Goal: Task Accomplishment & Management: Complete application form

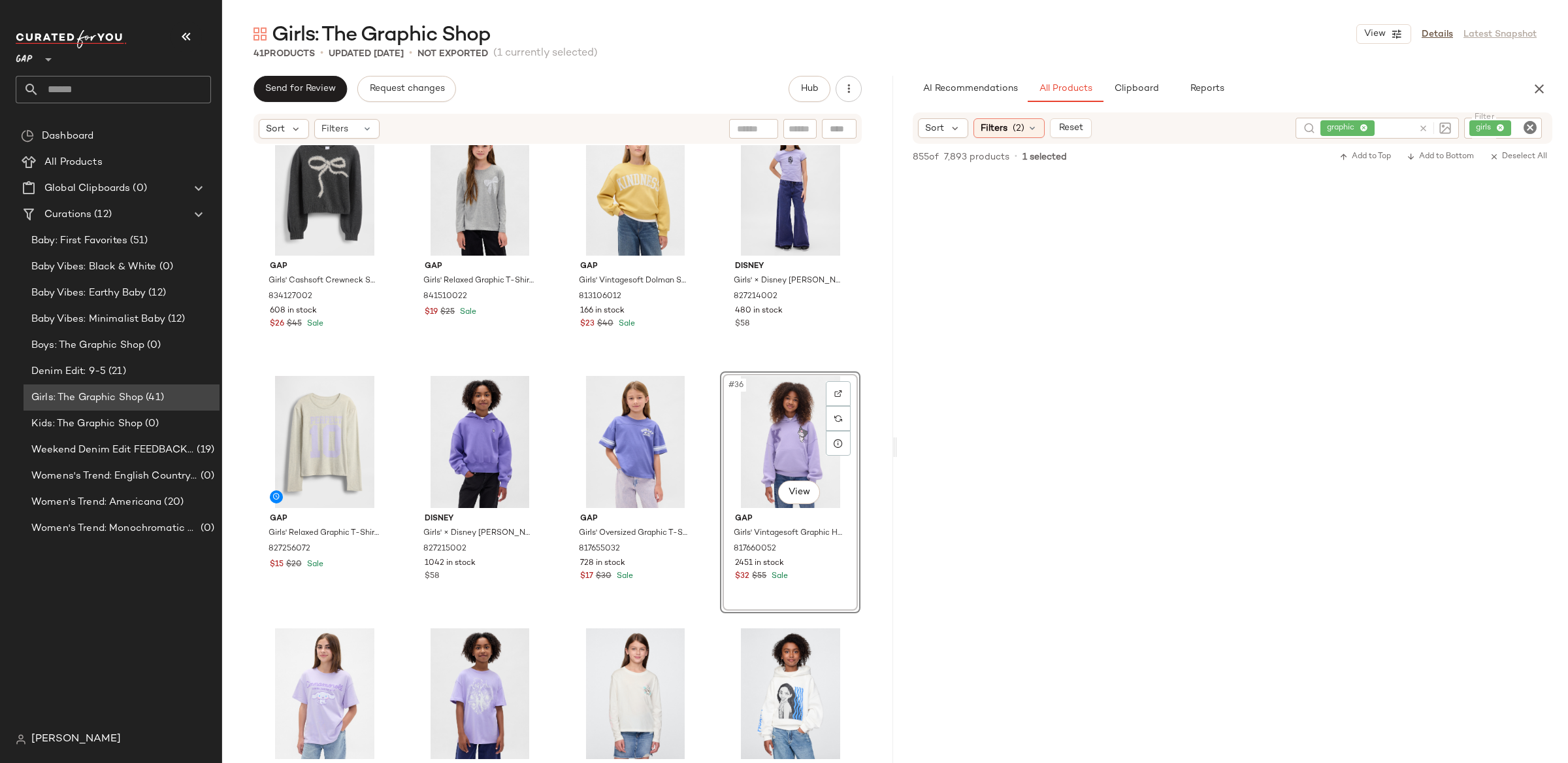
scroll to position [6295, 0]
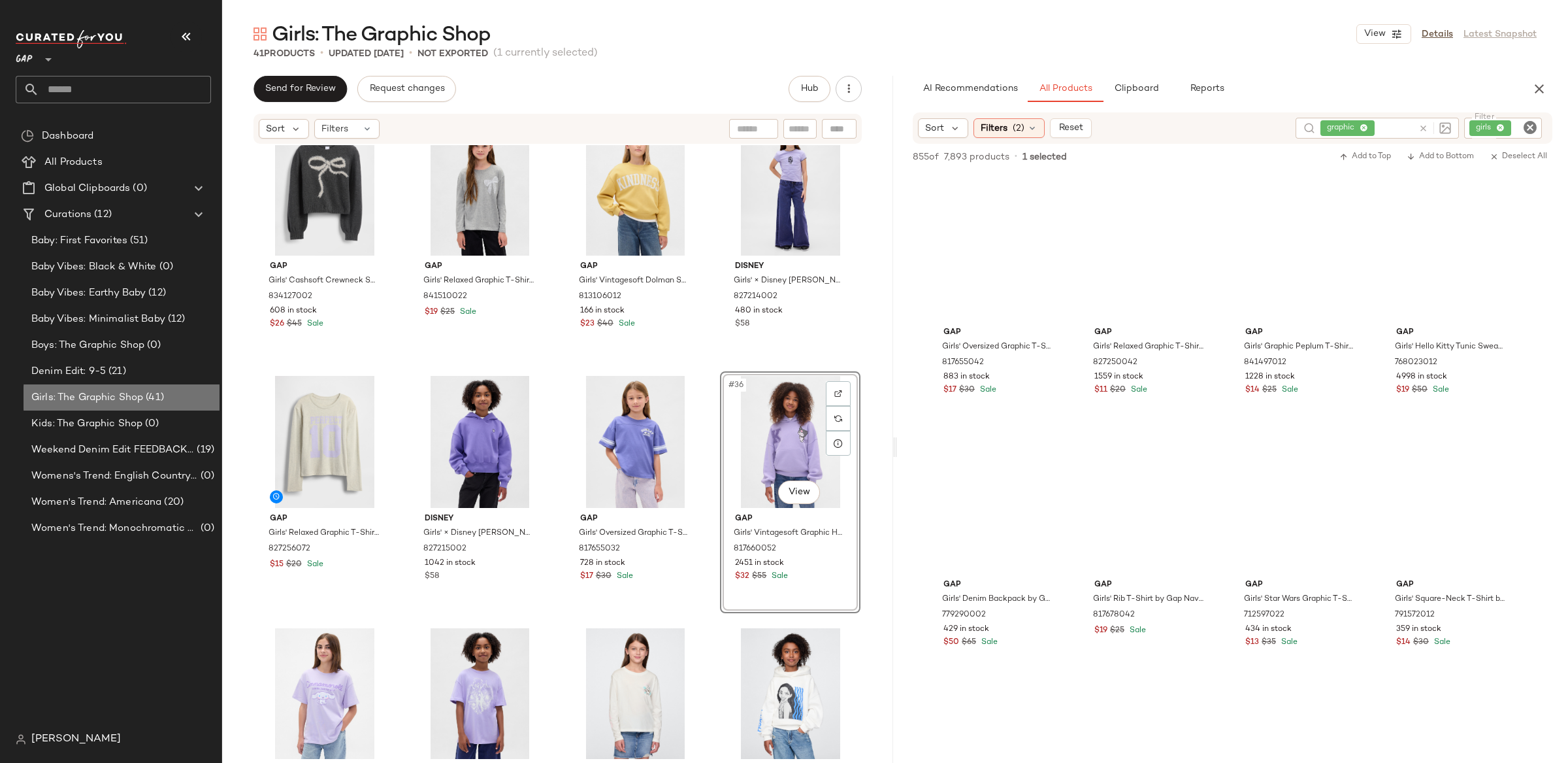
click at [51, 391] on span "Girls: The Graphic Shop" at bounding box center [87, 397] width 112 height 15
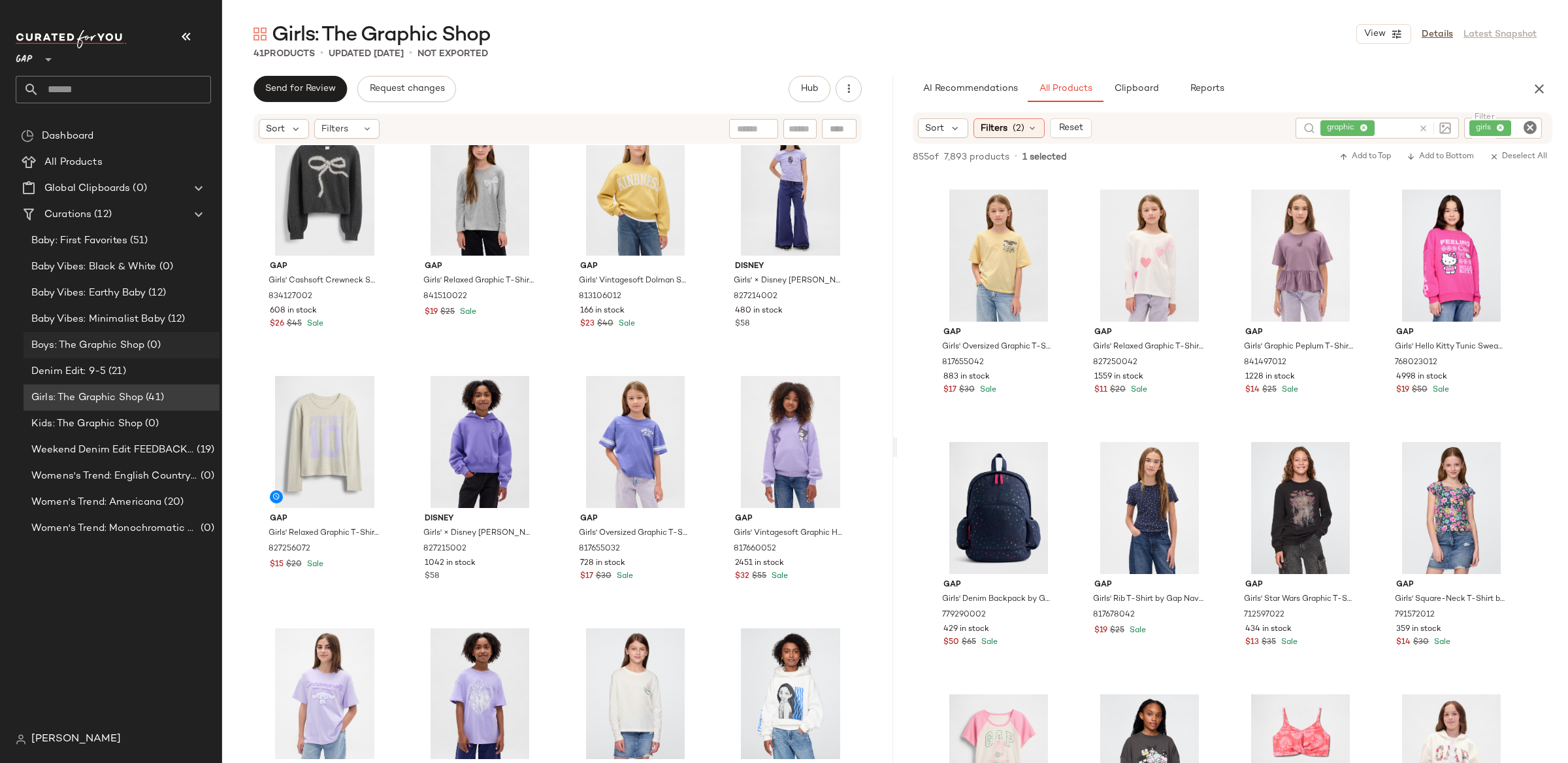
drag, startPoint x: 86, startPoint y: 345, endPoint x: 79, endPoint y: 346, distance: 7.1
click at [86, 345] on span "Boys: The Graphic Shop" at bounding box center [87, 345] width 113 height 15
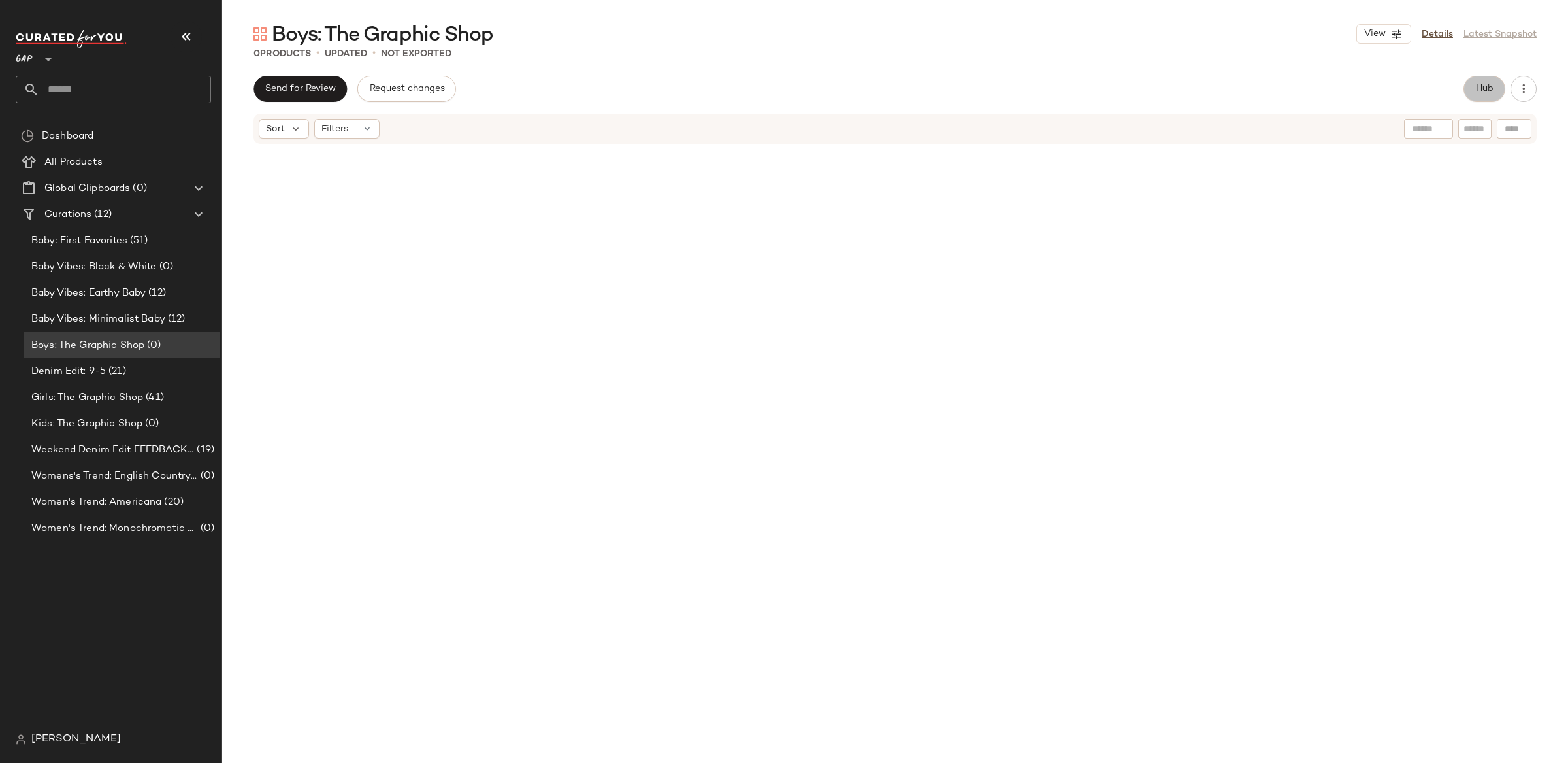
click at [1480, 88] on span "Hub" at bounding box center [1484, 89] width 18 height 10
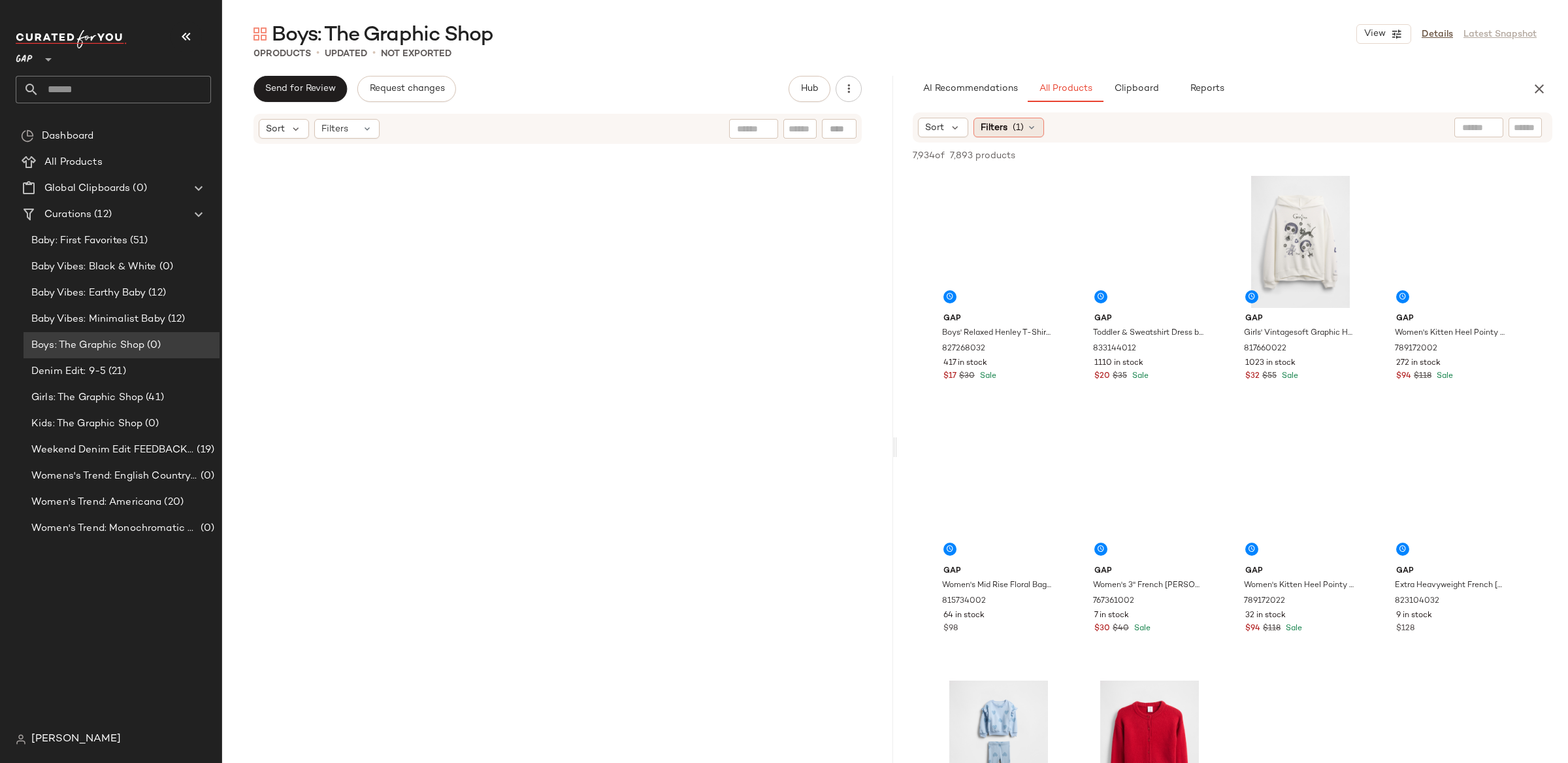
click at [996, 128] on span "Filters" at bounding box center [993, 128] width 27 height 14
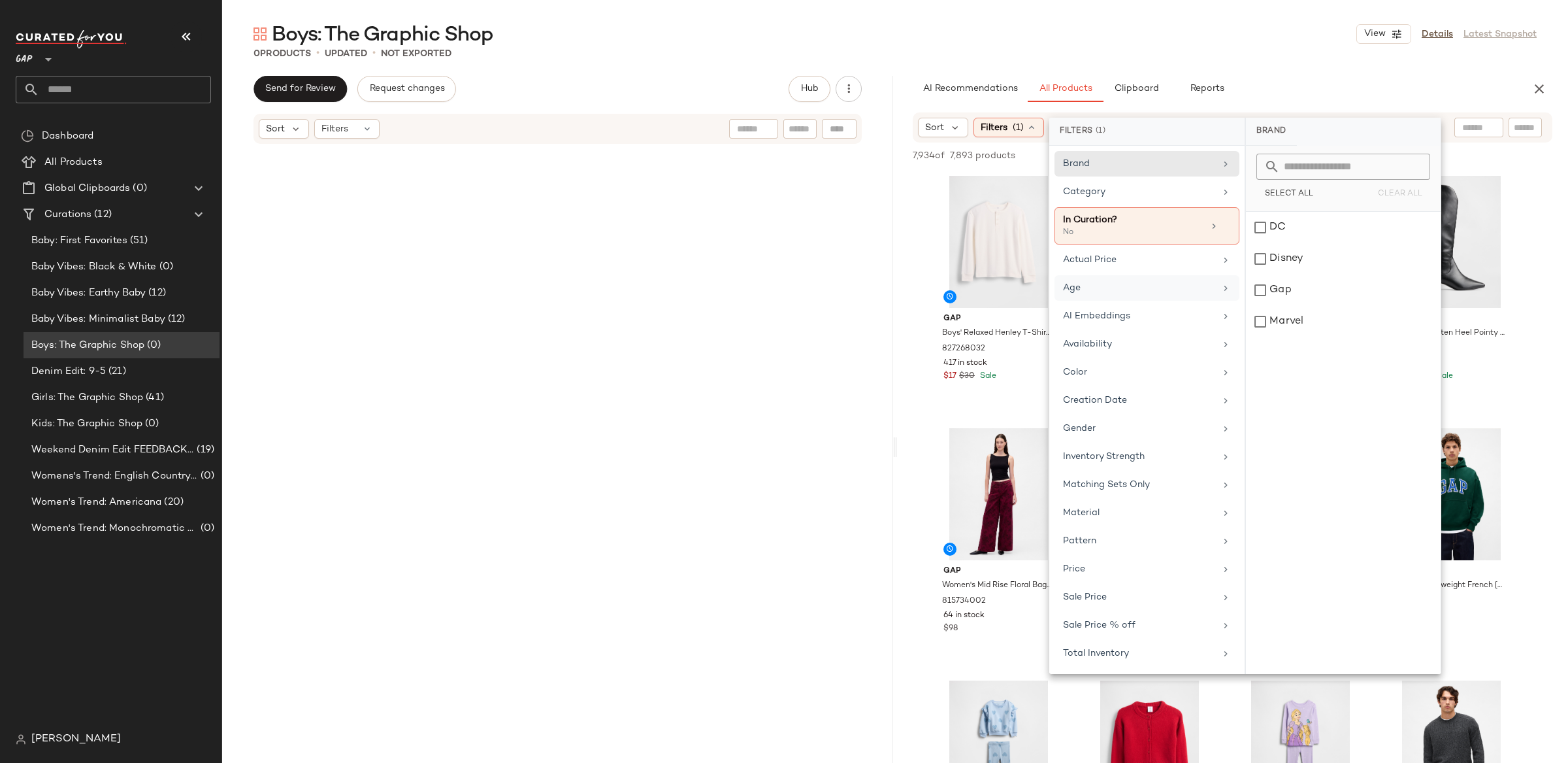
click at [1117, 284] on div "Age" at bounding box center [1139, 288] width 152 height 14
drag, startPoint x: 515, startPoint y: 245, endPoint x: 366, endPoint y: 28, distance: 263.2
click at [515, 244] on div at bounding box center [557, 453] width 606 height 611
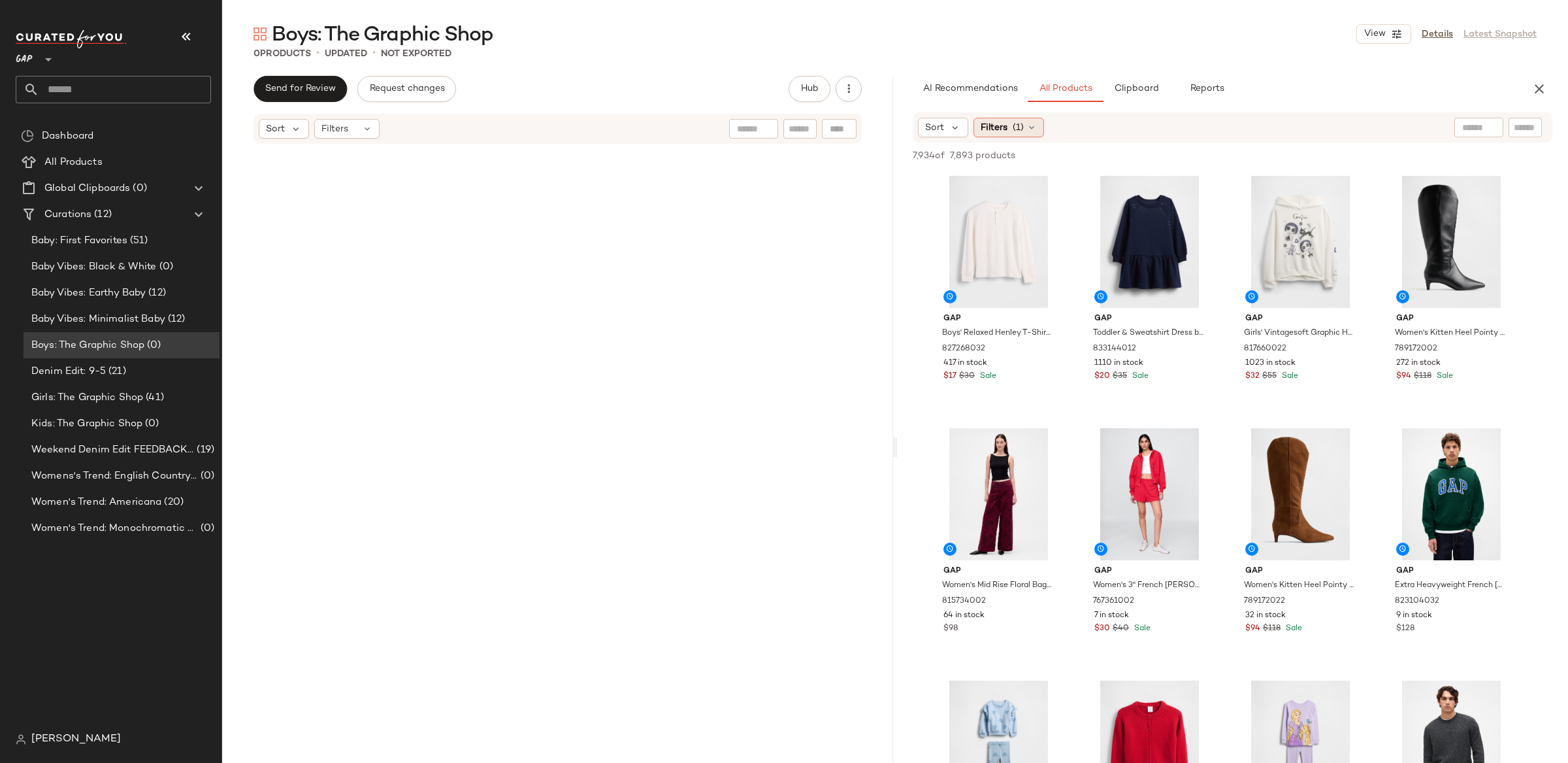
click at [1013, 133] on span "(1)" at bounding box center [1018, 128] width 11 height 14
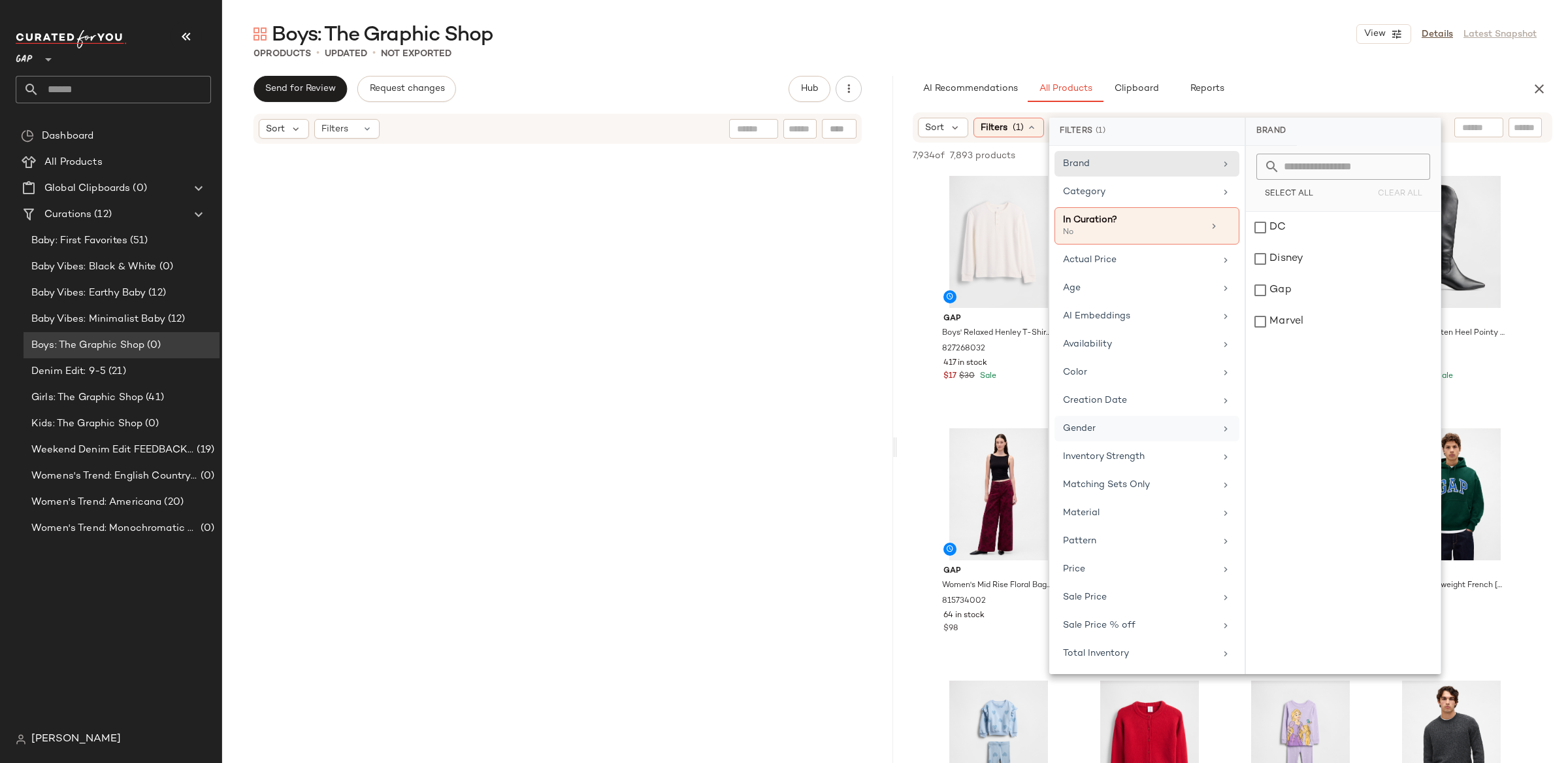
click at [1111, 438] on div "Gender" at bounding box center [1146, 428] width 185 height 25
click at [1269, 262] on div "[DEMOGRAPHIC_DATA]" at bounding box center [1342, 259] width 195 height 32
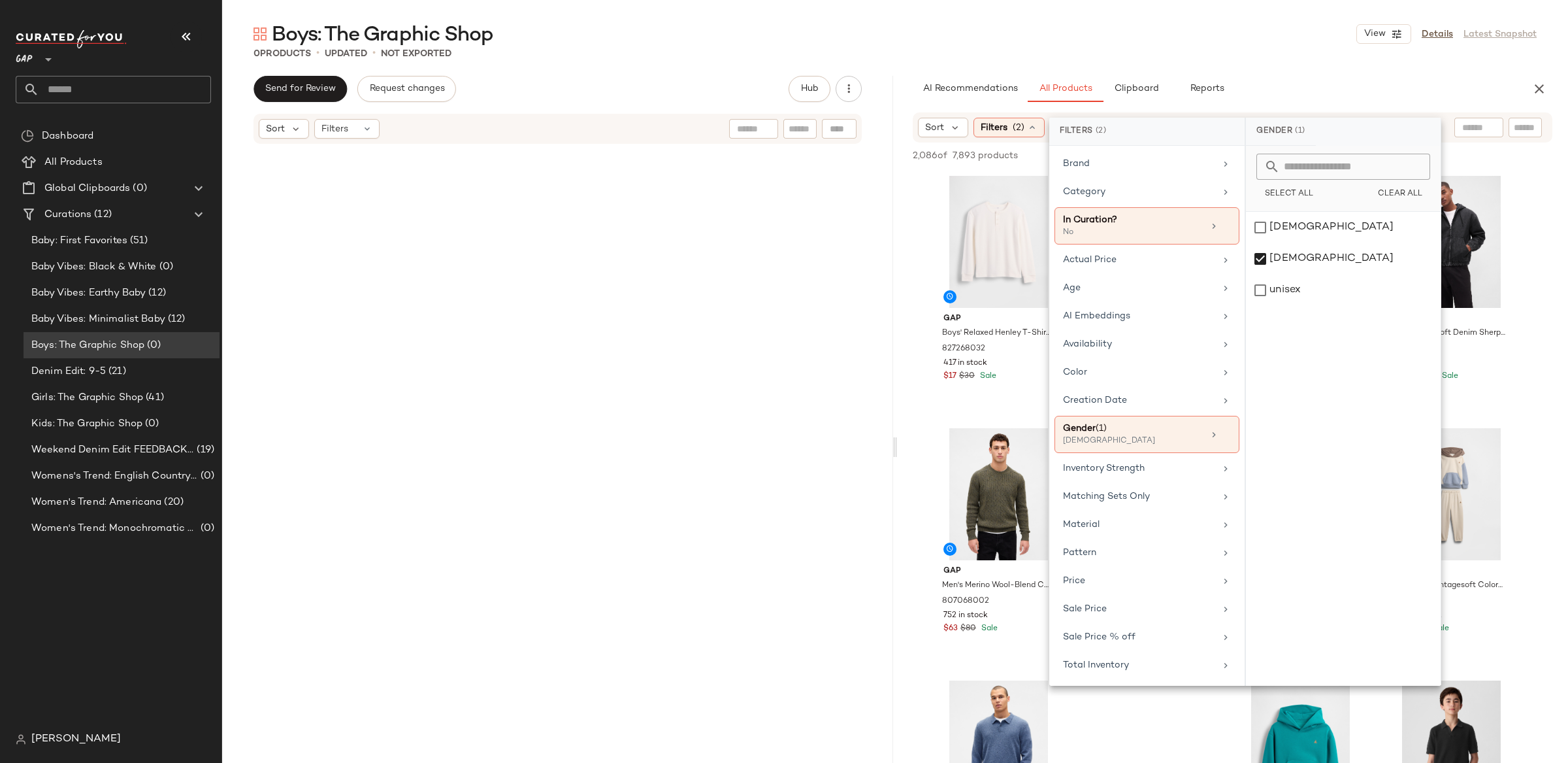
click at [894, 94] on div at bounding box center [894, 447] width 4 height 742
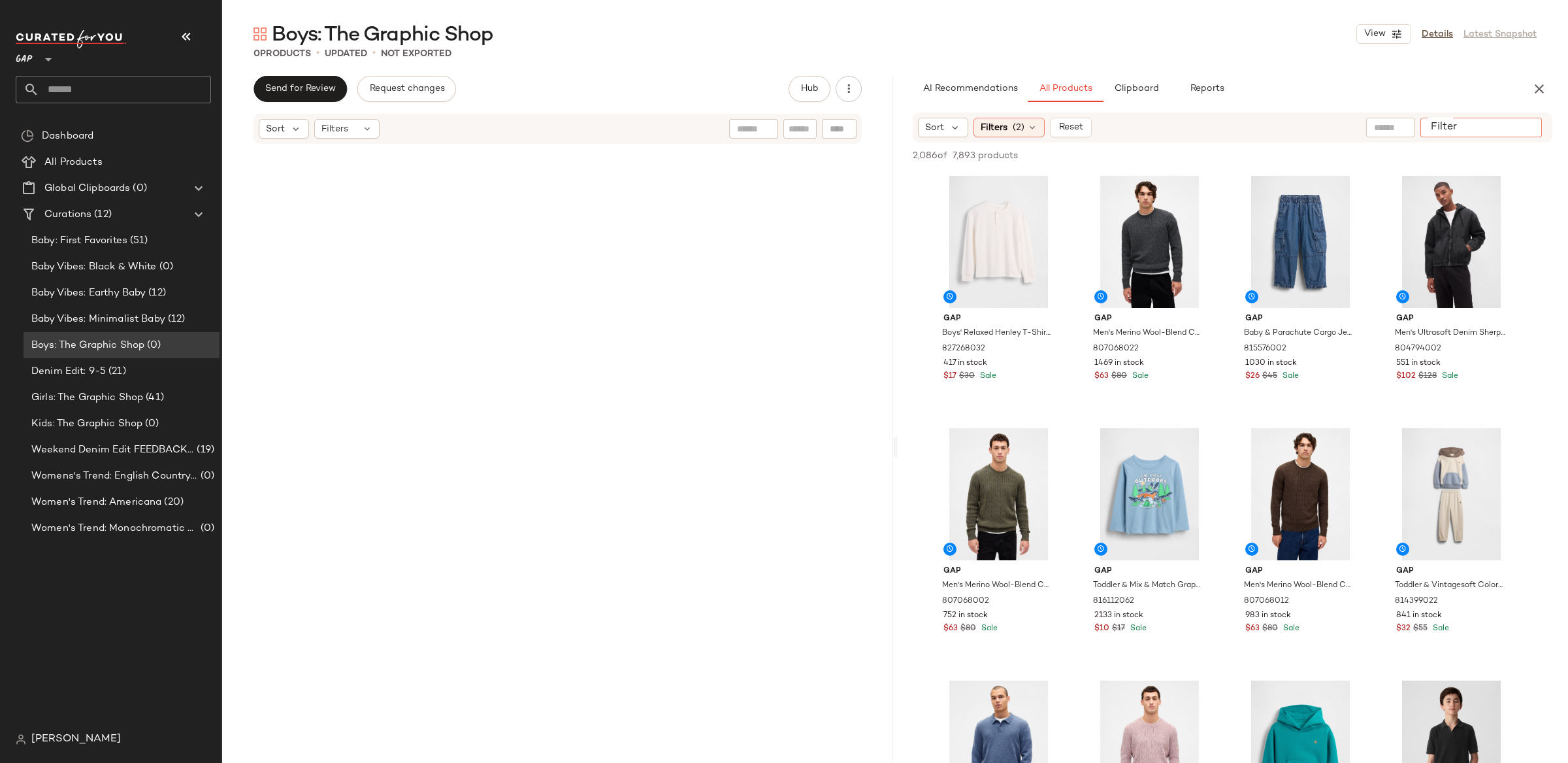
click at [1510, 127] on div at bounding box center [1481, 127] width 122 height 19
type input "****"
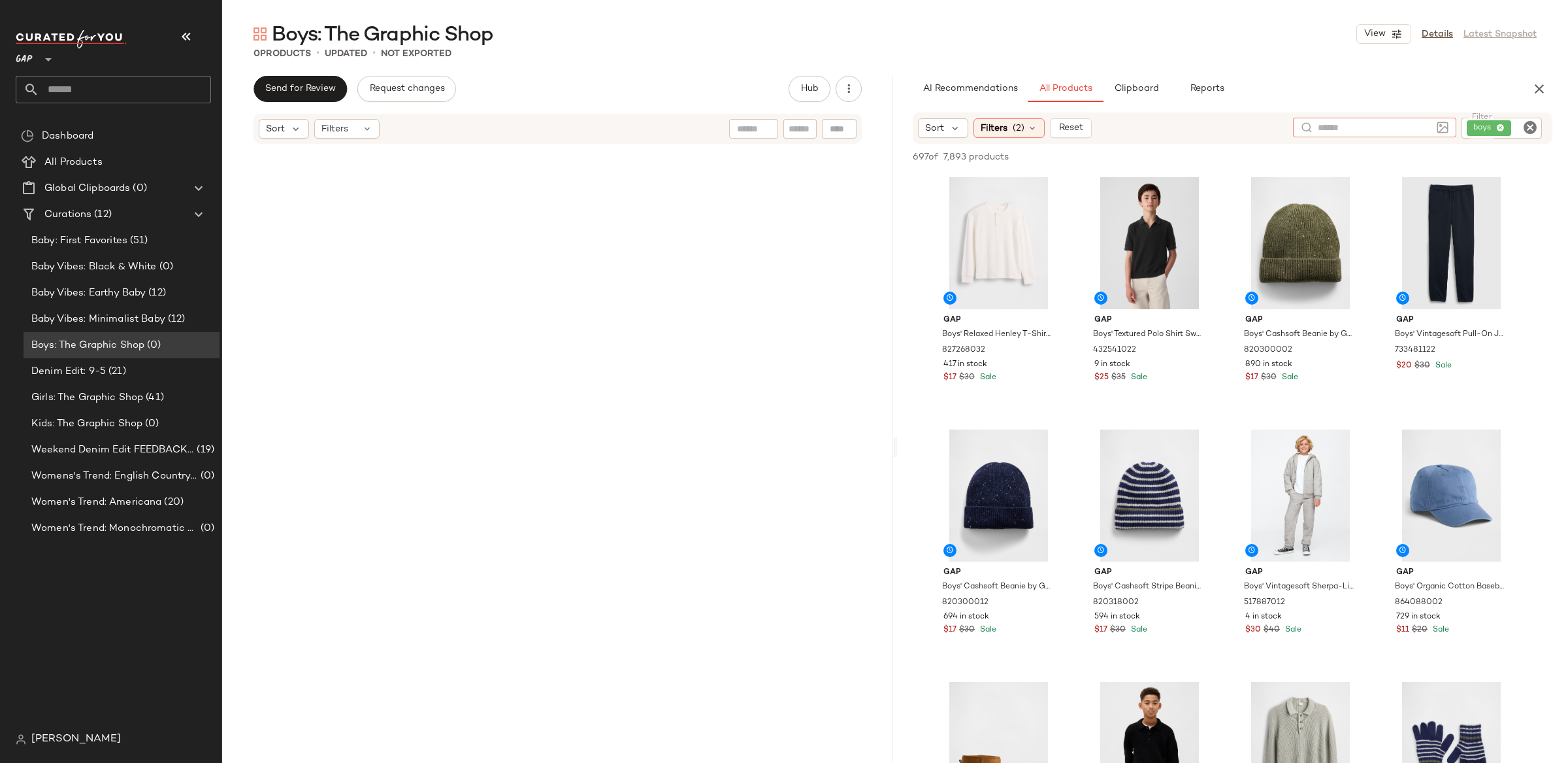
click at [1339, 126] on input "text" at bounding box center [1375, 128] width 114 height 14
type input "*******"
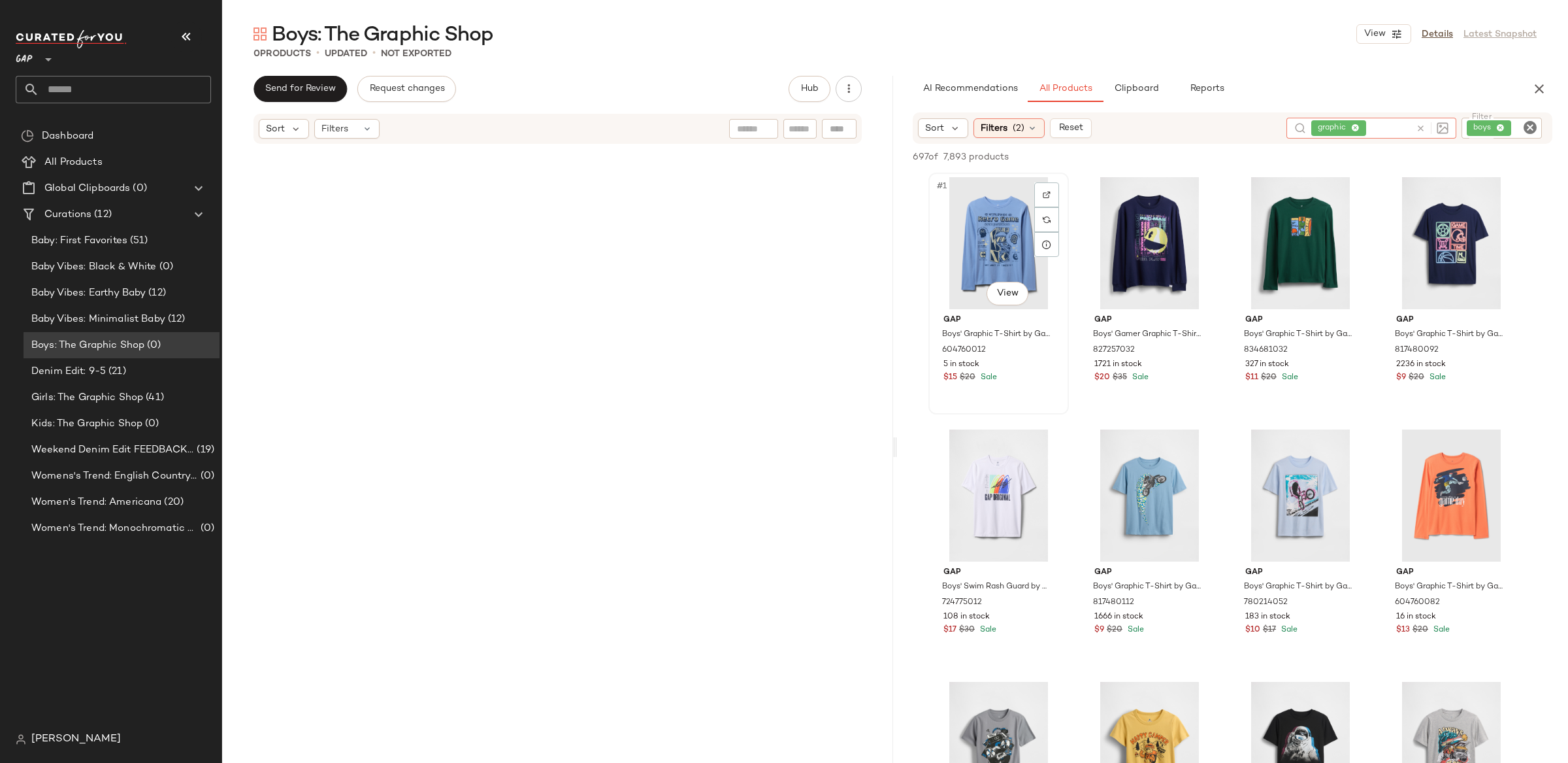
click at [988, 234] on div "#1 View" at bounding box center [999, 242] width 131 height 132
click at [934, 128] on span "Sort" at bounding box center [935, 129] width 19 height 14
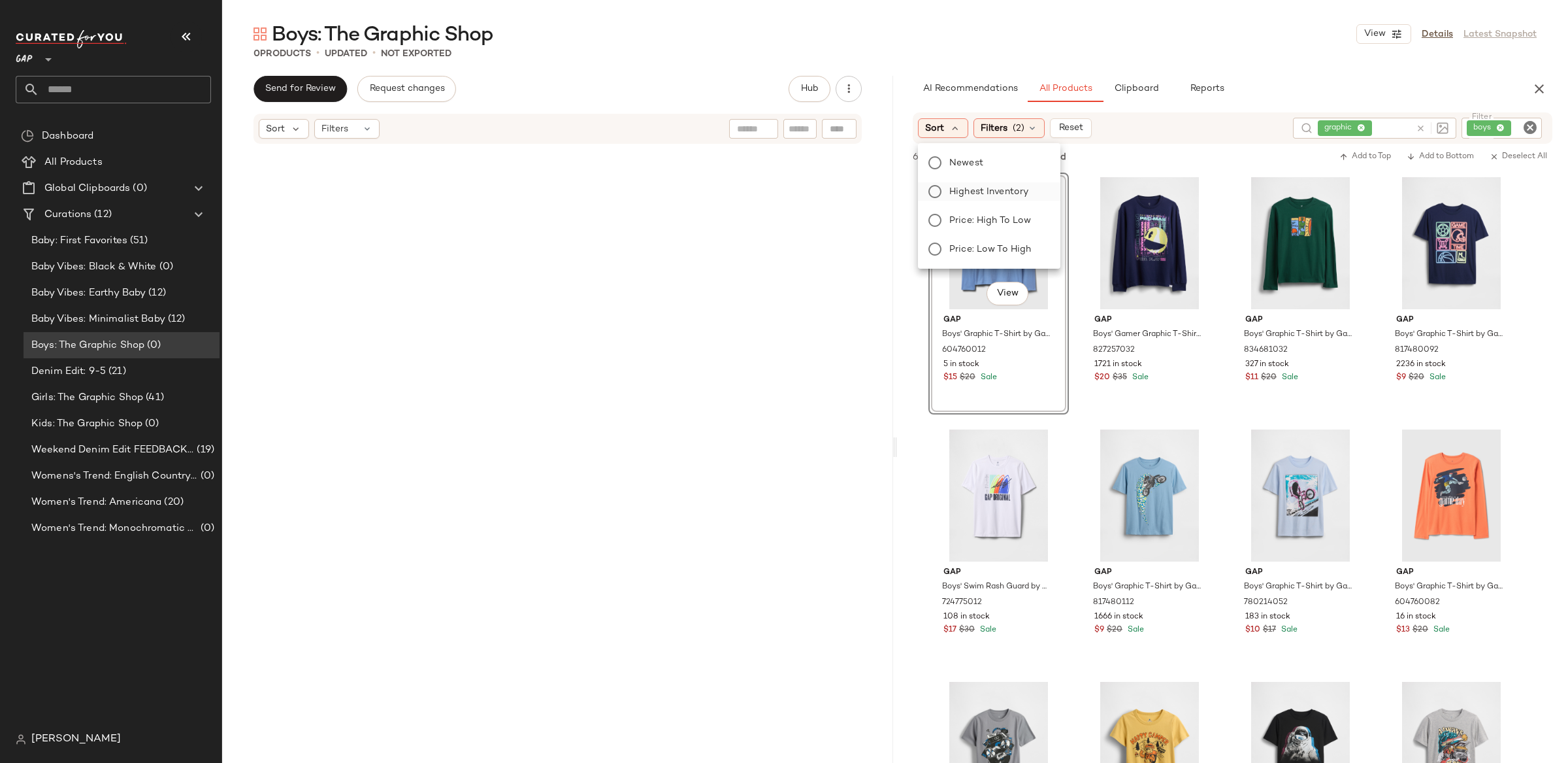
click at [982, 188] on span "Highest Inventory" at bounding box center [988, 192] width 79 height 14
click at [1034, 125] on icon at bounding box center [1034, 128] width 11 height 11
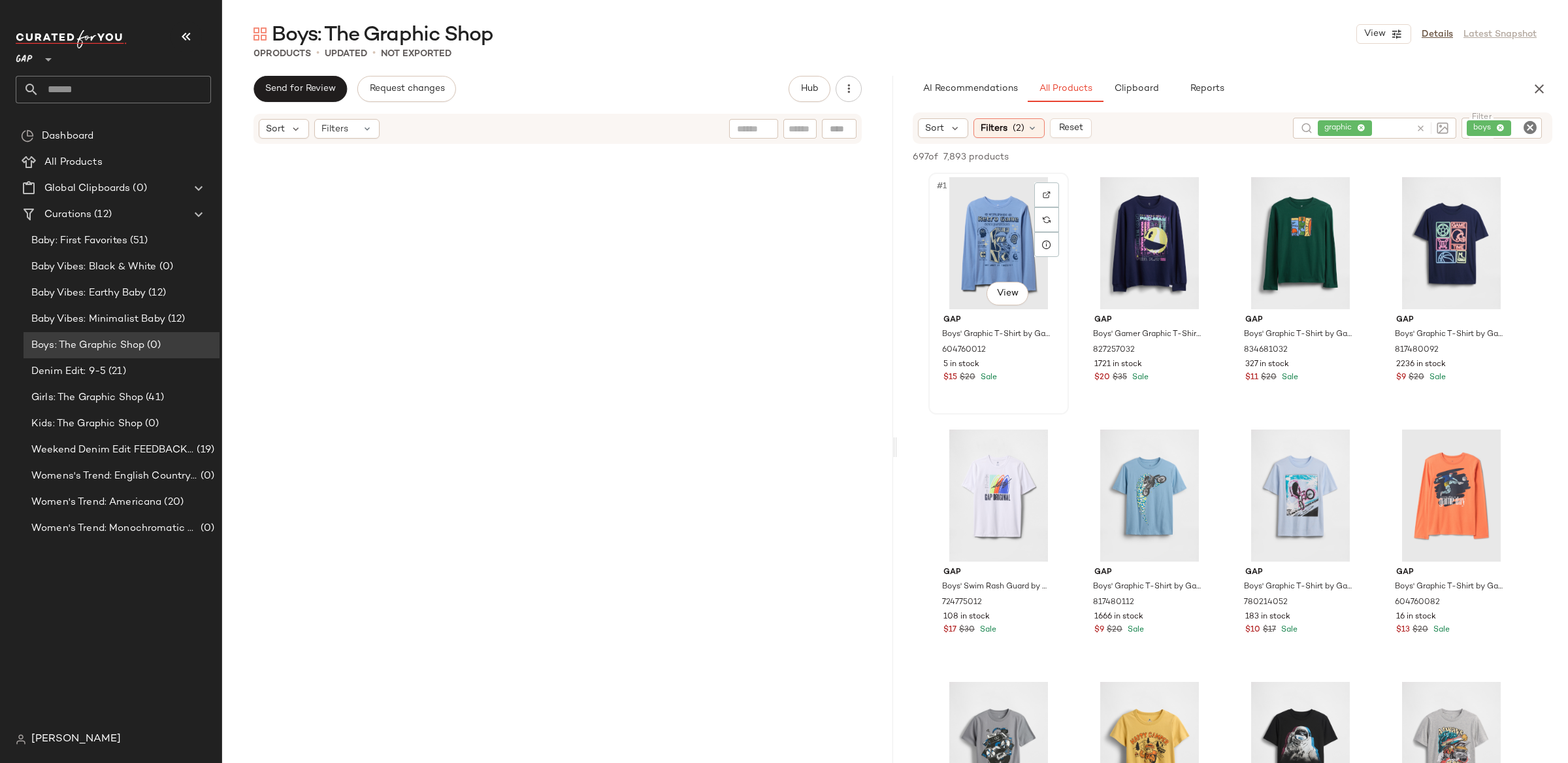
drag, startPoint x: 991, startPoint y: 252, endPoint x: 1060, endPoint y: 277, distance: 73.4
click at [991, 252] on div "#1 View" at bounding box center [999, 242] width 131 height 132
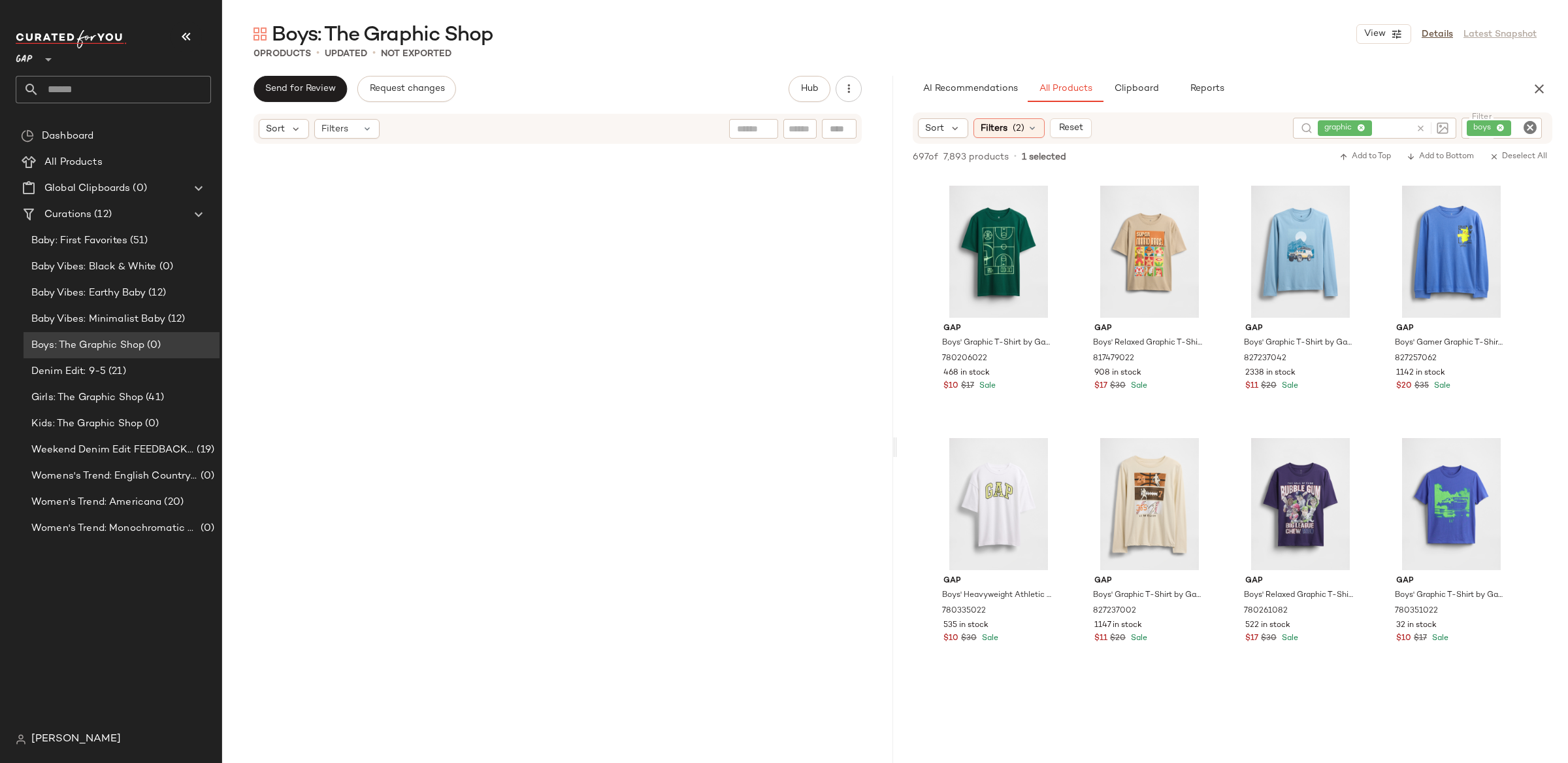
scroll to position [4217, 0]
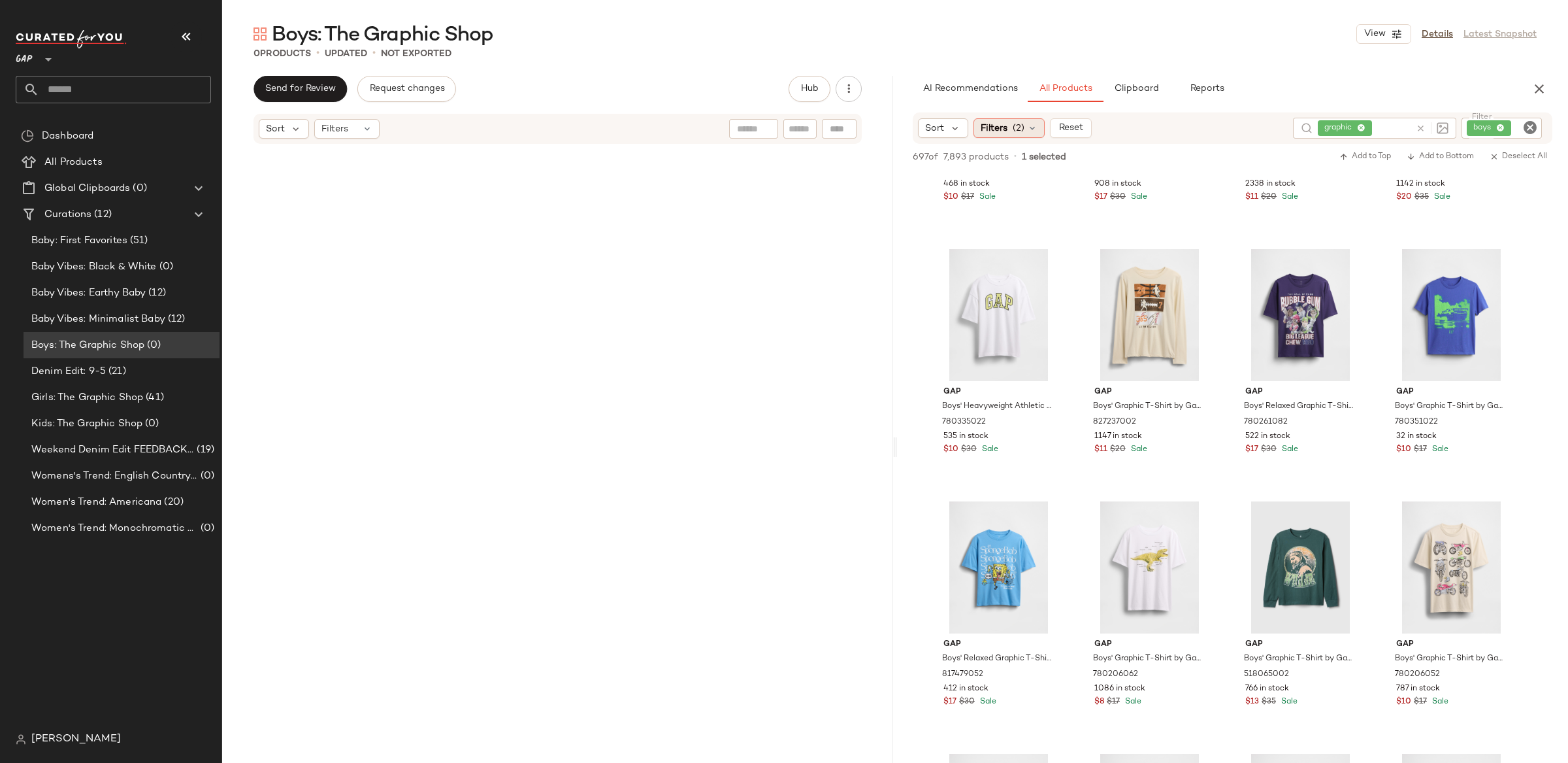
click at [996, 125] on span "Filters" at bounding box center [993, 129] width 27 height 14
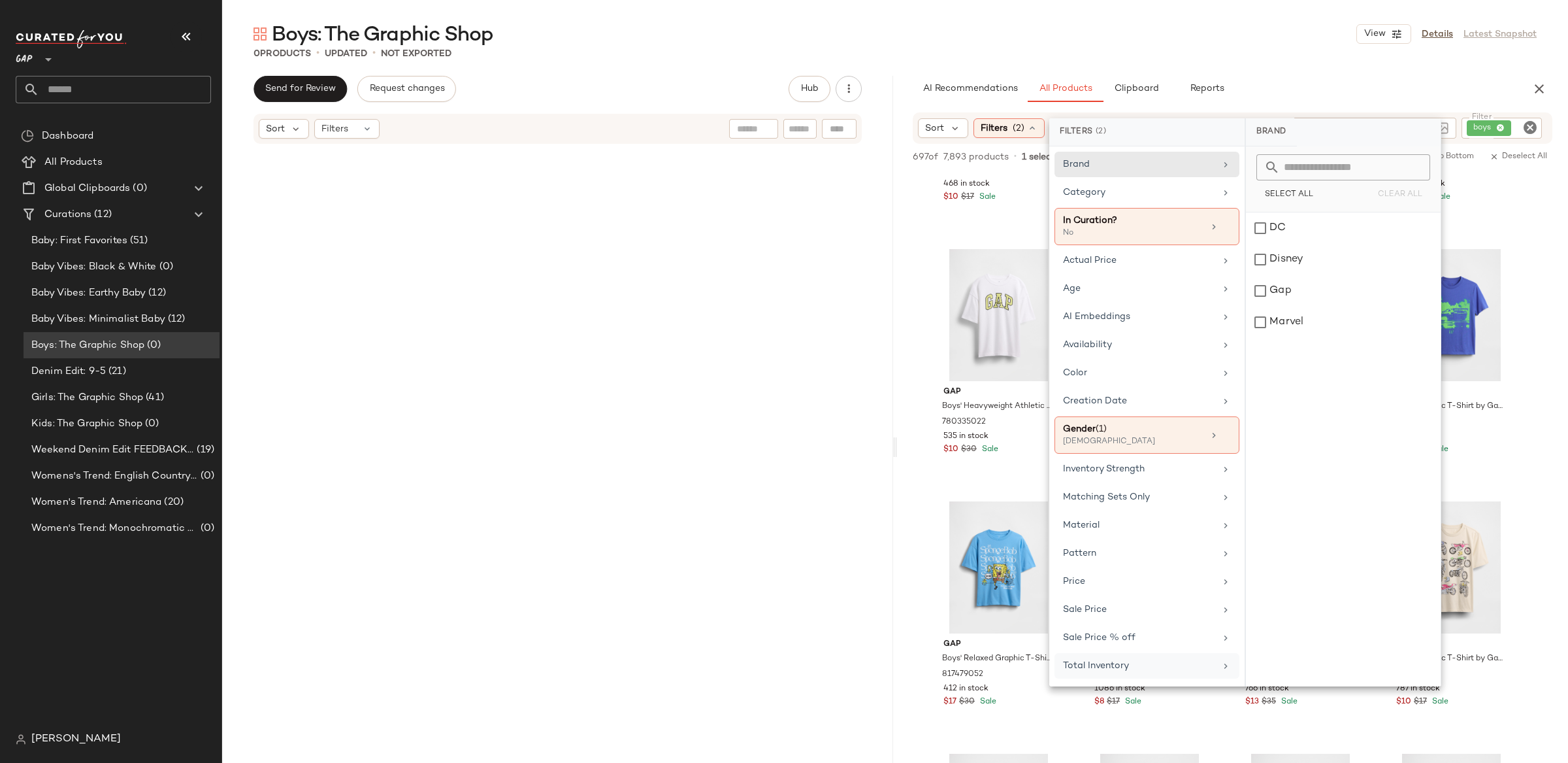
click at [1128, 673] on div "Total Inventory" at bounding box center [1139, 666] width 152 height 14
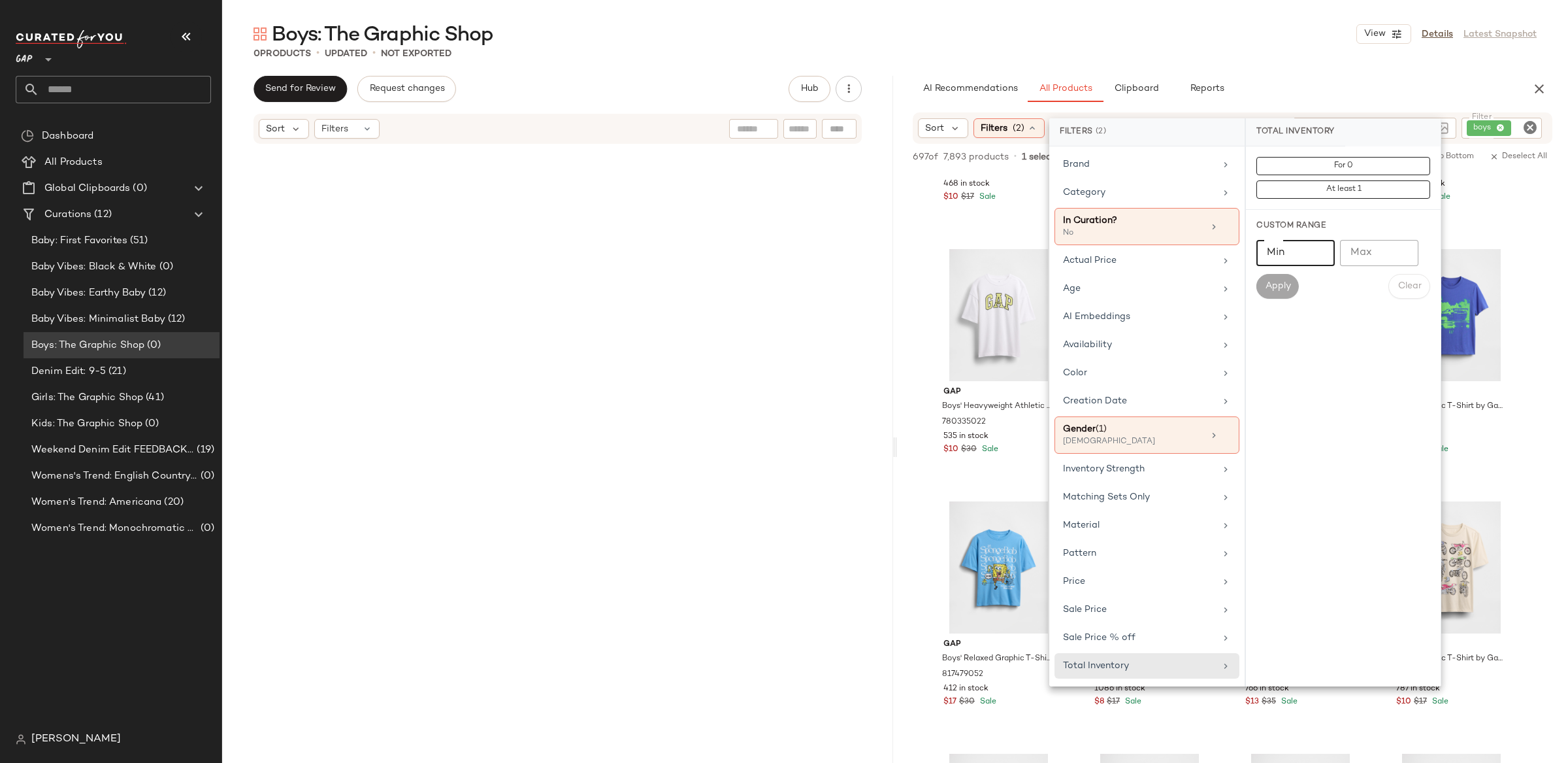
click at [1287, 249] on input "Min" at bounding box center [1295, 253] width 79 height 26
type input "**"
click at [1285, 299] on div "Custom Range Min ** Min Max Max Apply Clear" at bounding box center [1342, 260] width 195 height 100
click at [1286, 293] on button "Apply" at bounding box center [1277, 286] width 42 height 24
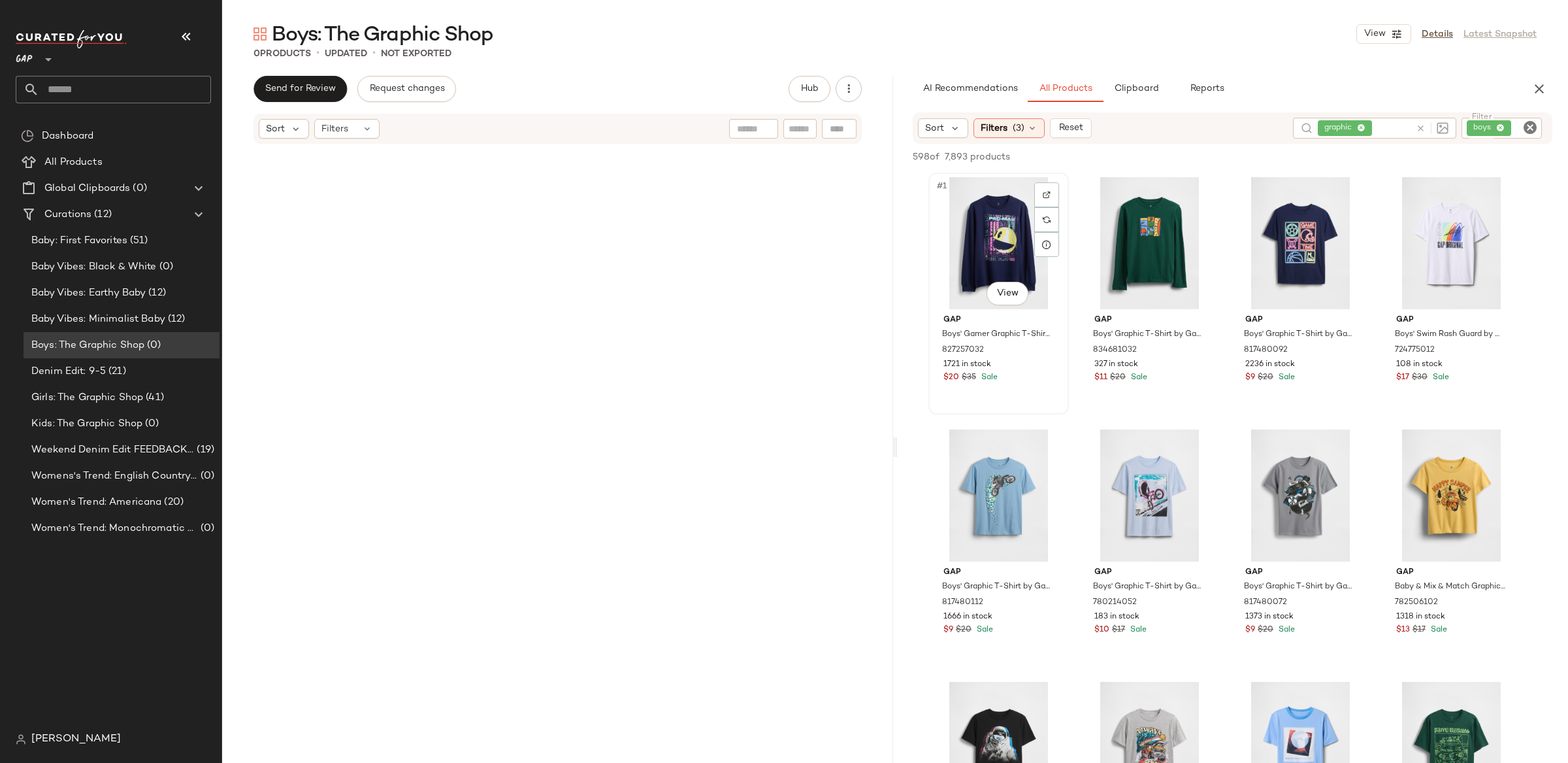
drag, startPoint x: 996, startPoint y: 208, endPoint x: 1026, endPoint y: 225, distance: 34.5
click at [995, 208] on div "#1 View" at bounding box center [999, 242] width 131 height 132
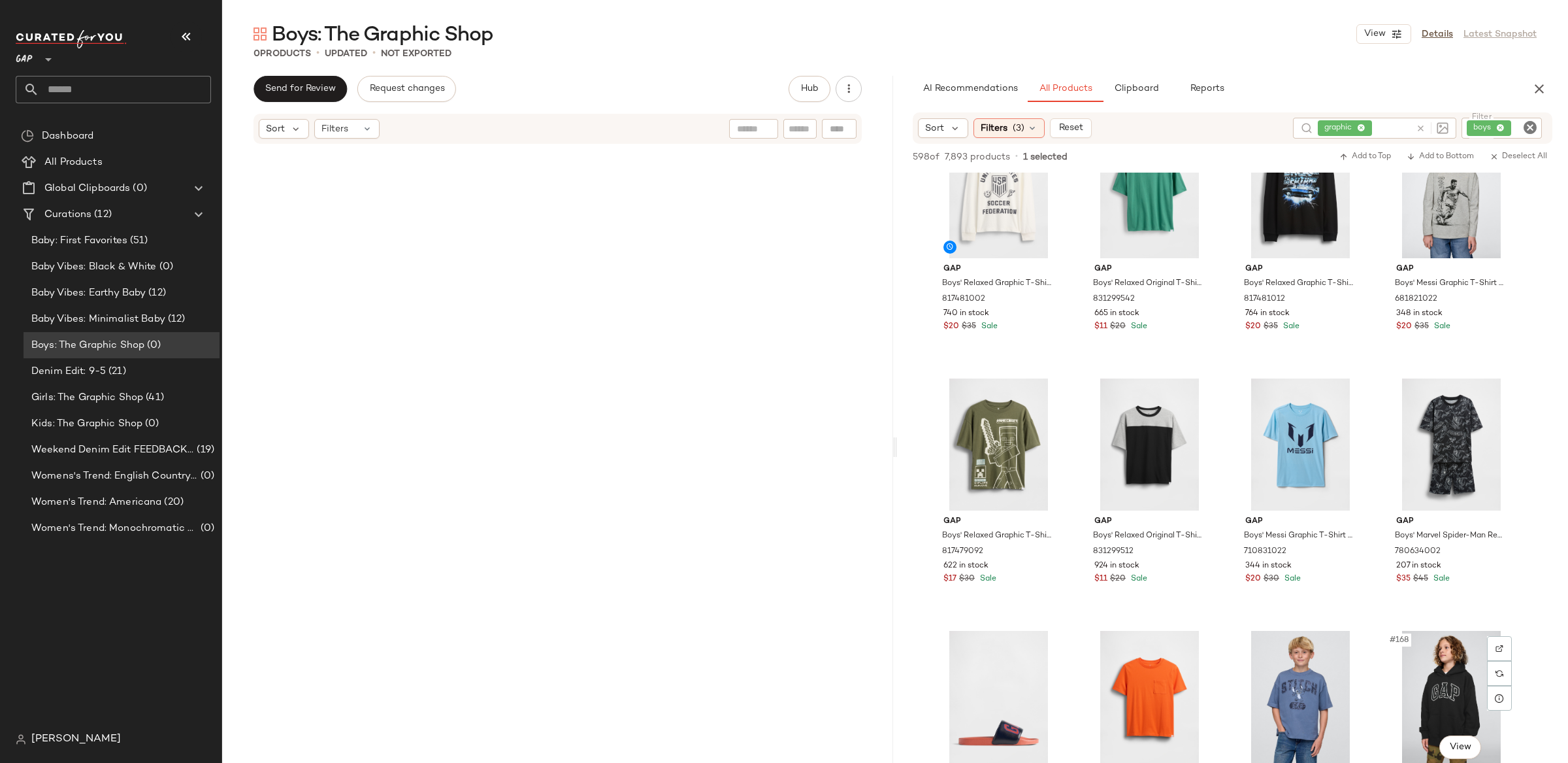
scroll to position [9563, 0]
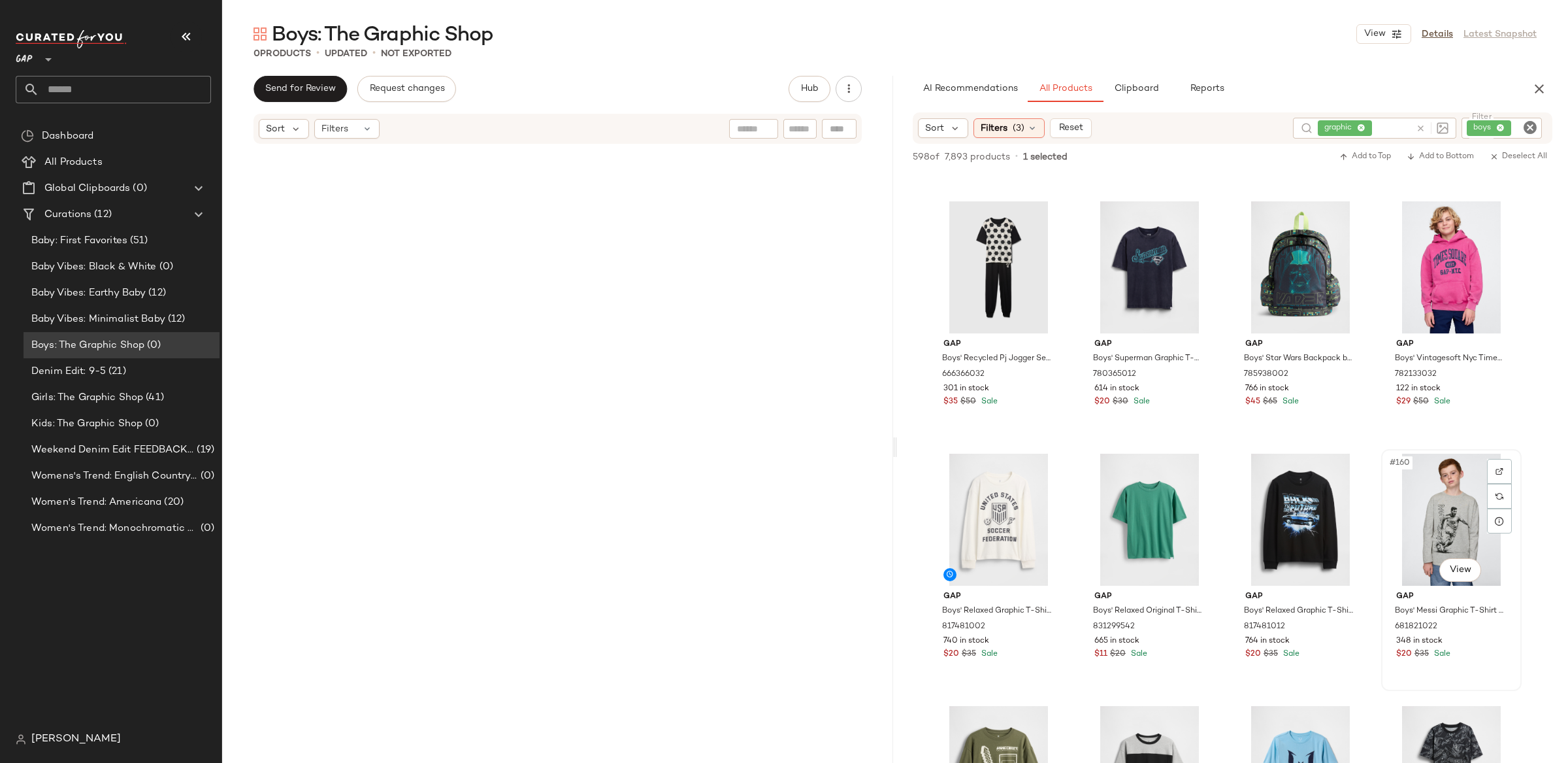
click at [1445, 476] on div "#160 View" at bounding box center [1451, 519] width 131 height 132
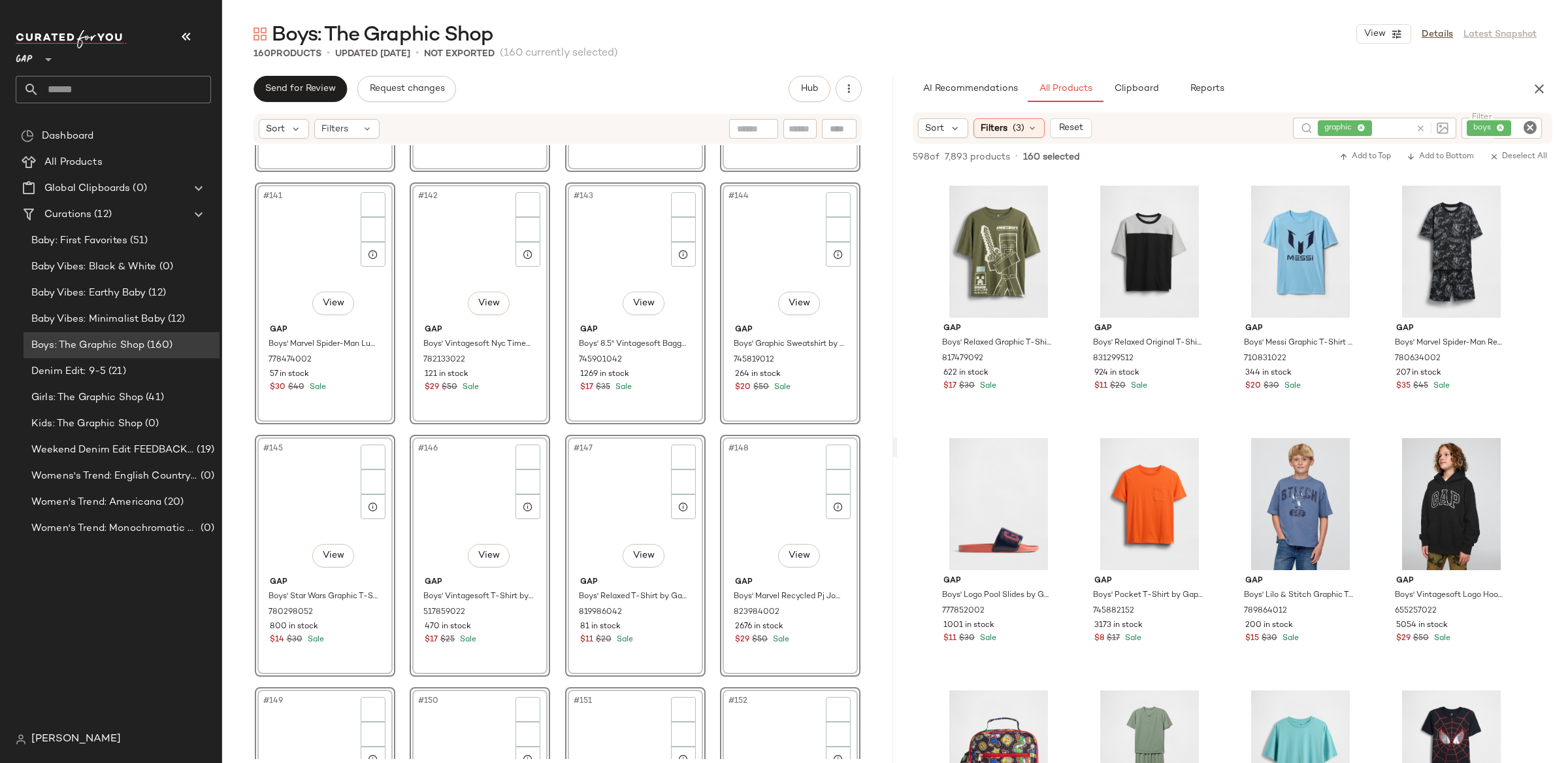
scroll to position [9479, 0]
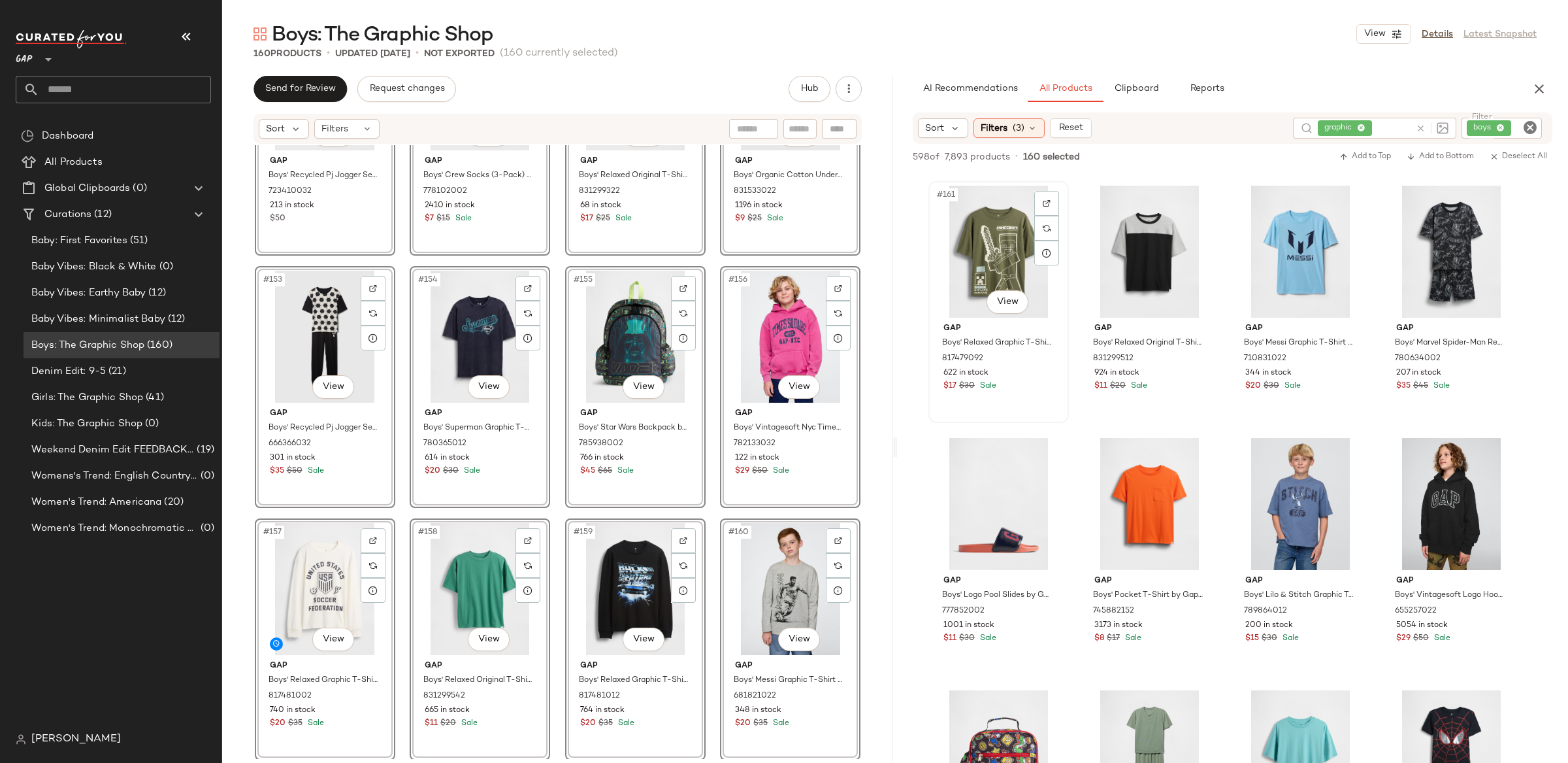
click at [976, 254] on div "#161 View" at bounding box center [999, 251] width 131 height 132
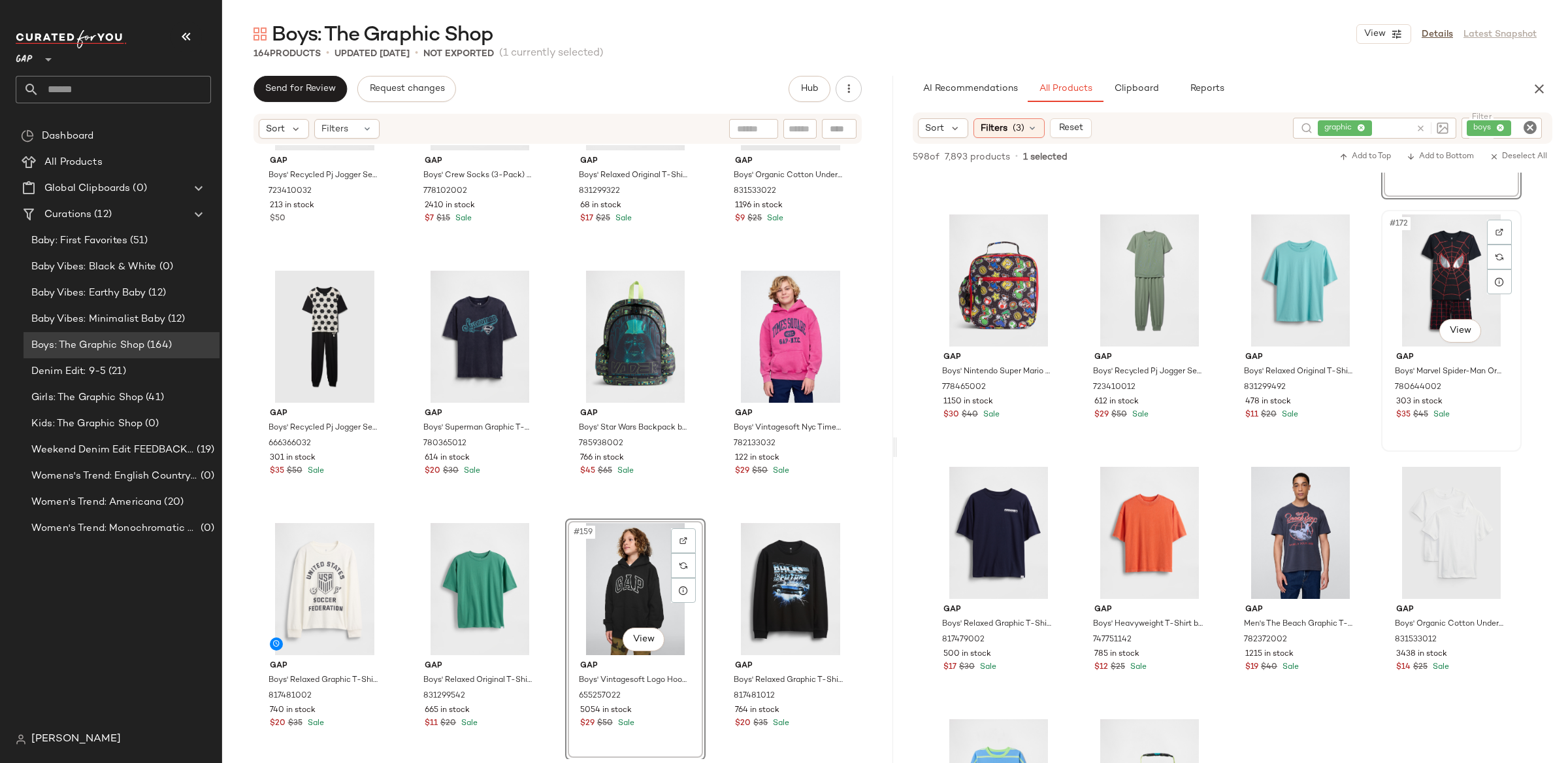
scroll to position [10558, 0]
drag, startPoint x: 1435, startPoint y: 531, endPoint x: 1429, endPoint y: 31, distance: 500.0
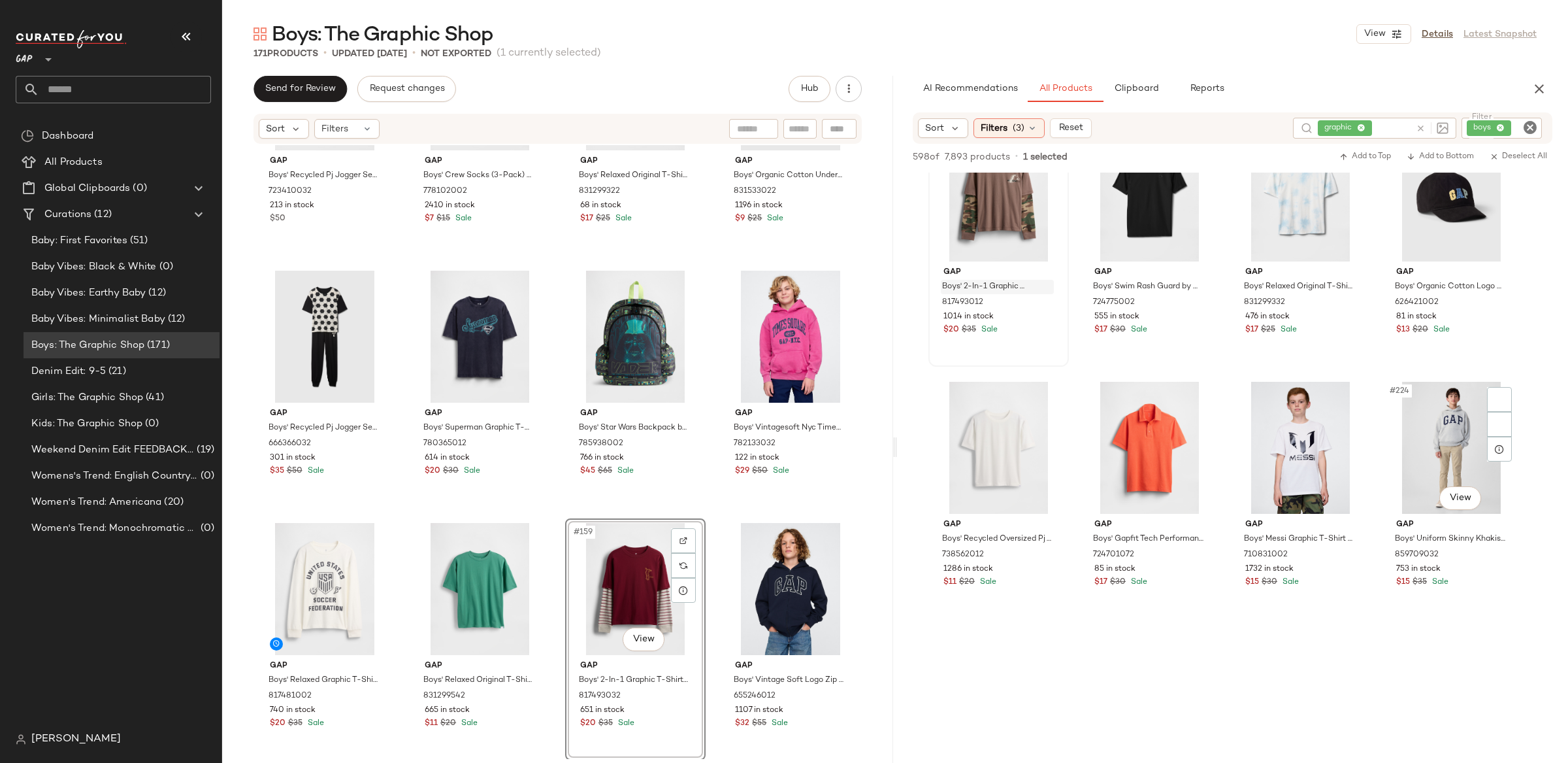
scroll to position [13672, 0]
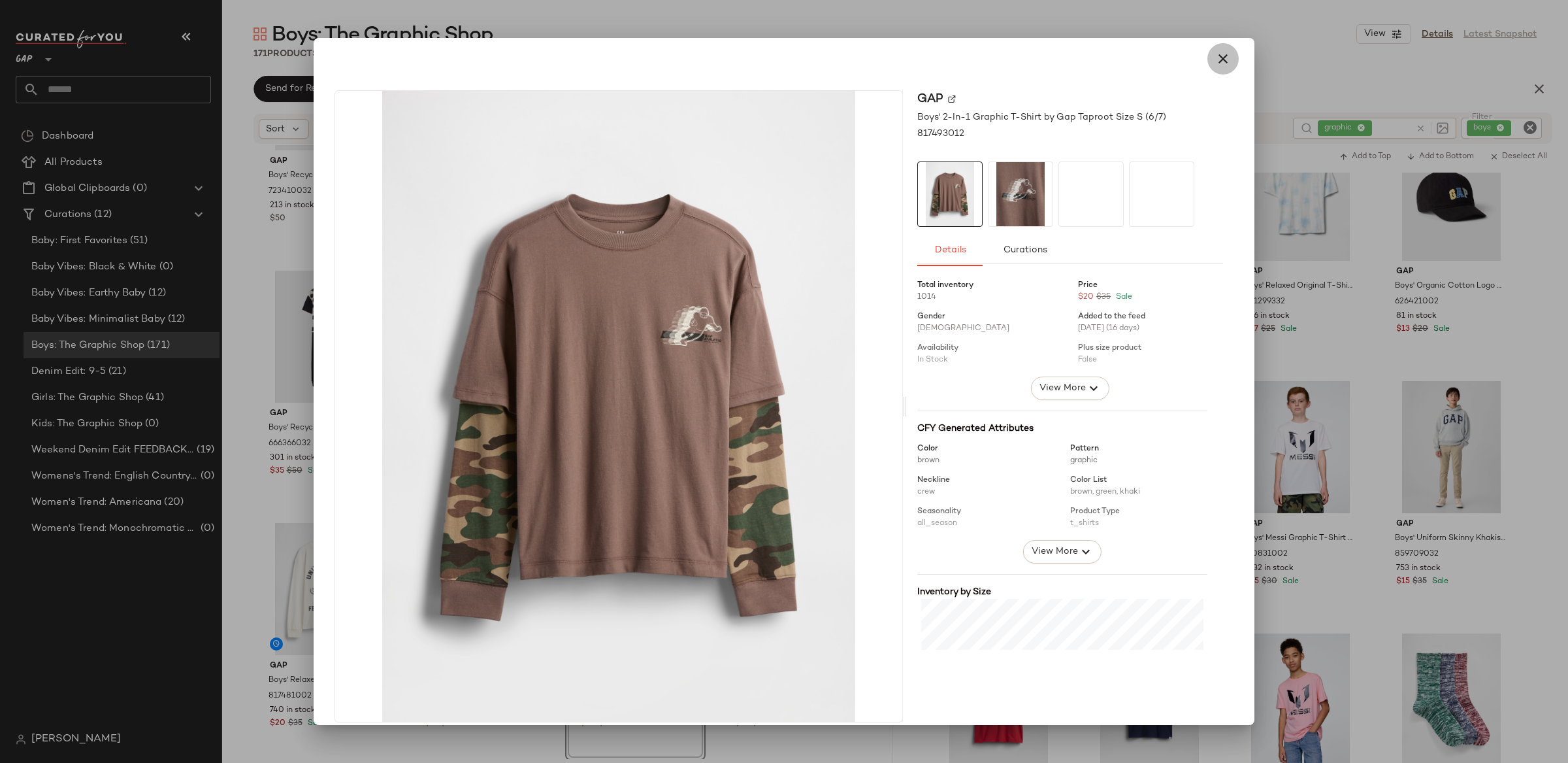
click at [1216, 57] on icon "button" at bounding box center [1223, 59] width 16 height 16
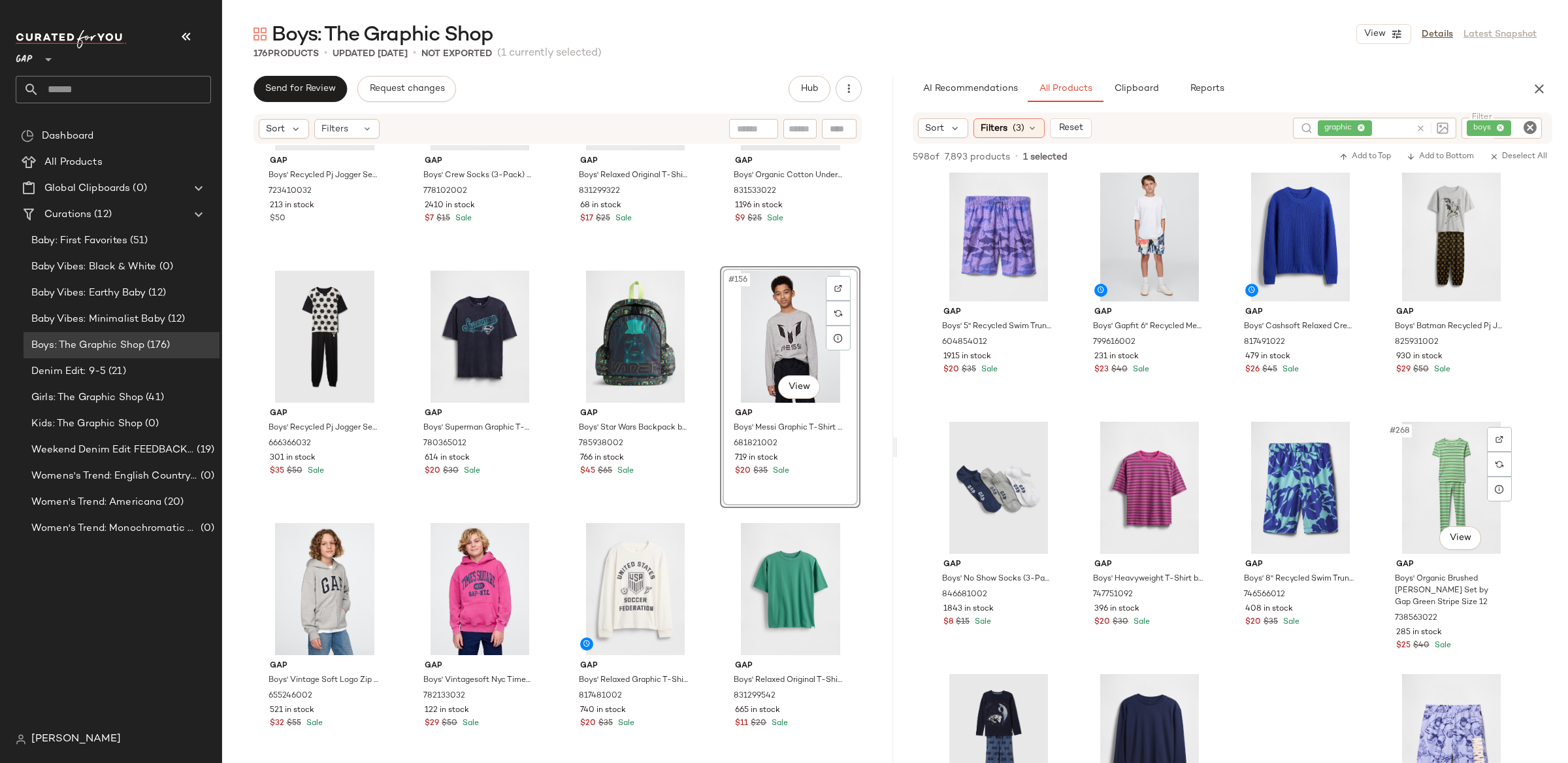
scroll to position [16664, 0]
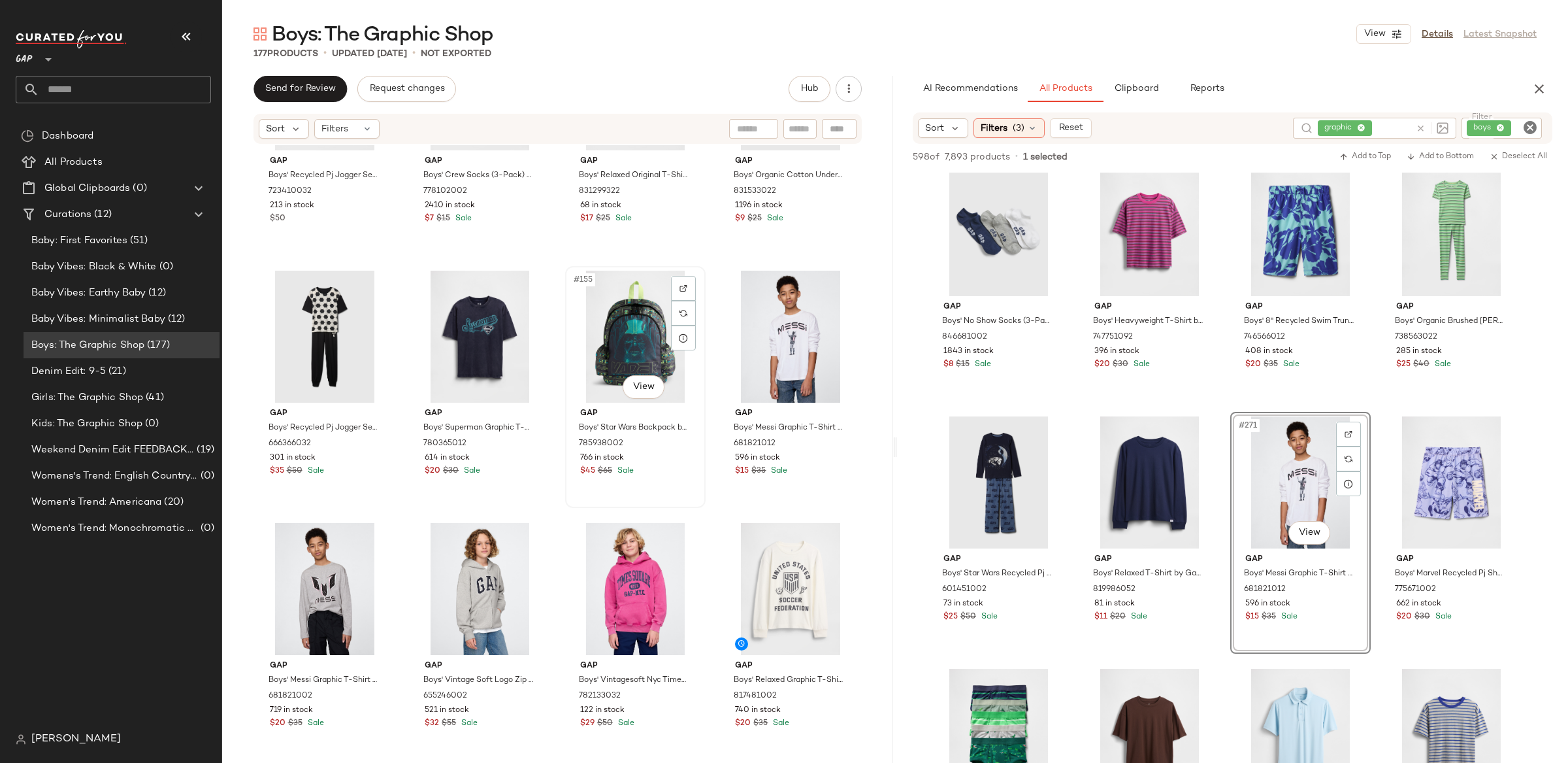
click at [638, 340] on div "#155 View" at bounding box center [635, 336] width 131 height 132
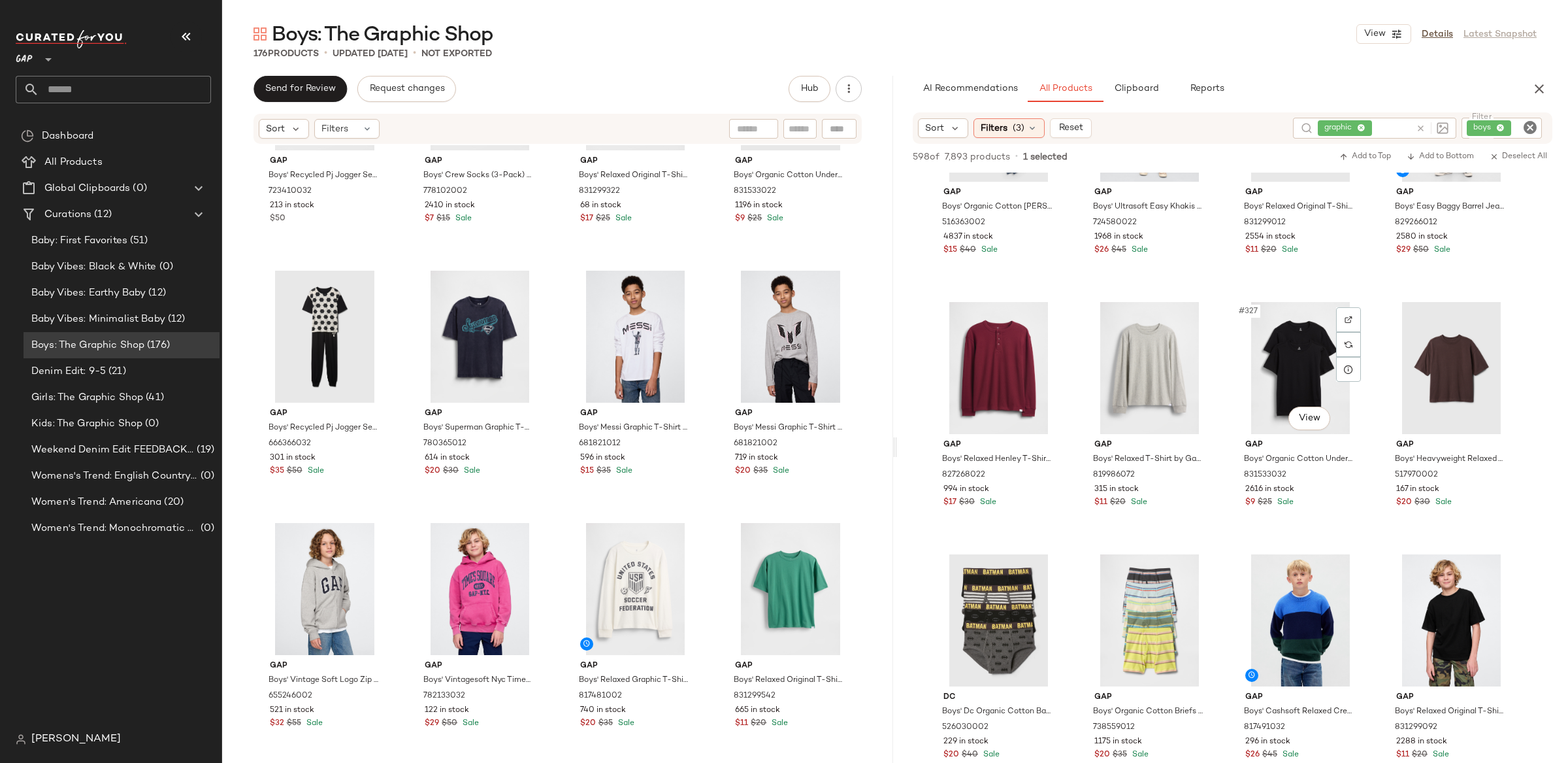
scroll to position [20311, 0]
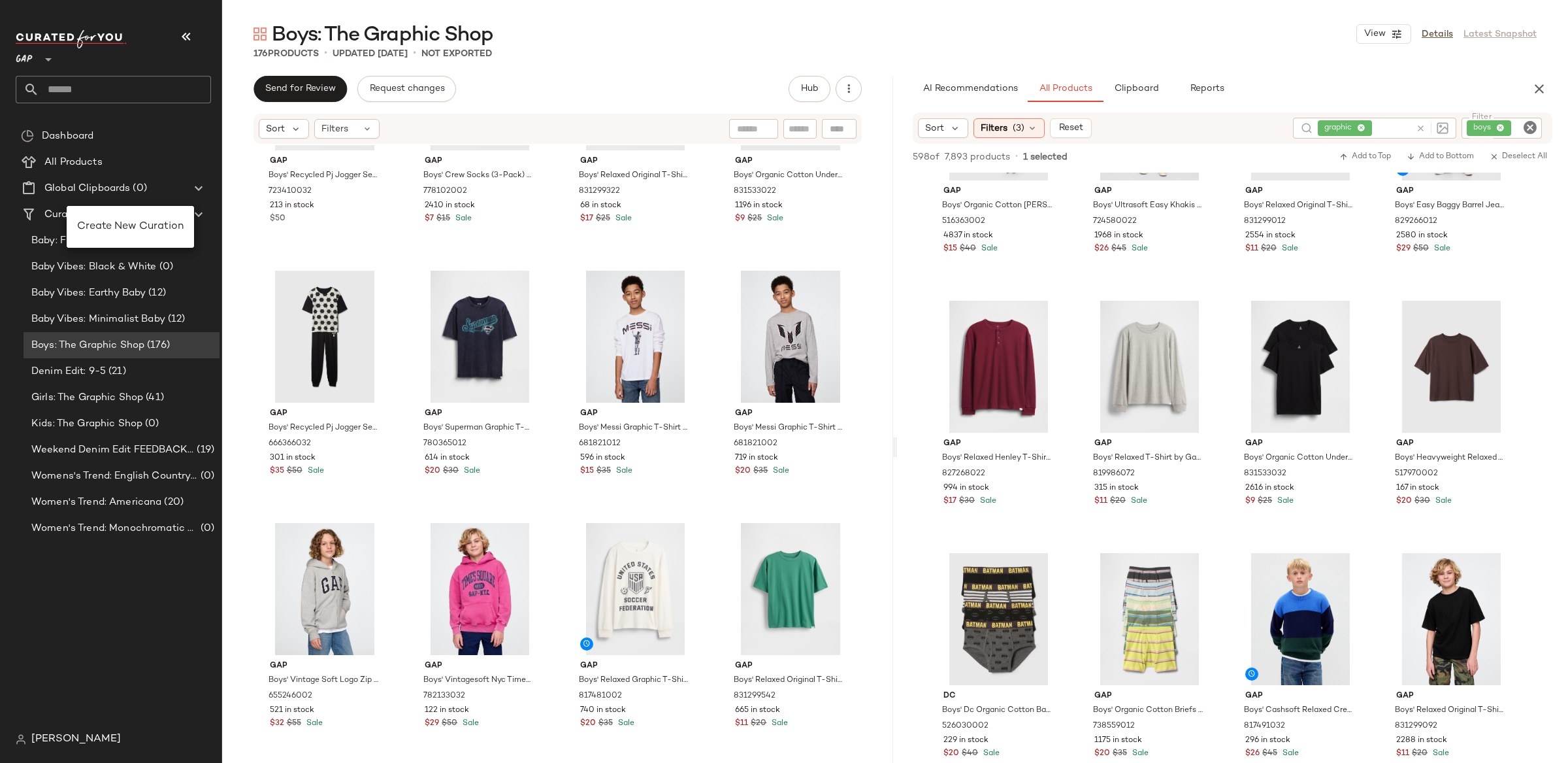
click at [133, 227] on span "Create New Curation" at bounding box center [130, 226] width 107 height 11
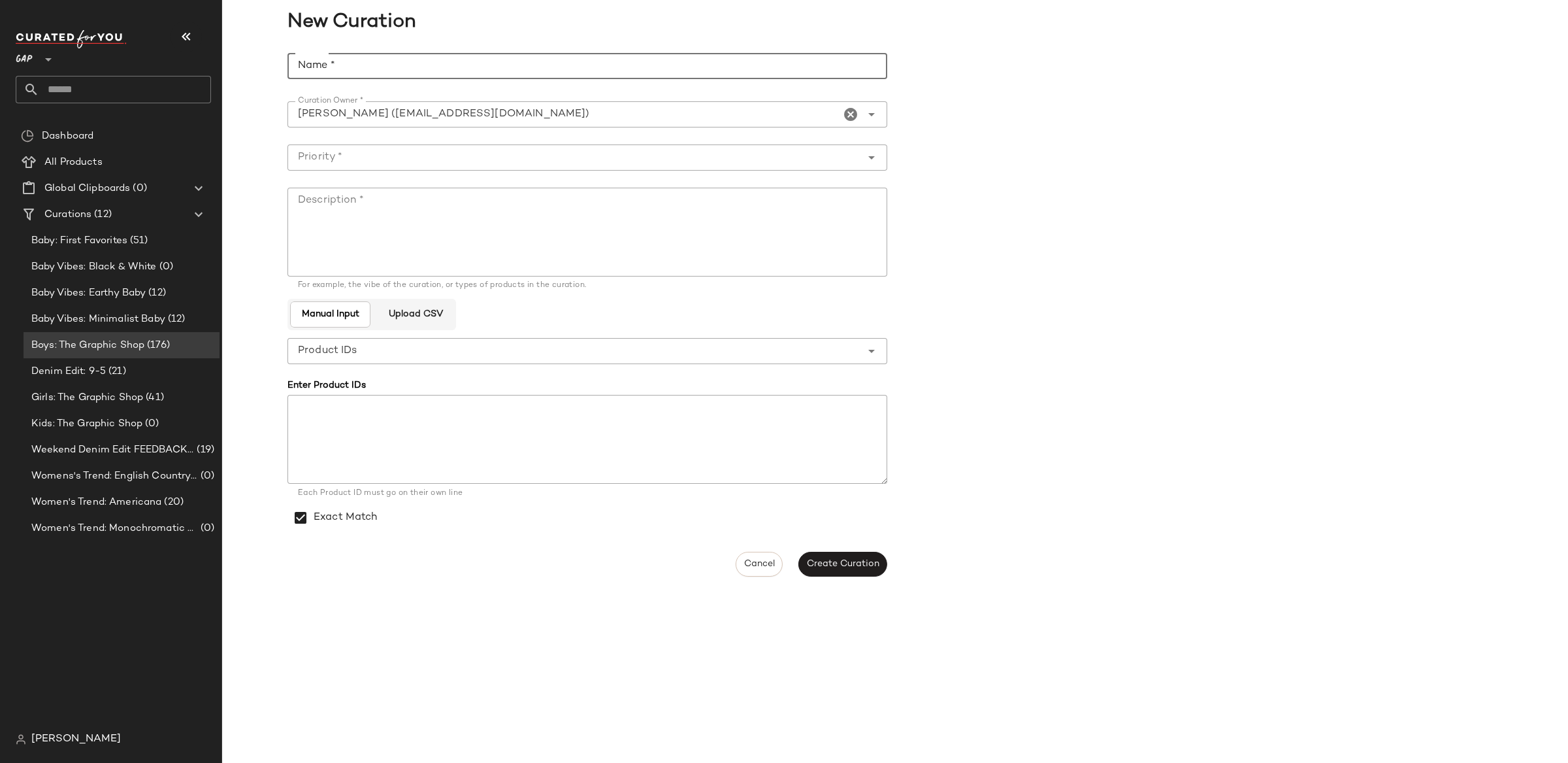
click at [387, 66] on input "Name *" at bounding box center [588, 66] width 600 height 26
type input "*"
type input "**********"
click at [396, 135] on div at bounding box center [588, 137] width 579 height 9
click at [397, 152] on input "Priority *" at bounding box center [575, 158] width 574 height 16
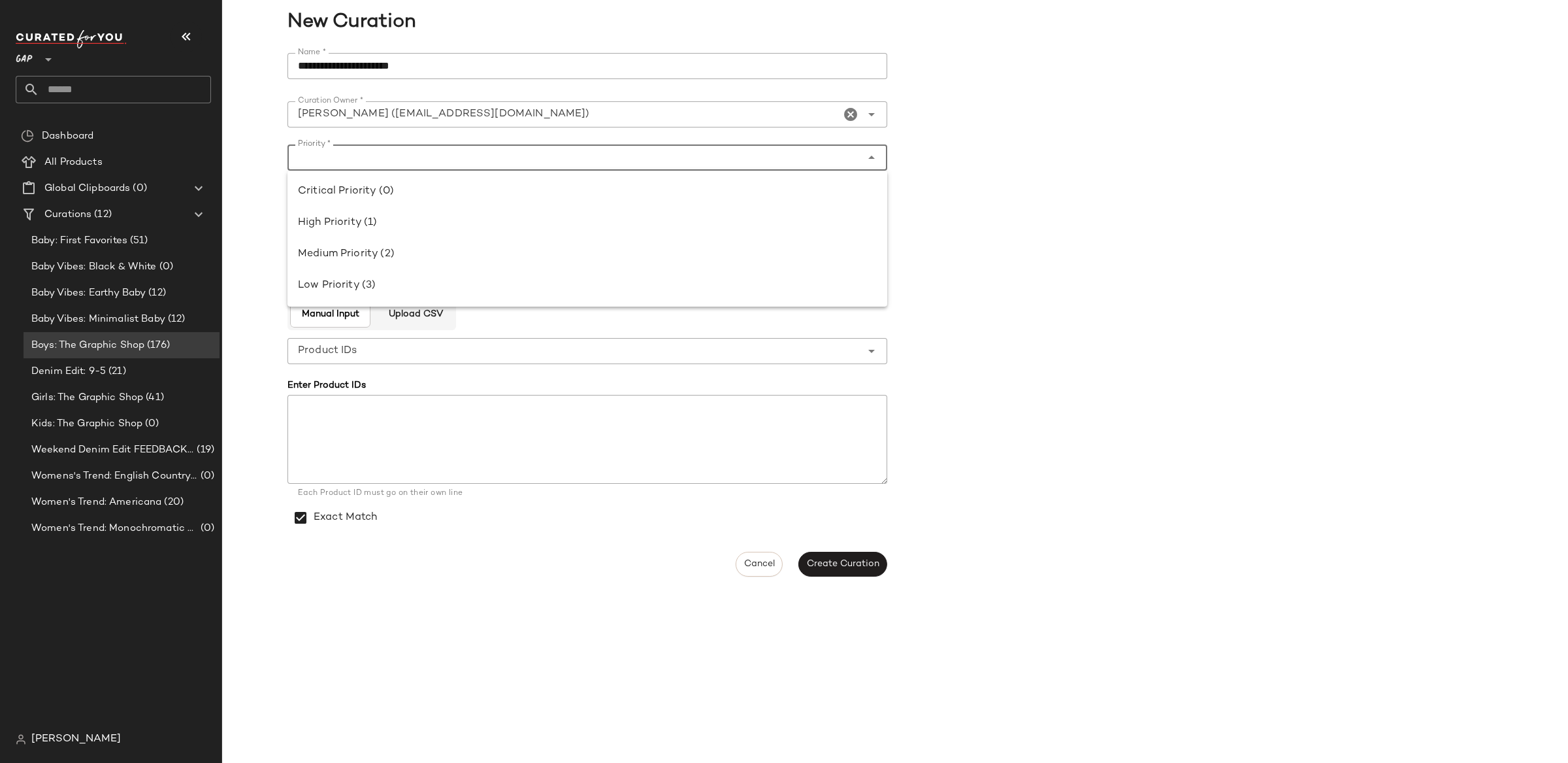
drag, startPoint x: 394, startPoint y: 186, endPoint x: 397, endPoint y: 200, distance: 14.3
click at [394, 187] on div "Critical Priority (0)" at bounding box center [588, 192] width 579 height 16
type input "**********"
click at [407, 220] on textarea "Description *" at bounding box center [588, 232] width 600 height 89
type textarea "*****"
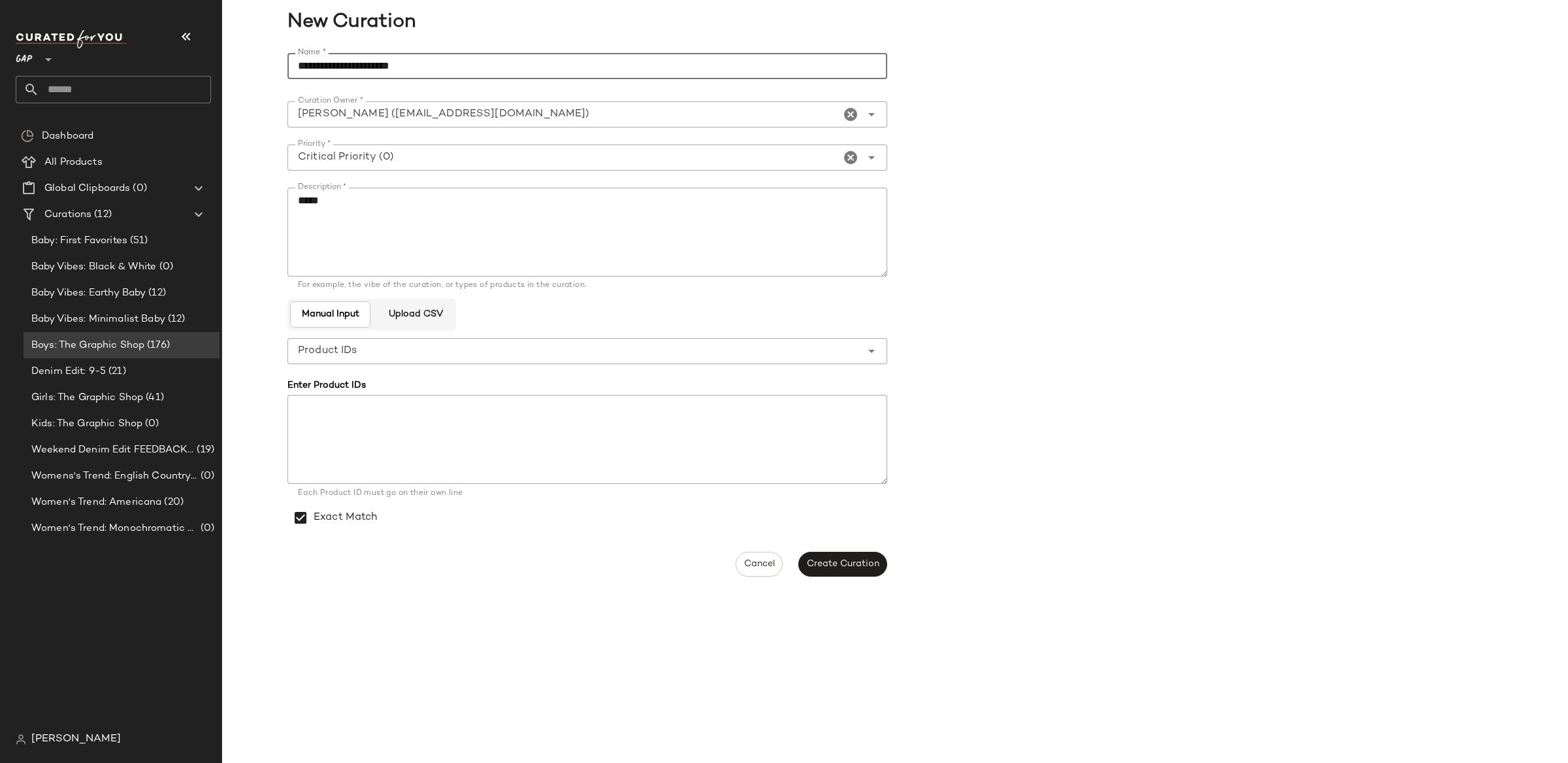
drag, startPoint x: 297, startPoint y: 62, endPoint x: 358, endPoint y: 61, distance: 61.0
click at [297, 62] on input "**********" at bounding box center [588, 66] width 600 height 26
type input "**********"
click at [832, 554] on button "Create Curation" at bounding box center [843, 564] width 89 height 24
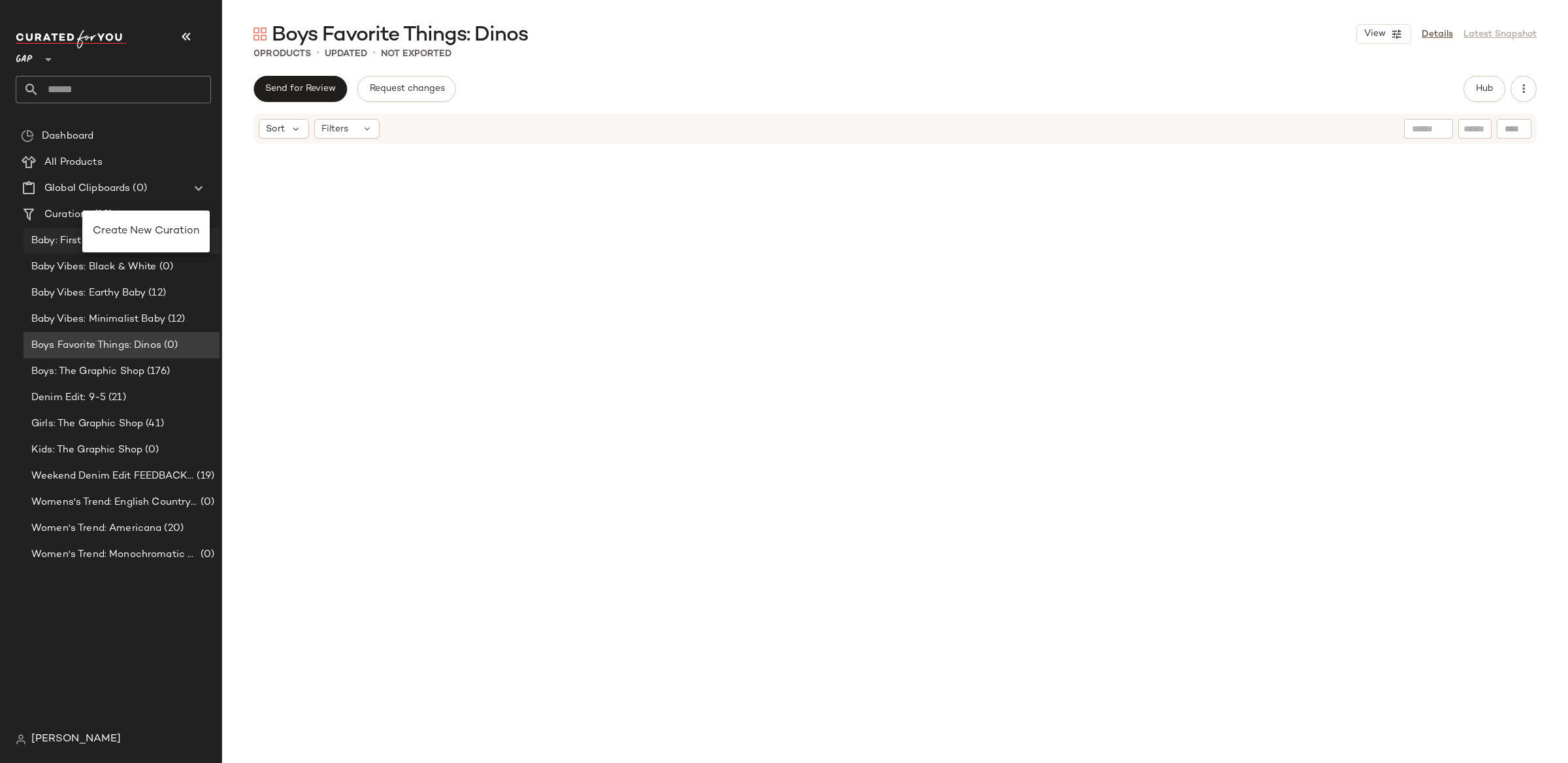
click at [127, 231] on span "Create New Curation" at bounding box center [146, 231] width 107 height 11
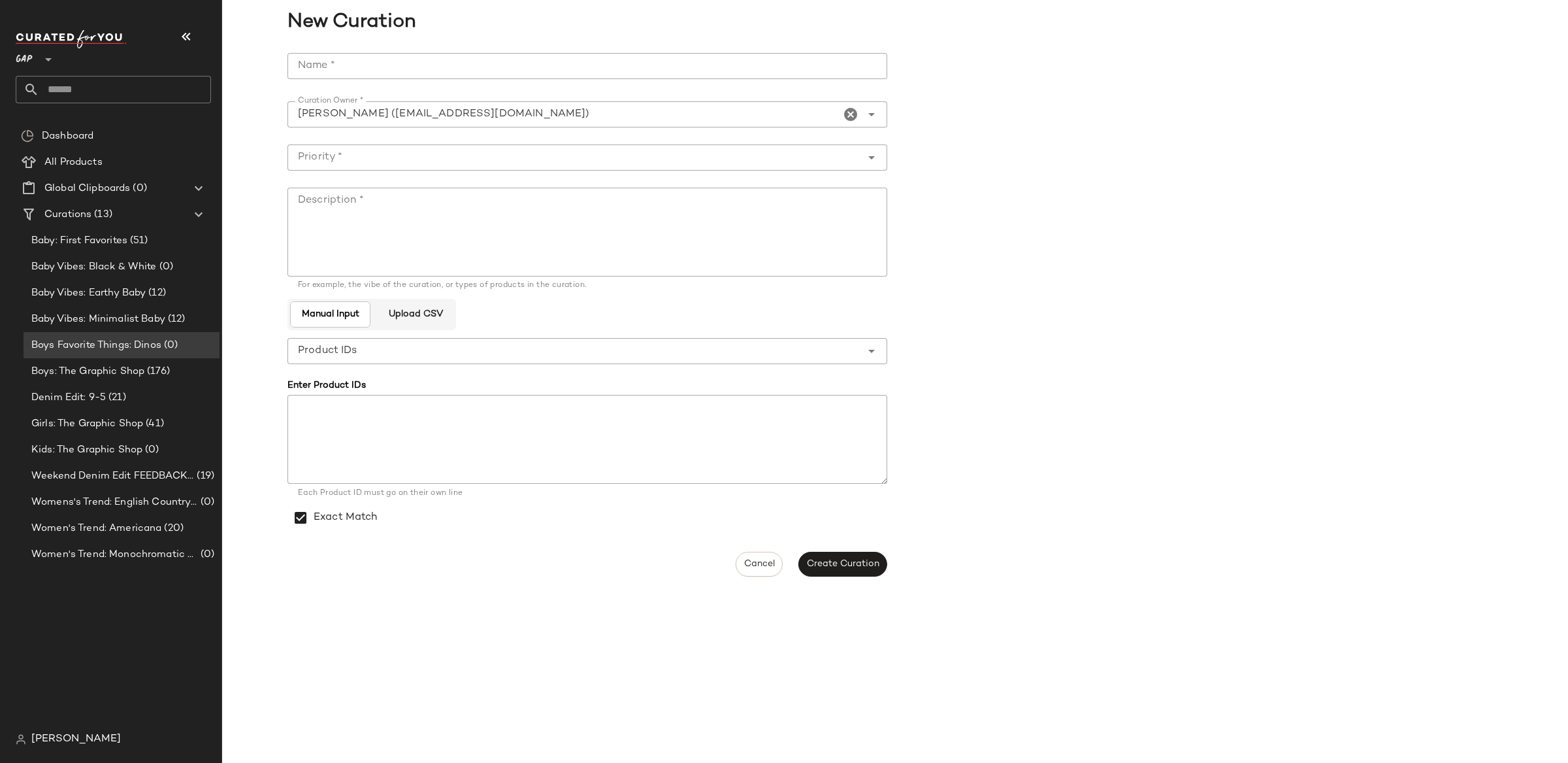
click at [403, 75] on input "Name *" at bounding box center [588, 66] width 600 height 26
type input "**********"
click at [402, 154] on input "Priority *" at bounding box center [575, 158] width 574 height 16
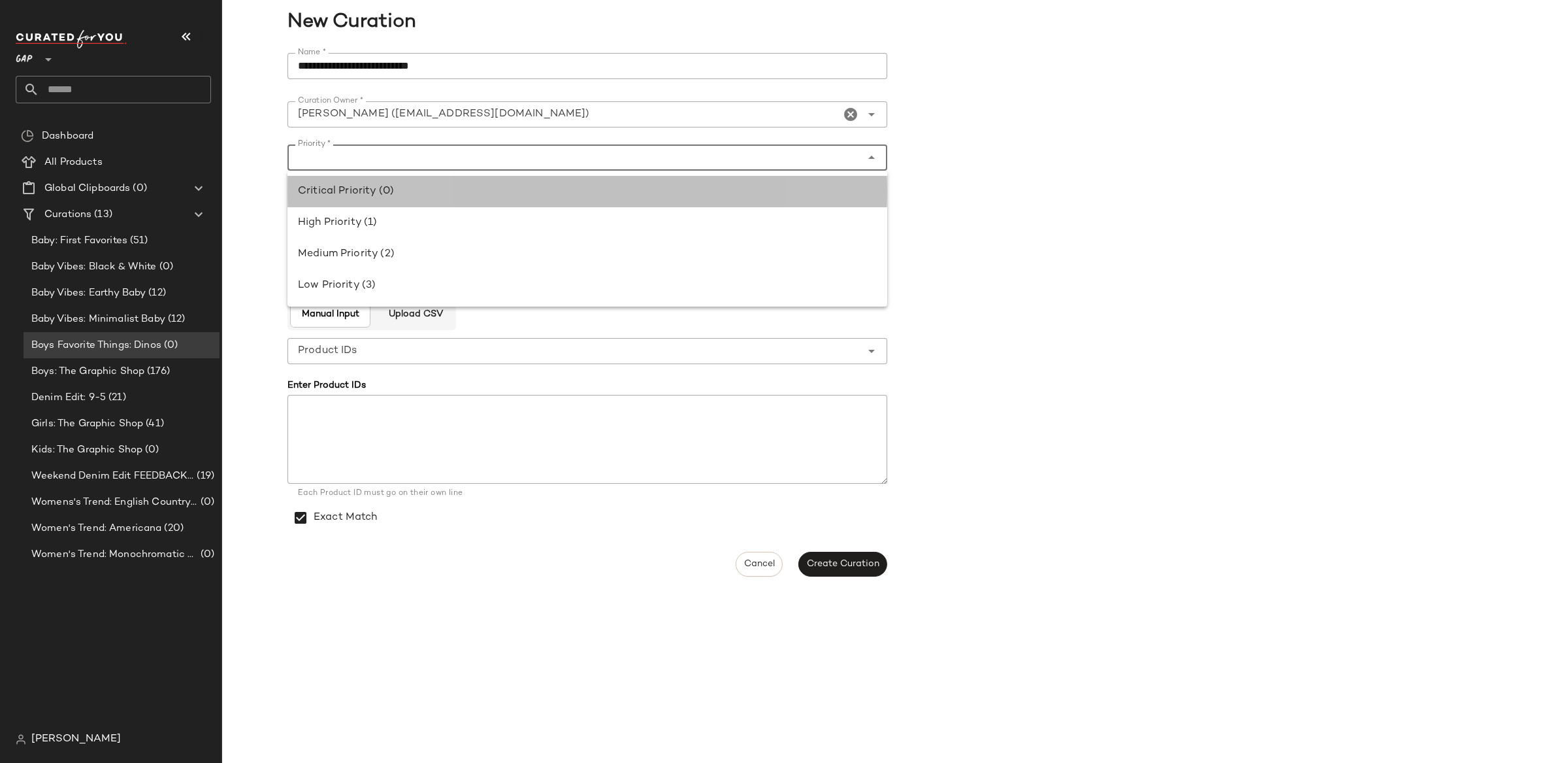
click at [413, 187] on div "Critical Priority (0)" at bounding box center [588, 192] width 579 height 16
type input "**********"
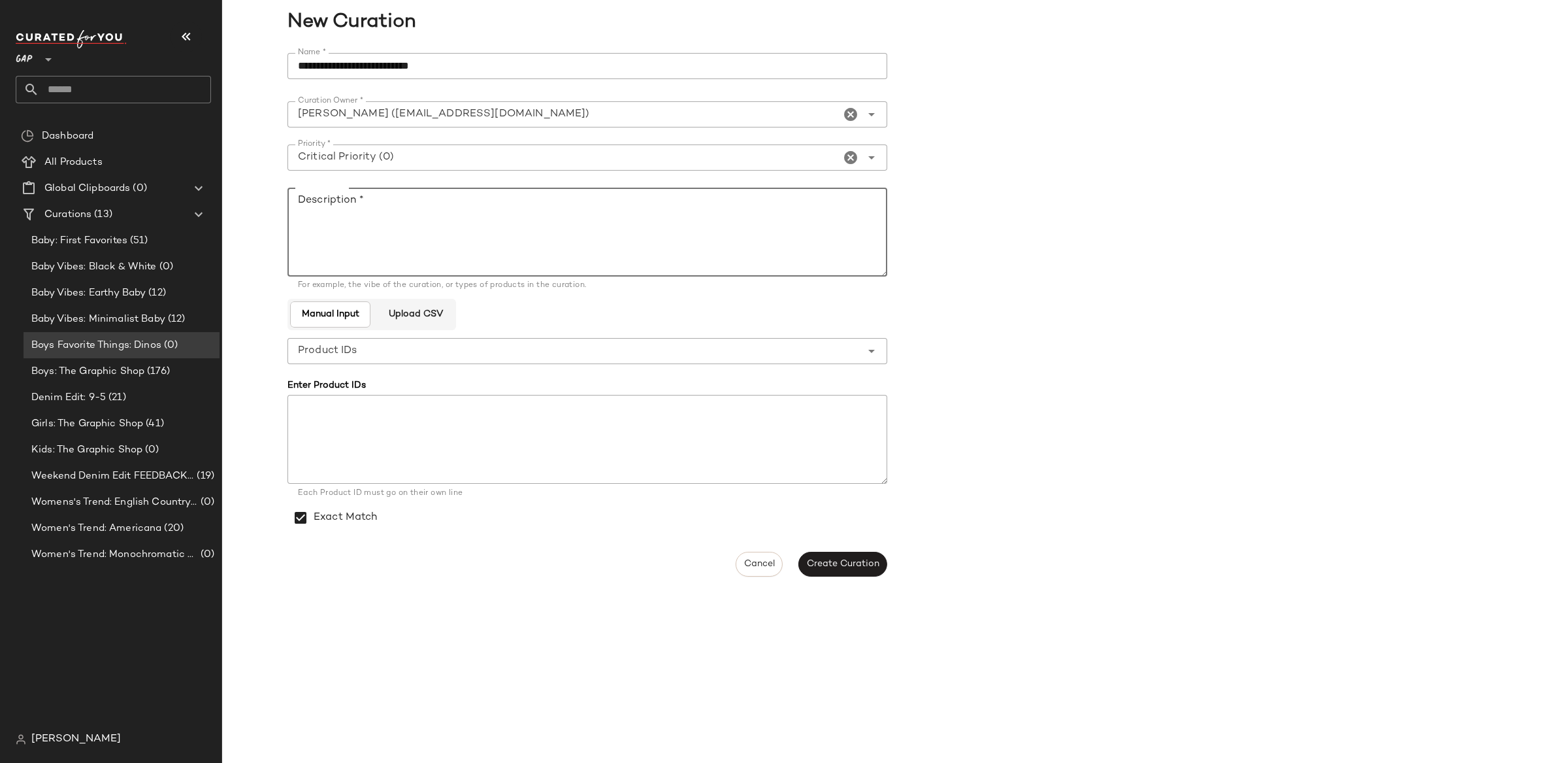
click at [445, 258] on textarea "Description *" at bounding box center [588, 232] width 600 height 89
type textarea "****"
click at [833, 565] on span "Create Curation" at bounding box center [843, 564] width 73 height 10
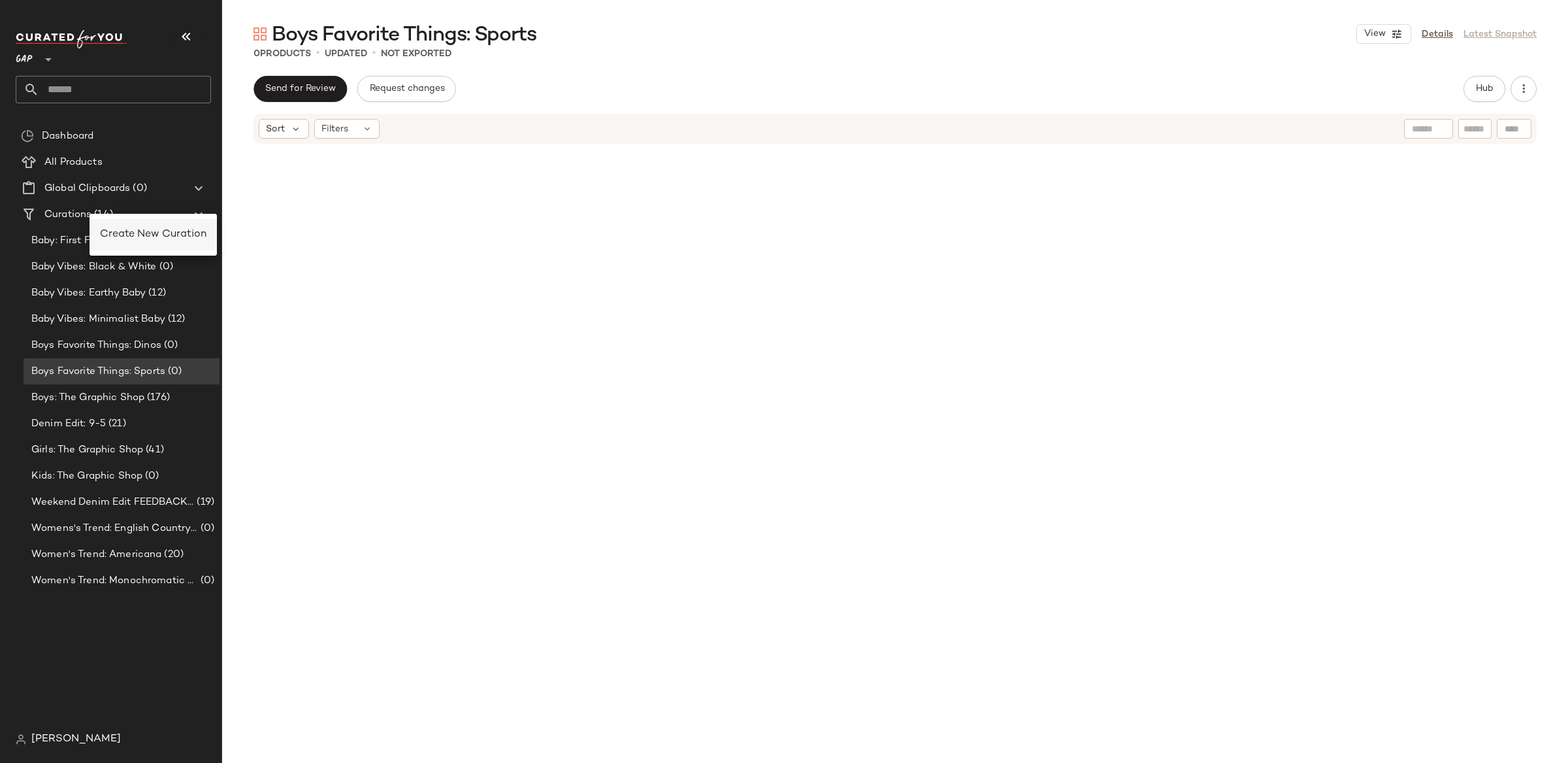
click at [115, 225] on div "Create New Curation" at bounding box center [153, 234] width 128 height 32
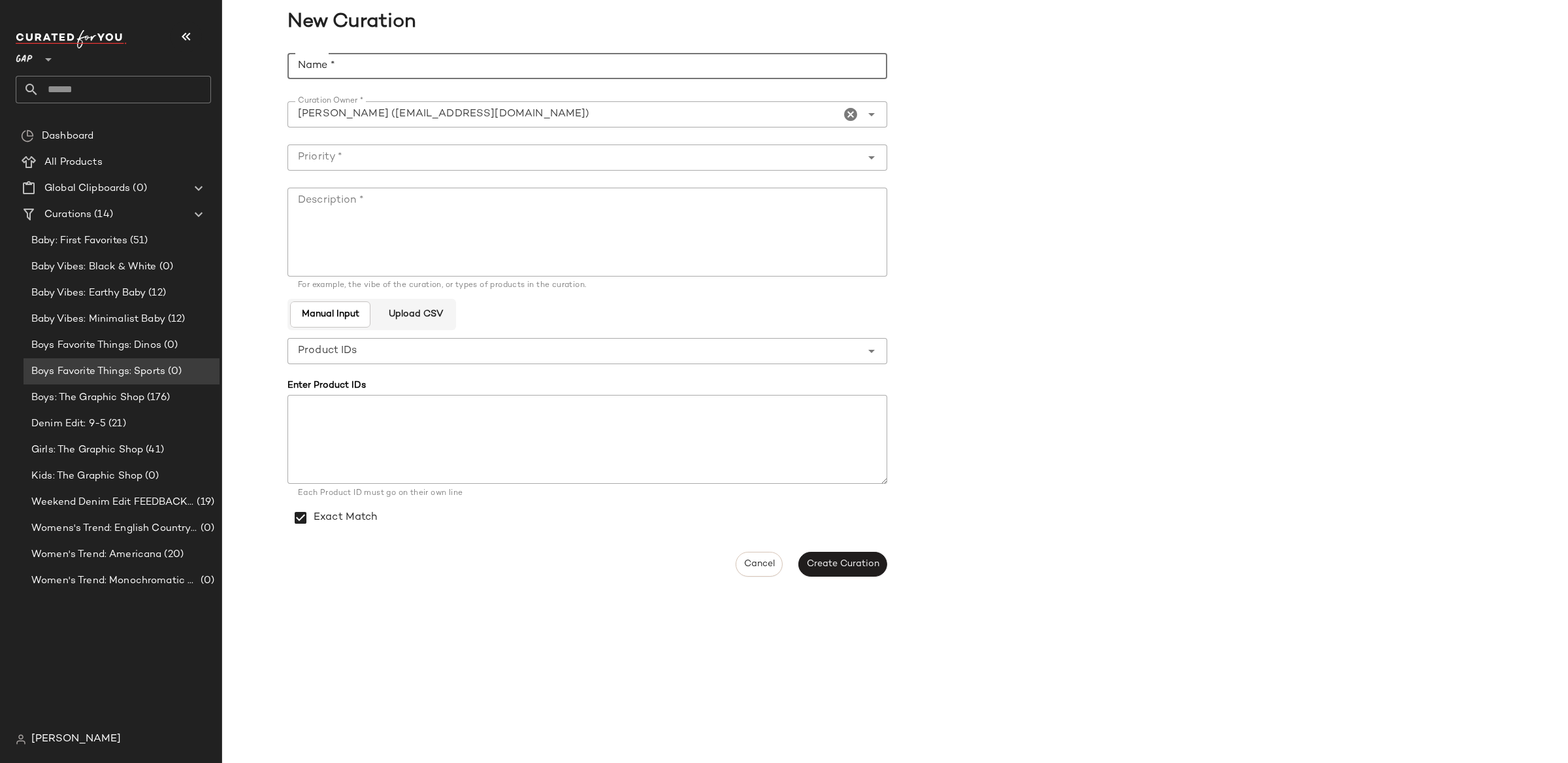
click at [416, 72] on input "Name *" at bounding box center [588, 66] width 600 height 26
type input "*"
type input "**********"
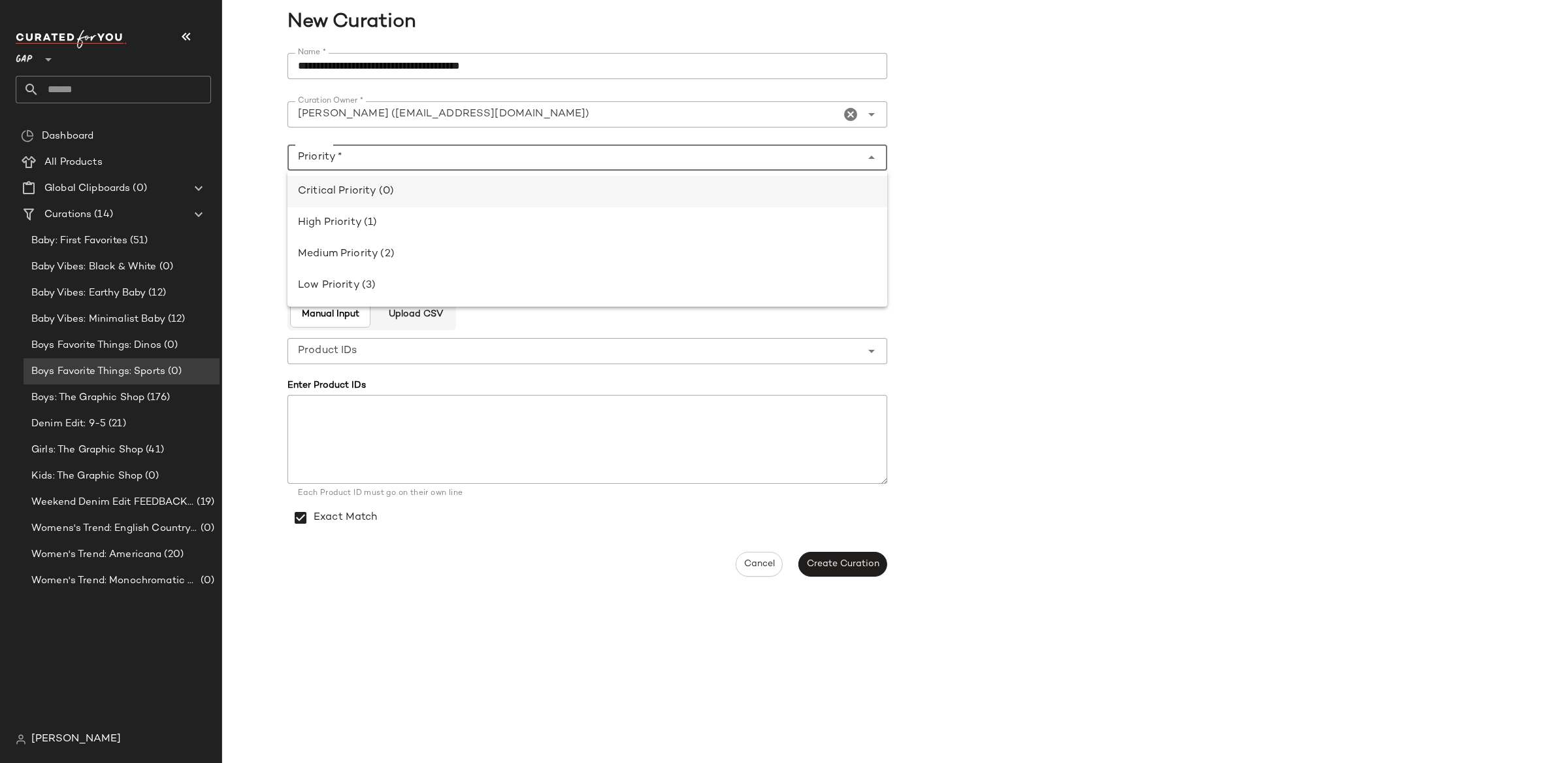
drag, startPoint x: 425, startPoint y: 161, endPoint x: 420, endPoint y: 185, distance: 24.5
click at [425, 161] on input "Priority *" at bounding box center [575, 158] width 574 height 16
drag, startPoint x: 420, startPoint y: 186, endPoint x: 423, endPoint y: 200, distance: 14.3
click at [420, 186] on div "Critical Priority (0)" at bounding box center [588, 192] width 579 height 16
type input "**********"
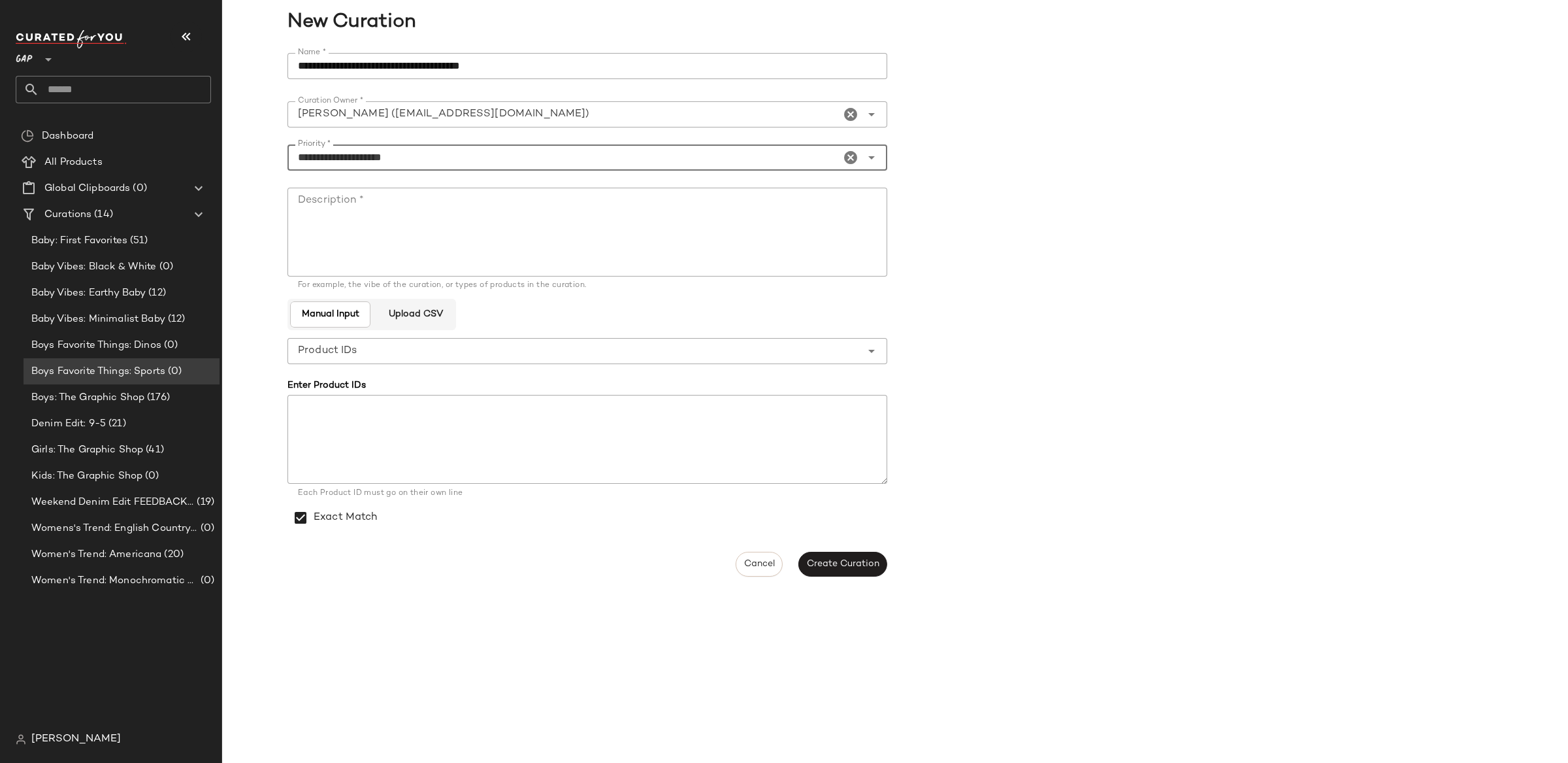
click at [432, 236] on textarea "Description *" at bounding box center [588, 232] width 600 height 89
type textarea "****"
click at [848, 554] on button "Create Curation" at bounding box center [843, 564] width 89 height 24
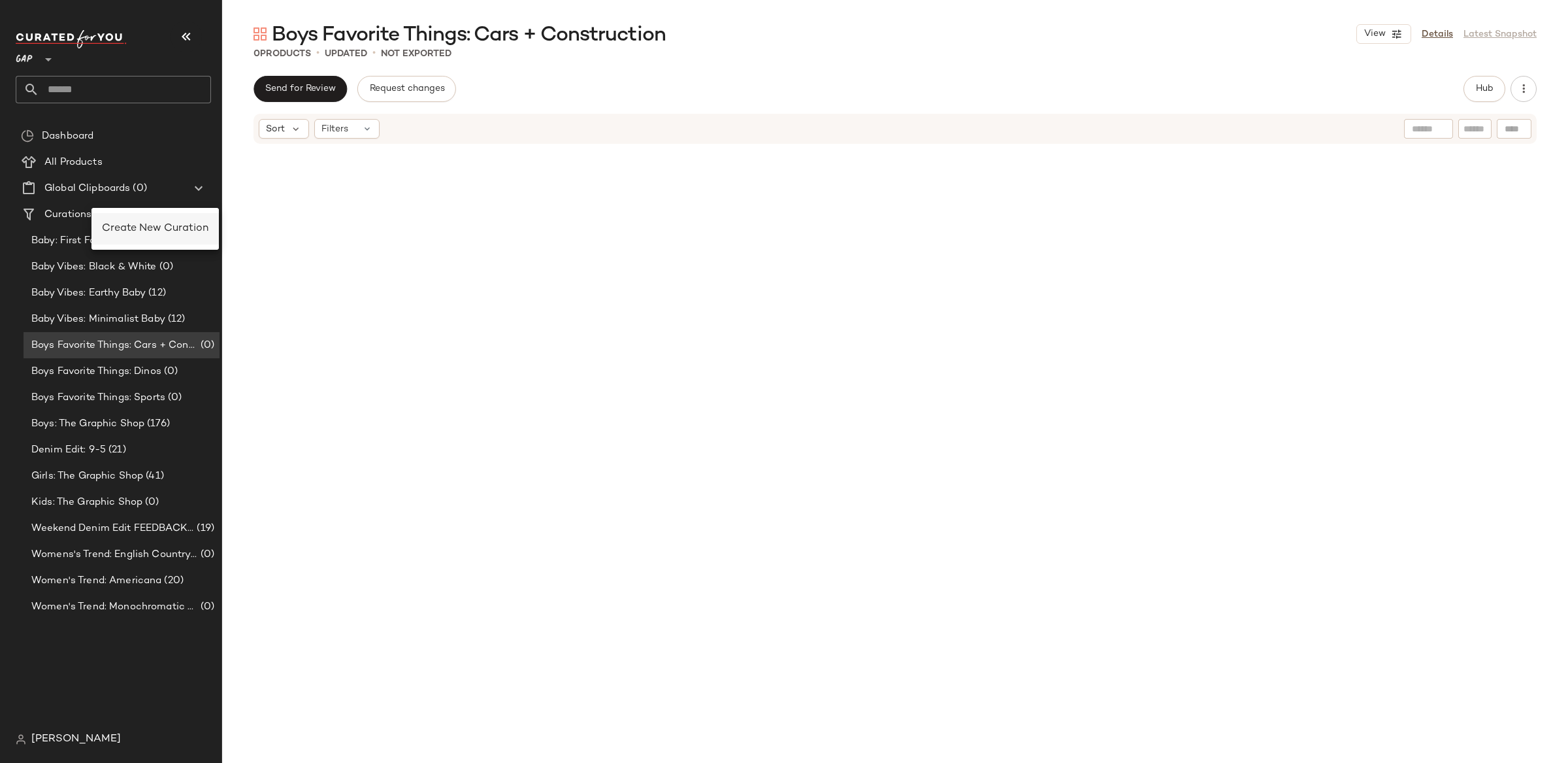
click at [133, 225] on span "Create New Curation" at bounding box center [156, 228] width 107 height 11
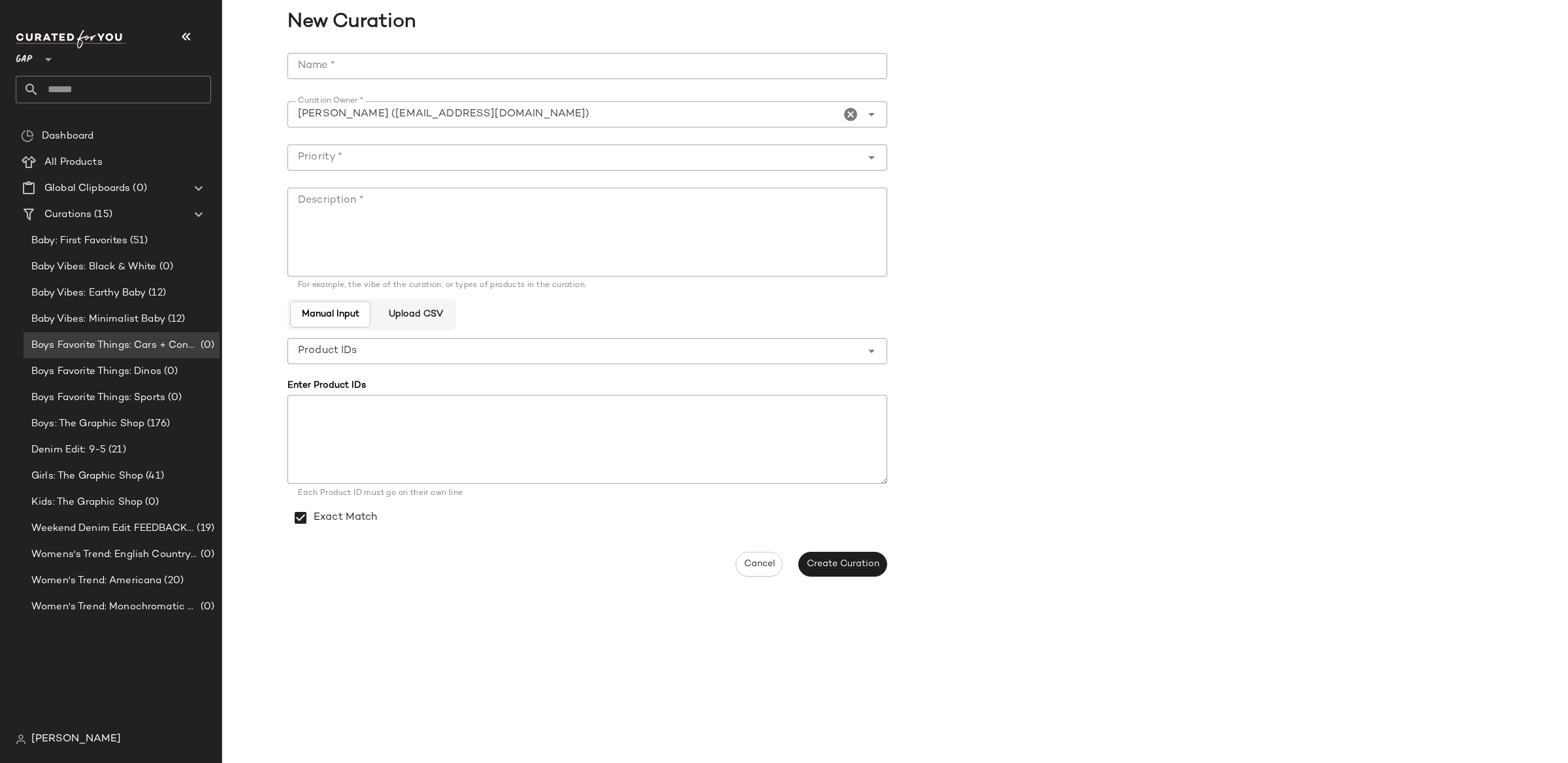
click at [424, 71] on input "Name *" at bounding box center [588, 66] width 600 height 26
type input "**********"
click at [519, 166] on div at bounding box center [575, 158] width 574 height 26
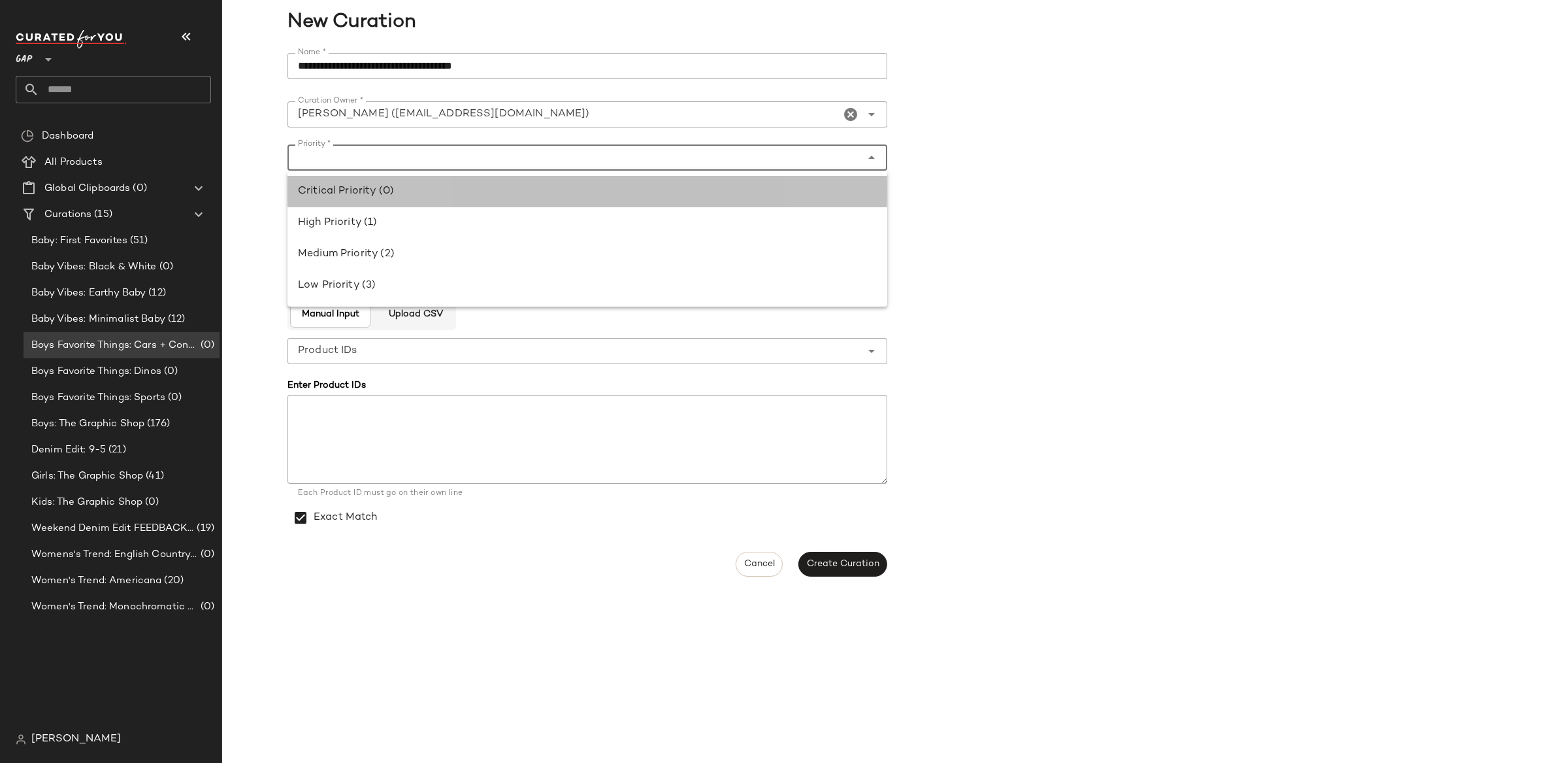
drag, startPoint x: 516, startPoint y: 193, endPoint x: 522, endPoint y: 200, distance: 9.2
click at [516, 193] on div "Critical Priority (0)" at bounding box center [588, 192] width 579 height 16
type input "**********"
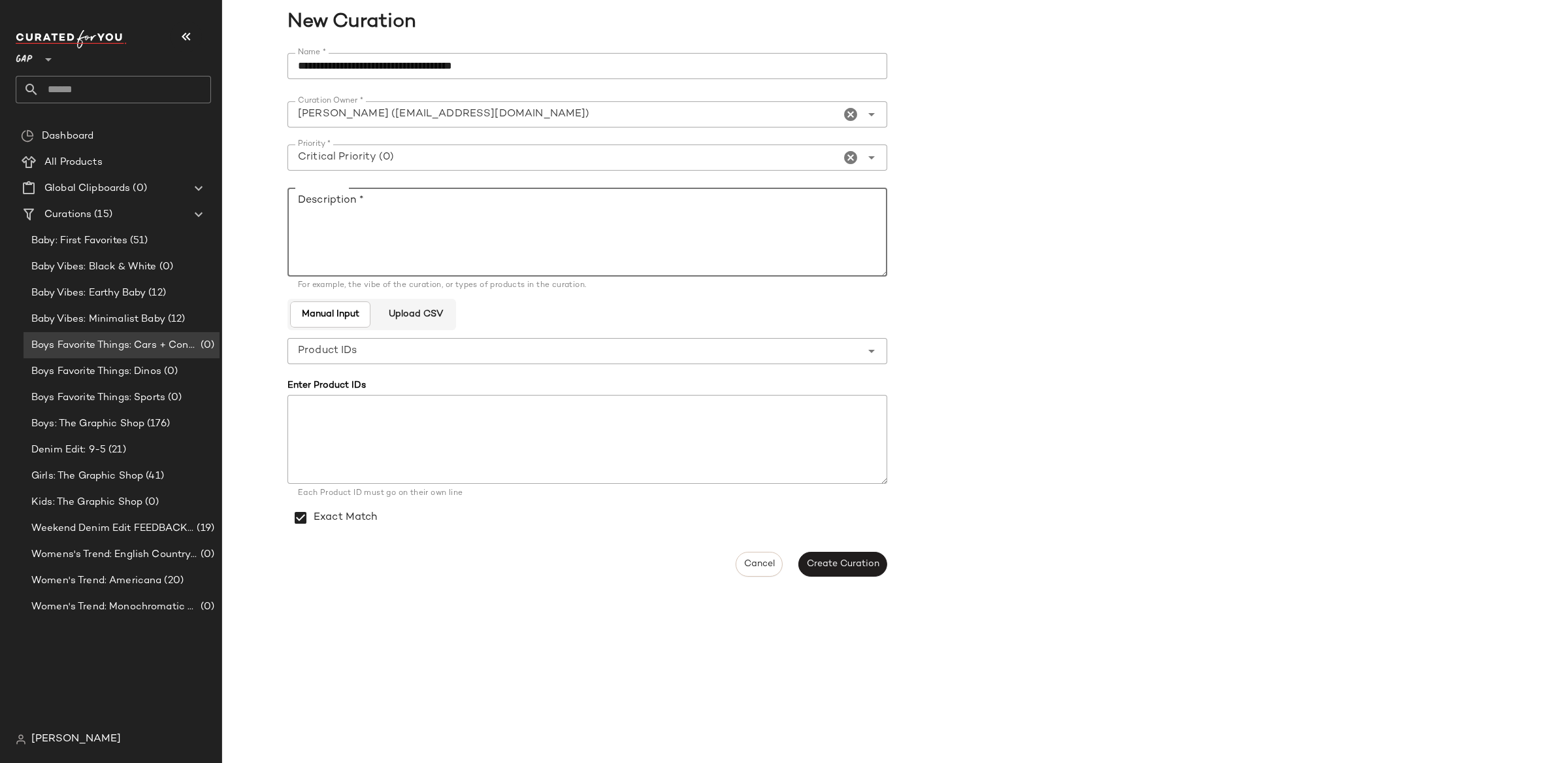
click at [538, 215] on textarea "Description *" at bounding box center [588, 232] width 600 height 89
type textarea "****"
click at [855, 571] on button "Create Curation" at bounding box center [843, 564] width 89 height 24
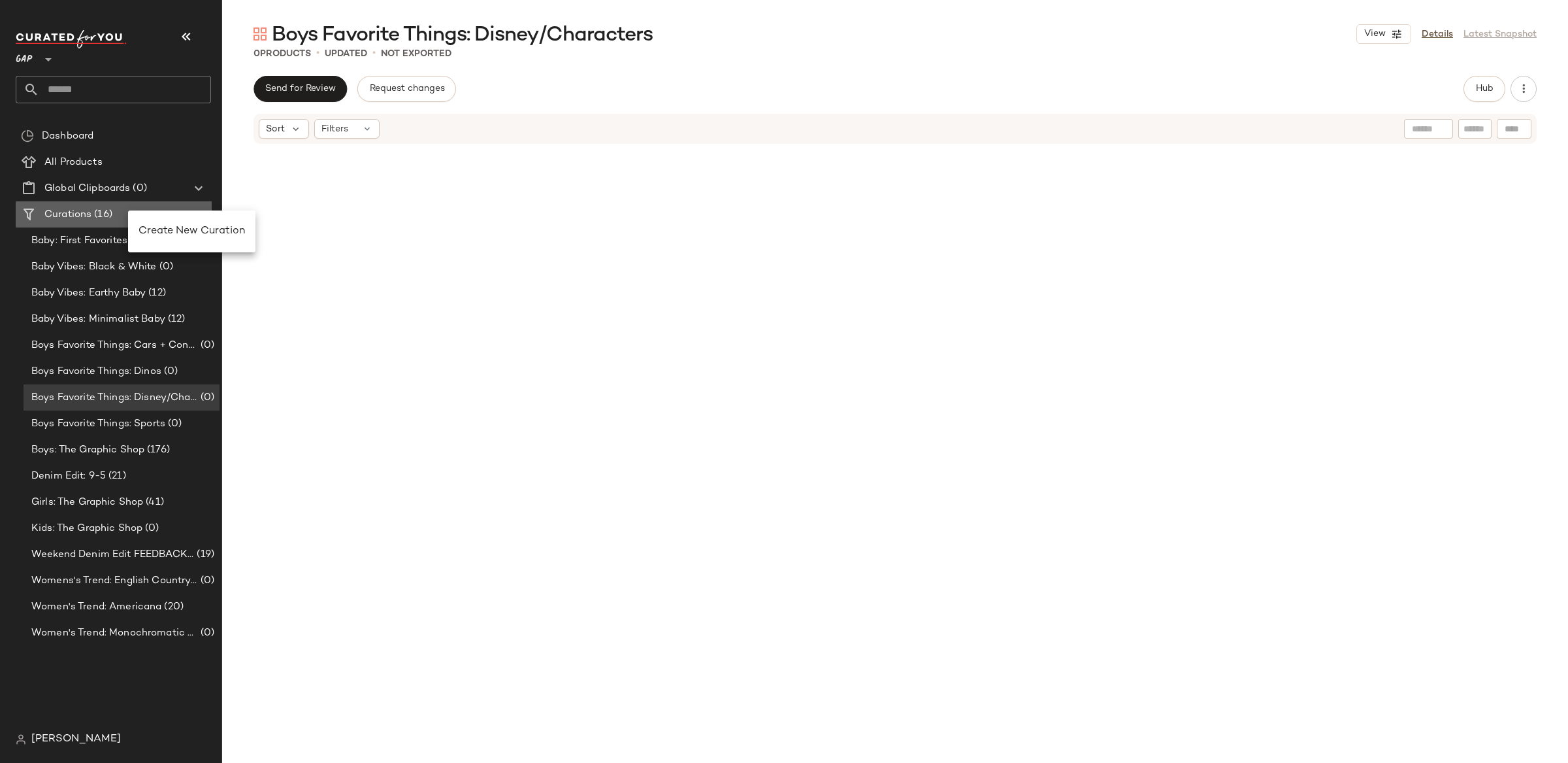
drag, startPoint x: 128, startPoint y: 211, endPoint x: 182, endPoint y: 220, distance: 54.7
click at [182, 223] on div "Create New Curation" at bounding box center [192, 231] width 107 height 16
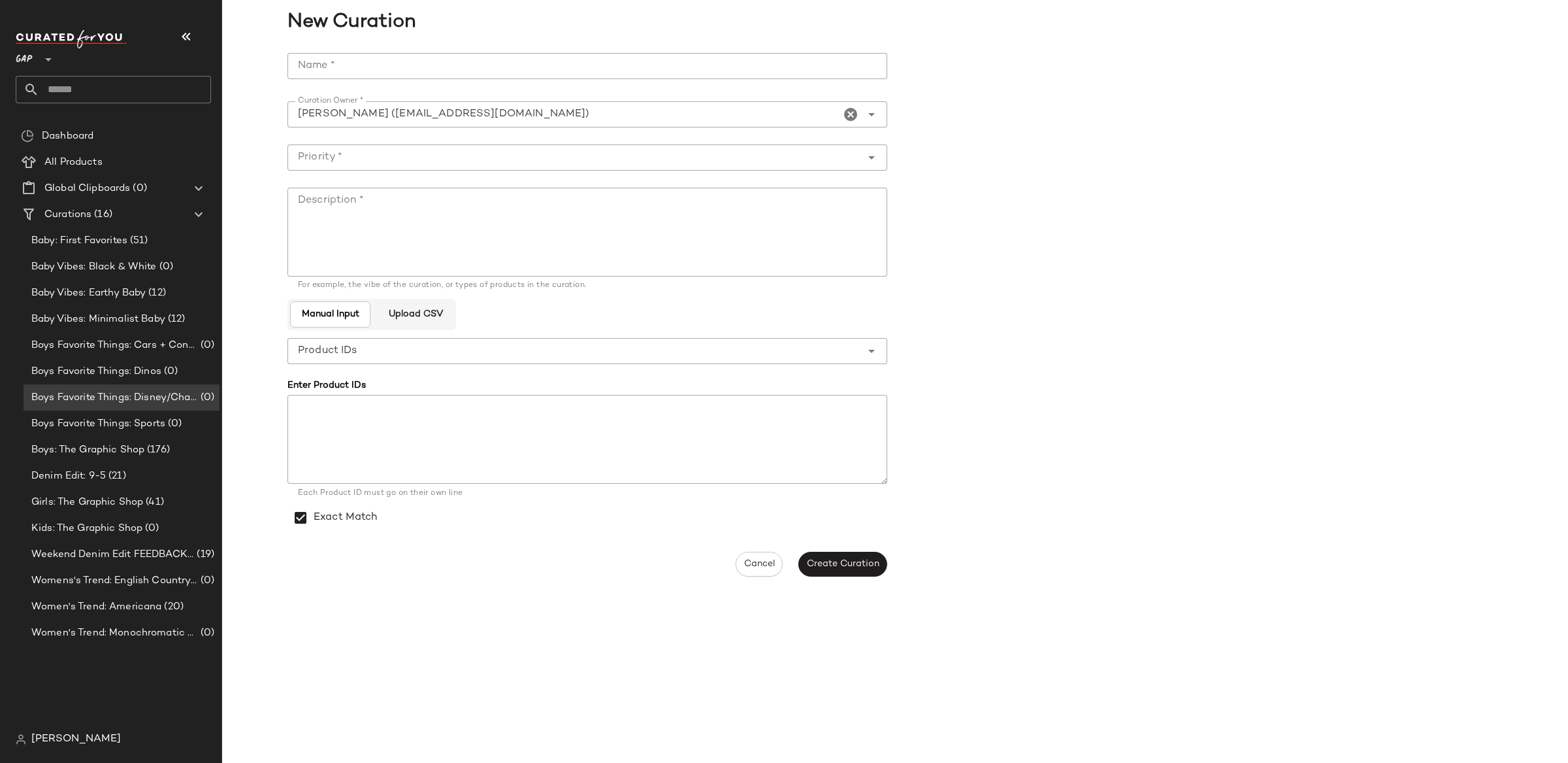
click at [432, 66] on input "Name *" at bounding box center [588, 66] width 600 height 26
type input "**********"
drag, startPoint x: 445, startPoint y: 159, endPoint x: 448, endPoint y: 166, distance: 7.6
click at [445, 159] on input "Priority *" at bounding box center [575, 158] width 574 height 16
drag, startPoint x: 458, startPoint y: 194, endPoint x: 468, endPoint y: 220, distance: 27.9
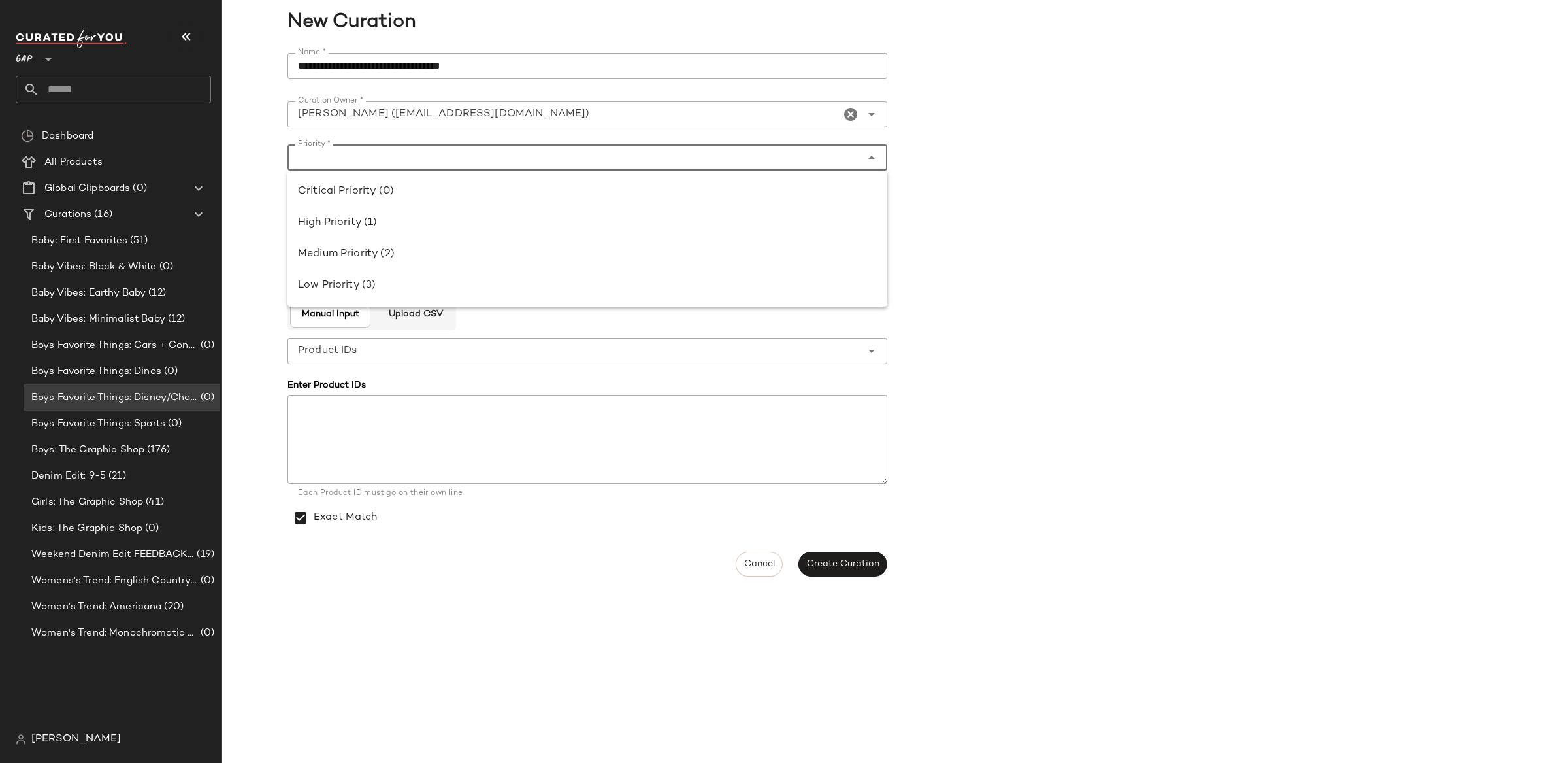
click at [458, 198] on div "Critical Priority (0)" at bounding box center [588, 192] width 579 height 16
type input "**********"
click at [471, 227] on textarea "Description *" at bounding box center [588, 232] width 600 height 89
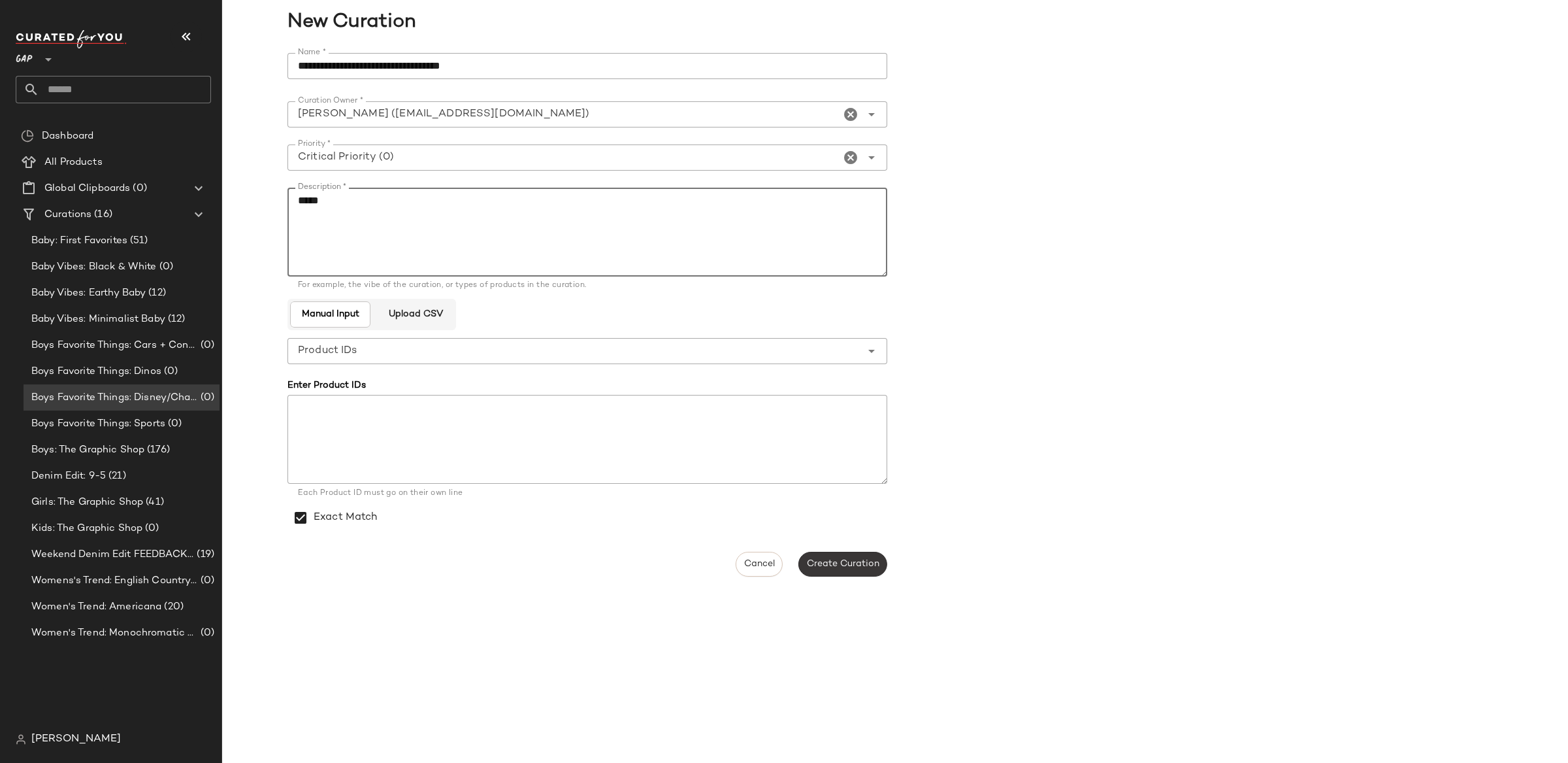
type textarea "*****"
click at [844, 564] on span "Create Curation" at bounding box center [843, 564] width 73 height 10
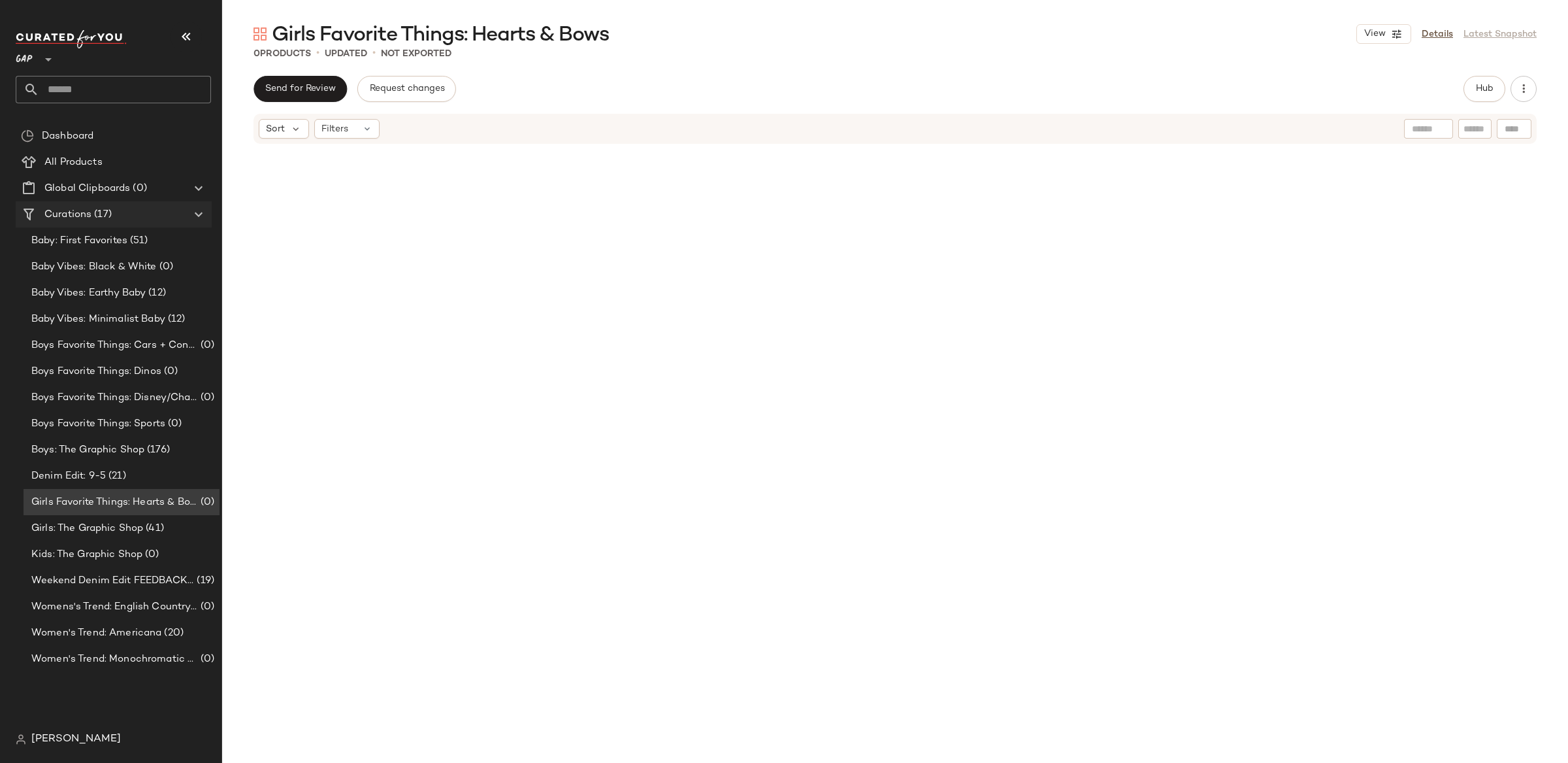
drag, startPoint x: 94, startPoint y: 214, endPoint x: 128, endPoint y: 224, distance: 35.4
click at [128, 226] on div "Create New Curation" at bounding box center [158, 234] width 128 height 32
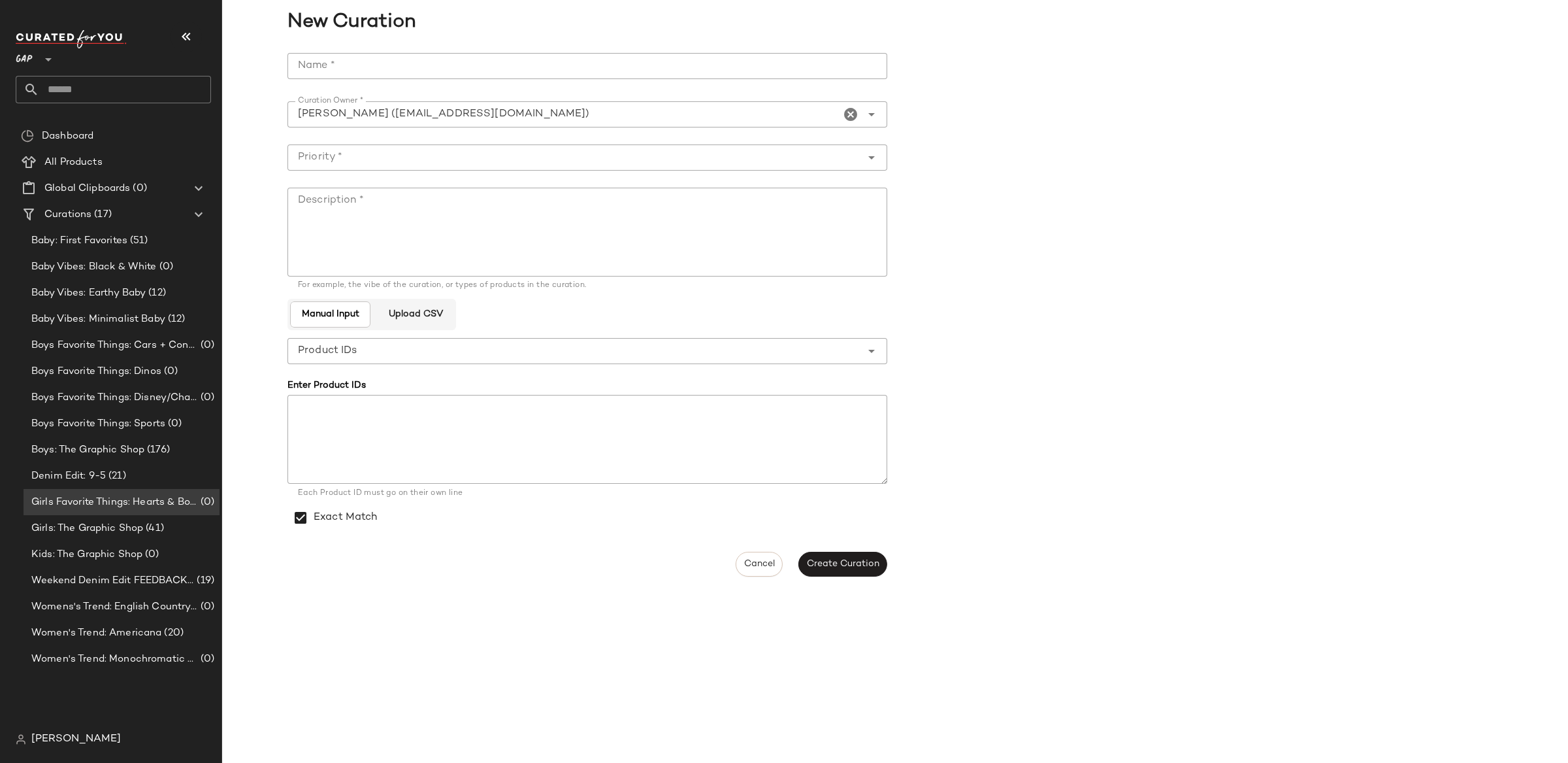
click at [431, 80] on div at bounding box center [588, 86] width 600 height 14
click at [425, 68] on input "Name *" at bounding box center [588, 66] width 600 height 26
type input "**********"
click at [419, 172] on div at bounding box center [588, 178] width 600 height 14
click at [414, 154] on input "Priority *" at bounding box center [575, 158] width 574 height 16
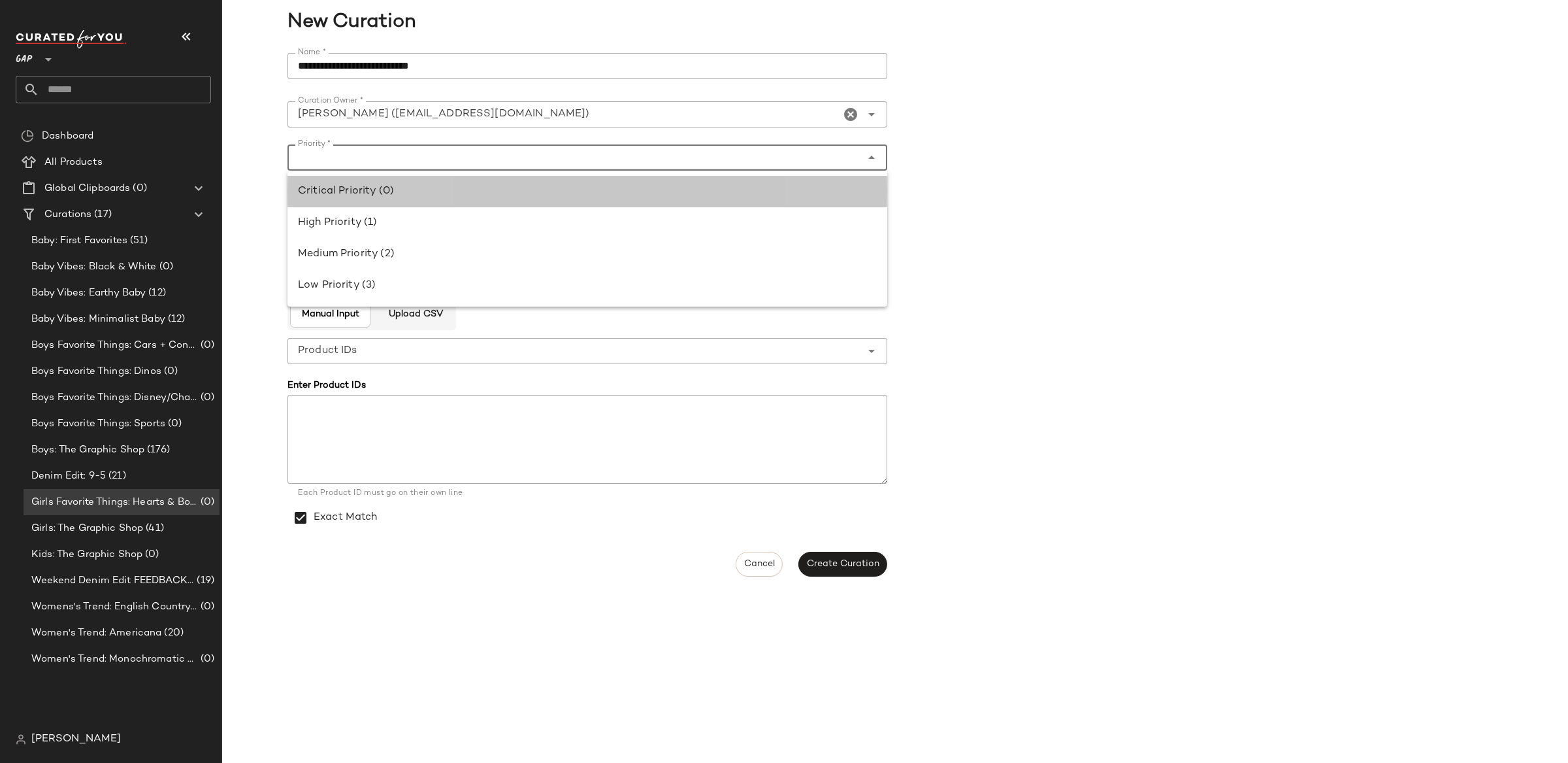
drag, startPoint x: 417, startPoint y: 186, endPoint x: 432, endPoint y: 206, distance: 25.0
click at [416, 186] on div "Critical Priority (0)" at bounding box center [588, 192] width 579 height 16
type input "**********"
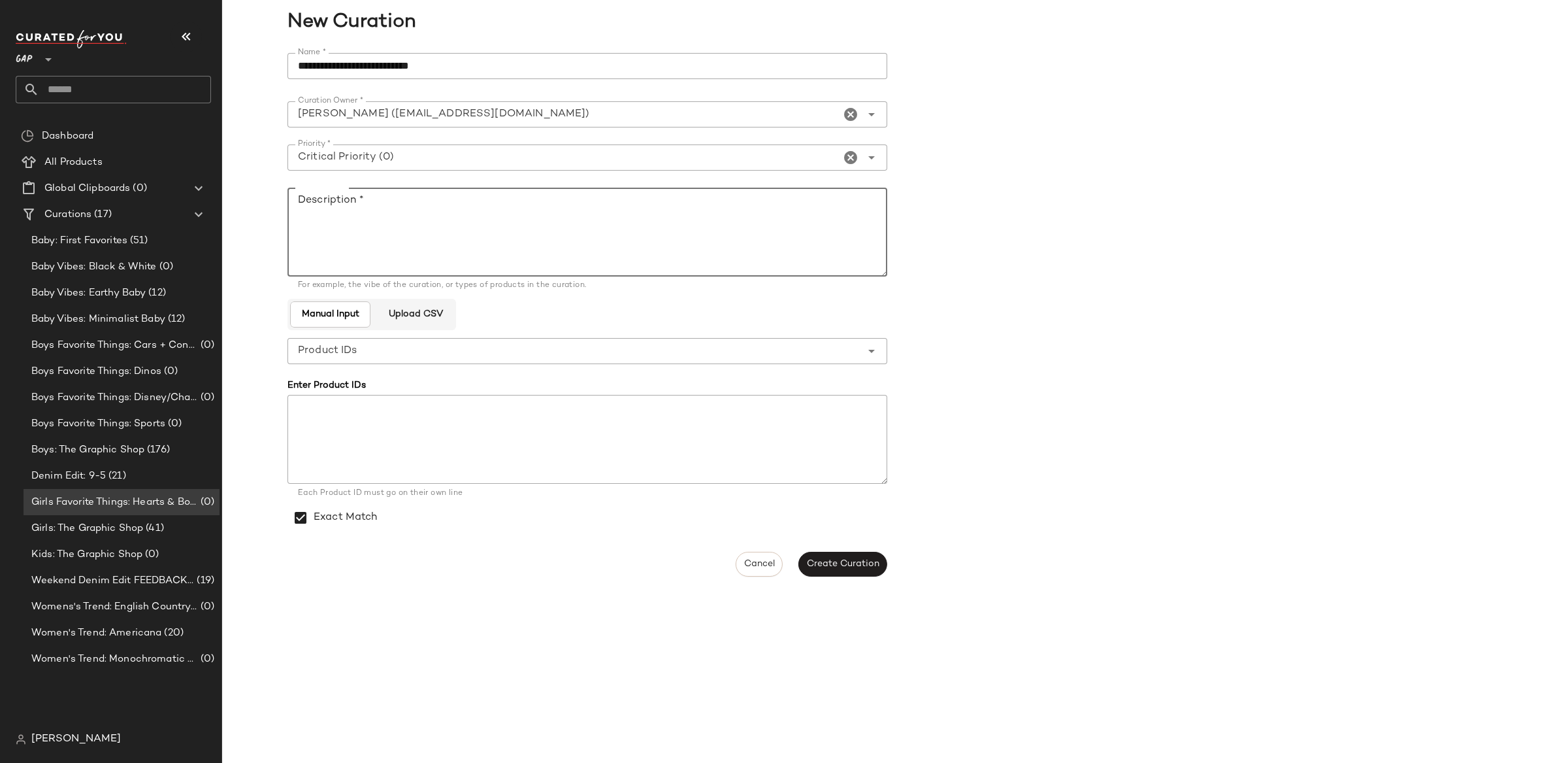
click at [434, 207] on textarea "Description *" at bounding box center [588, 232] width 600 height 89
type textarea "*****"
drag, startPoint x: 858, startPoint y: 562, endPoint x: 846, endPoint y: 556, distance: 13.4
click at [856, 562] on span "Create Curation" at bounding box center [843, 564] width 73 height 10
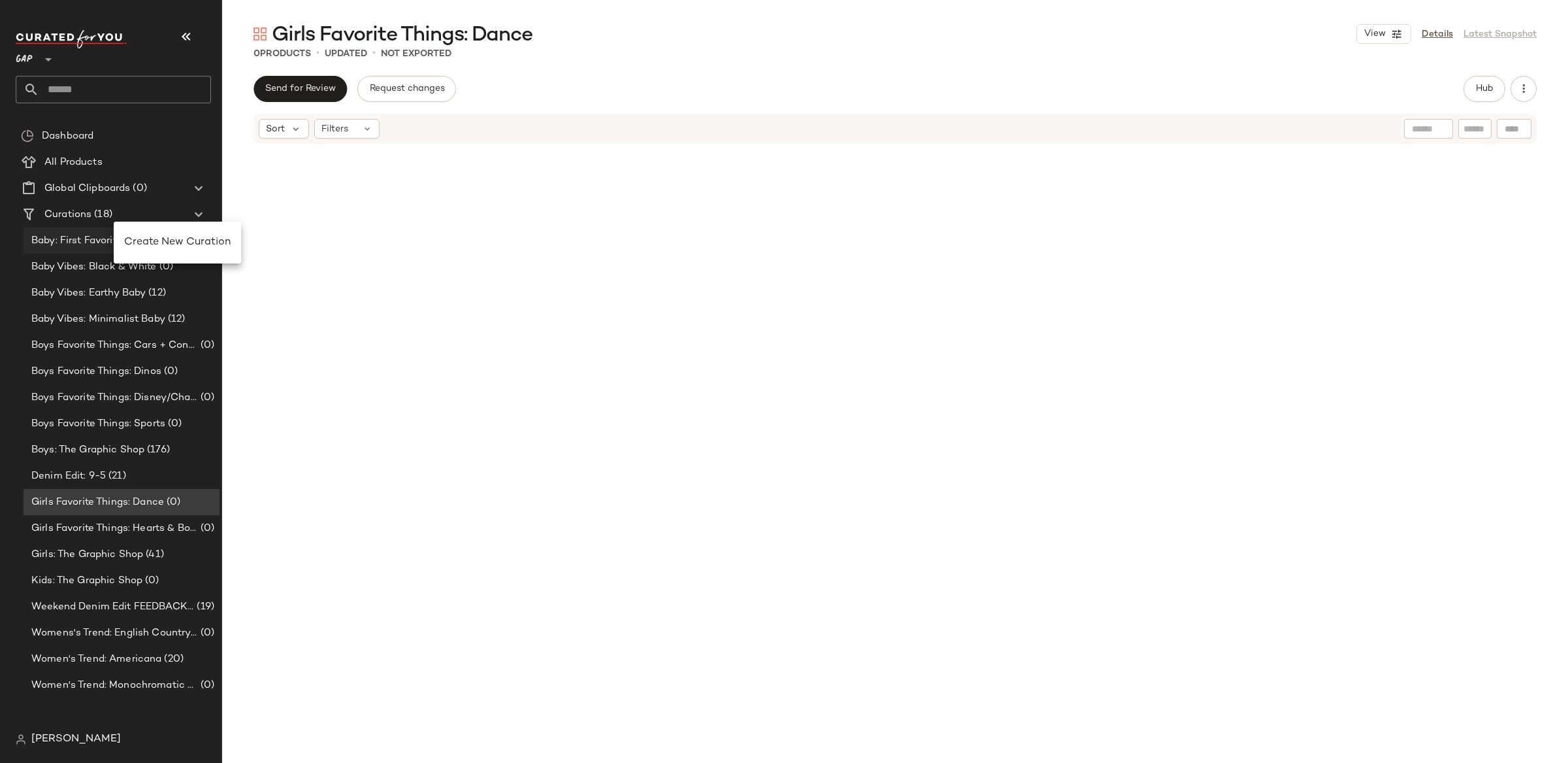
drag, startPoint x: 174, startPoint y: 243, endPoint x: 163, endPoint y: 250, distance: 13.0
click at [173, 243] on span "Create New Curation" at bounding box center [178, 242] width 107 height 11
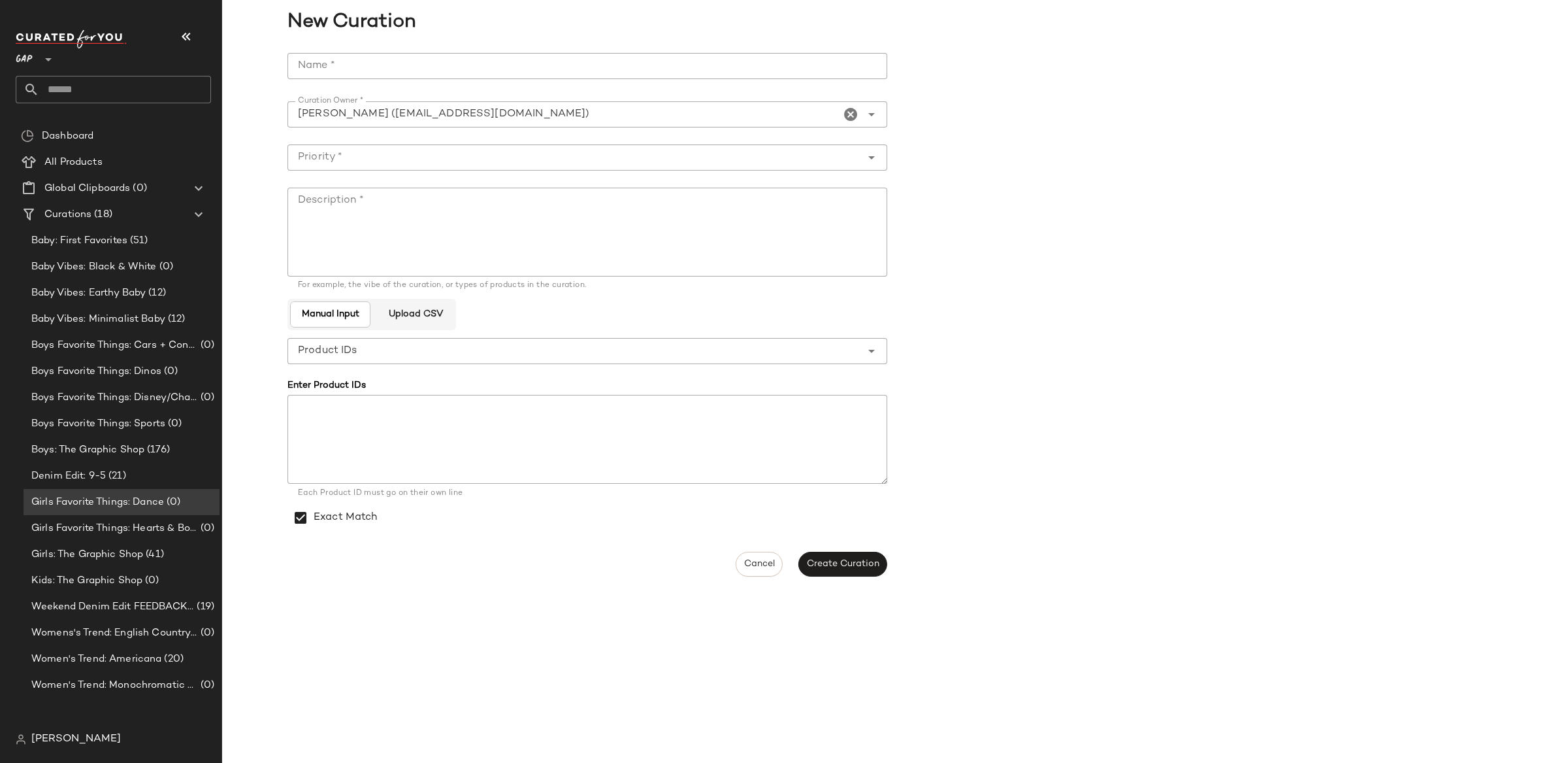
click at [374, 68] on input "Name *" at bounding box center [588, 66] width 600 height 26
type input "**********"
click at [396, 162] on input "Priority *" at bounding box center [575, 158] width 574 height 16
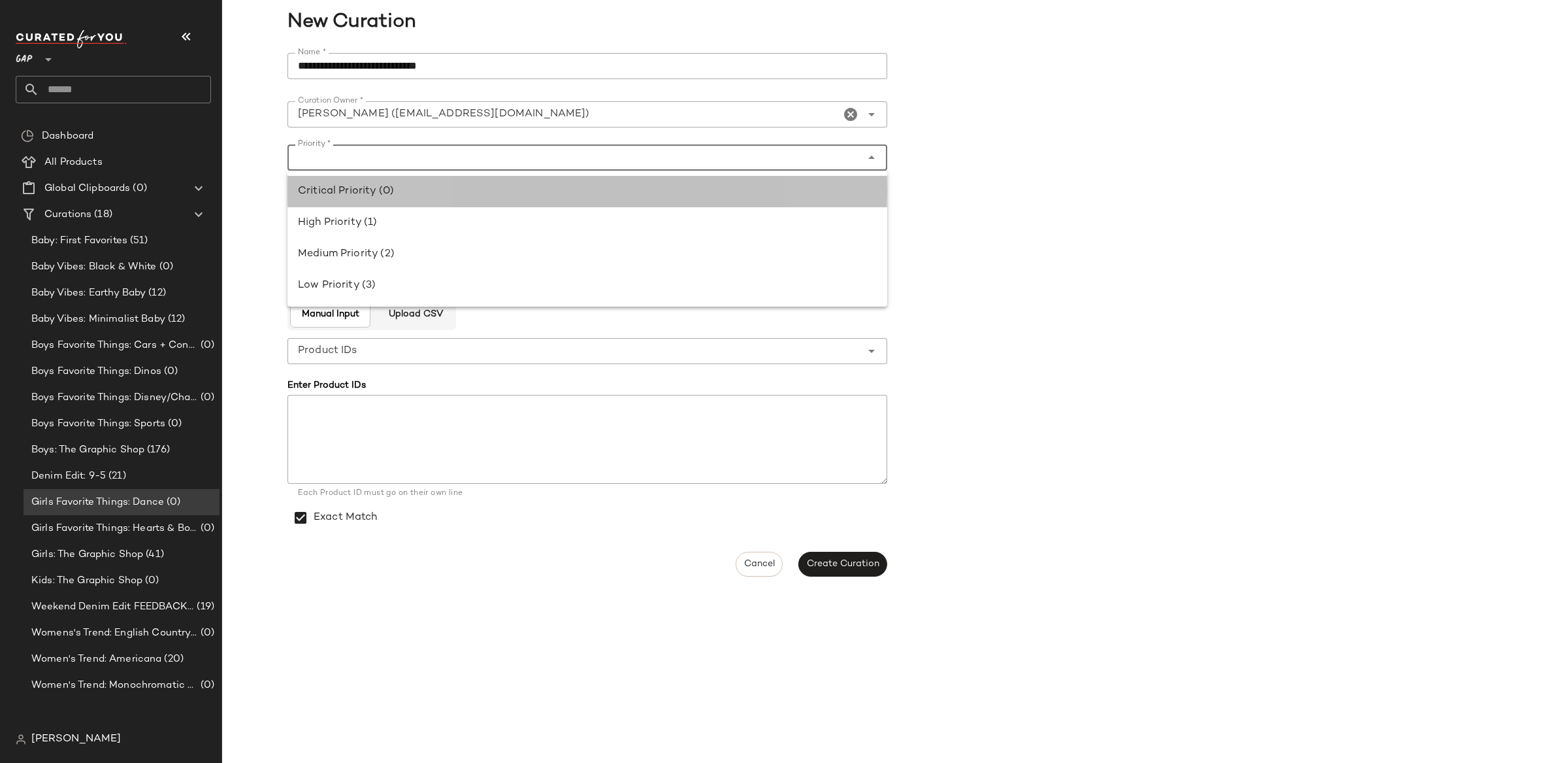
click at [403, 192] on div "Critical Priority (0)" at bounding box center [588, 192] width 579 height 16
type input "**********"
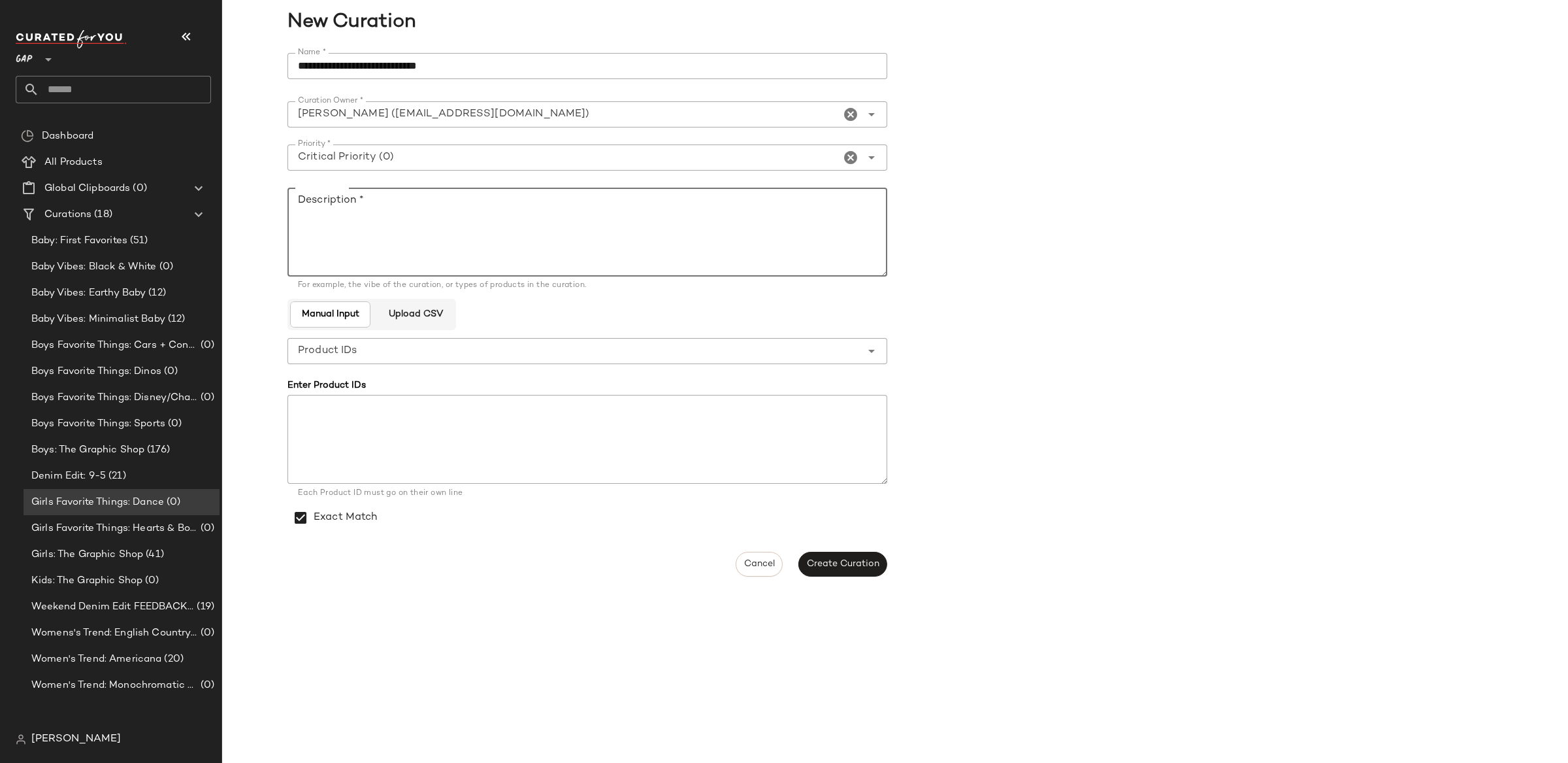
click at [455, 235] on textarea "Description *" at bounding box center [588, 232] width 600 height 89
type textarea "*****"
click at [818, 559] on span "Create Curation" at bounding box center [843, 564] width 73 height 10
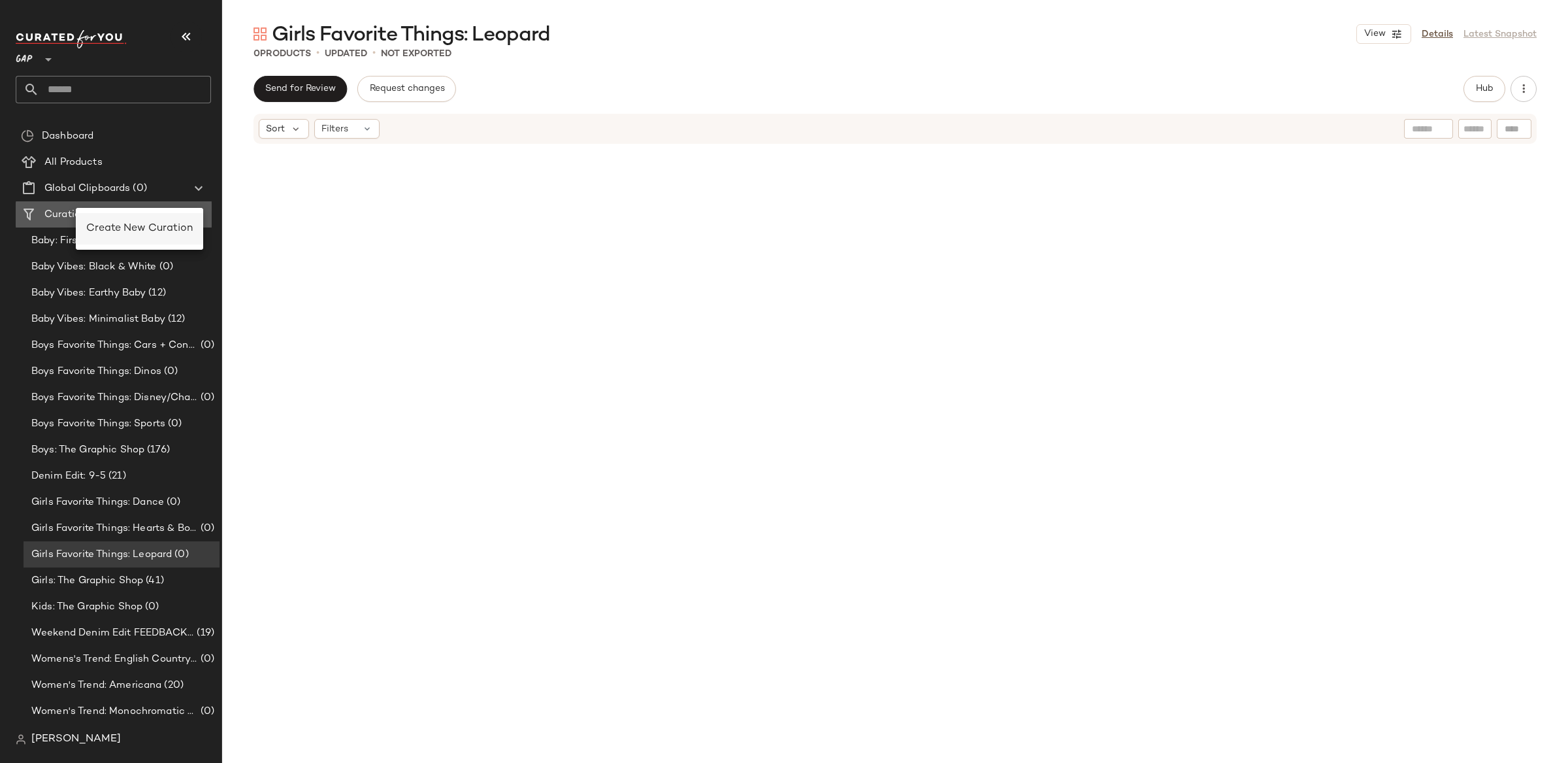
drag, startPoint x: 76, startPoint y: 208, endPoint x: 122, endPoint y: 230, distance: 51.0
drag, startPoint x: 123, startPoint y: 230, endPoint x: 151, endPoint y: 230, distance: 28.0
click at [123, 230] on span "Create New Curation" at bounding box center [140, 228] width 107 height 11
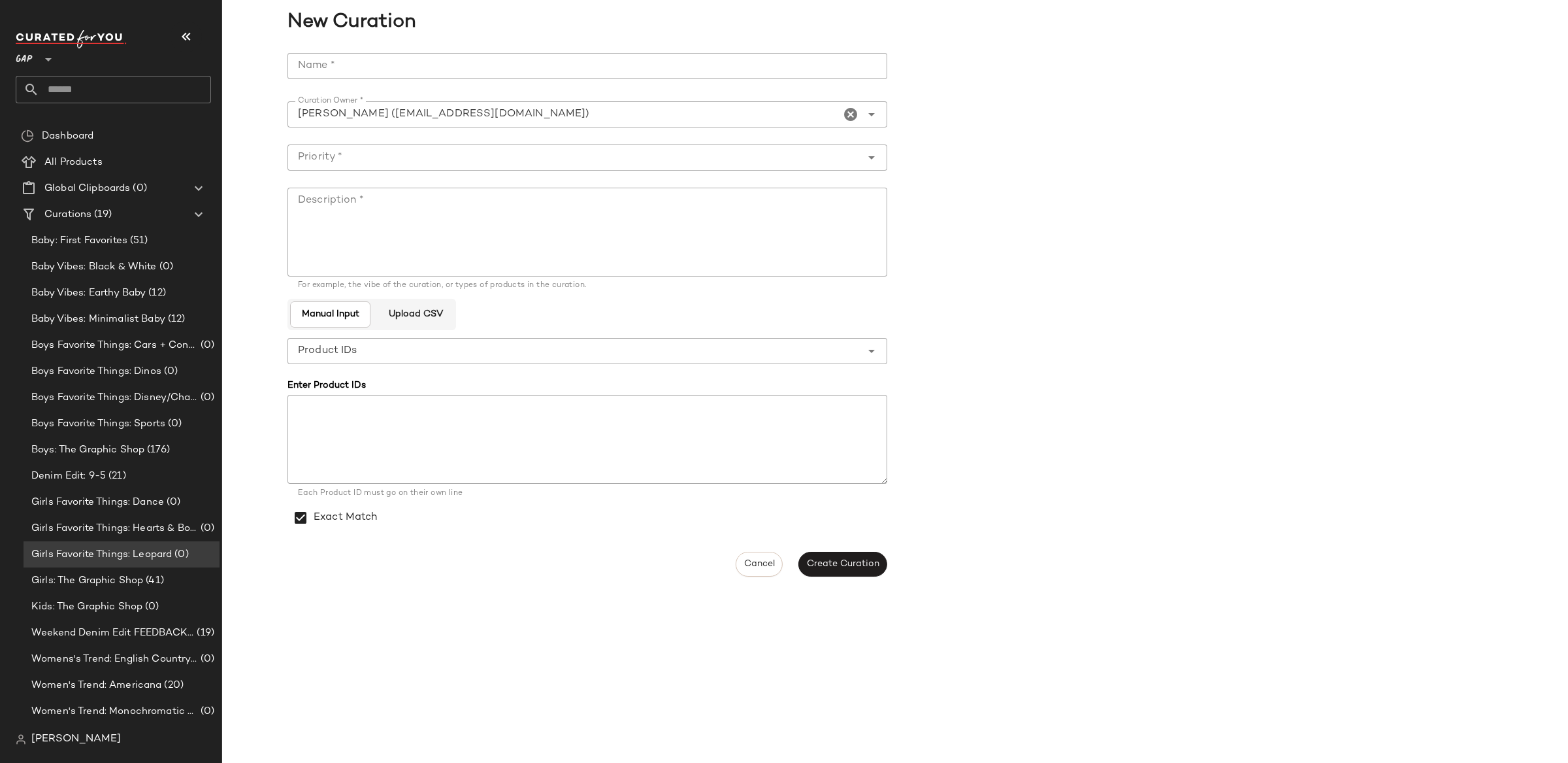
click at [380, 77] on input "Name *" at bounding box center [588, 66] width 600 height 26
type input "**********"
drag, startPoint x: 563, startPoint y: 272, endPoint x: 523, endPoint y: 208, distance: 75.5
click at [563, 272] on textarea "Description *" at bounding box center [588, 232] width 600 height 89
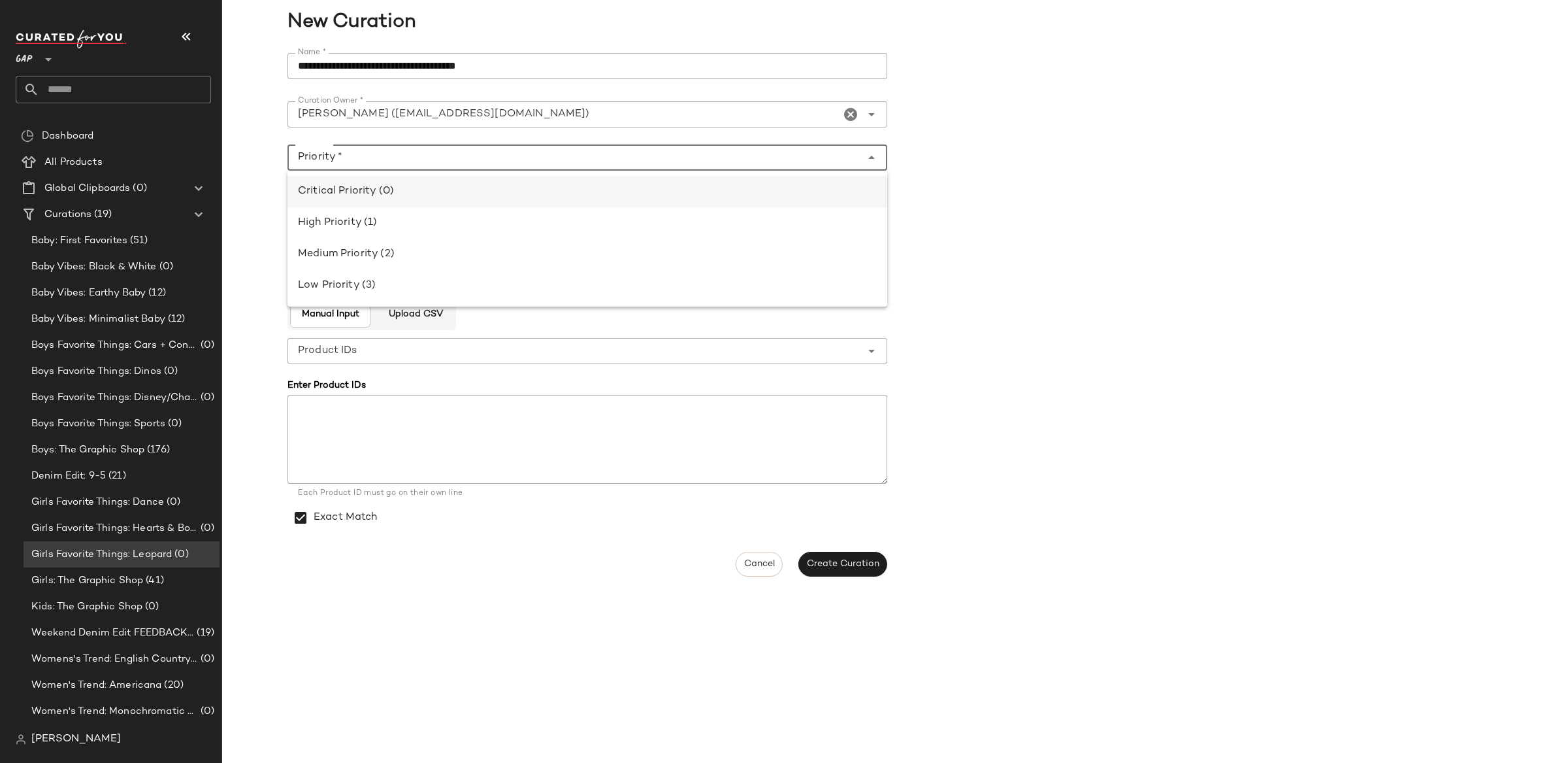
drag, startPoint x: 480, startPoint y: 164, endPoint x: 484, endPoint y: 200, distance: 36.2
click at [479, 165] on div at bounding box center [575, 158] width 574 height 26
drag, startPoint x: 484, startPoint y: 201, endPoint x: 507, endPoint y: 238, distance: 43.6
click at [484, 202] on div "Critical Priority (0)" at bounding box center [588, 192] width 600 height 32
type input "**********"
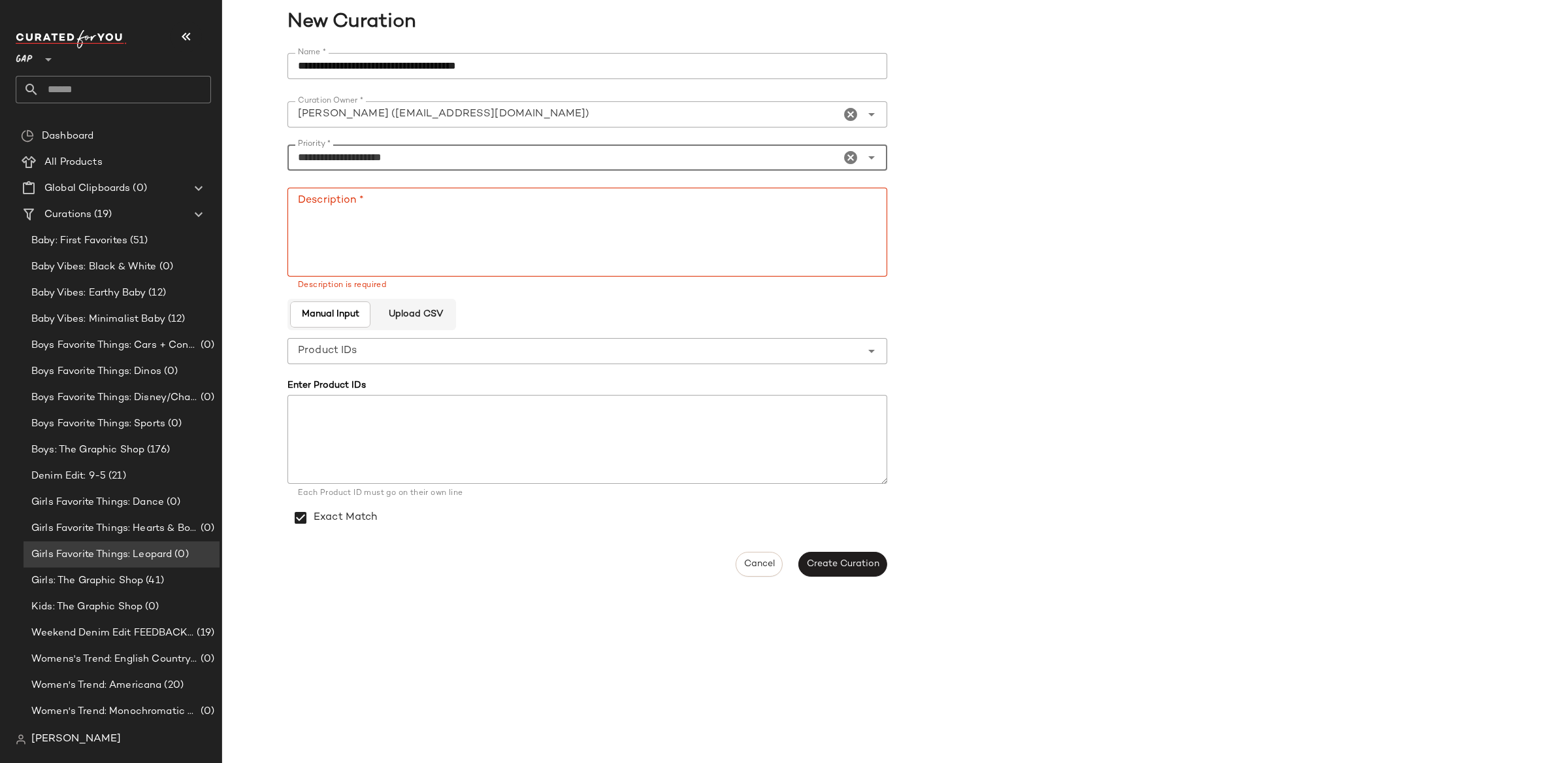
click at [510, 240] on textarea "Description *" at bounding box center [588, 232] width 600 height 89
type textarea "*****"
click at [830, 556] on button "Create Curation" at bounding box center [843, 564] width 89 height 24
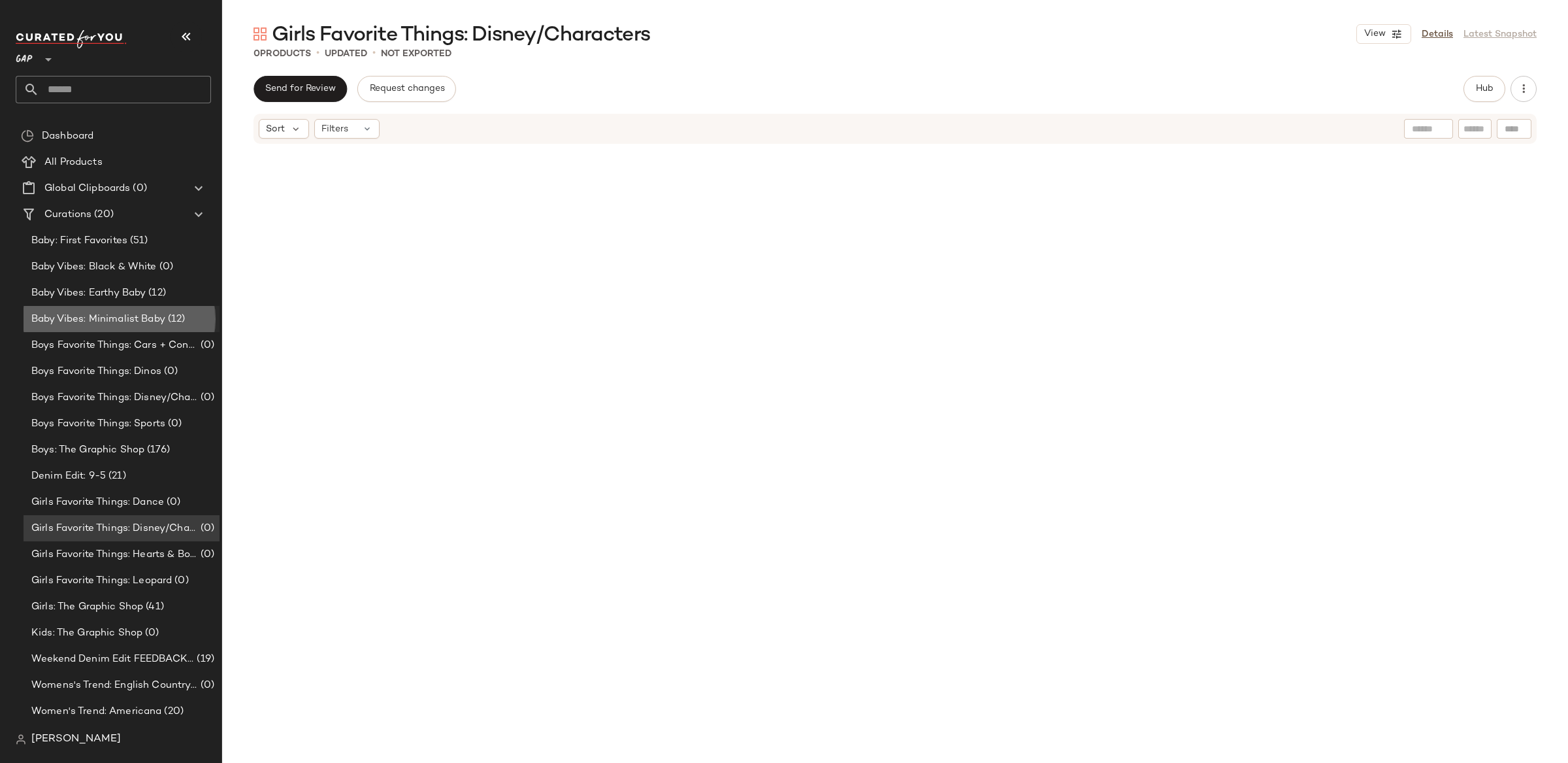
click at [120, 311] on div "Baby Vibes: Minimalist Baby (12)" at bounding box center [122, 319] width 196 height 26
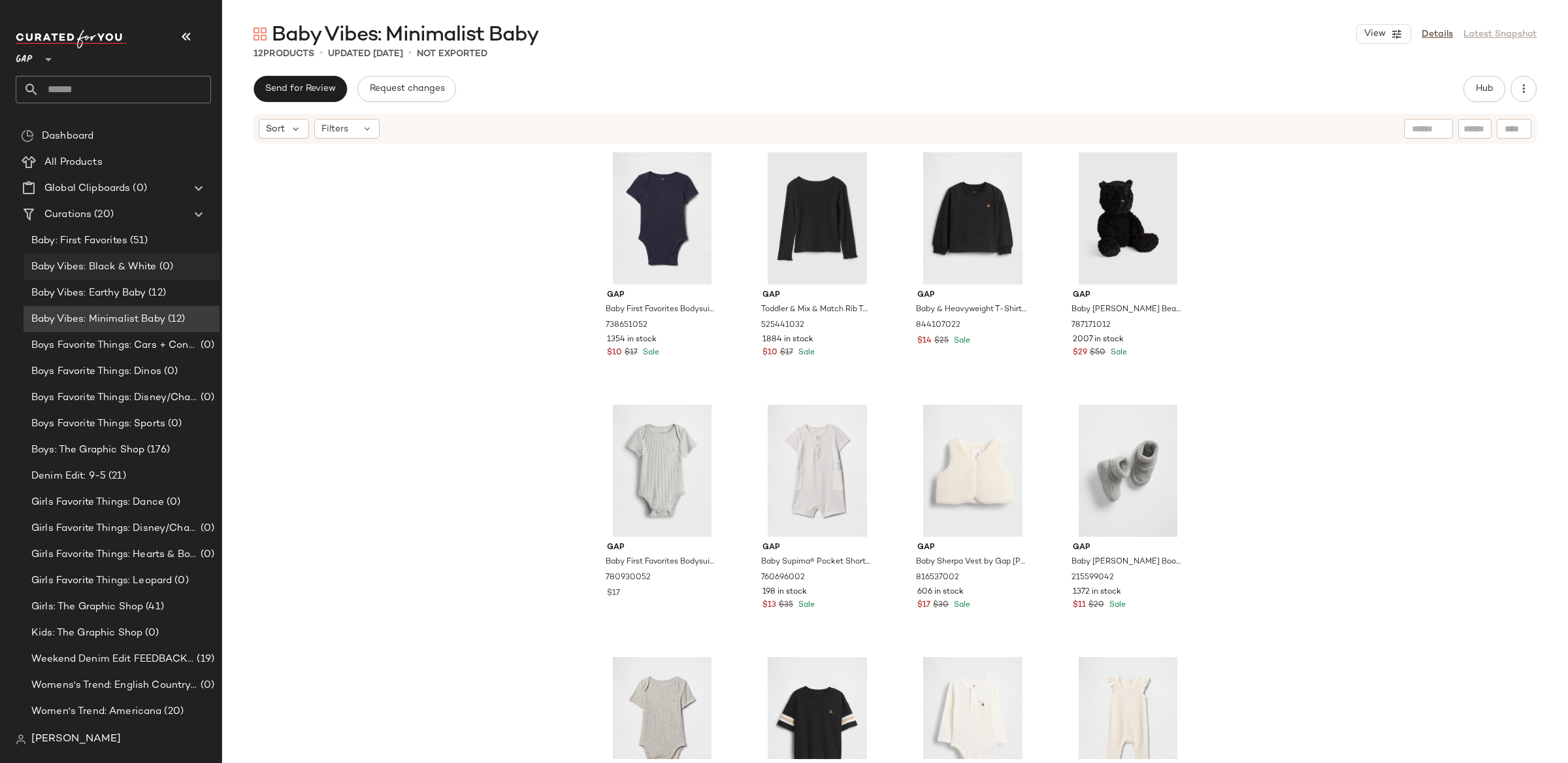
click at [118, 277] on div "Baby Vibes: Black & White (0)" at bounding box center [122, 267] width 196 height 26
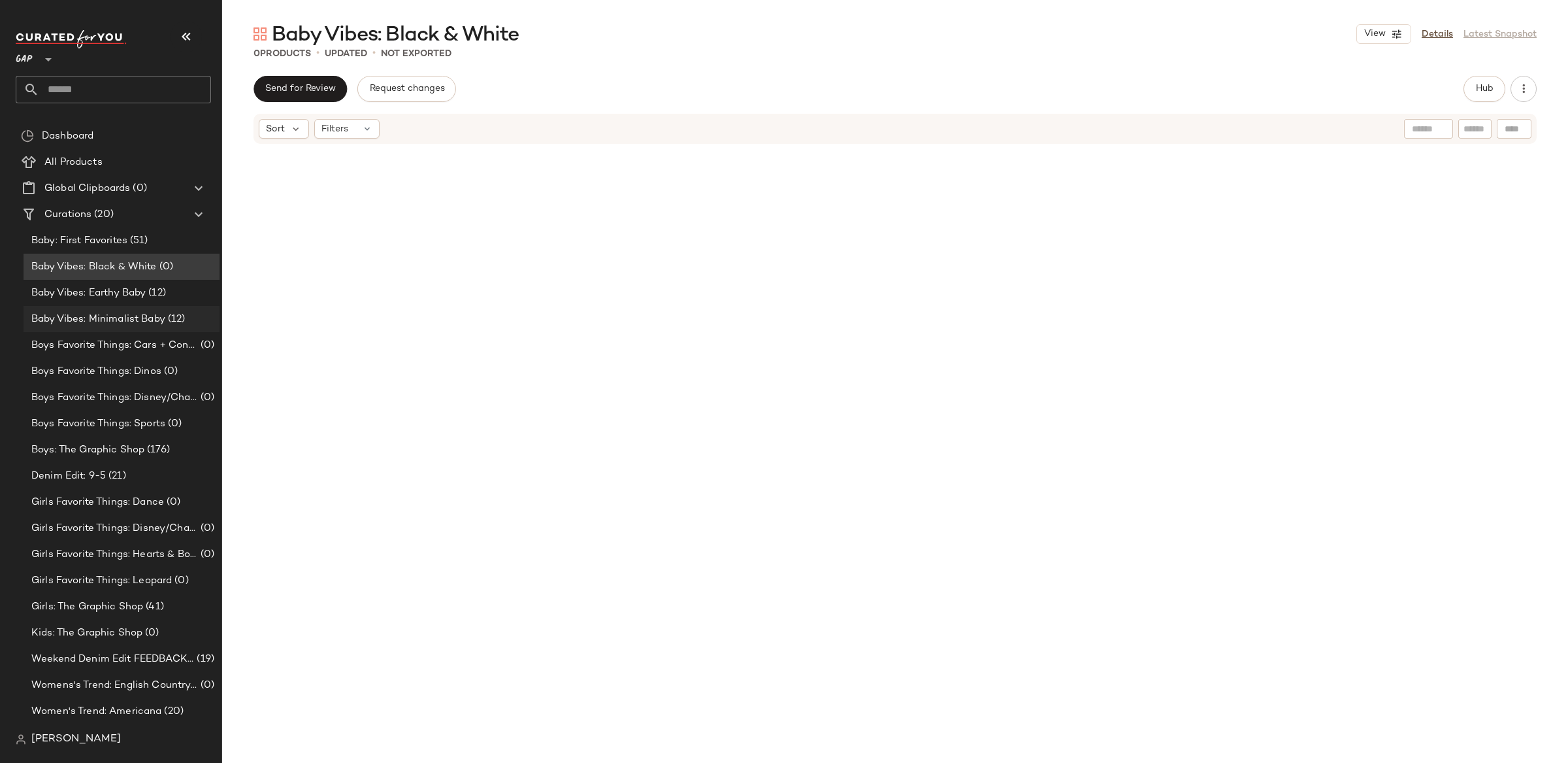
click at [136, 321] on span "Baby Vibes: Minimalist Baby" at bounding box center [98, 318] width 134 height 15
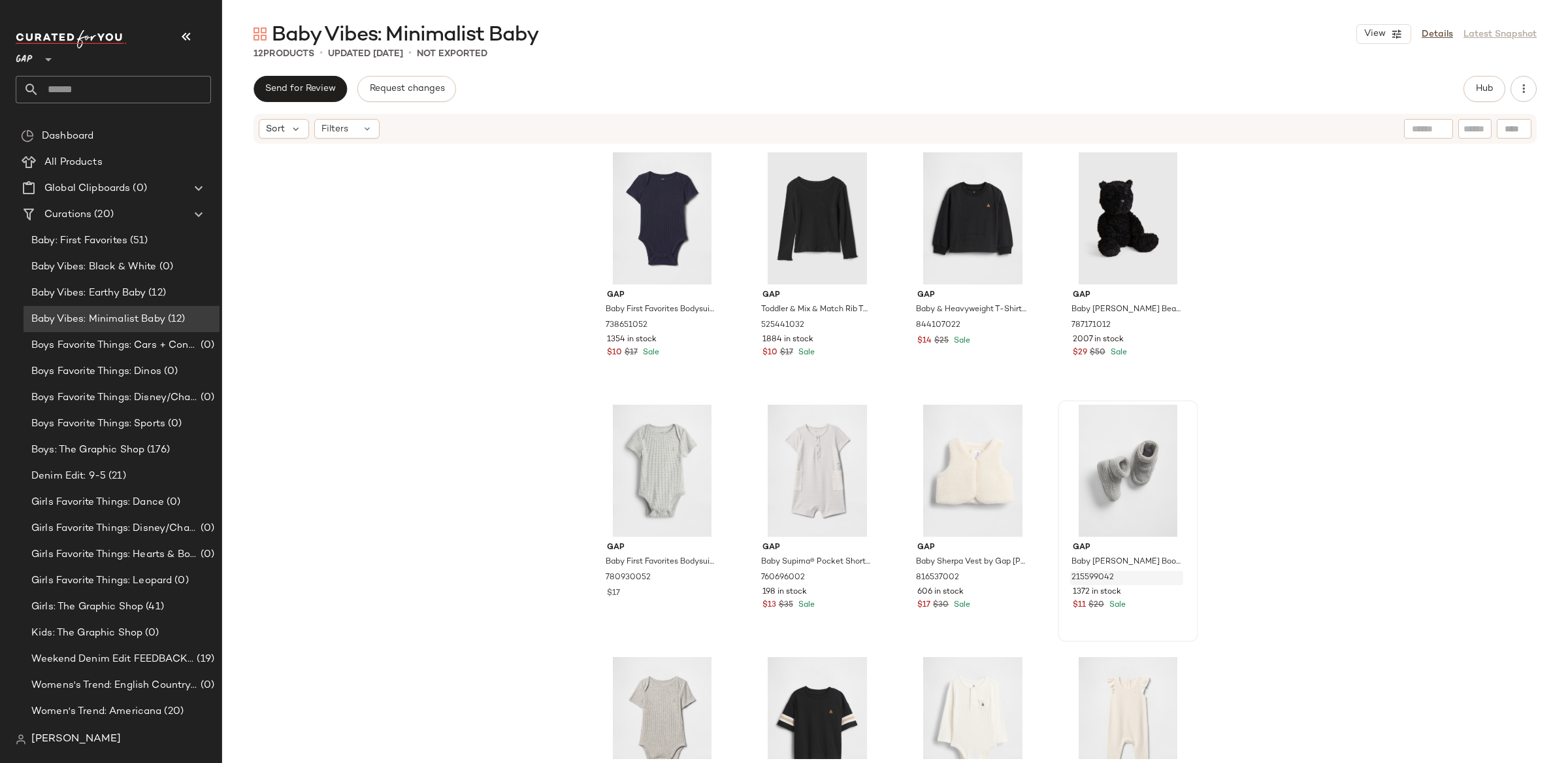
scroll to position [135, 0]
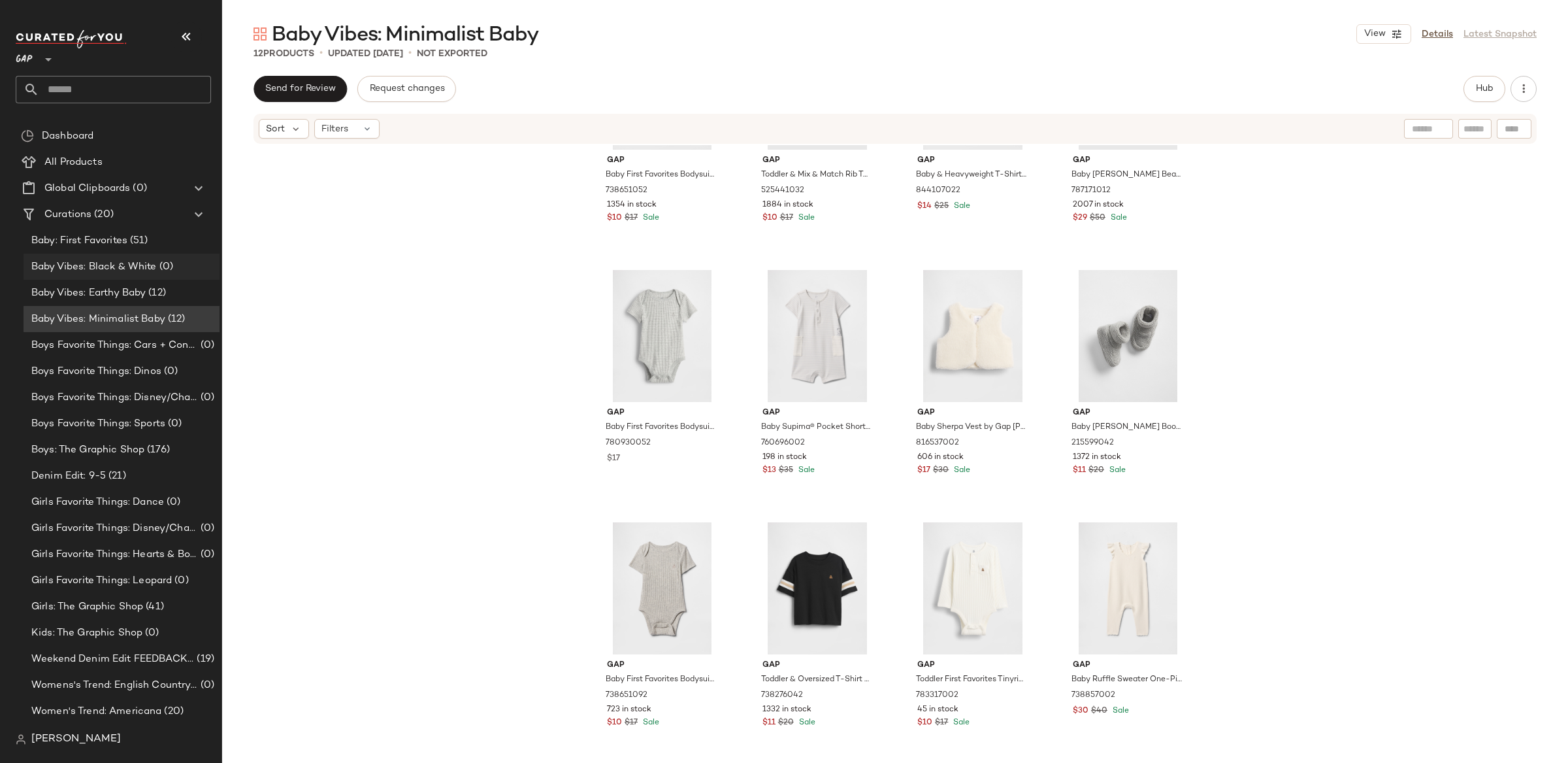
click at [151, 254] on div "Baby Vibes: Black & White (0)" at bounding box center [122, 267] width 196 height 26
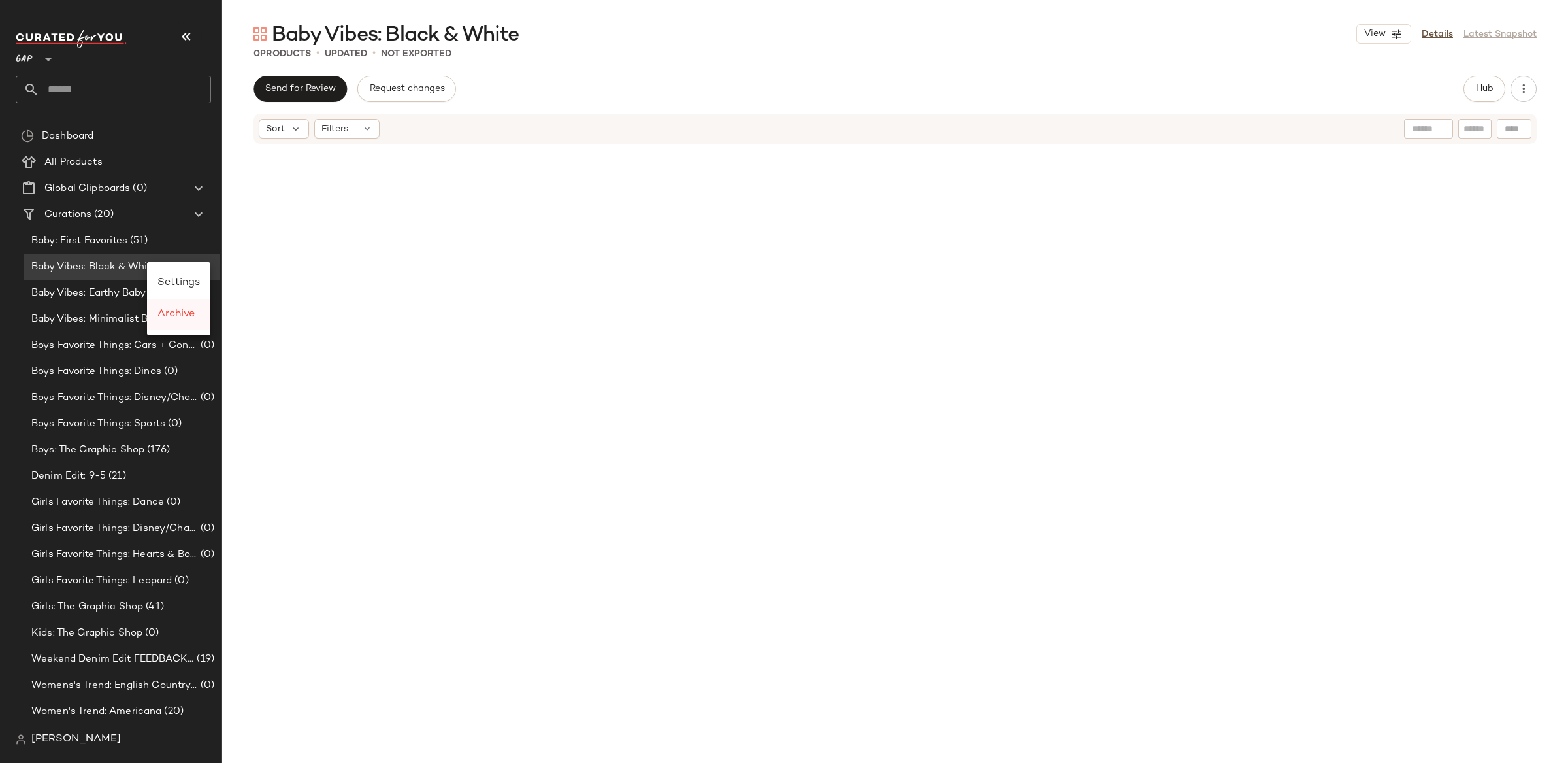
click at [181, 306] on div "Archive" at bounding box center [178, 314] width 43 height 16
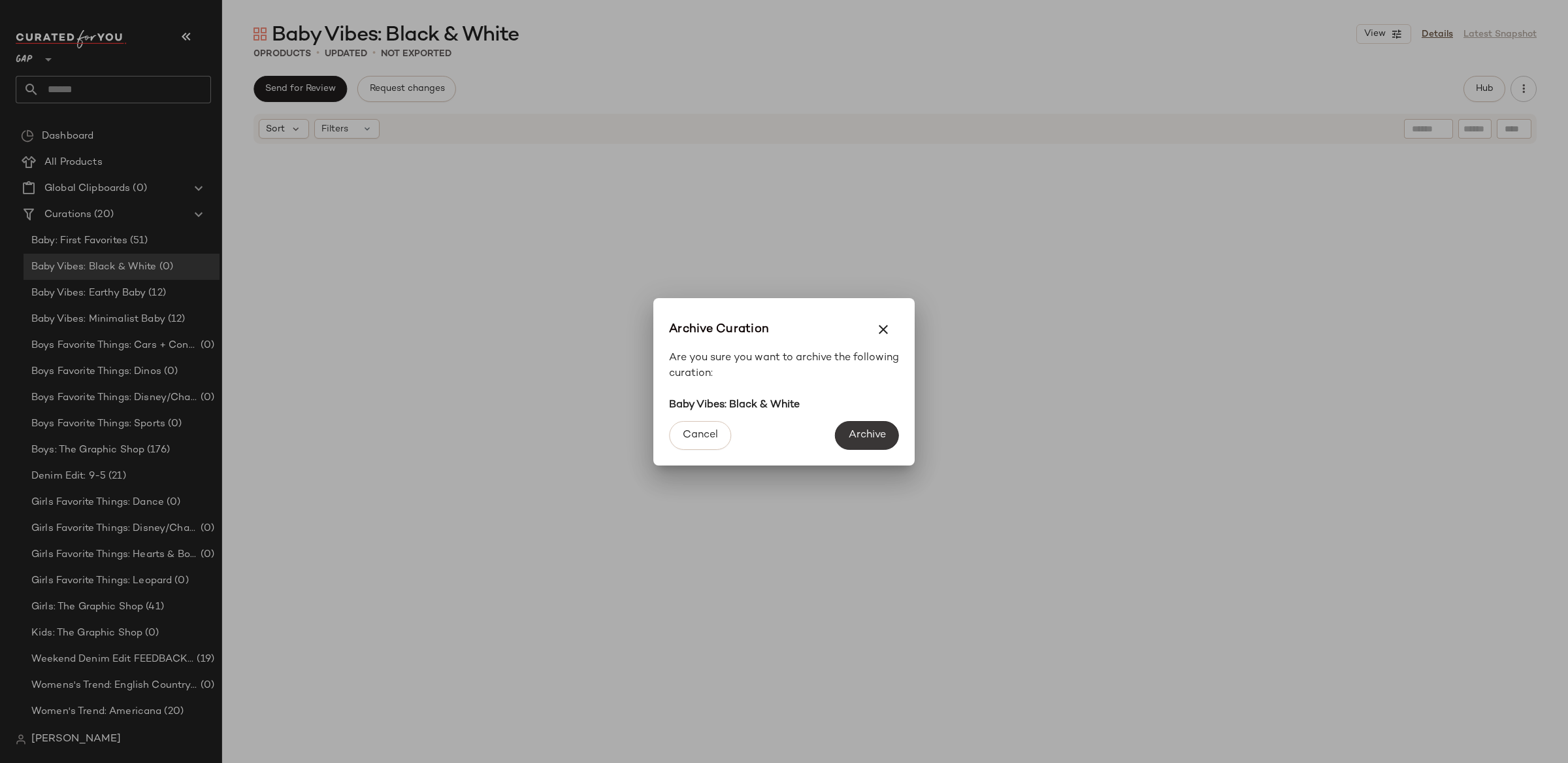
click at [859, 440] on span "Archive" at bounding box center [867, 435] width 38 height 12
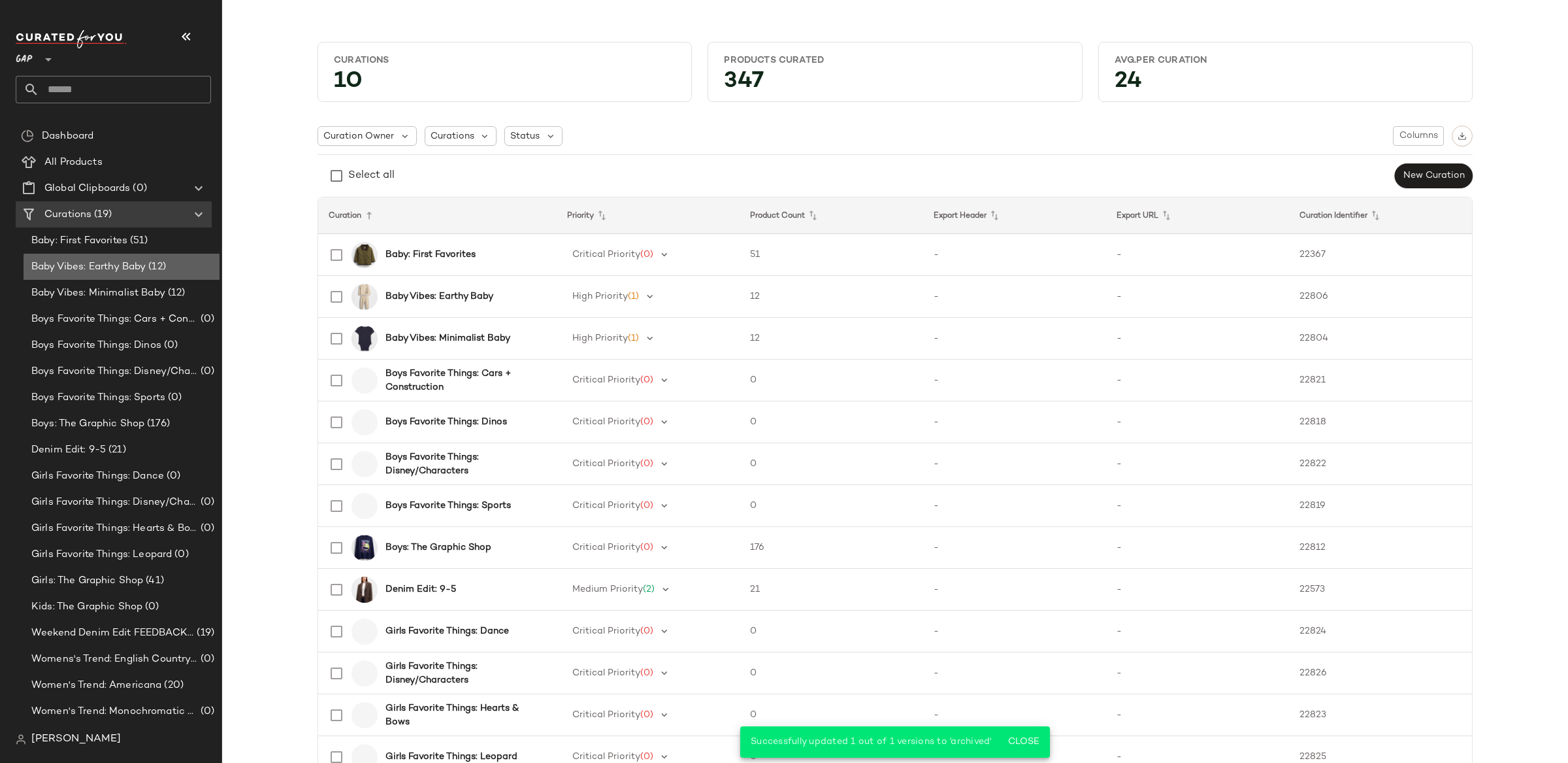
click at [146, 268] on span "Baby Vibes: Earthy Baby" at bounding box center [88, 267] width 115 height 15
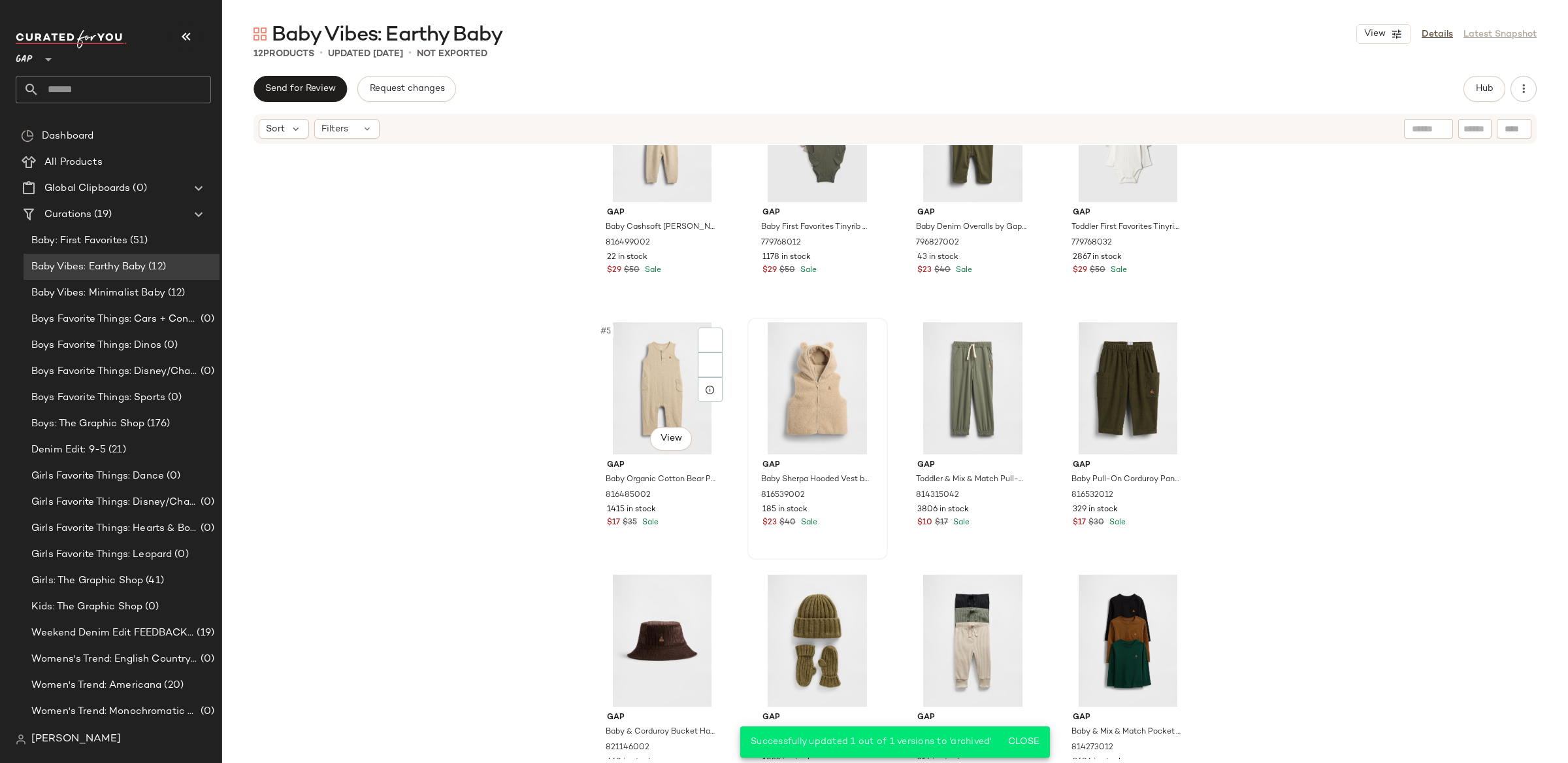
scroll to position [135, 0]
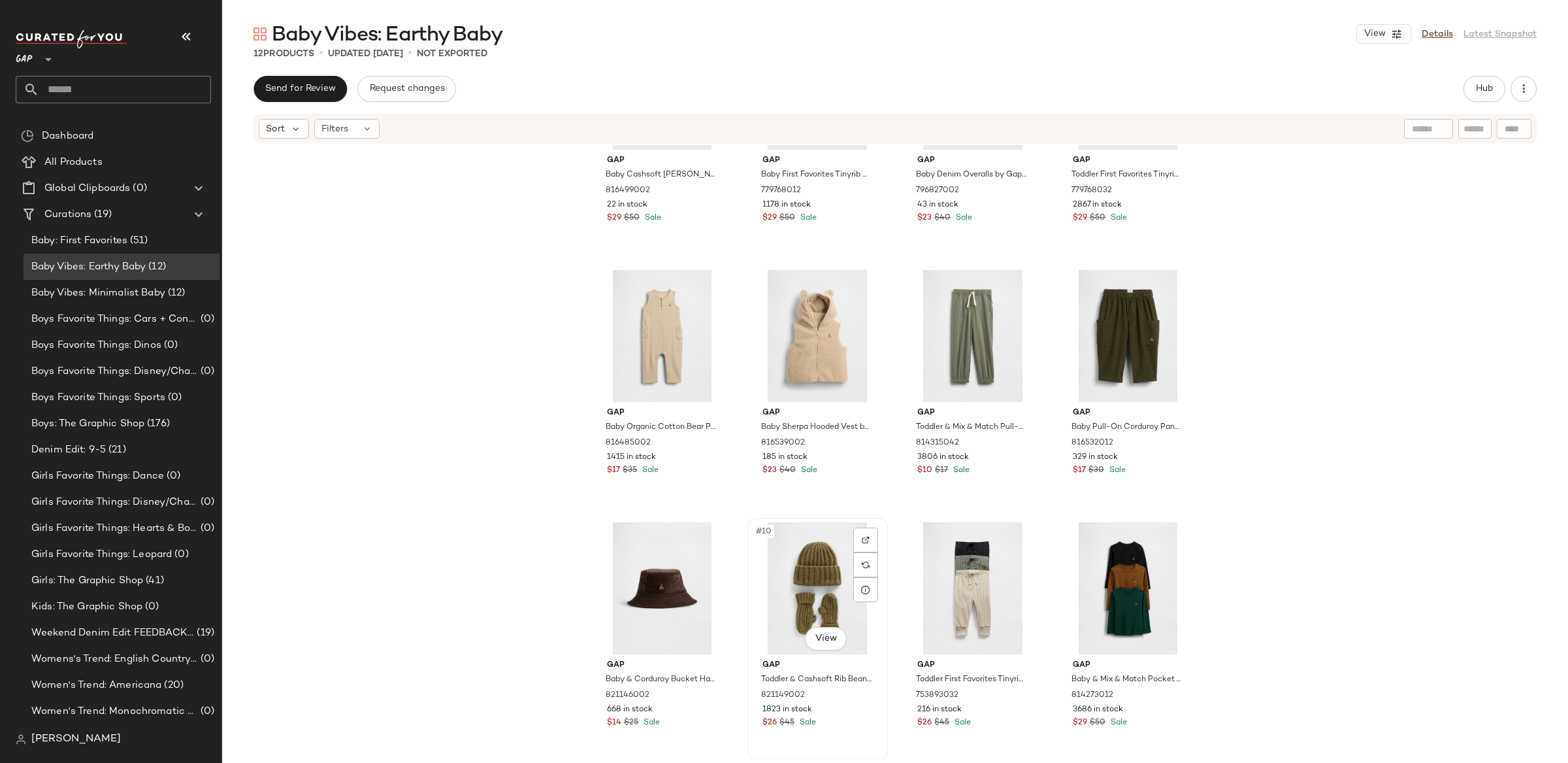
click at [789, 581] on div "#10 View" at bounding box center [818, 588] width 131 height 132
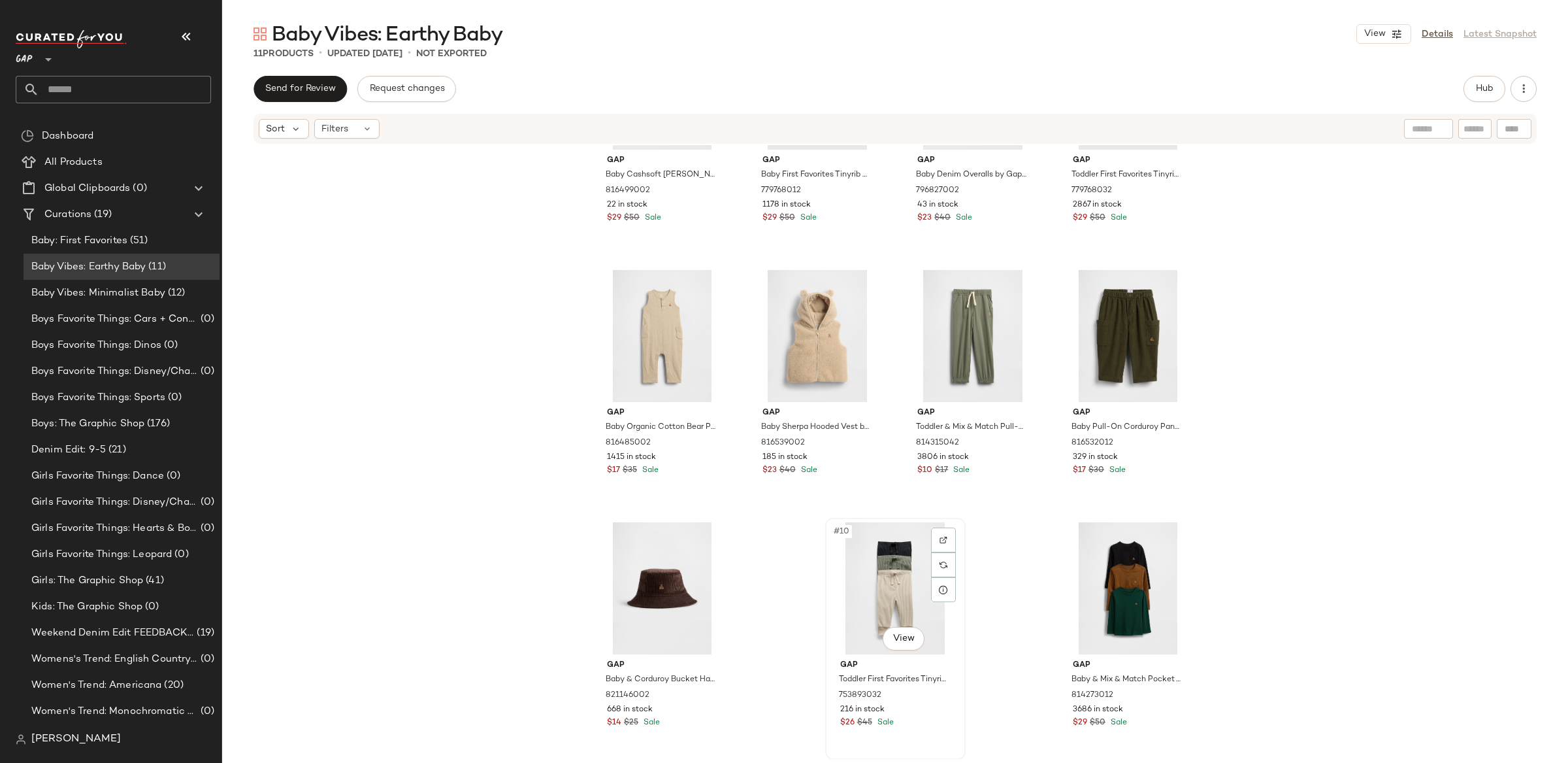
click at [888, 574] on div "#10 View" at bounding box center [896, 588] width 131 height 132
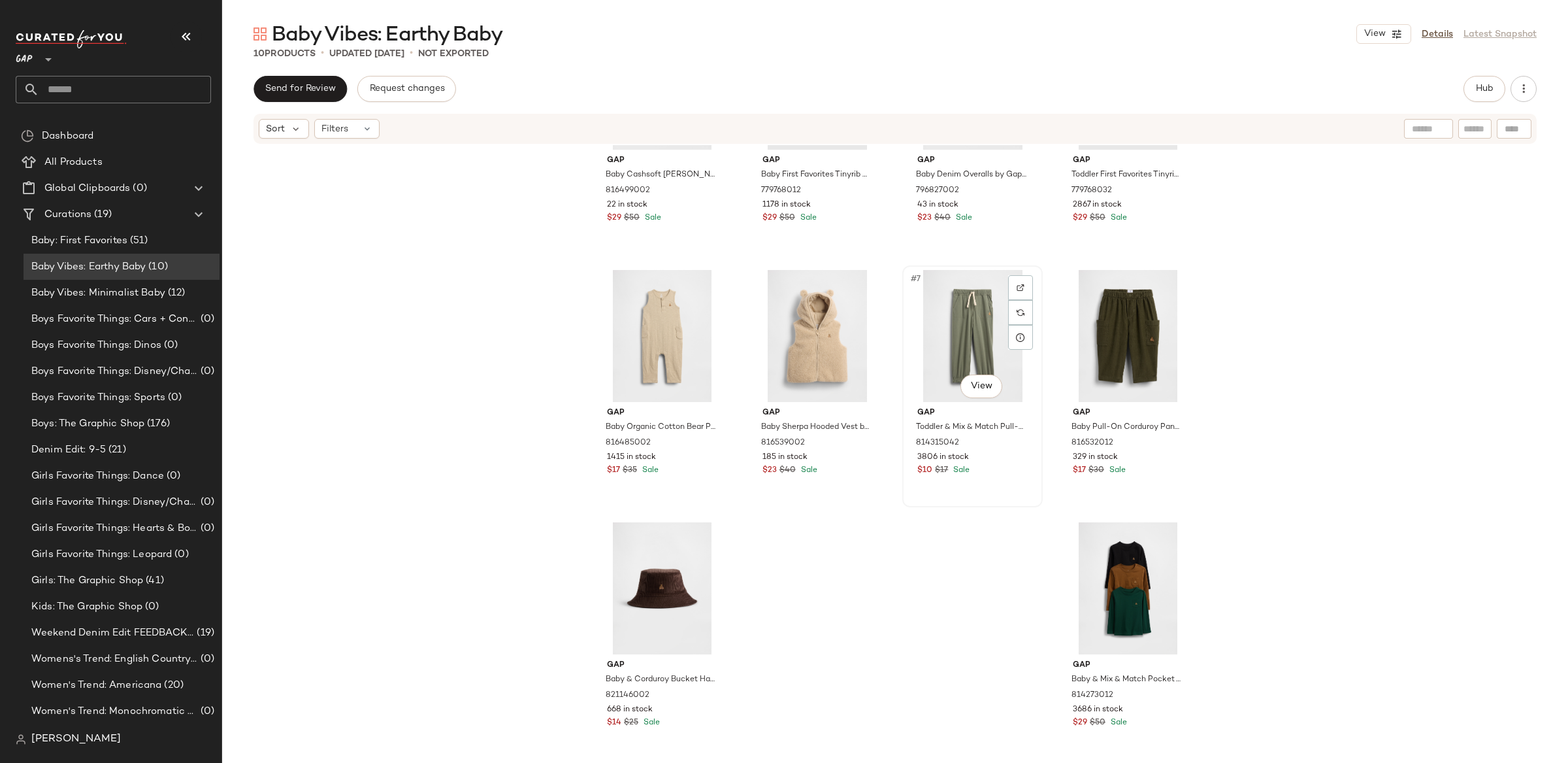
click at [975, 340] on div "#7 View" at bounding box center [972, 335] width 131 height 132
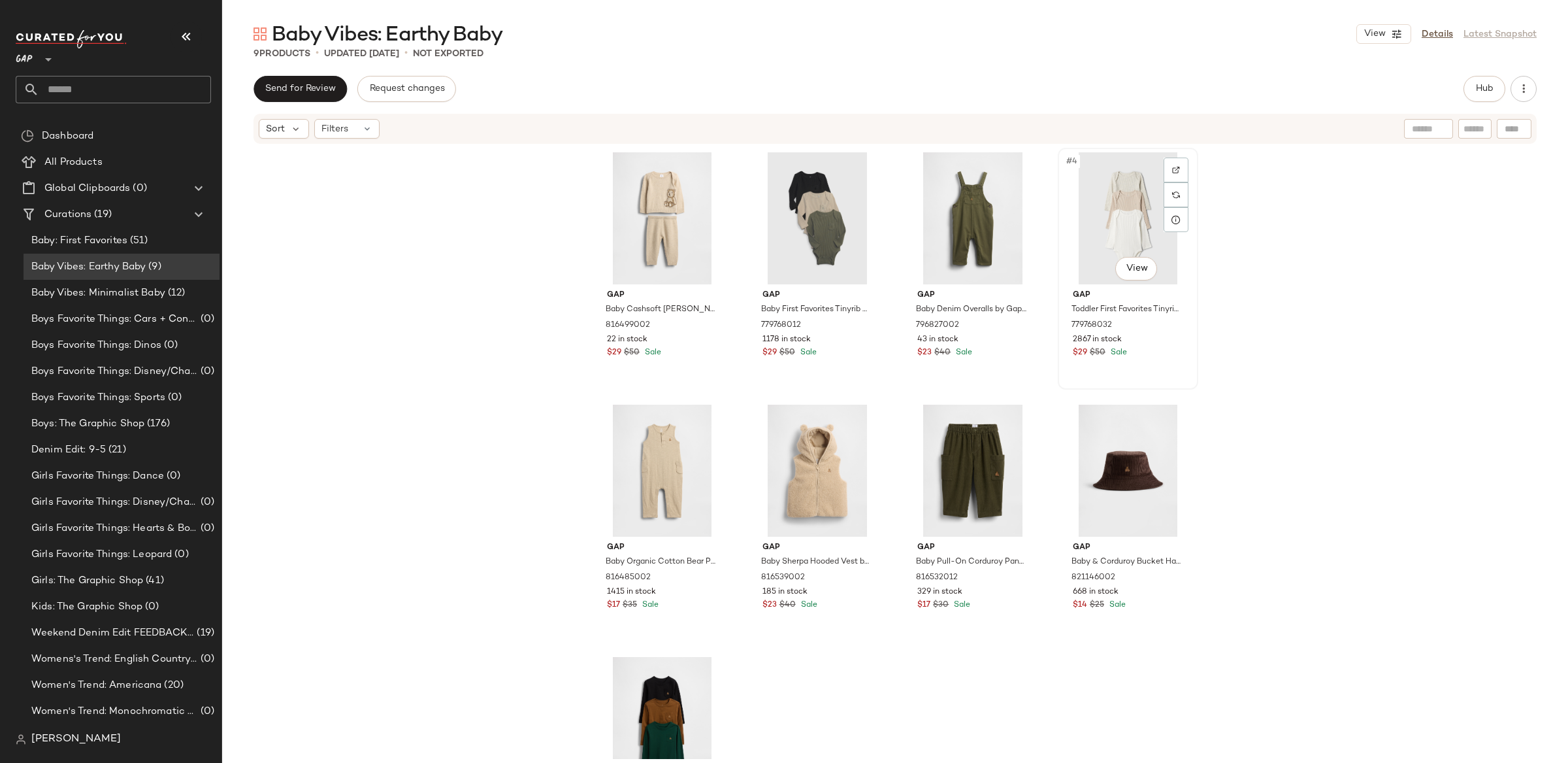
click at [1104, 232] on div "#4 View" at bounding box center [1128, 218] width 131 height 132
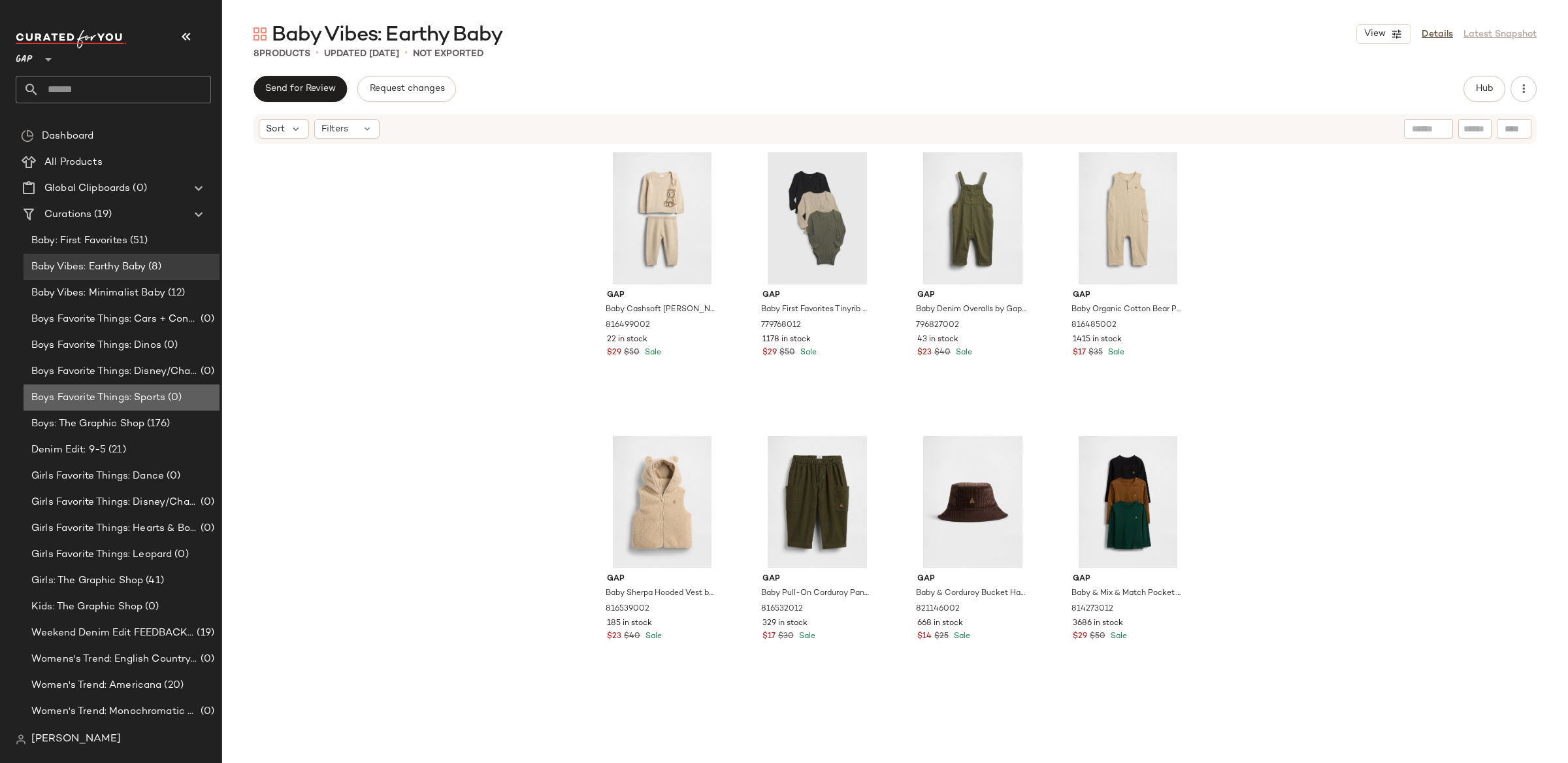
click at [139, 402] on span "Boys Favorite Things: Sports" at bounding box center [98, 397] width 134 height 15
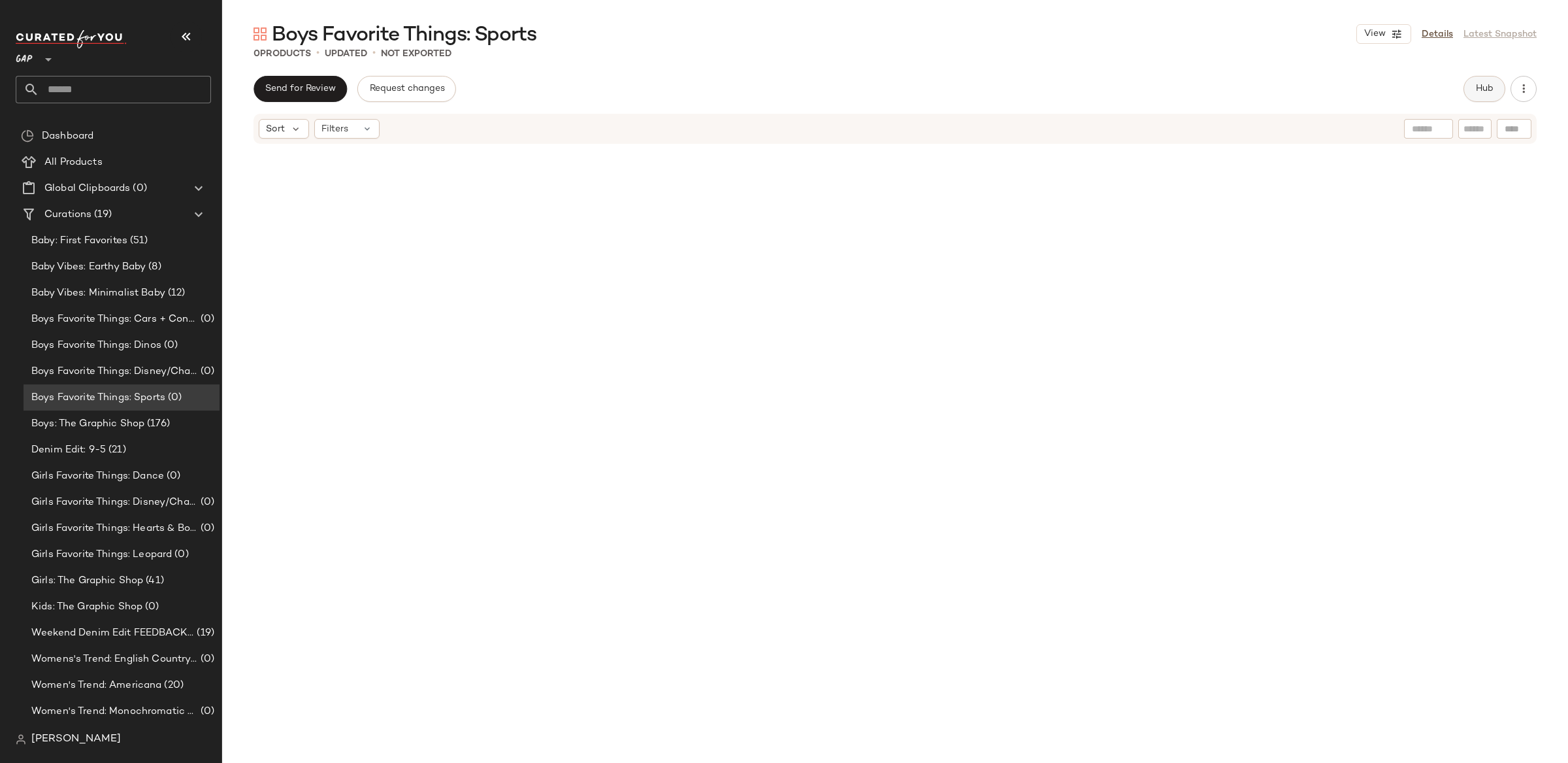
click at [1473, 85] on button "Hub" at bounding box center [1484, 89] width 42 height 26
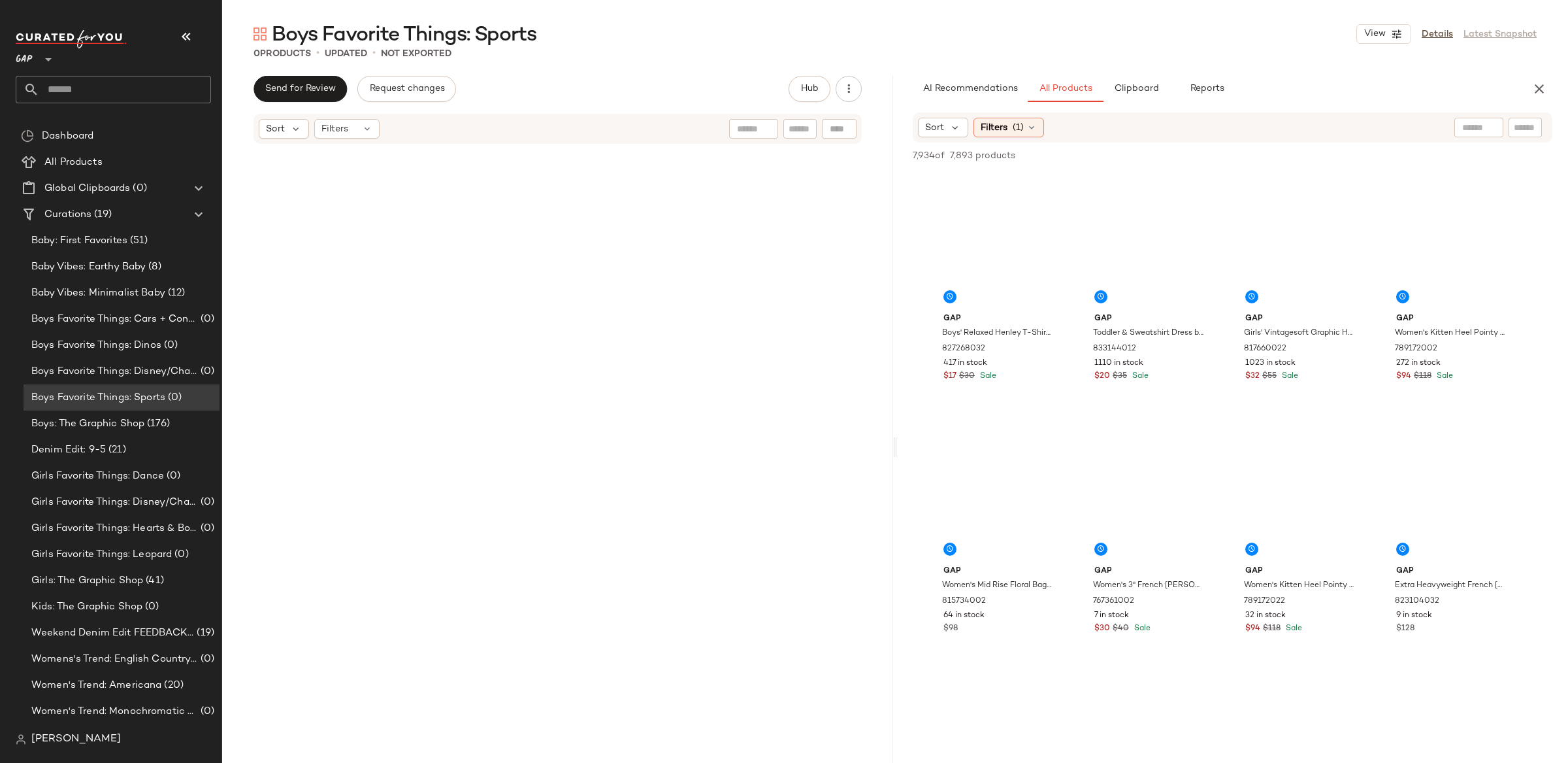
click at [1532, 127] on input "text" at bounding box center [1525, 128] width 23 height 14
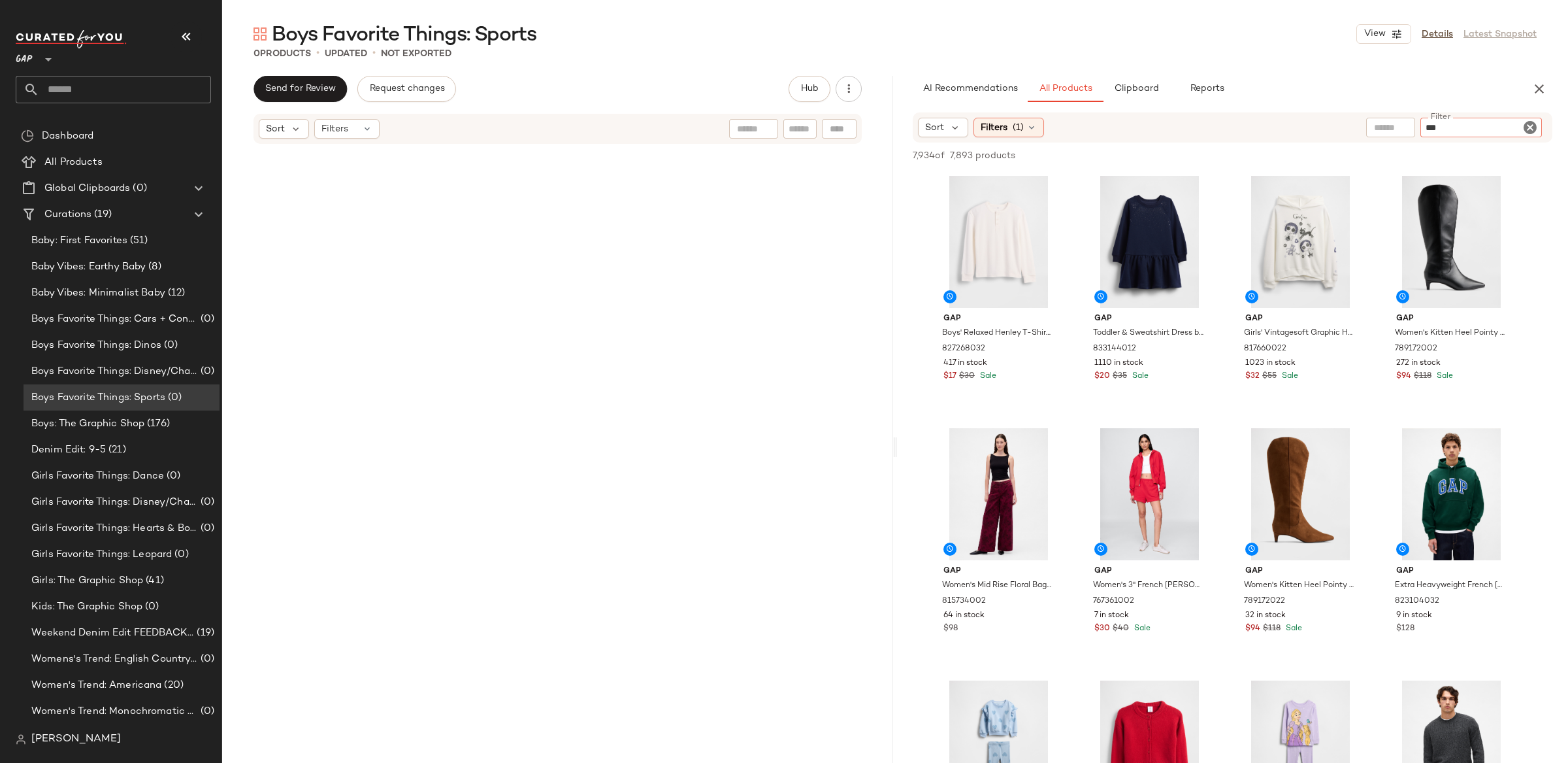
type input "****"
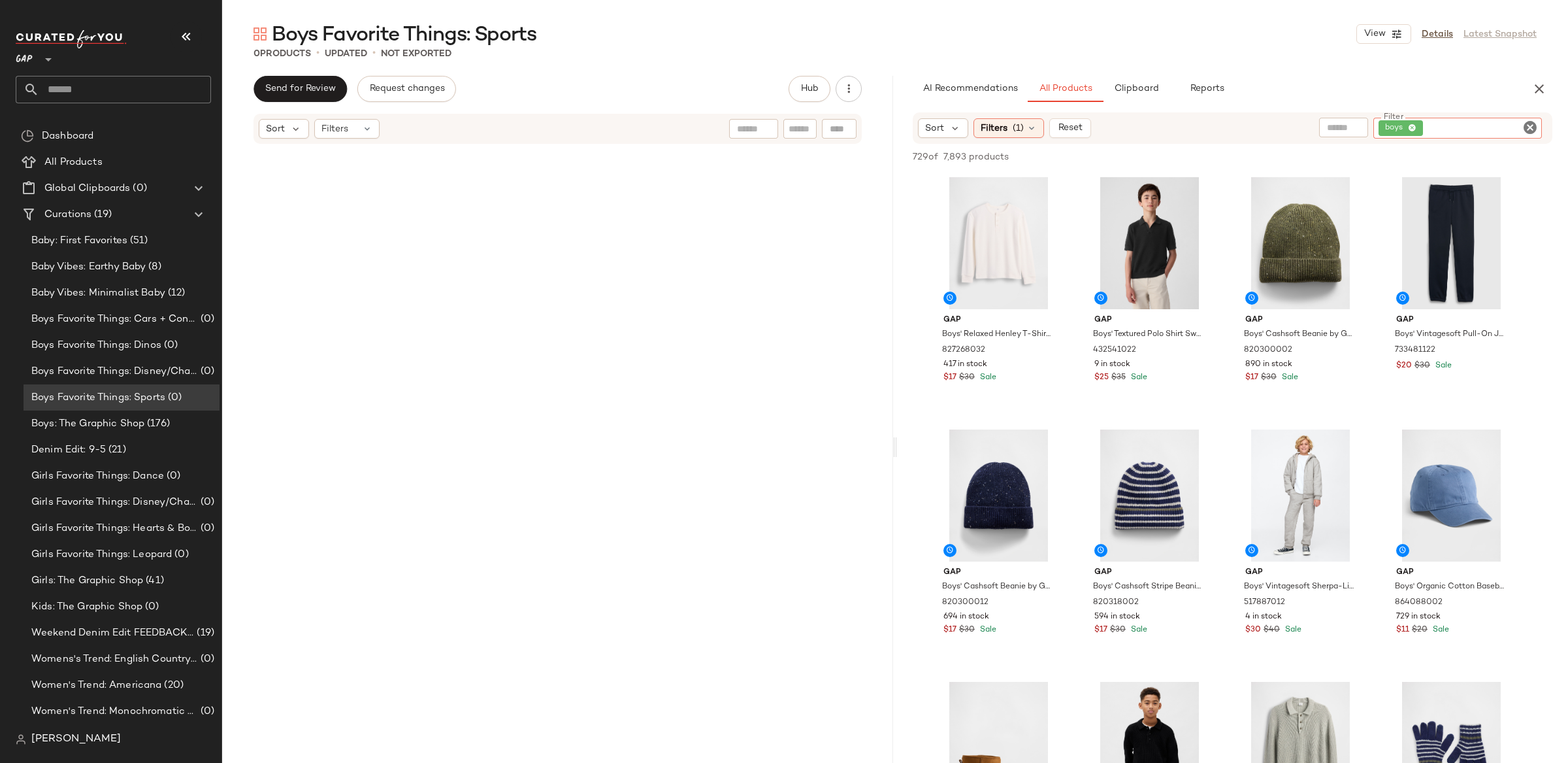
click at [1343, 130] on input "text" at bounding box center [1343, 128] width 33 height 14
type input "**********"
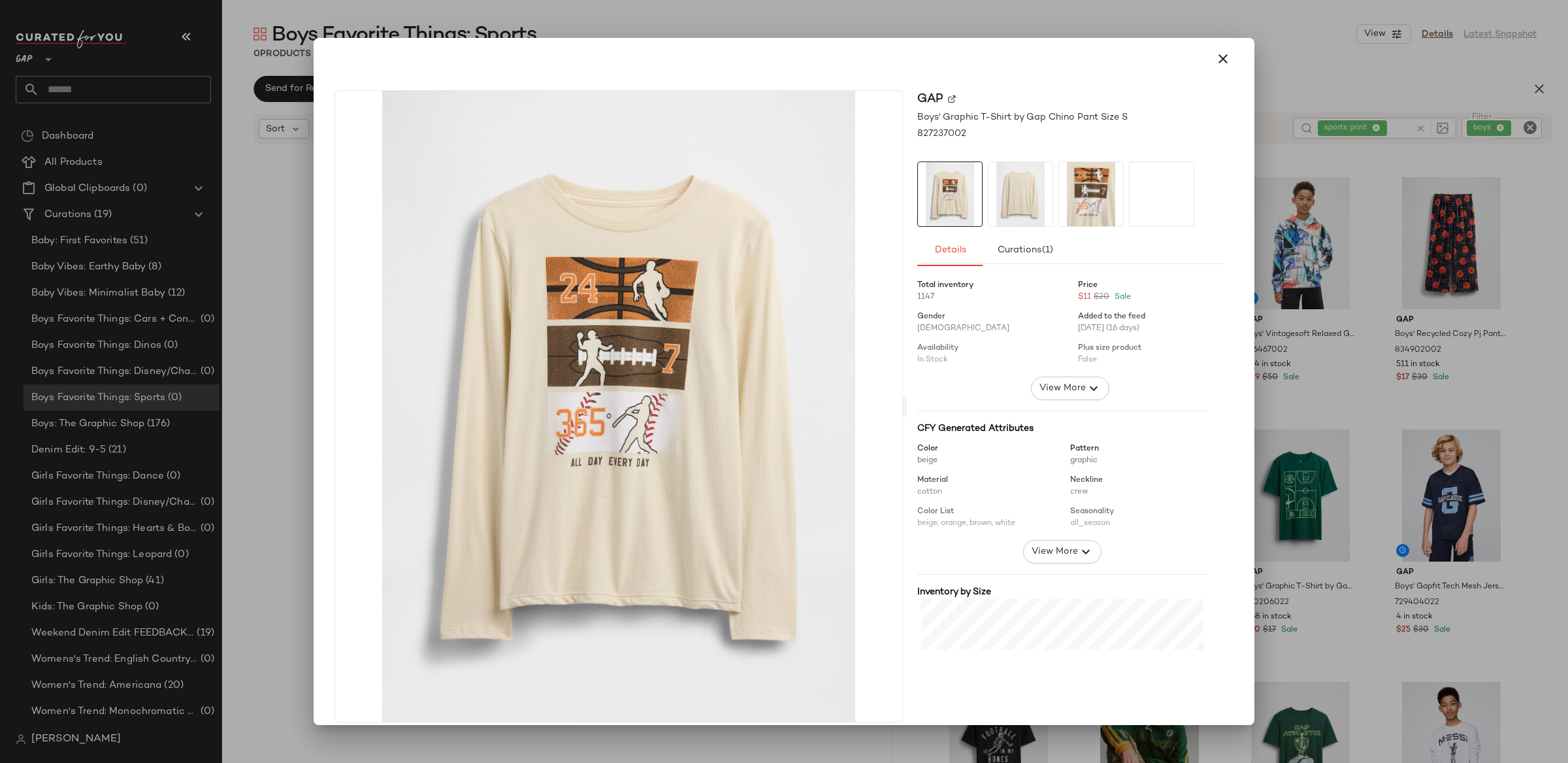
scroll to position [8, 0]
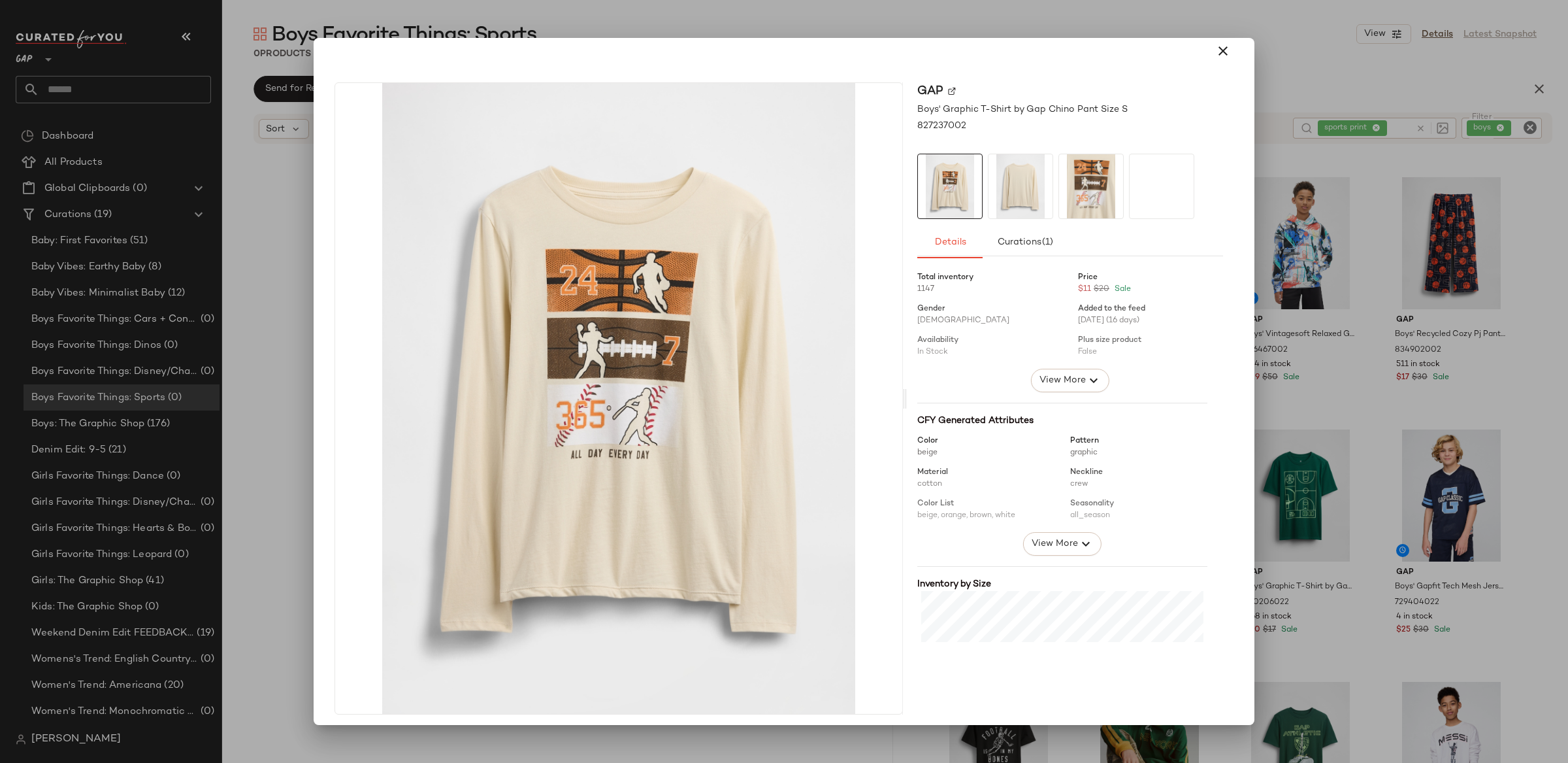
click at [1215, 48] on icon "button" at bounding box center [1223, 51] width 16 height 16
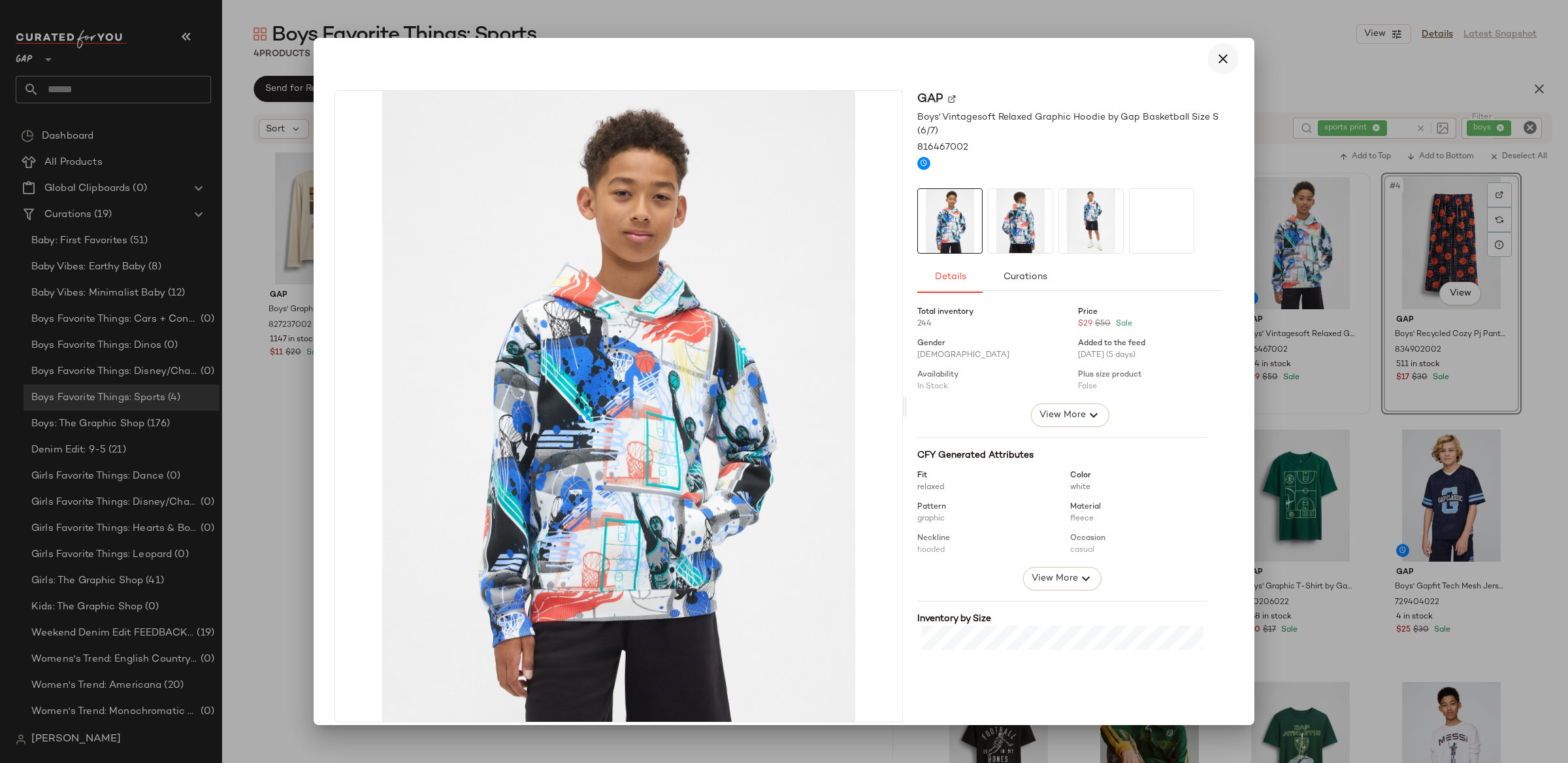
click at [1215, 64] on icon "button" at bounding box center [1223, 59] width 16 height 16
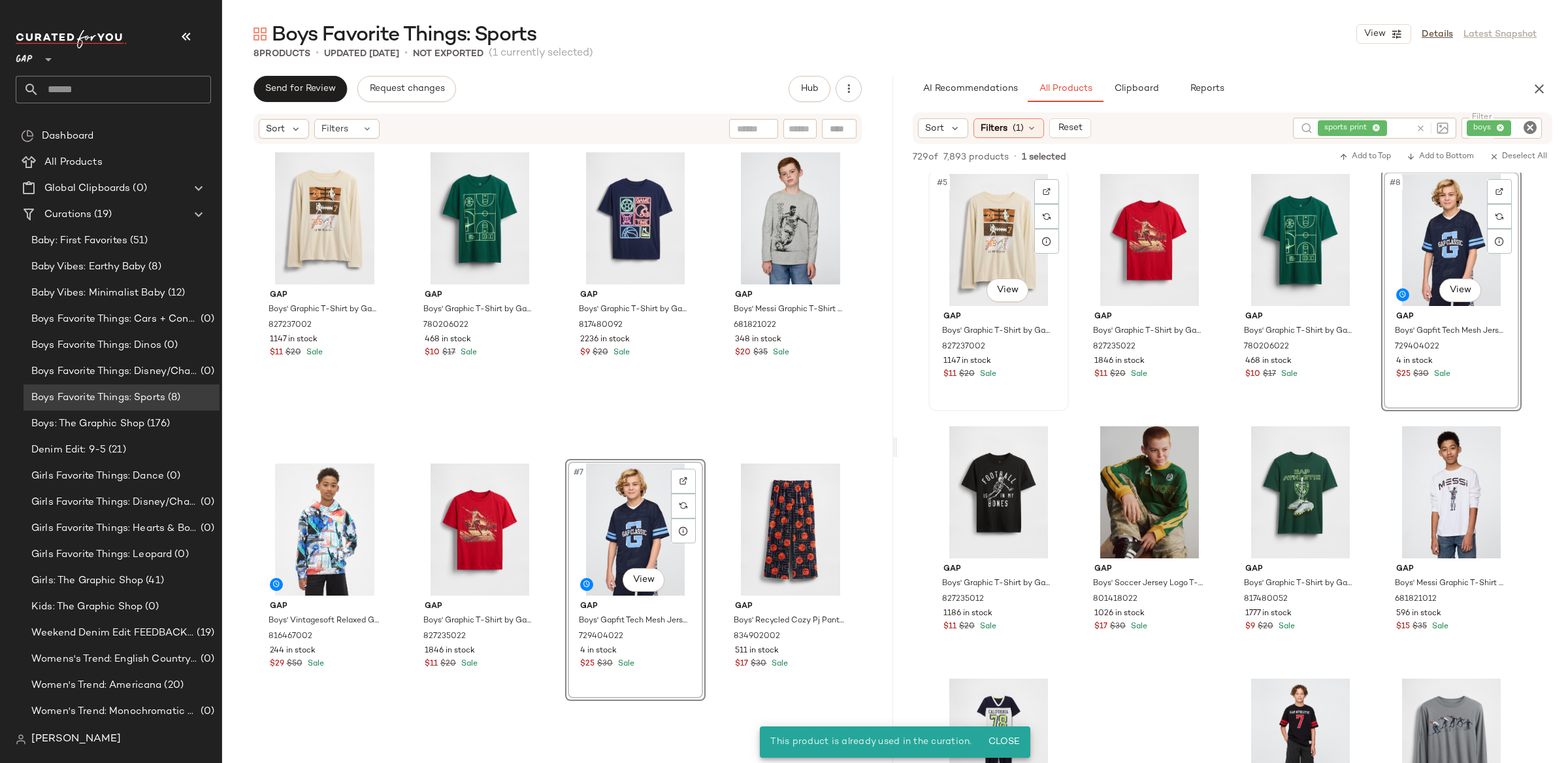
scroll to position [265, 0]
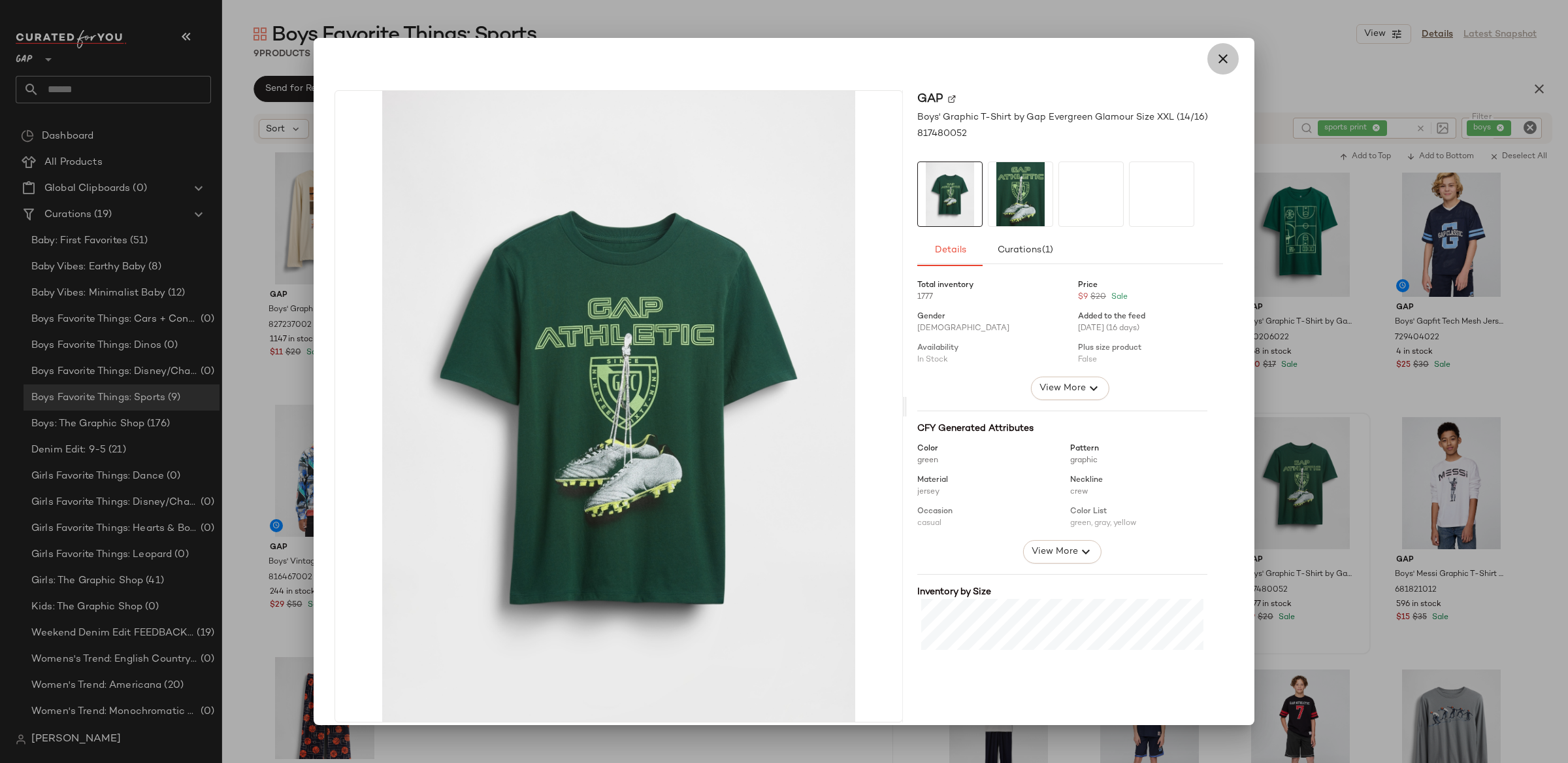
click at [1215, 56] on icon "button" at bounding box center [1223, 59] width 16 height 16
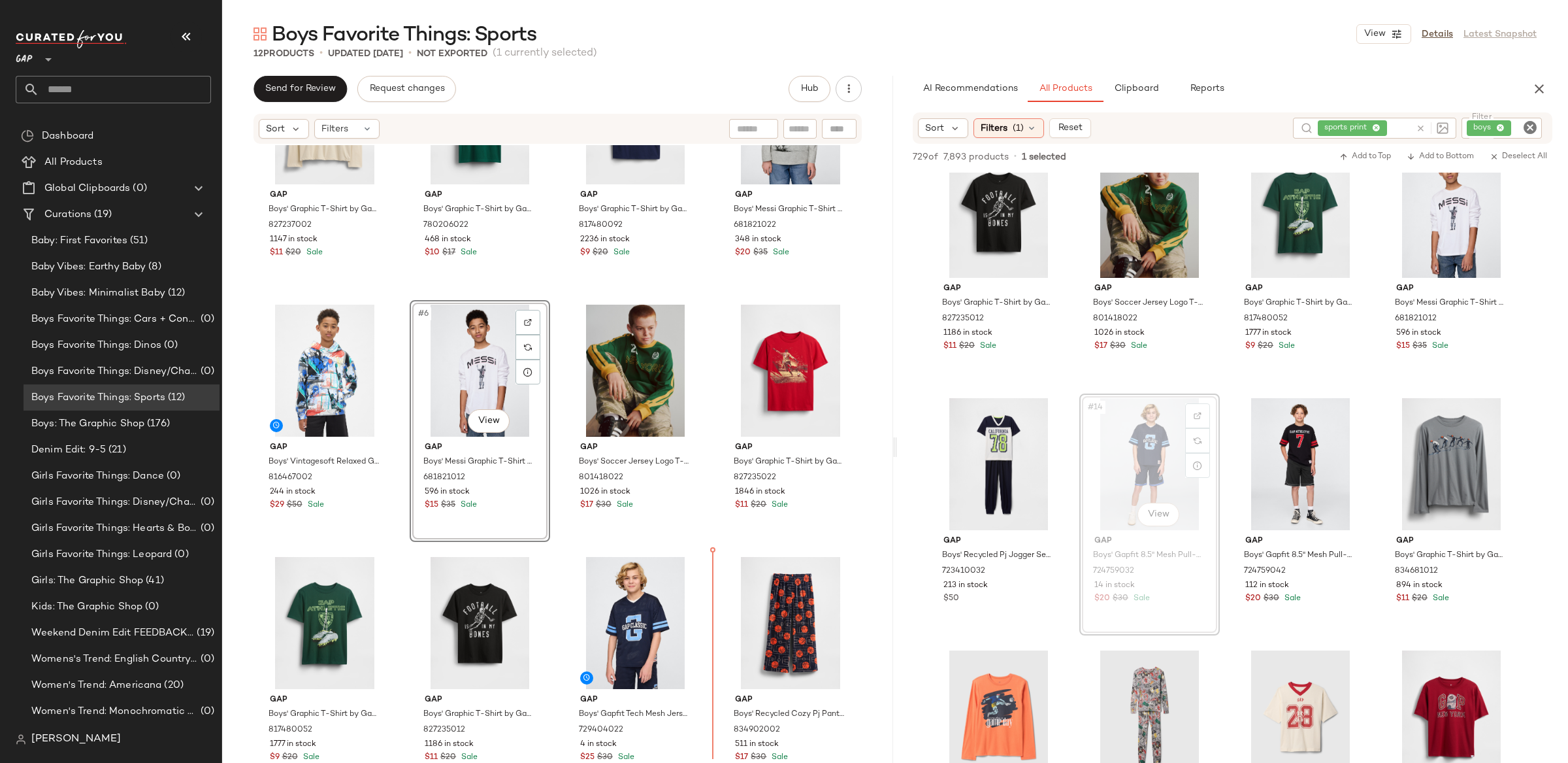
scroll to position [135, 0]
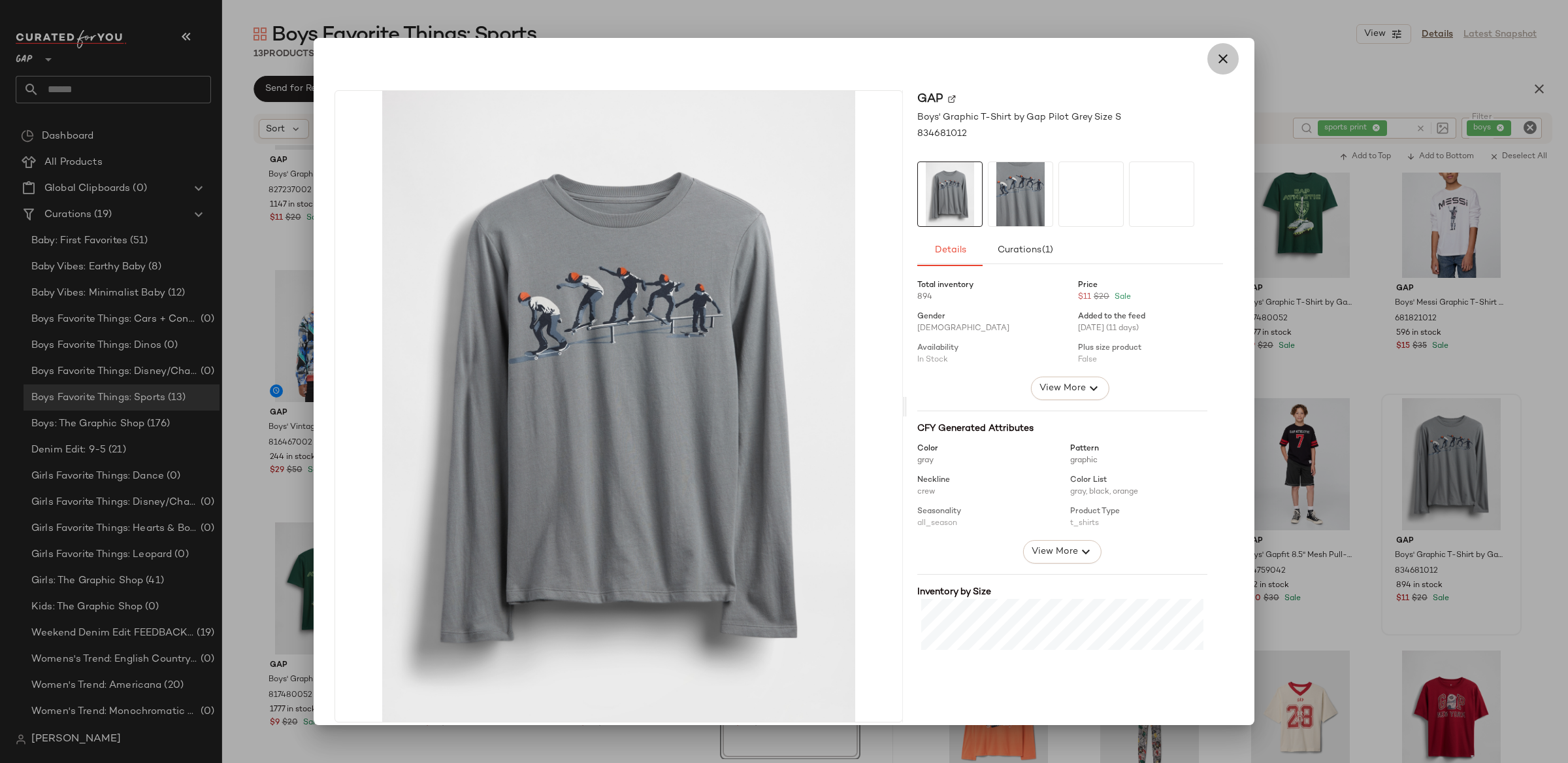
drag, startPoint x: 1214, startPoint y: 54, endPoint x: 1230, endPoint y: 71, distance: 23.3
click at [1215, 55] on icon "button" at bounding box center [1223, 59] width 16 height 16
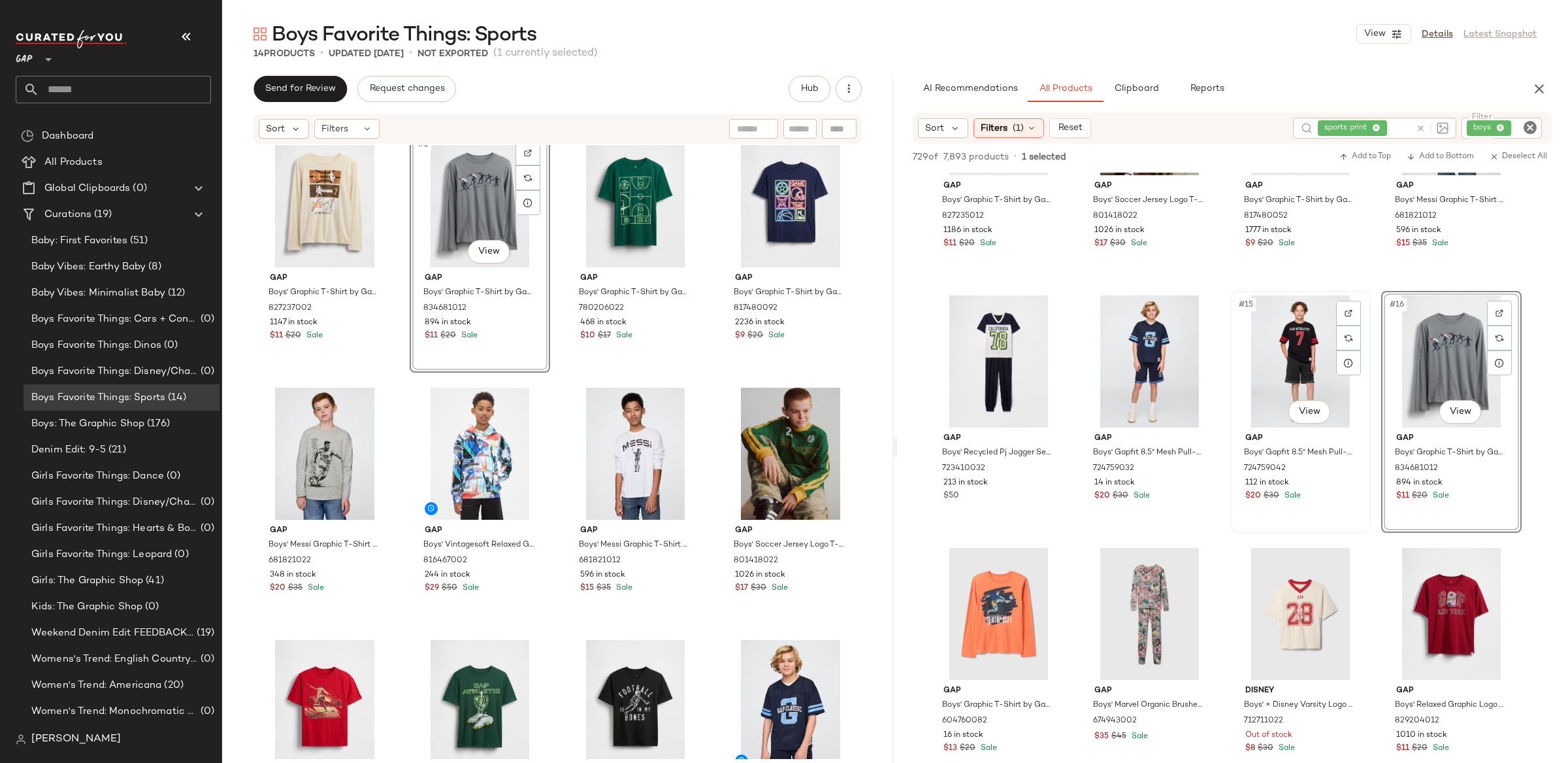
scroll to position [674, 0]
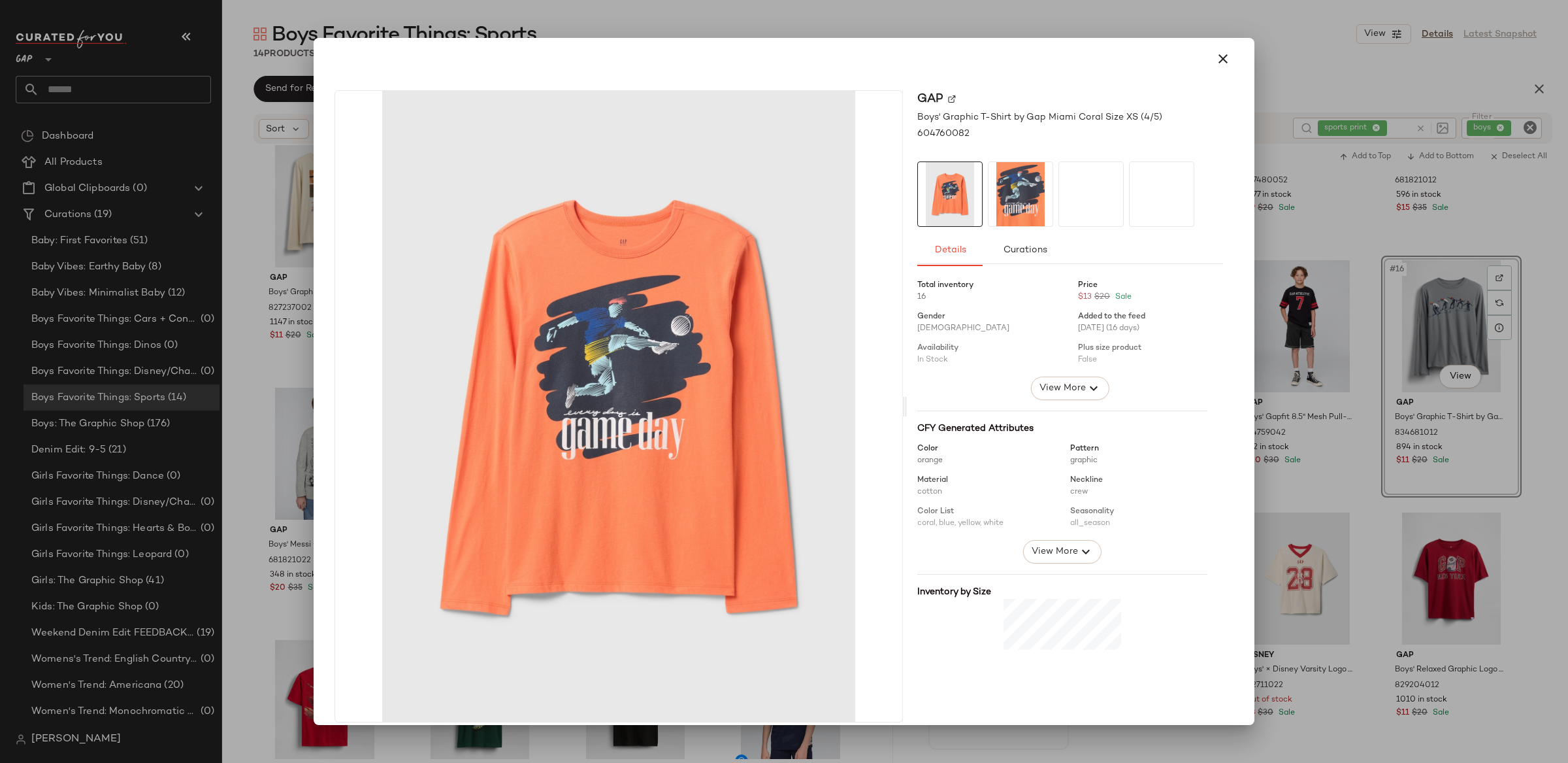
click at [1220, 66] on icon "button" at bounding box center [1223, 59] width 16 height 16
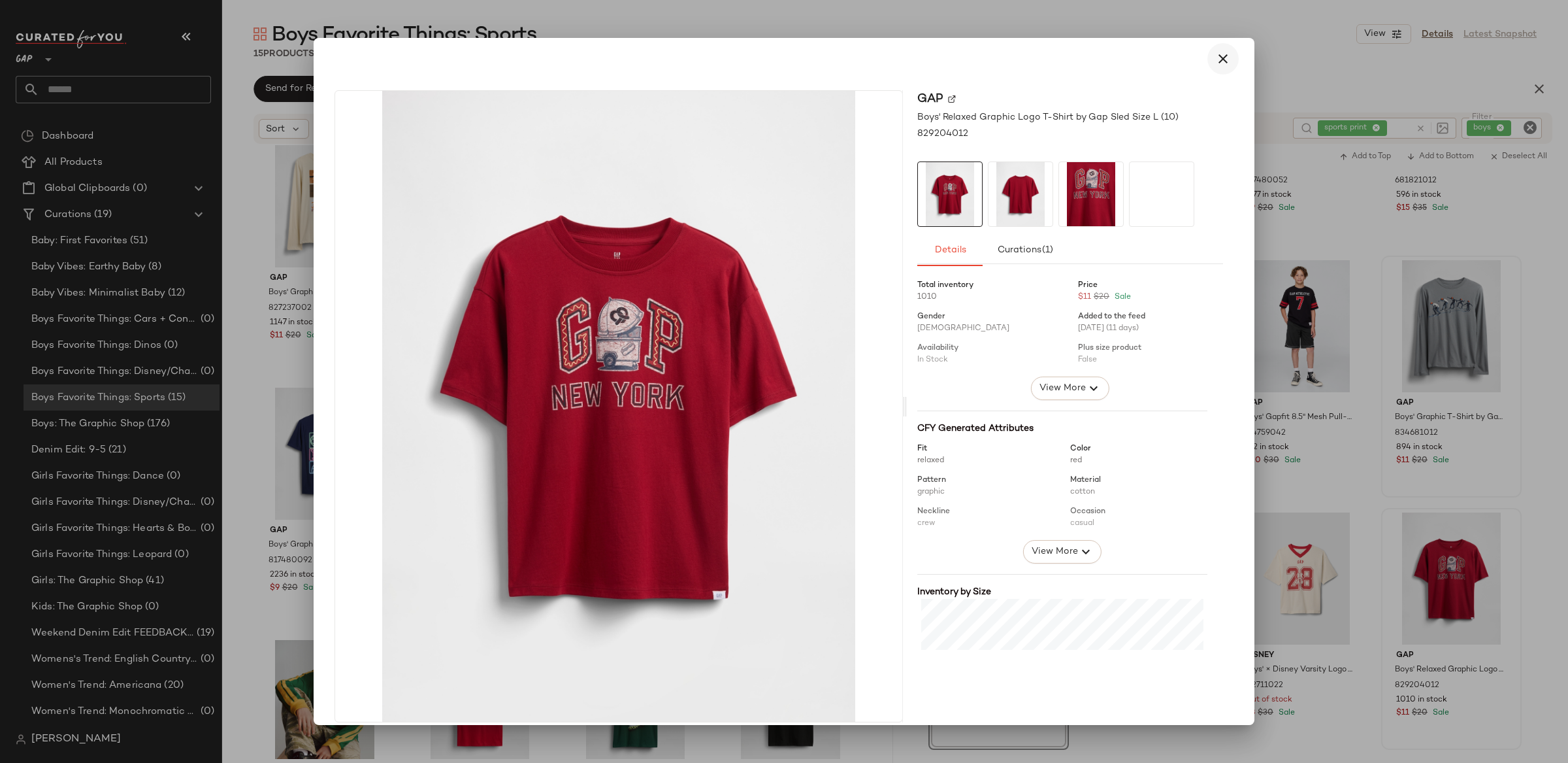
click at [1221, 56] on icon "button" at bounding box center [1223, 59] width 16 height 16
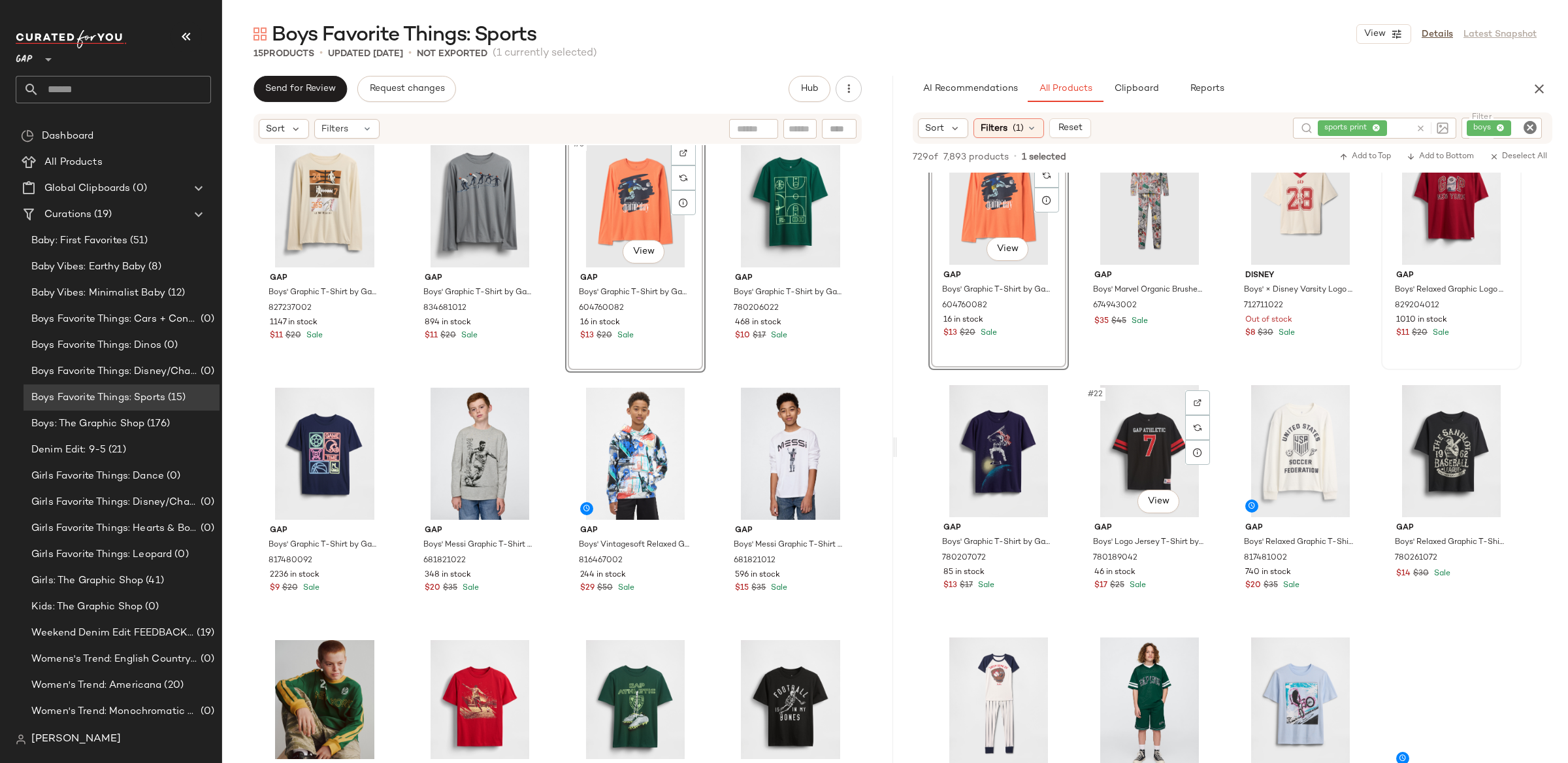
scroll to position [1055, 0]
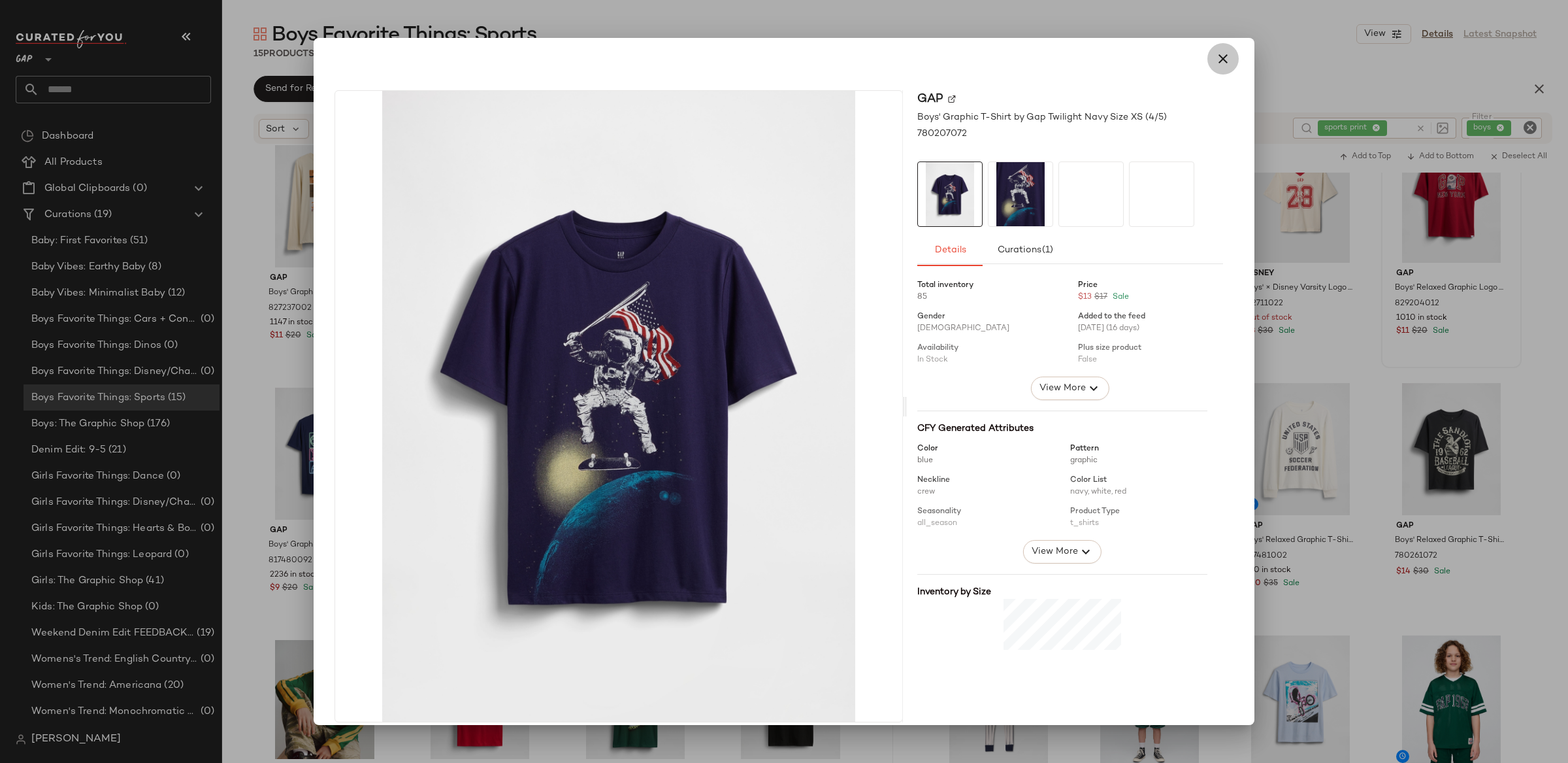
drag, startPoint x: 1220, startPoint y: 60, endPoint x: 1233, endPoint y: 215, distance: 155.5
click at [1220, 60] on icon "button" at bounding box center [1223, 59] width 16 height 16
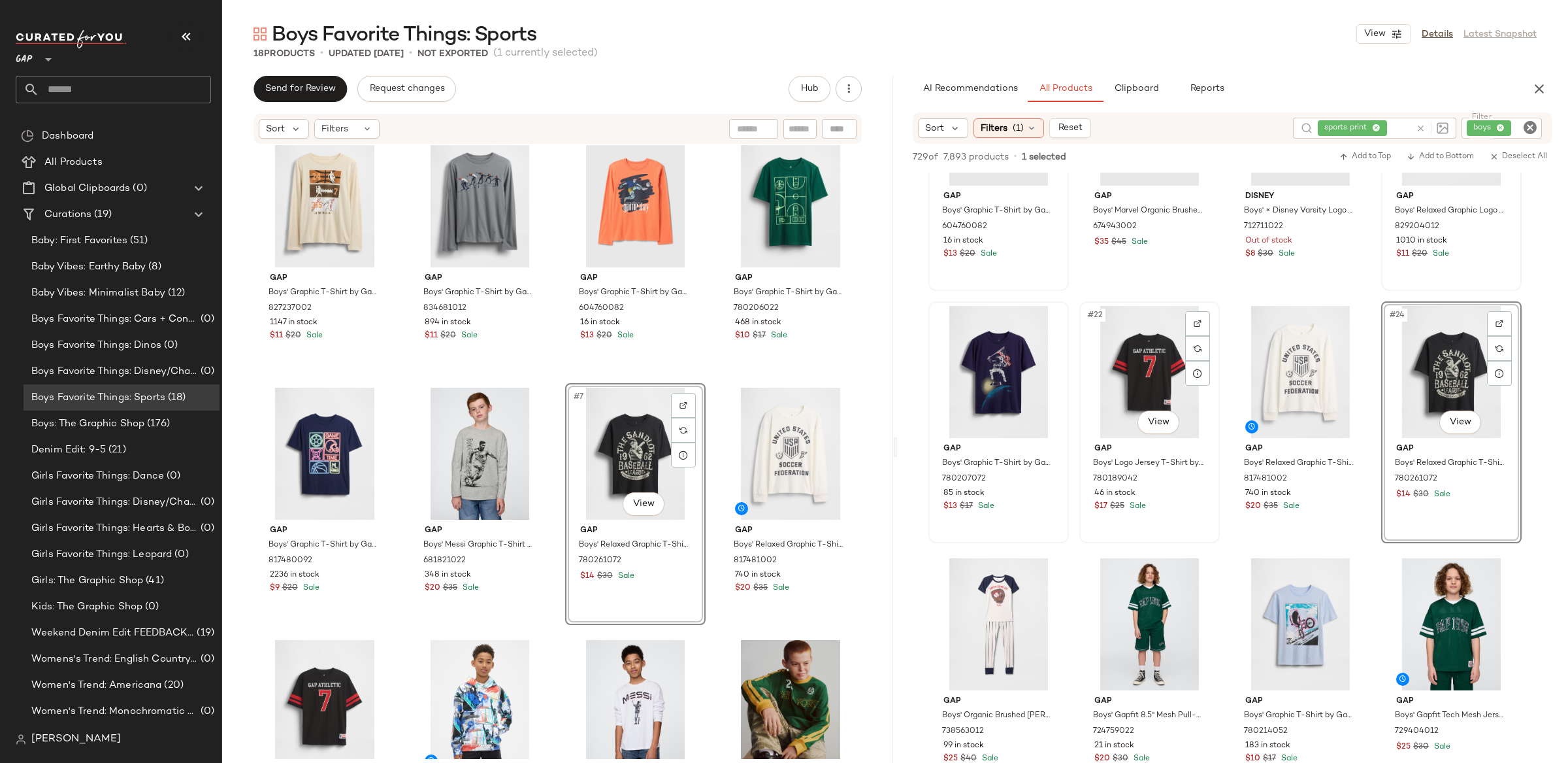
scroll to position [1138, 0]
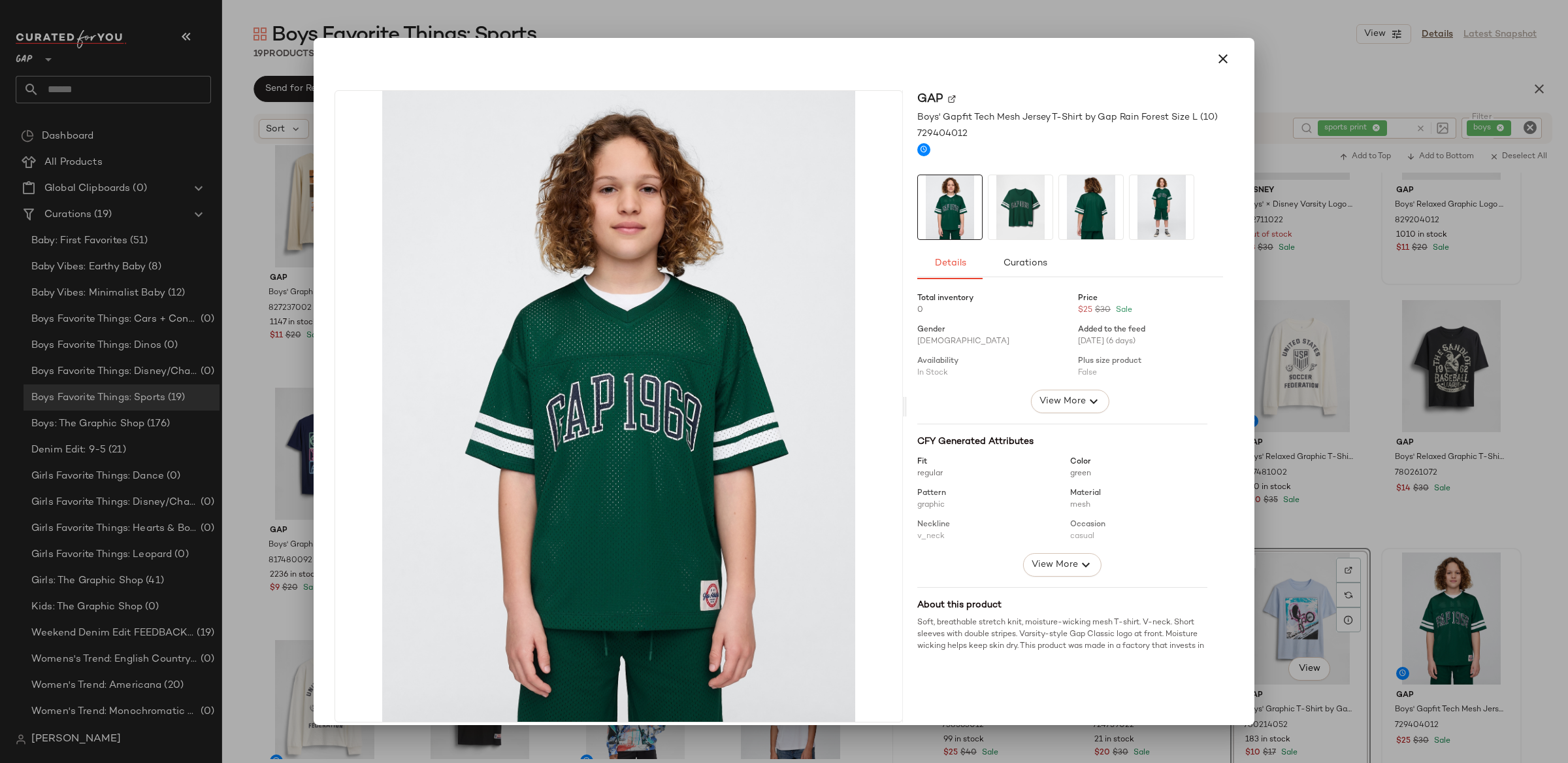
click at [1215, 60] on icon "button" at bounding box center [1223, 59] width 16 height 16
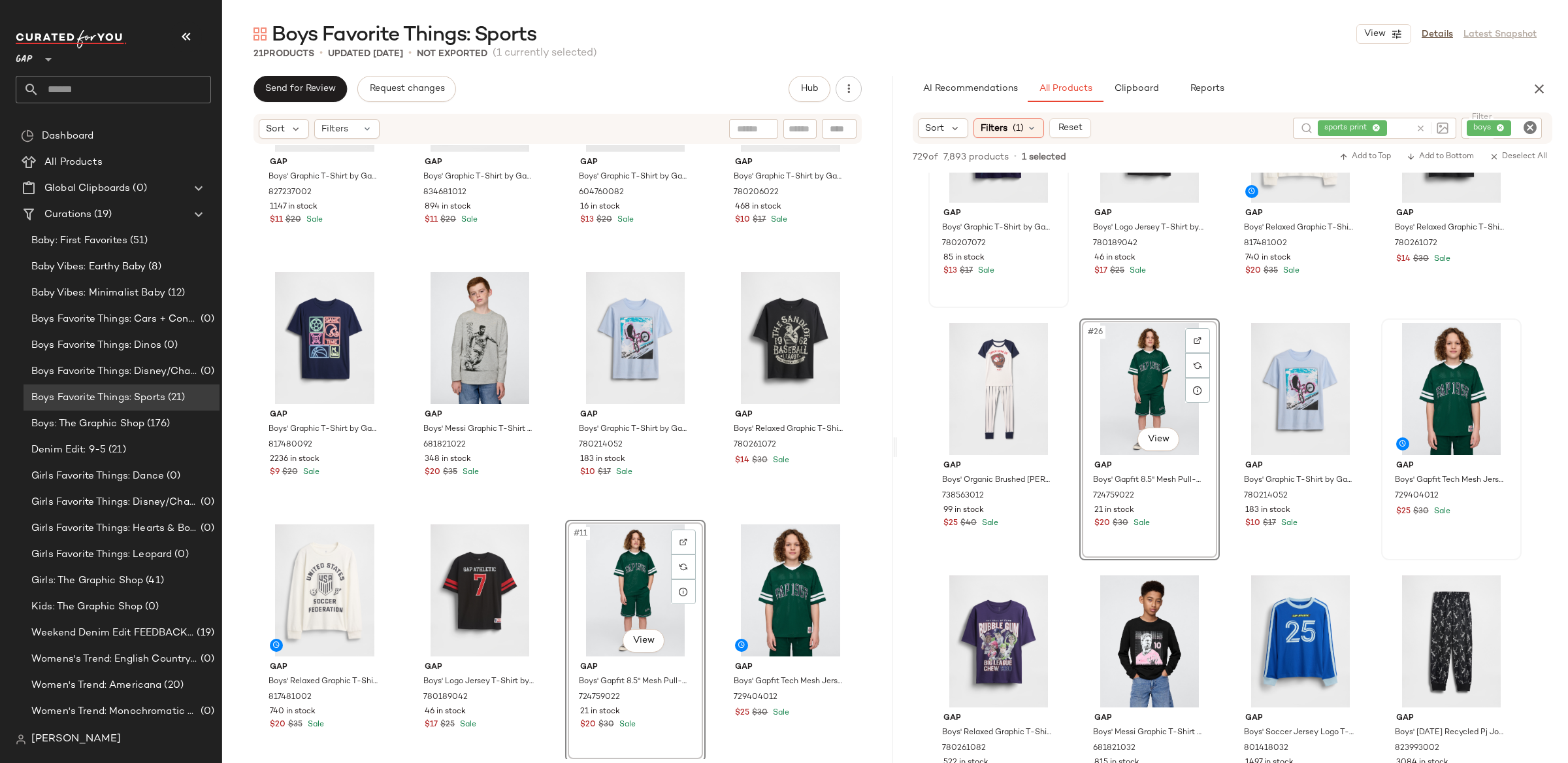
scroll to position [1370, 0]
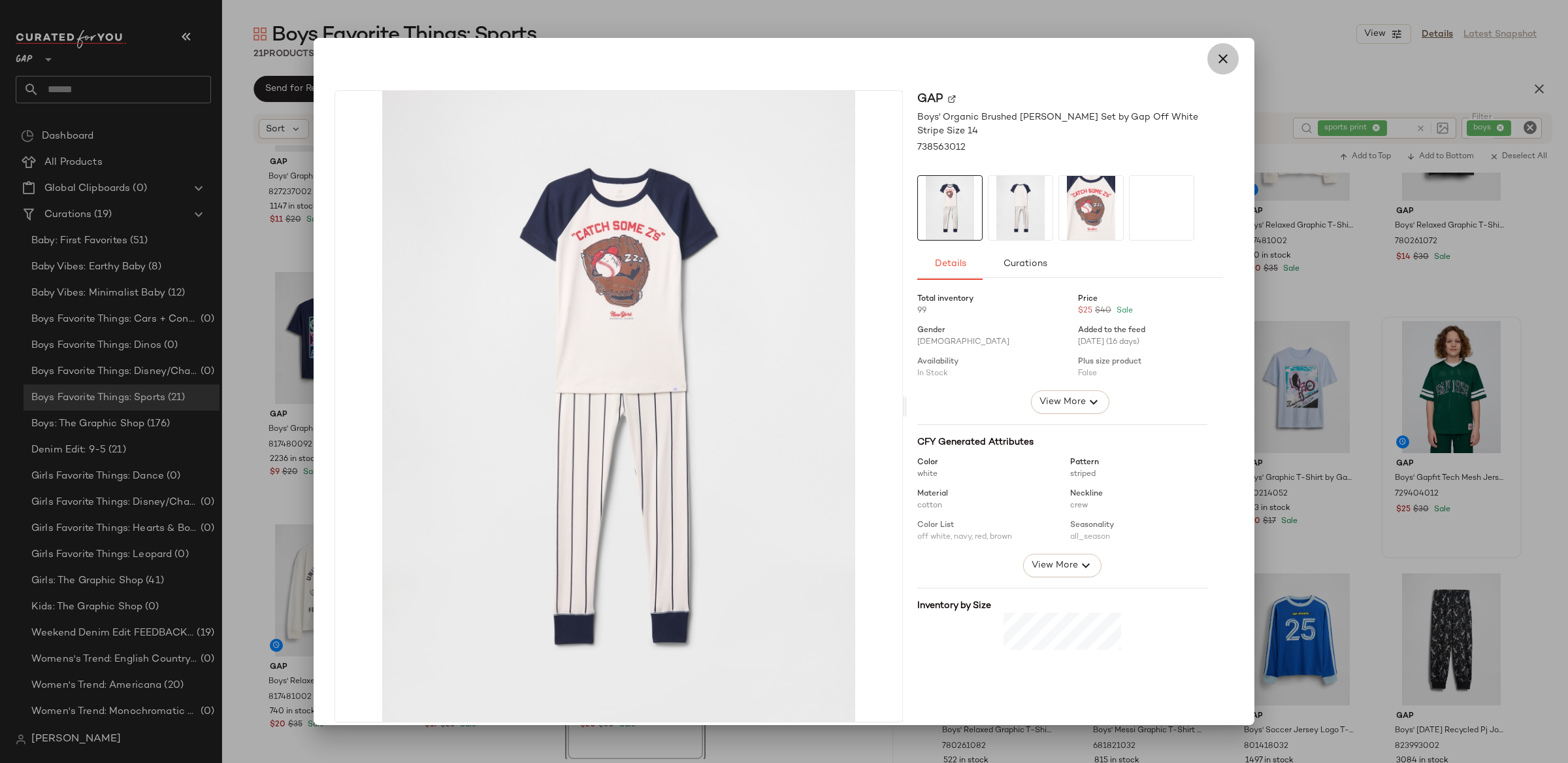
drag, startPoint x: 1217, startPoint y: 56, endPoint x: 1036, endPoint y: 234, distance: 253.9
click at [1215, 60] on icon "button" at bounding box center [1223, 59] width 16 height 16
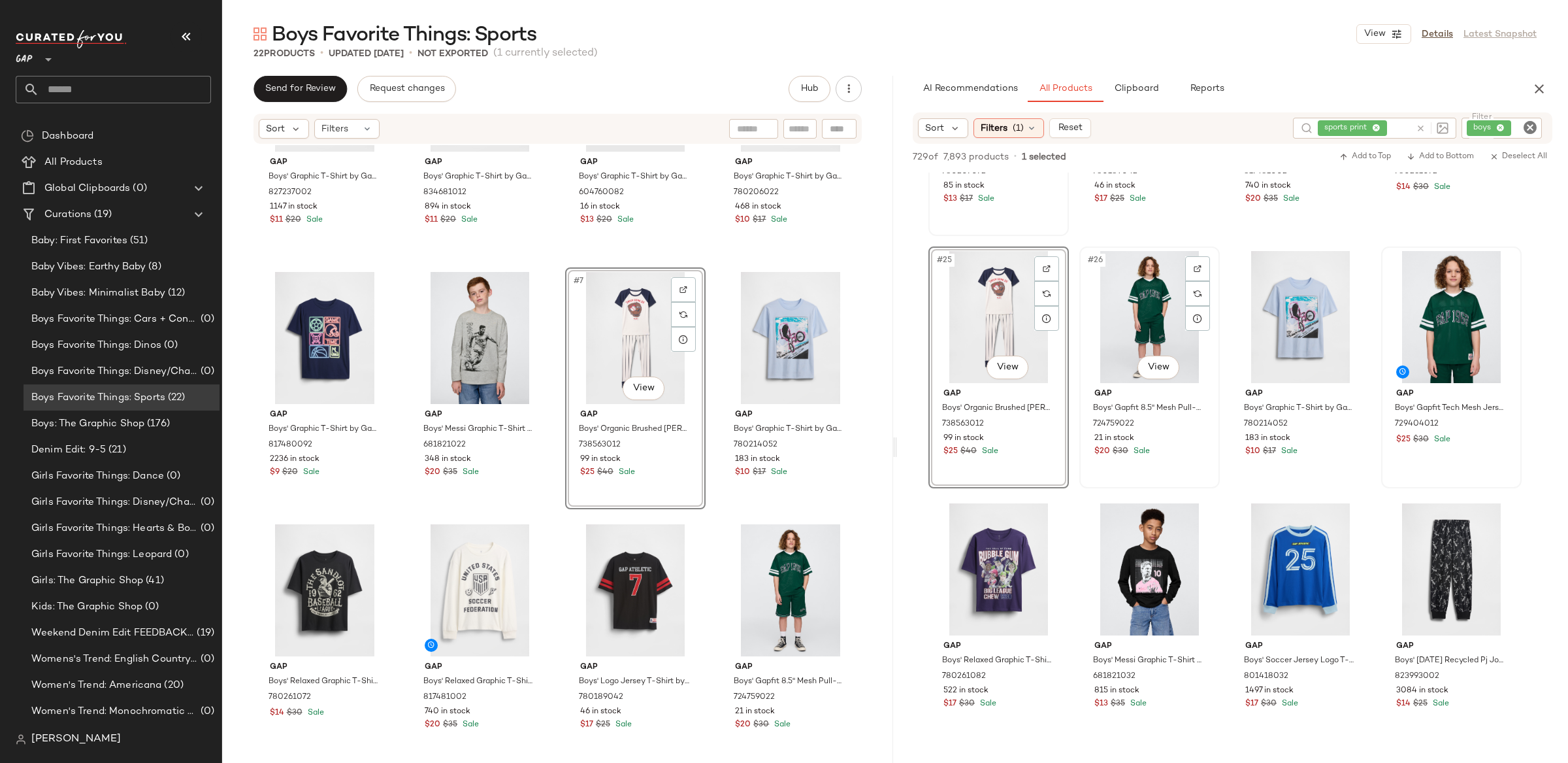
scroll to position [1479, 0]
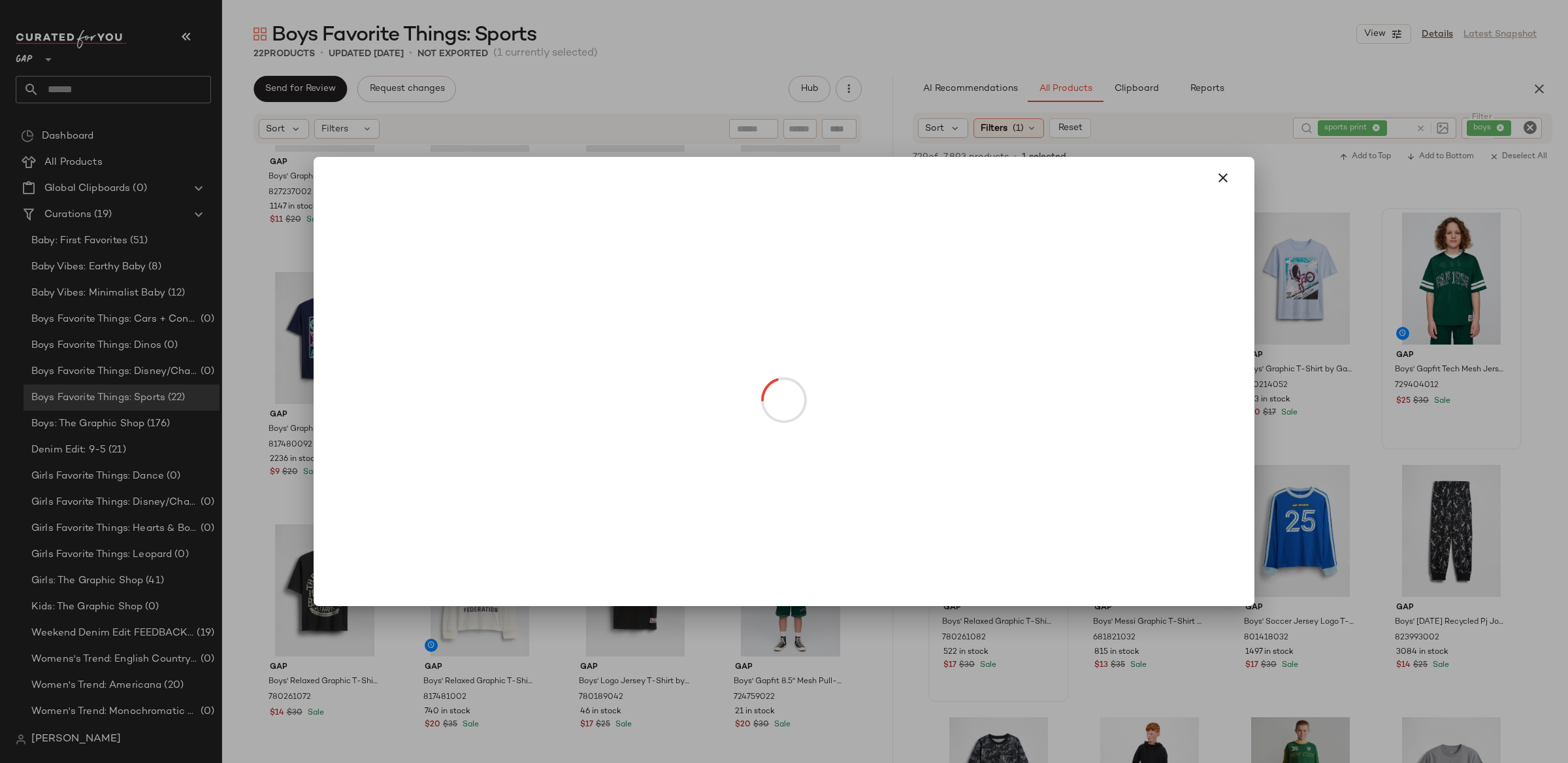
drag, startPoint x: 1007, startPoint y: 579, endPoint x: 1125, endPoint y: 159, distance: 436.3
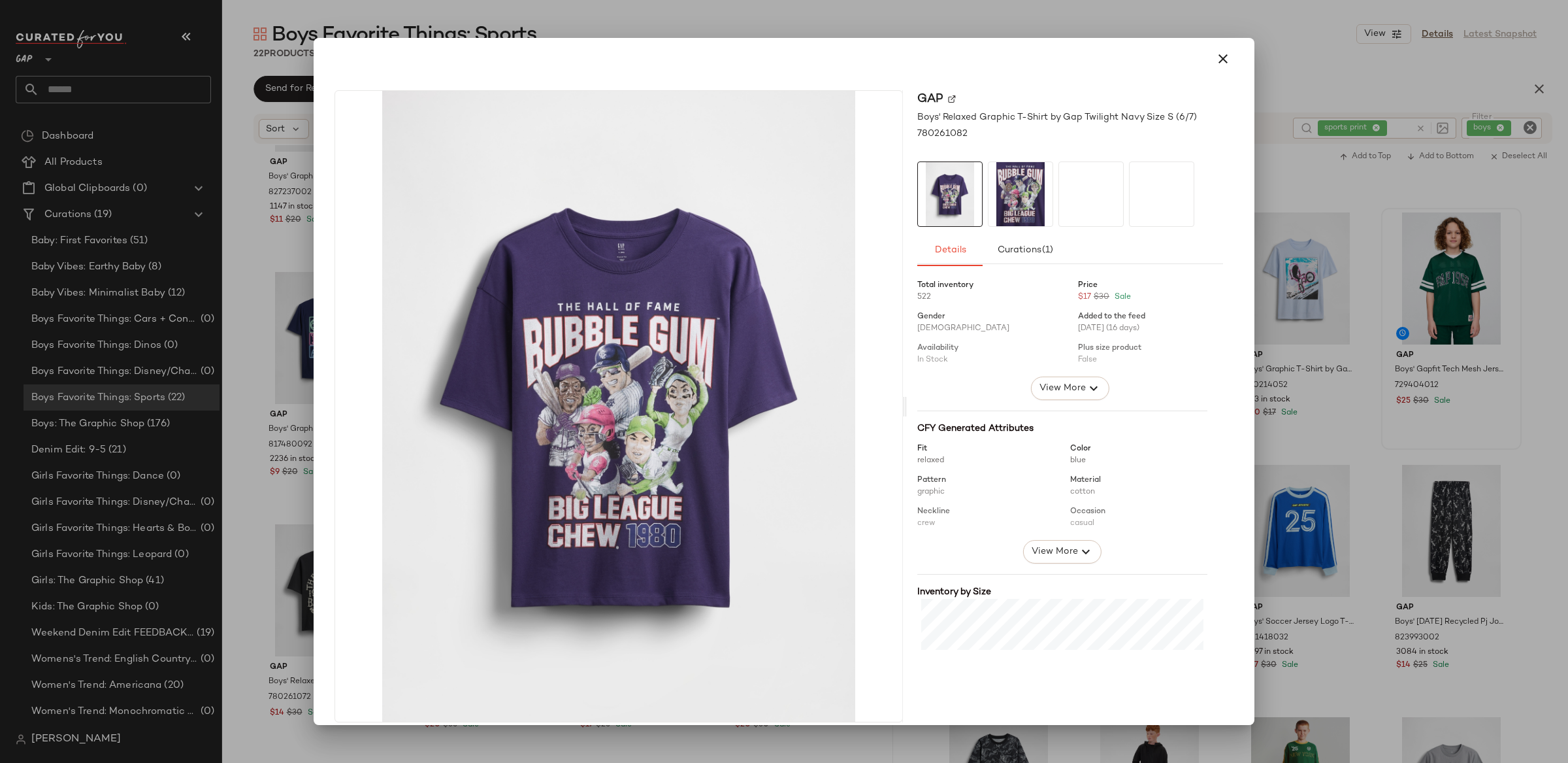
drag, startPoint x: 1218, startPoint y: 60, endPoint x: 1272, endPoint y: 280, distance: 226.5
click at [1218, 60] on icon "button" at bounding box center [1223, 59] width 16 height 16
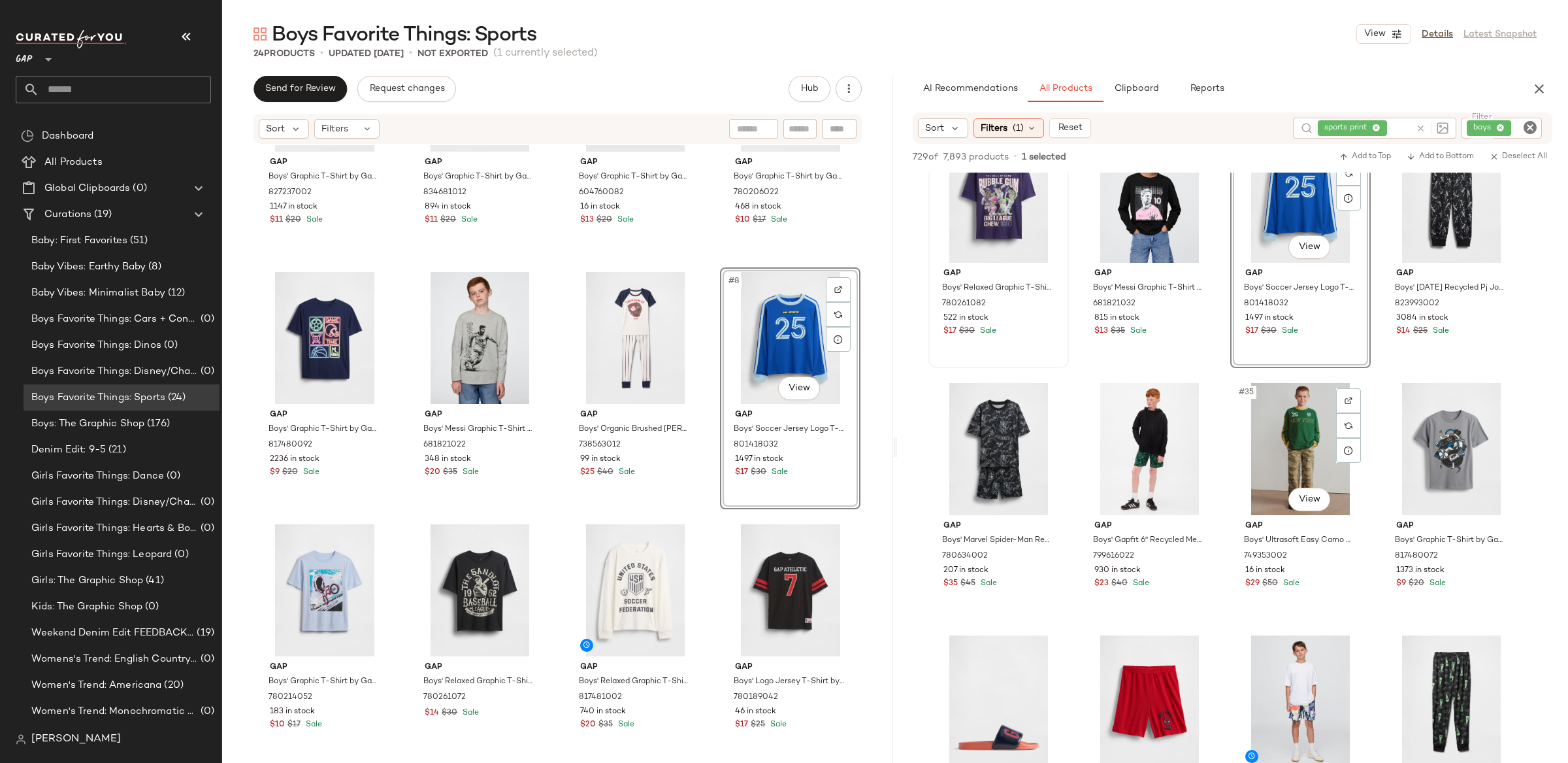
scroll to position [1816, 0]
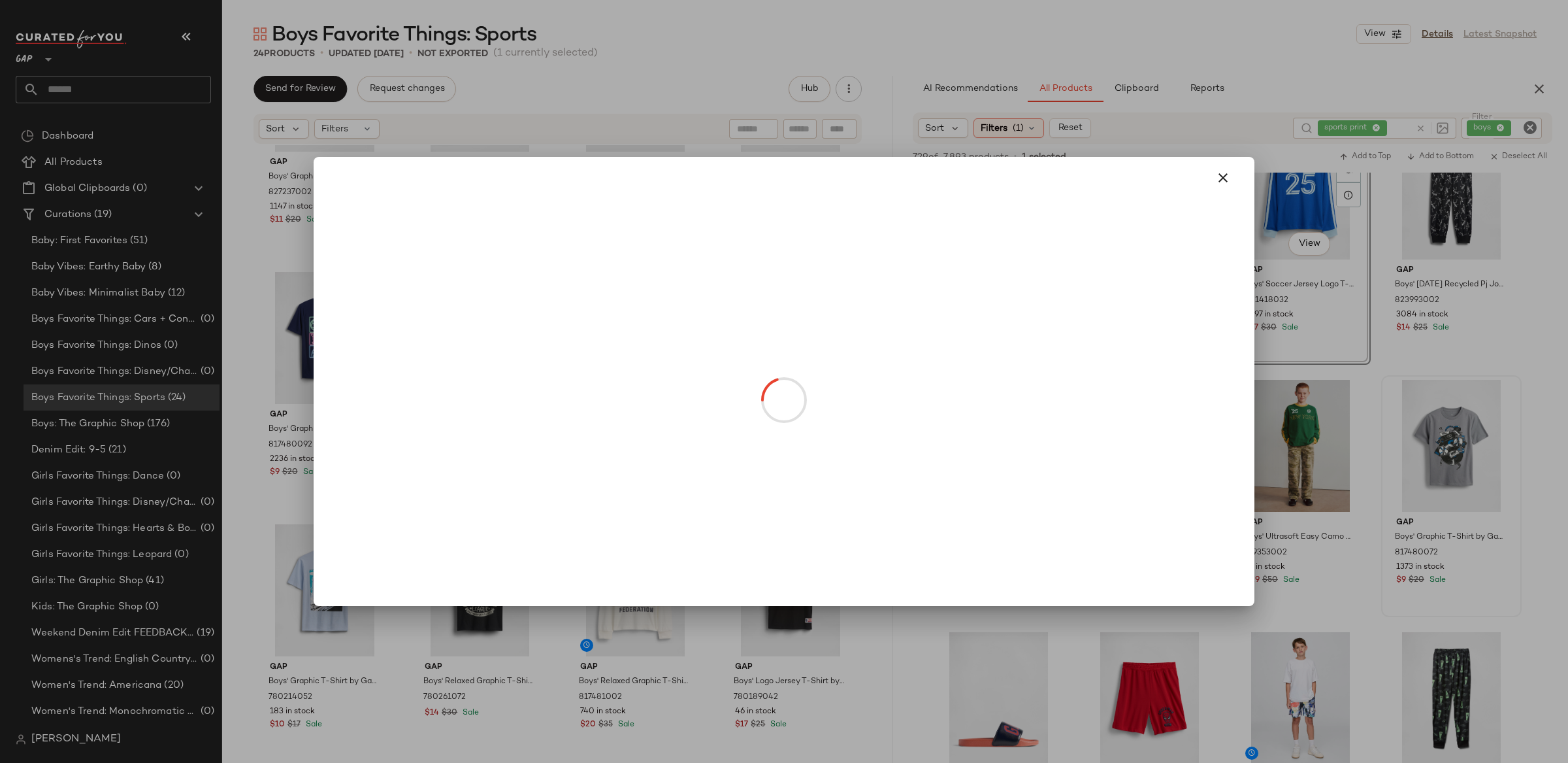
drag, startPoint x: 1226, startPoint y: 172, endPoint x: 1242, endPoint y: 177, distance: 16.8
click at [1226, 173] on icon "button" at bounding box center [1223, 178] width 16 height 16
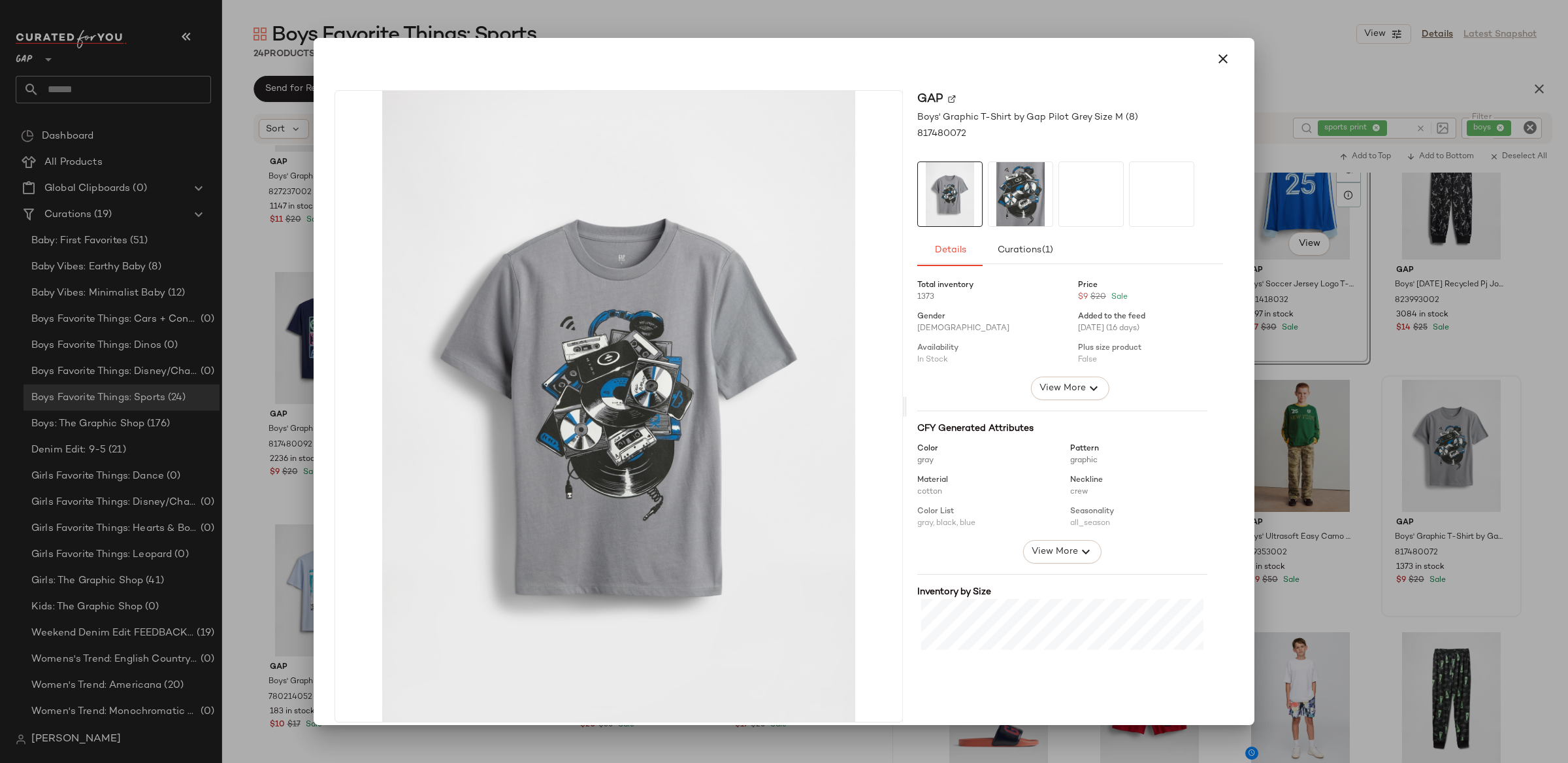
click at [1503, 476] on div at bounding box center [784, 382] width 1568 height 763
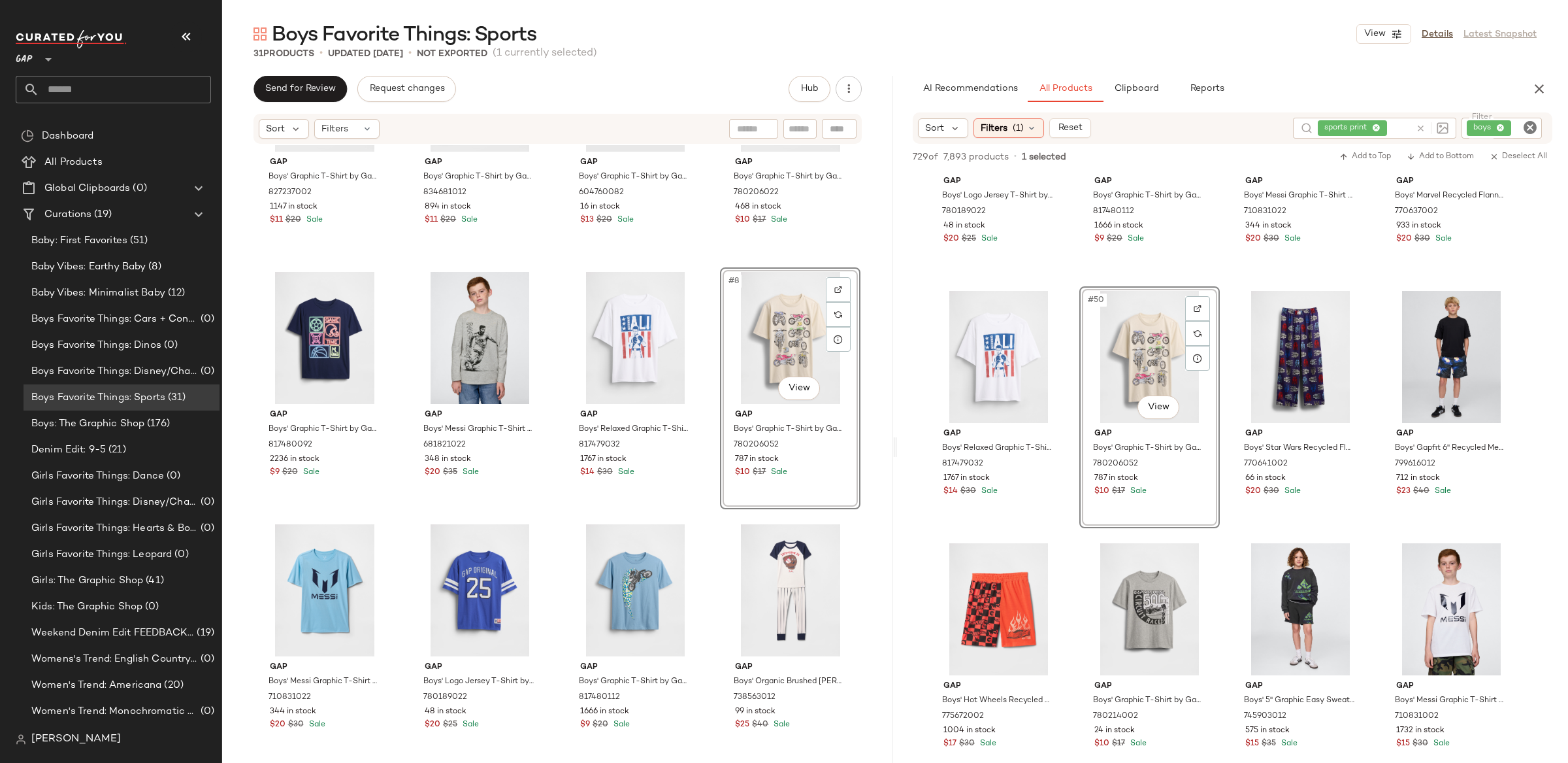
scroll to position [2918, 0]
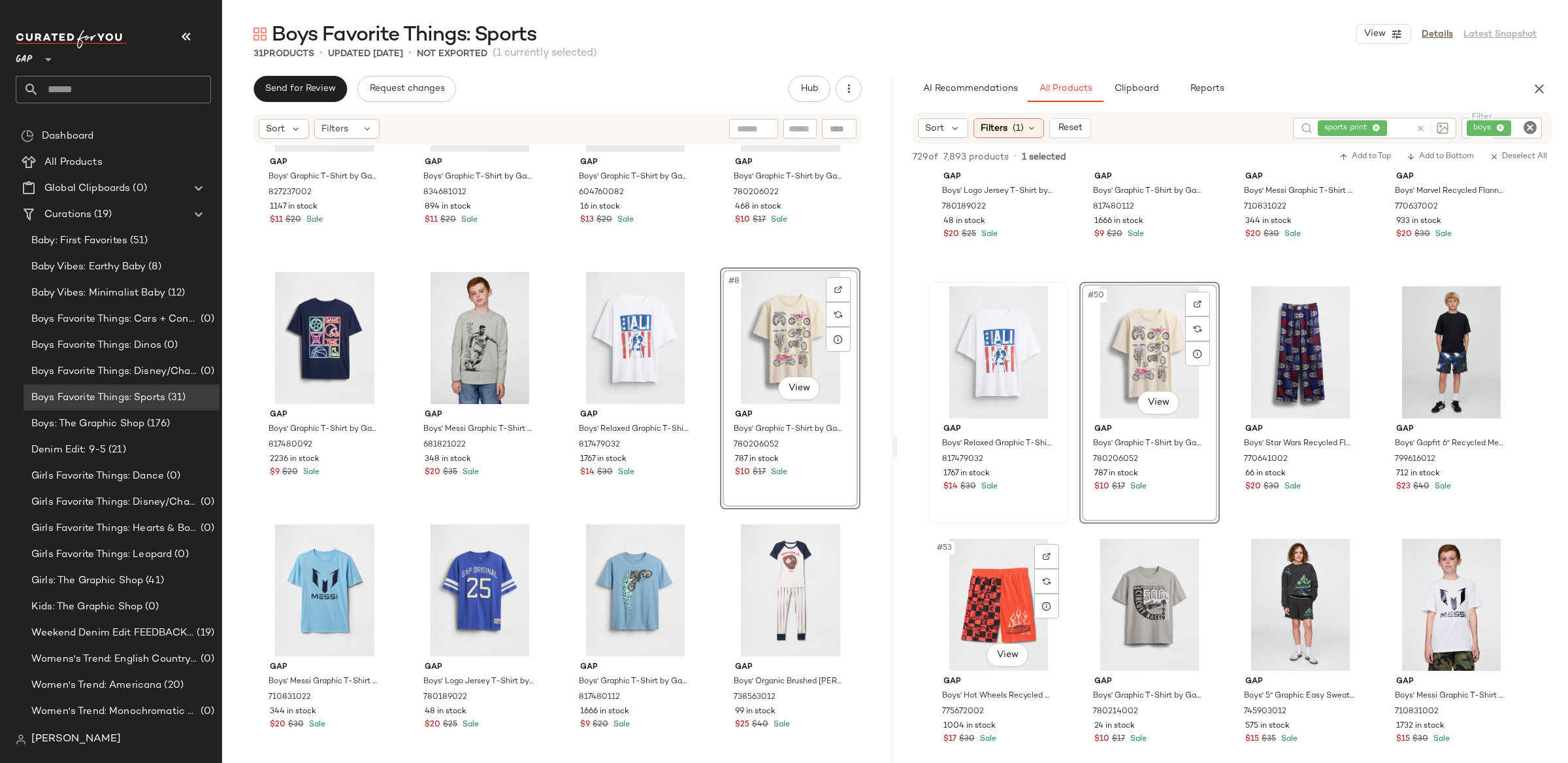
click at [1008, 668] on div "#53 View" at bounding box center [999, 604] width 131 height 132
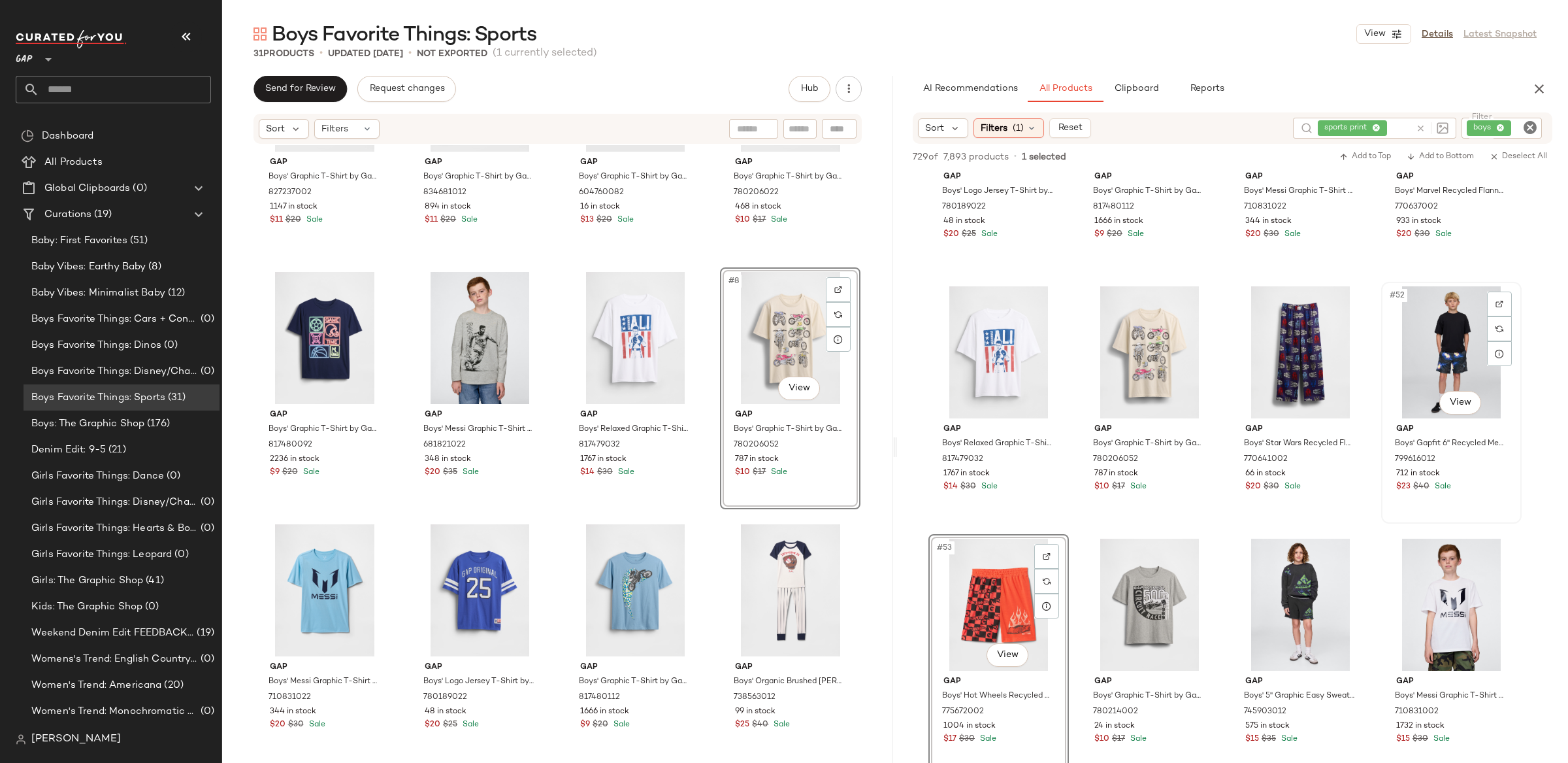
scroll to position [3056, 0]
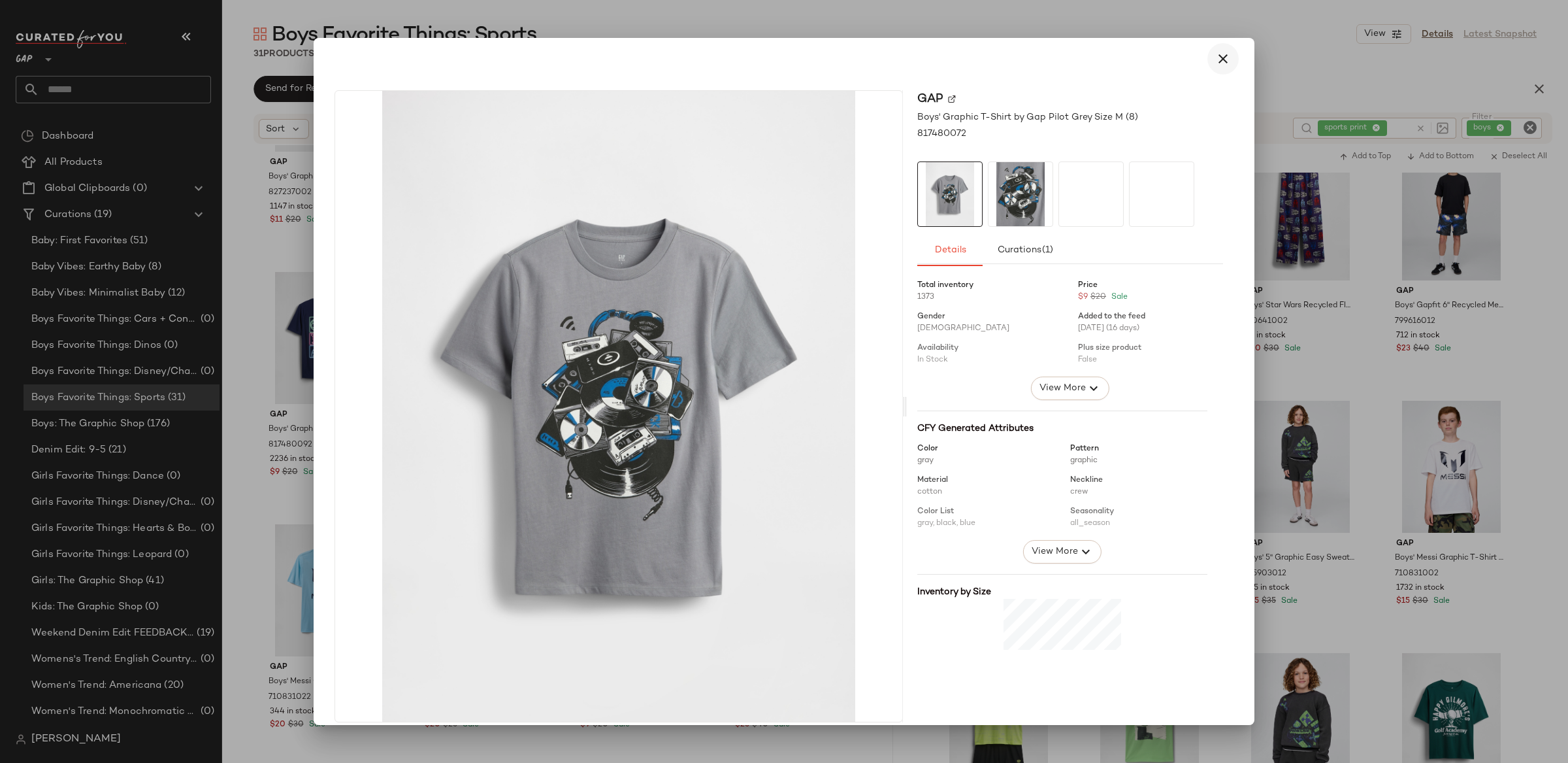
click at [1215, 62] on icon "button" at bounding box center [1223, 59] width 16 height 16
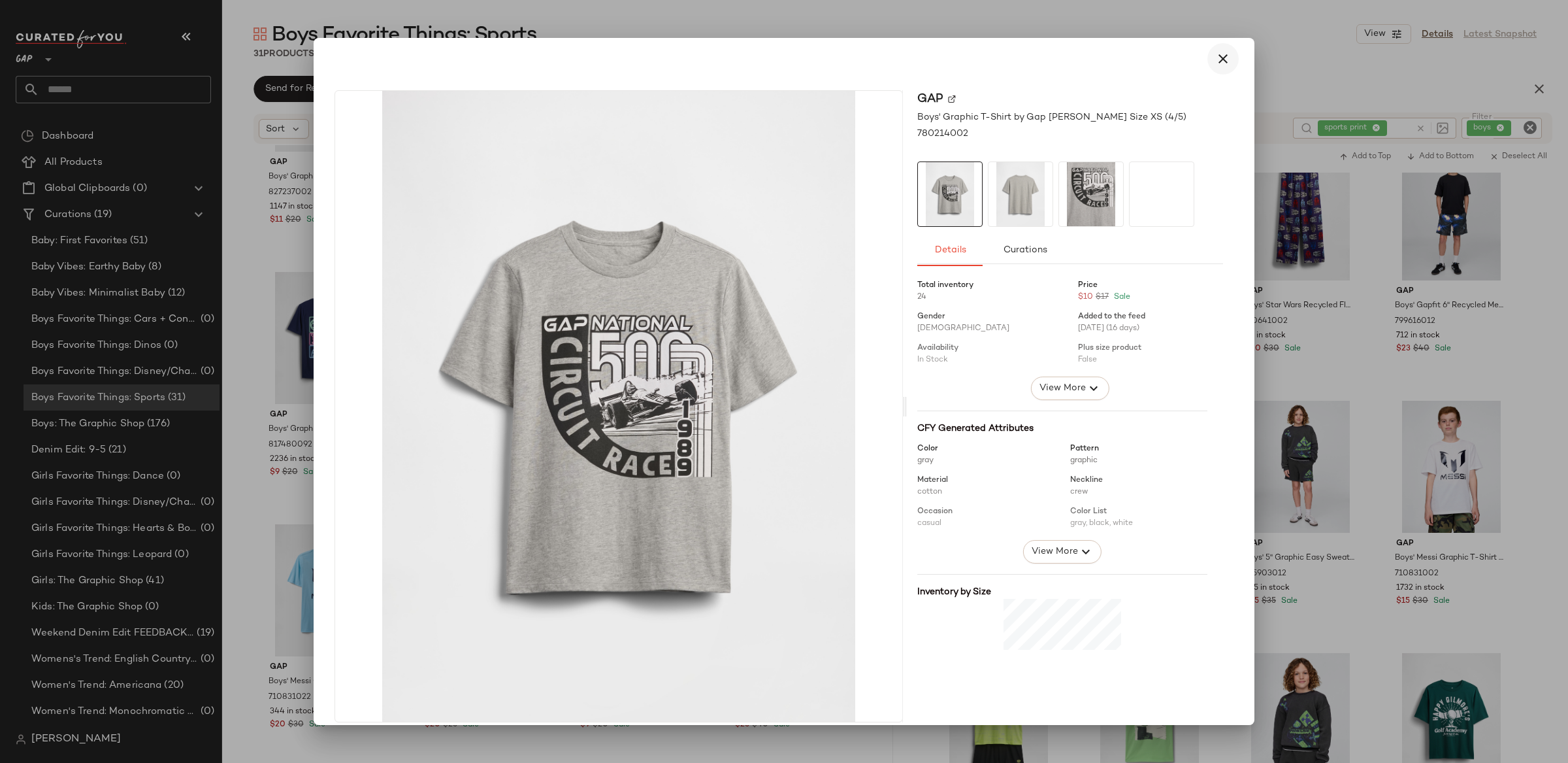
click at [1220, 58] on icon "button" at bounding box center [1223, 59] width 16 height 16
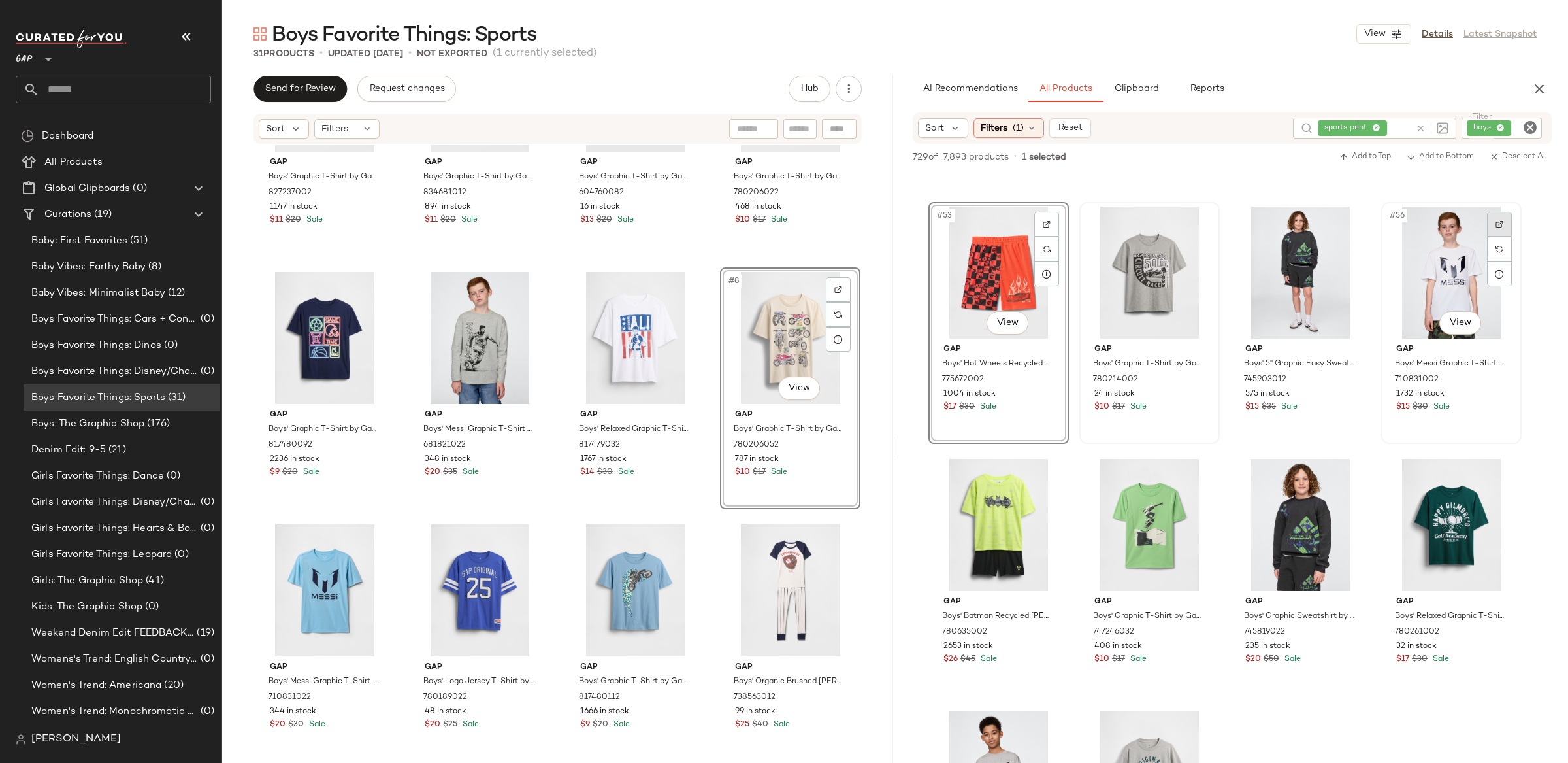
scroll to position [3255, 0]
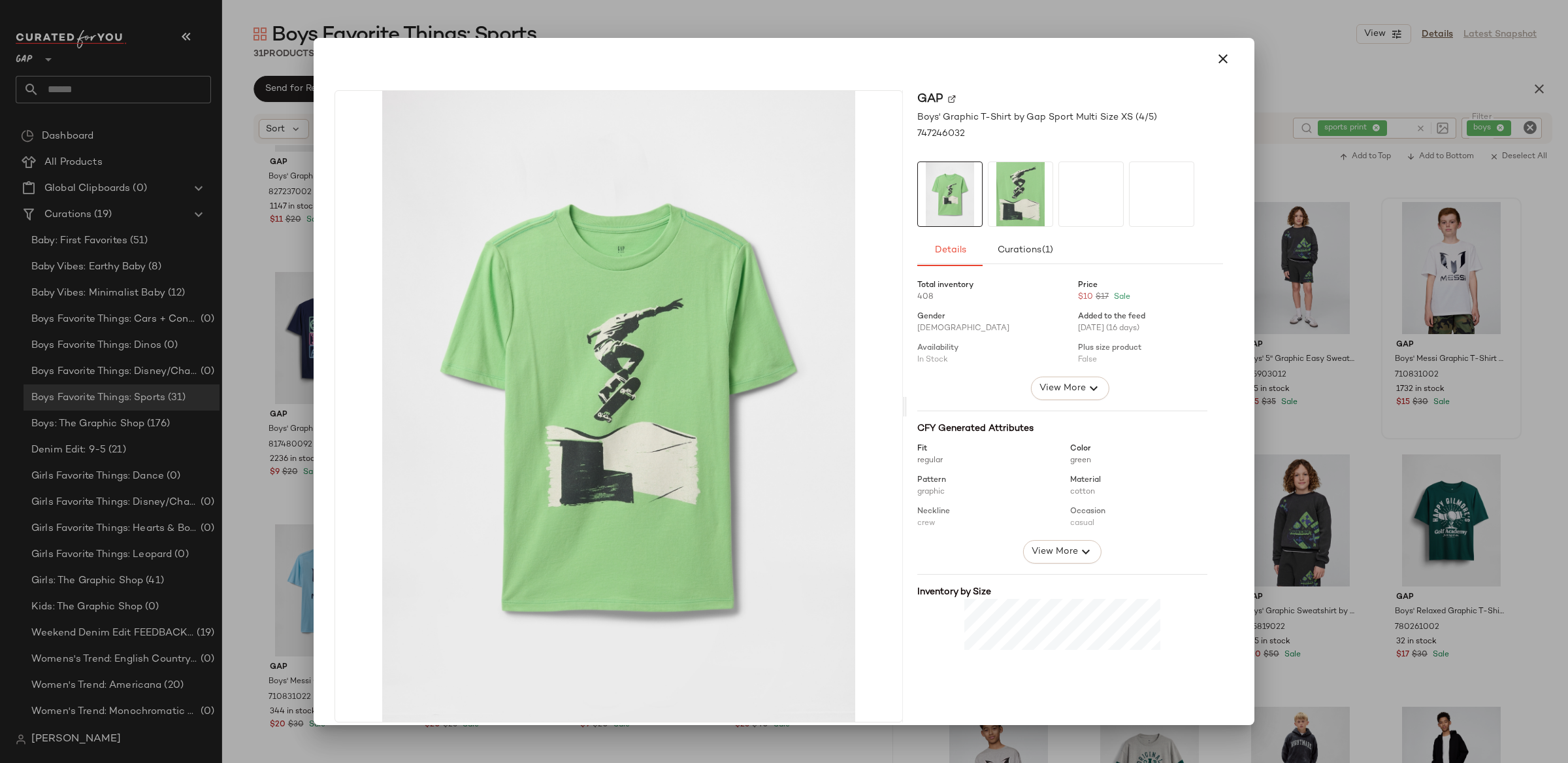
drag, startPoint x: 1216, startPoint y: 56, endPoint x: 1167, endPoint y: 399, distance: 346.5
click at [1216, 56] on icon "button" at bounding box center [1223, 59] width 16 height 16
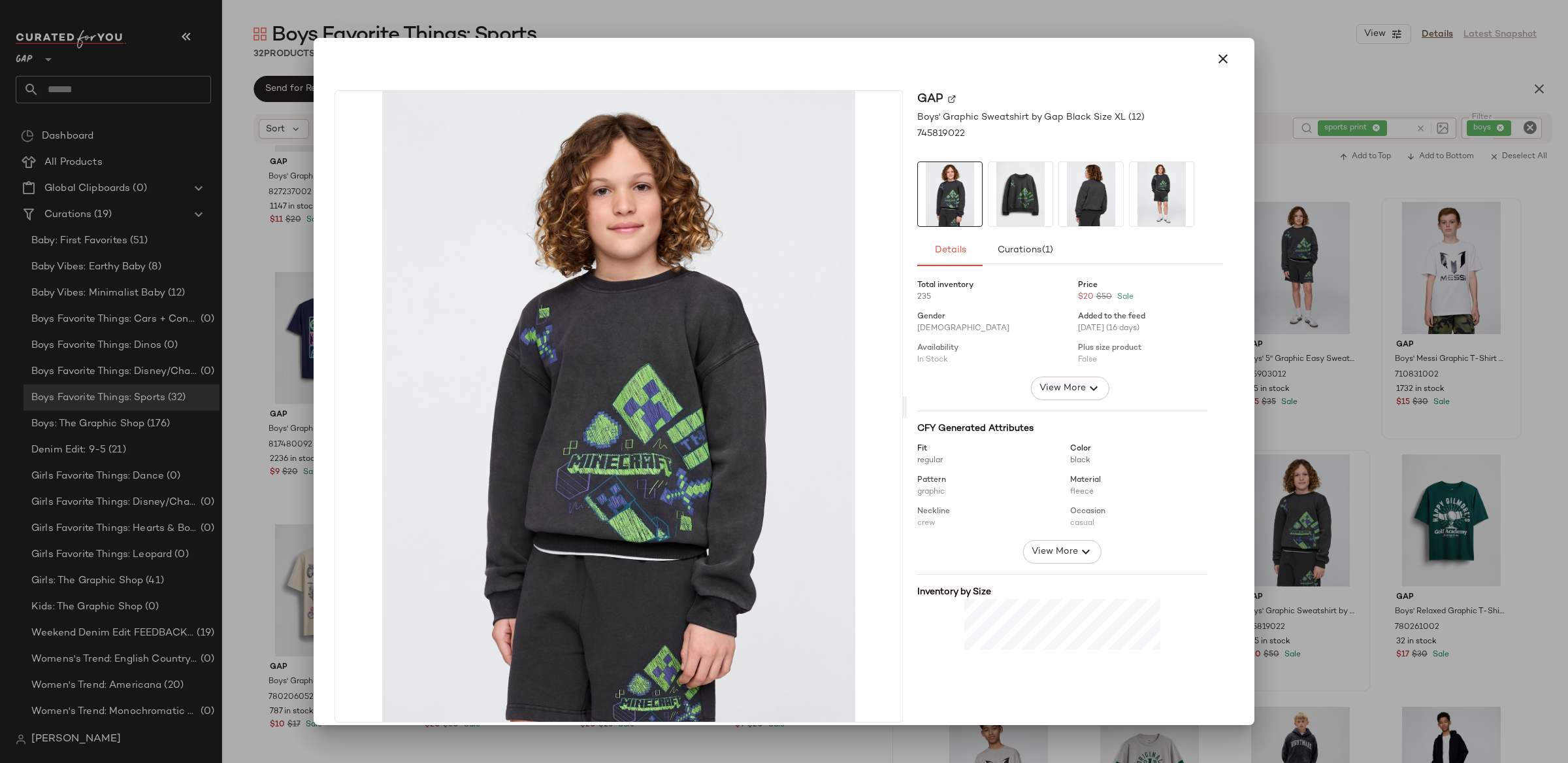
click at [1215, 58] on icon "button" at bounding box center [1223, 59] width 16 height 16
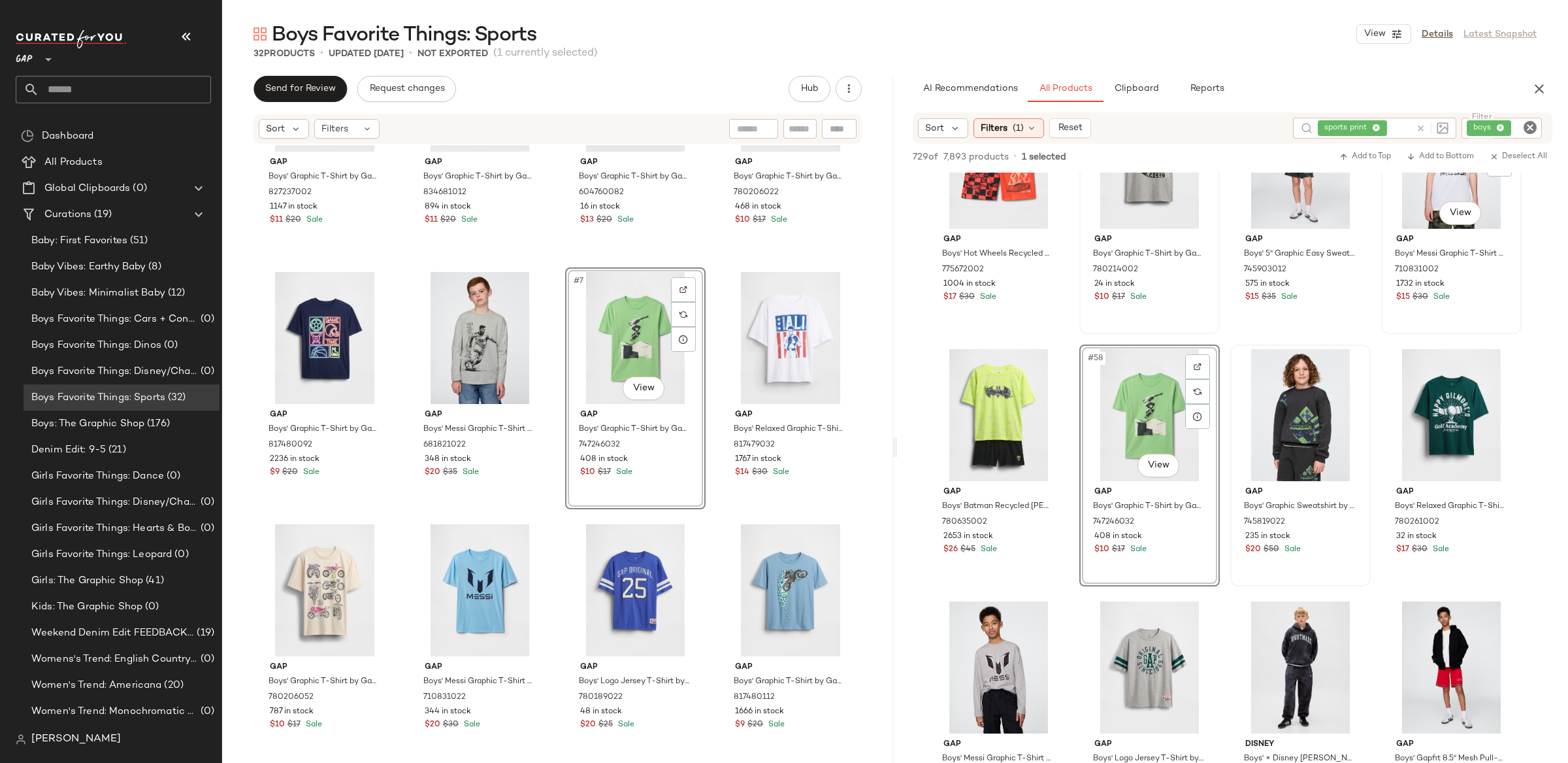
scroll to position [3361, 0]
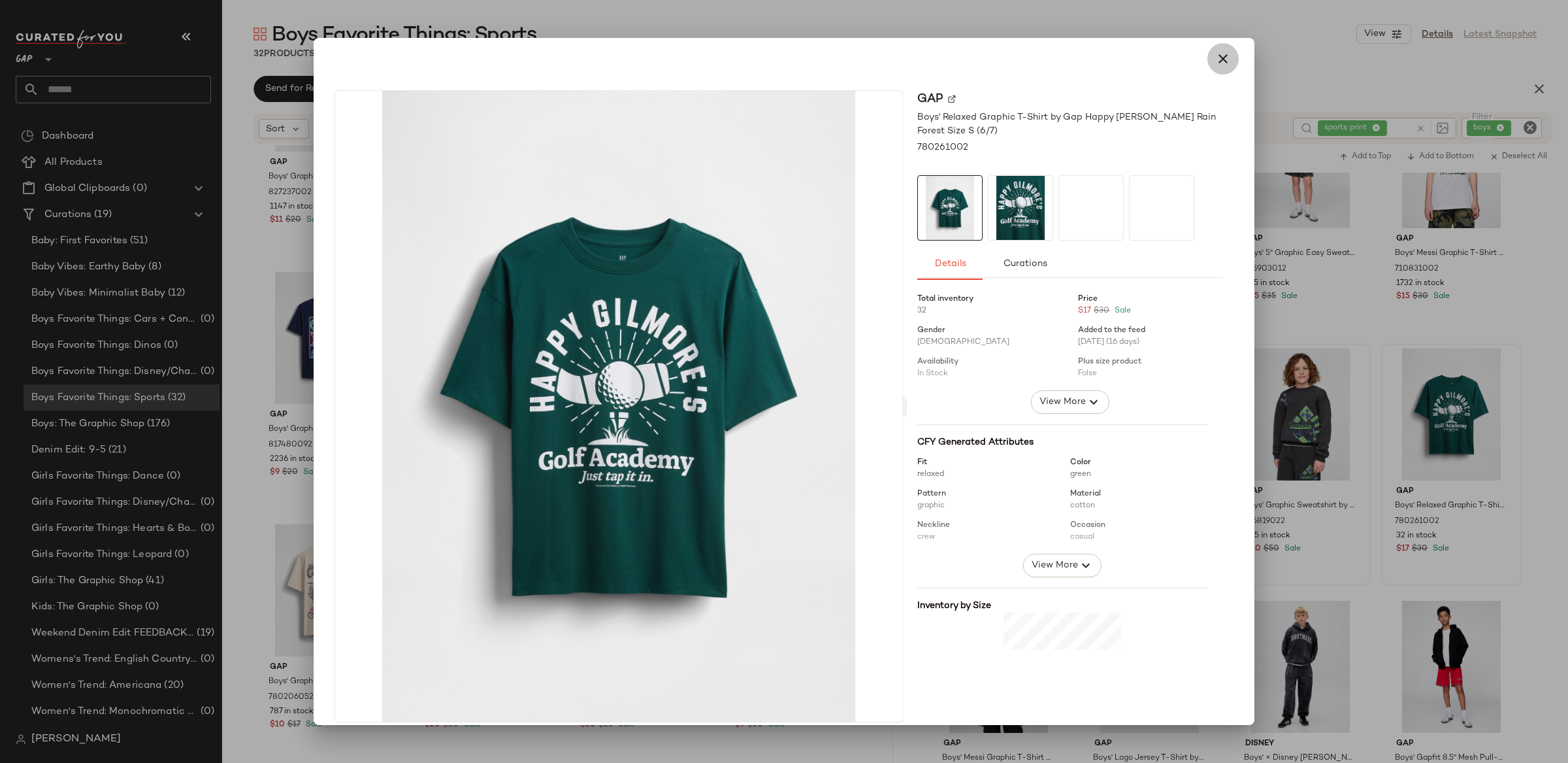
drag, startPoint x: 1215, startPoint y: 60, endPoint x: 1287, endPoint y: 160, distance: 123.2
click at [1215, 60] on icon "button" at bounding box center [1223, 59] width 16 height 16
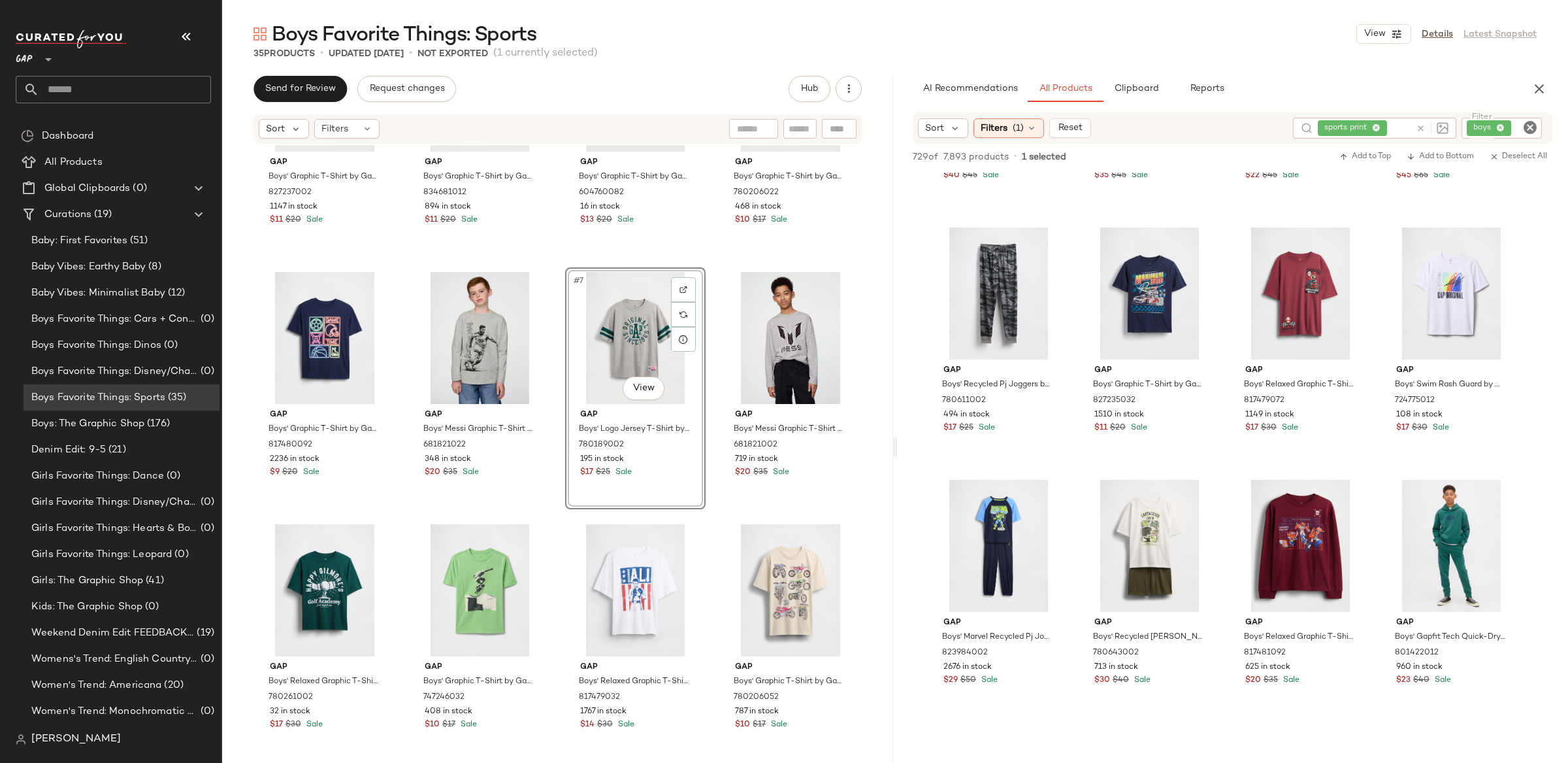
scroll to position [4750, 0]
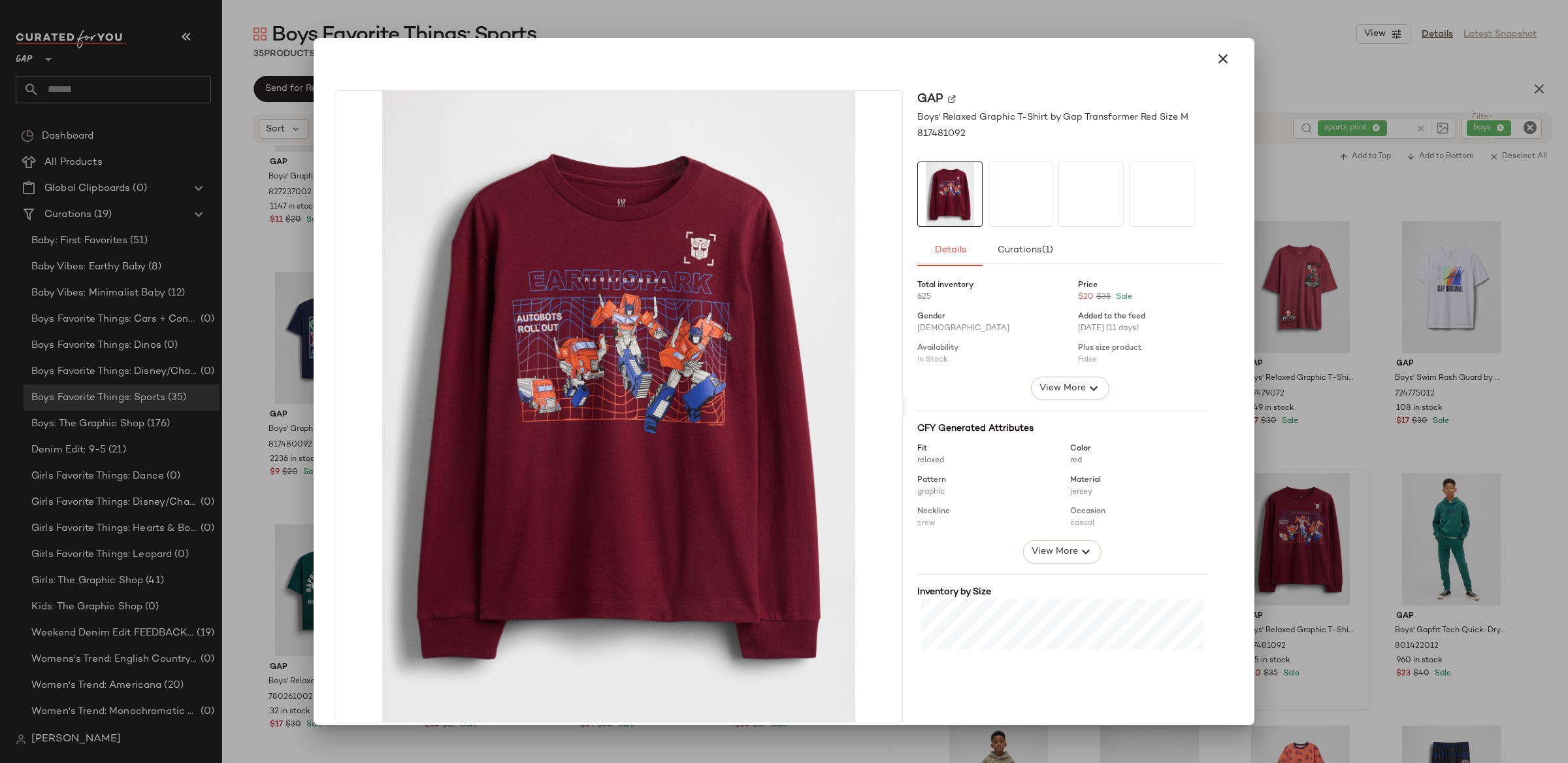
click at [1524, 556] on div at bounding box center [784, 382] width 1568 height 763
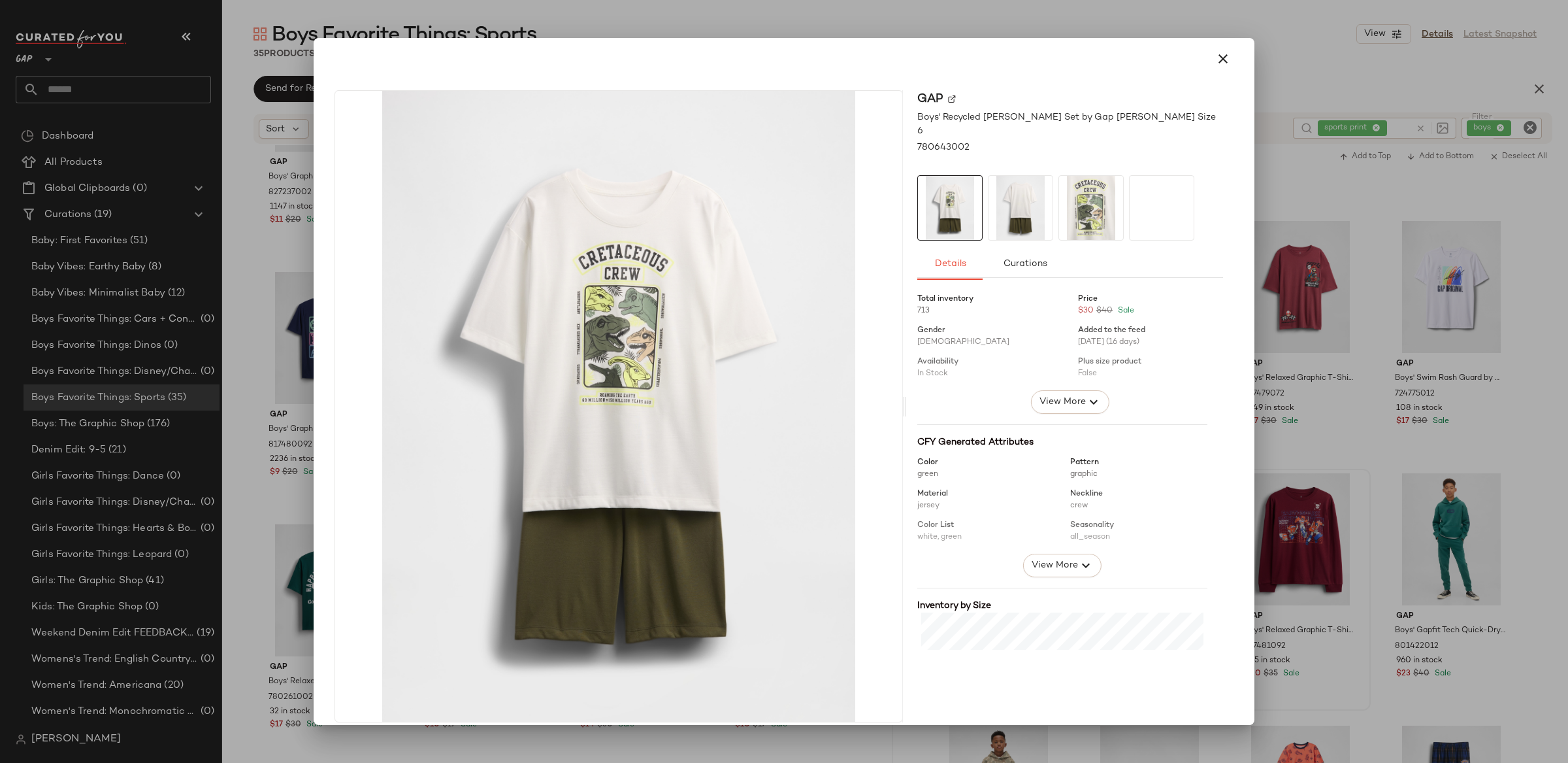
click at [1215, 53] on icon "button" at bounding box center [1223, 59] width 16 height 16
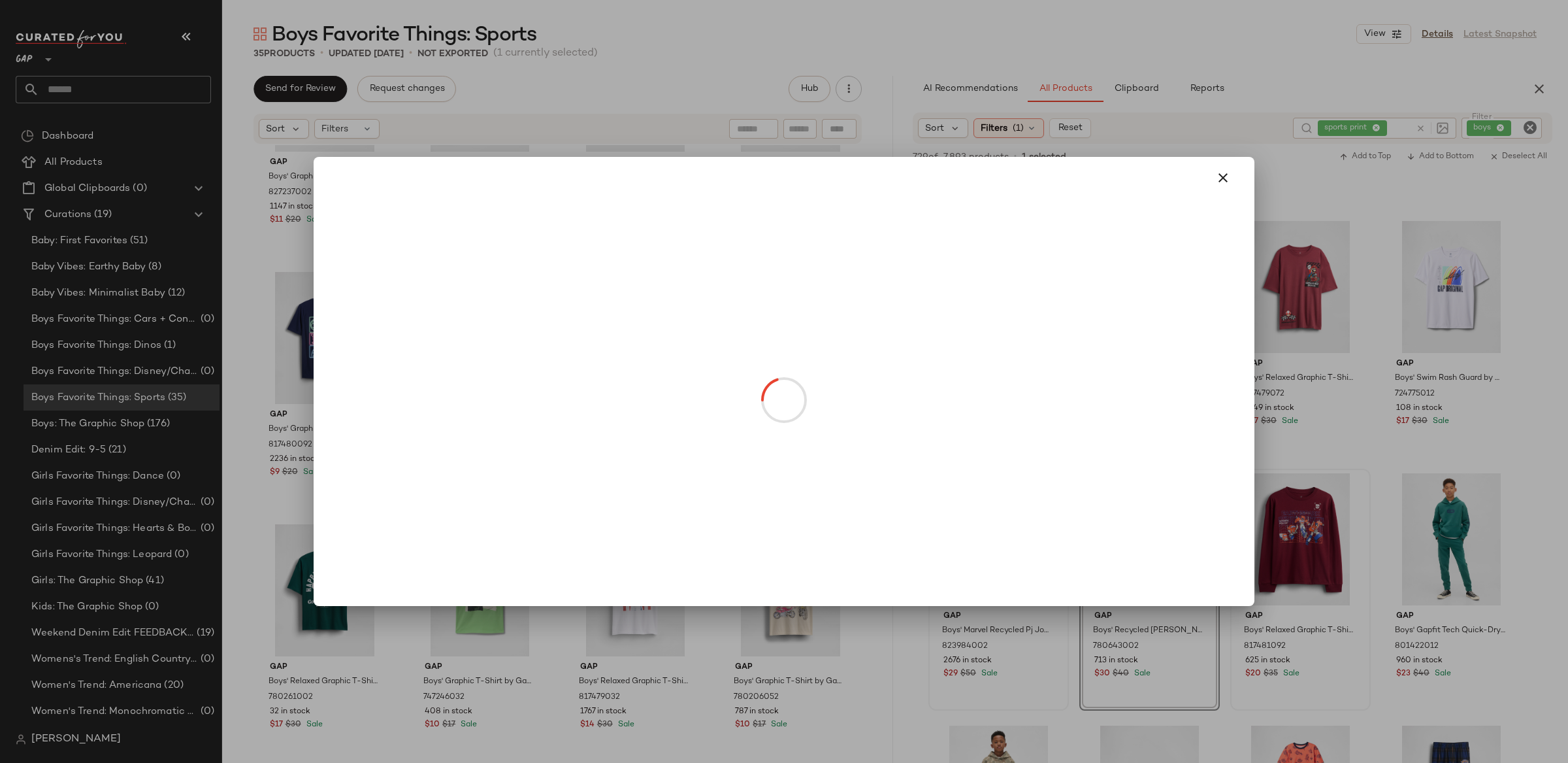
drag, startPoint x: 1006, startPoint y: 598, endPoint x: 1042, endPoint y: 519, distance: 86.8
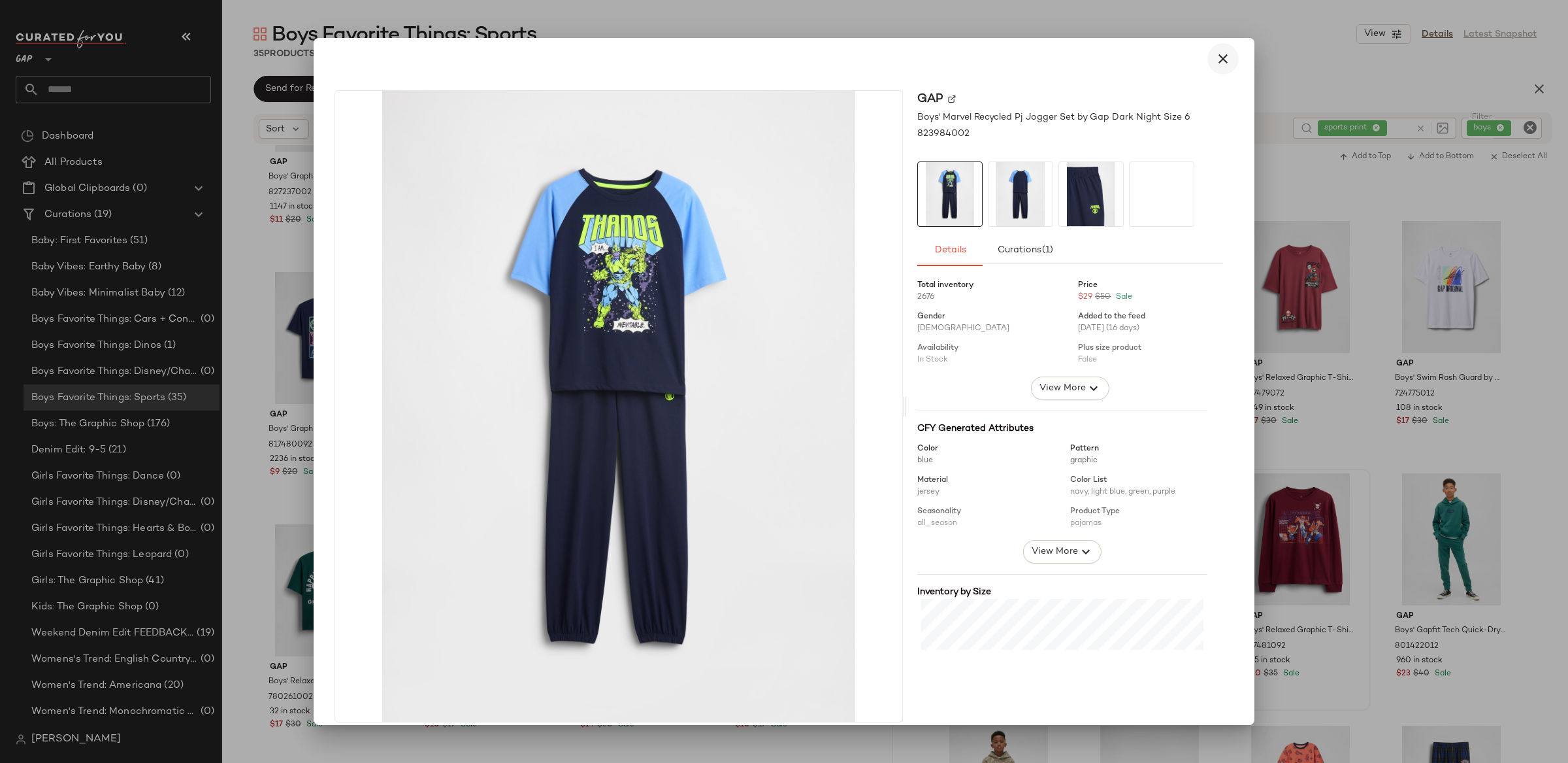
click at [1215, 53] on icon "button" at bounding box center [1223, 59] width 16 height 16
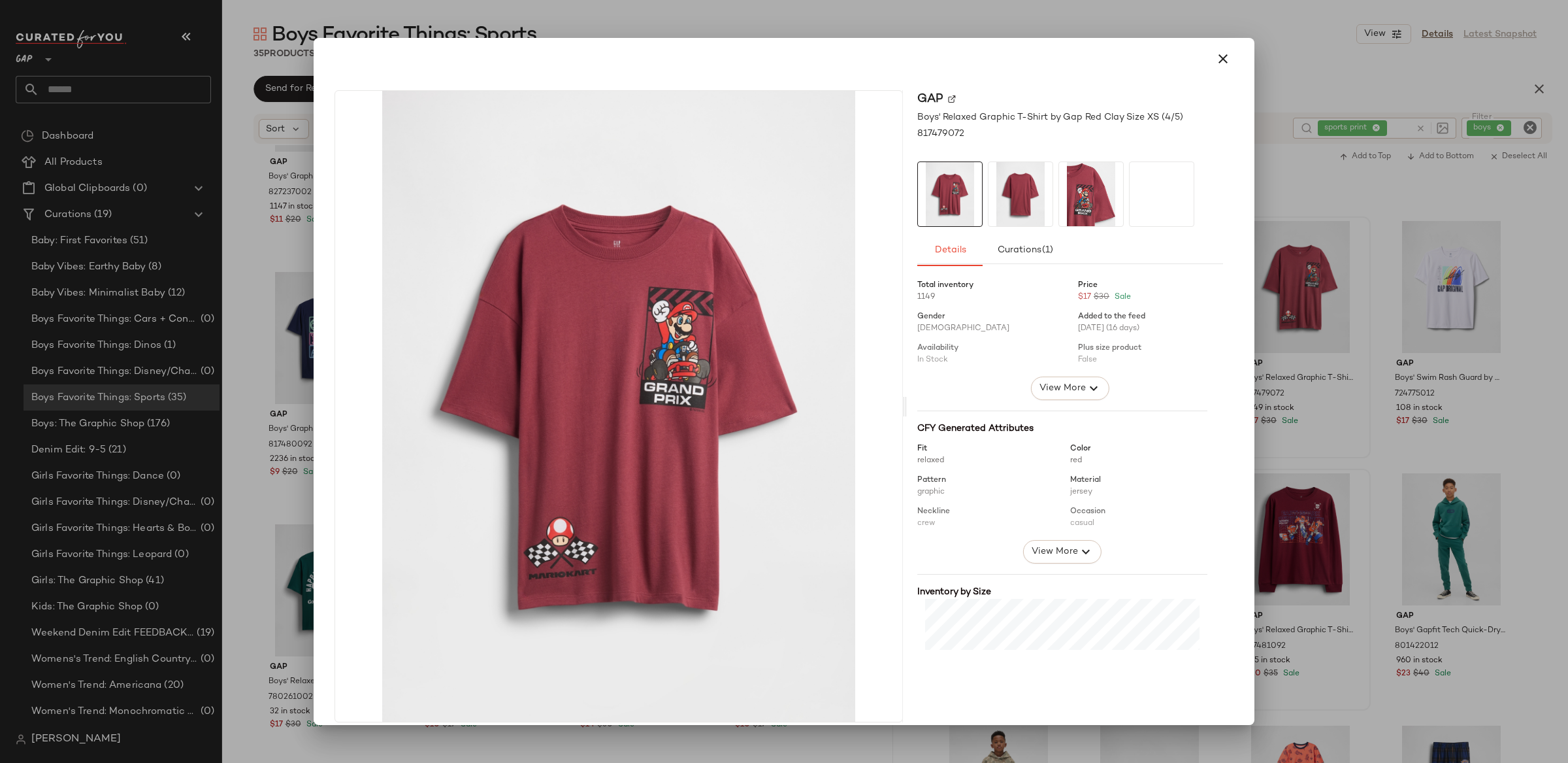
click at [1217, 57] on icon "button" at bounding box center [1223, 59] width 16 height 16
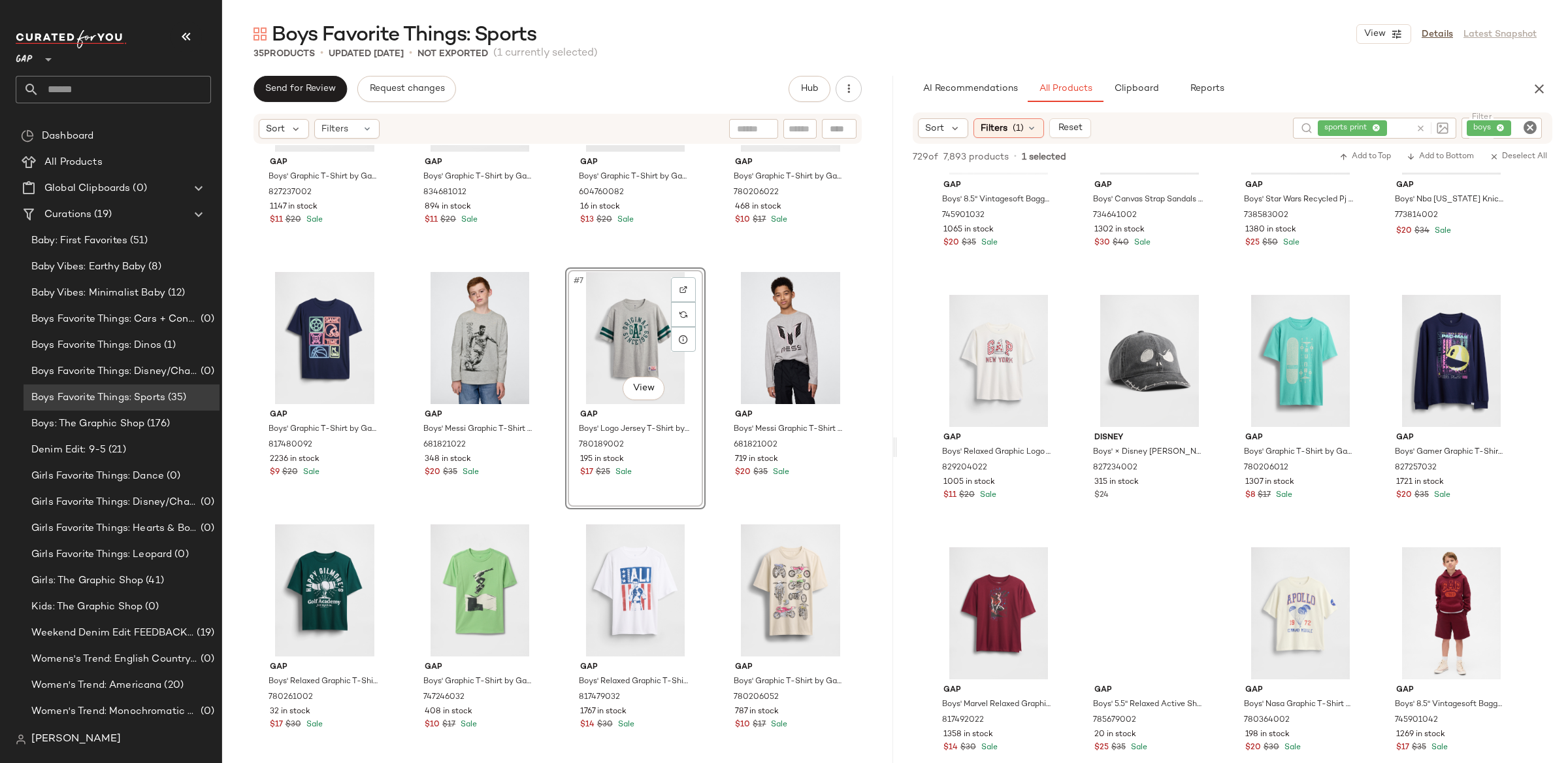
scroll to position [5436, 0]
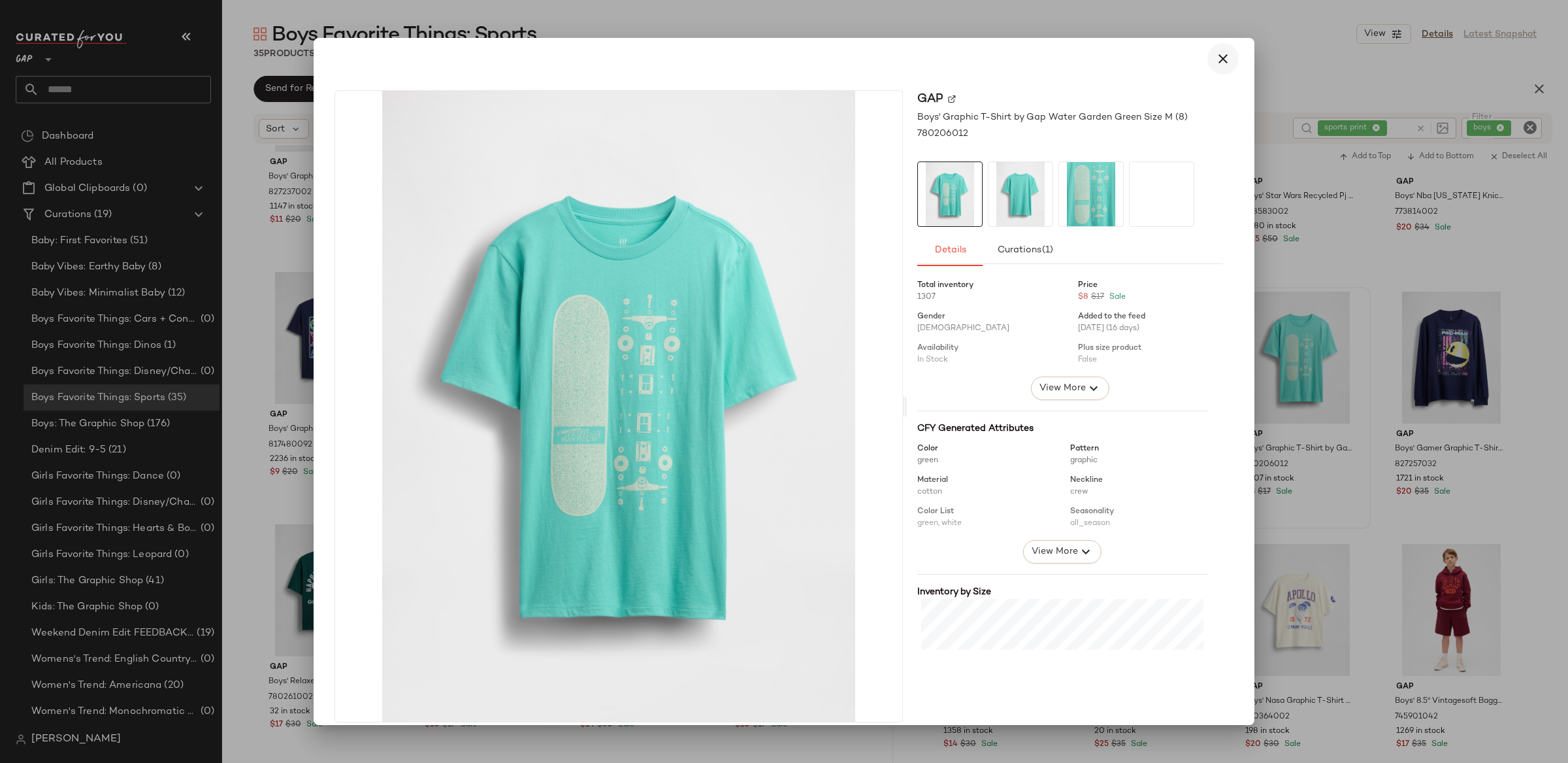
click at [1219, 57] on icon "button" at bounding box center [1223, 59] width 16 height 16
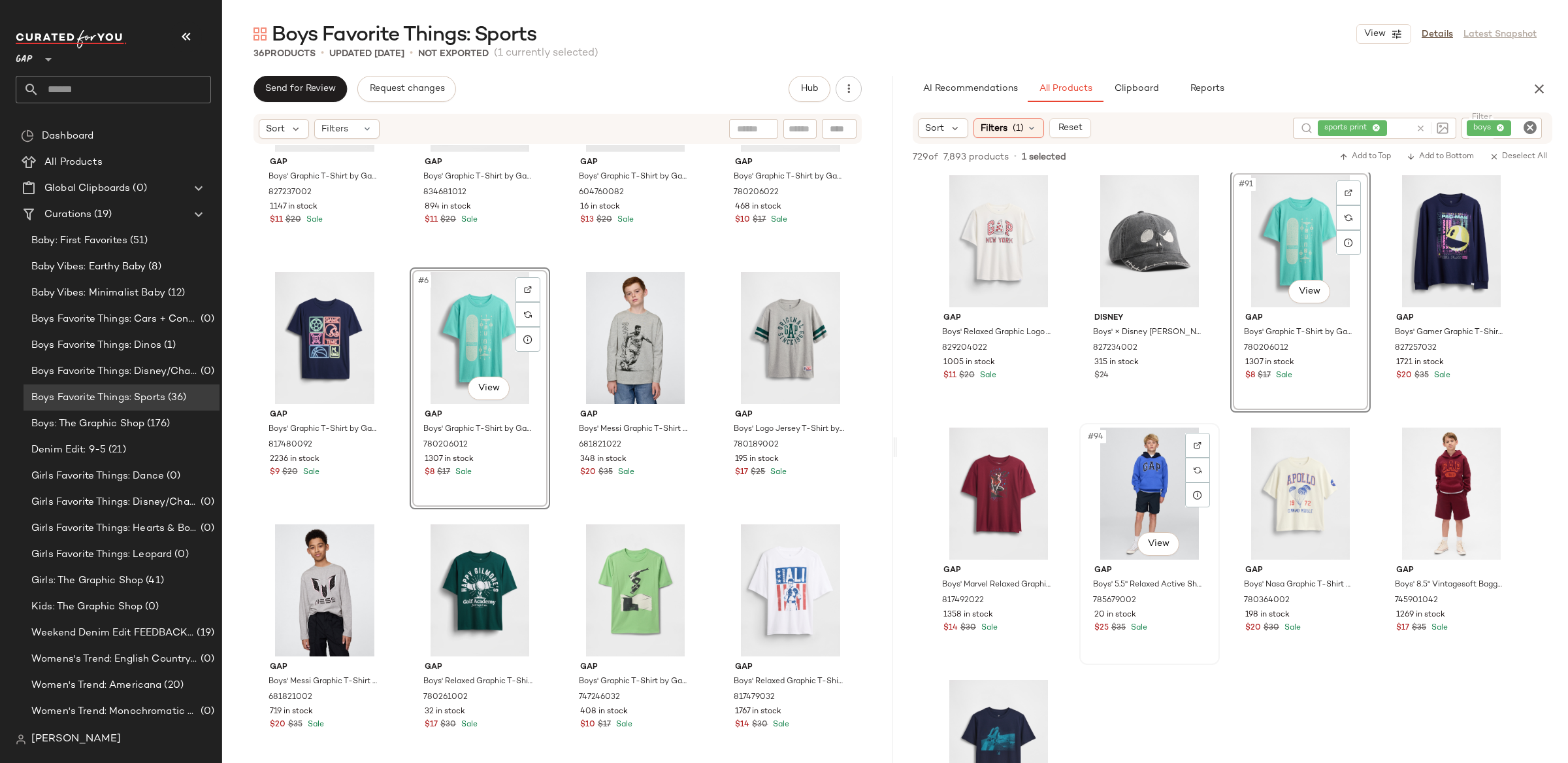
scroll to position [5554, 0]
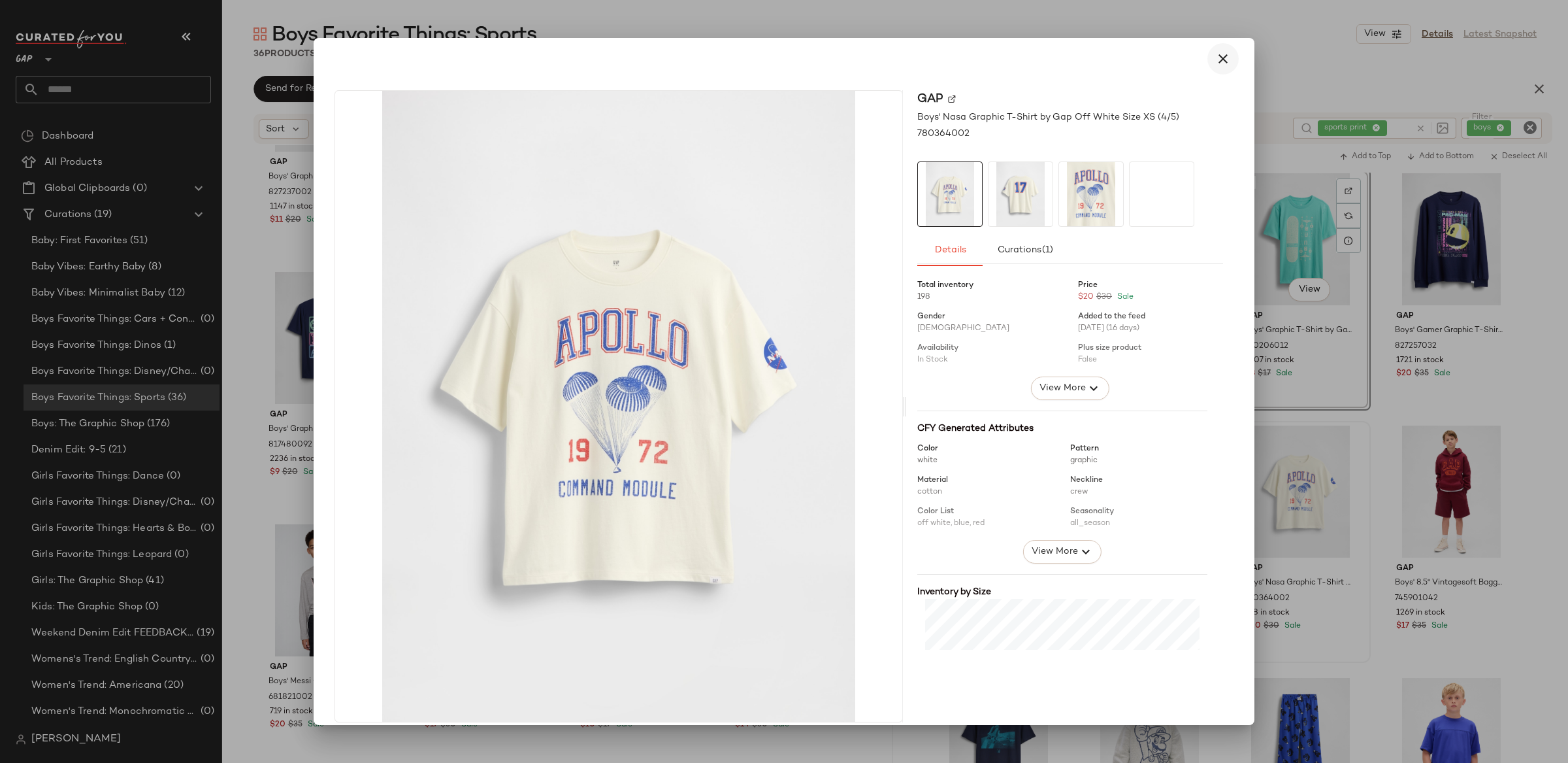
click at [1217, 61] on icon "button" at bounding box center [1223, 59] width 16 height 16
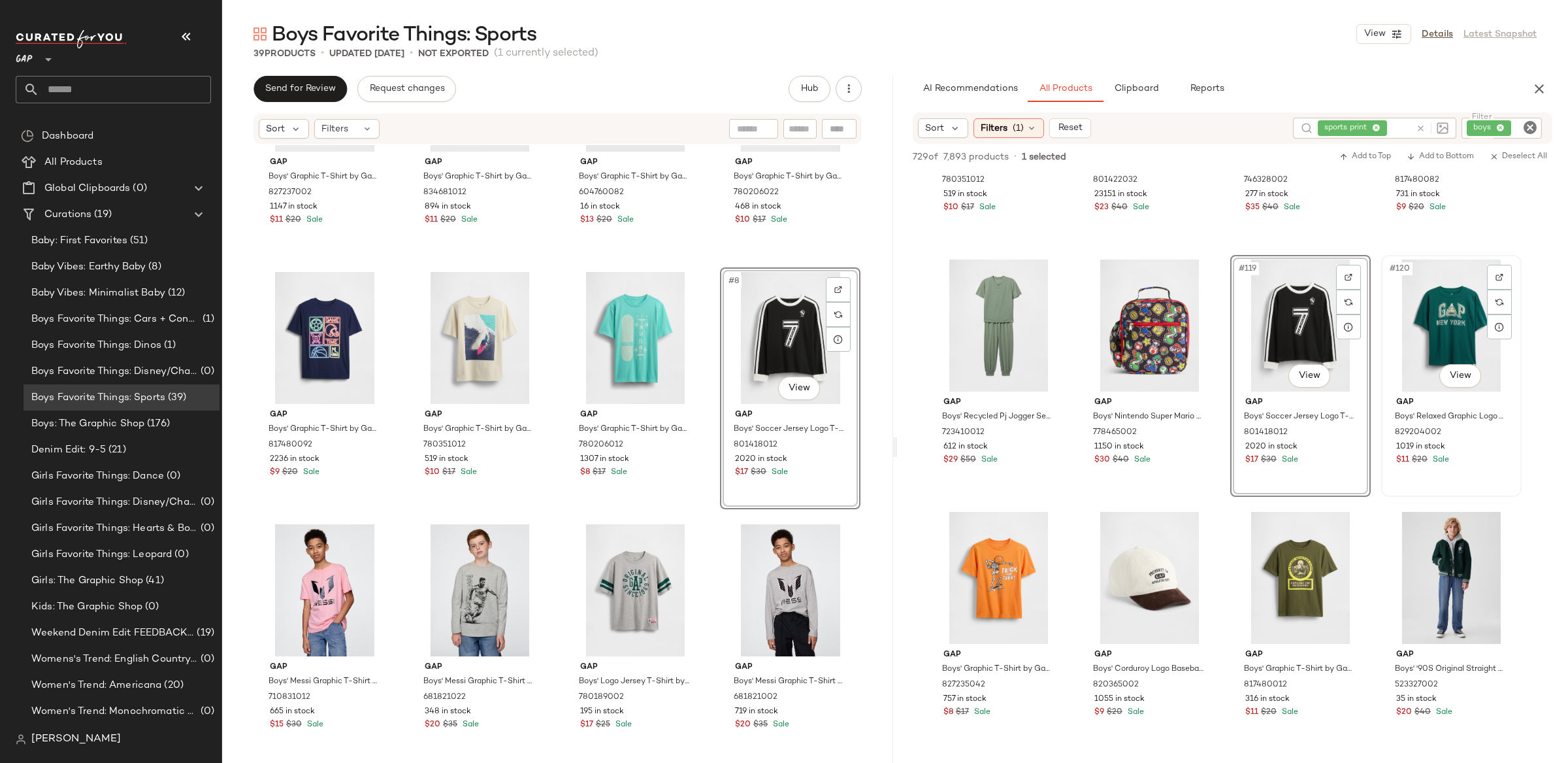
scroll to position [7233, 0]
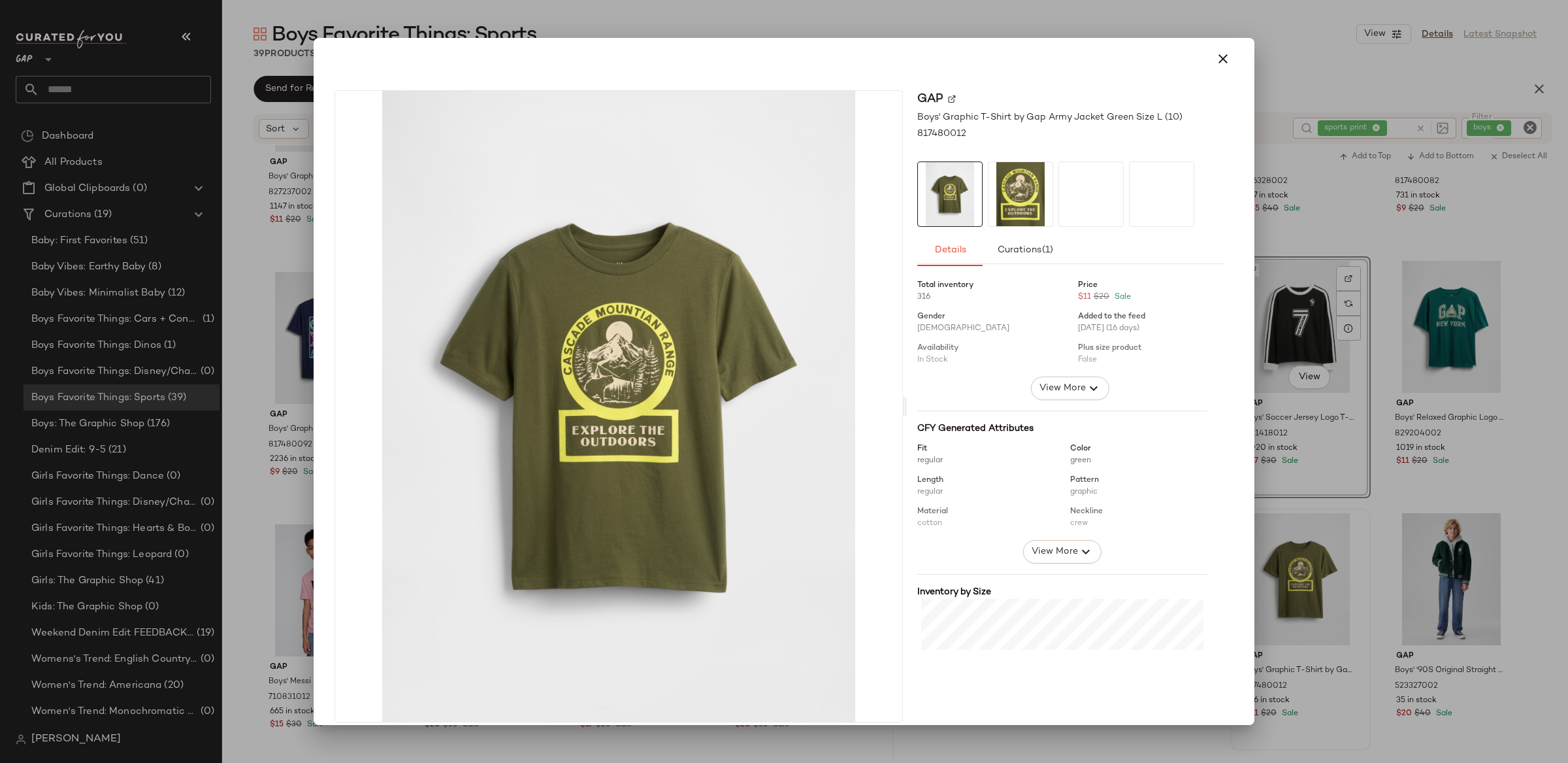
drag, startPoint x: 1212, startPoint y: 58, endPoint x: 1397, endPoint y: 252, distance: 268.1
click at [1215, 59] on icon "button" at bounding box center [1223, 59] width 16 height 16
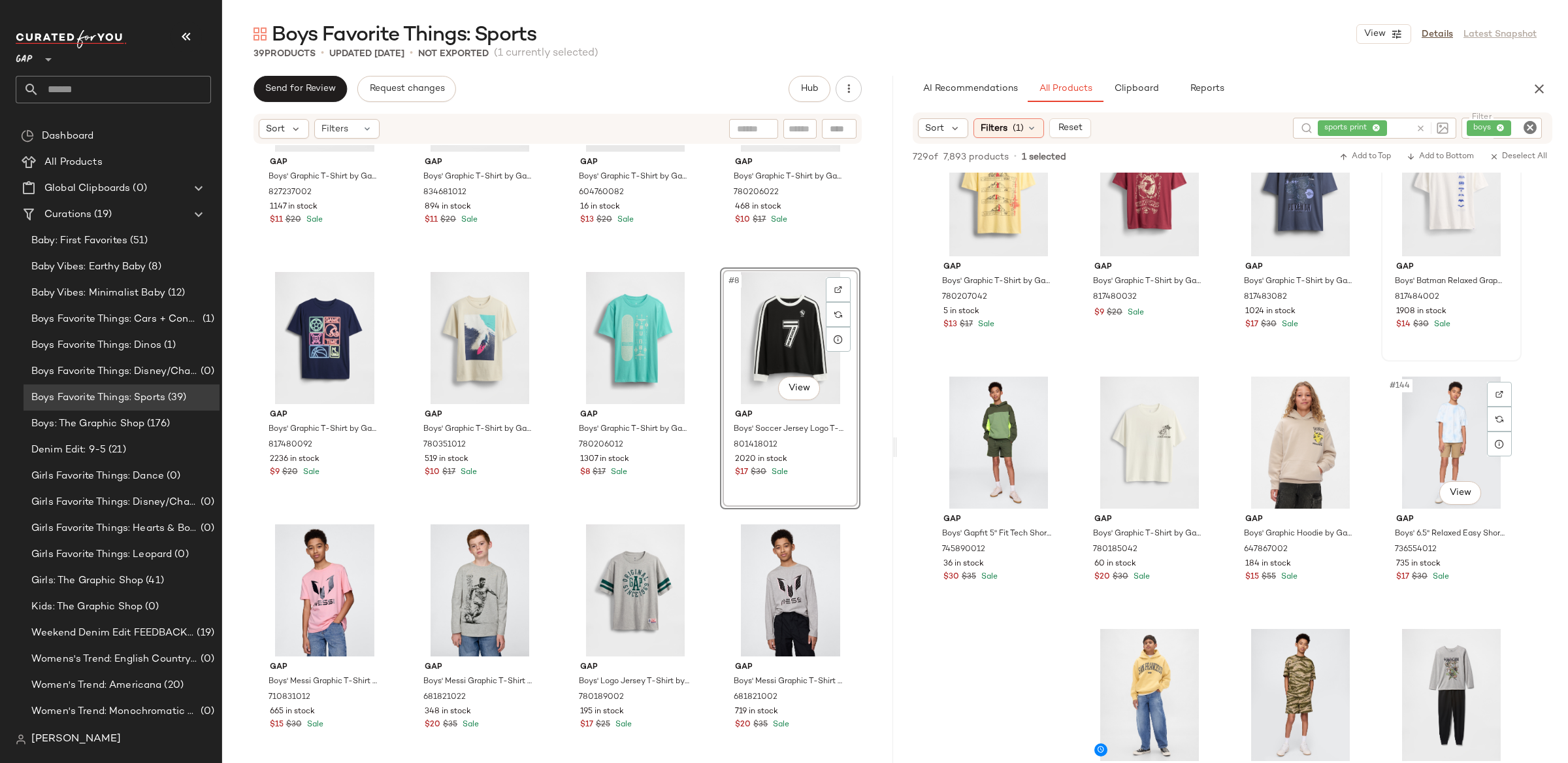
scroll to position [8628, 0]
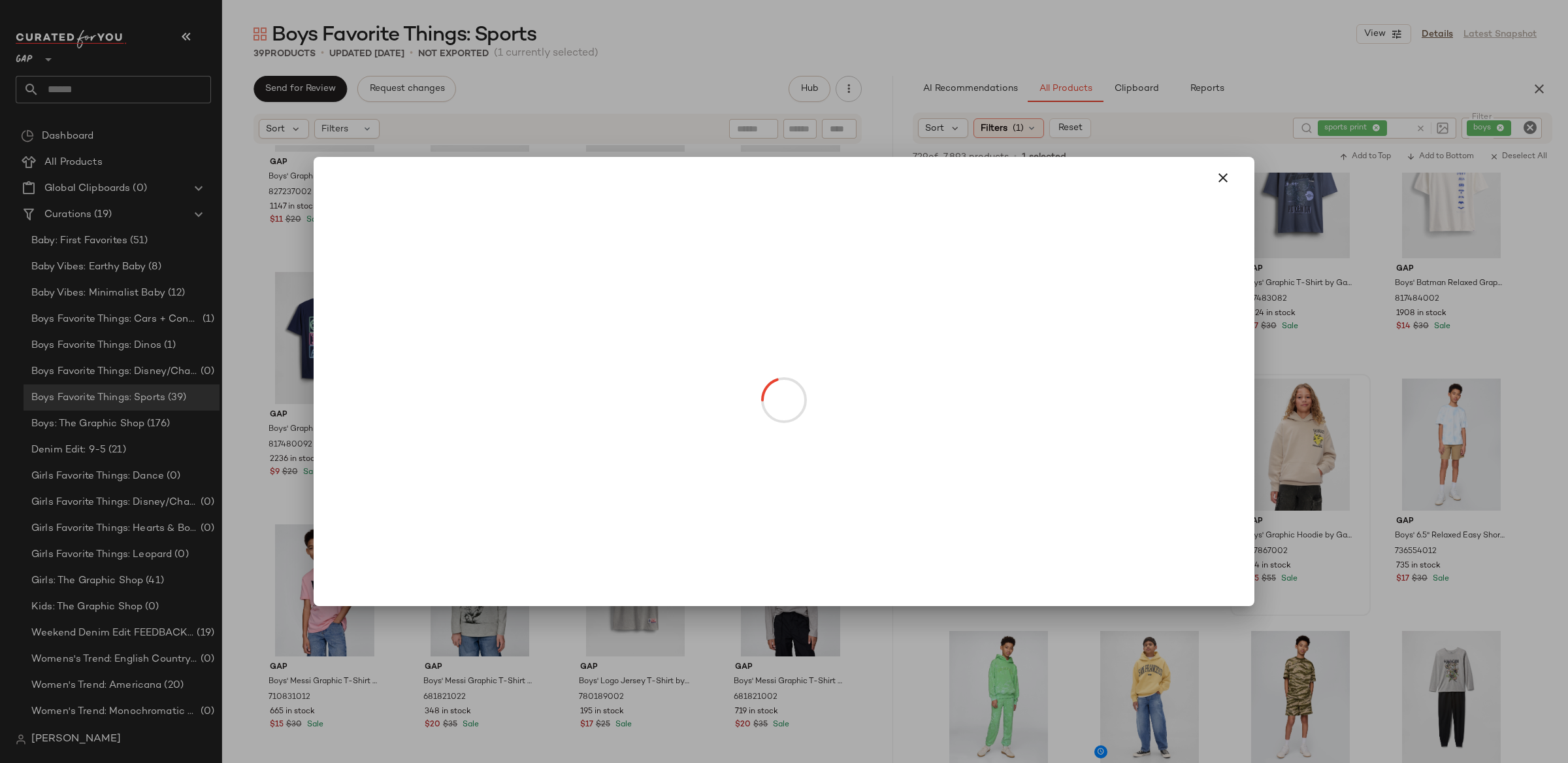
drag, startPoint x: 1310, startPoint y: 497, endPoint x: 1302, endPoint y: 461, distance: 36.9
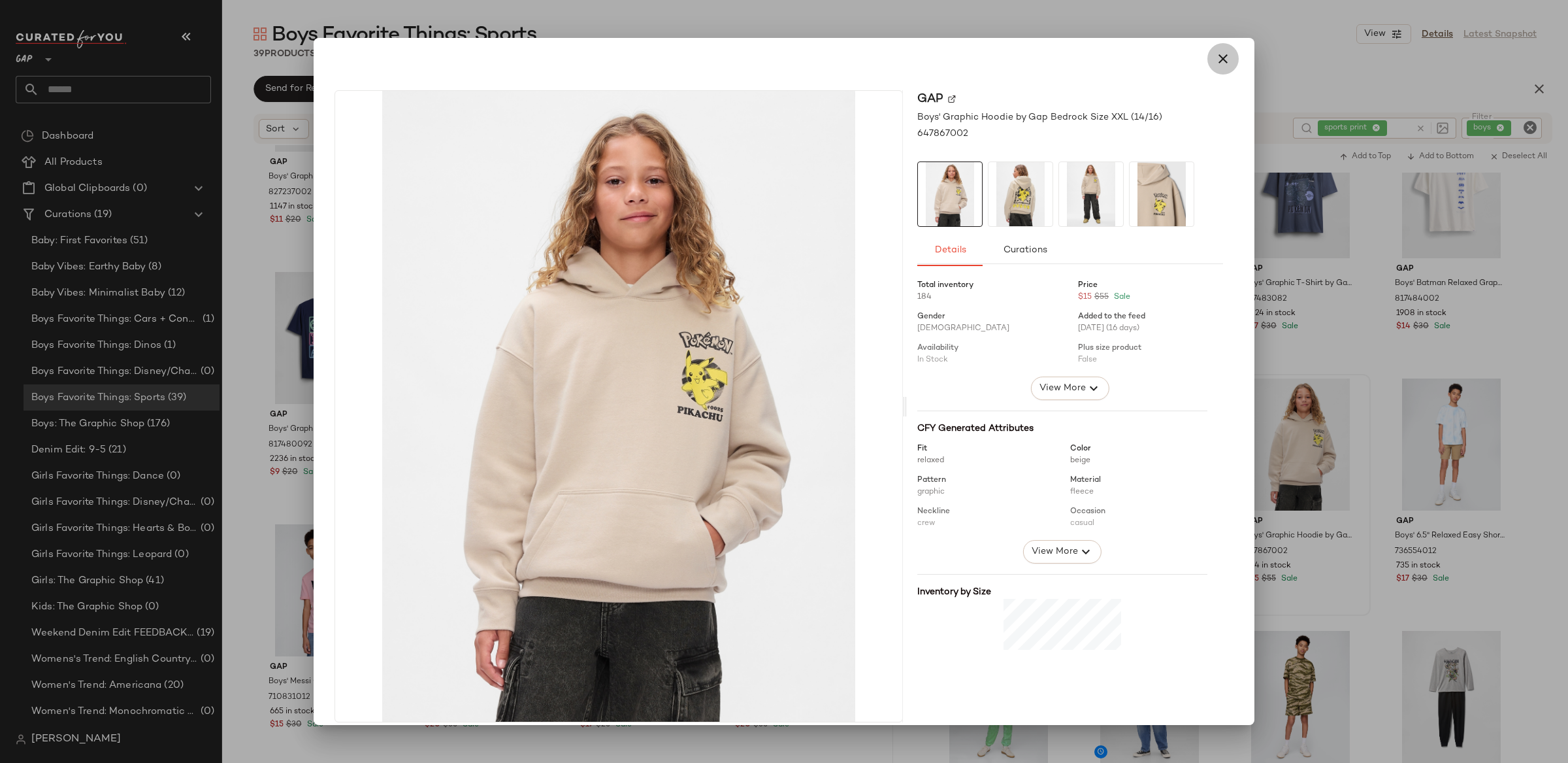
drag, startPoint x: 1213, startPoint y: 59, endPoint x: 1293, endPoint y: 625, distance: 571.6
click at [1215, 59] on icon "button" at bounding box center [1223, 59] width 16 height 16
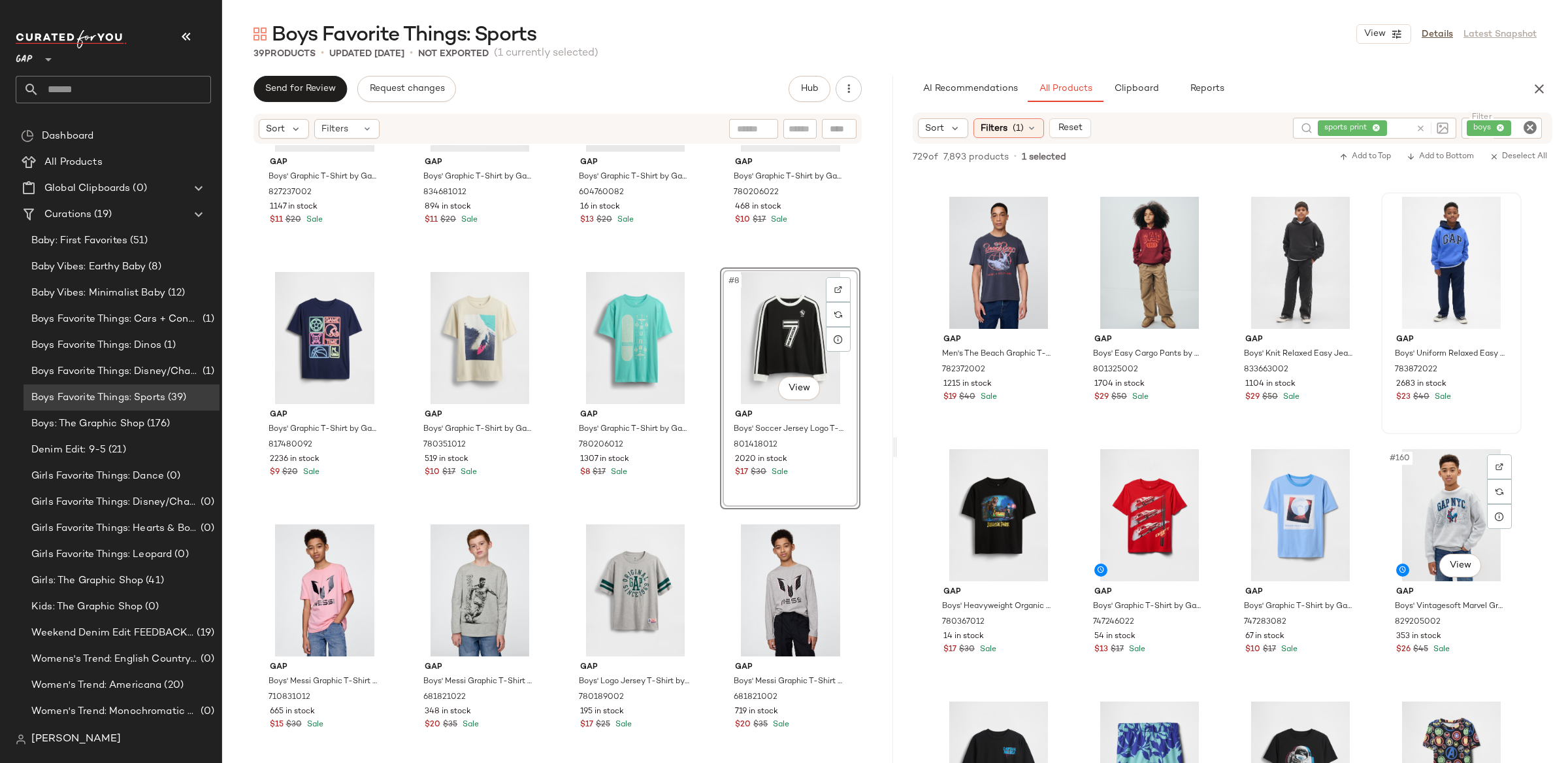
scroll to position [9566, 0]
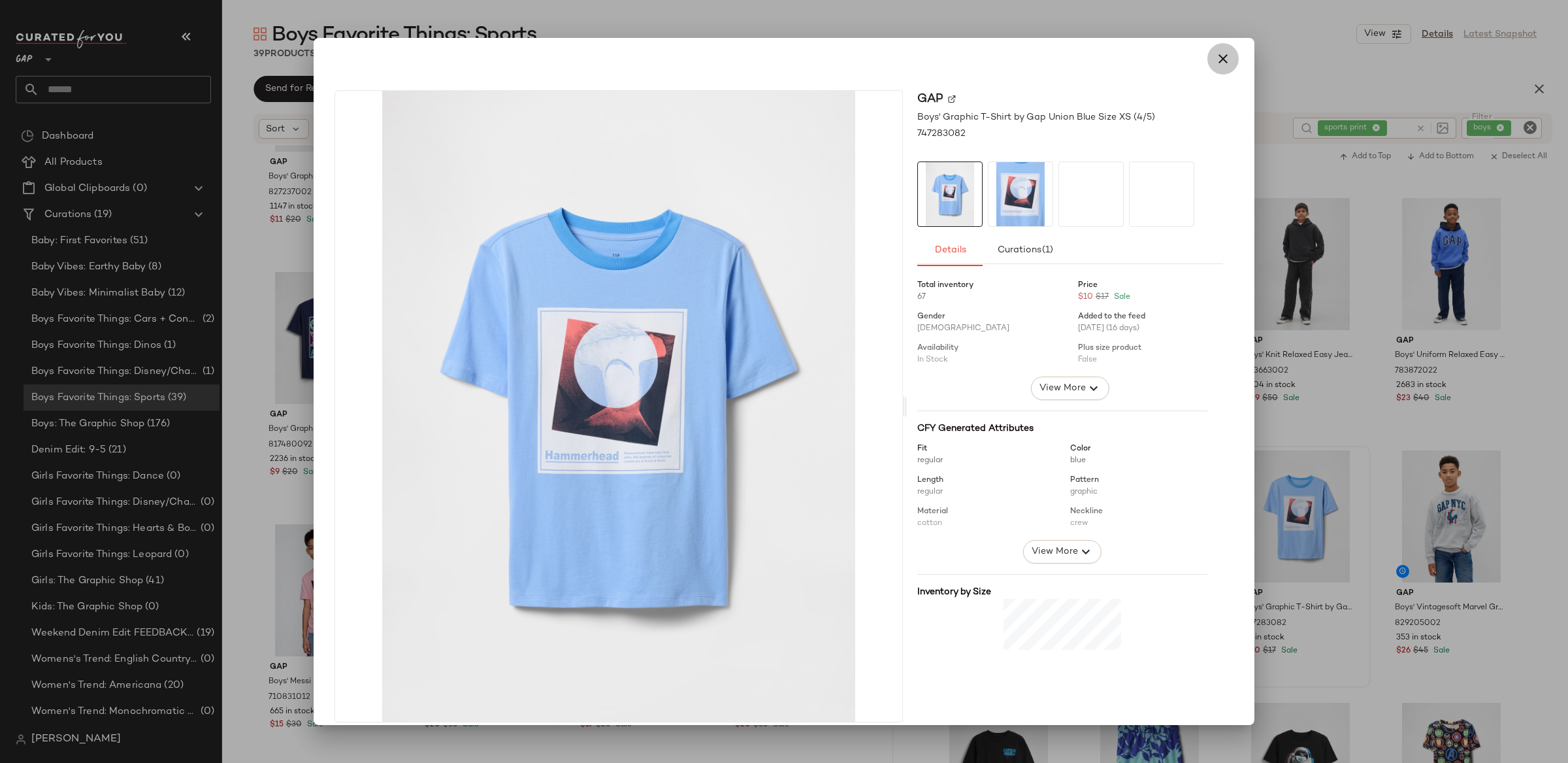
drag, startPoint x: 1220, startPoint y: 63, endPoint x: 1228, endPoint y: 71, distance: 11.3
click at [1220, 63] on icon "button" at bounding box center [1223, 59] width 16 height 16
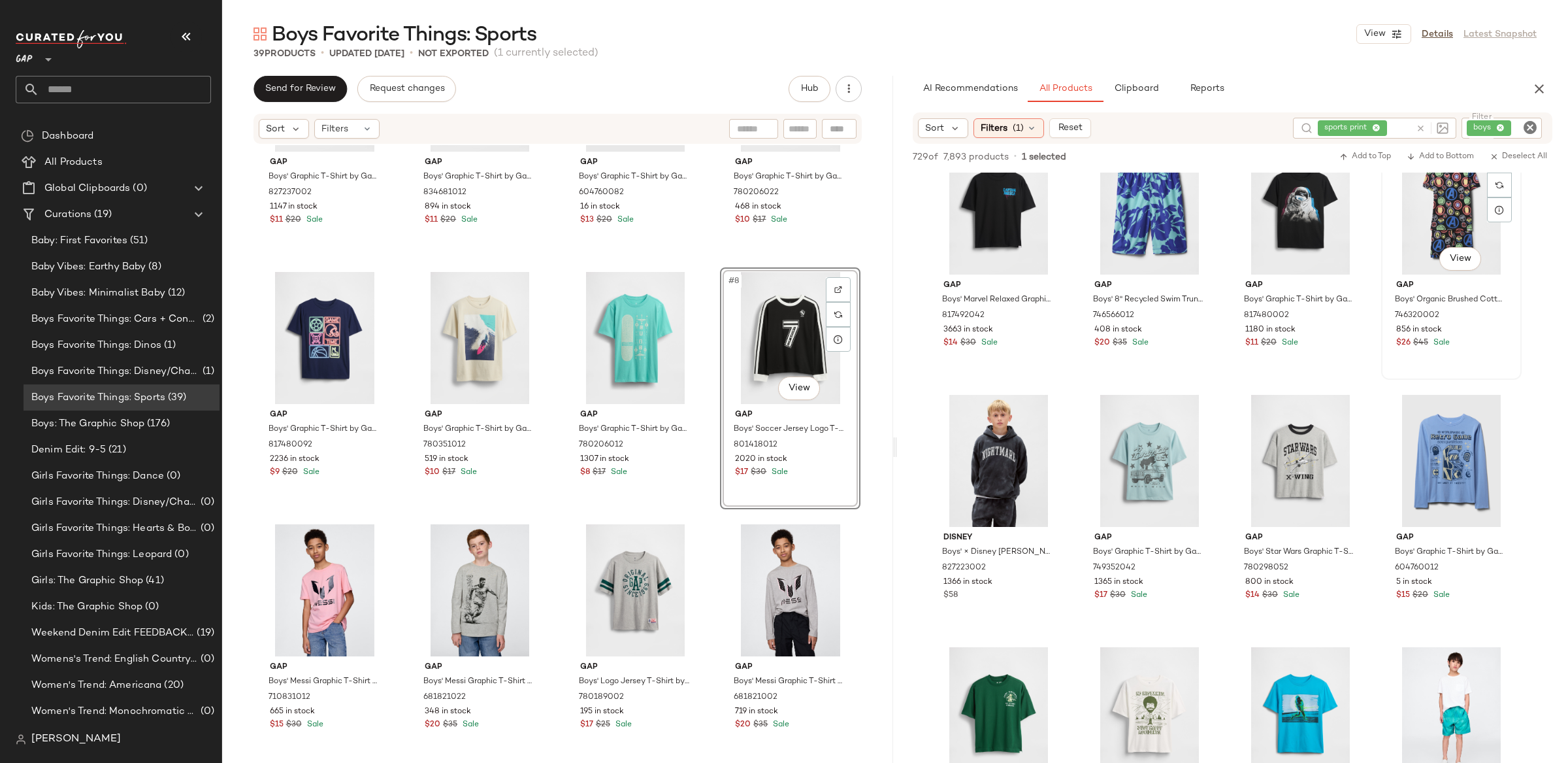
scroll to position [10129, 0]
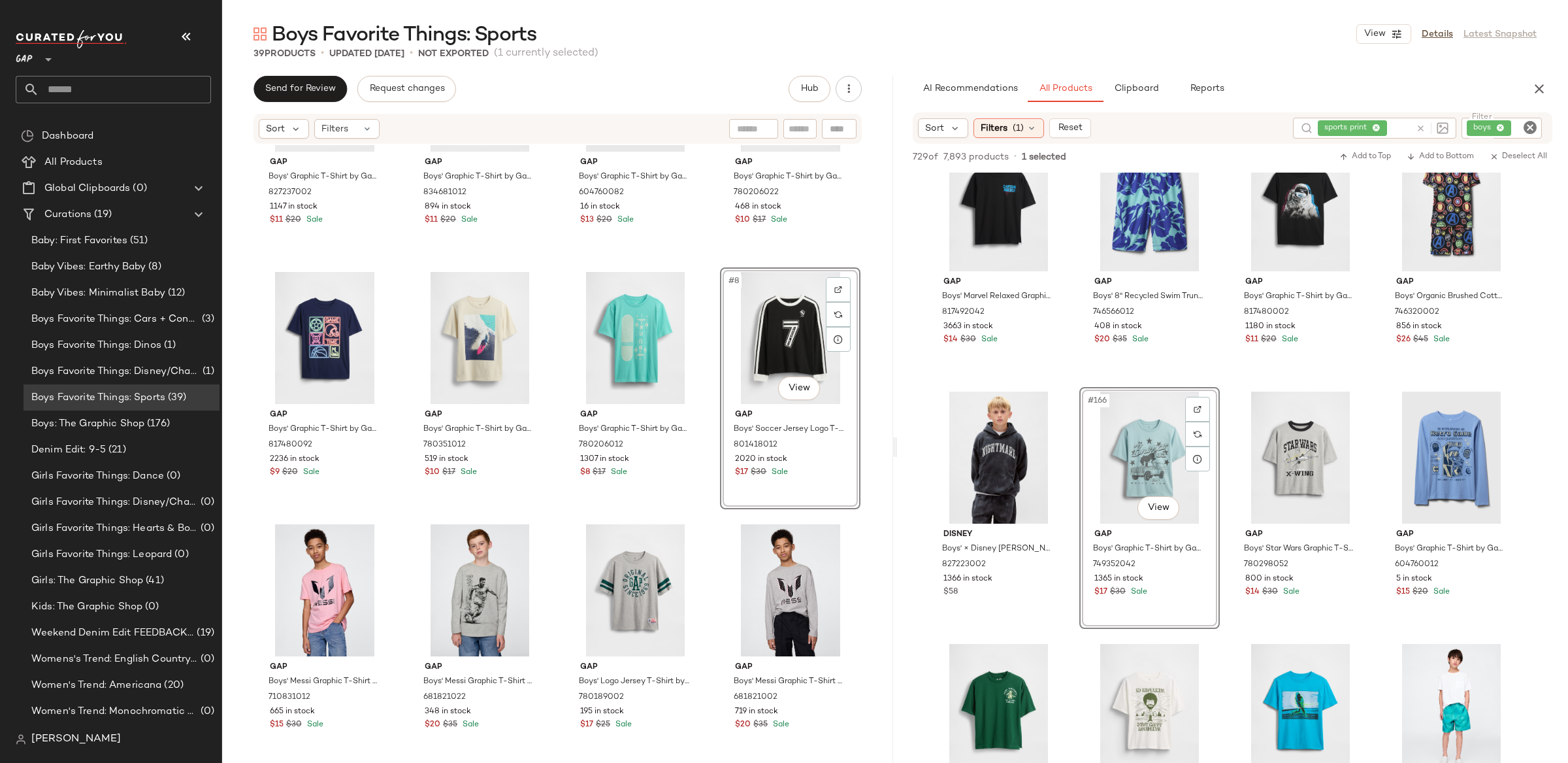
click at [1419, 130] on icon at bounding box center [1420, 128] width 10 height 10
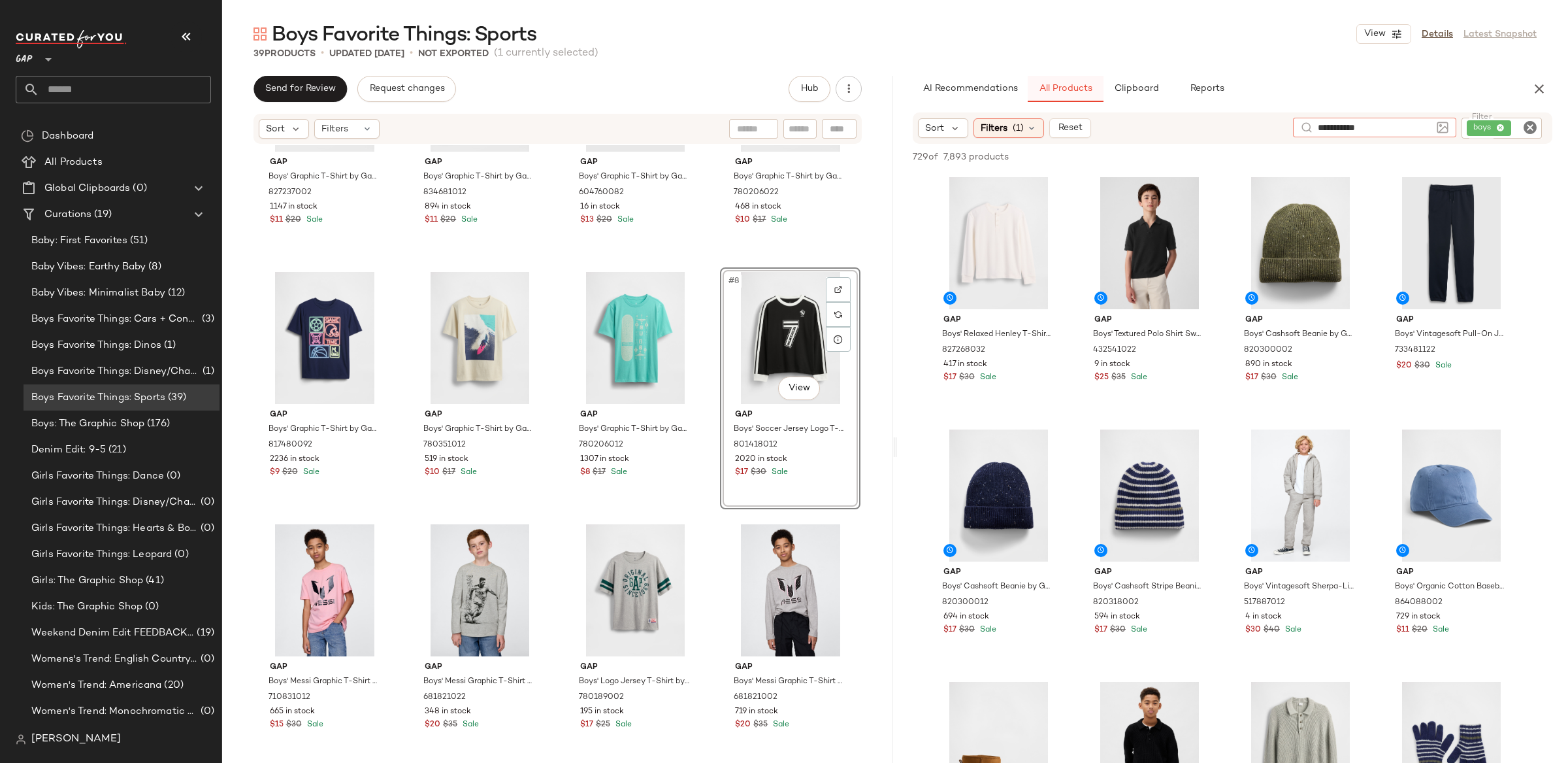
type input "**********"
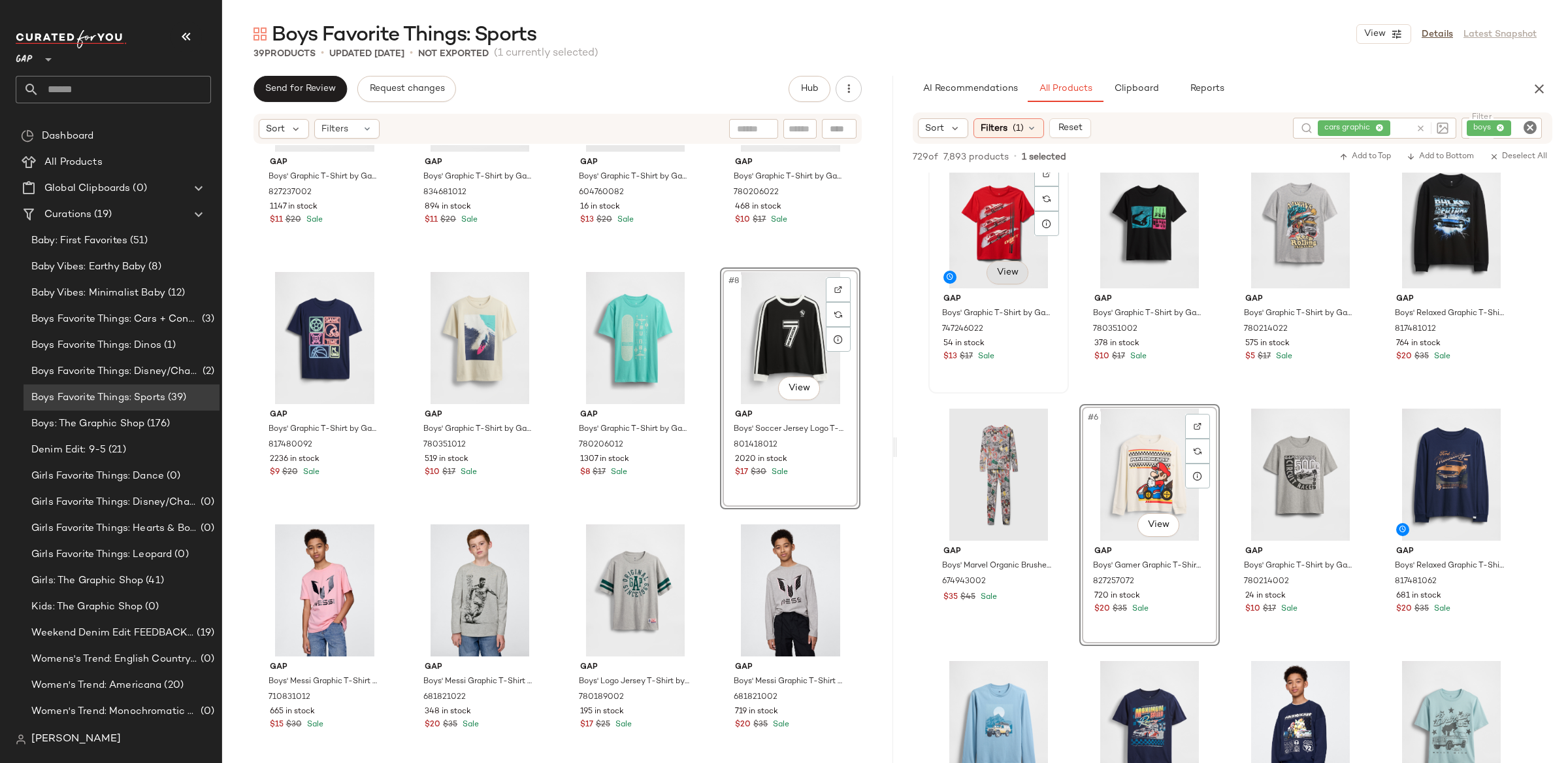
scroll to position [0, 0]
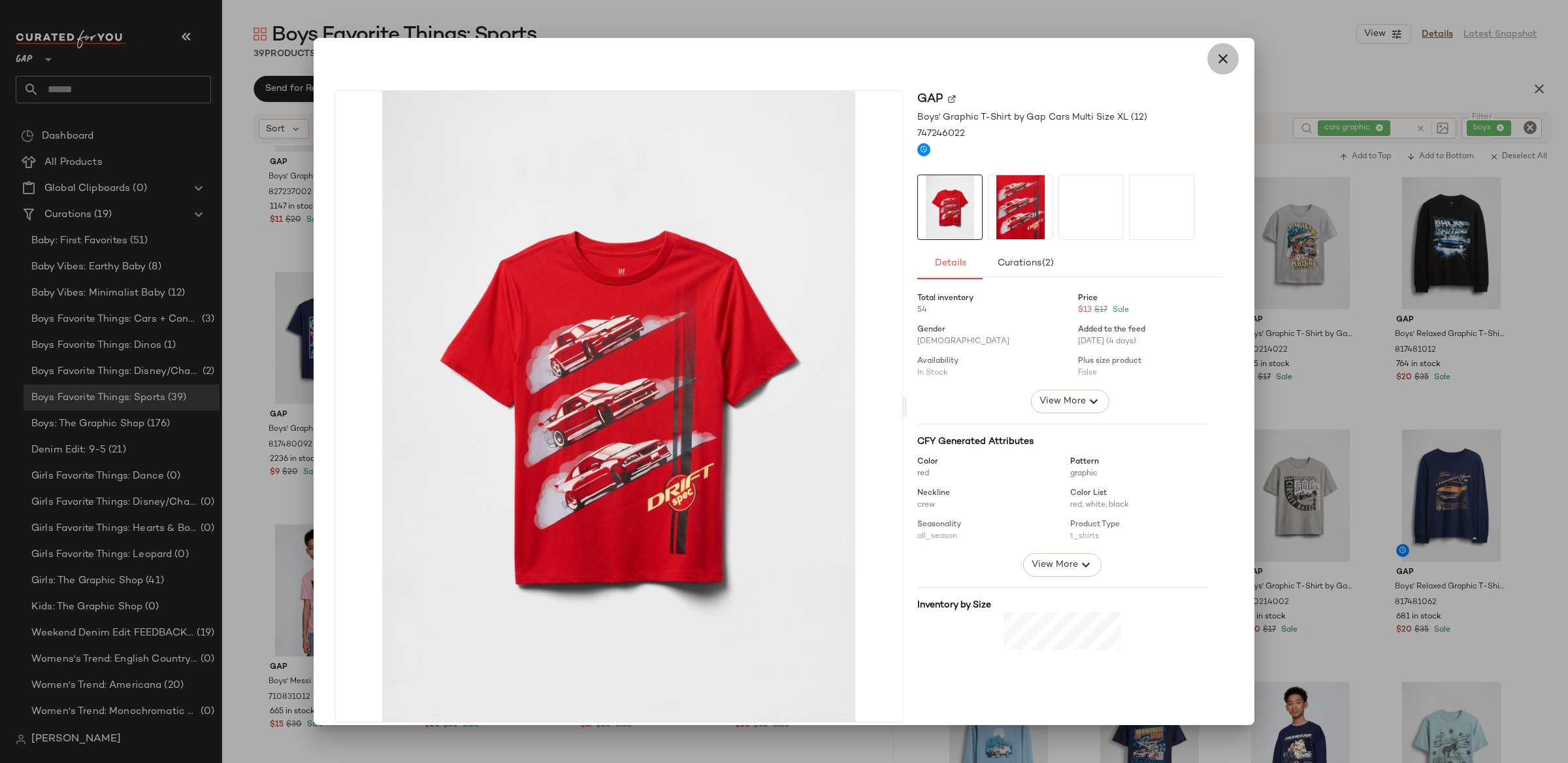
click at [1215, 58] on icon "button" at bounding box center [1223, 59] width 16 height 16
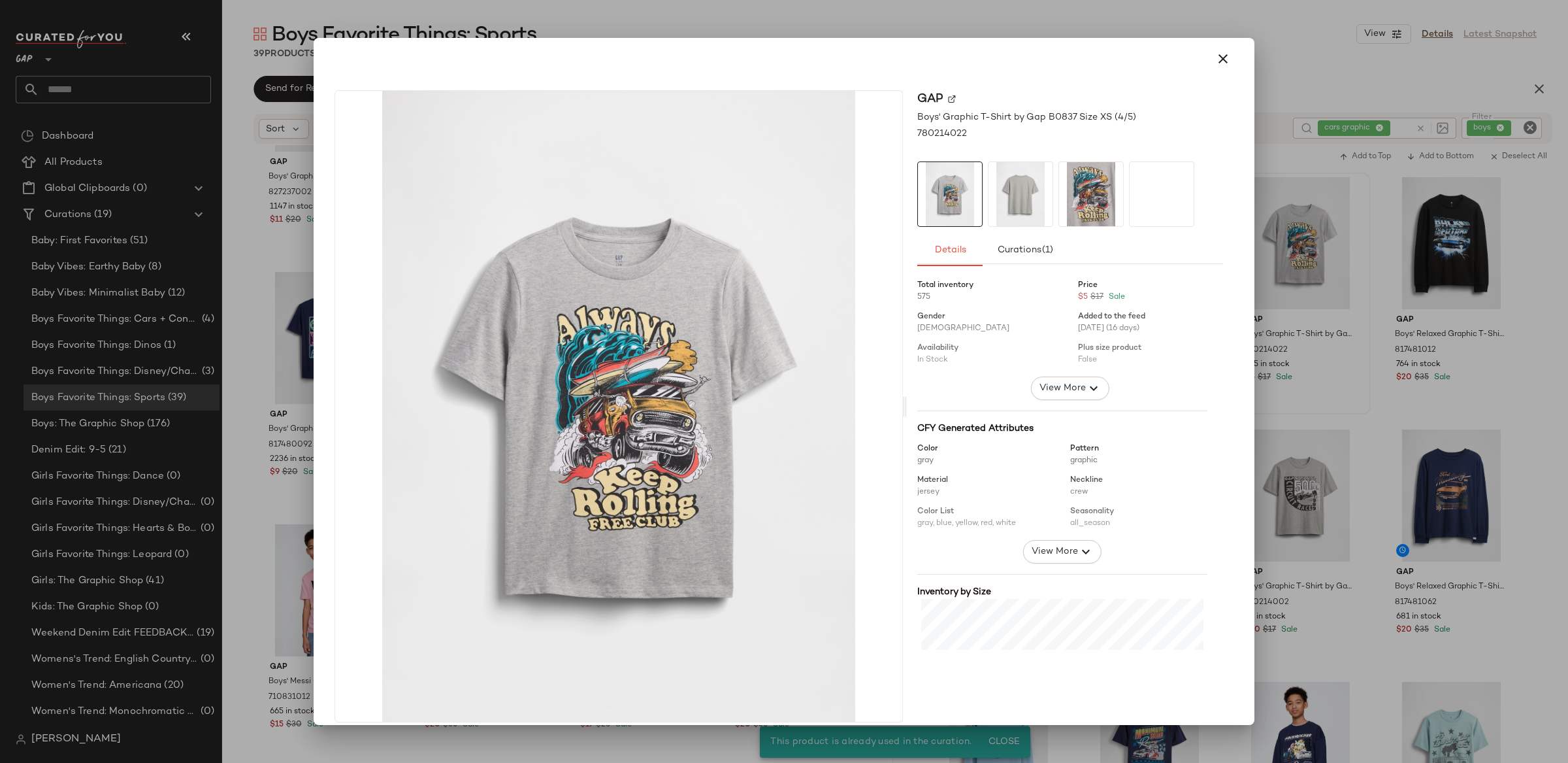
drag, startPoint x: 1215, startPoint y: 59, endPoint x: 1220, endPoint y: 79, distance: 20.6
click at [1215, 59] on icon "button" at bounding box center [1223, 59] width 16 height 16
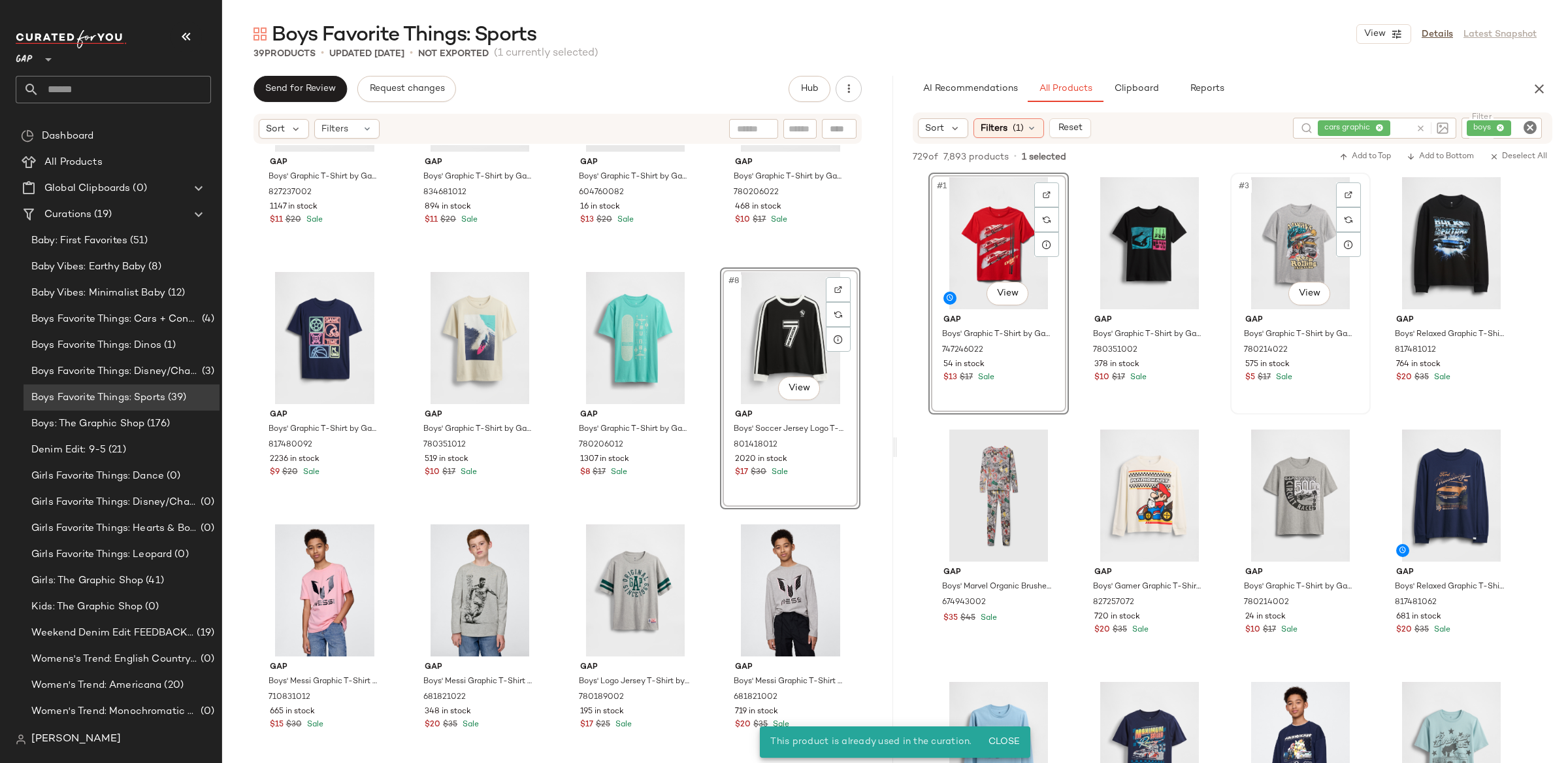
drag, startPoint x: 1292, startPoint y: 217, endPoint x: 1302, endPoint y: 214, distance: 10.4
click at [1292, 217] on div "#3 View" at bounding box center [1300, 242] width 131 height 132
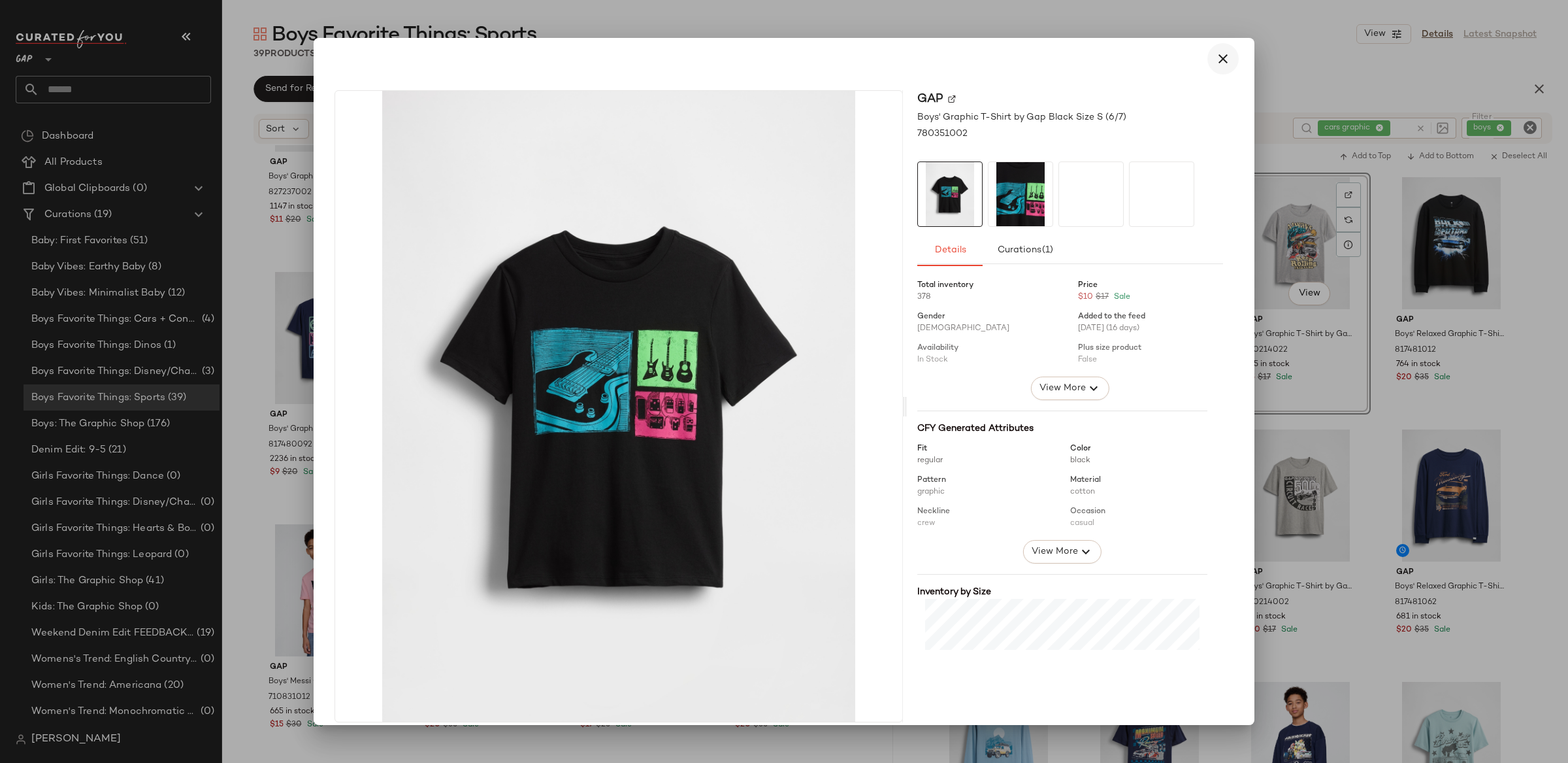
click at [1217, 60] on icon "button" at bounding box center [1223, 59] width 16 height 16
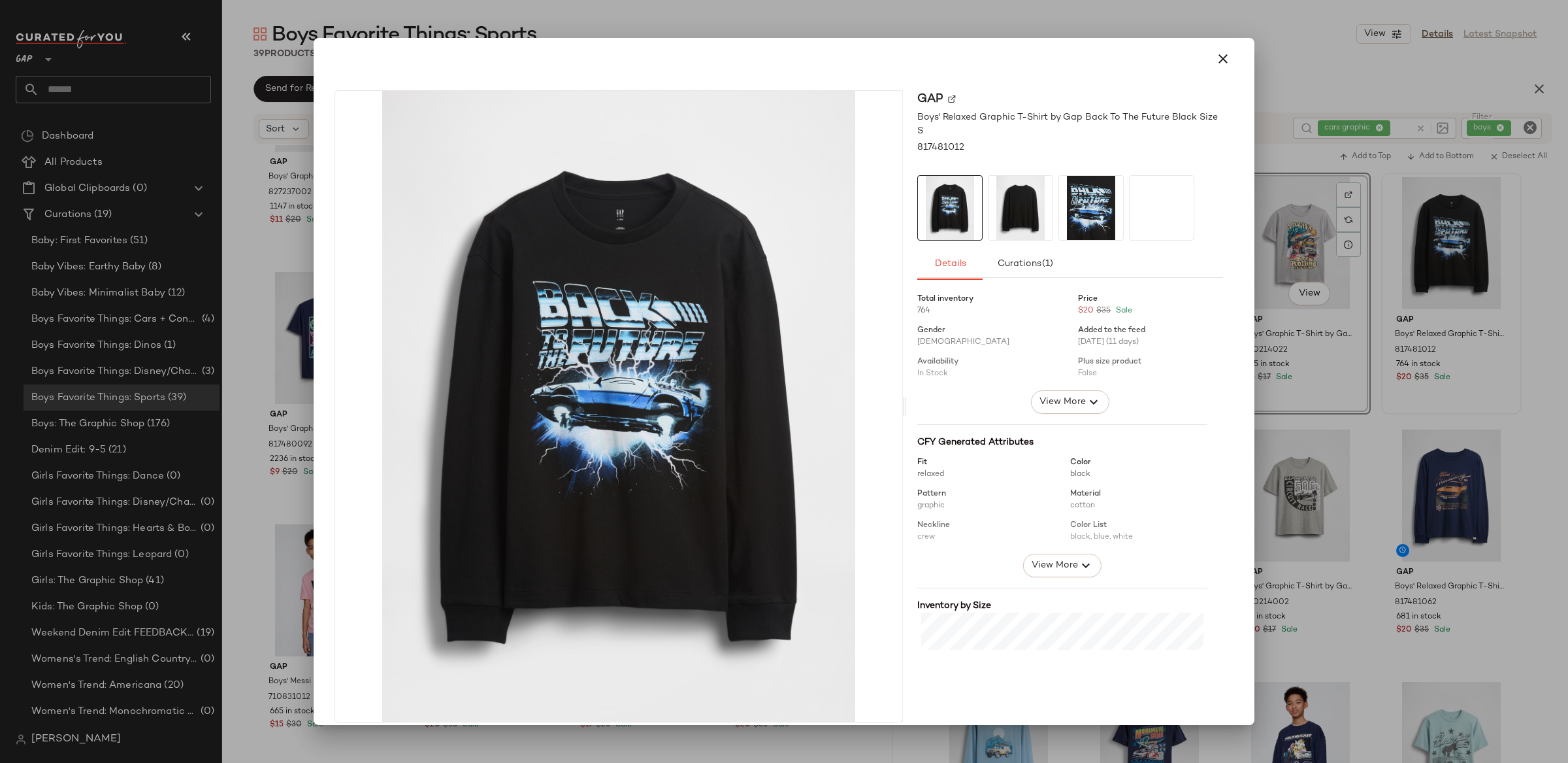
drag, startPoint x: 1212, startPoint y: 58, endPoint x: 1223, endPoint y: 68, distance: 14.9
click at [1215, 58] on icon "button" at bounding box center [1223, 59] width 16 height 16
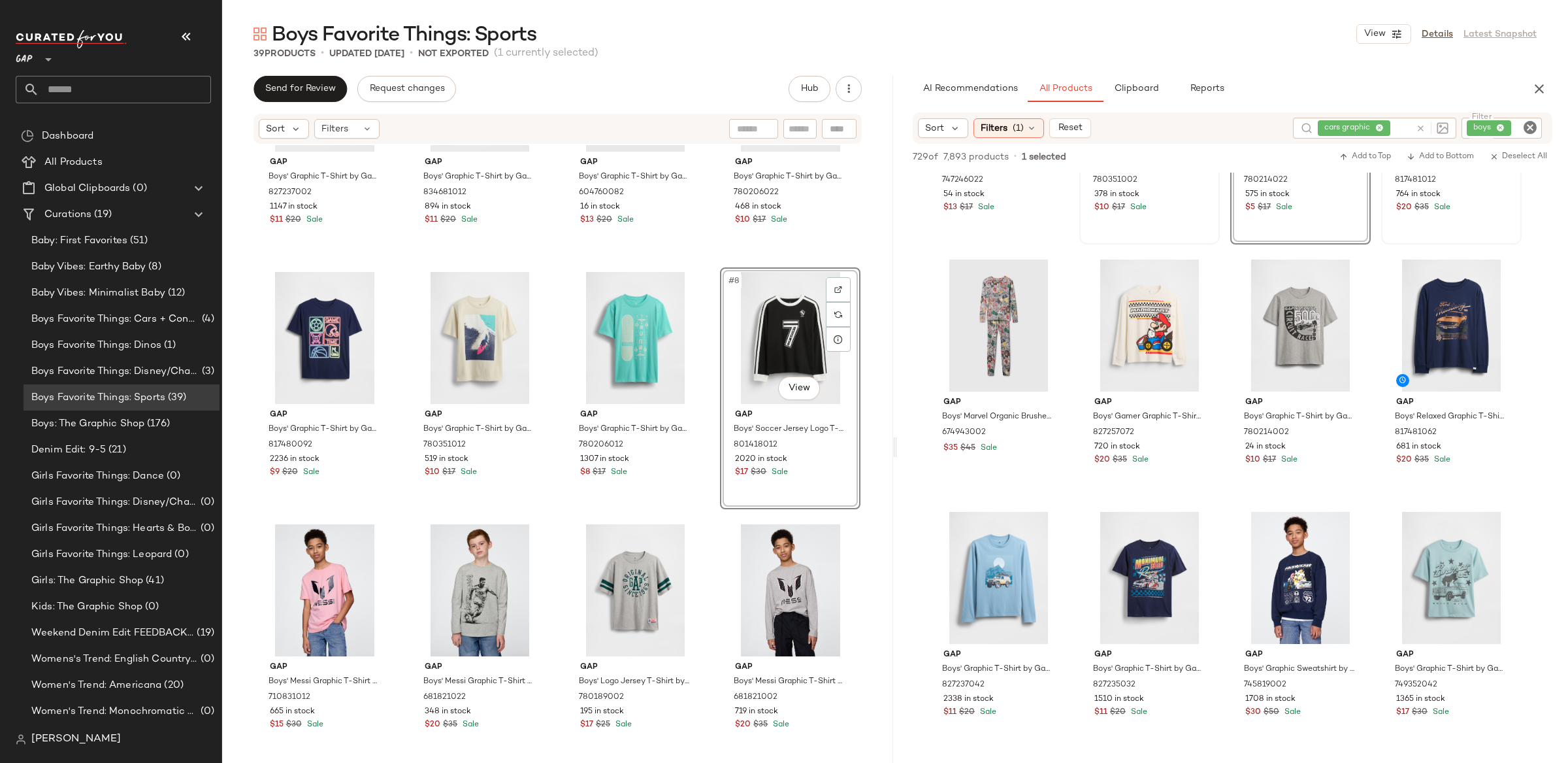
scroll to position [183, 0]
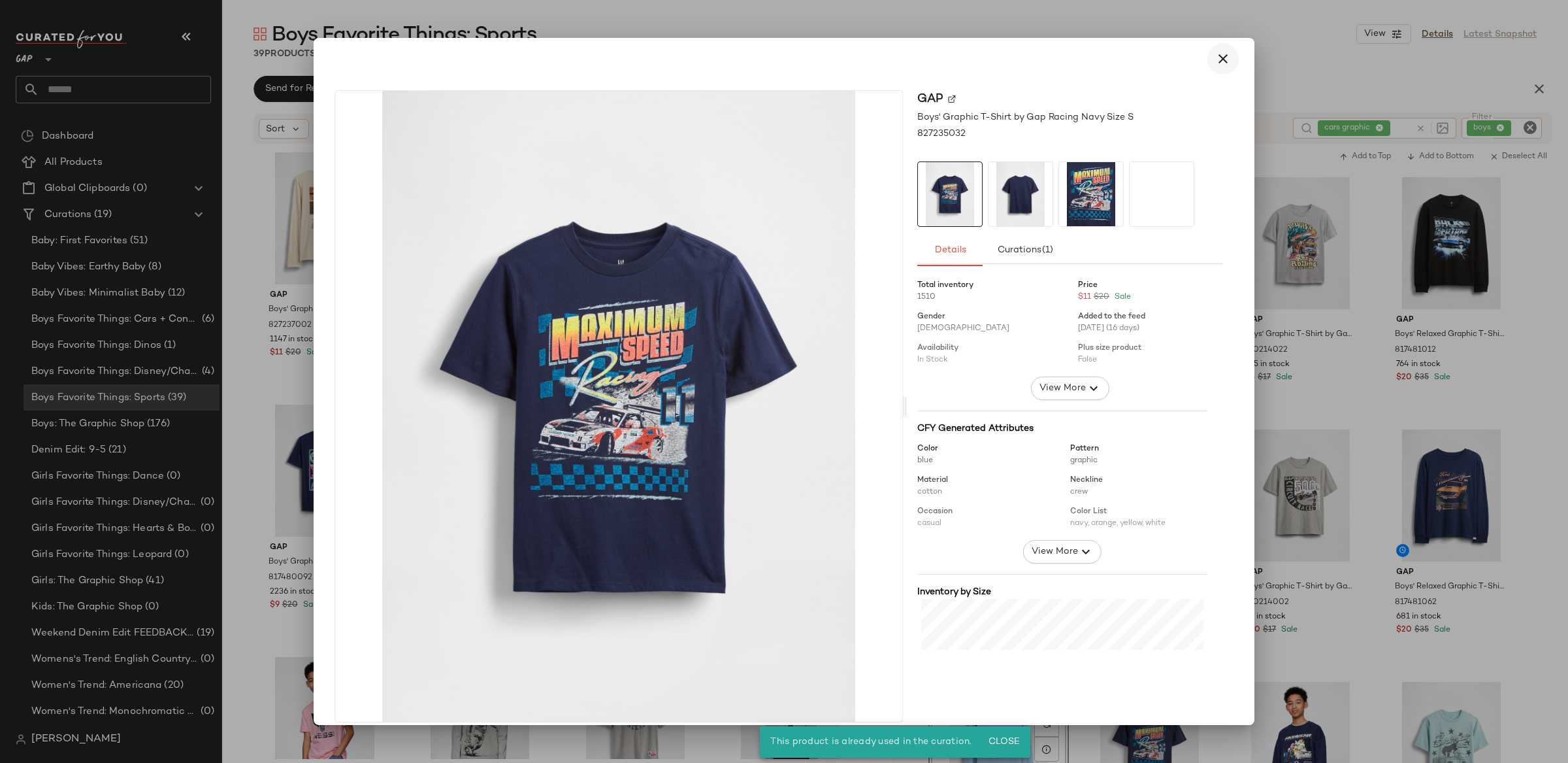
scroll to position [183, 0]
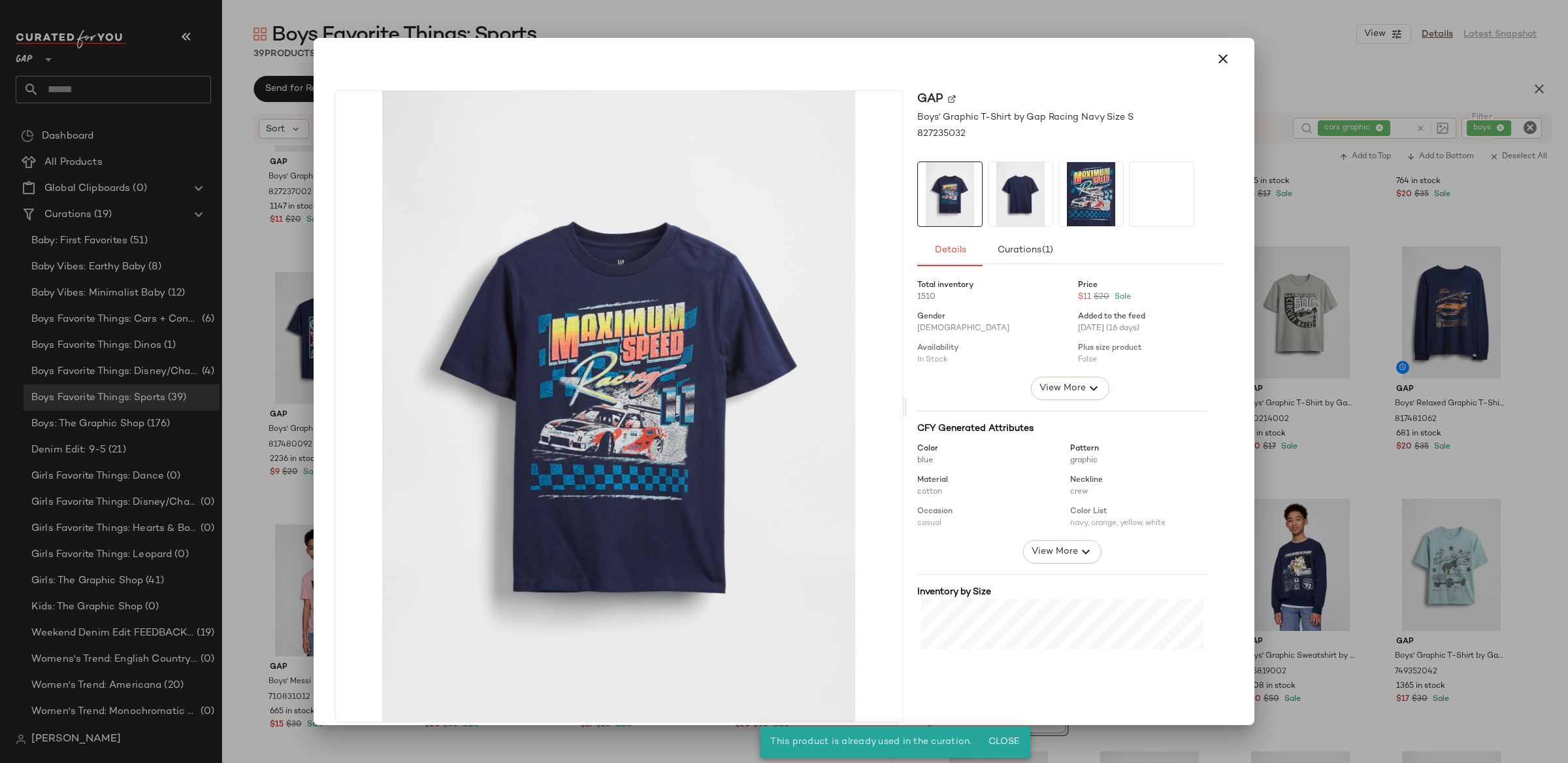
drag, startPoint x: 1216, startPoint y: 58, endPoint x: 1230, endPoint y: 9, distance: 51.0
click at [1216, 59] on icon "button" at bounding box center [1223, 59] width 16 height 16
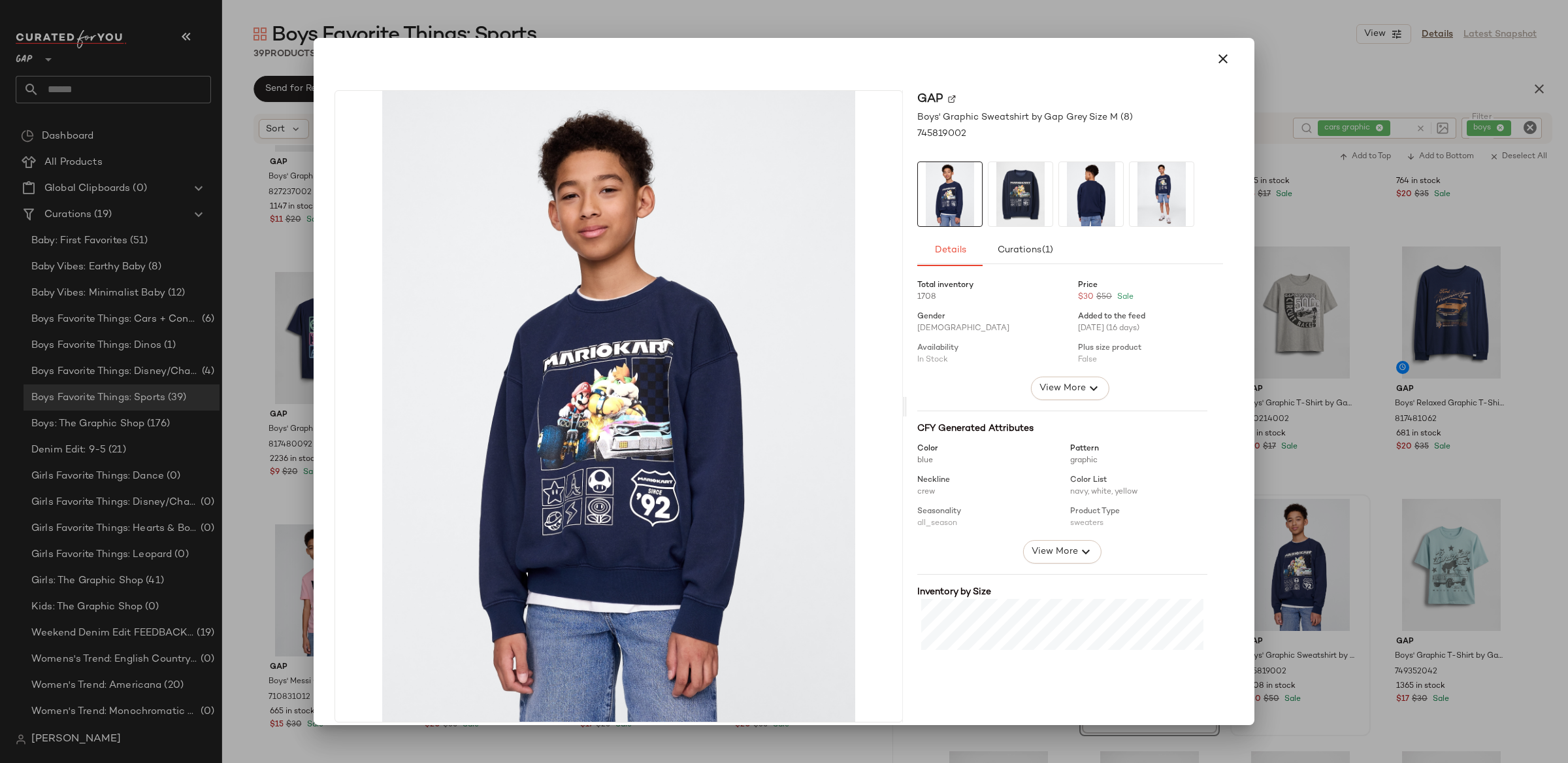
drag, startPoint x: 1220, startPoint y: 62, endPoint x: 1491, endPoint y: 450, distance: 473.3
click at [1220, 66] on icon "button" at bounding box center [1223, 59] width 16 height 16
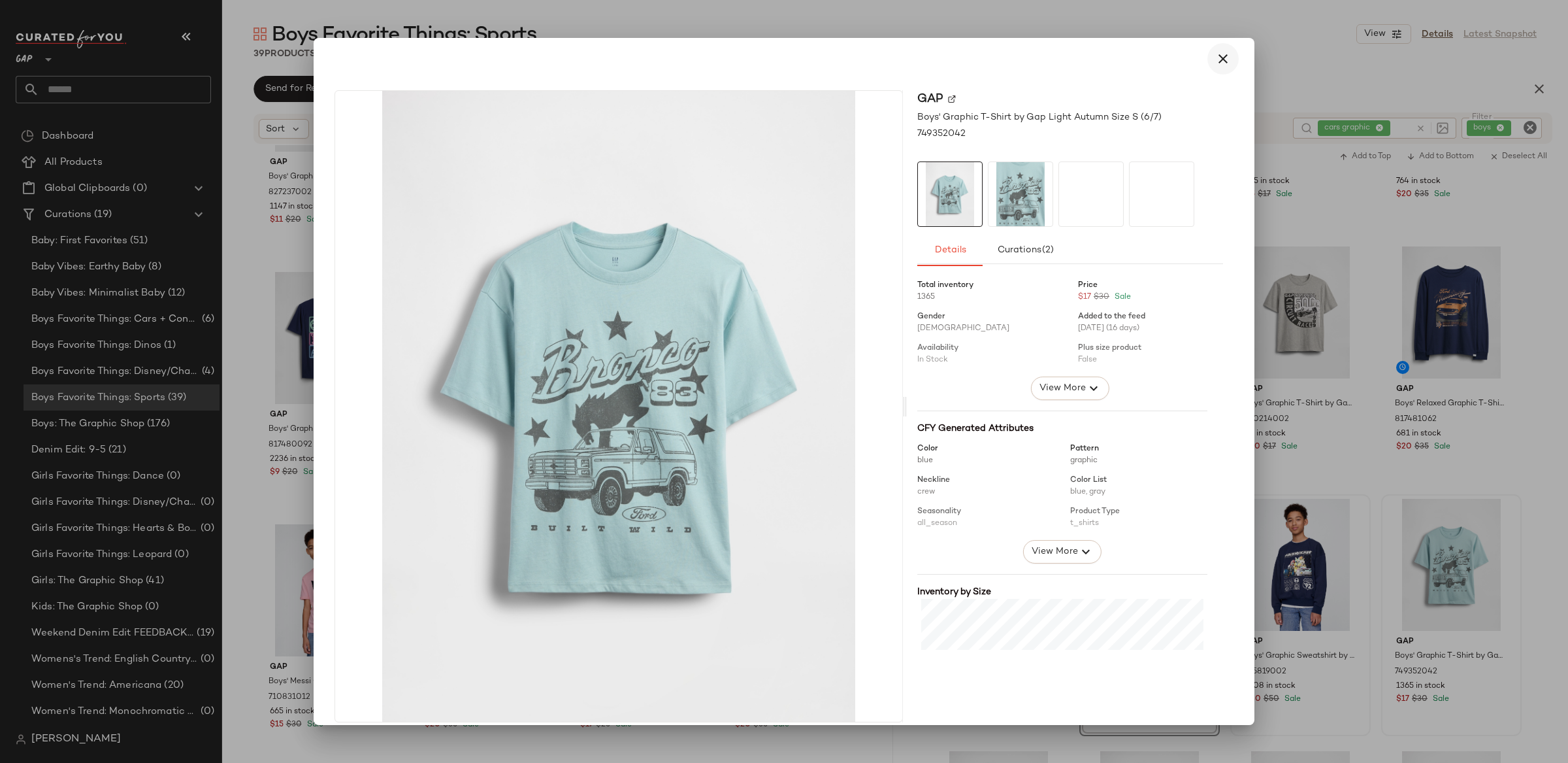
click at [1207, 63] on button "button" at bounding box center [1223, 59] width 31 height 32
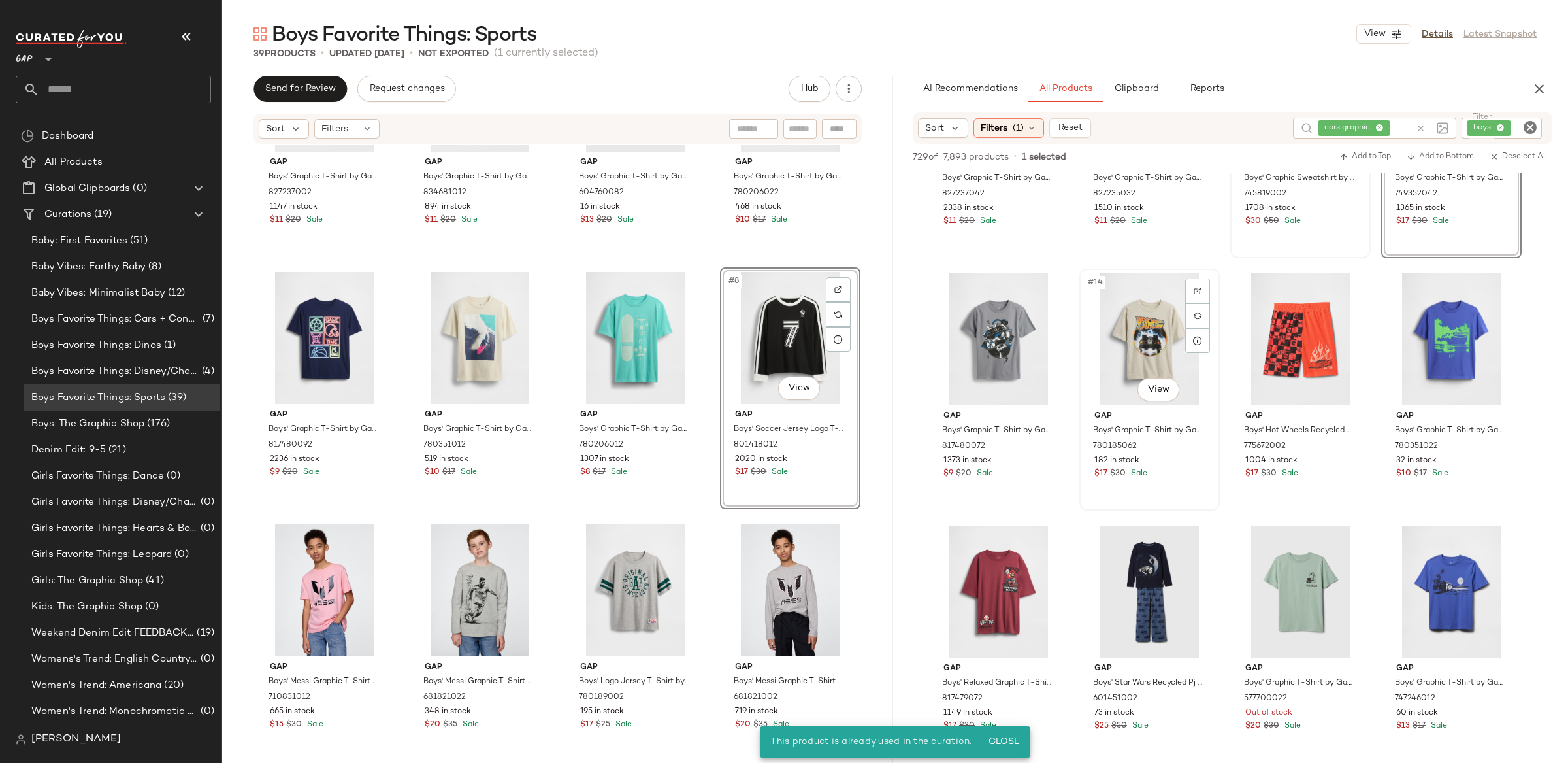
scroll to position [663, 0]
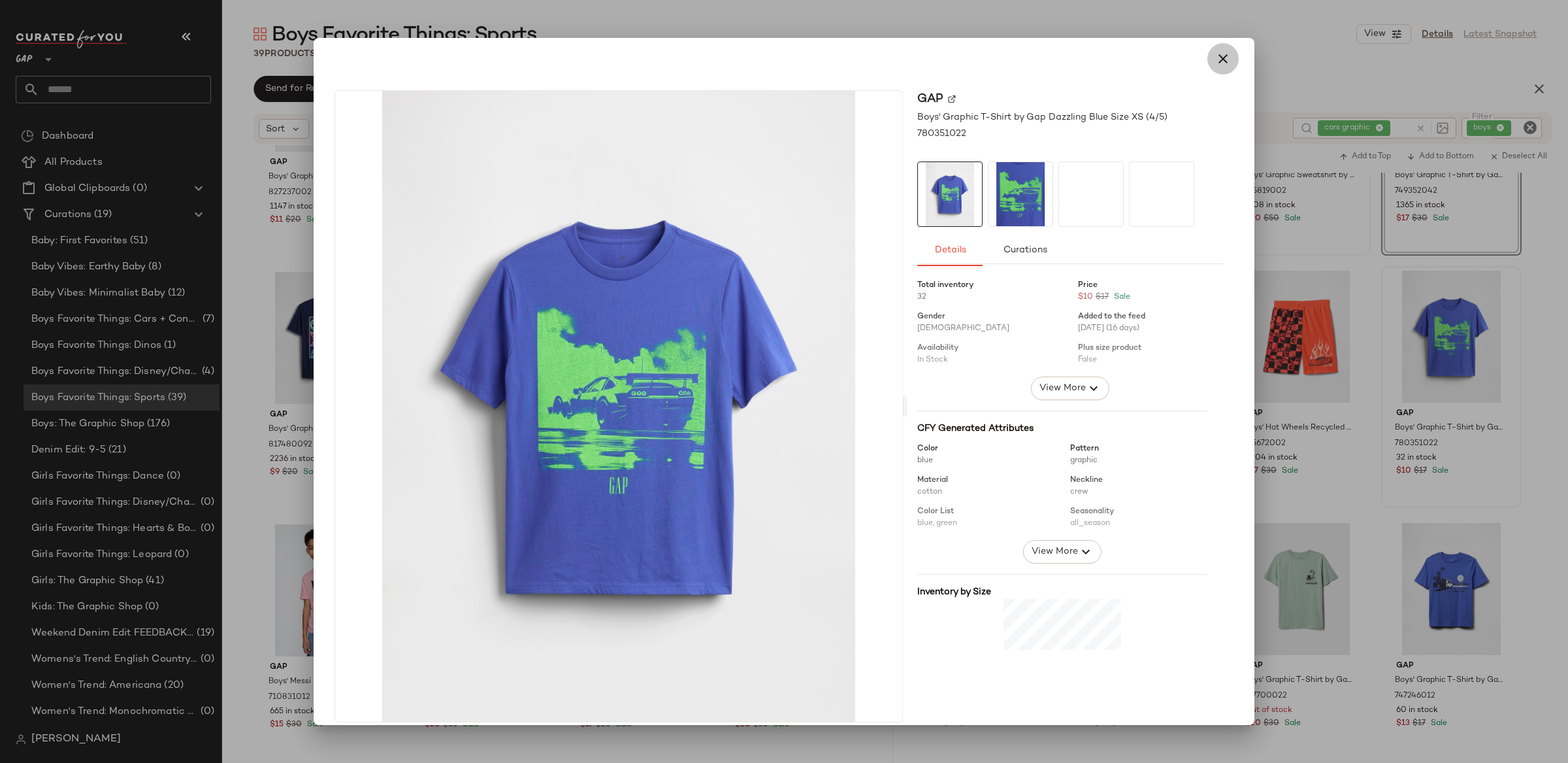
drag, startPoint x: 1211, startPoint y: 59, endPoint x: 1375, endPoint y: 309, distance: 299.0
click at [1215, 59] on icon "button" at bounding box center [1223, 59] width 16 height 16
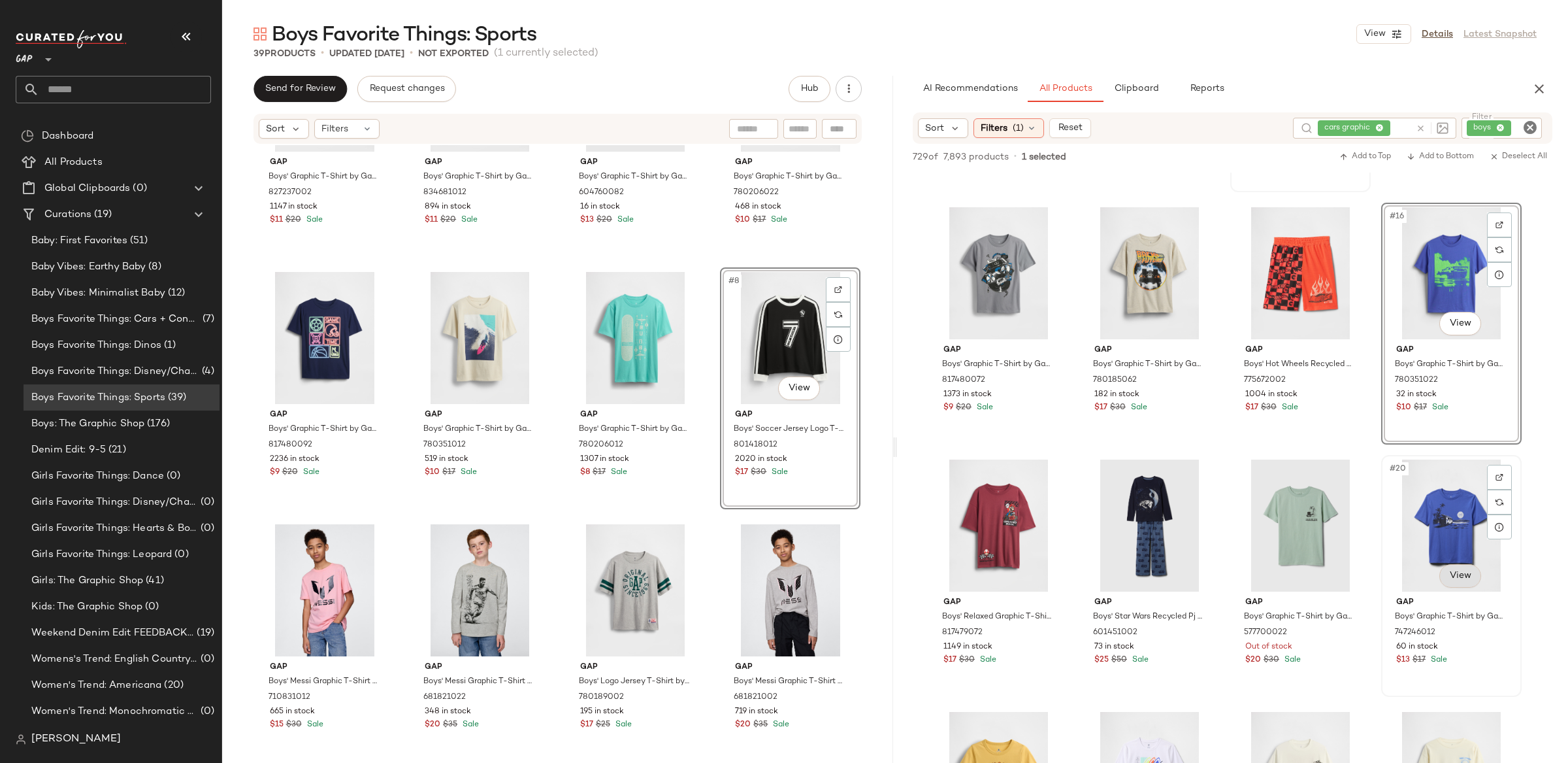
scroll to position [732, 0]
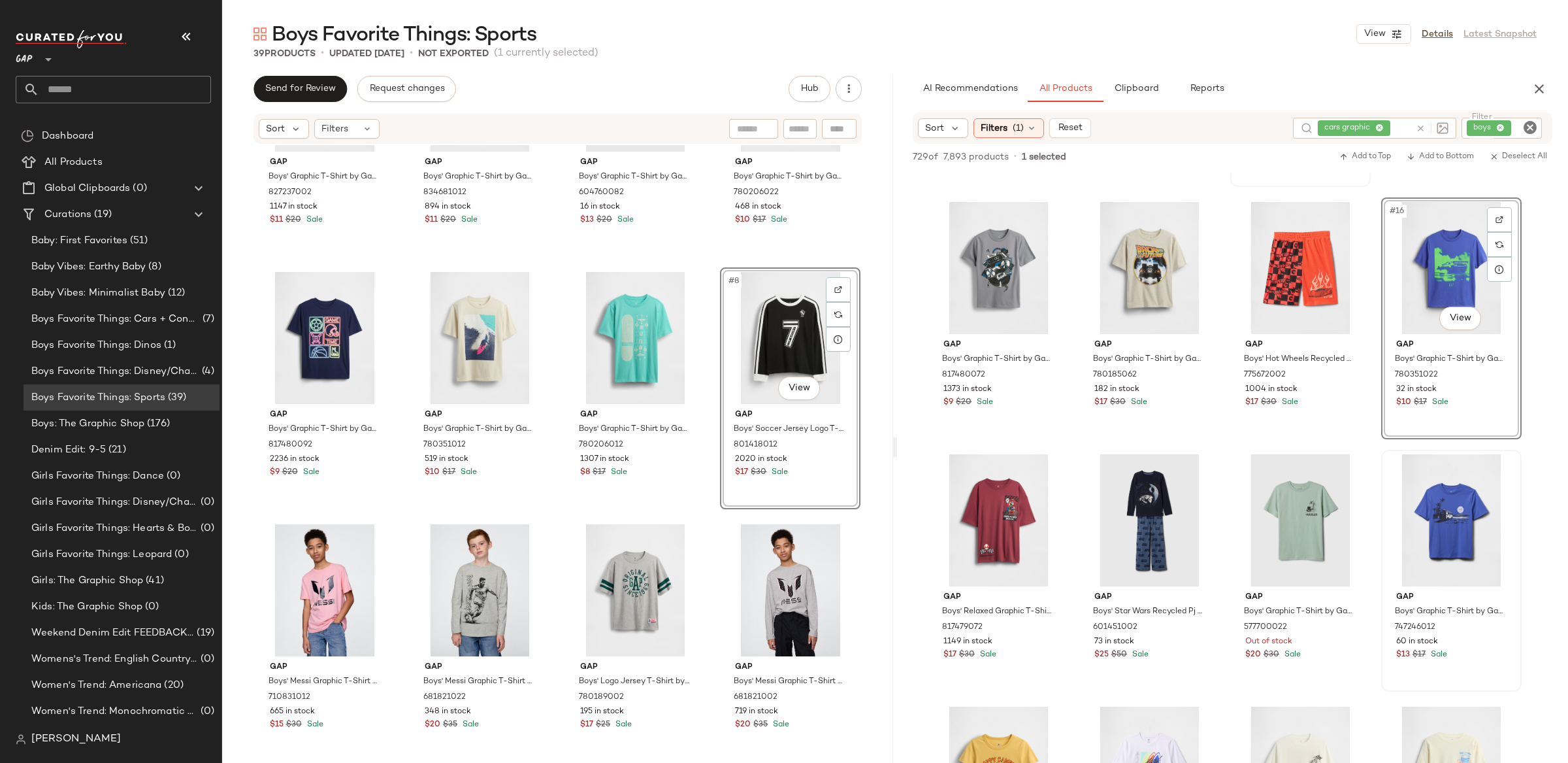
drag, startPoint x: 1463, startPoint y: 567, endPoint x: 1455, endPoint y: 549, distance: 19.7
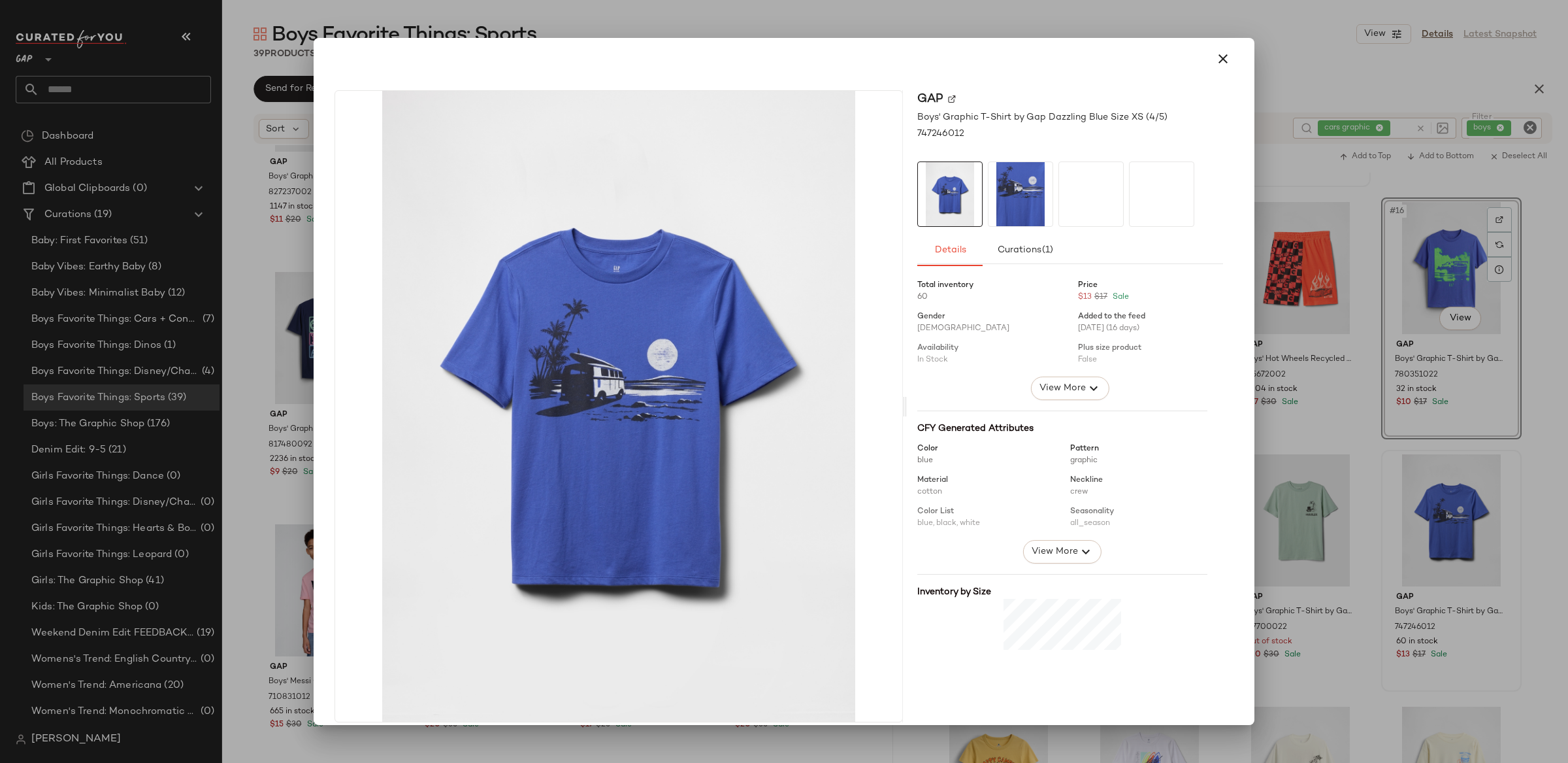
drag, startPoint x: 1422, startPoint y: 524, endPoint x: 1439, endPoint y: 500, distance: 29.4
click at [1422, 523] on div at bounding box center [784, 382] width 1568 height 763
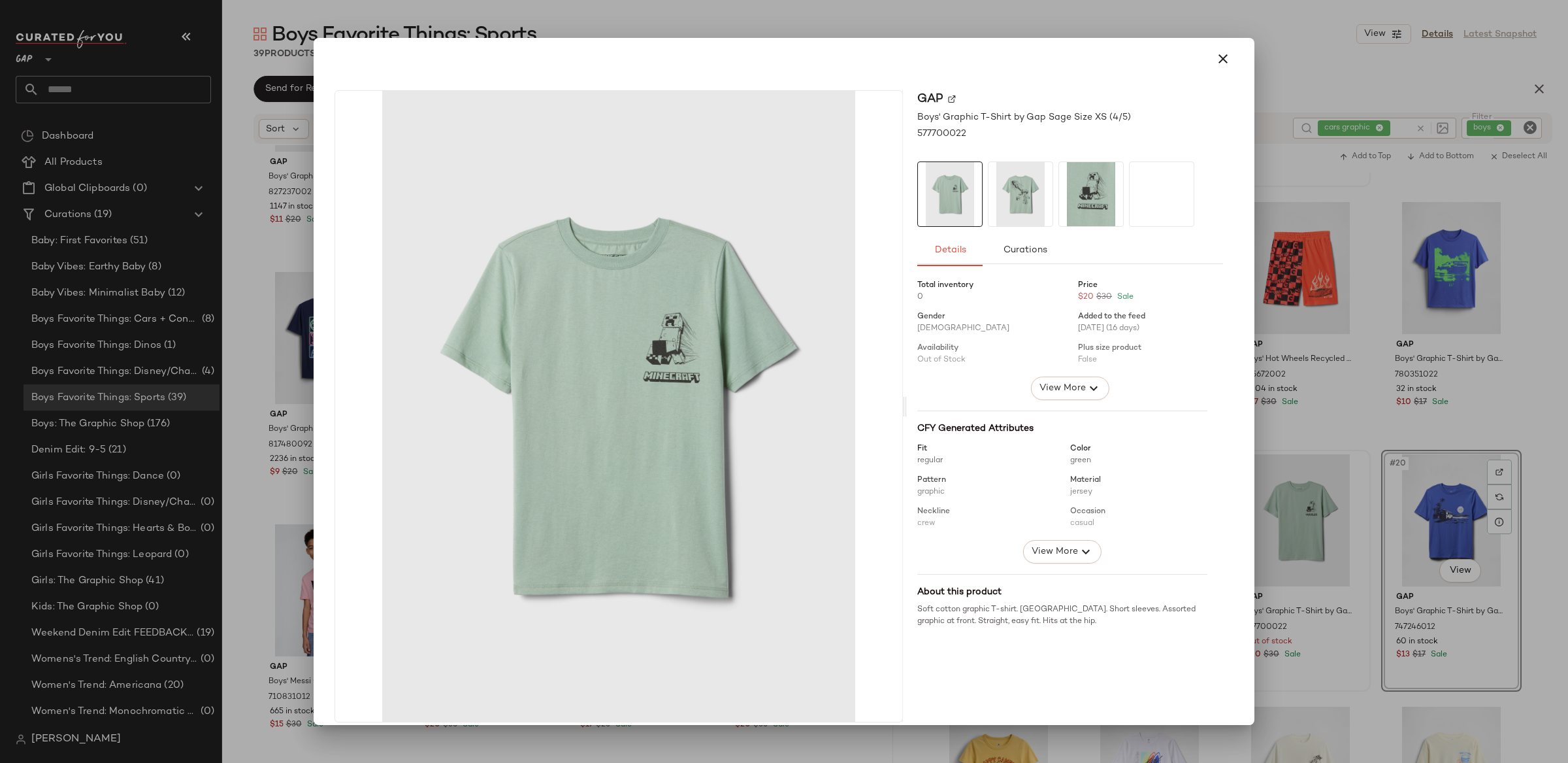
click at [1277, 448] on div at bounding box center [784, 382] width 1568 height 763
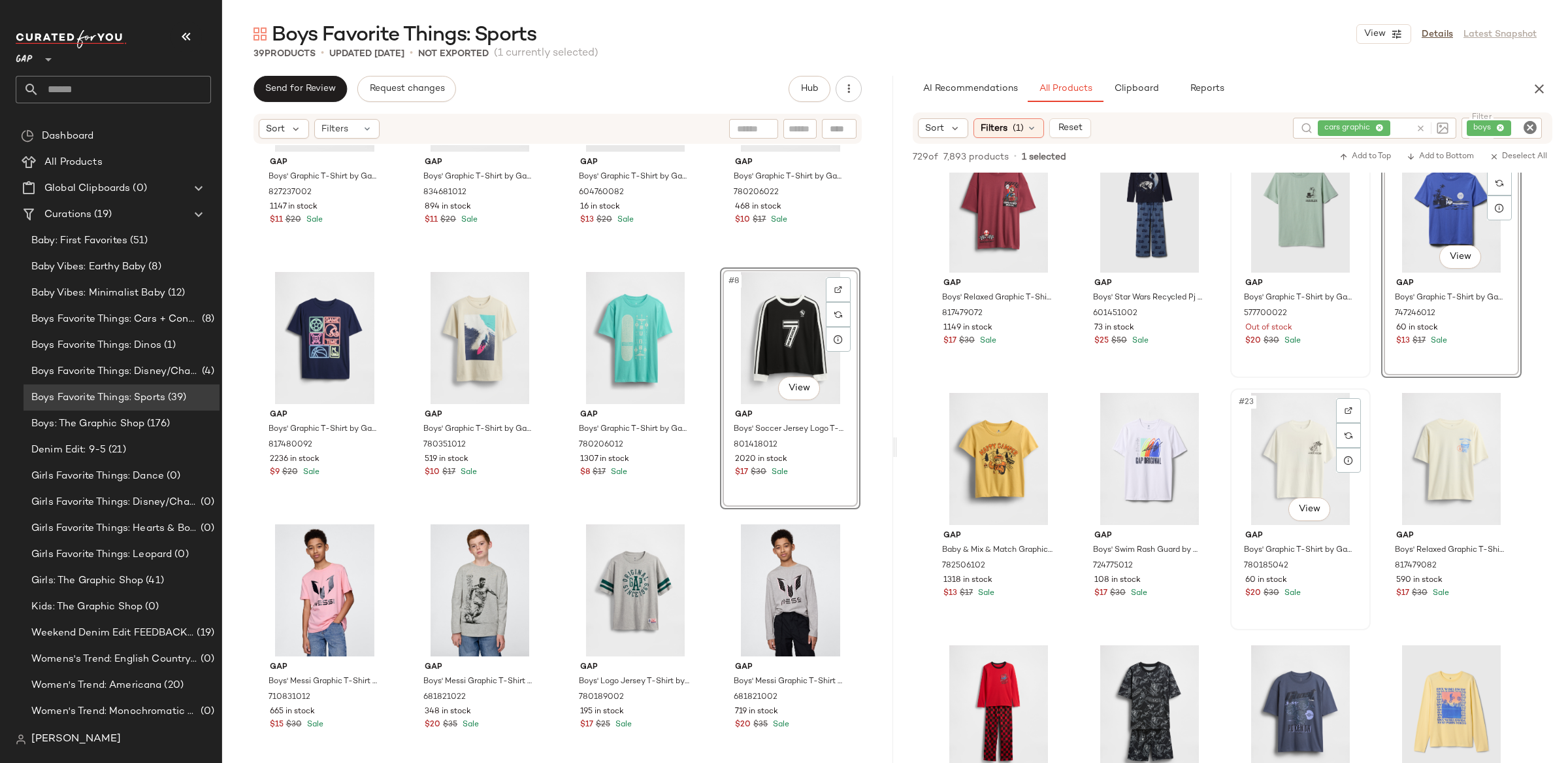
scroll to position [1075, 0]
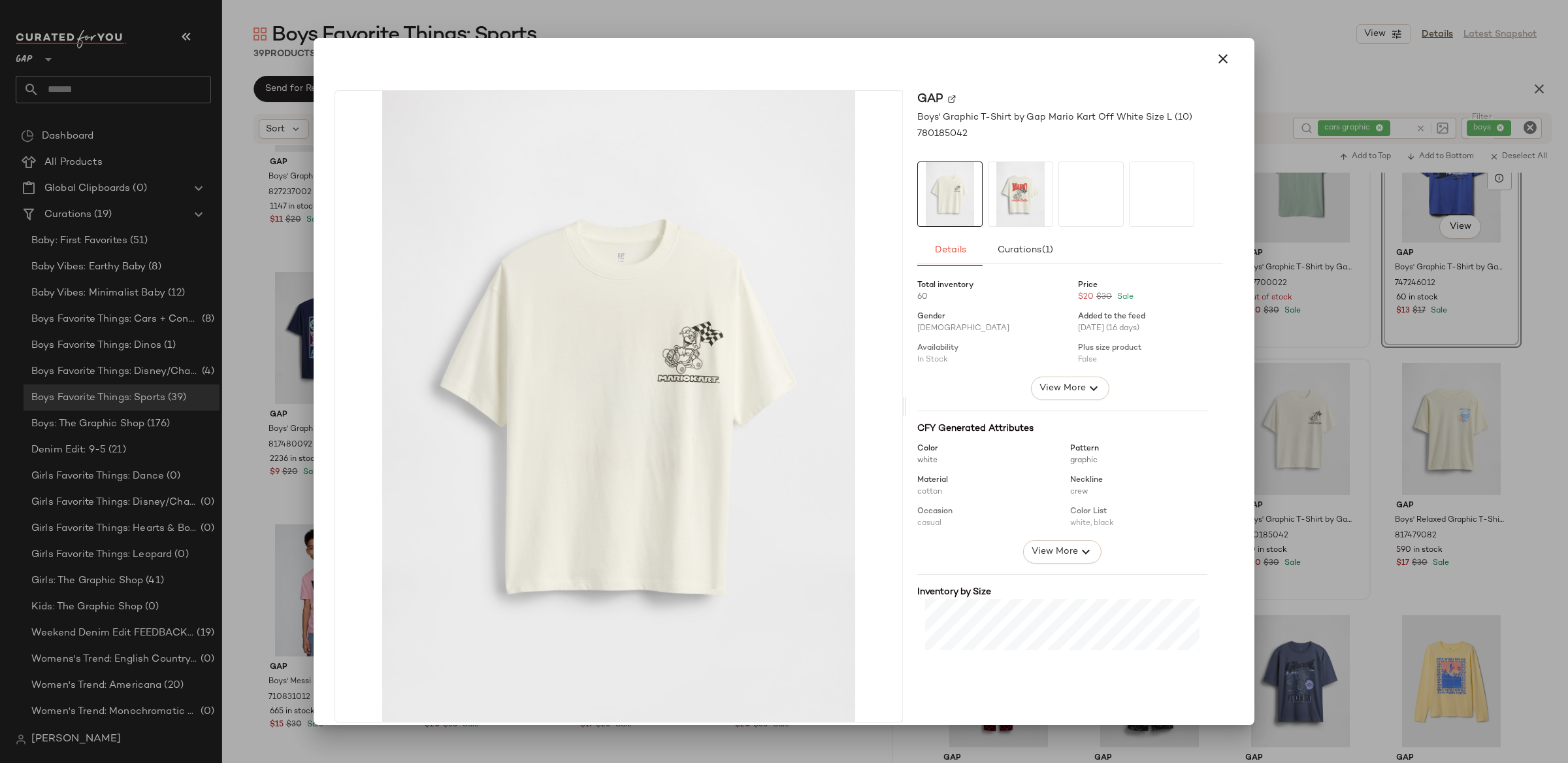
drag, startPoint x: 1330, startPoint y: 516, endPoint x: 1307, endPoint y: 512, distance: 23.3
click at [1330, 516] on div at bounding box center [784, 382] width 1568 height 763
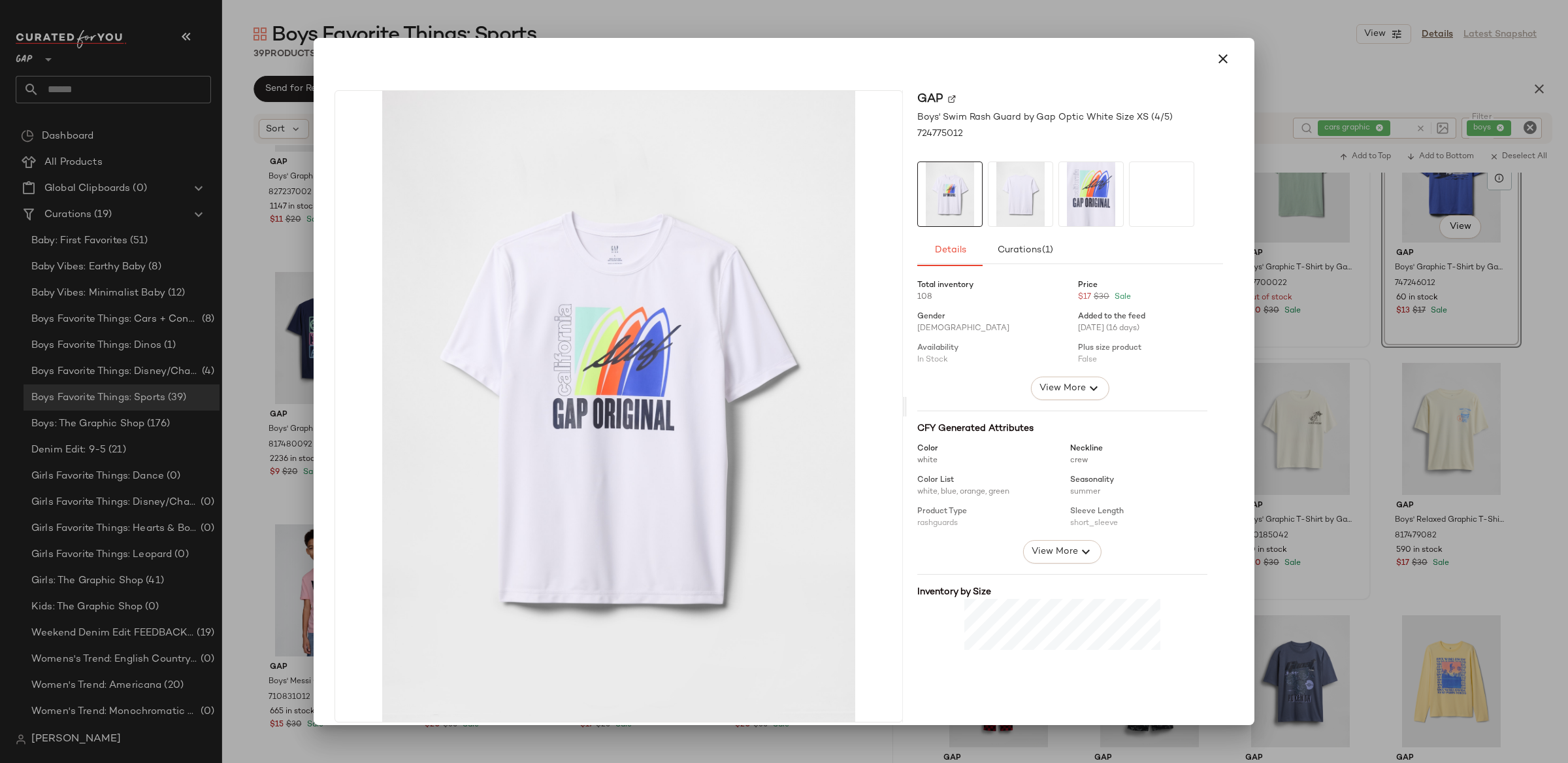
click at [1371, 528] on div at bounding box center [784, 382] width 1568 height 763
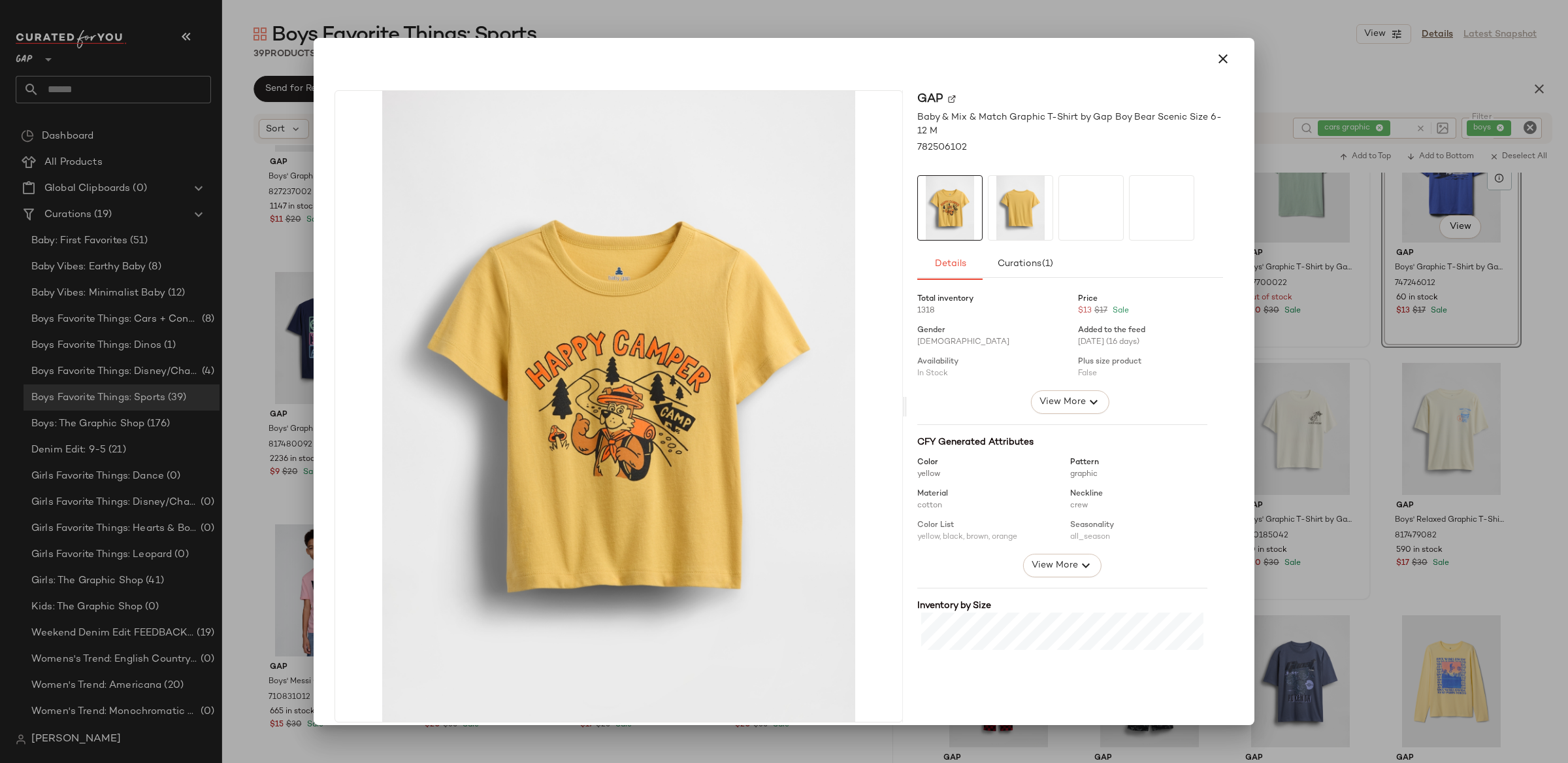
click at [1376, 388] on div at bounding box center [784, 382] width 1568 height 763
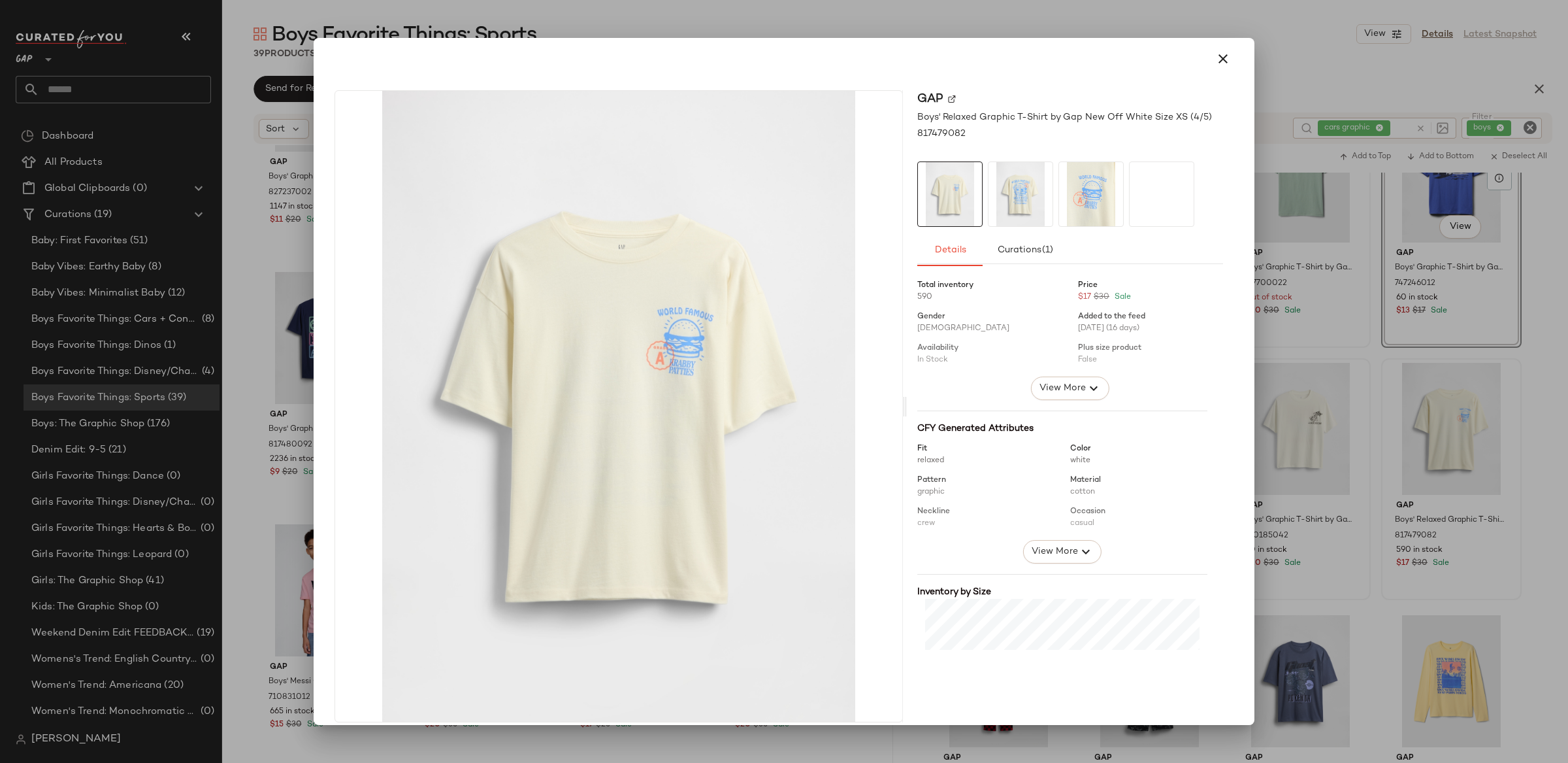
click at [1449, 456] on div at bounding box center [784, 382] width 1568 height 763
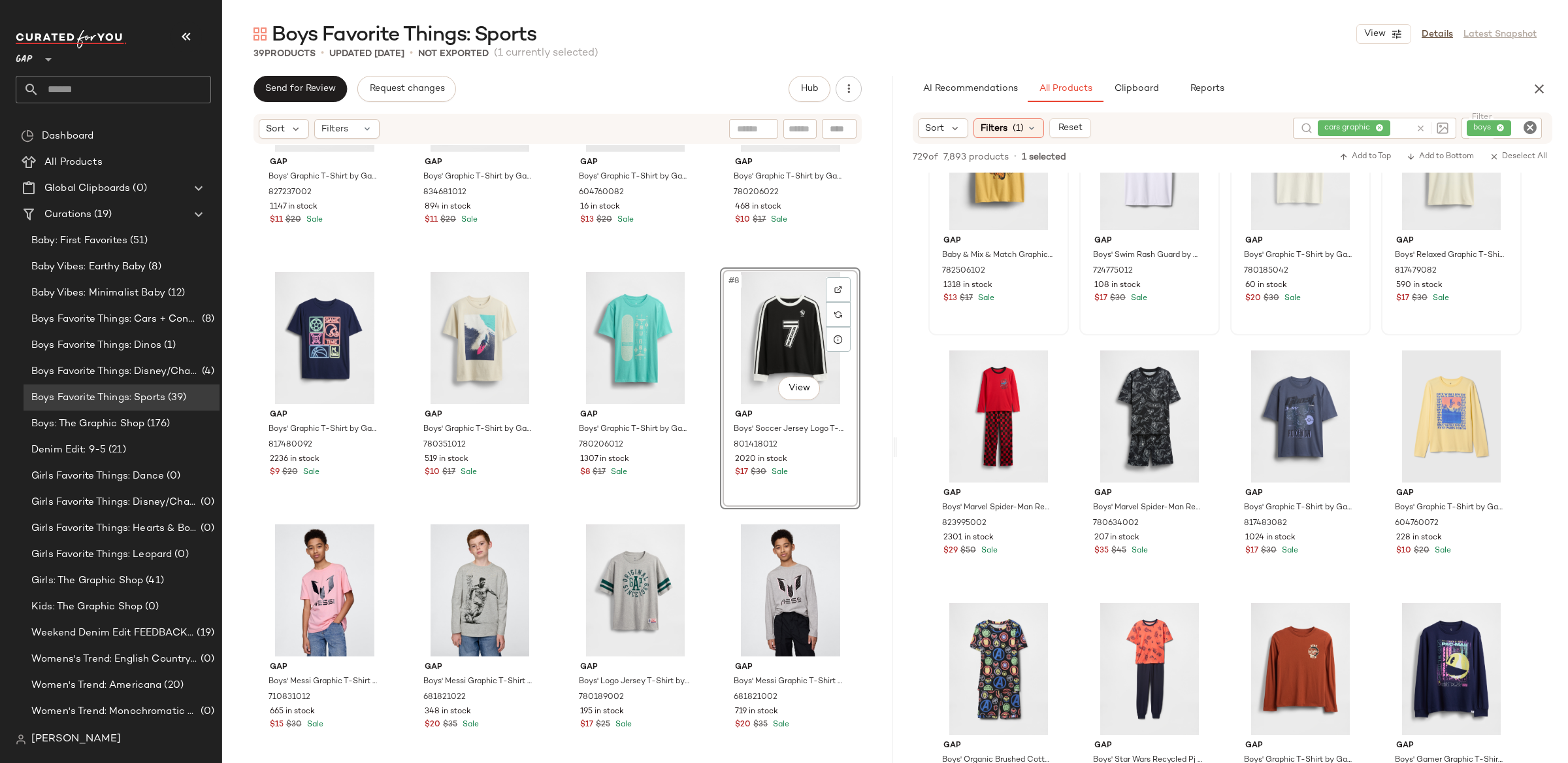
scroll to position [1383, 0]
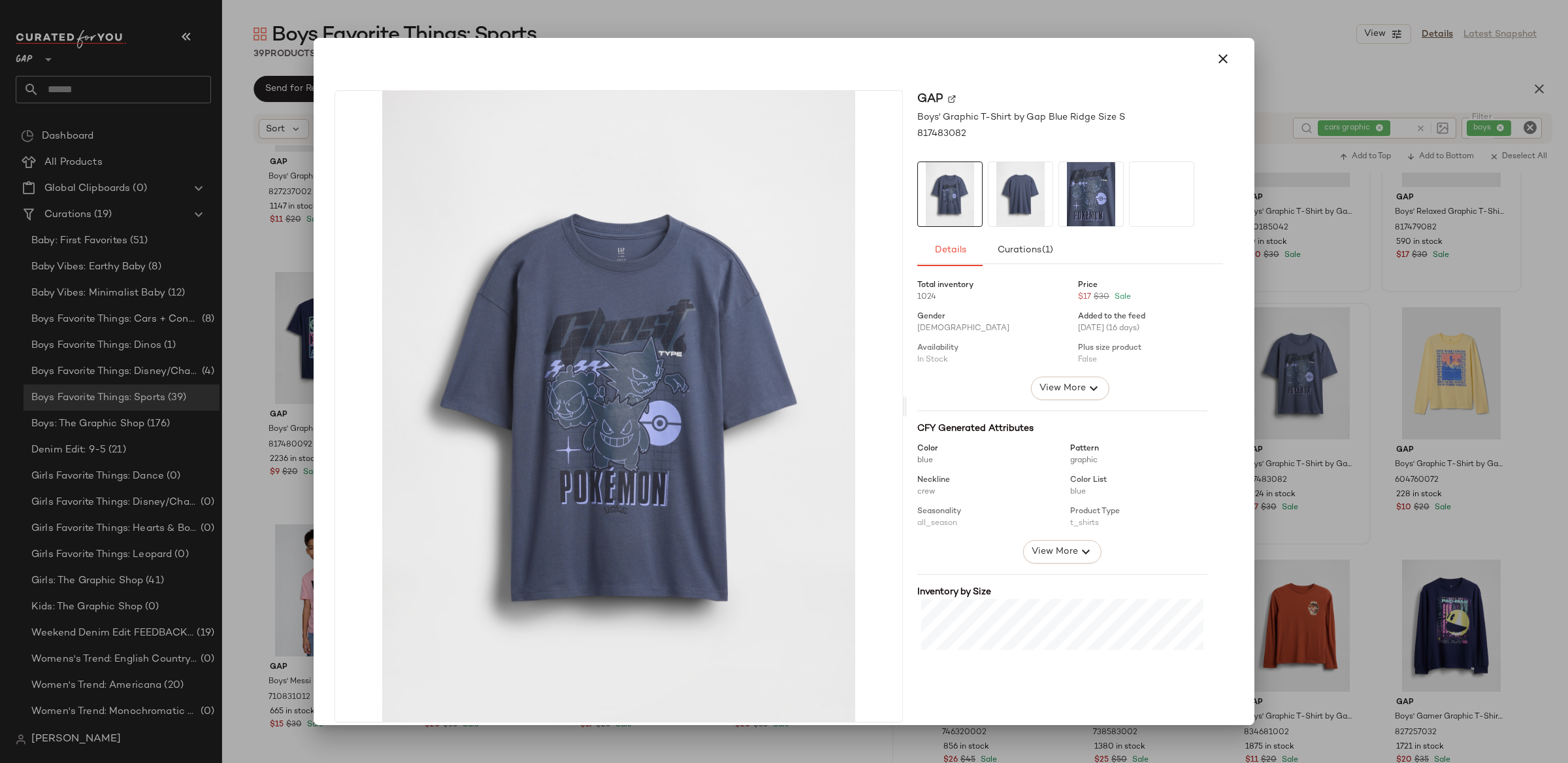
drag, startPoint x: 1311, startPoint y: 418, endPoint x: 1418, endPoint y: 417, distance: 107.0
click at [1313, 417] on div at bounding box center [784, 382] width 1568 height 763
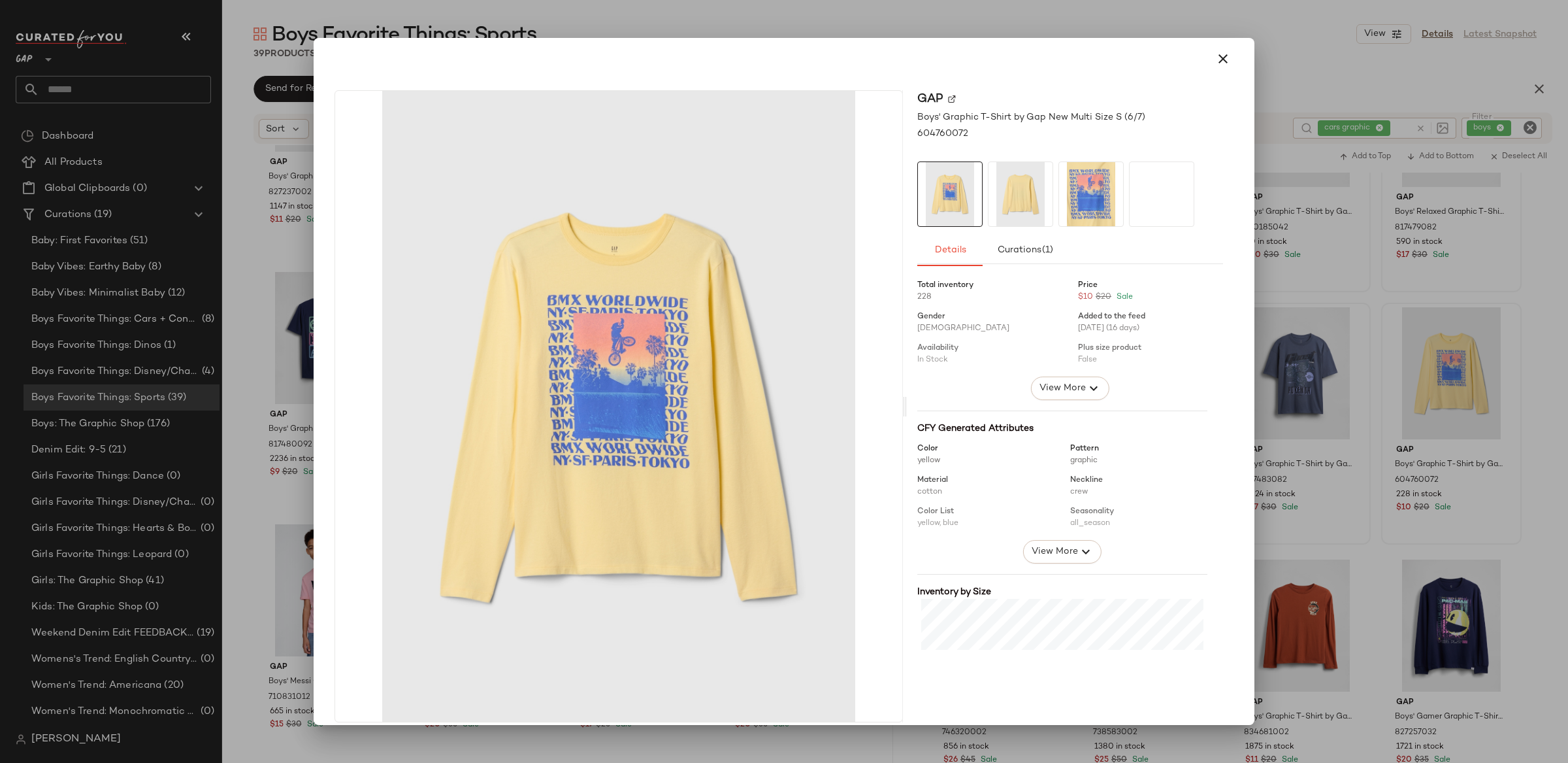
click at [1440, 423] on div at bounding box center [784, 382] width 1568 height 763
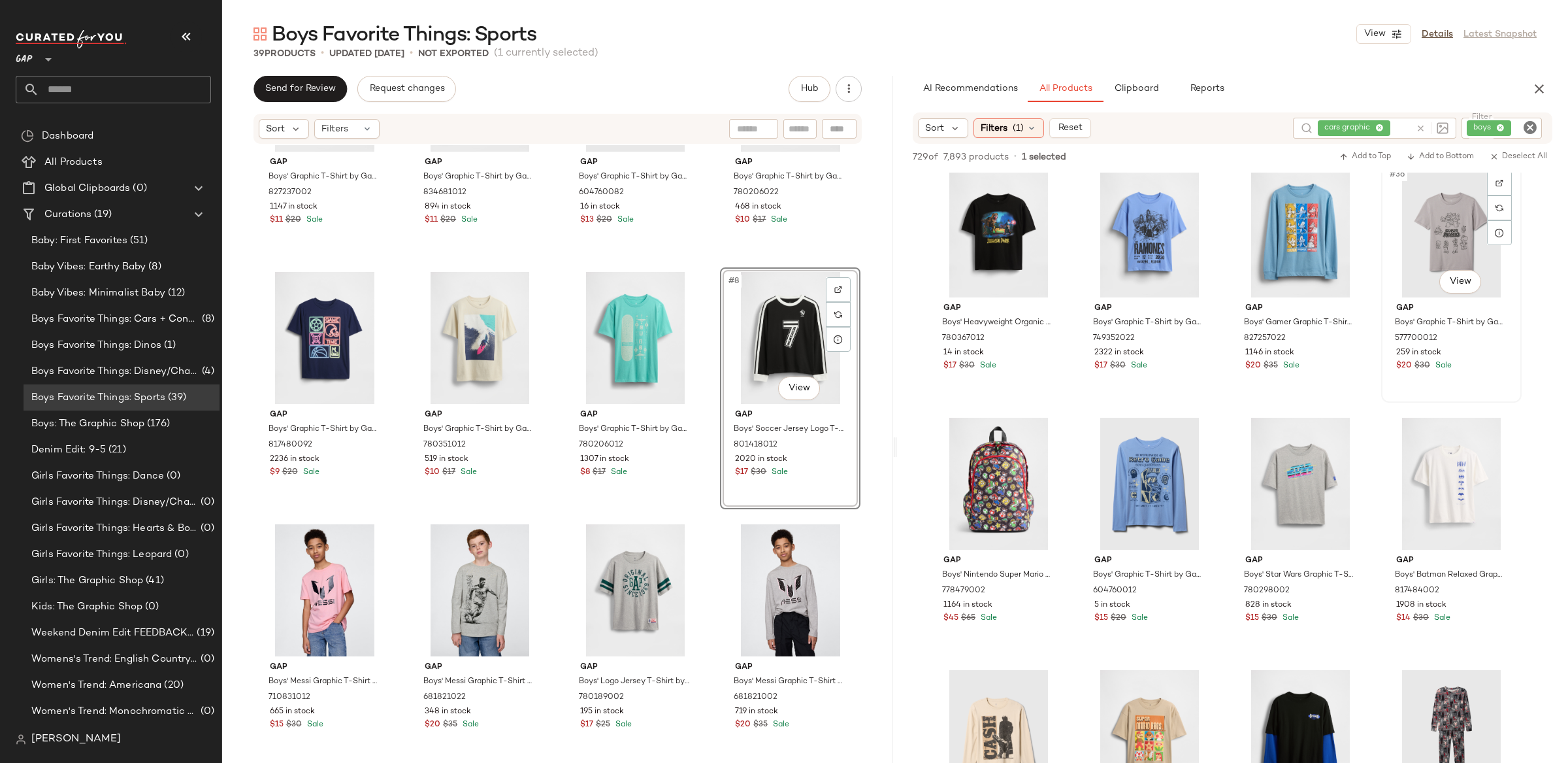
scroll to position [2029, 0]
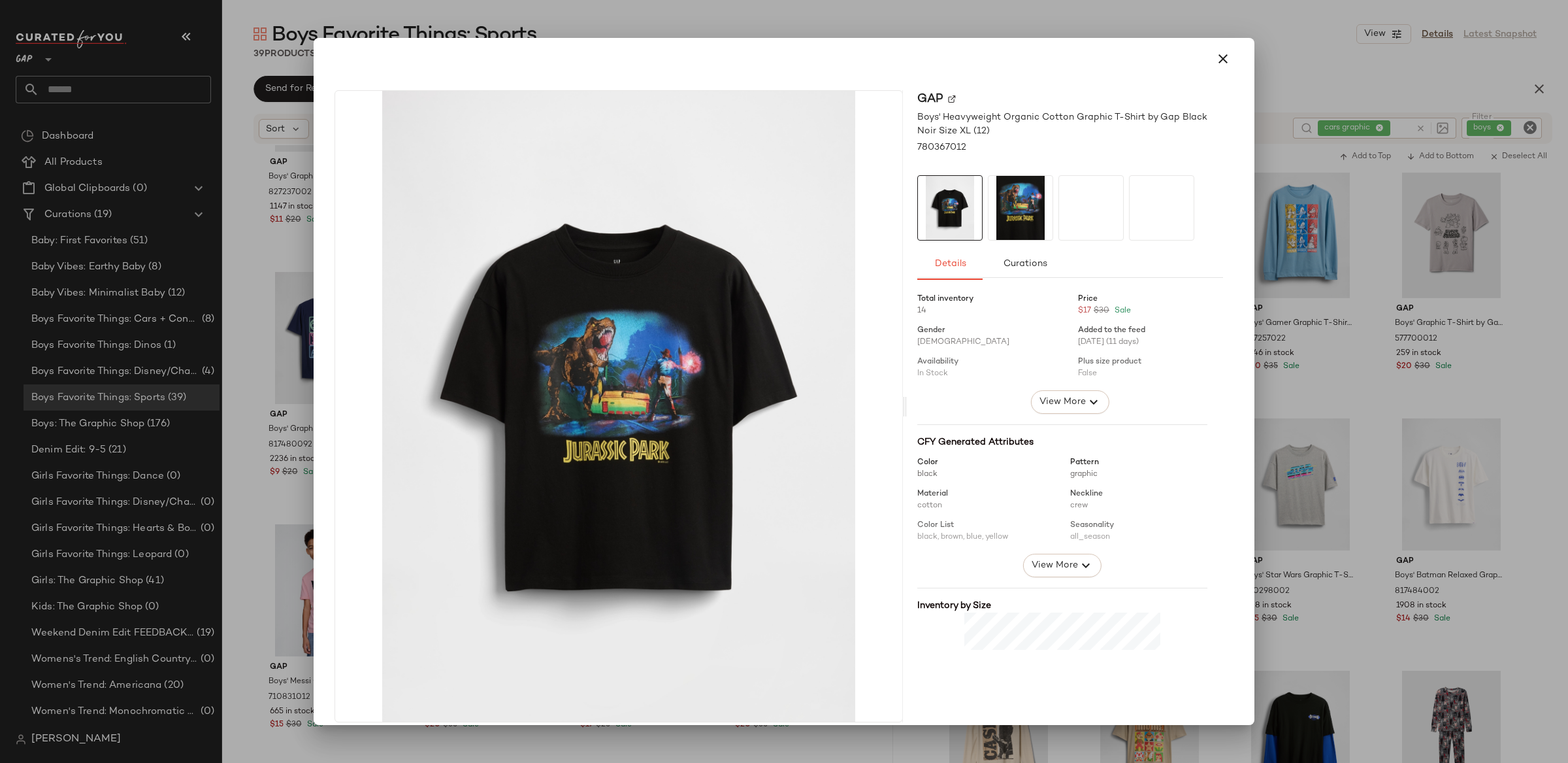
drag, startPoint x: 1369, startPoint y: 314, endPoint x: 1323, endPoint y: 298, distance: 48.7
click at [1369, 314] on div at bounding box center [784, 382] width 1568 height 763
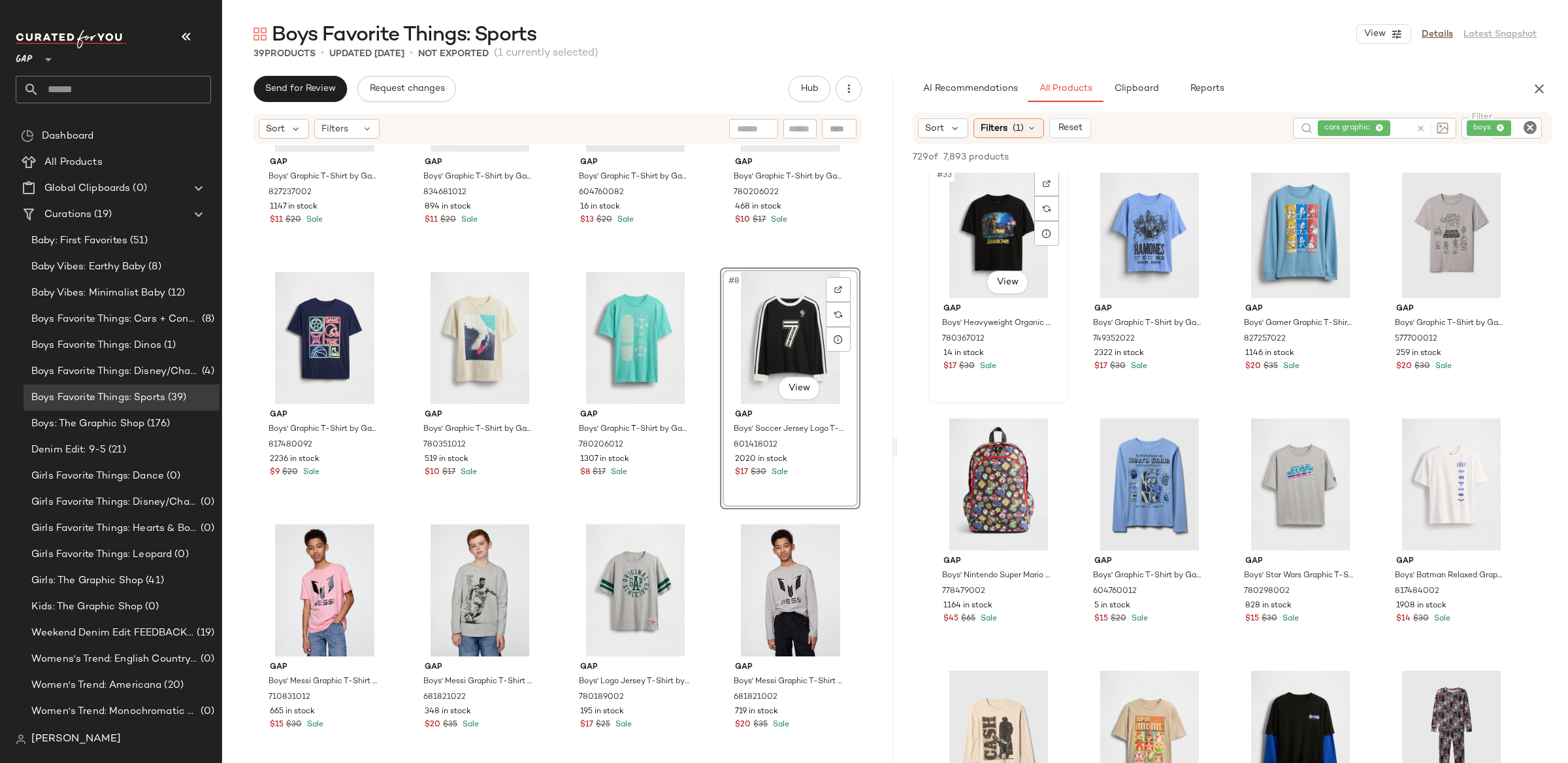
click at [987, 223] on div "#33 View" at bounding box center [999, 232] width 131 height 132
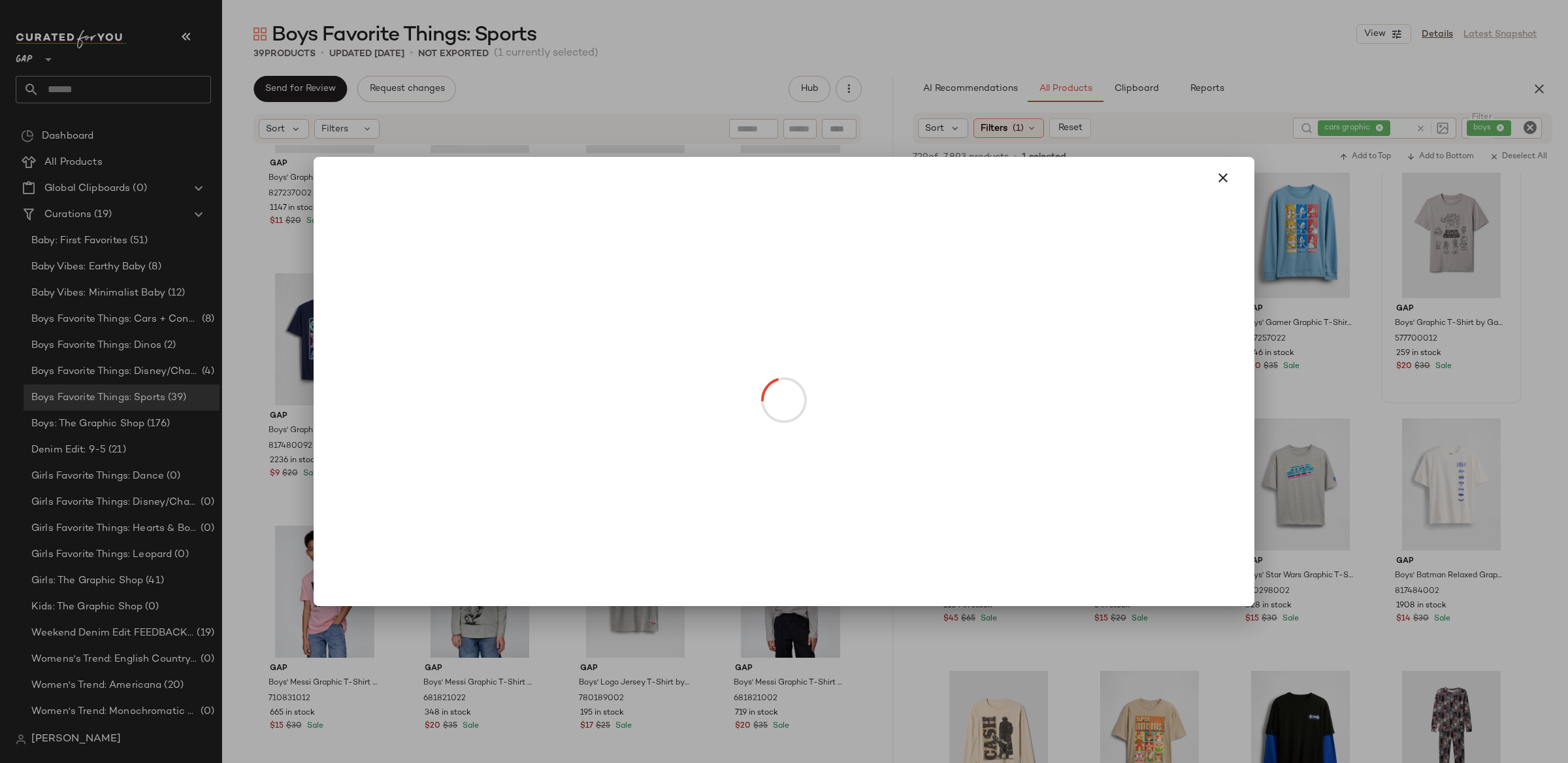
drag, startPoint x: 1450, startPoint y: 276, endPoint x: 1491, endPoint y: 290, distance: 43.3
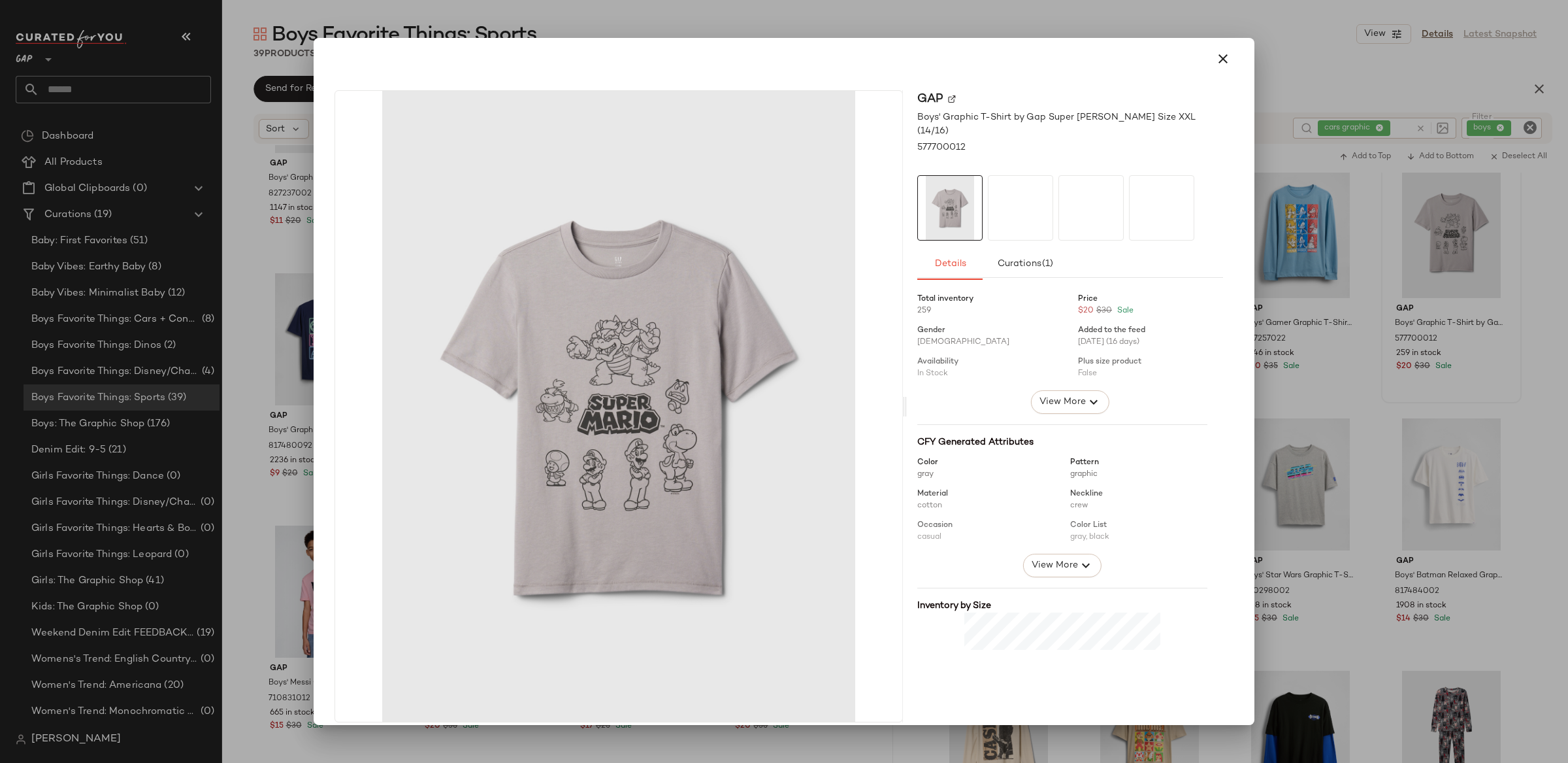
drag, startPoint x: 1542, startPoint y: 305, endPoint x: 1356, endPoint y: 263, distance: 190.7
click at [1541, 305] on div at bounding box center [784, 382] width 1568 height 763
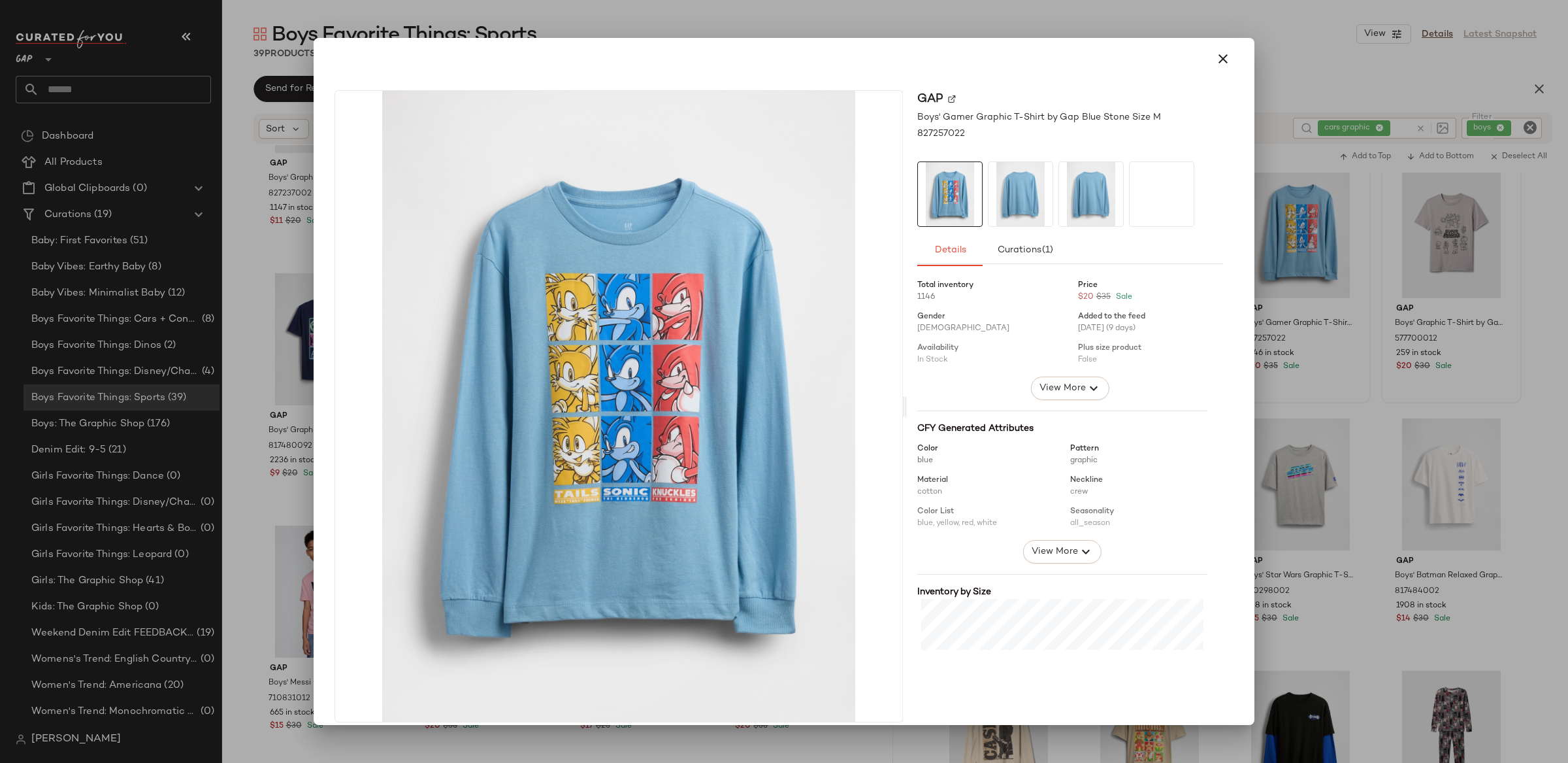
click at [1361, 256] on div at bounding box center [784, 382] width 1568 height 763
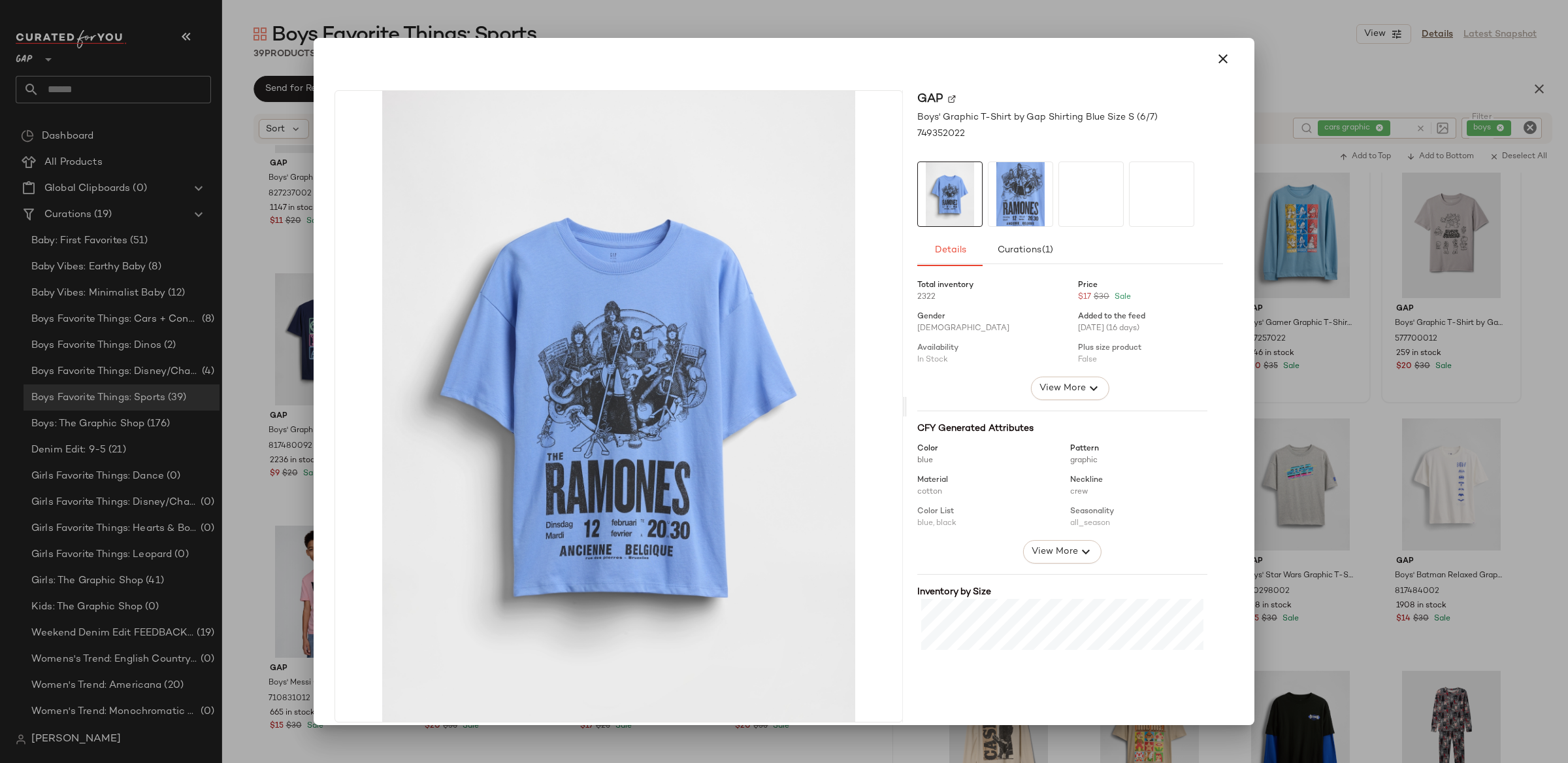
drag, startPoint x: 1349, startPoint y: 296, endPoint x: 1339, endPoint y: 388, distance: 92.5
click at [1349, 296] on div at bounding box center [784, 382] width 1568 height 763
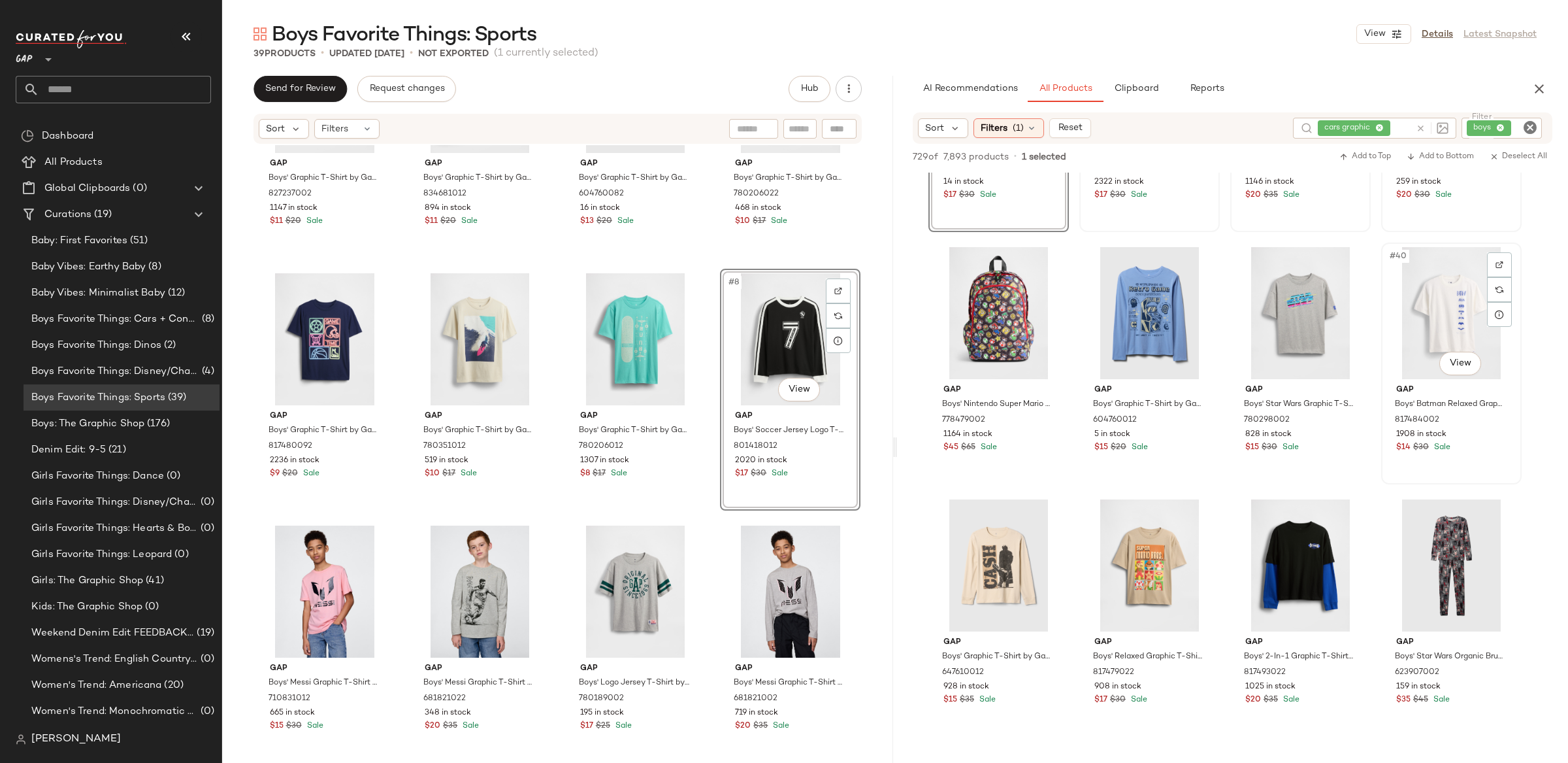
scroll to position [2269, 0]
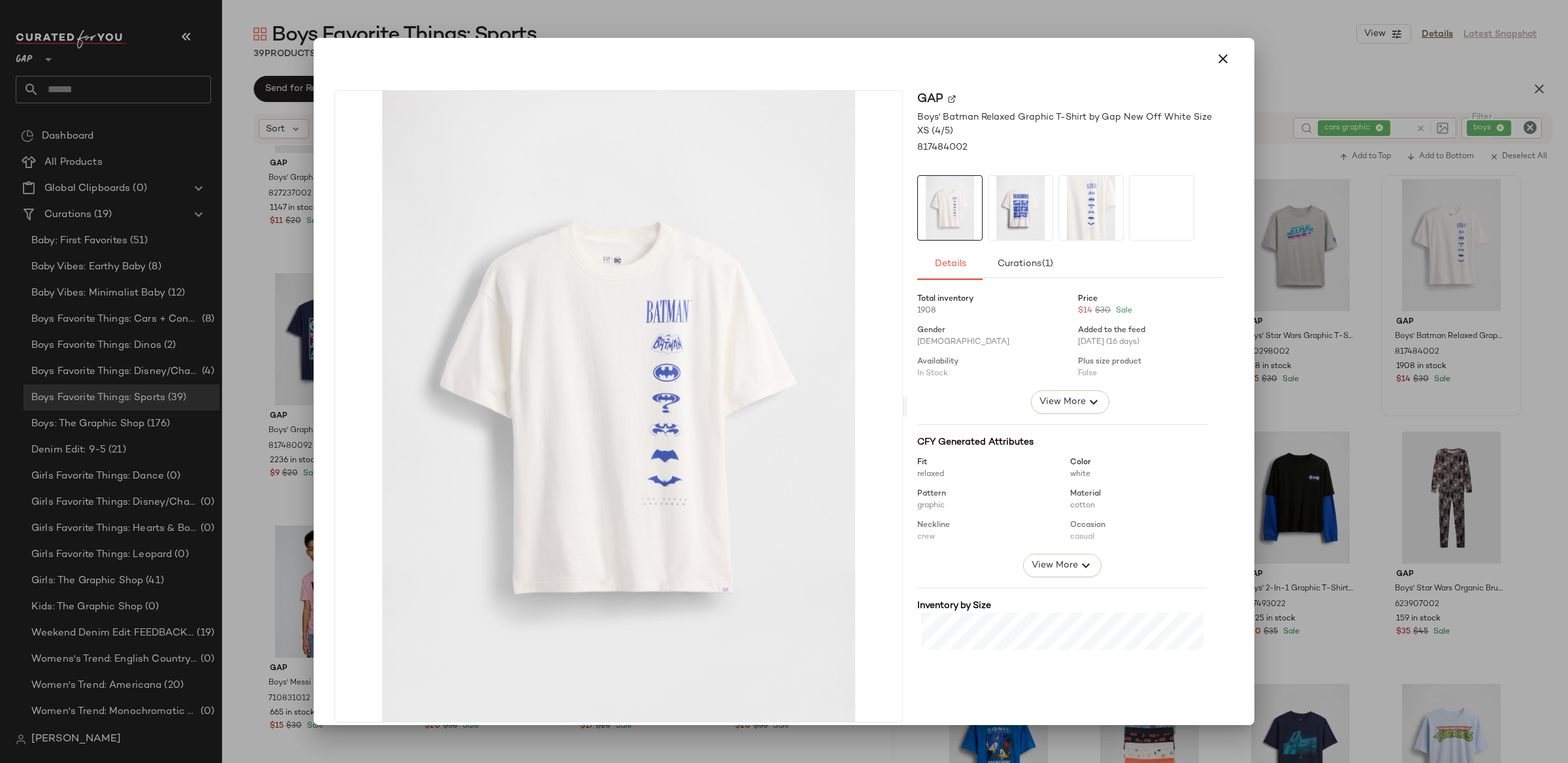
click at [1518, 306] on div at bounding box center [784, 382] width 1568 height 763
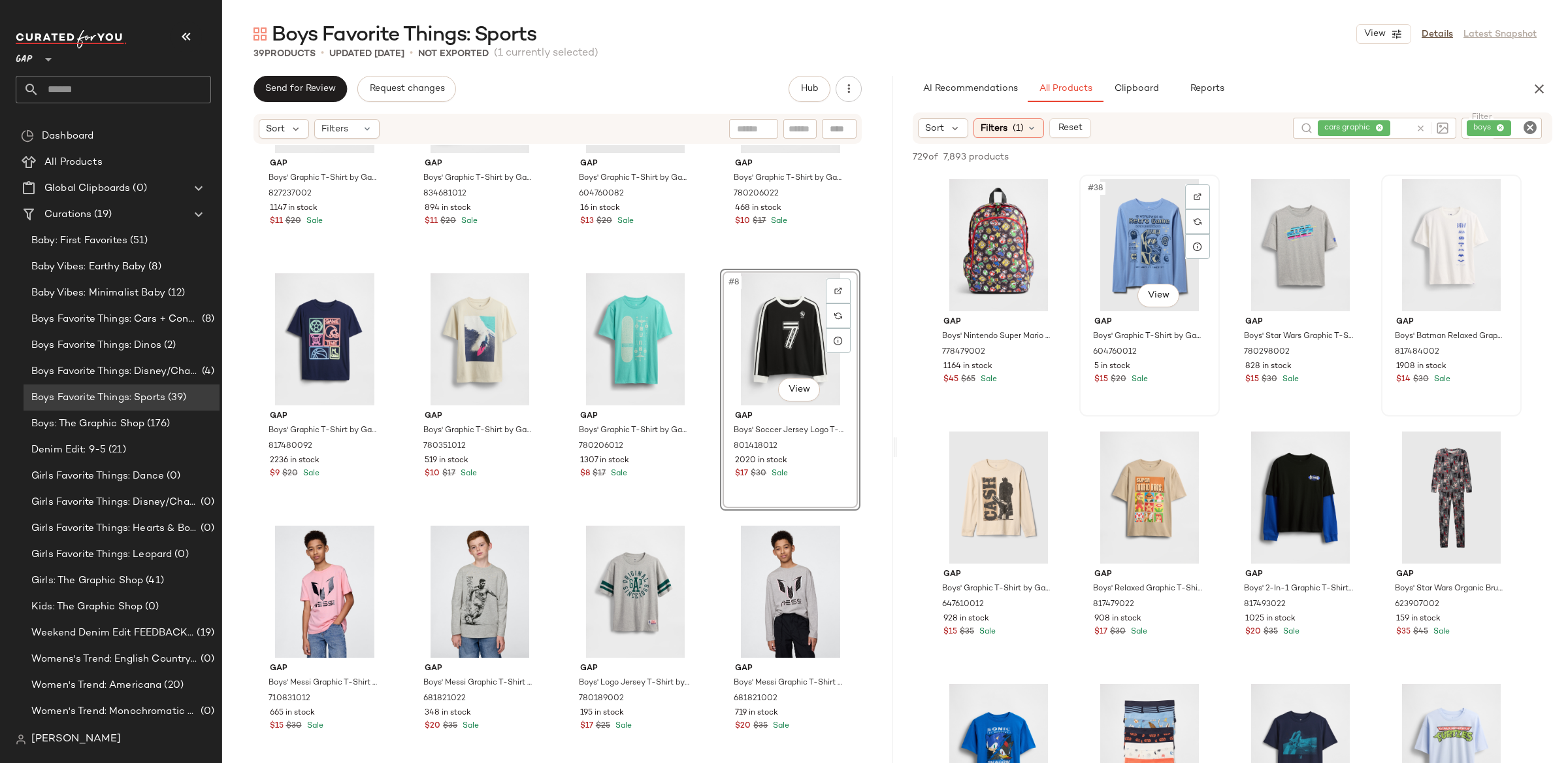
click at [1156, 231] on div "#38 View" at bounding box center [1149, 245] width 131 height 132
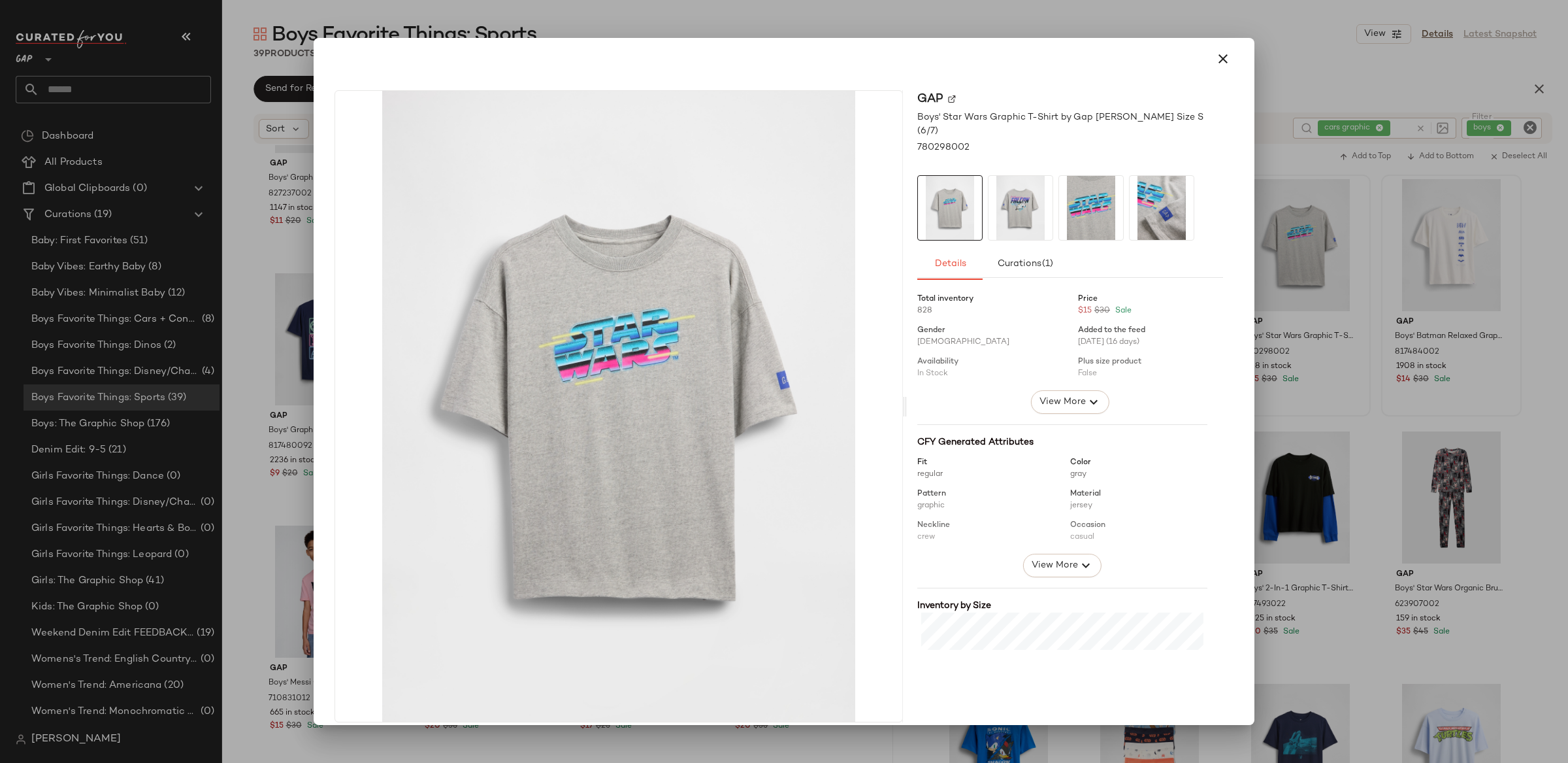
drag, startPoint x: 1317, startPoint y: 293, endPoint x: 1310, endPoint y: 311, distance: 19.3
click at [1317, 293] on div at bounding box center [784, 382] width 1568 height 763
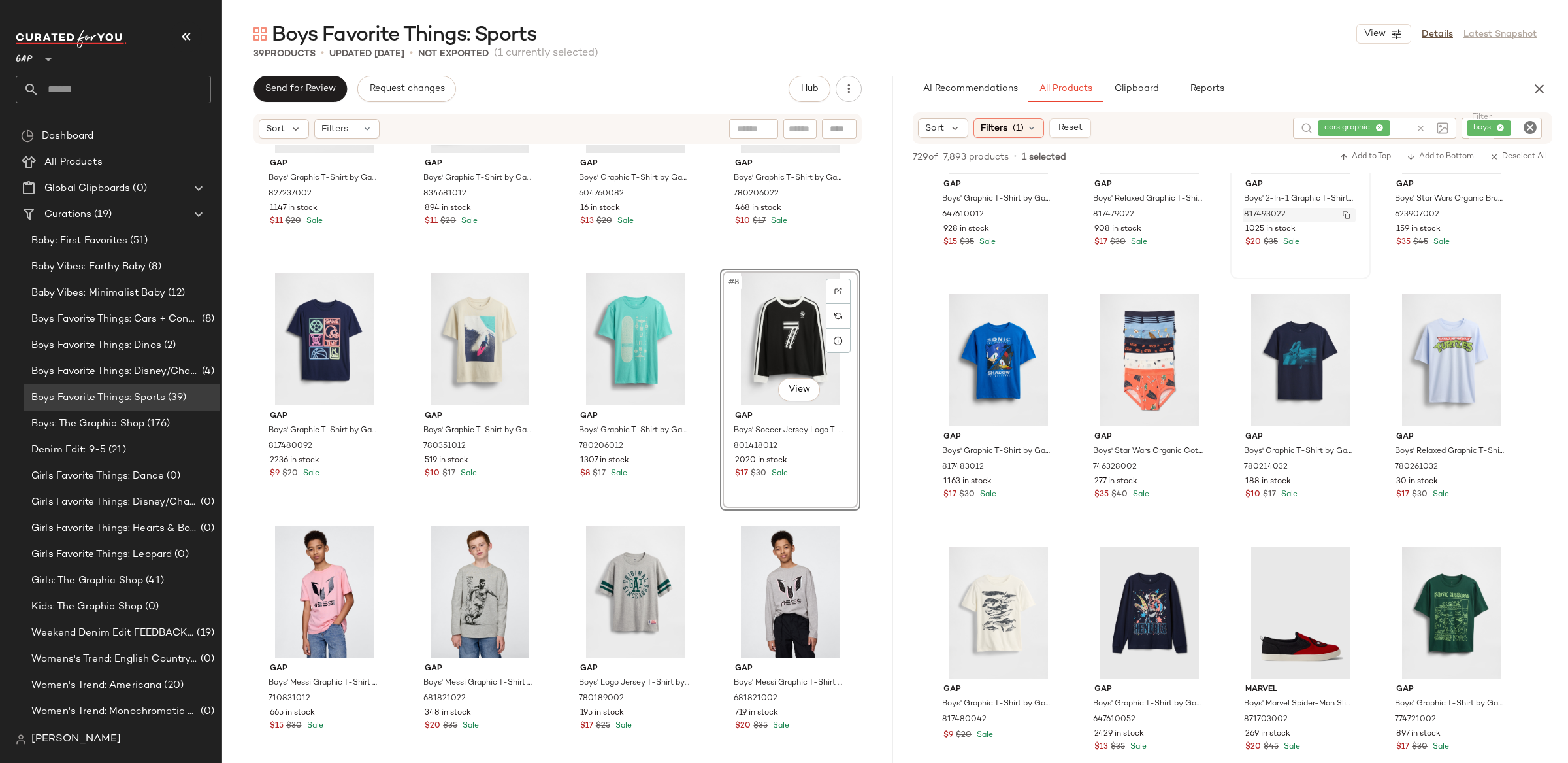
scroll to position [2667, 0]
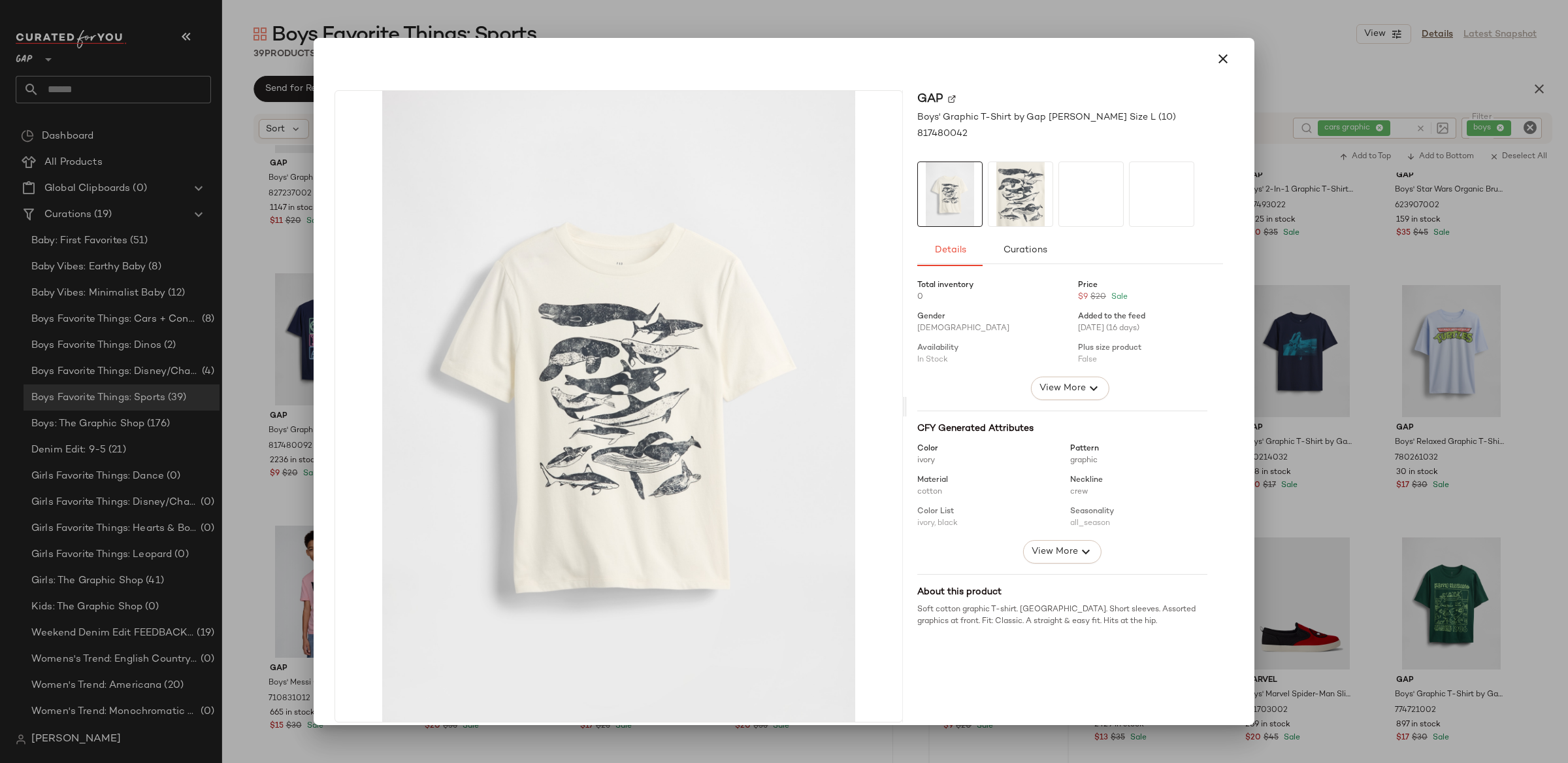
click at [1283, 396] on div at bounding box center [784, 382] width 1568 height 763
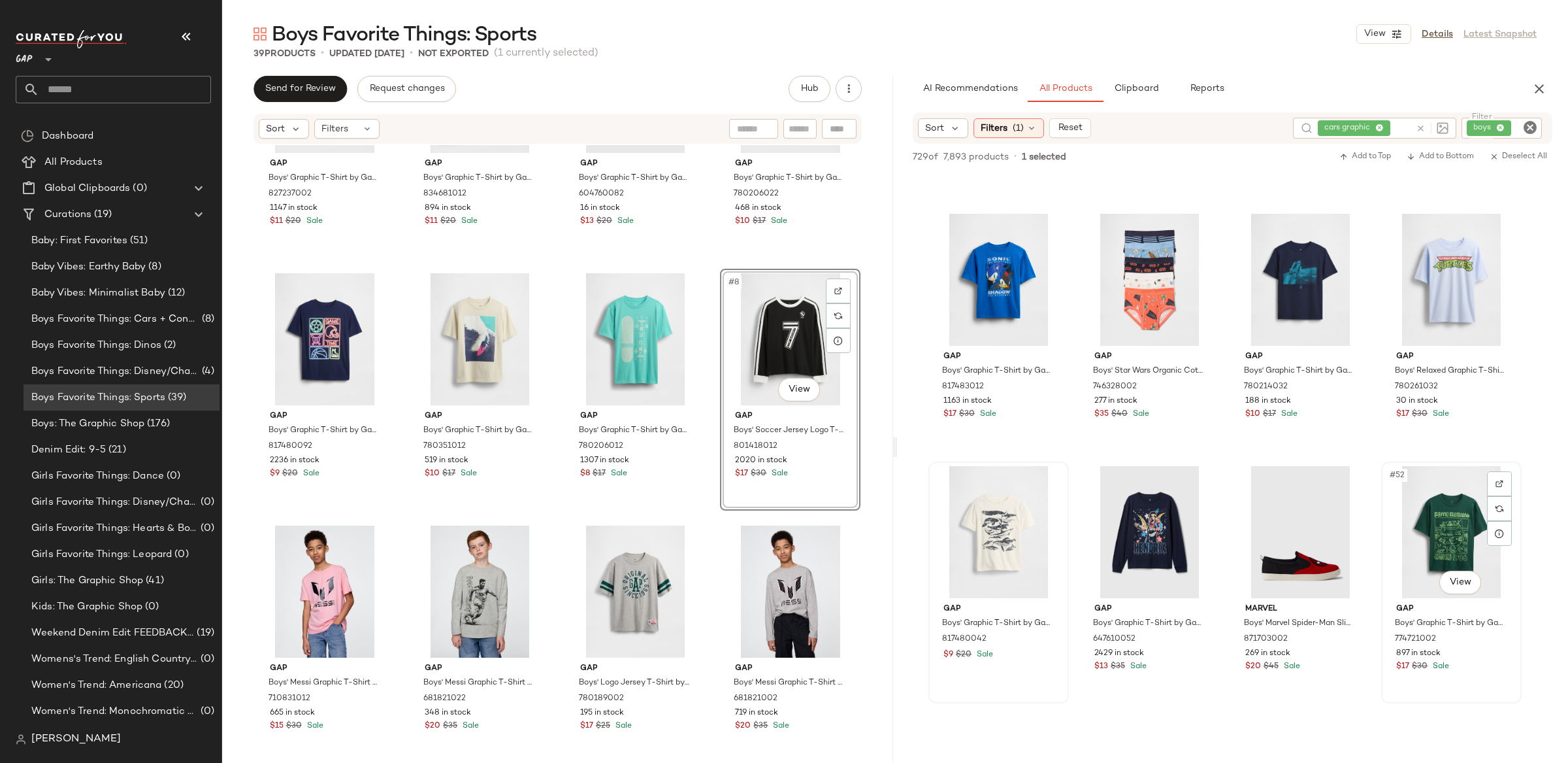
scroll to position [2789, 0]
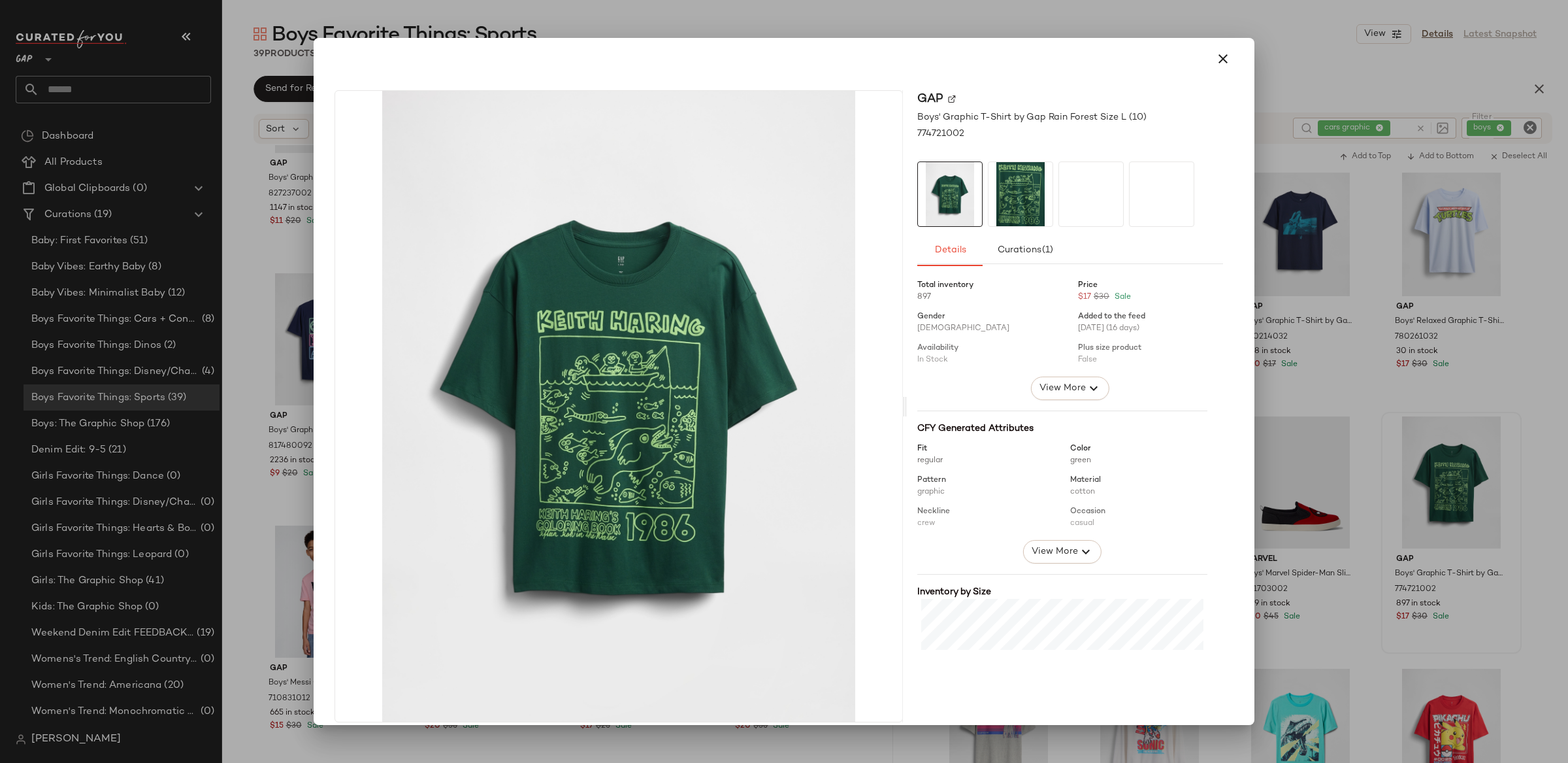
drag, startPoint x: 1470, startPoint y: 429, endPoint x: 1477, endPoint y: 443, distance: 15.7
click at [1470, 429] on div at bounding box center [784, 382] width 1568 height 763
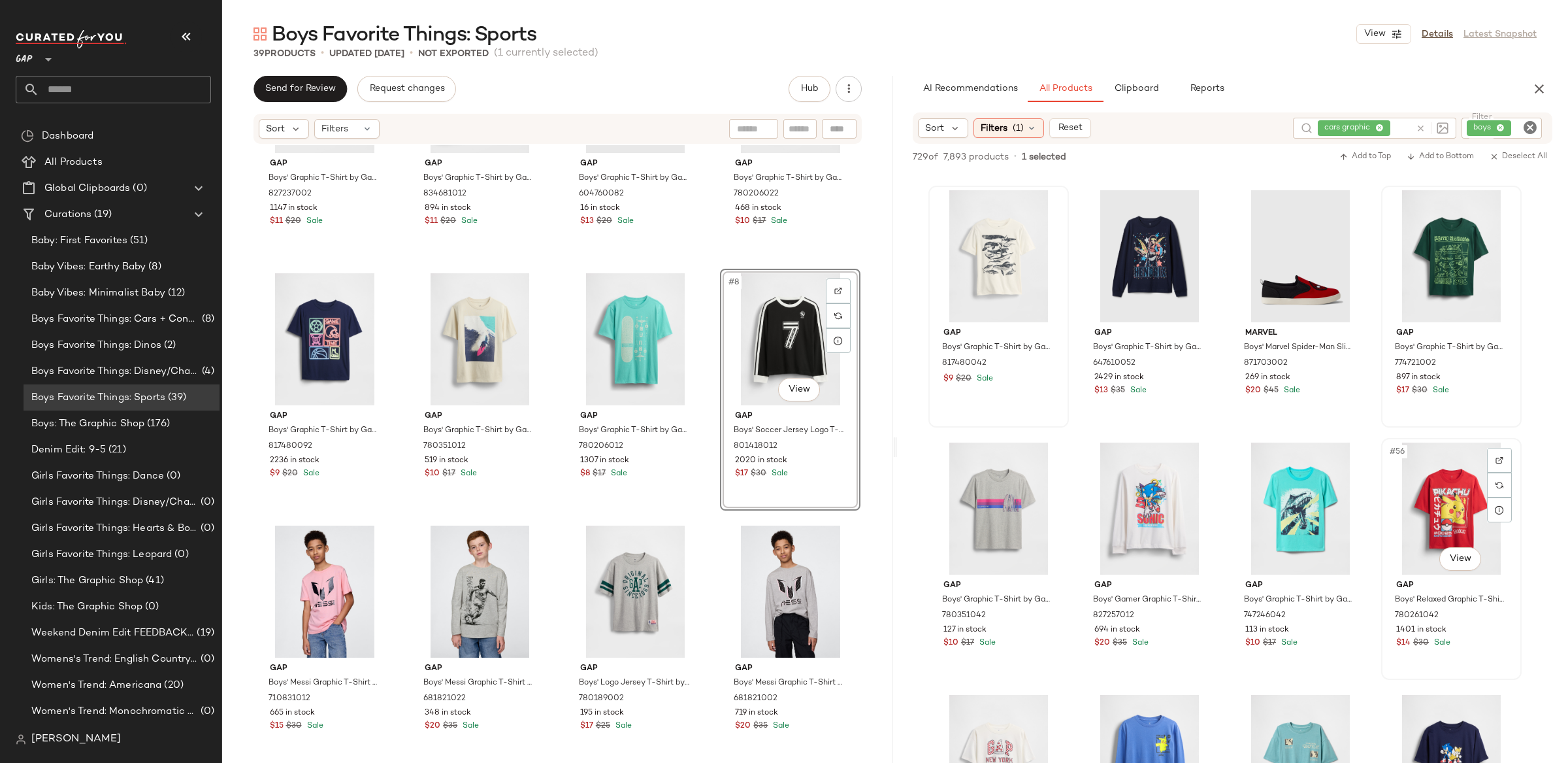
scroll to position [3018, 0]
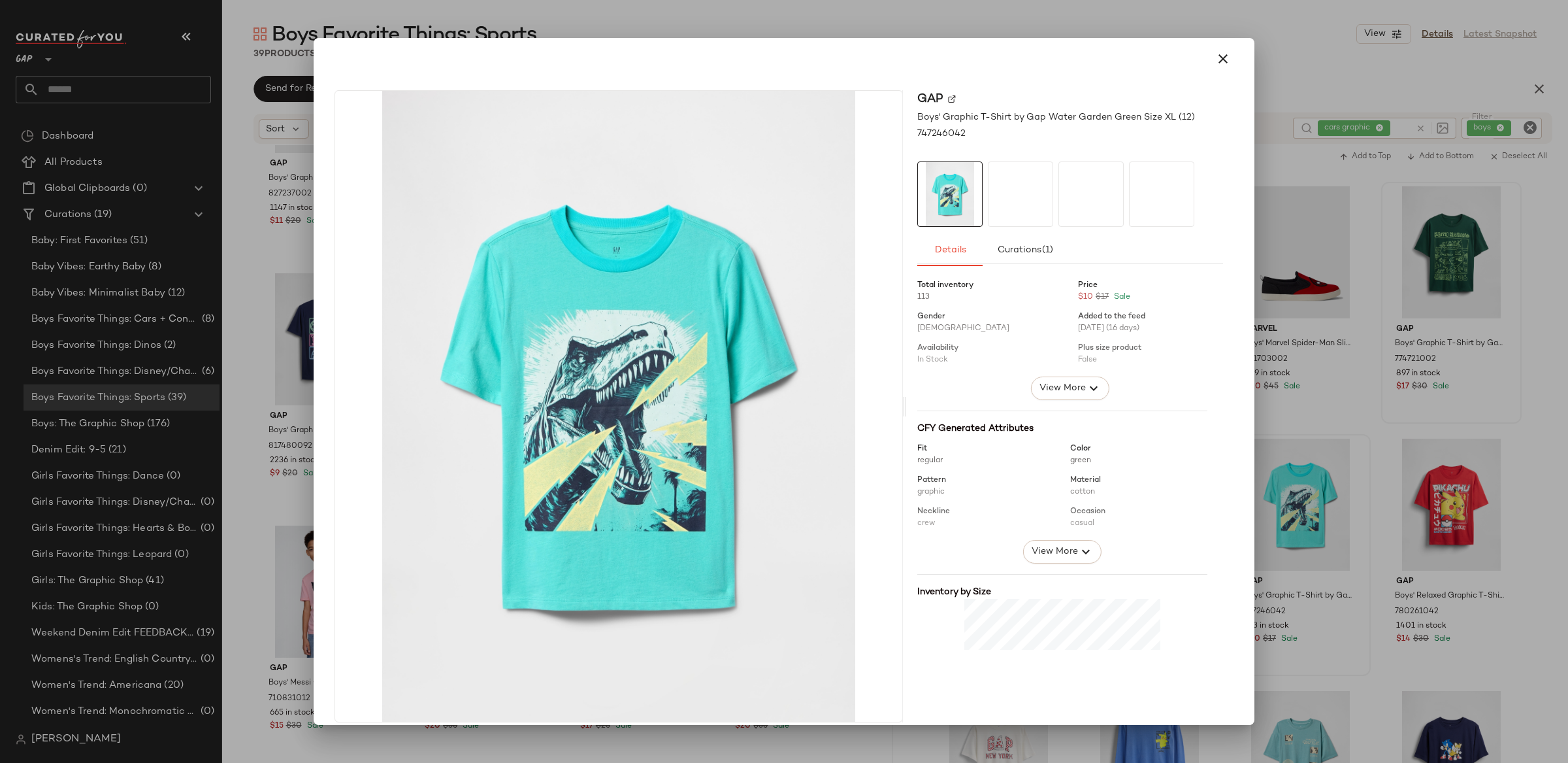
drag, startPoint x: 1318, startPoint y: 512, endPoint x: 1326, endPoint y: 510, distance: 8.2
click at [1318, 512] on div at bounding box center [784, 382] width 1568 height 763
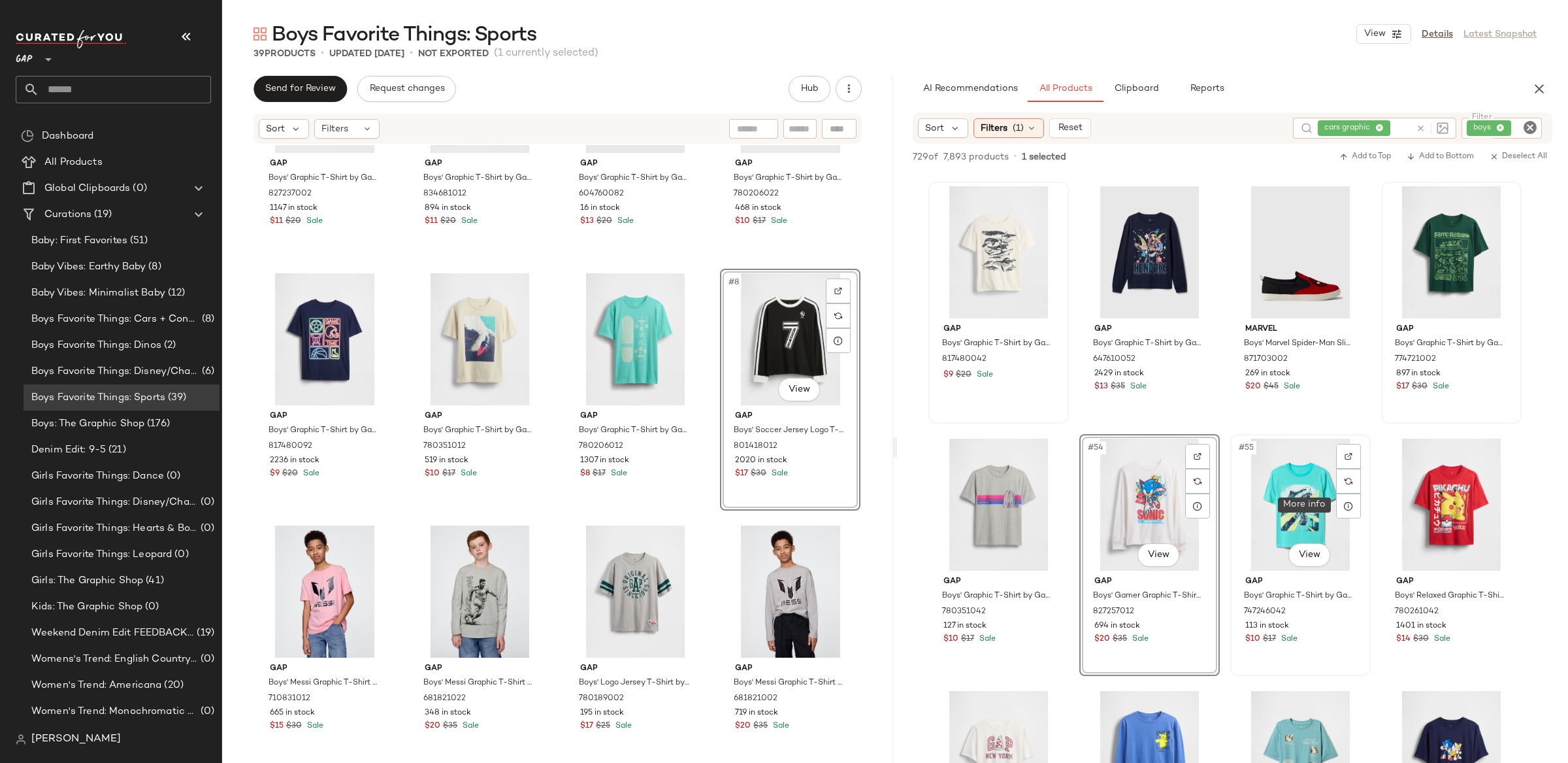
click at [1309, 493] on div "#55 View" at bounding box center [1300, 504] width 131 height 132
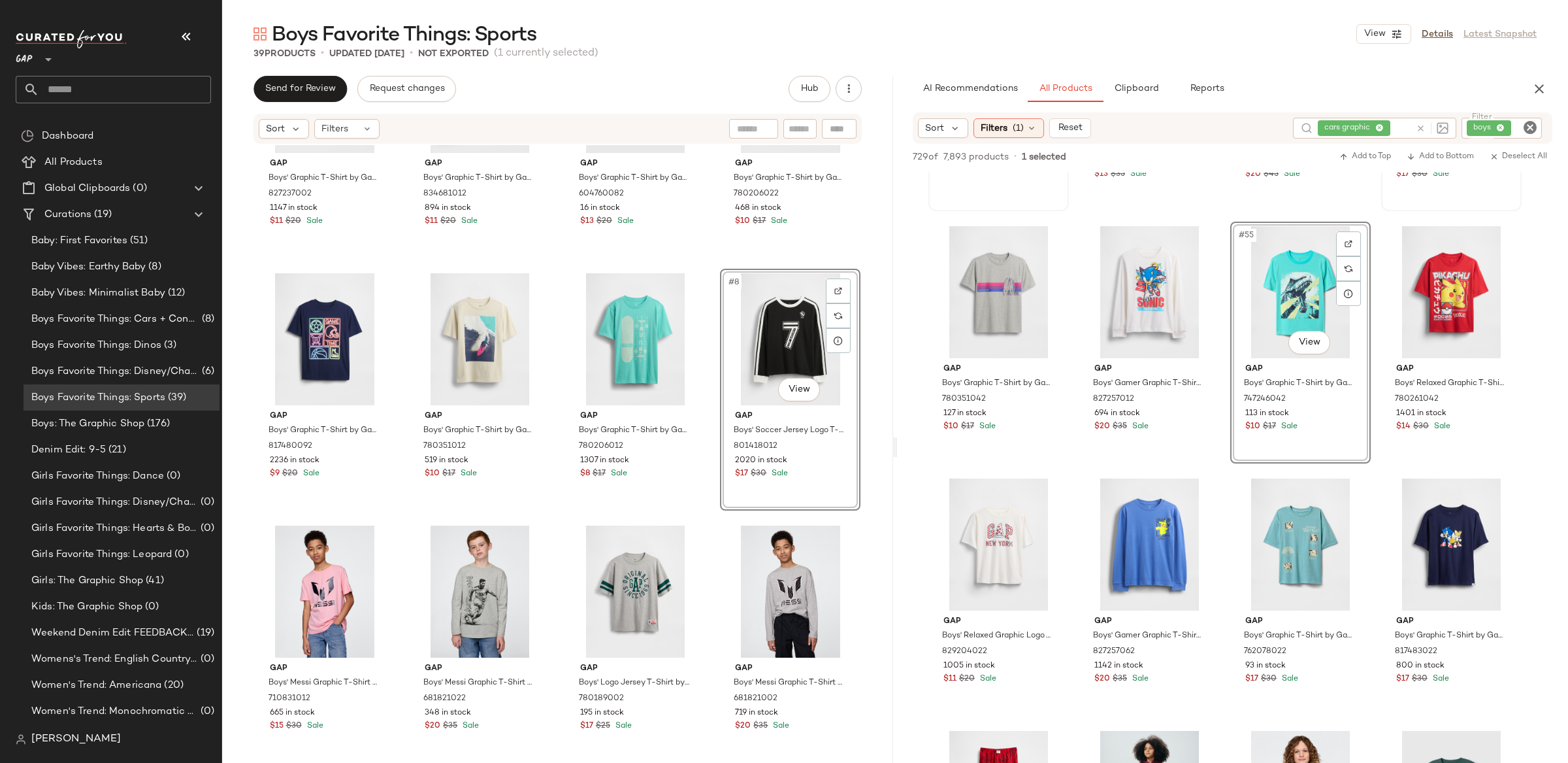
scroll to position [3236, 0]
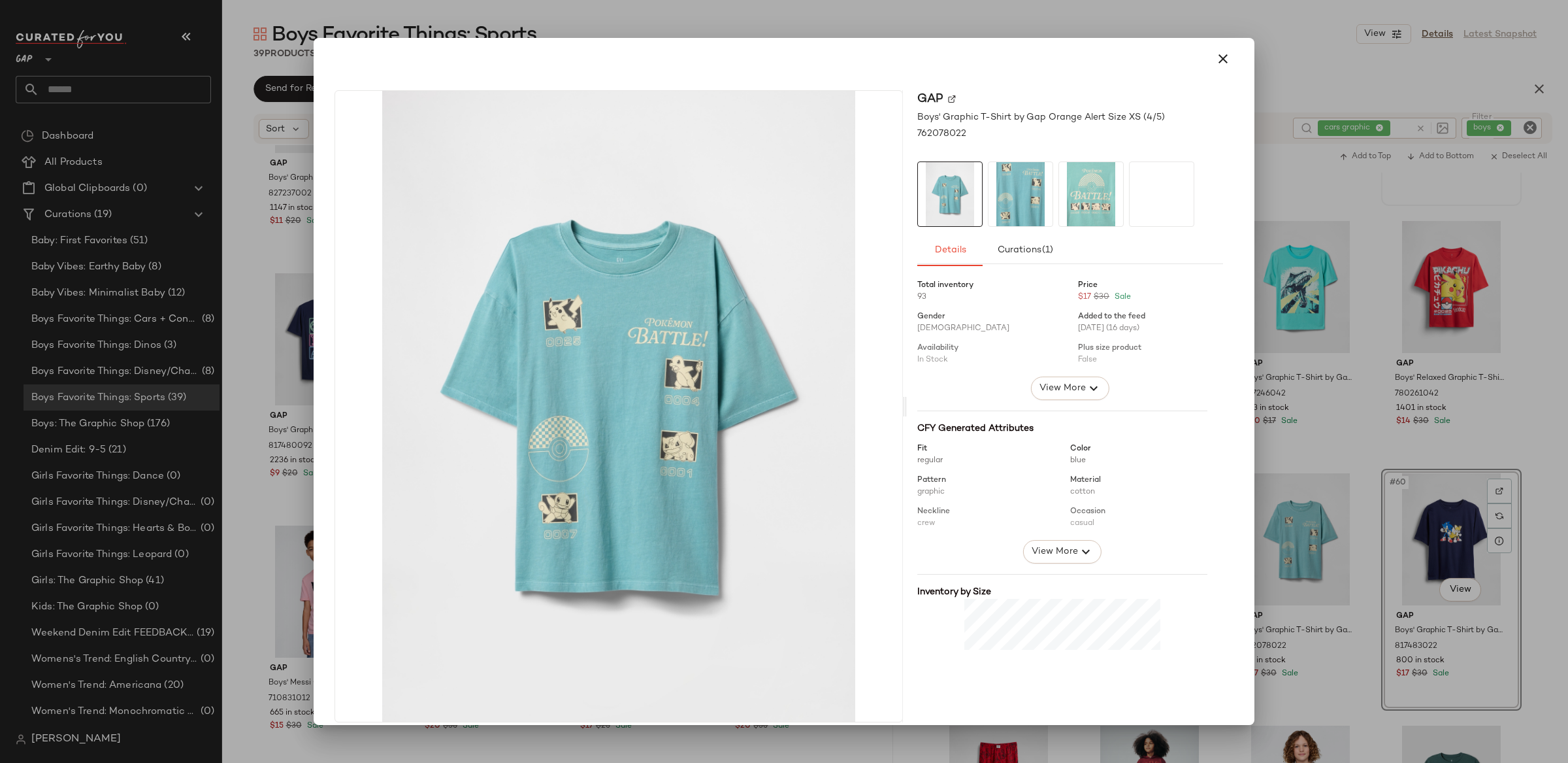
drag, startPoint x: 1312, startPoint y: 567, endPoint x: 1289, endPoint y: 563, distance: 23.3
click at [1312, 567] on div at bounding box center [784, 382] width 1568 height 763
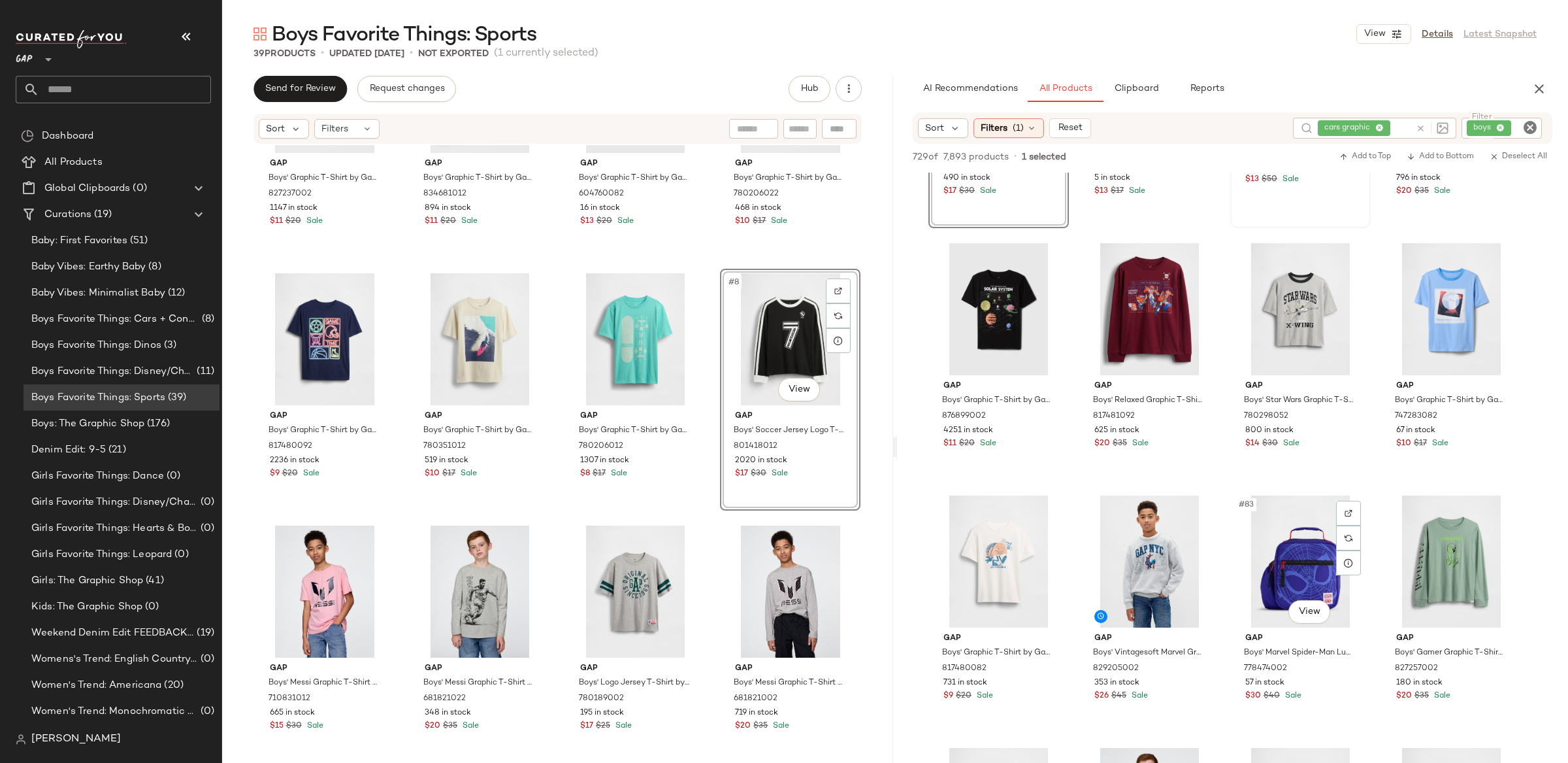
scroll to position [4729, 0]
click at [1421, 126] on icon at bounding box center [1420, 128] width 10 height 10
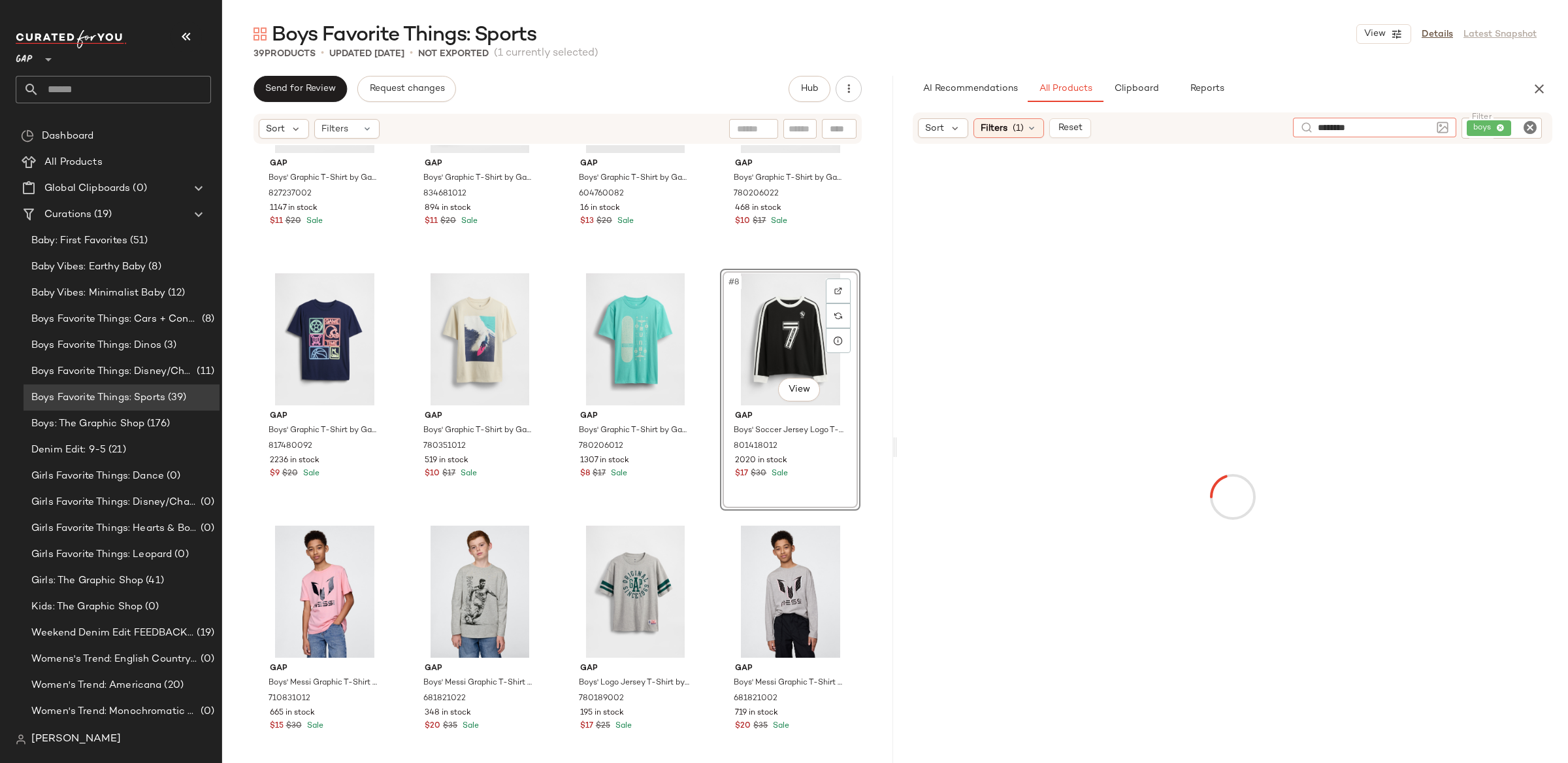
type input "*********"
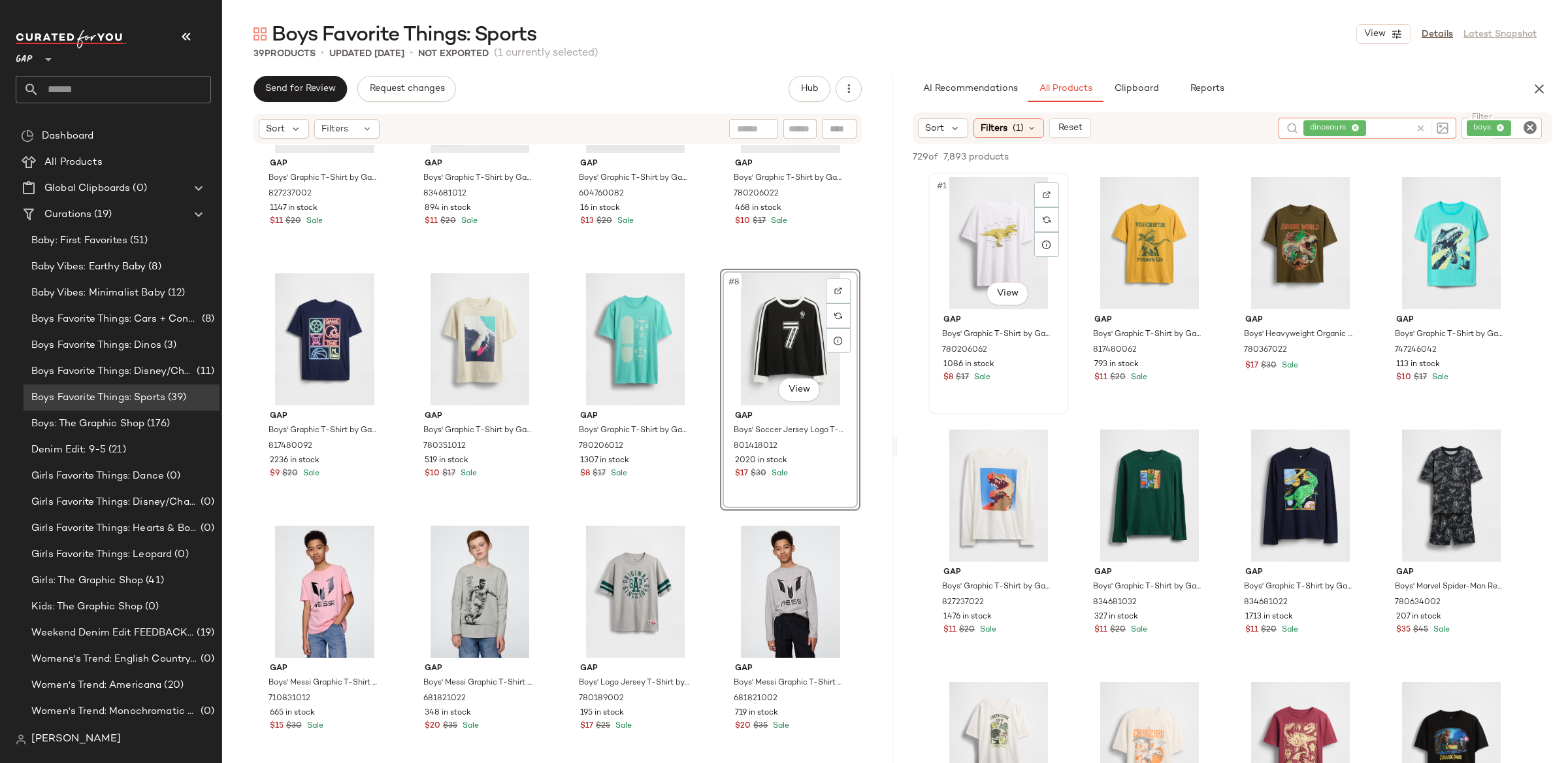
click at [995, 247] on div "#1 View" at bounding box center [999, 242] width 131 height 132
click at [1310, 483] on div "#7 View" at bounding box center [1300, 495] width 131 height 132
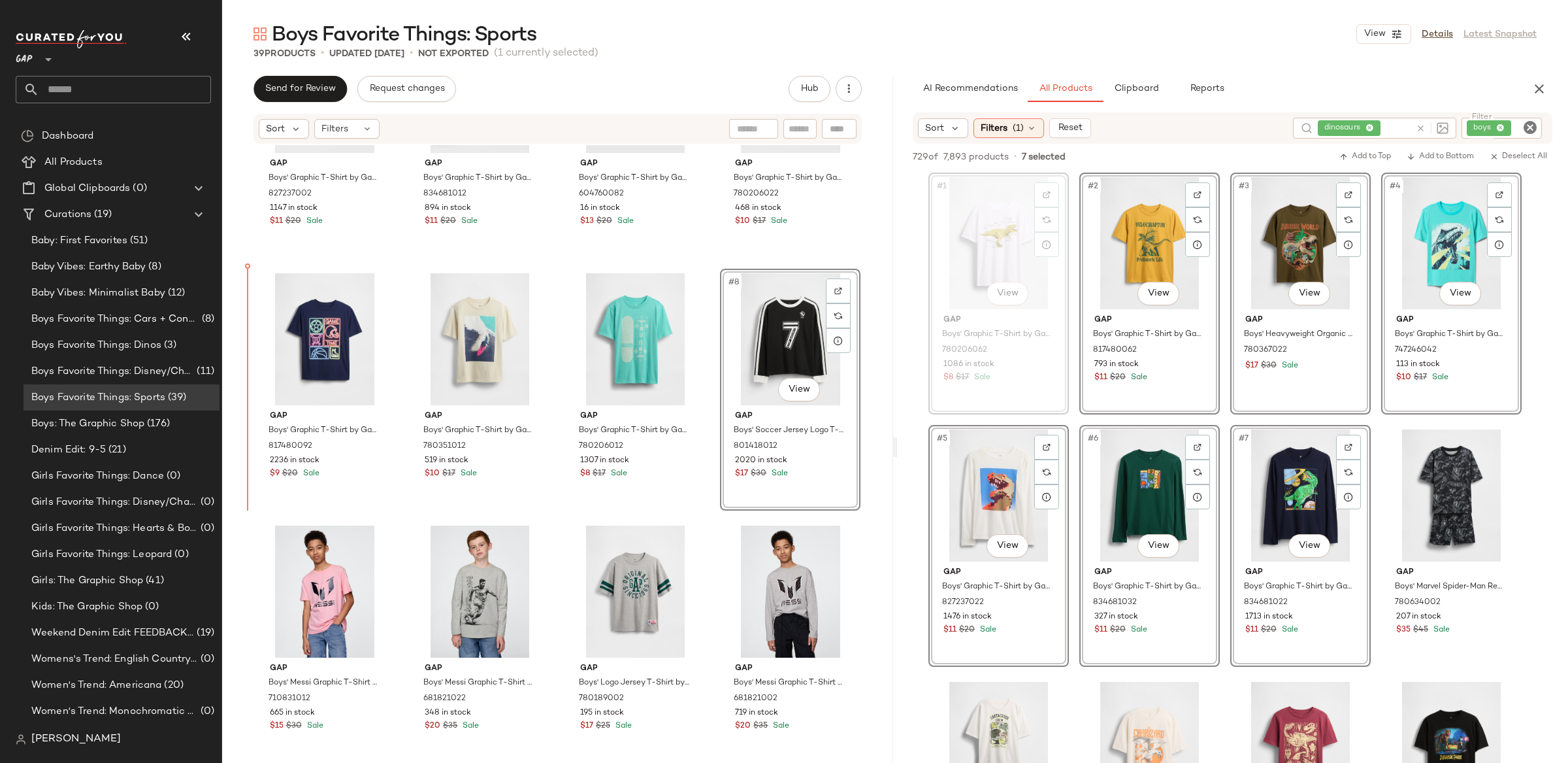
scroll to position [130, 0]
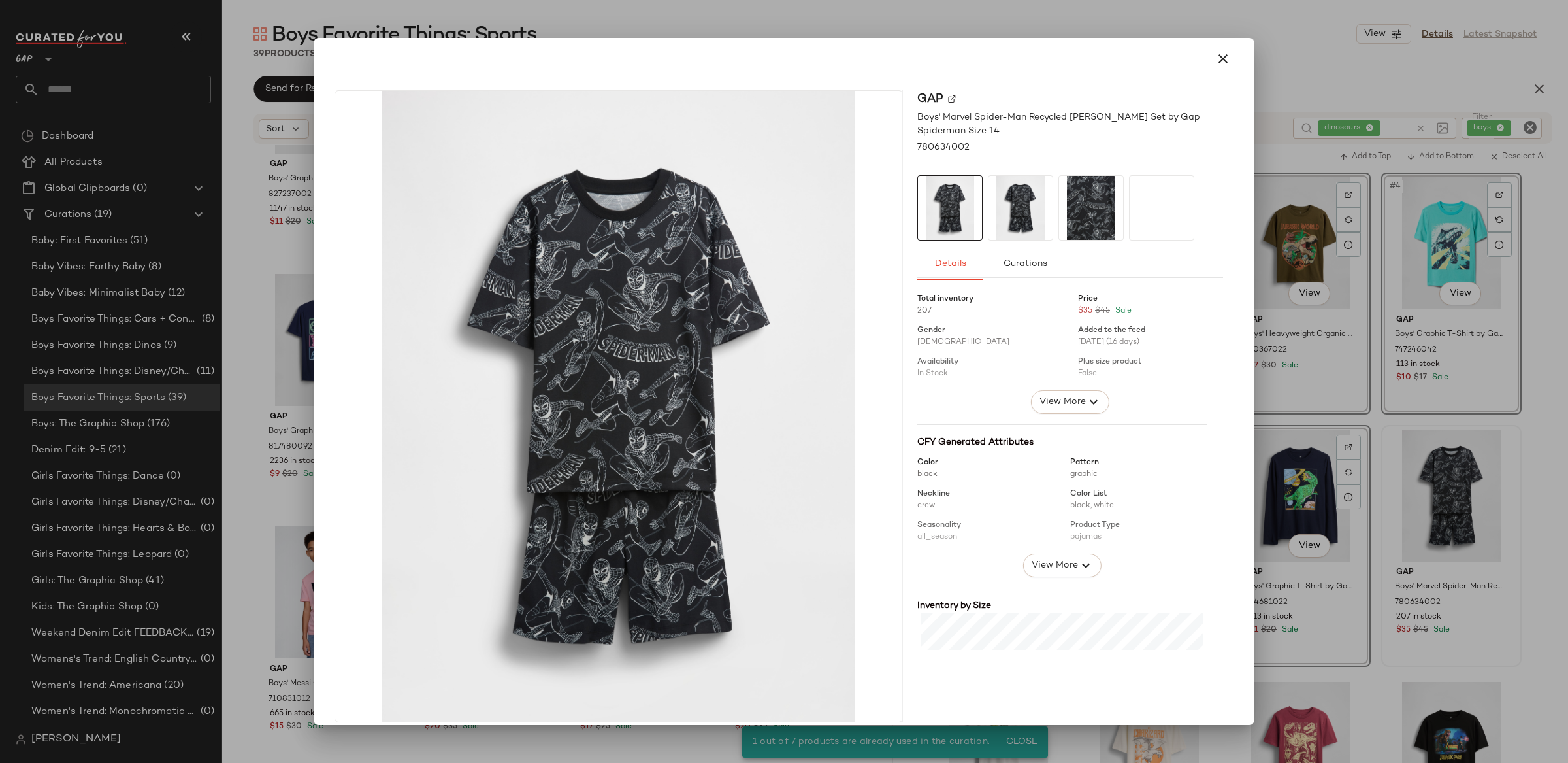
drag, startPoint x: 1371, startPoint y: 428, endPoint x: 1364, endPoint y: 432, distance: 8.1
click at [1371, 428] on div at bounding box center [784, 382] width 1568 height 763
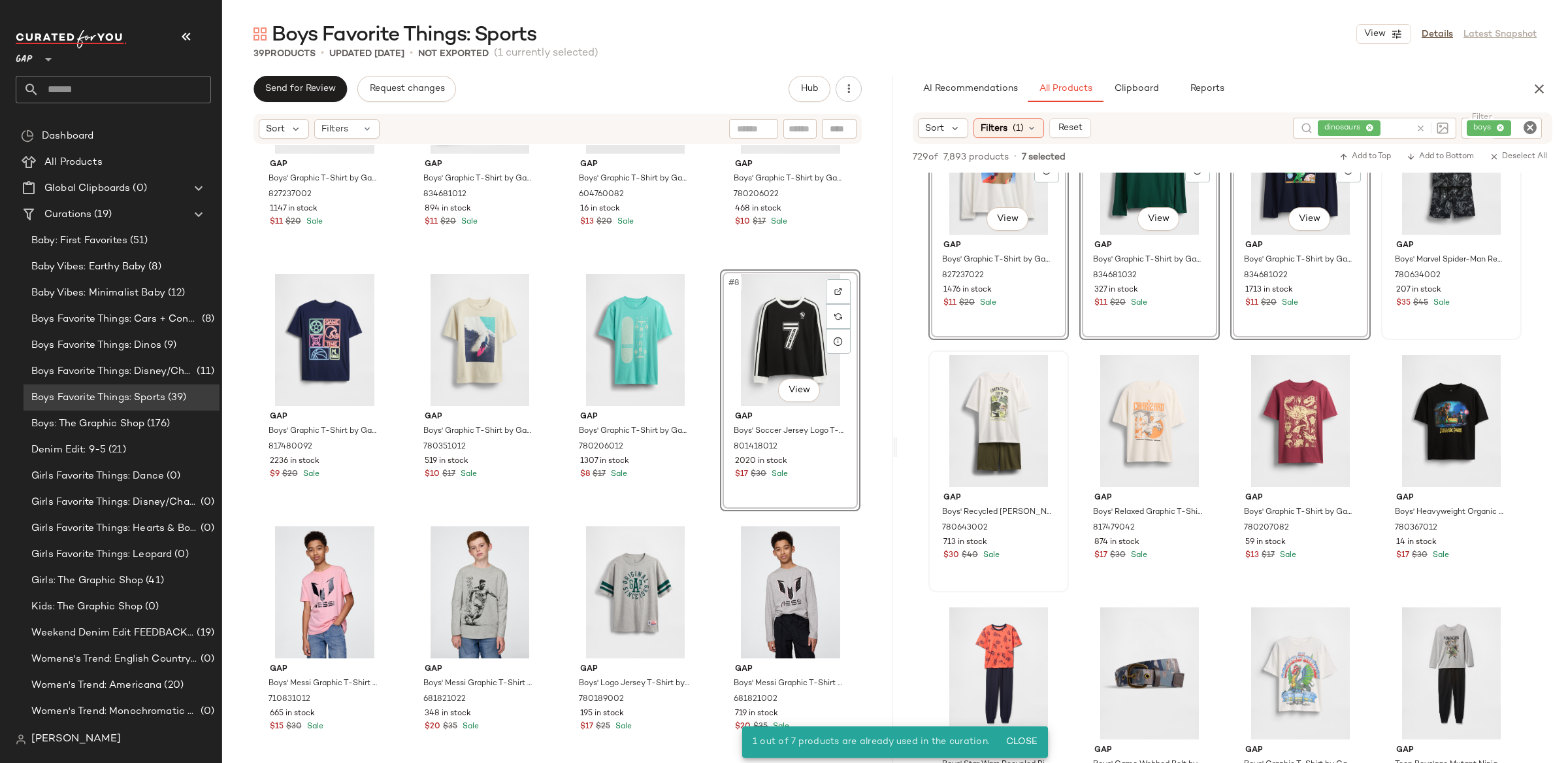
scroll to position [328, 0]
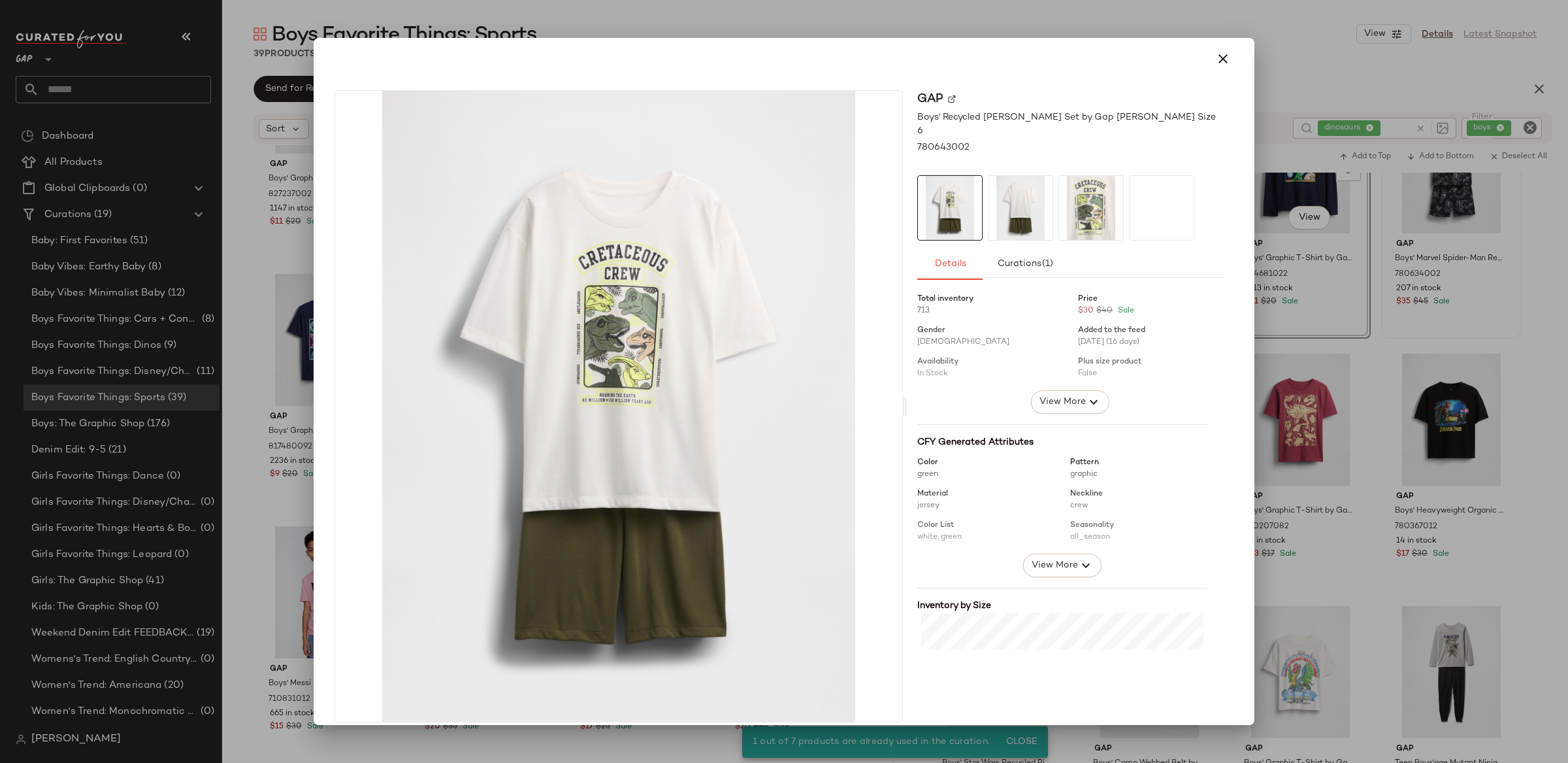
drag, startPoint x: 1326, startPoint y: 440, endPoint x: 1183, endPoint y: 437, distance: 143.0
click at [1326, 440] on div at bounding box center [784, 382] width 1568 height 763
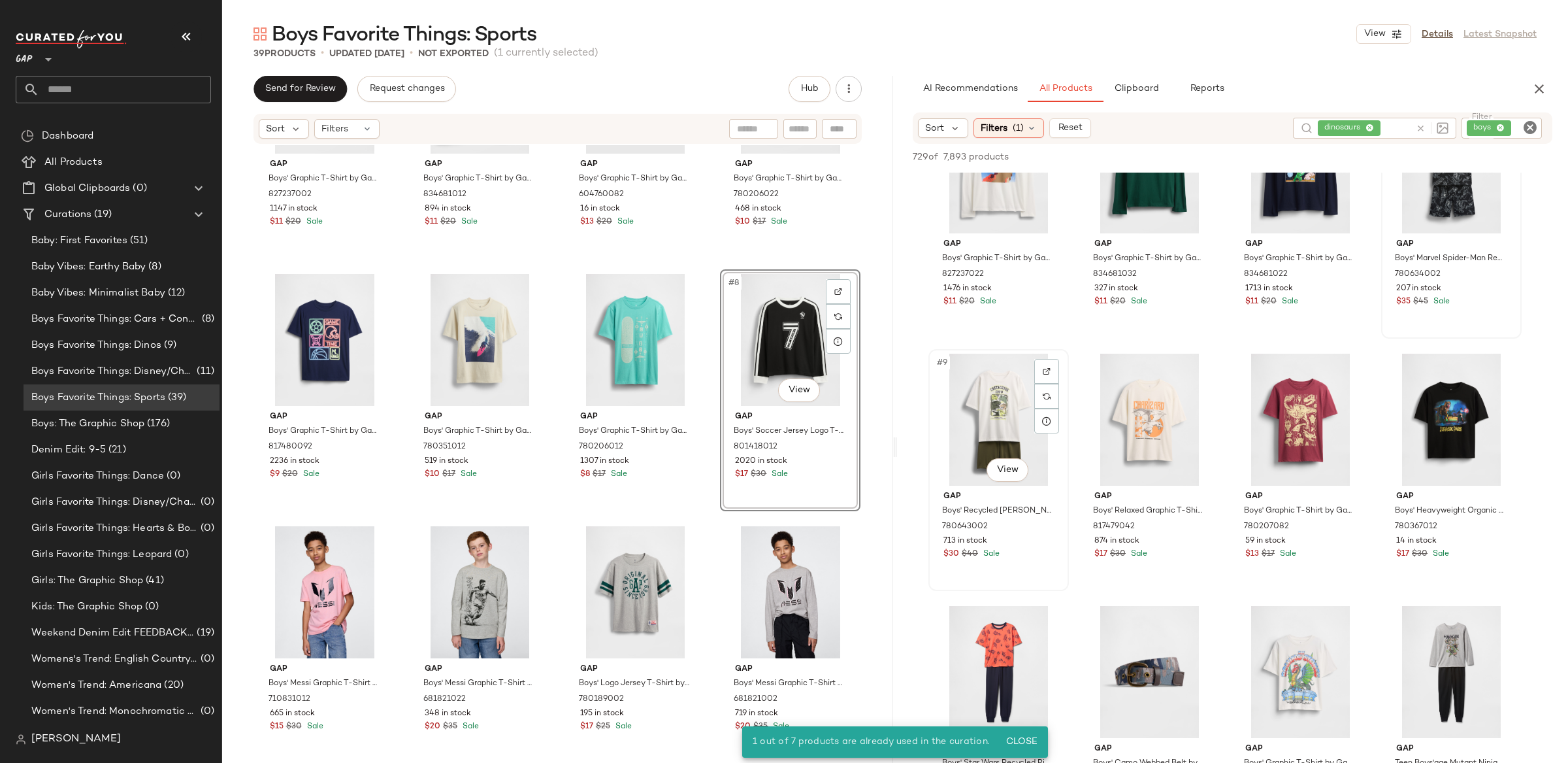
click at [1002, 410] on div "#9 View" at bounding box center [999, 419] width 131 height 132
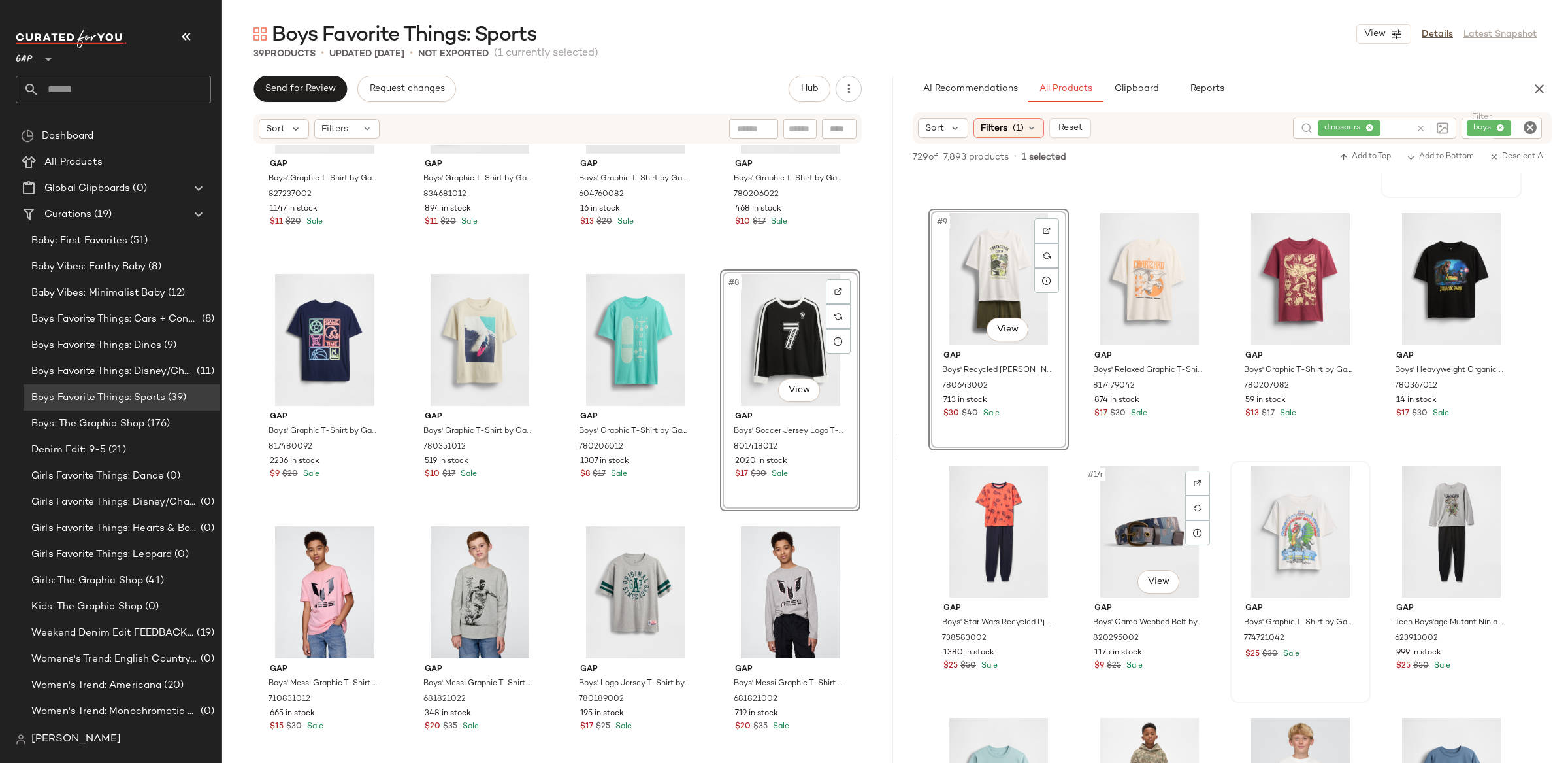
scroll to position [474, 0]
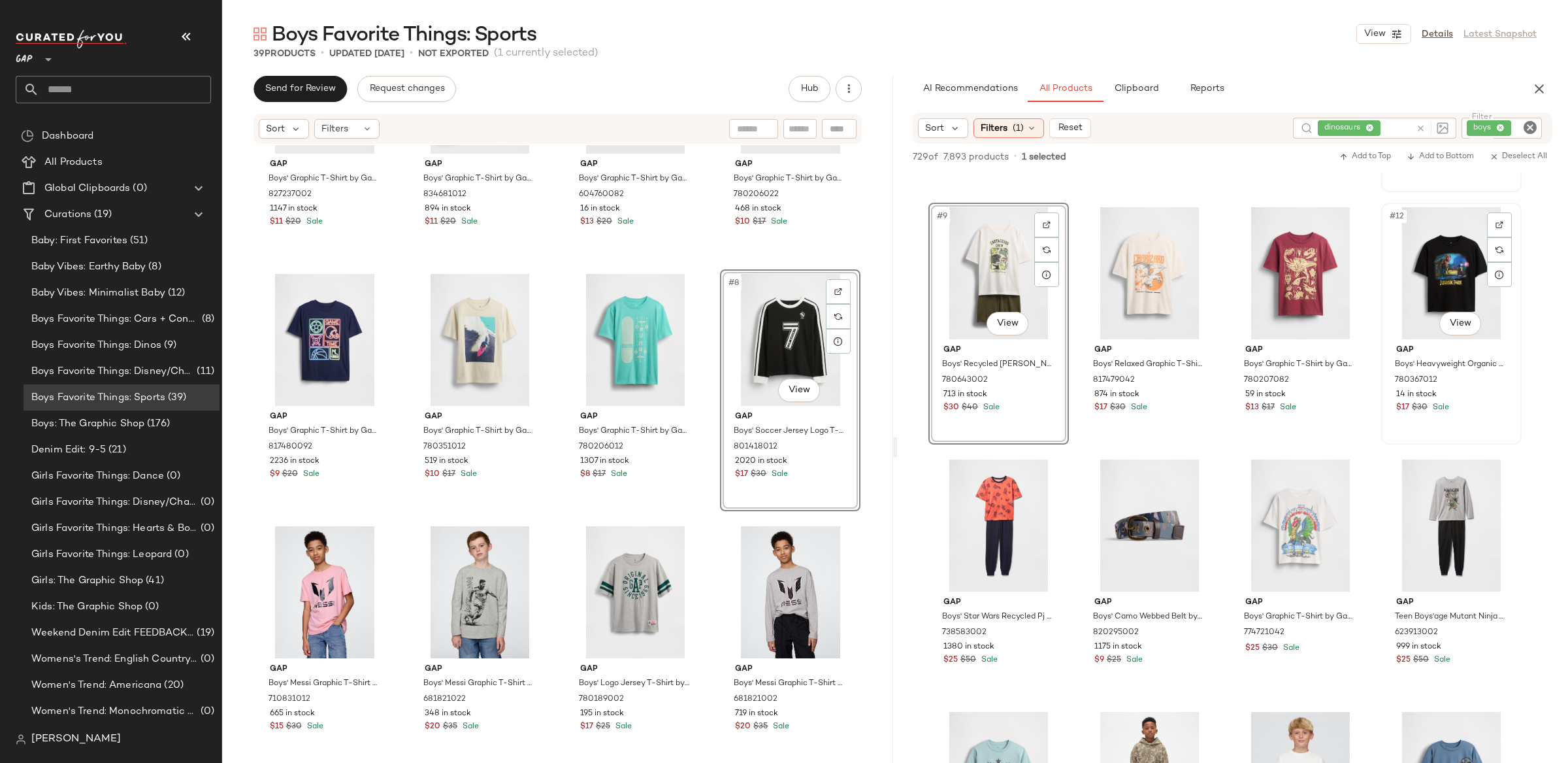
click at [1429, 266] on div "#12 View" at bounding box center [1451, 273] width 131 height 132
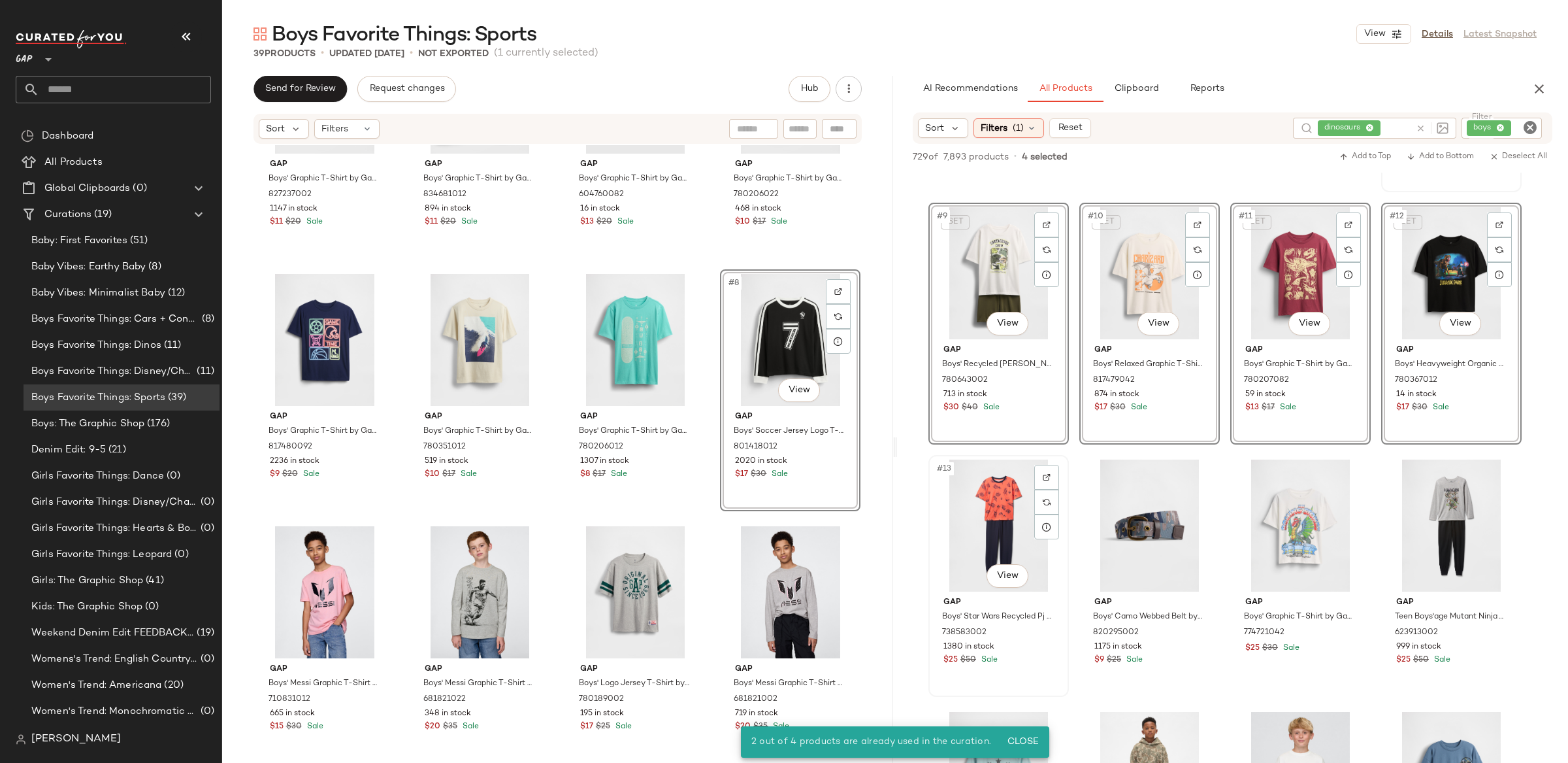
drag, startPoint x: 1008, startPoint y: 518, endPoint x: 1006, endPoint y: 539, distance: 21.1
click at [1008, 518] on div "#13 View" at bounding box center [999, 525] width 131 height 132
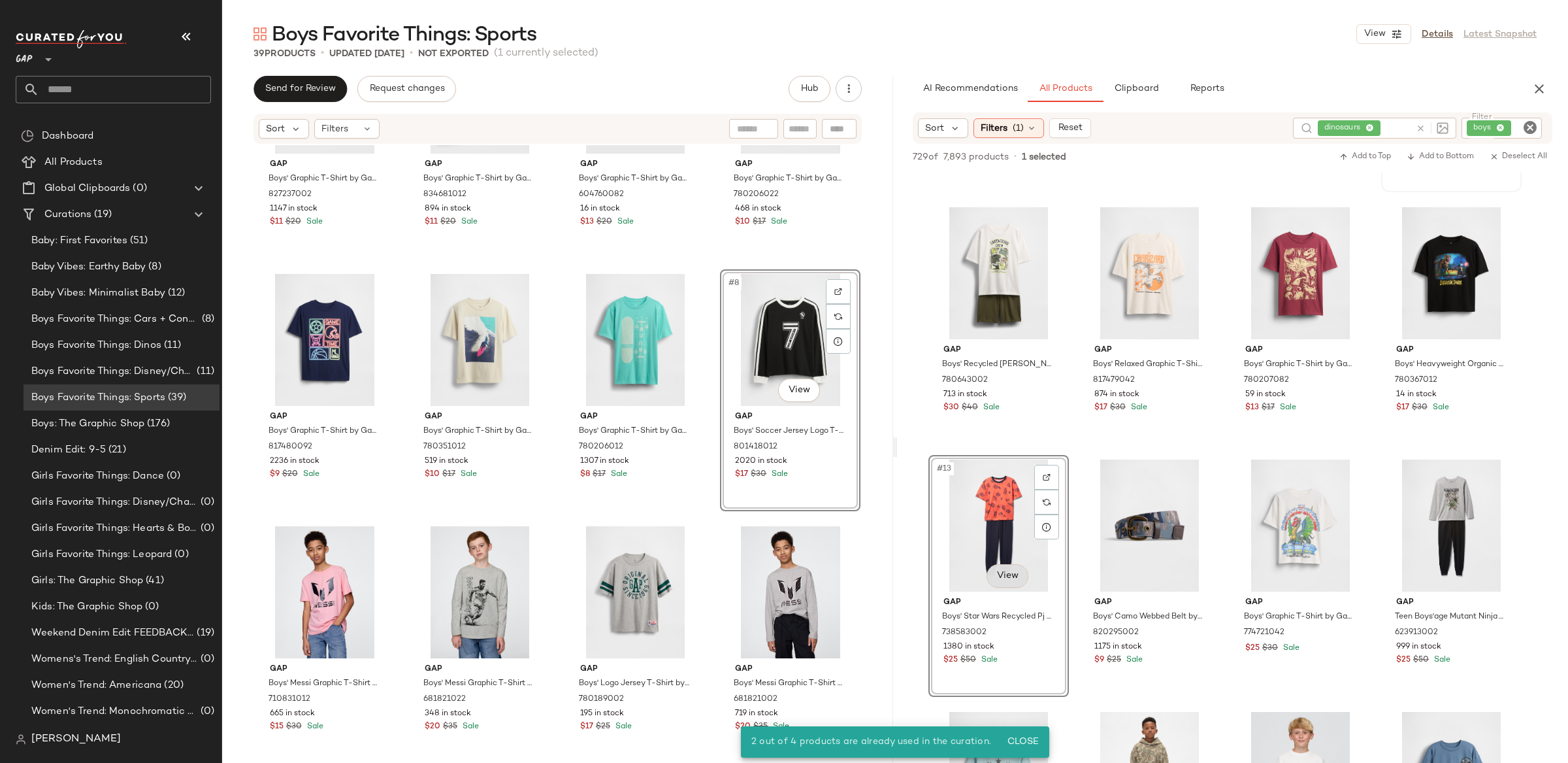
click at [996, 575] on body "GAP ** Dashboard All Products Global Clipboards (0) Curations (19) Baby: First …" at bounding box center [784, 382] width 1568 height 763
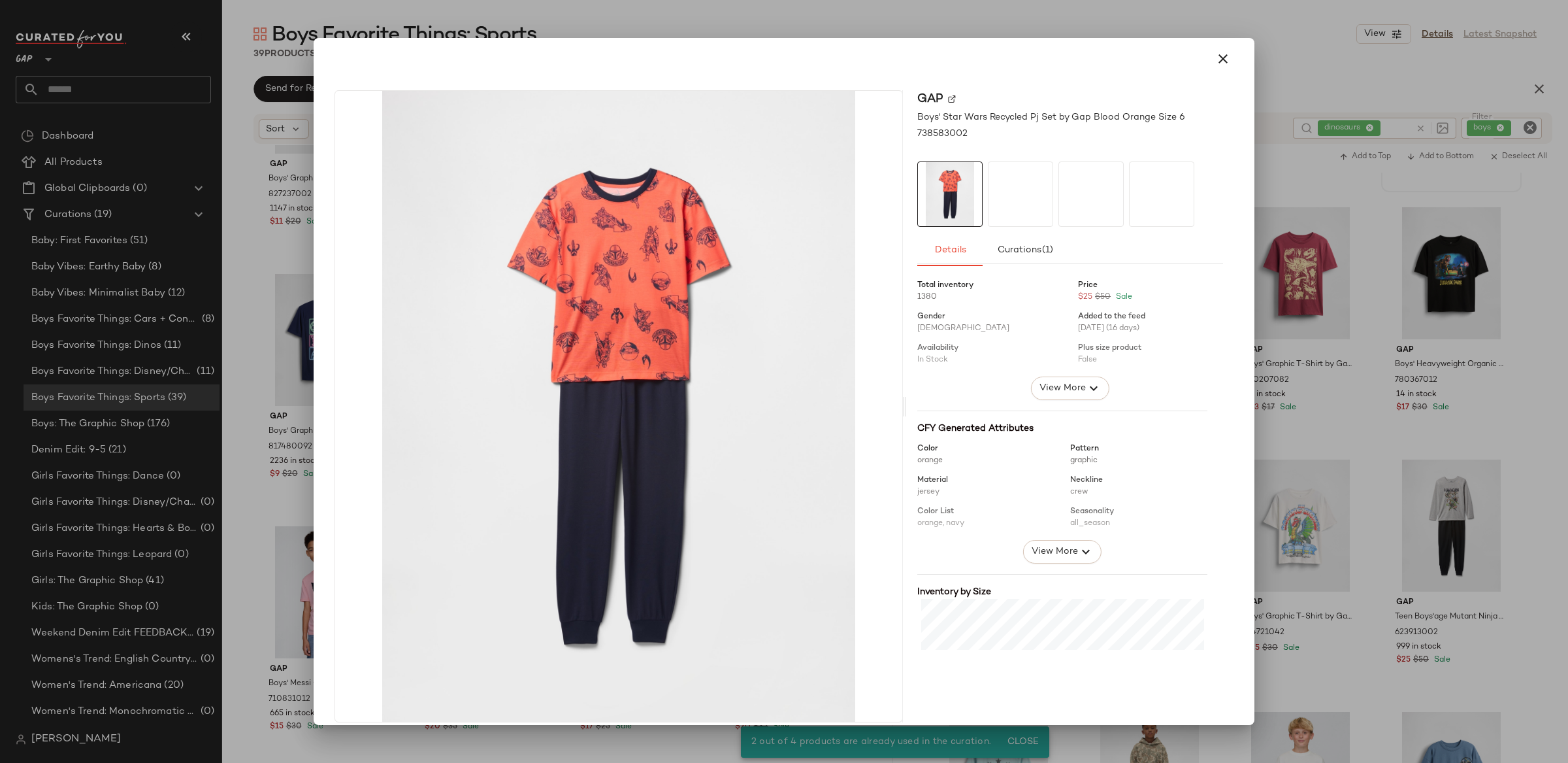
click at [1303, 580] on div at bounding box center [784, 382] width 1568 height 763
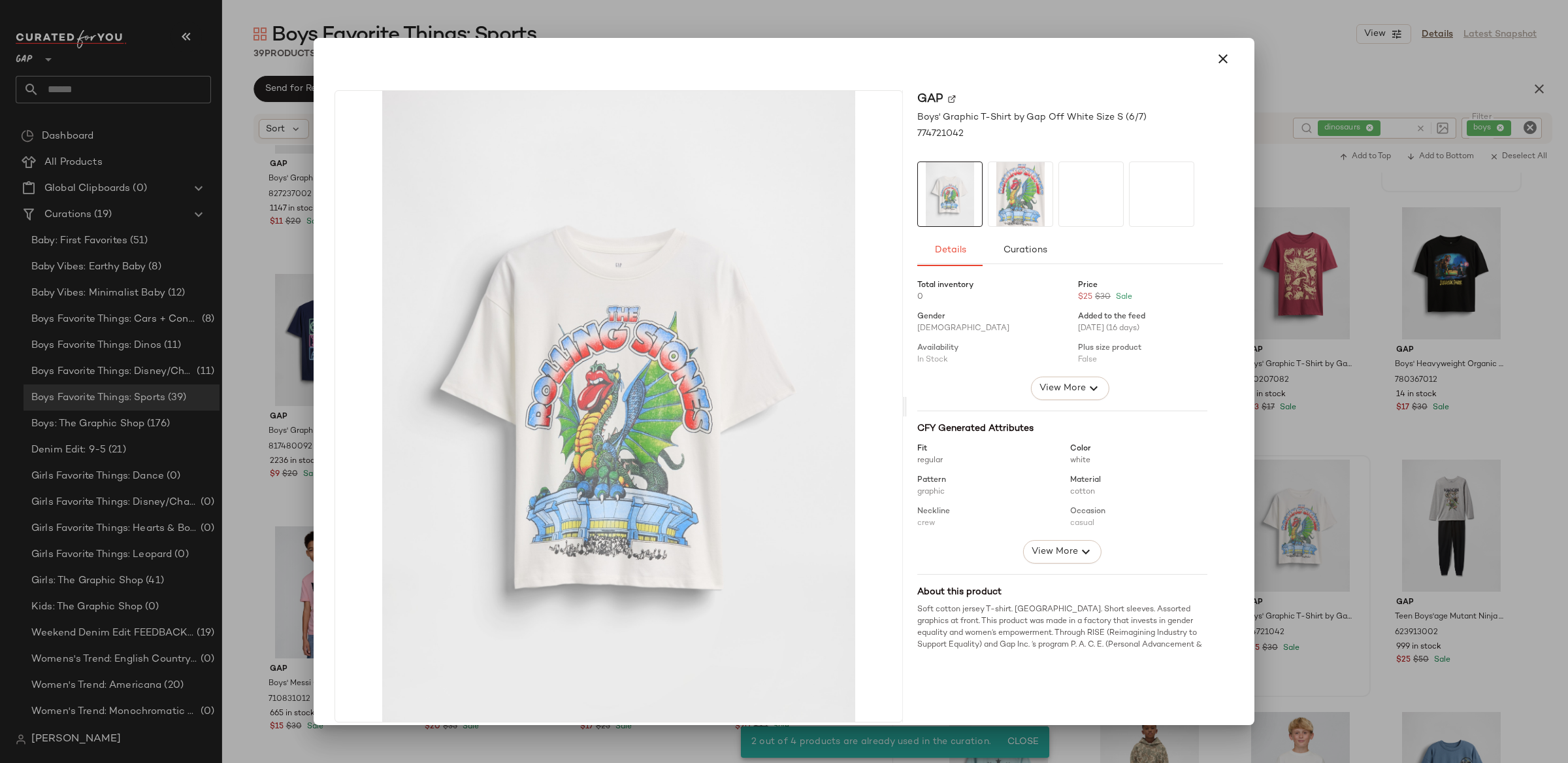
drag, startPoint x: 1314, startPoint y: 536, endPoint x: 1407, endPoint y: 517, distance: 94.9
click at [1315, 536] on div at bounding box center [784, 382] width 1568 height 763
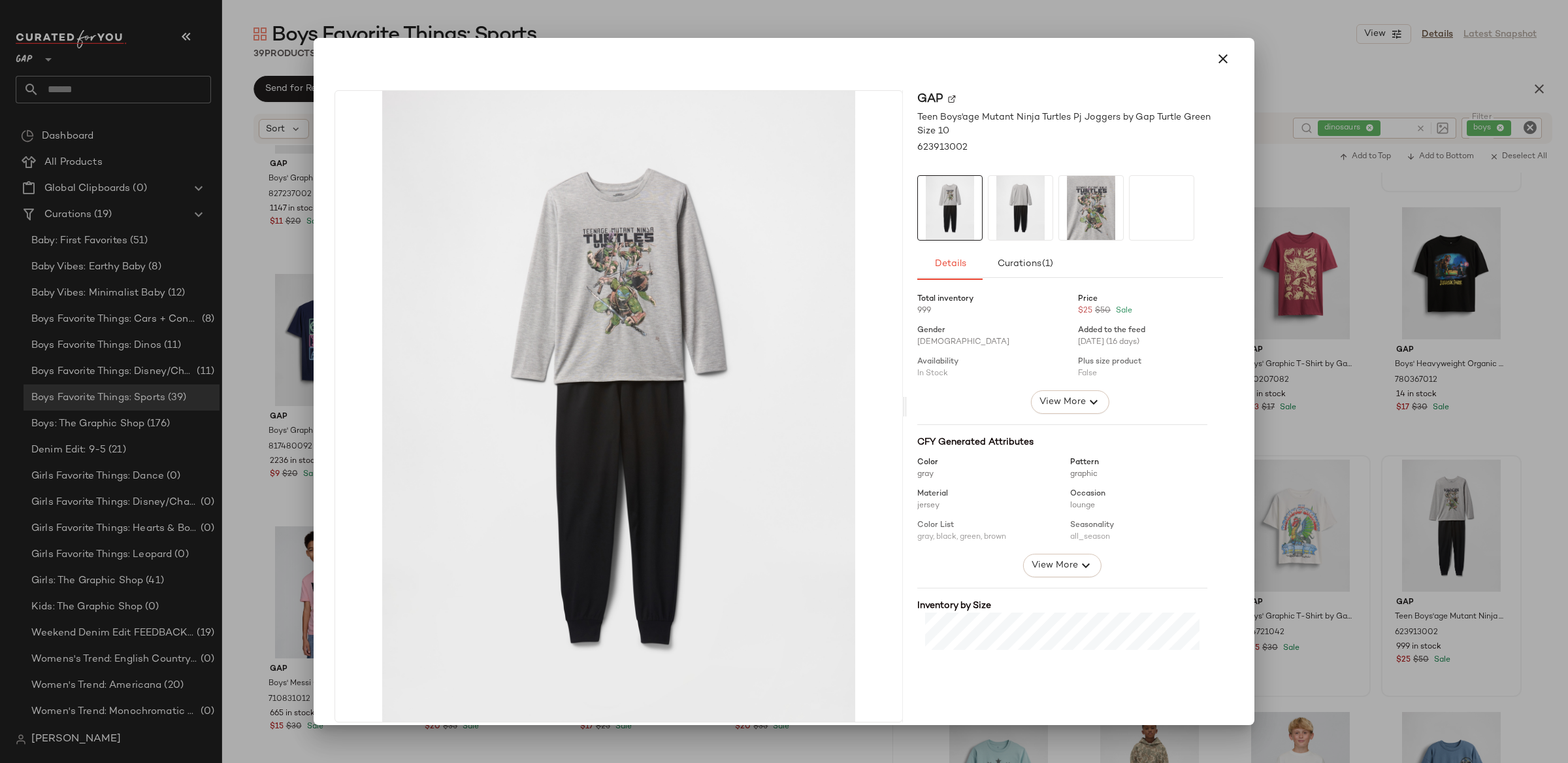
click at [1502, 495] on div at bounding box center [784, 382] width 1568 height 763
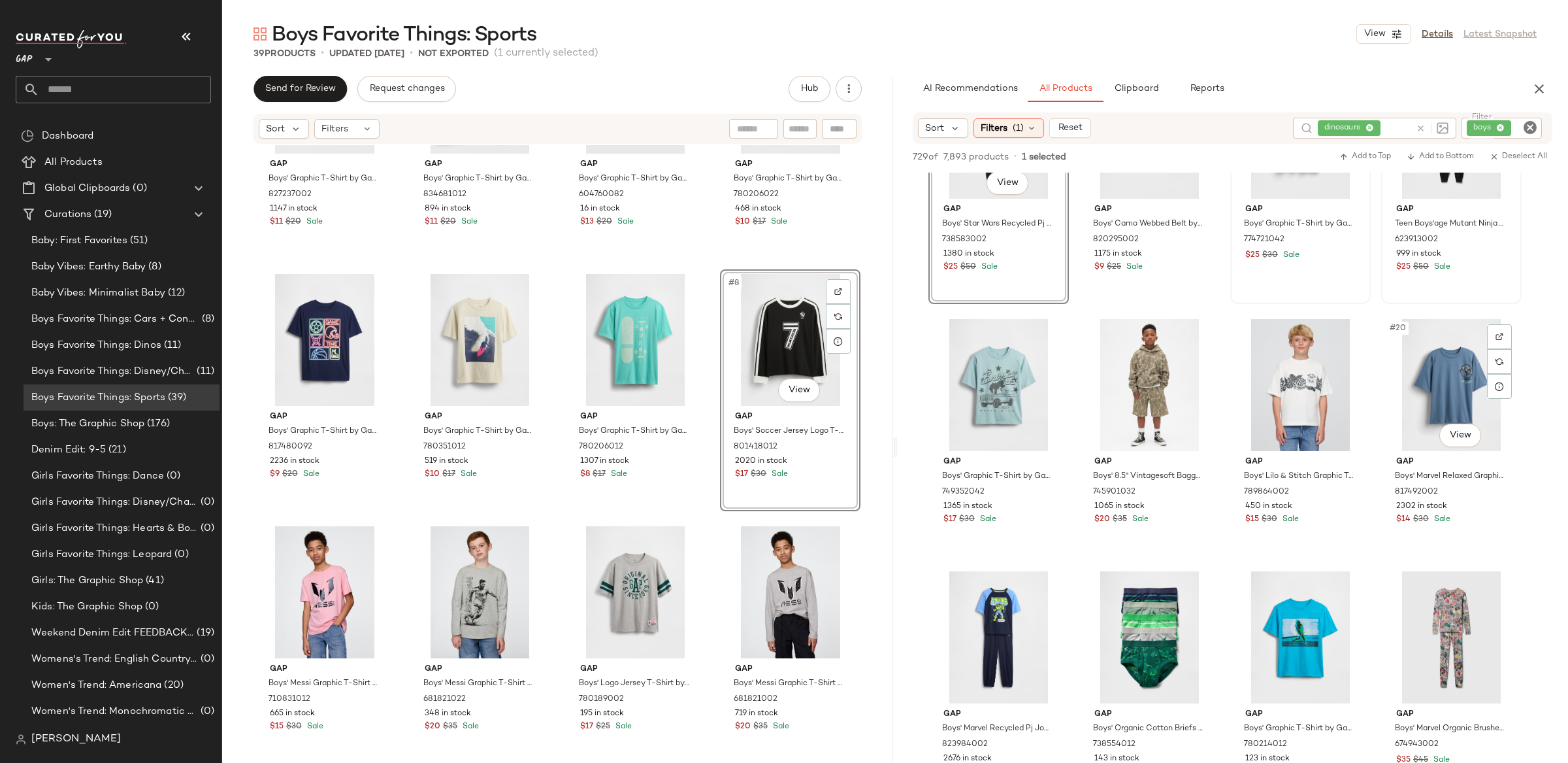
scroll to position [874, 0]
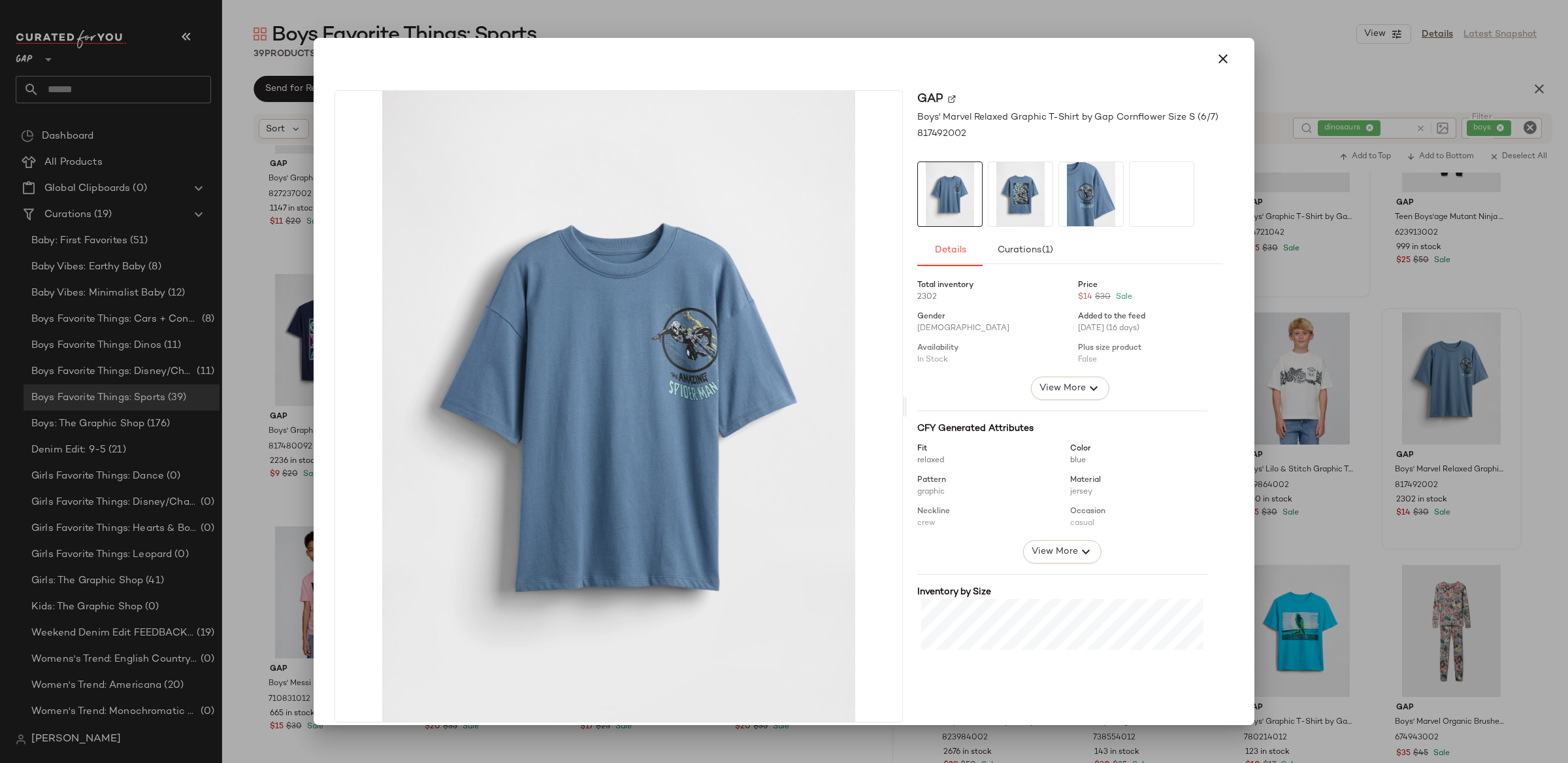
drag, startPoint x: 1459, startPoint y: 457, endPoint x: 1443, endPoint y: 451, distance: 17.1
click at [1459, 457] on div at bounding box center [784, 382] width 1568 height 763
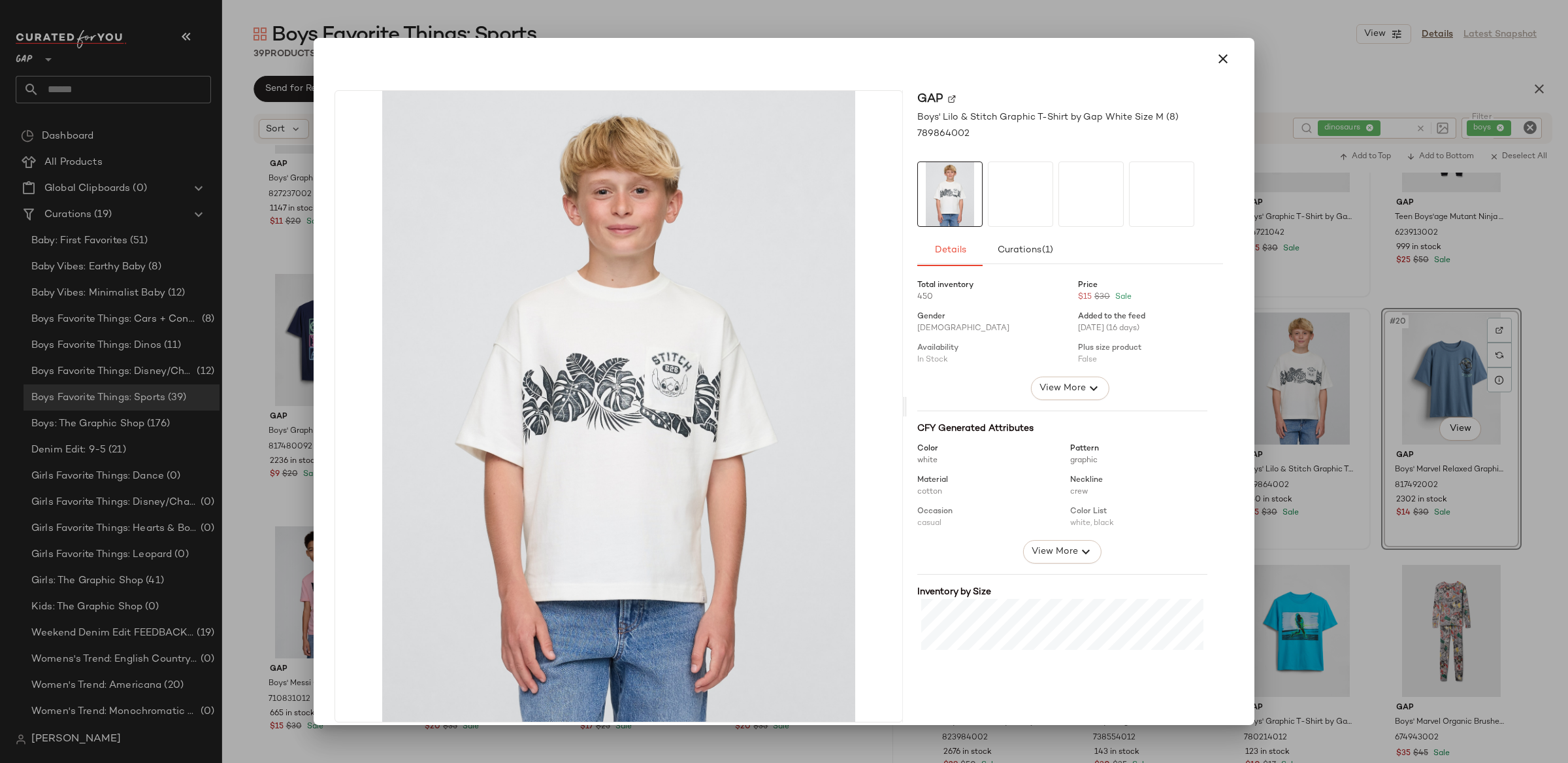
click at [1297, 360] on div at bounding box center [784, 382] width 1568 height 763
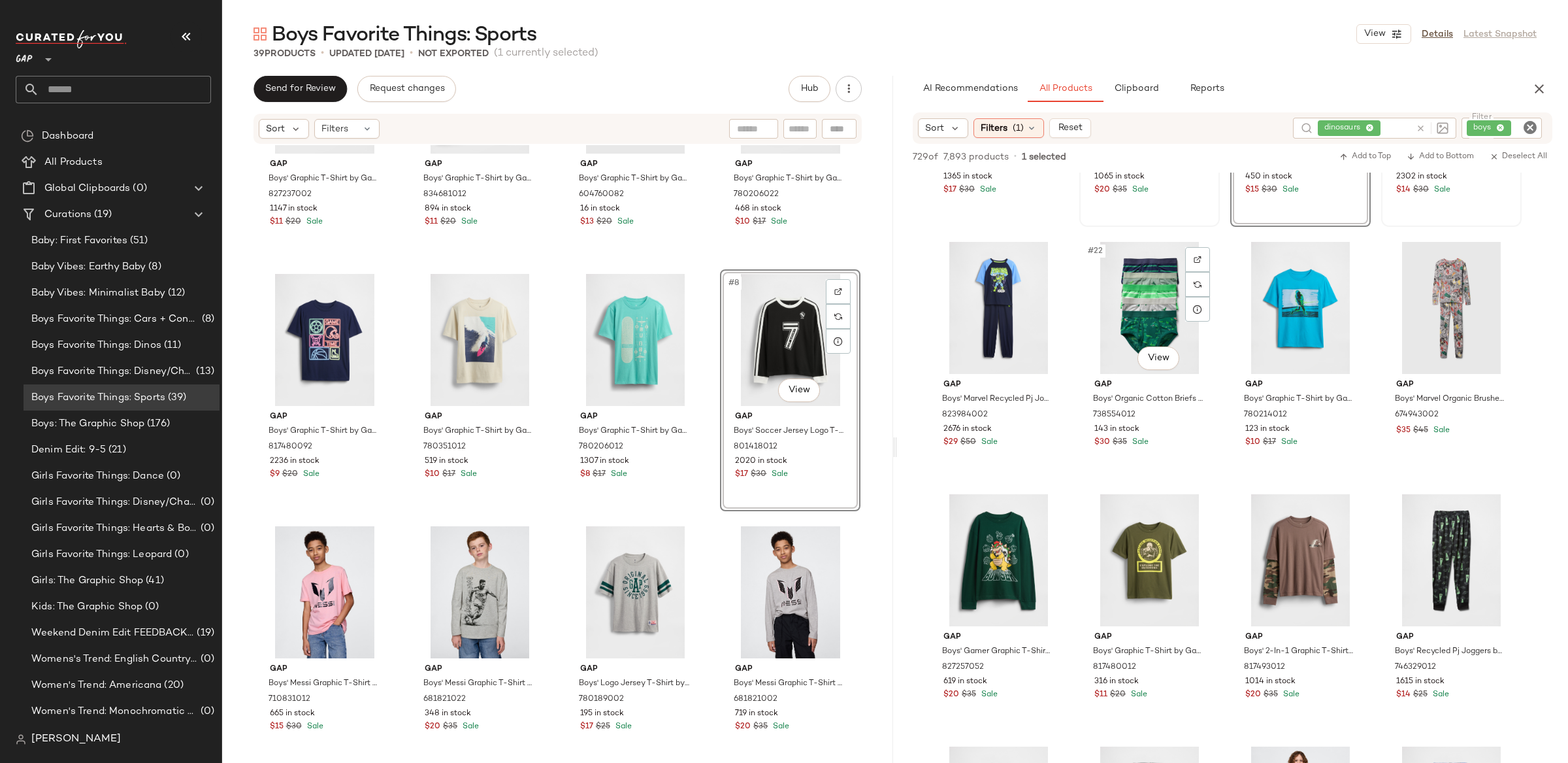
scroll to position [1194, 0]
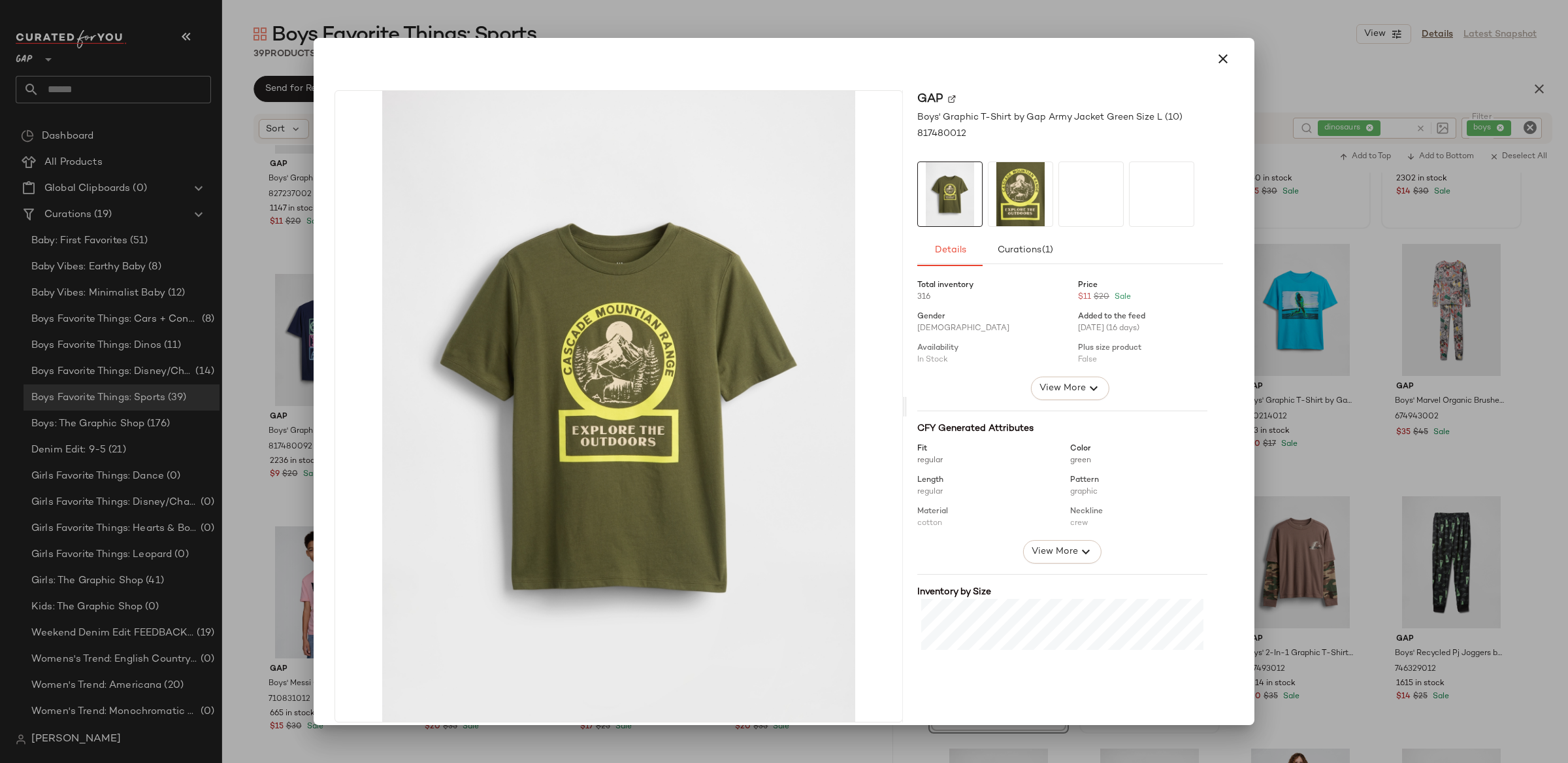
click at [1265, 581] on div at bounding box center [784, 382] width 1568 height 763
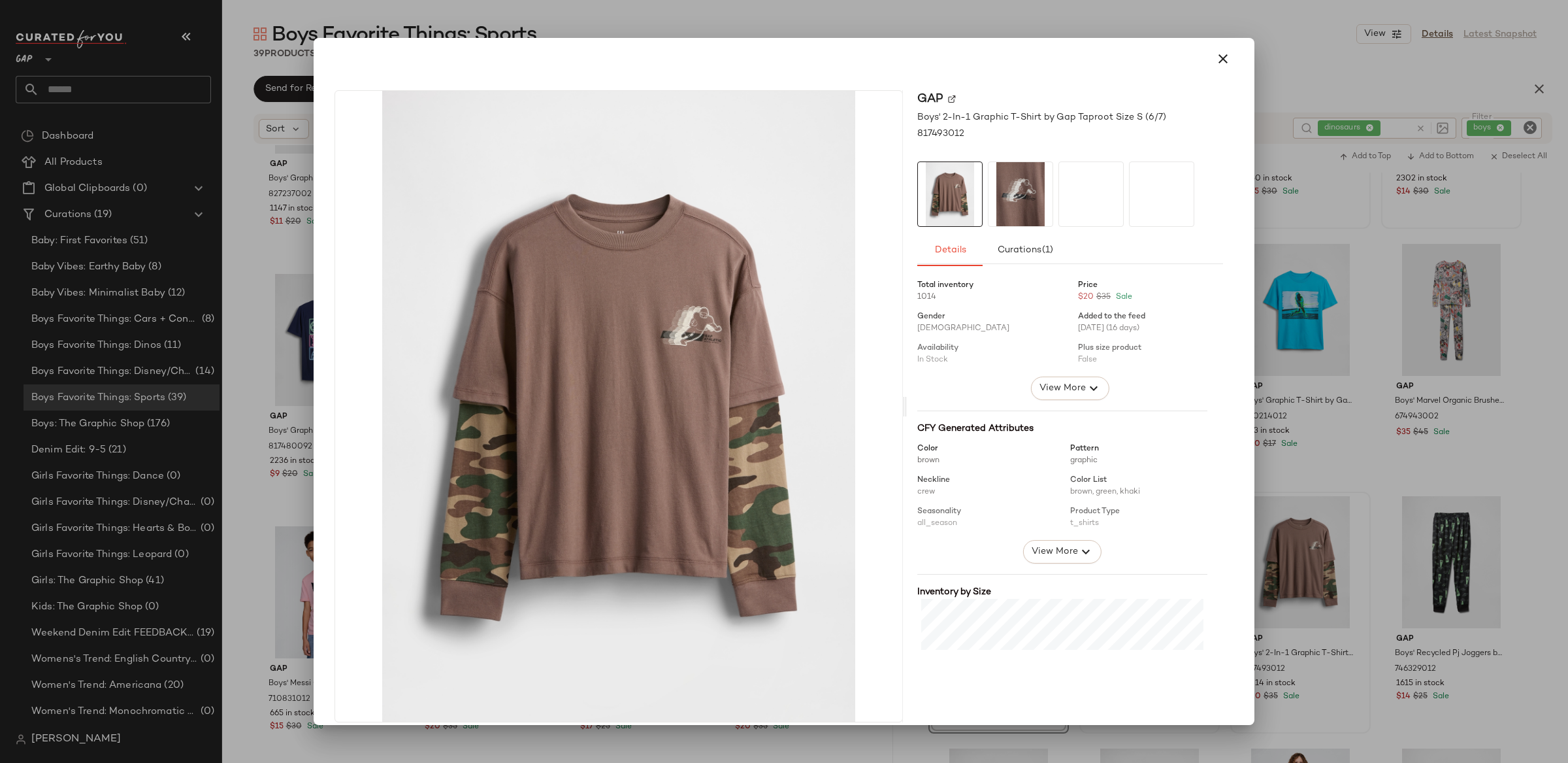
drag, startPoint x: 1344, startPoint y: 470, endPoint x: 1335, endPoint y: 486, distance: 18.4
click at [1344, 470] on div at bounding box center [784, 382] width 1568 height 763
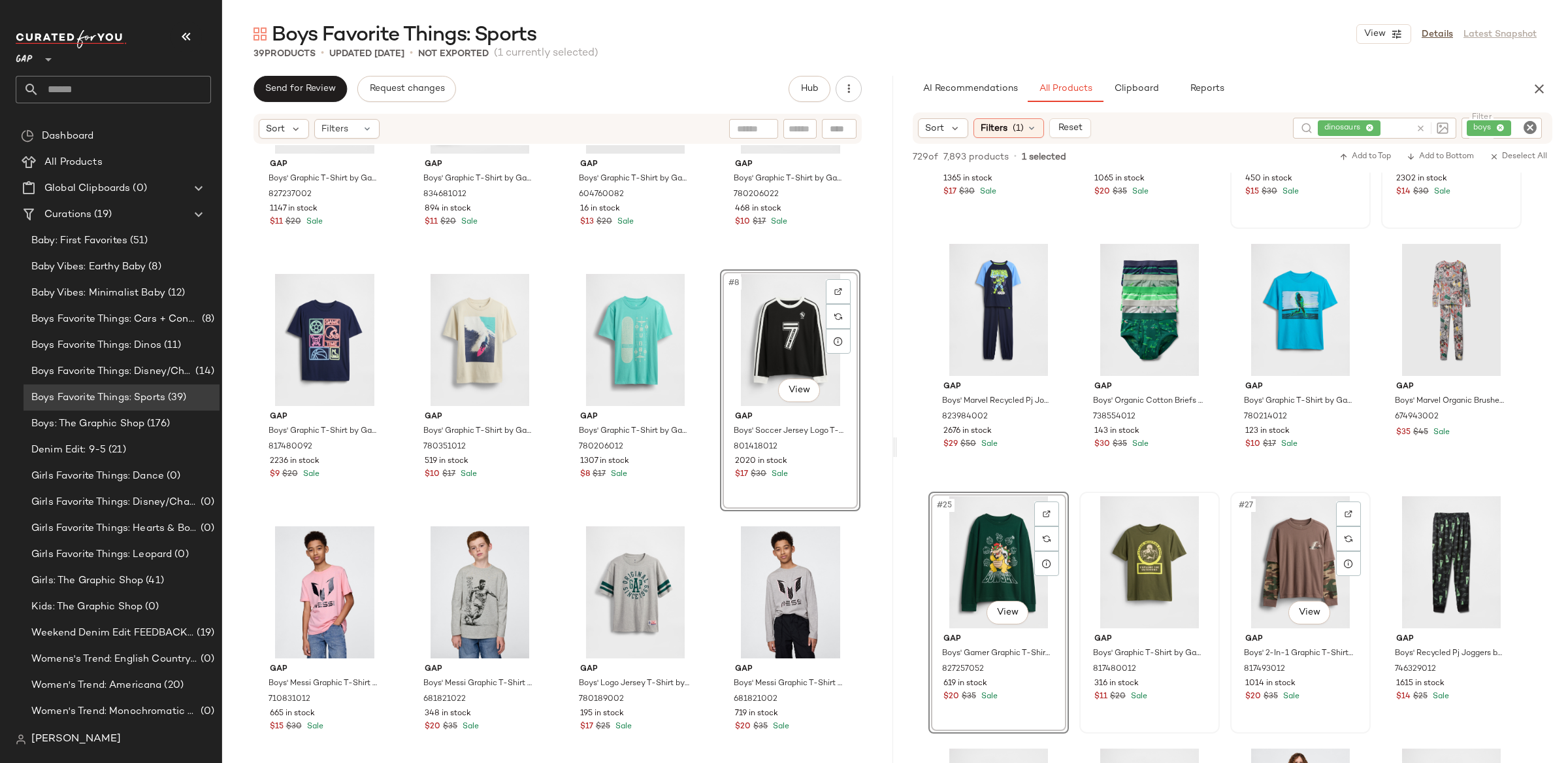
click at [1302, 538] on div "#27 View" at bounding box center [1300, 562] width 131 height 132
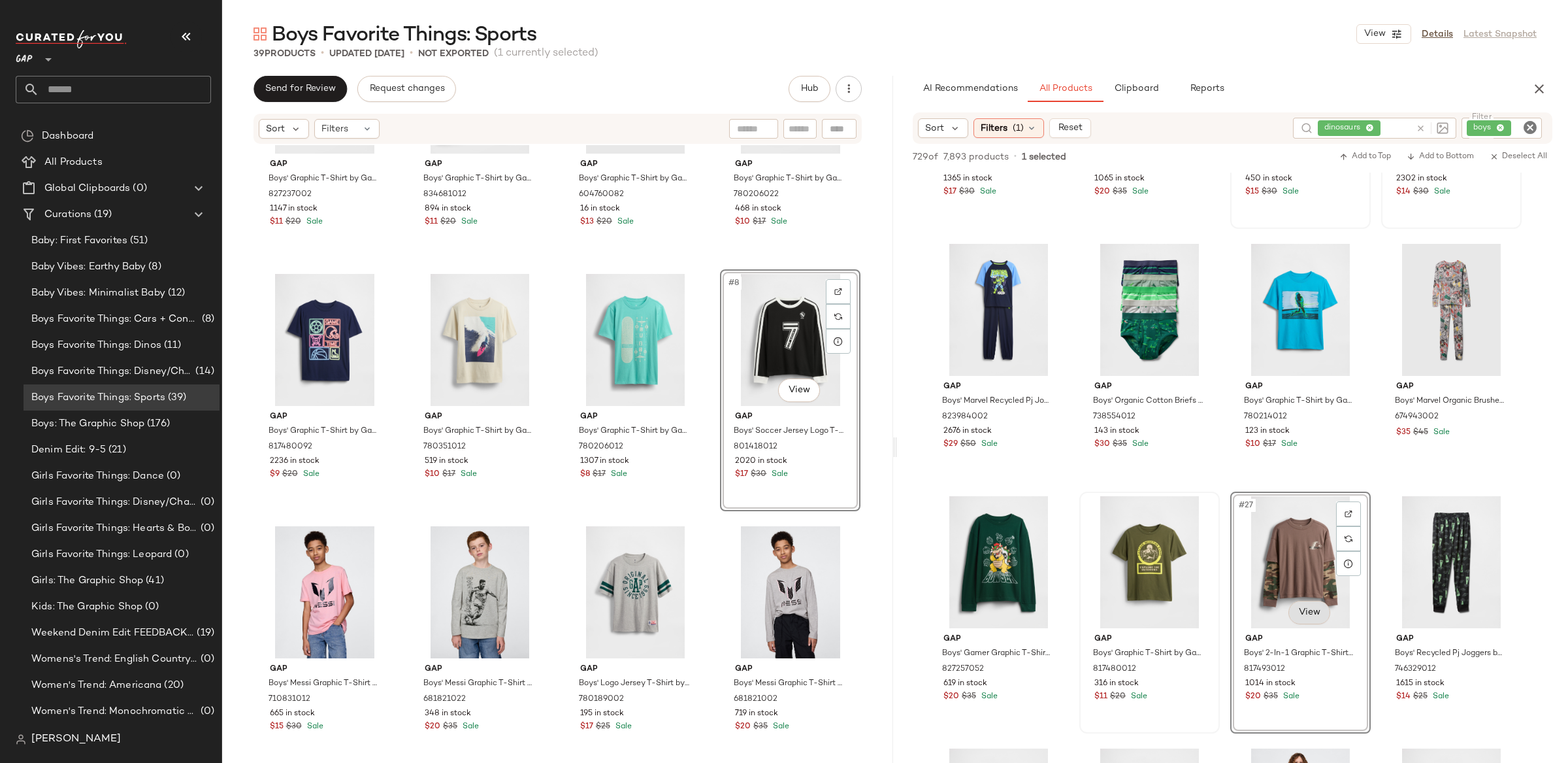
click at [1309, 608] on body "GAP ** Dashboard All Products Global Clipboards (0) Curations (19) Baby: First …" at bounding box center [784, 382] width 1568 height 763
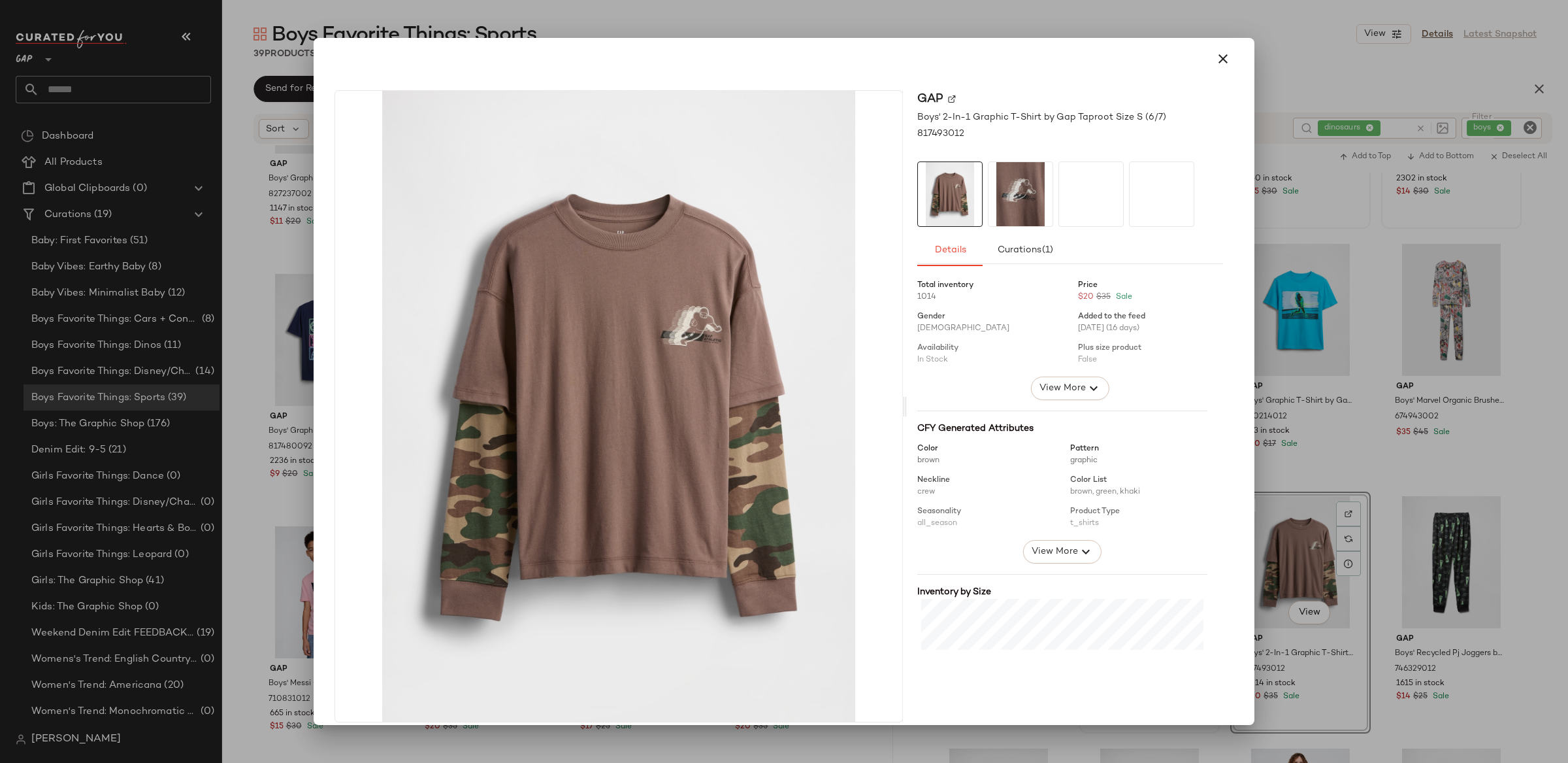
click at [1002, 202] on img at bounding box center [1020, 193] width 64 height 64
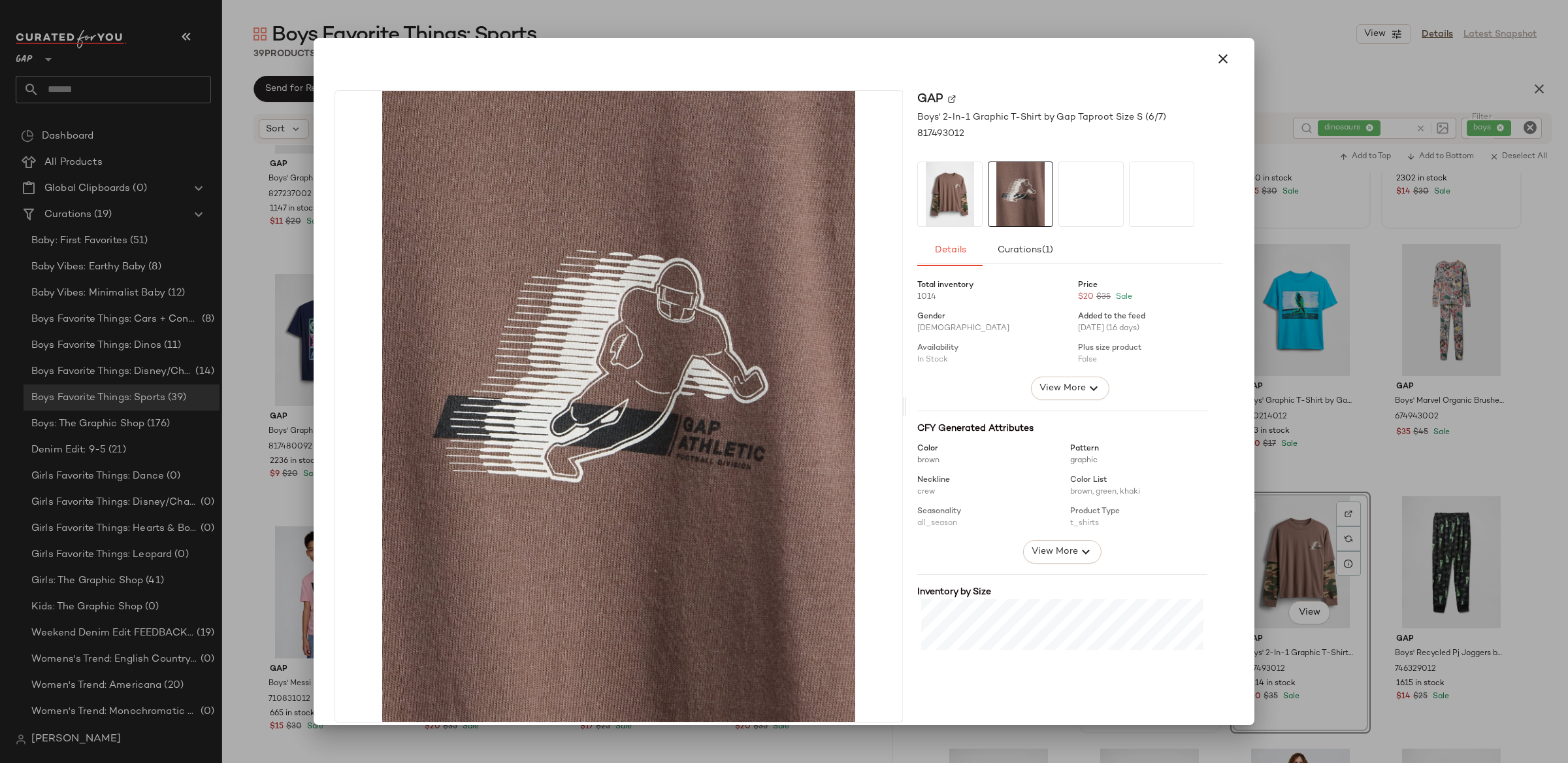
drag, startPoint x: 1348, startPoint y: 388, endPoint x: 1364, endPoint y: 507, distance: 120.1
click at [1348, 388] on div at bounding box center [784, 382] width 1568 height 763
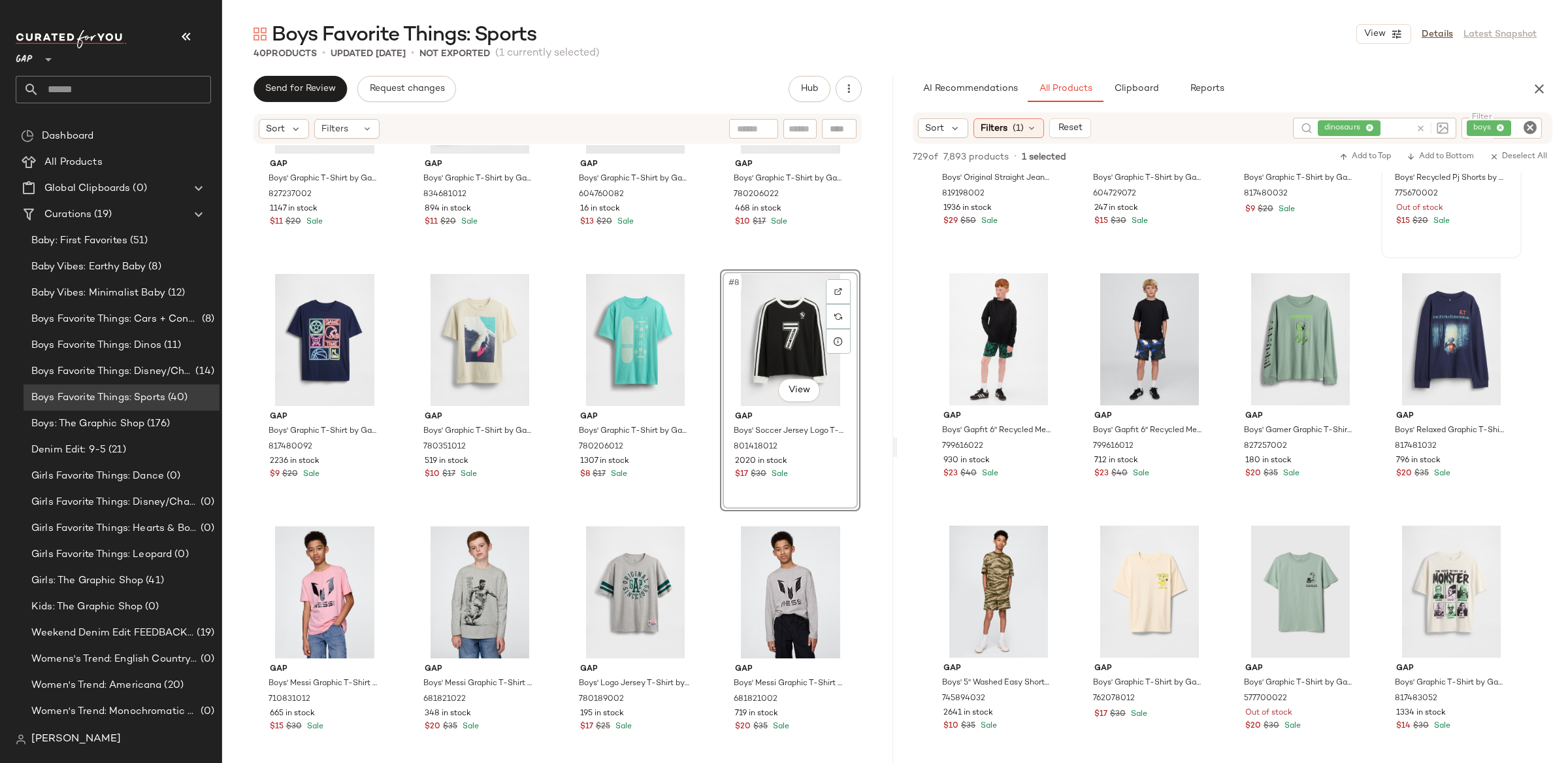
scroll to position [2187, 0]
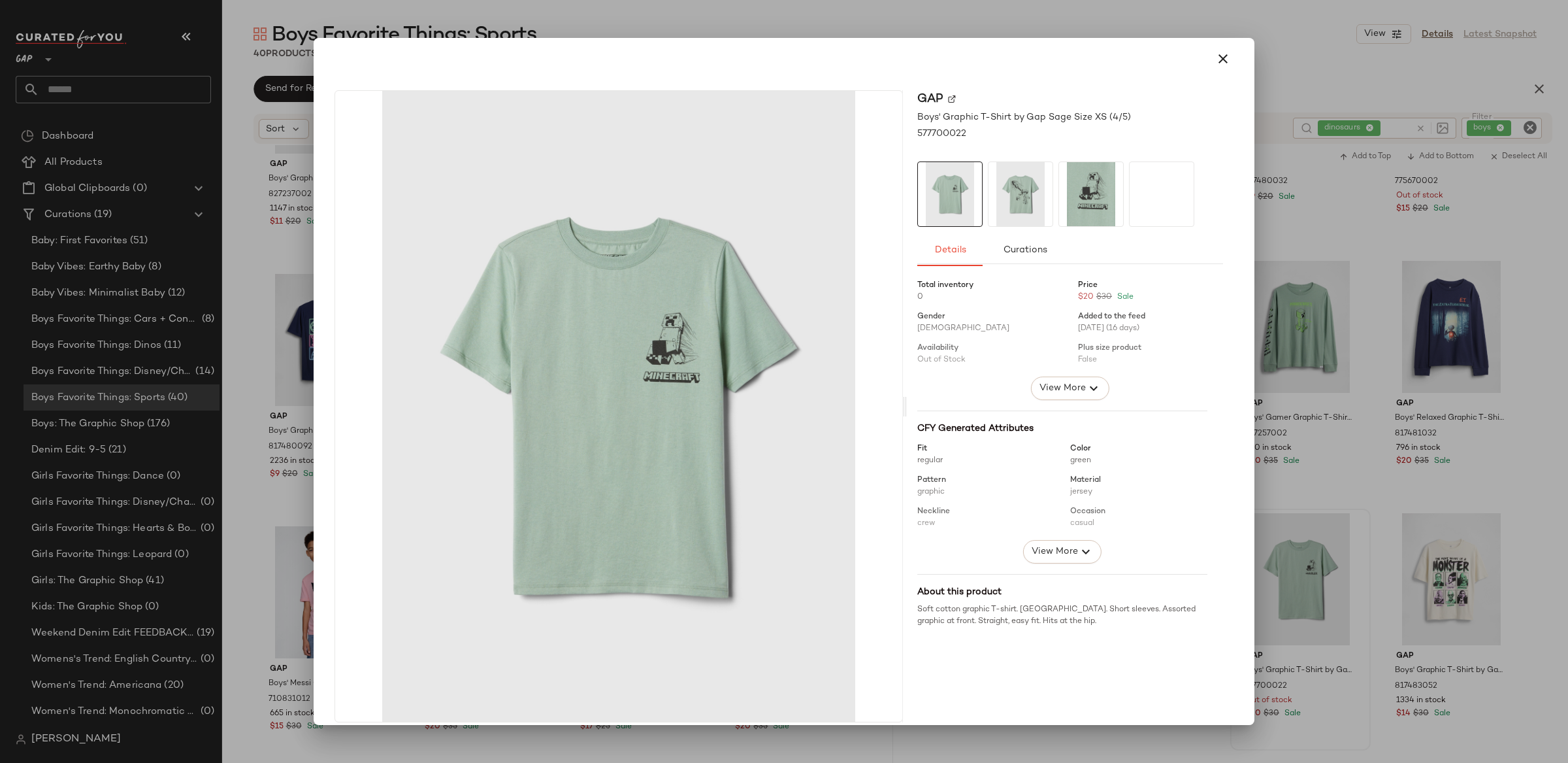
click at [1470, 580] on div at bounding box center [784, 382] width 1568 height 763
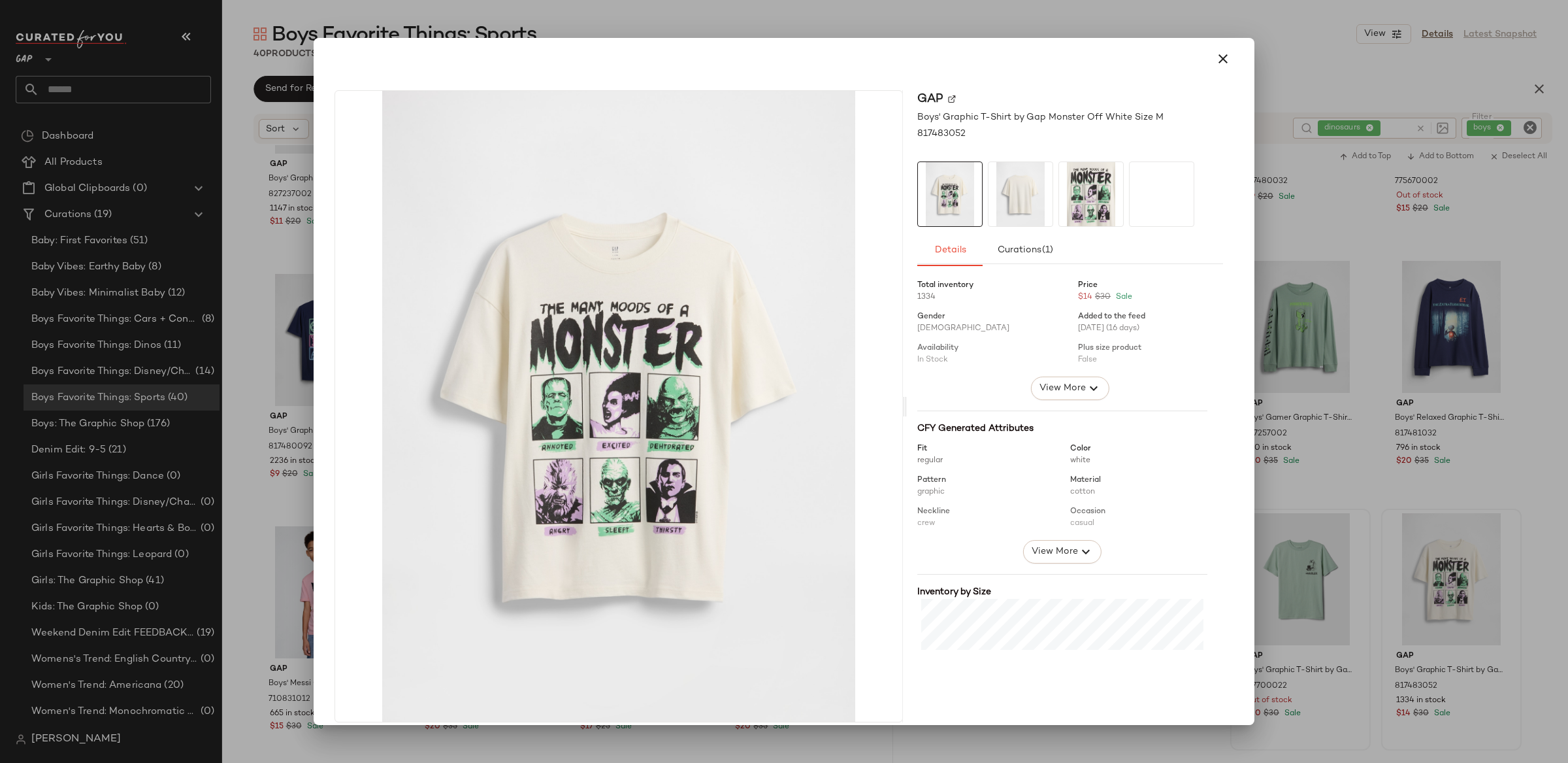
click at [1509, 562] on div at bounding box center [784, 382] width 1568 height 763
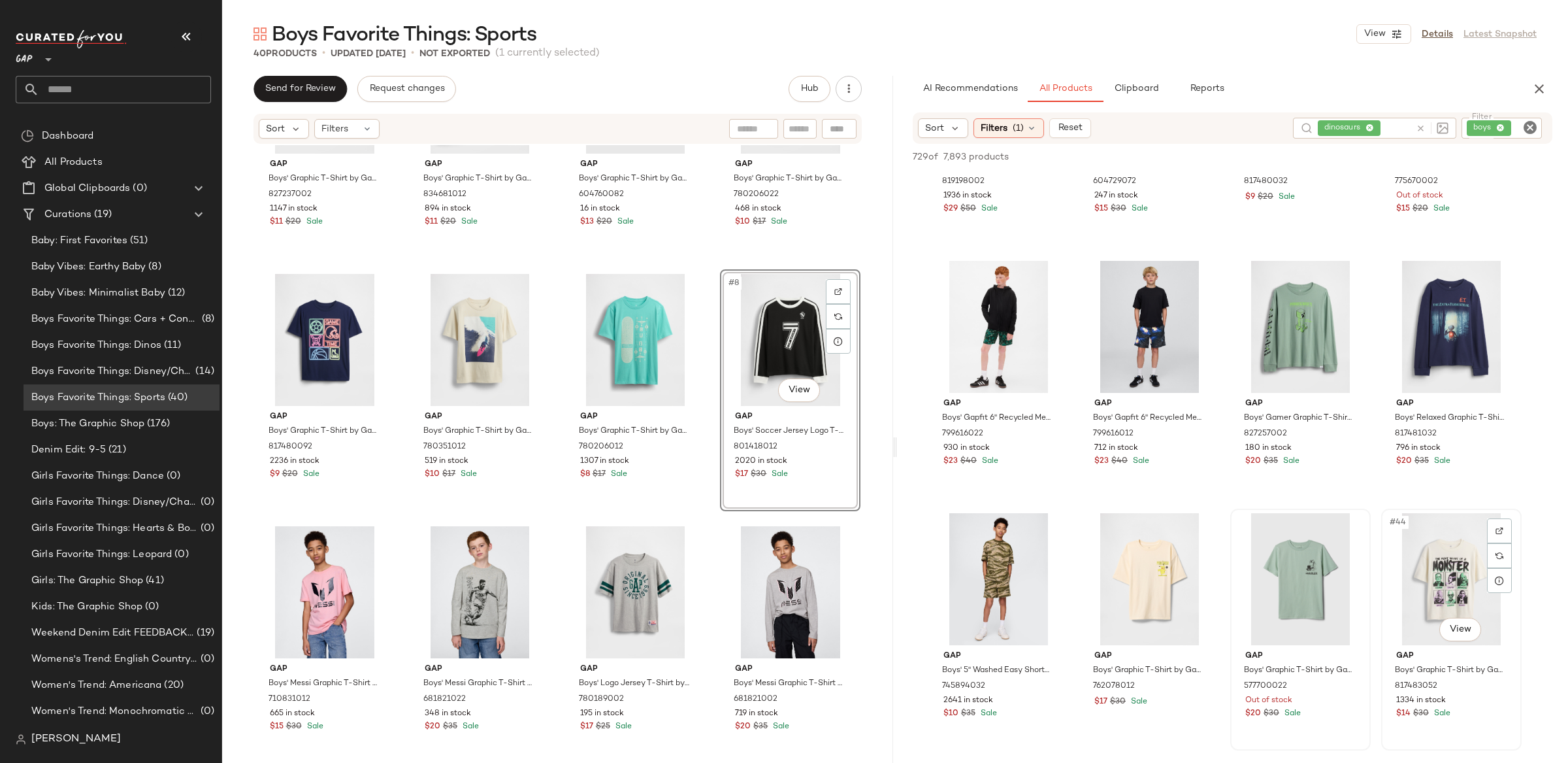
click at [1439, 548] on div "#44 View" at bounding box center [1451, 578] width 131 height 132
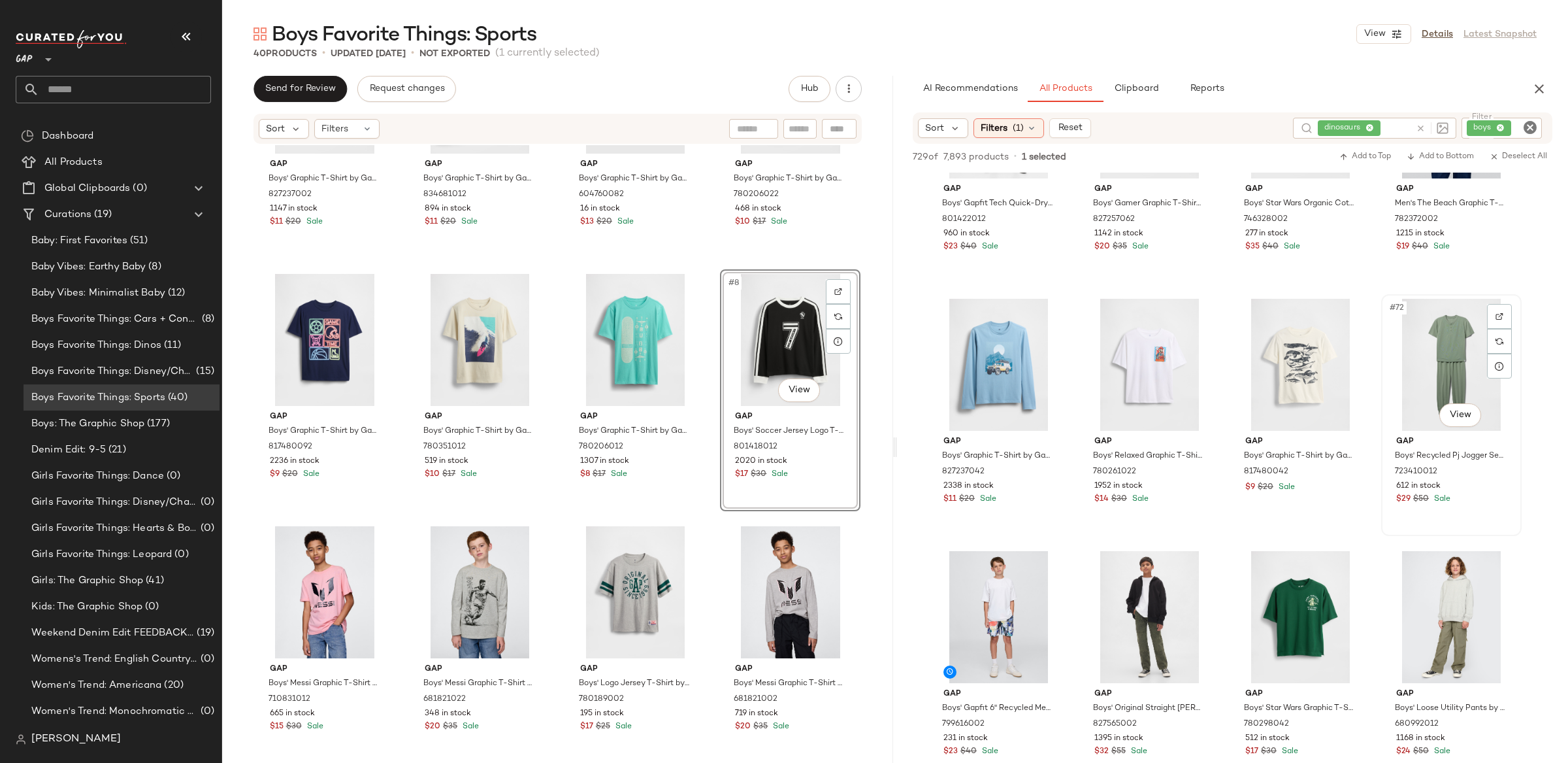
scroll to position [4168, 0]
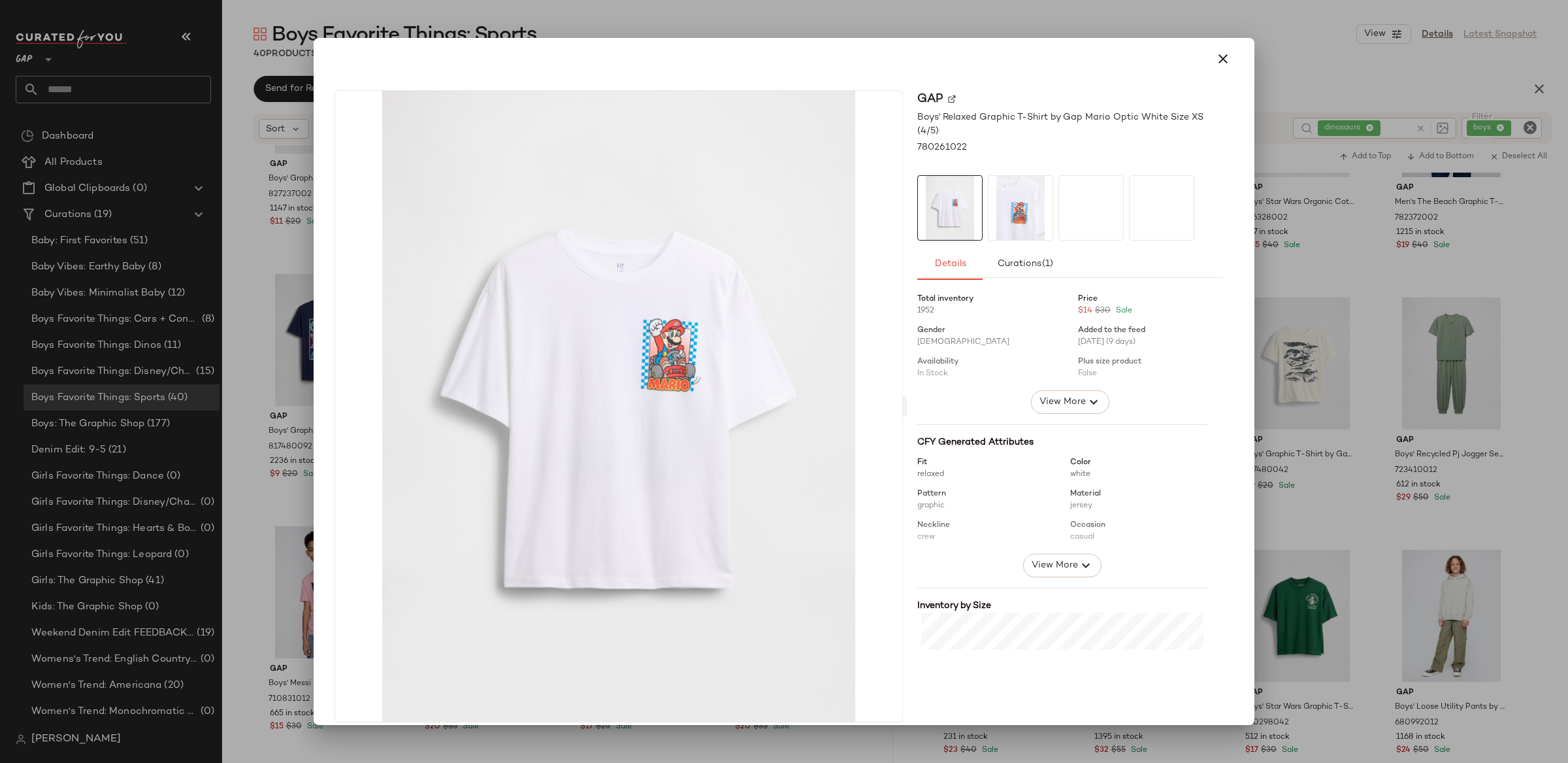
click at [1328, 477] on div at bounding box center [784, 382] width 1568 height 763
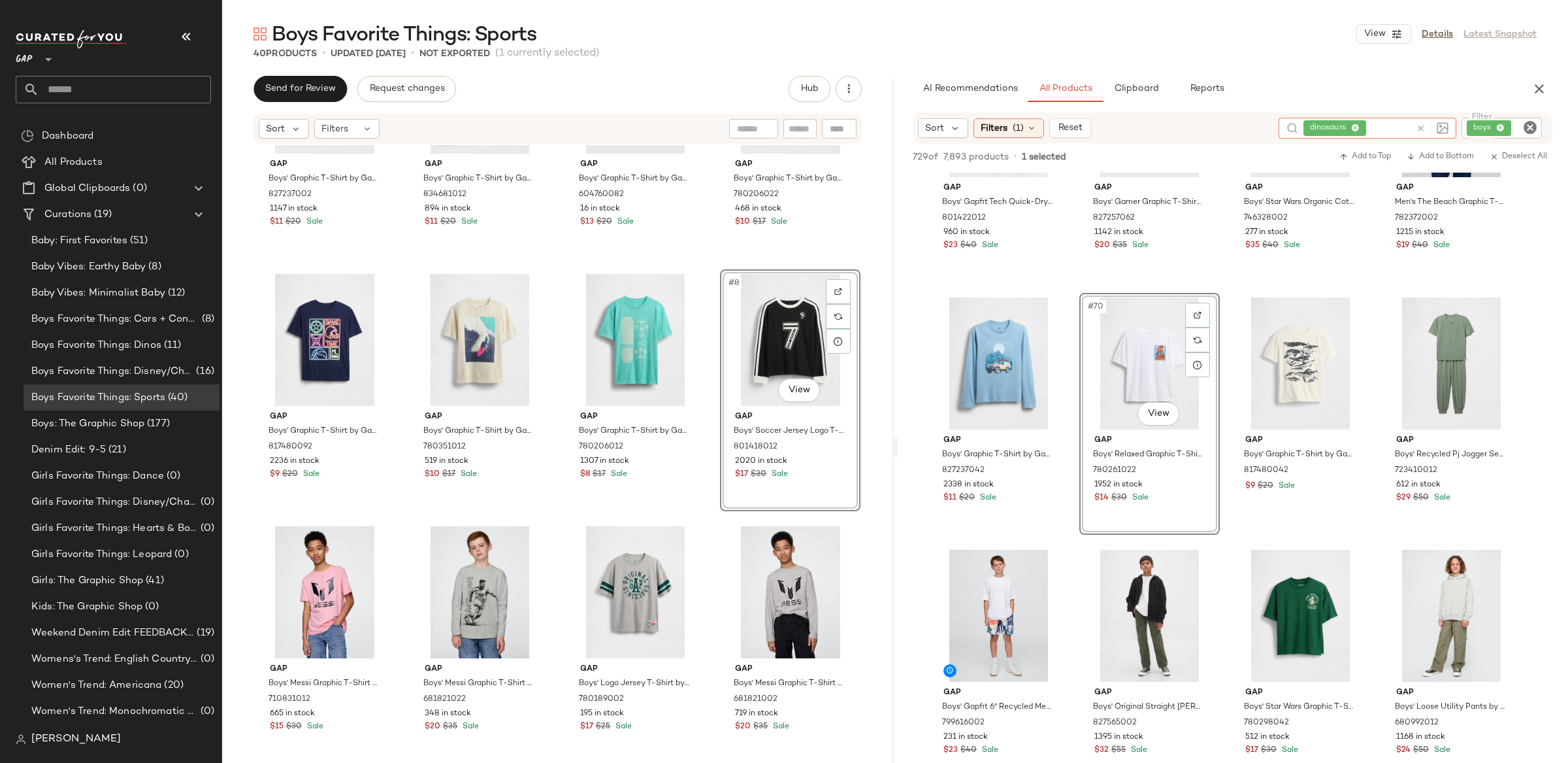
click at [1416, 130] on icon at bounding box center [1420, 128] width 10 height 10
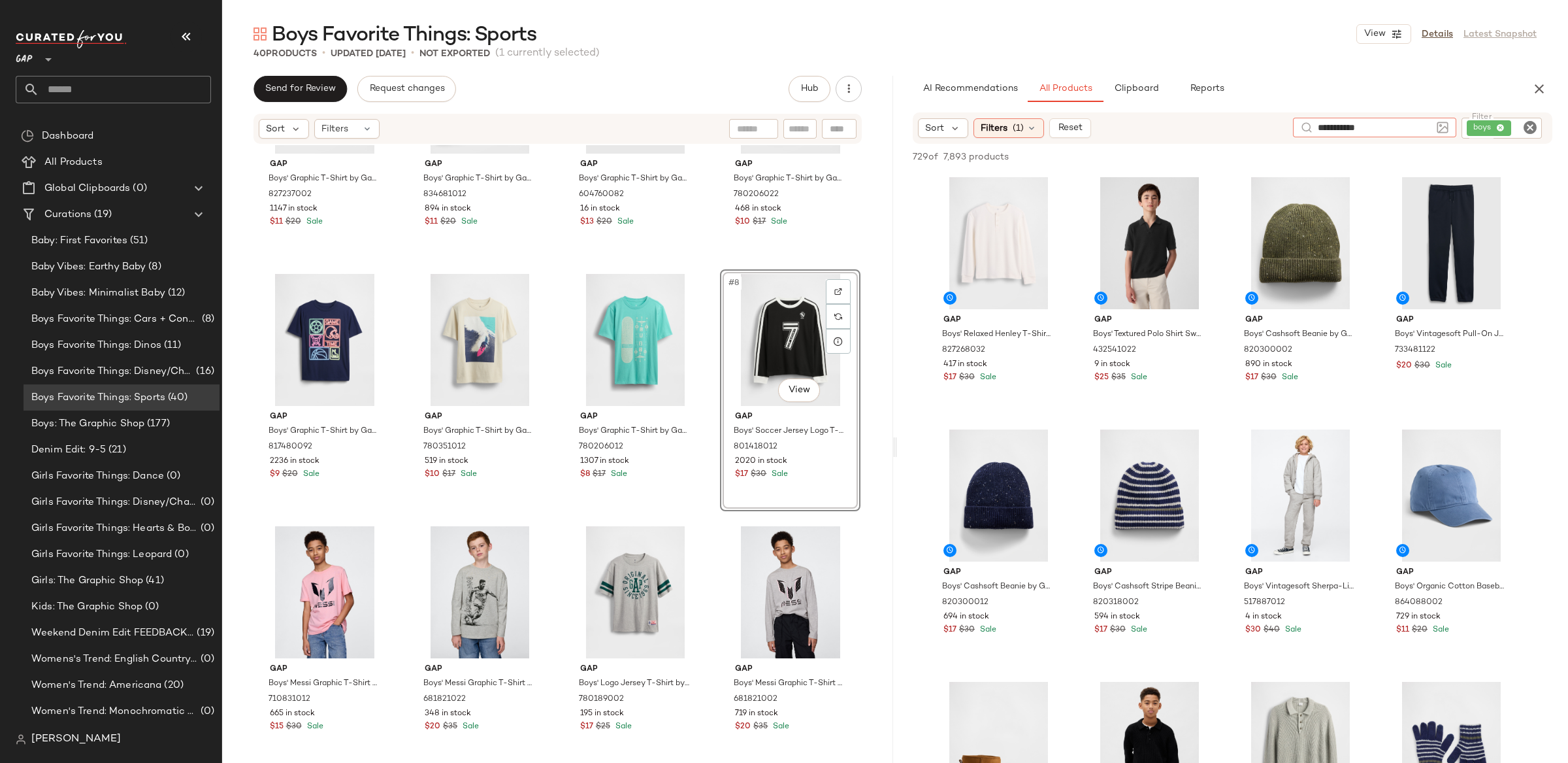
type input "**********"
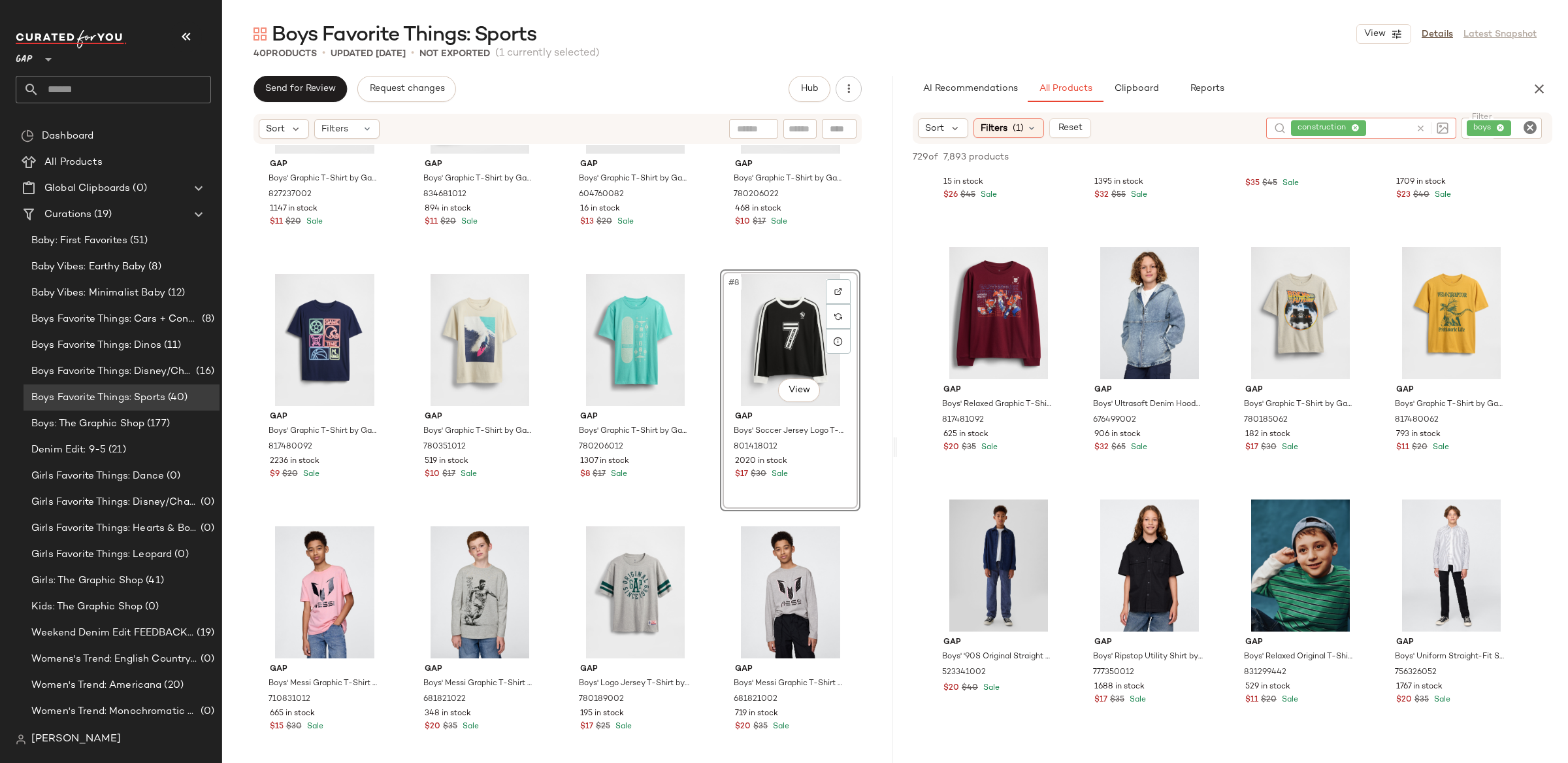
scroll to position [3211, 0]
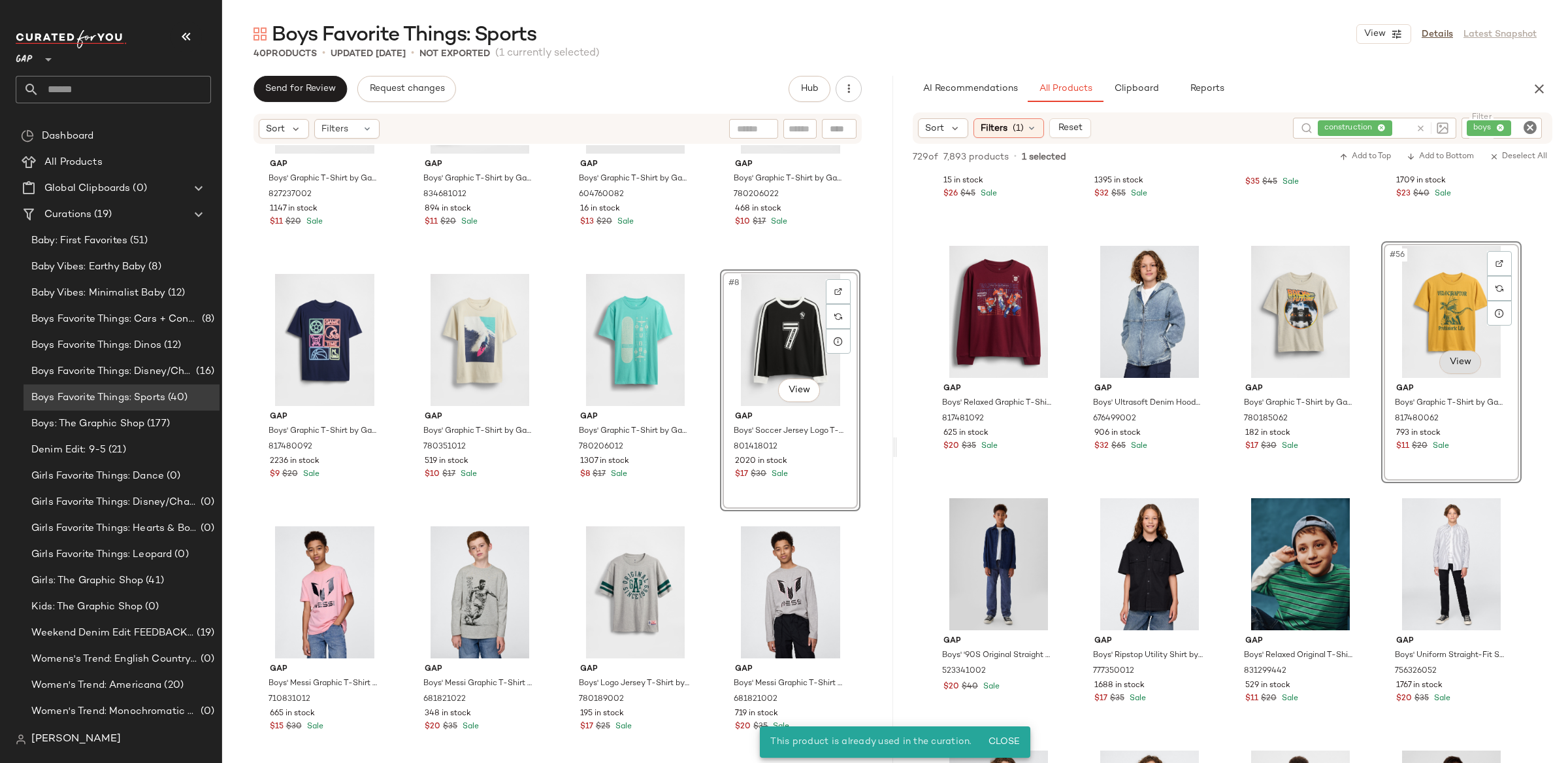
click at [1454, 355] on body "GAP ** Dashboard All Products Global Clipboards (0) Curations (19) Baby: First …" at bounding box center [784, 382] width 1568 height 763
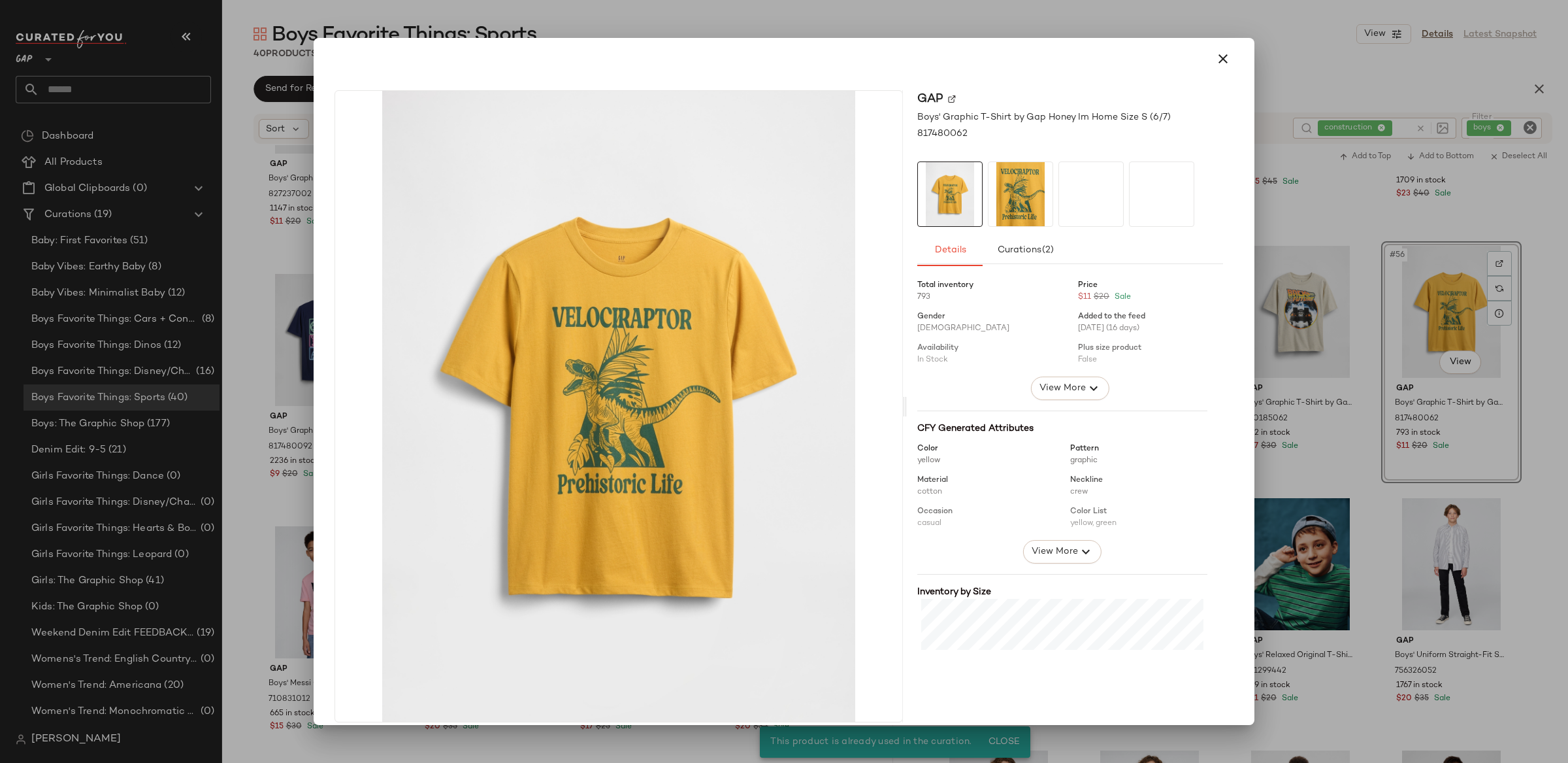
click at [1548, 374] on div at bounding box center [784, 382] width 1568 height 763
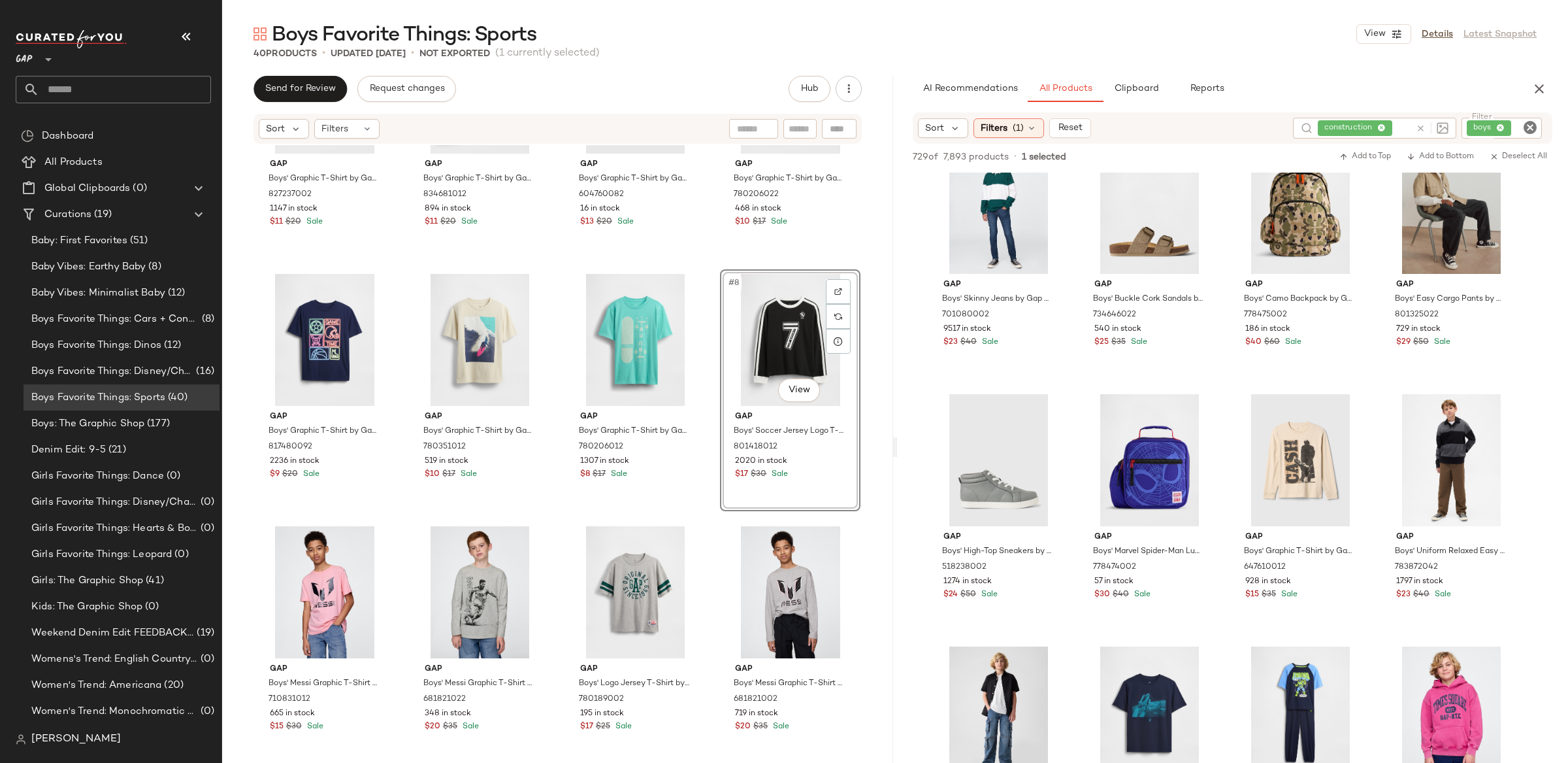
scroll to position [4573, 0]
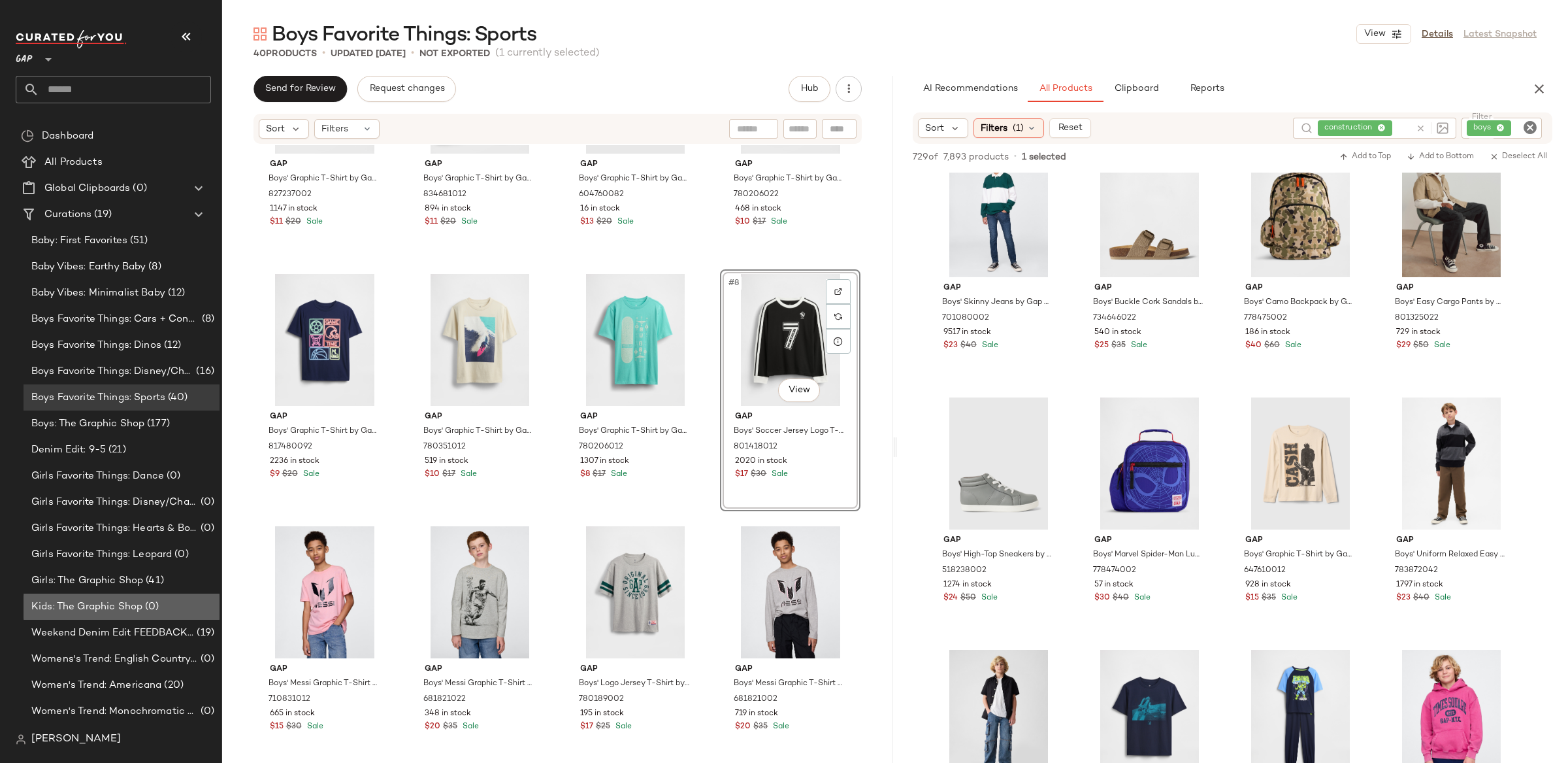
click at [138, 599] on span "Kids: The Graphic Shop" at bounding box center [87, 606] width 111 height 15
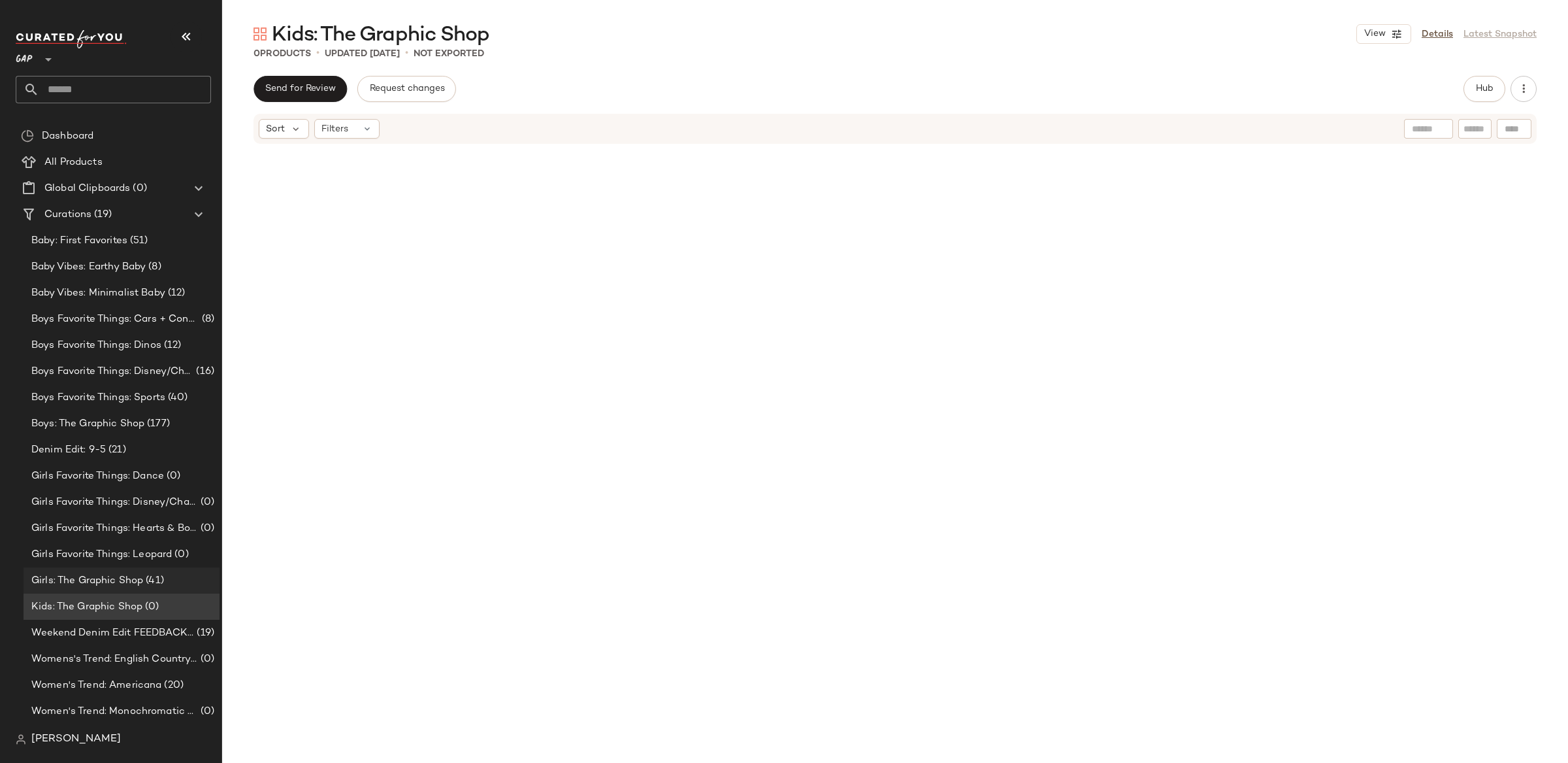
click at [143, 571] on div "Girls: The Graphic Shop (41)" at bounding box center [122, 580] width 196 height 26
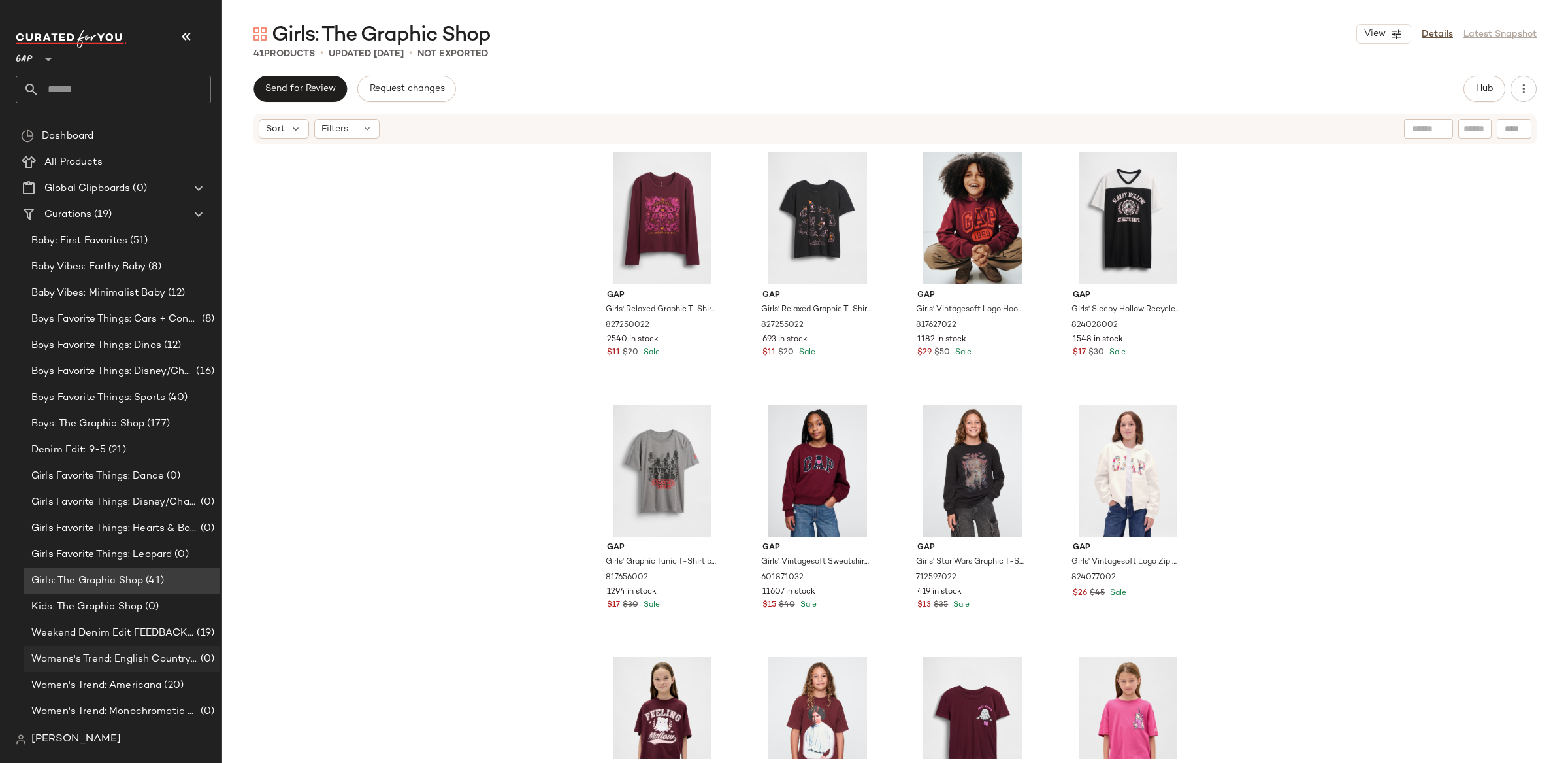
click at [157, 663] on span "Womens's Trend: English Countryside" at bounding box center [115, 659] width 166 height 15
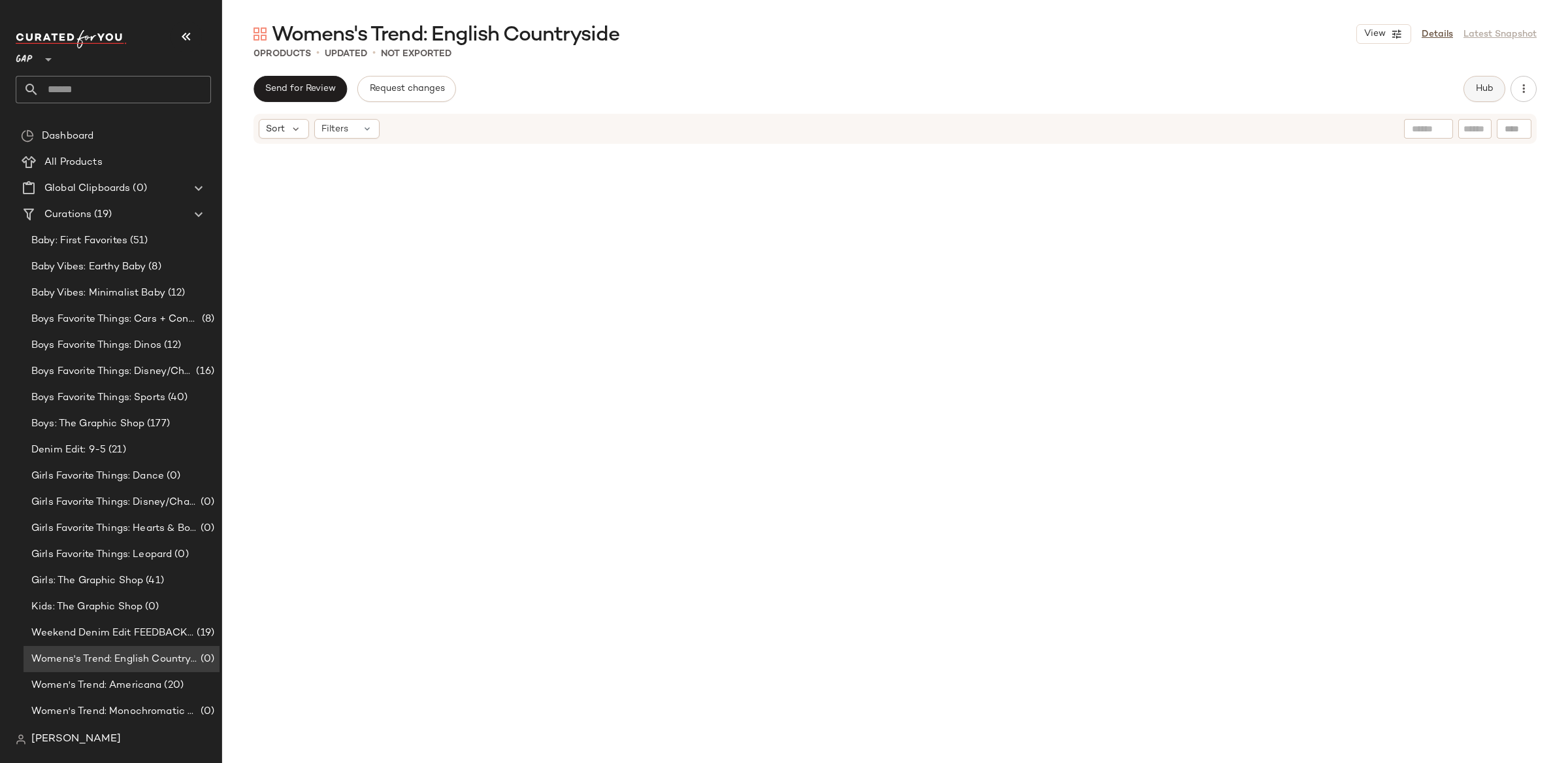
click at [1485, 89] on span "Hub" at bounding box center [1484, 89] width 18 height 10
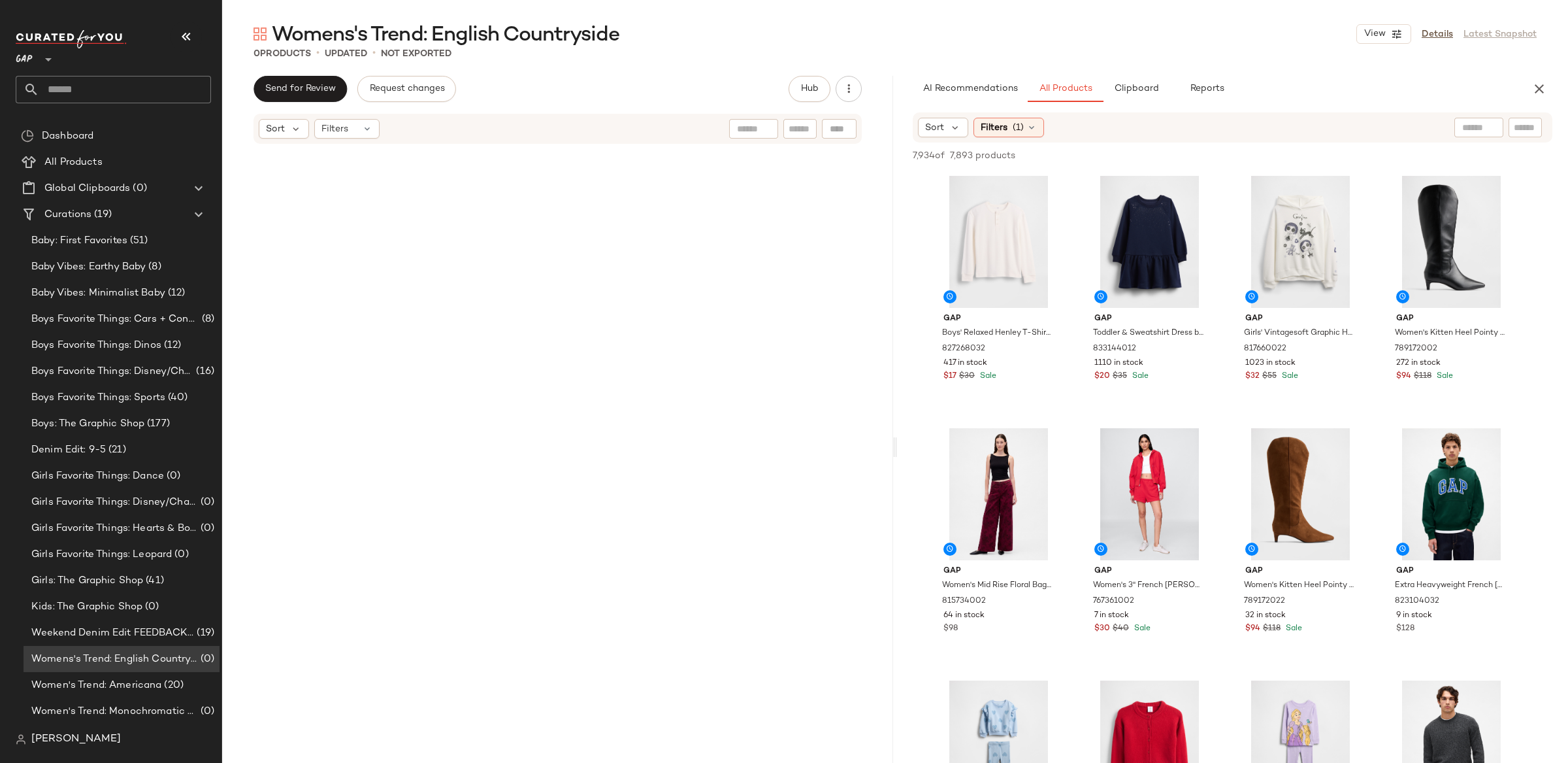
click at [1477, 122] on input "text" at bounding box center [1479, 128] width 33 height 14
click at [1004, 128] on span "Filters" at bounding box center [993, 128] width 27 height 14
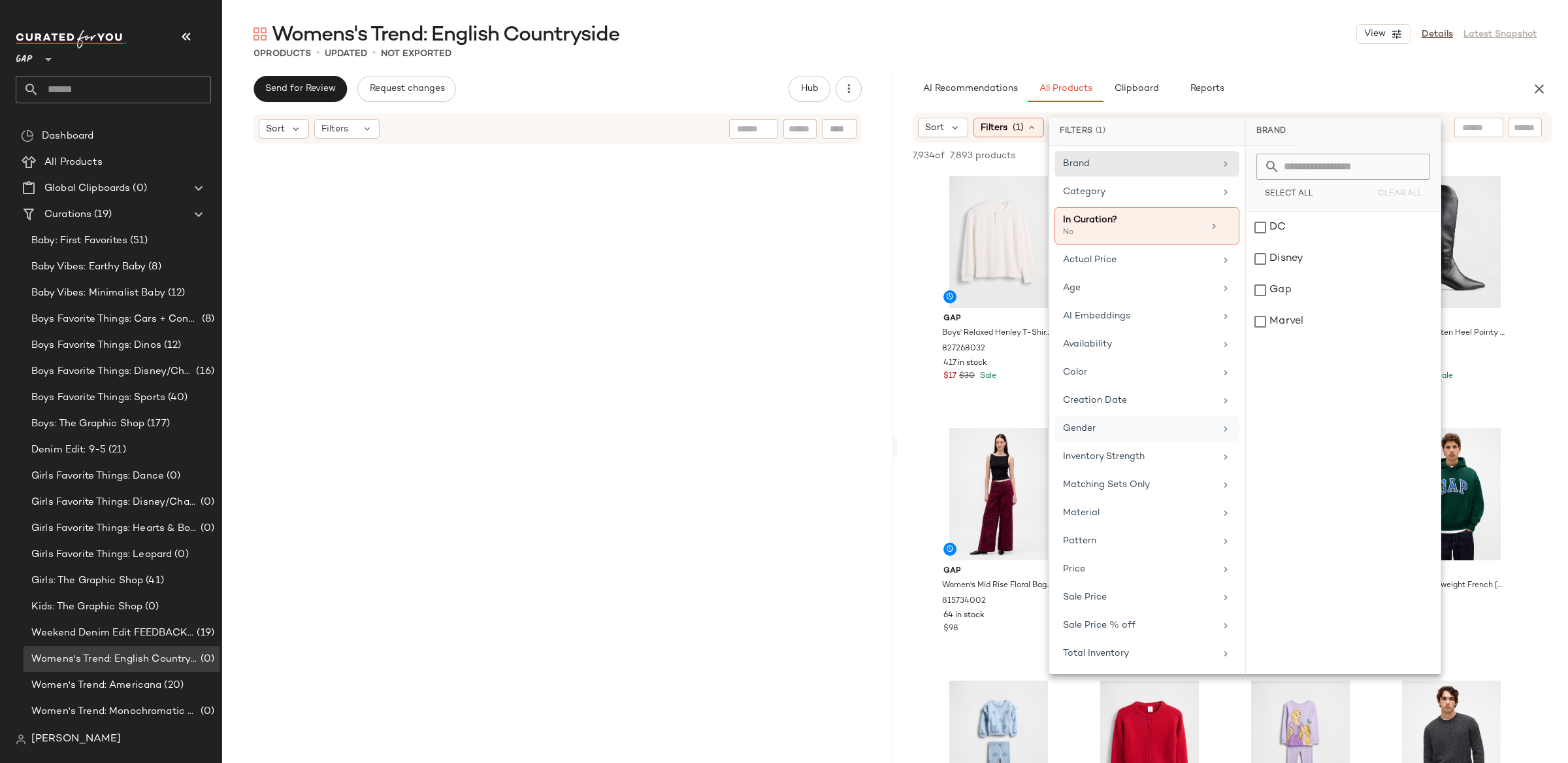
click at [1127, 435] on div "Gender" at bounding box center [1139, 429] width 152 height 14
click at [1260, 231] on div "[DEMOGRAPHIC_DATA]" at bounding box center [1342, 228] width 195 height 32
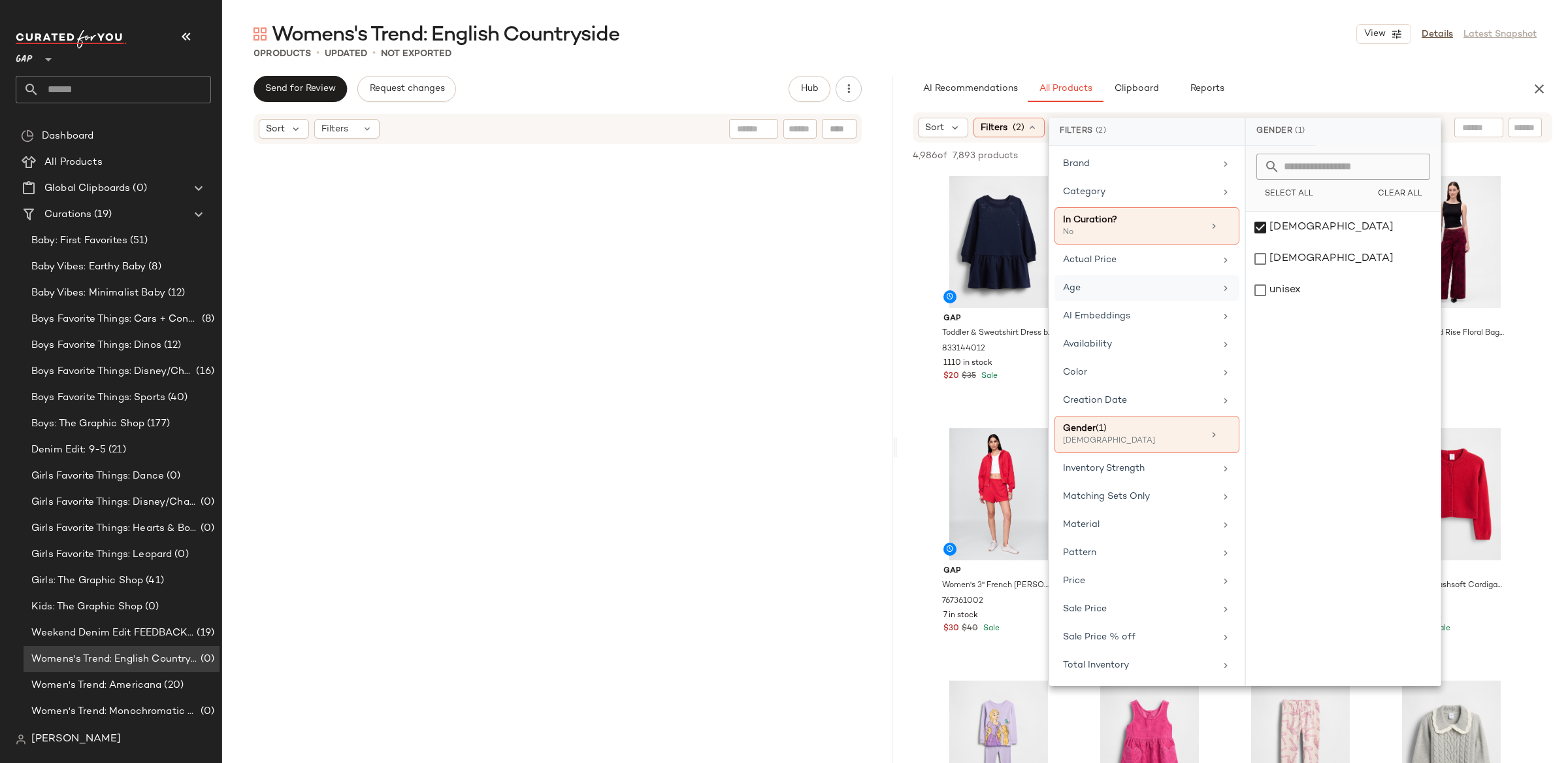
click at [1096, 289] on div "Age" at bounding box center [1139, 288] width 152 height 14
drag, startPoint x: 1272, startPoint y: 230, endPoint x: 1273, endPoint y: 237, distance: 7.1
click at [1272, 230] on div "adult" at bounding box center [1342, 228] width 195 height 32
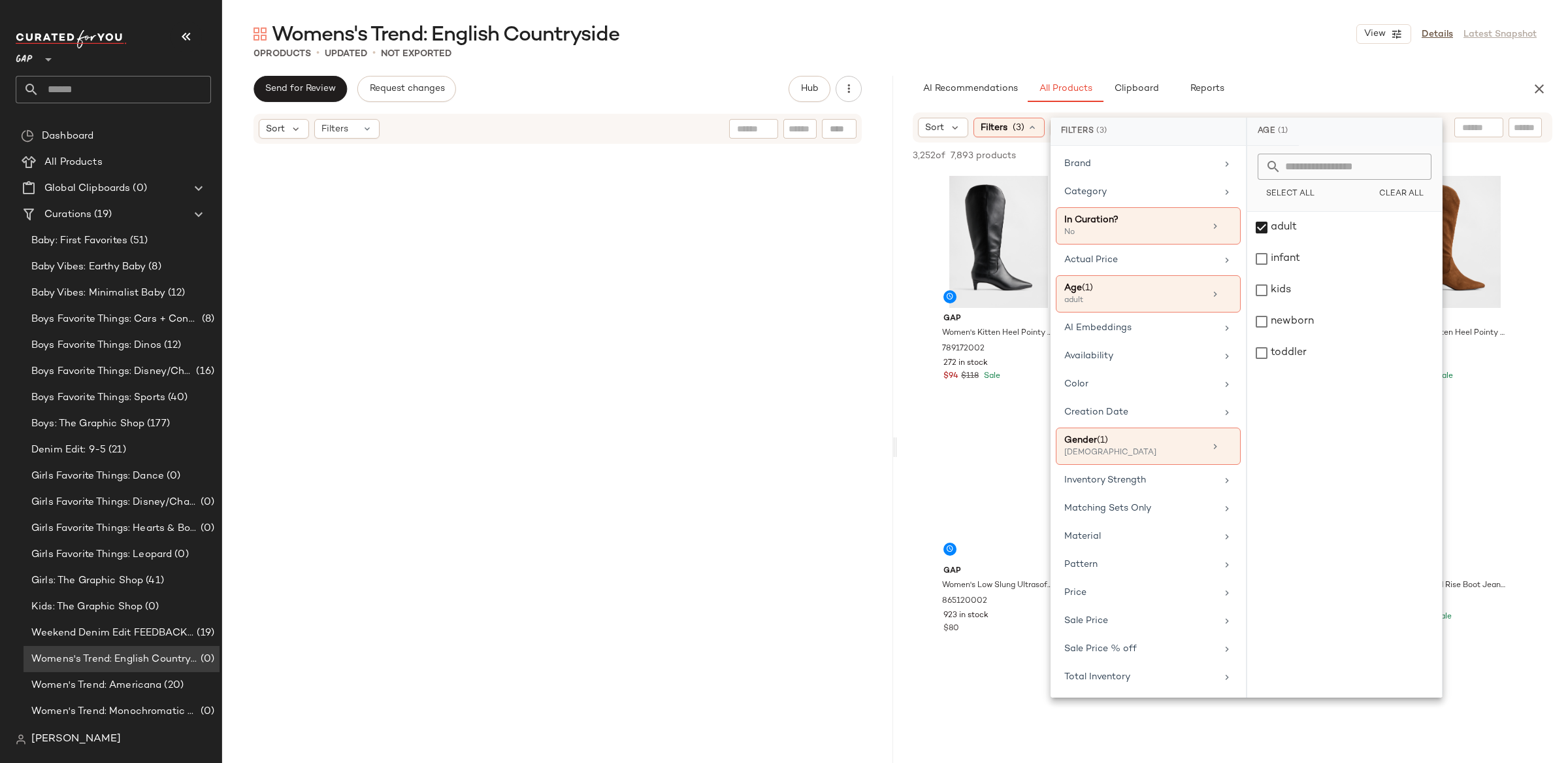
click at [900, 110] on div "AI Recommendations All Products Clipboard Reports Sort Filters (3) Reset 3,252 …" at bounding box center [1232, 447] width 671 height 742
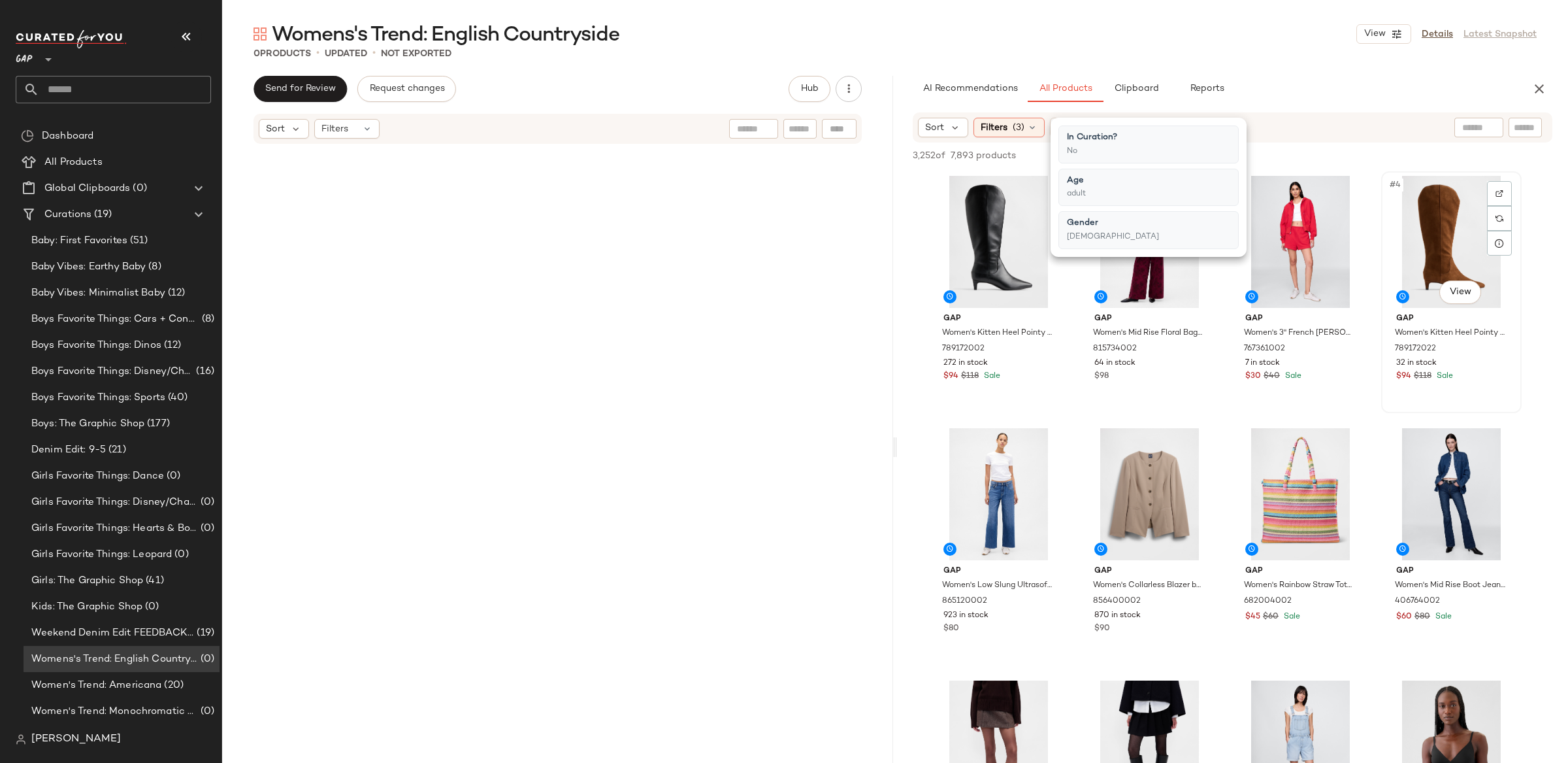
click at [1494, 260] on div "#4 View" at bounding box center [1451, 242] width 131 height 132
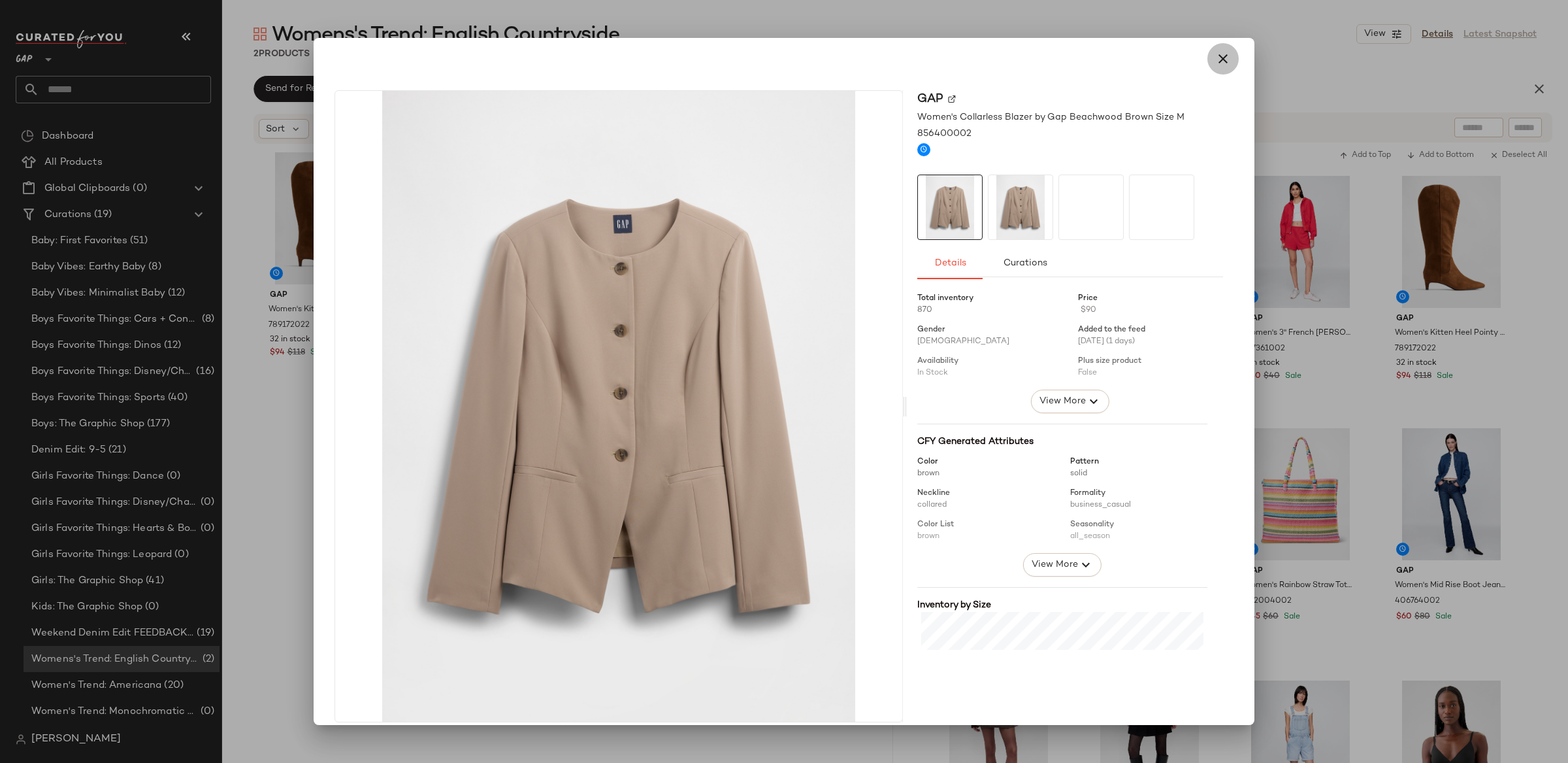
click at [1219, 55] on icon "button" at bounding box center [1223, 59] width 16 height 16
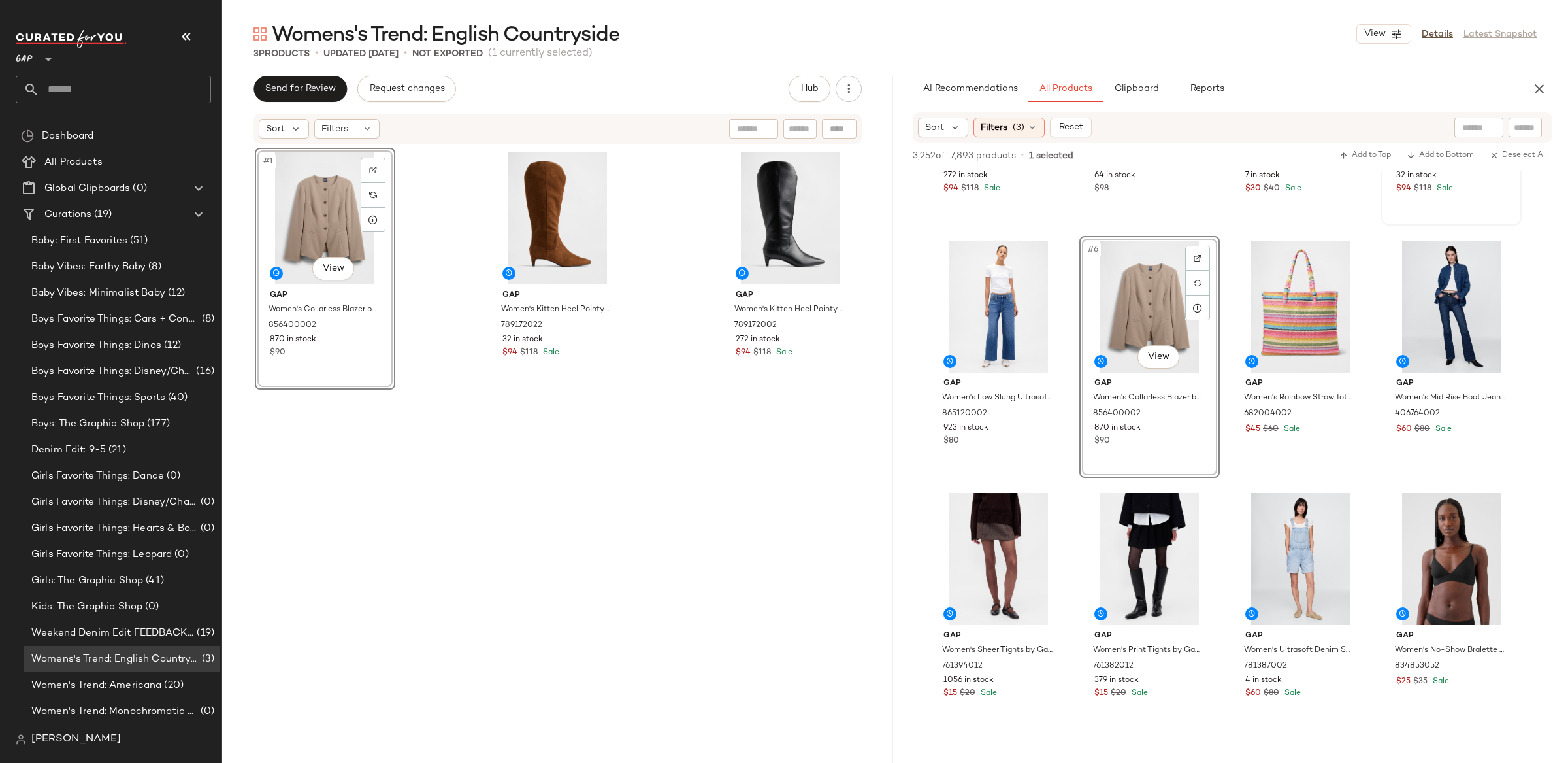
scroll to position [190, 0]
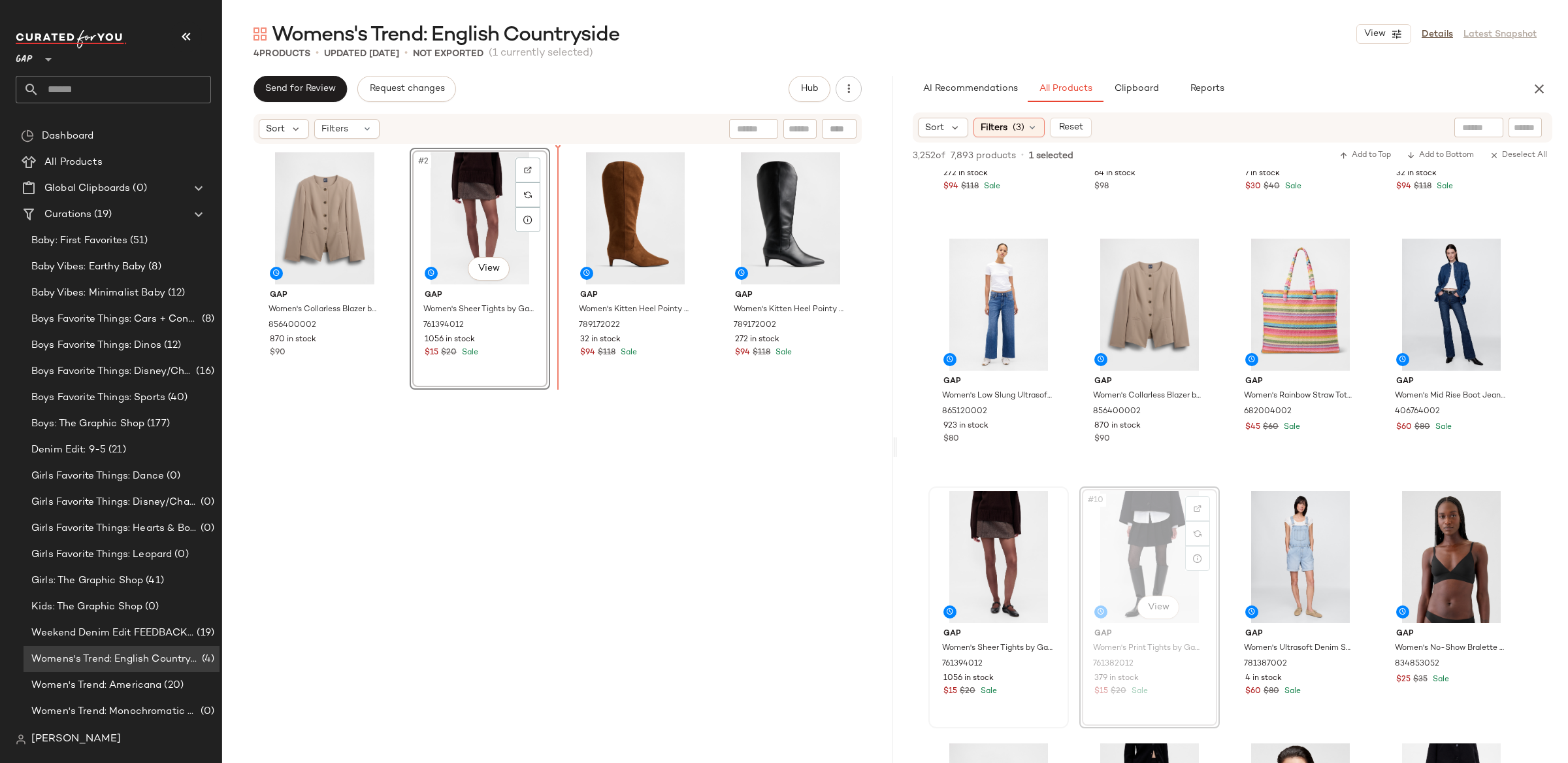
drag, startPoint x: 1159, startPoint y: 550, endPoint x: 1063, endPoint y: 489, distance: 113.7
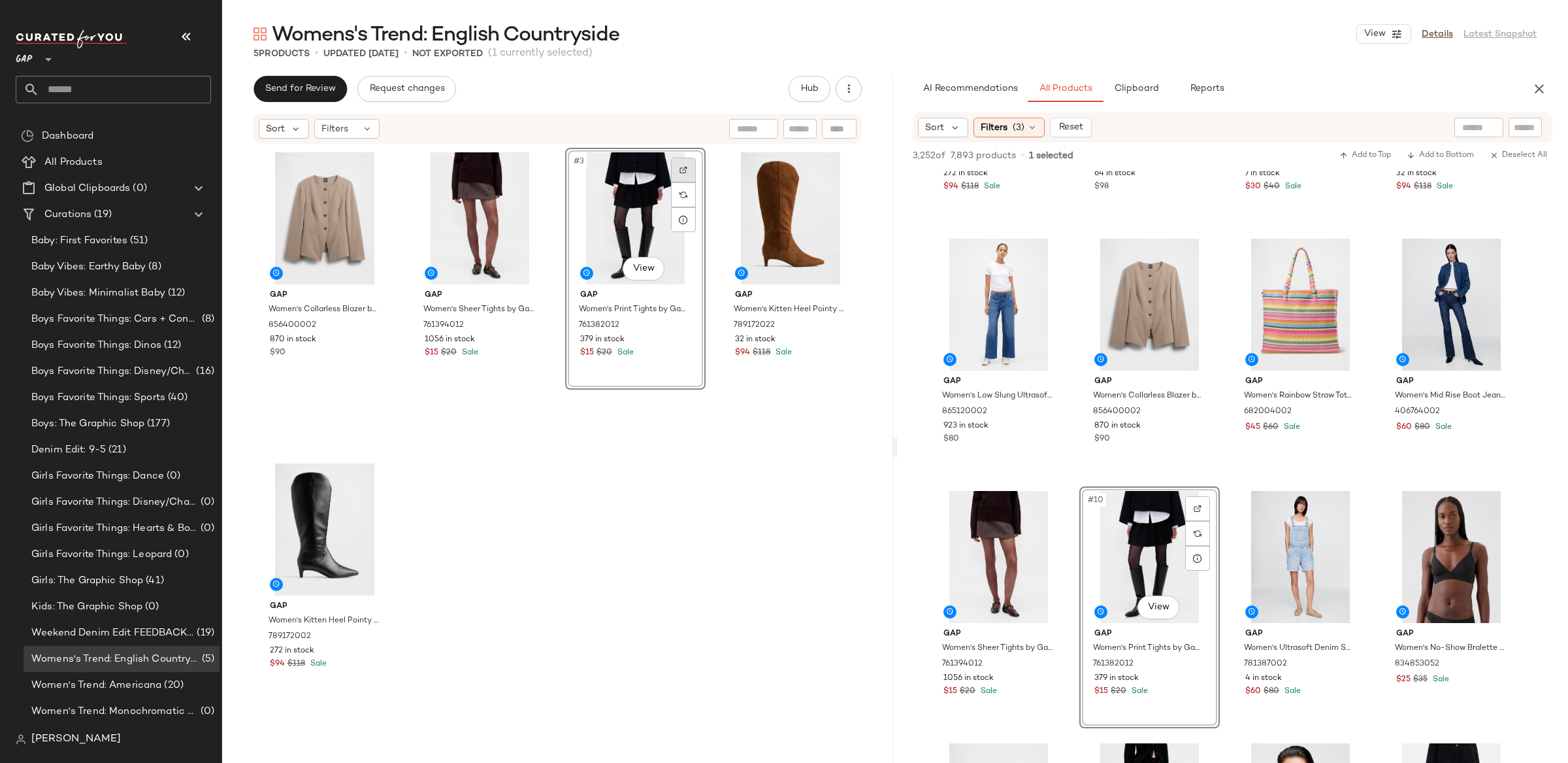
click at [683, 171] on div at bounding box center [683, 170] width 24 height 24
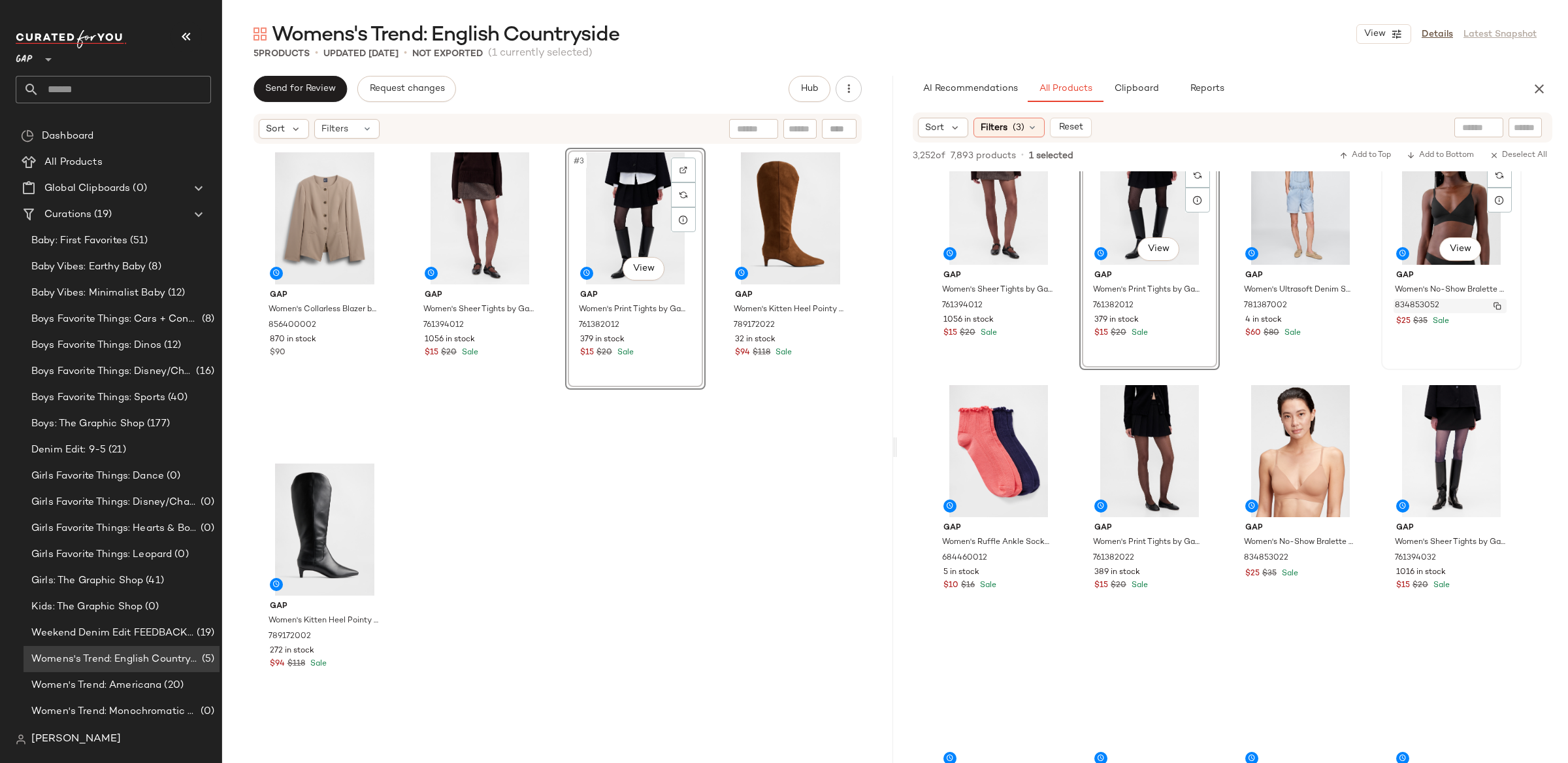
scroll to position [550, 0]
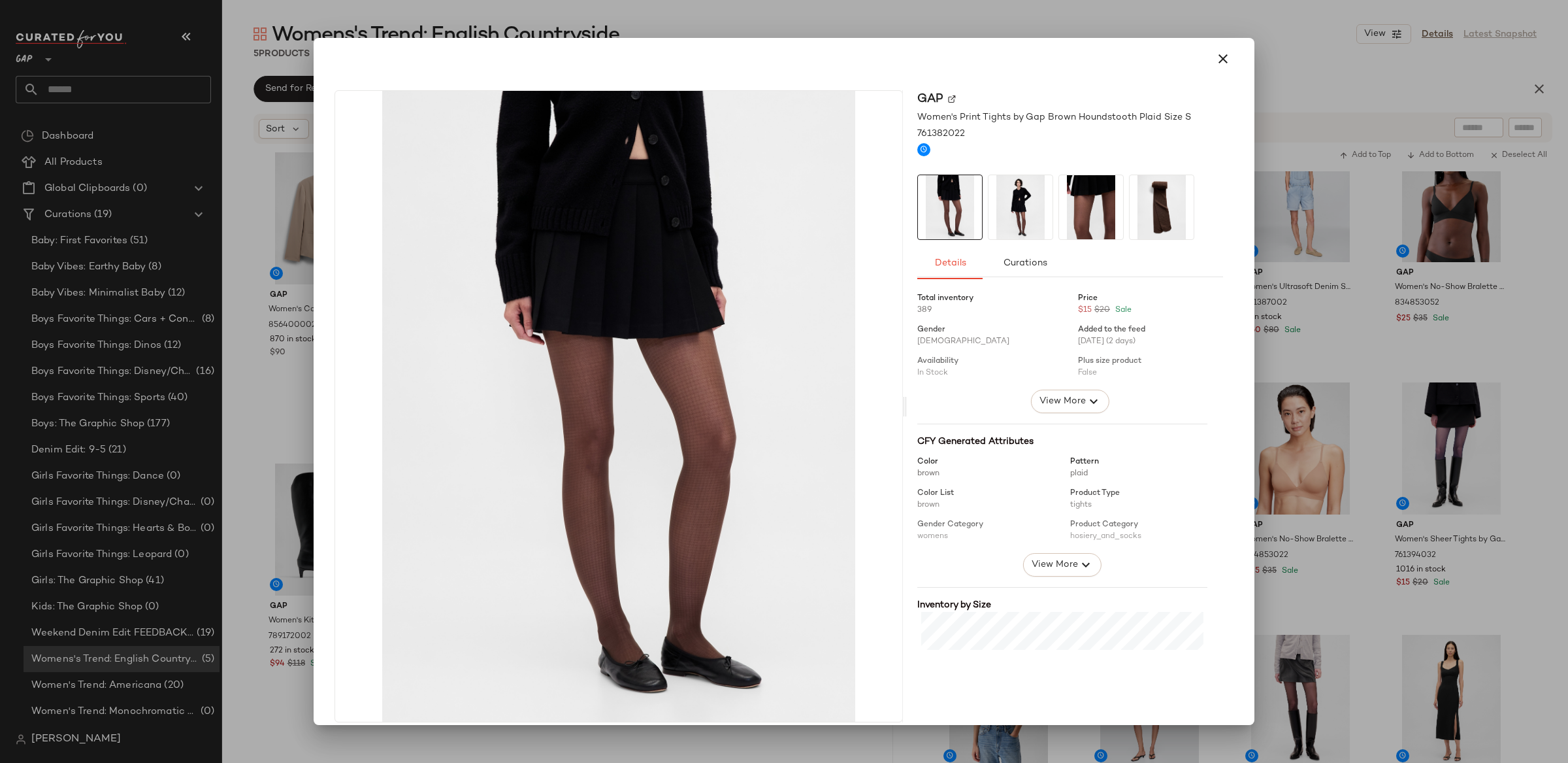
drag, startPoint x: 1552, startPoint y: 512, endPoint x: 1502, endPoint y: 496, distance: 52.5
click at [1552, 512] on div at bounding box center [784, 382] width 1568 height 763
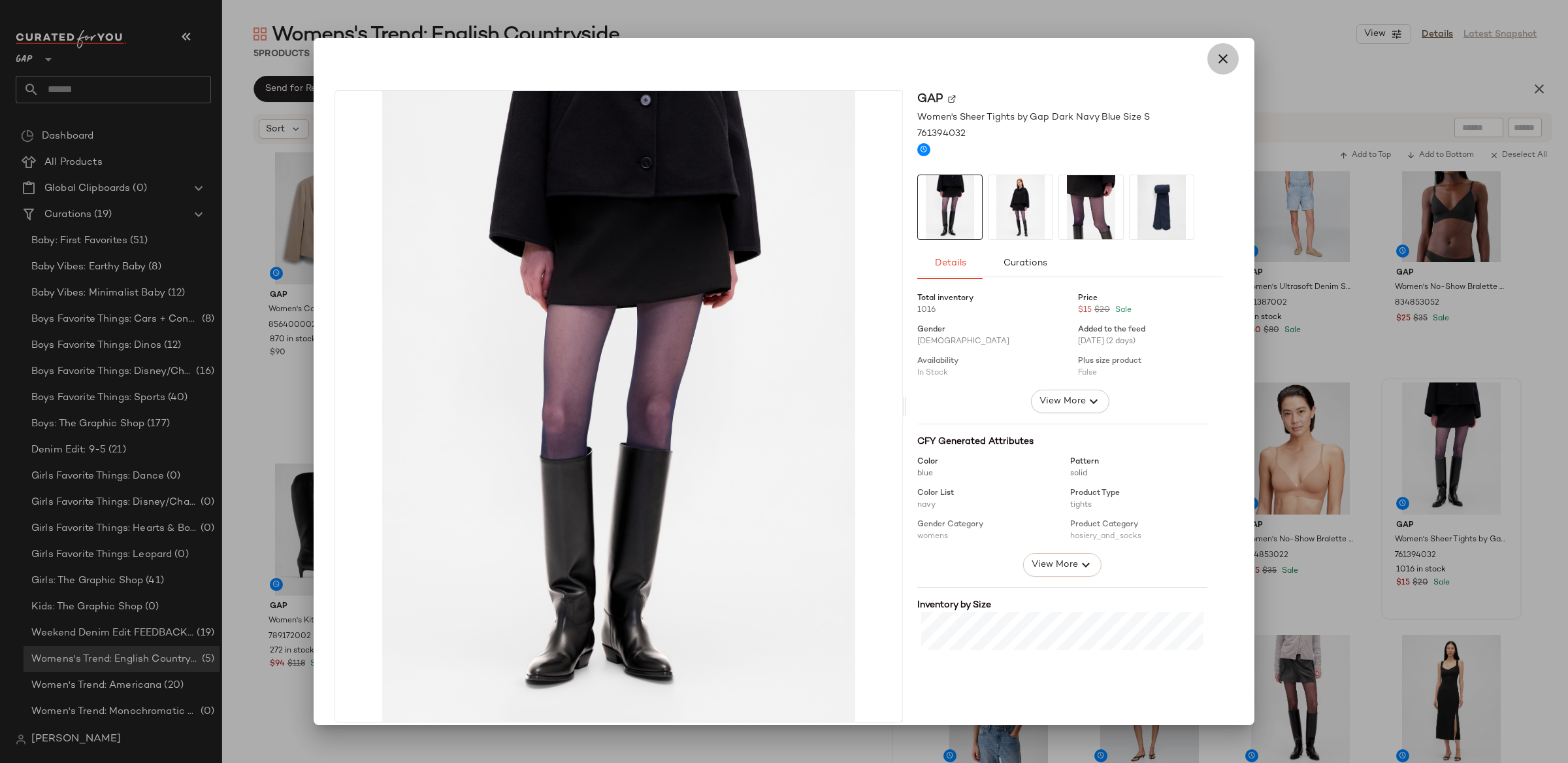
drag, startPoint x: 1216, startPoint y: 62, endPoint x: 1565, endPoint y: 277, distance: 409.9
click at [1216, 62] on icon "button" at bounding box center [1223, 59] width 16 height 16
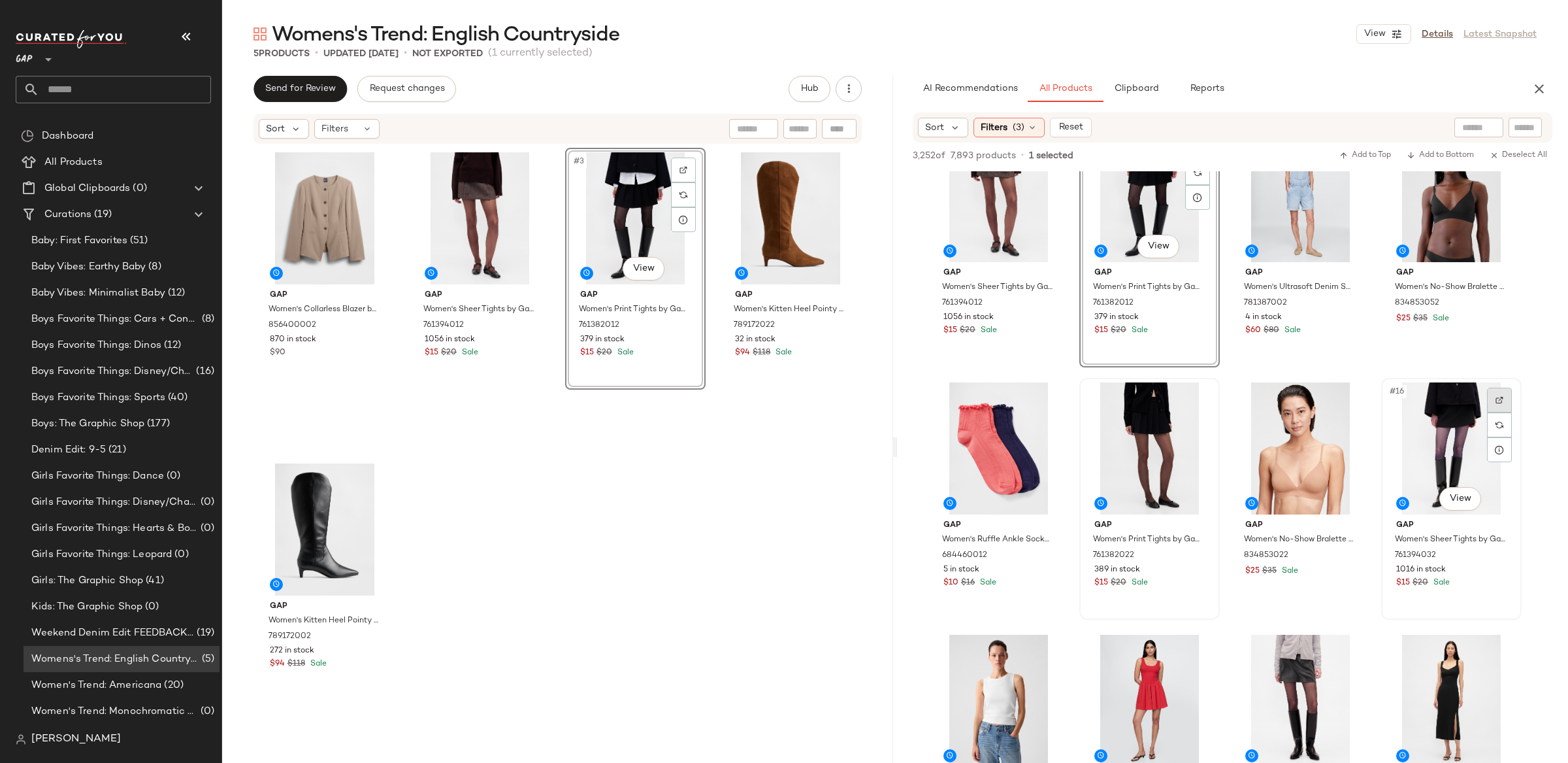
click at [1490, 392] on div at bounding box center [1499, 400] width 24 height 24
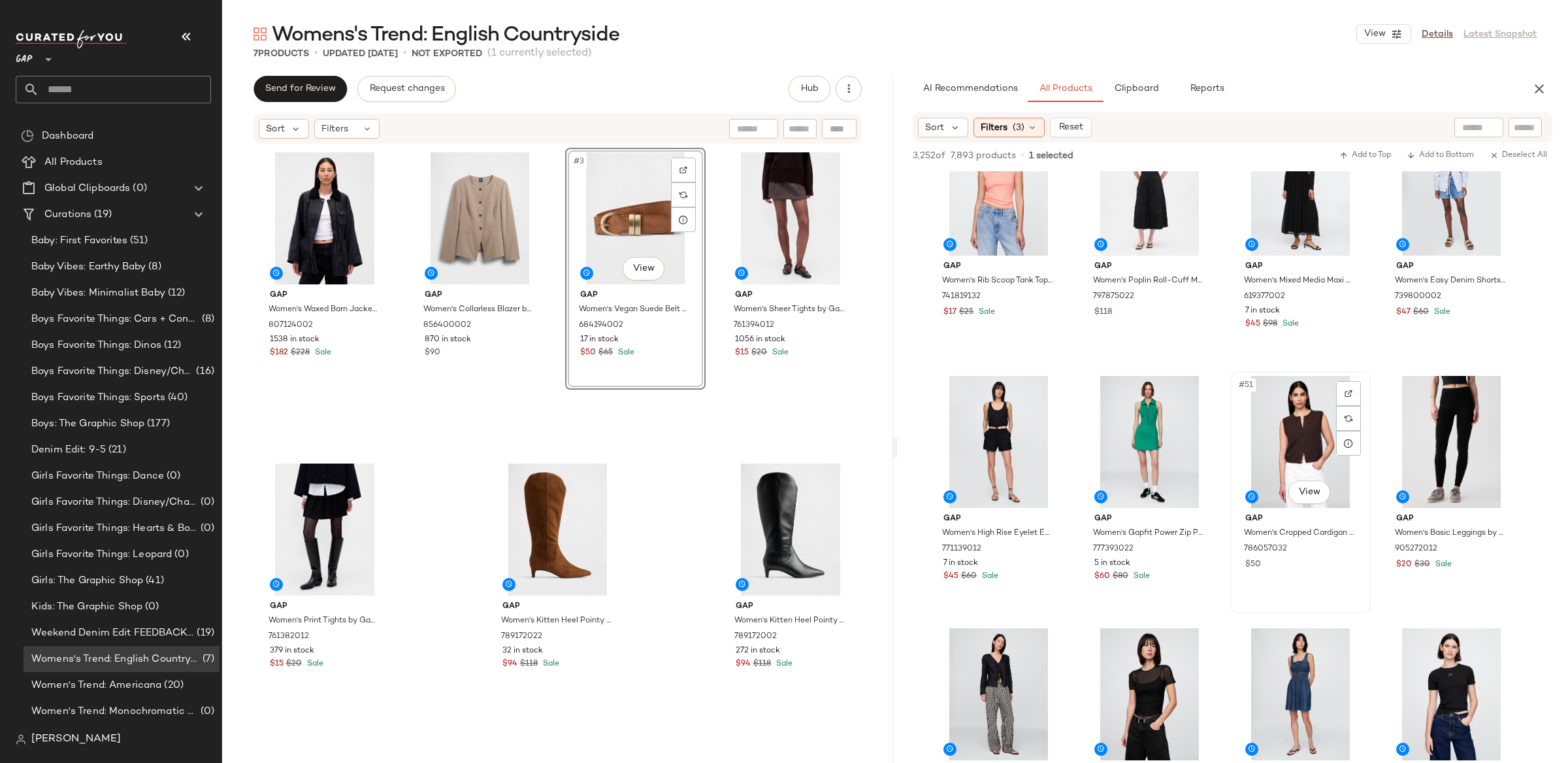
scroll to position [2829, 0]
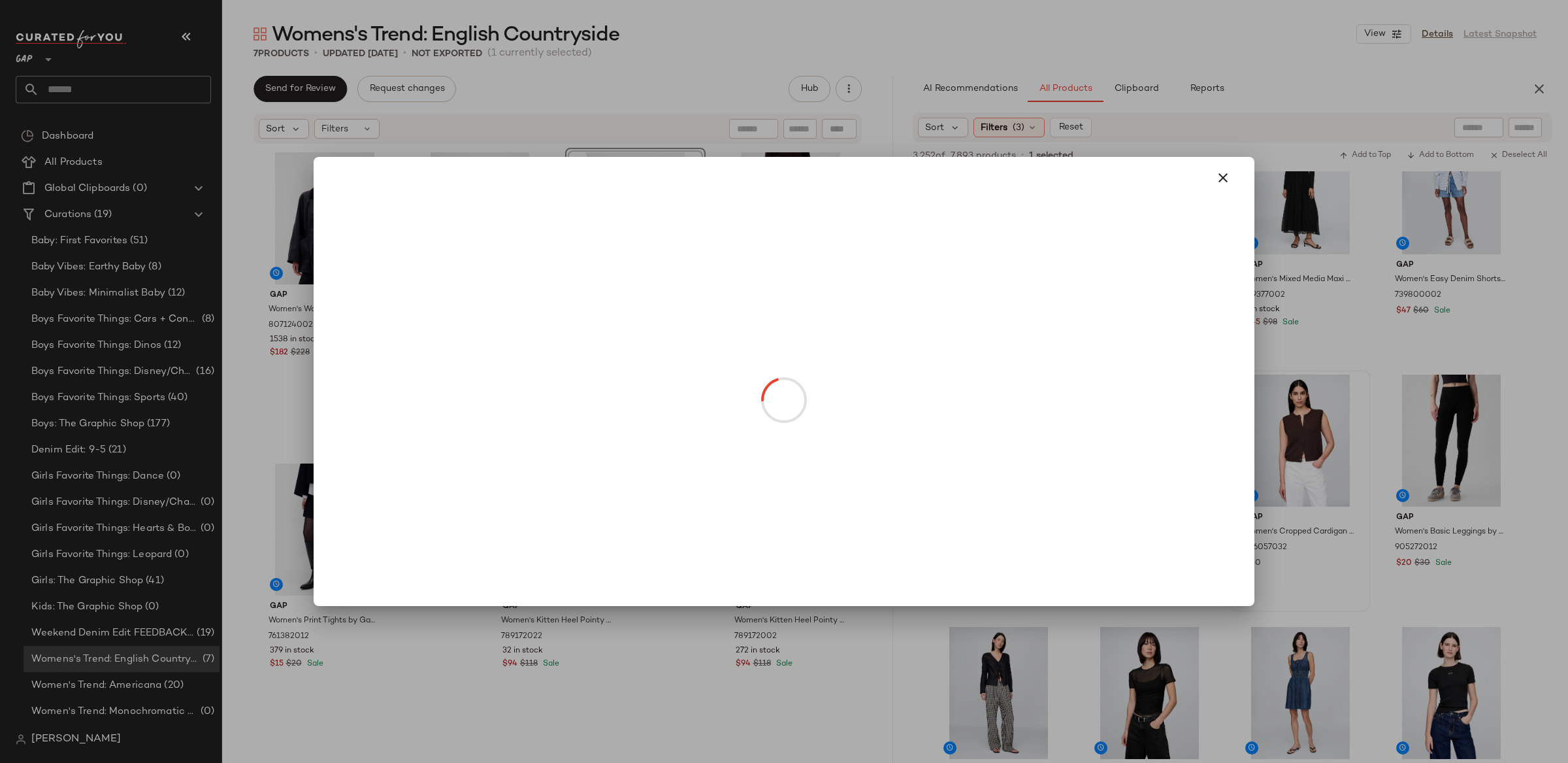
drag, startPoint x: 1290, startPoint y: 480, endPoint x: 695, endPoint y: 582, distance: 603.7
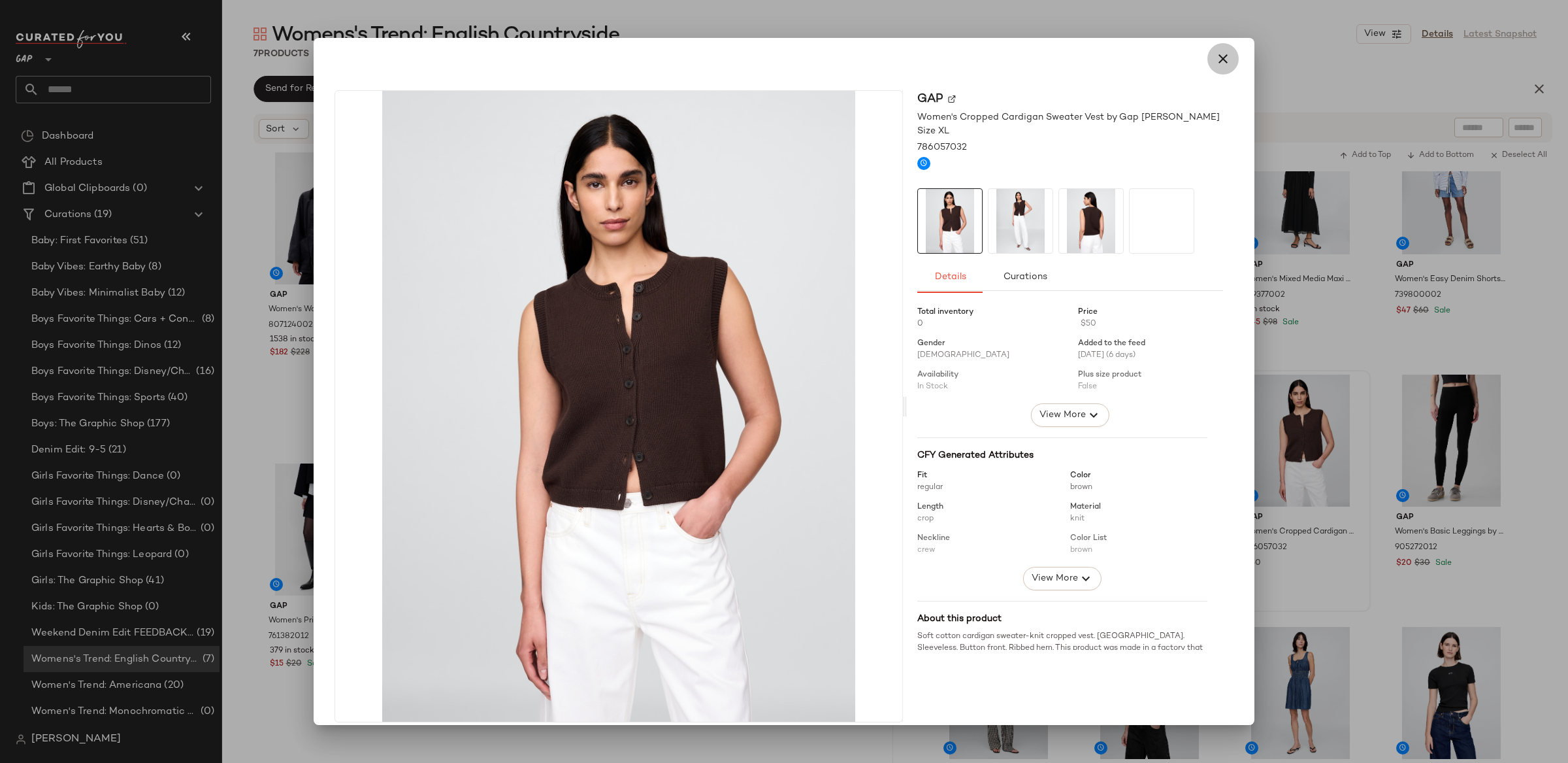
drag, startPoint x: 1227, startPoint y: 58, endPoint x: 1262, endPoint y: 220, distance: 165.7
click at [1227, 58] on button "button" at bounding box center [1223, 59] width 31 height 32
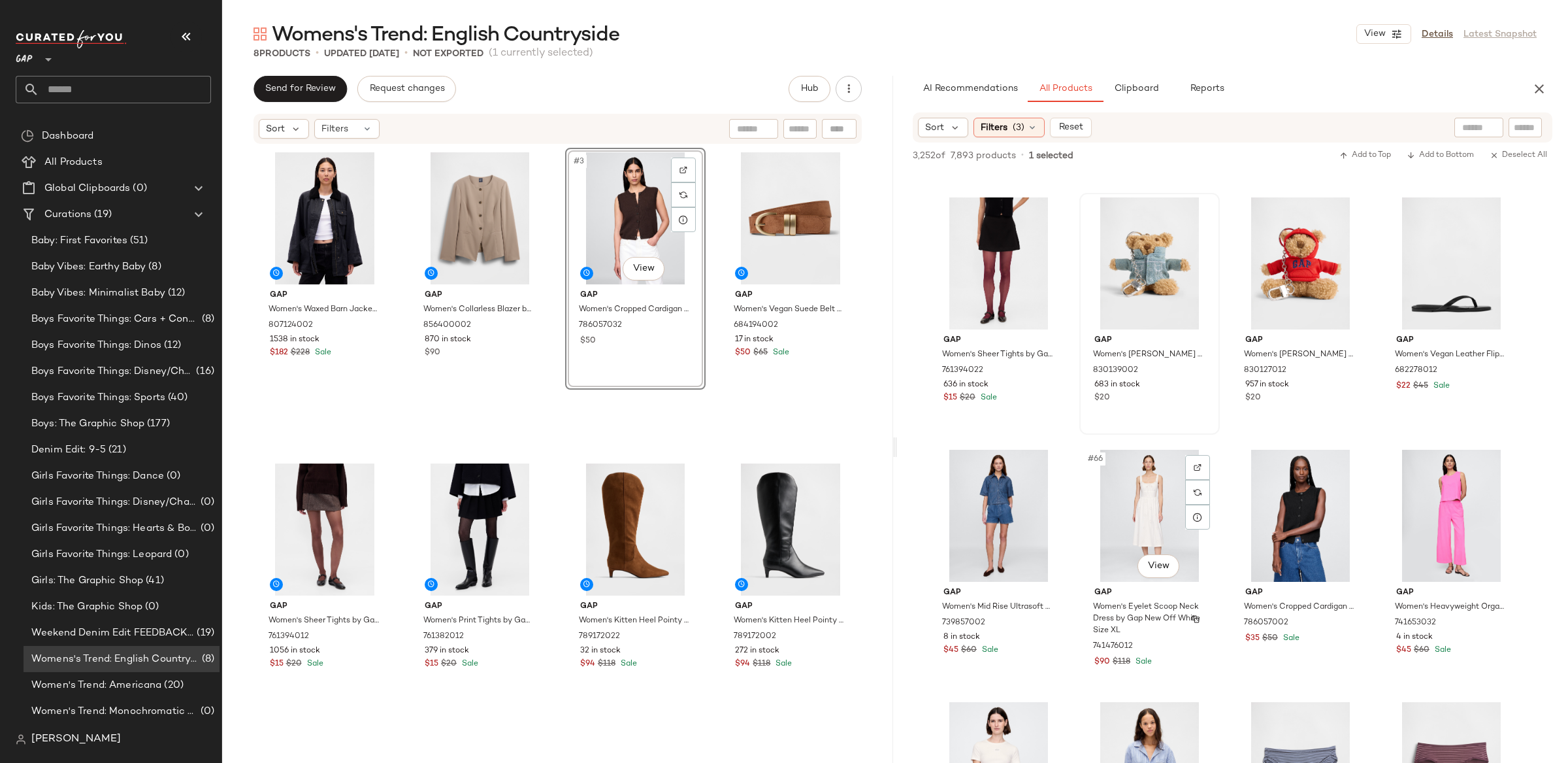
scroll to position [3753, 0]
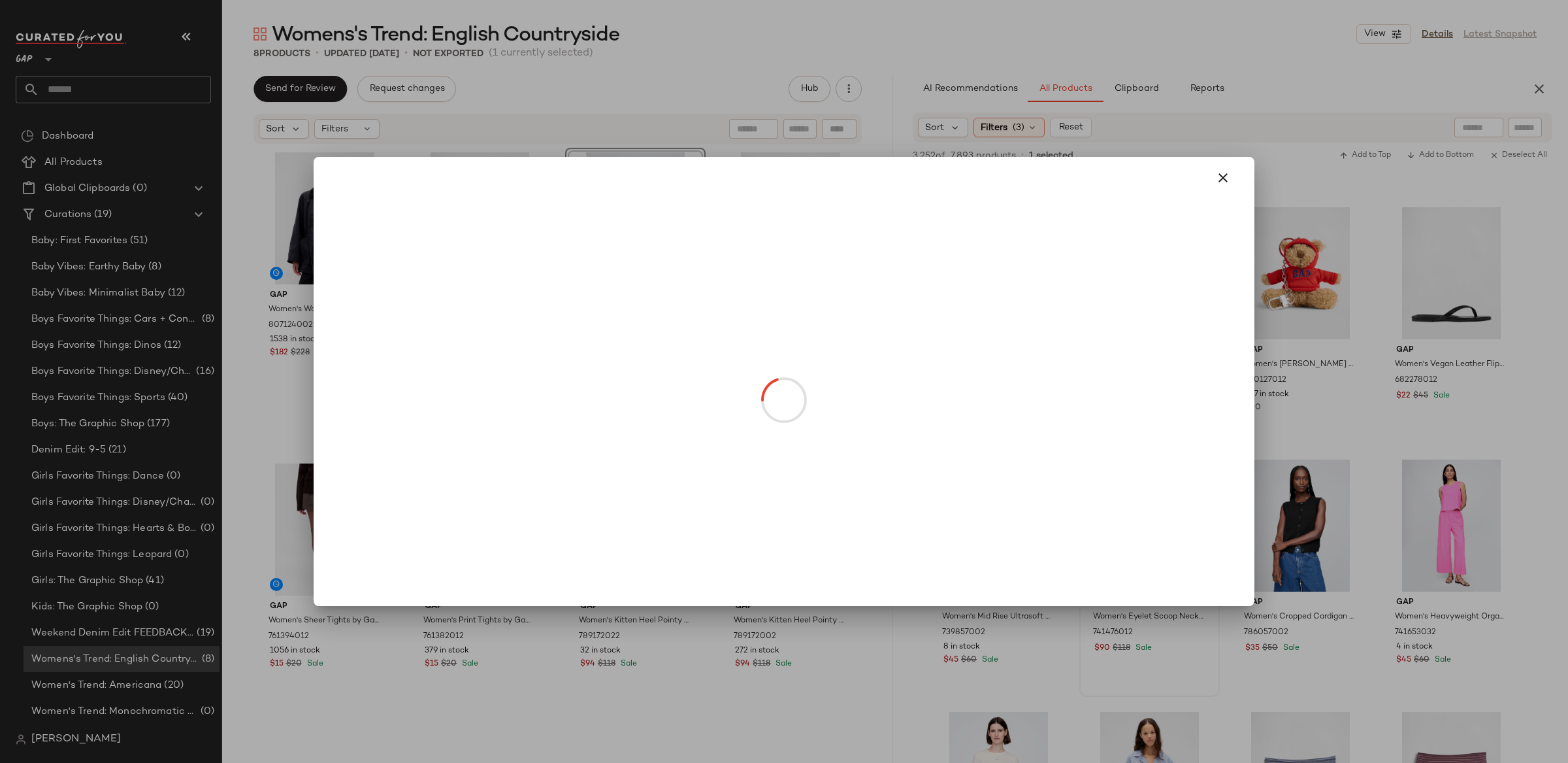
drag, startPoint x: 1167, startPoint y: 583, endPoint x: 1166, endPoint y: 593, distance: 10.0
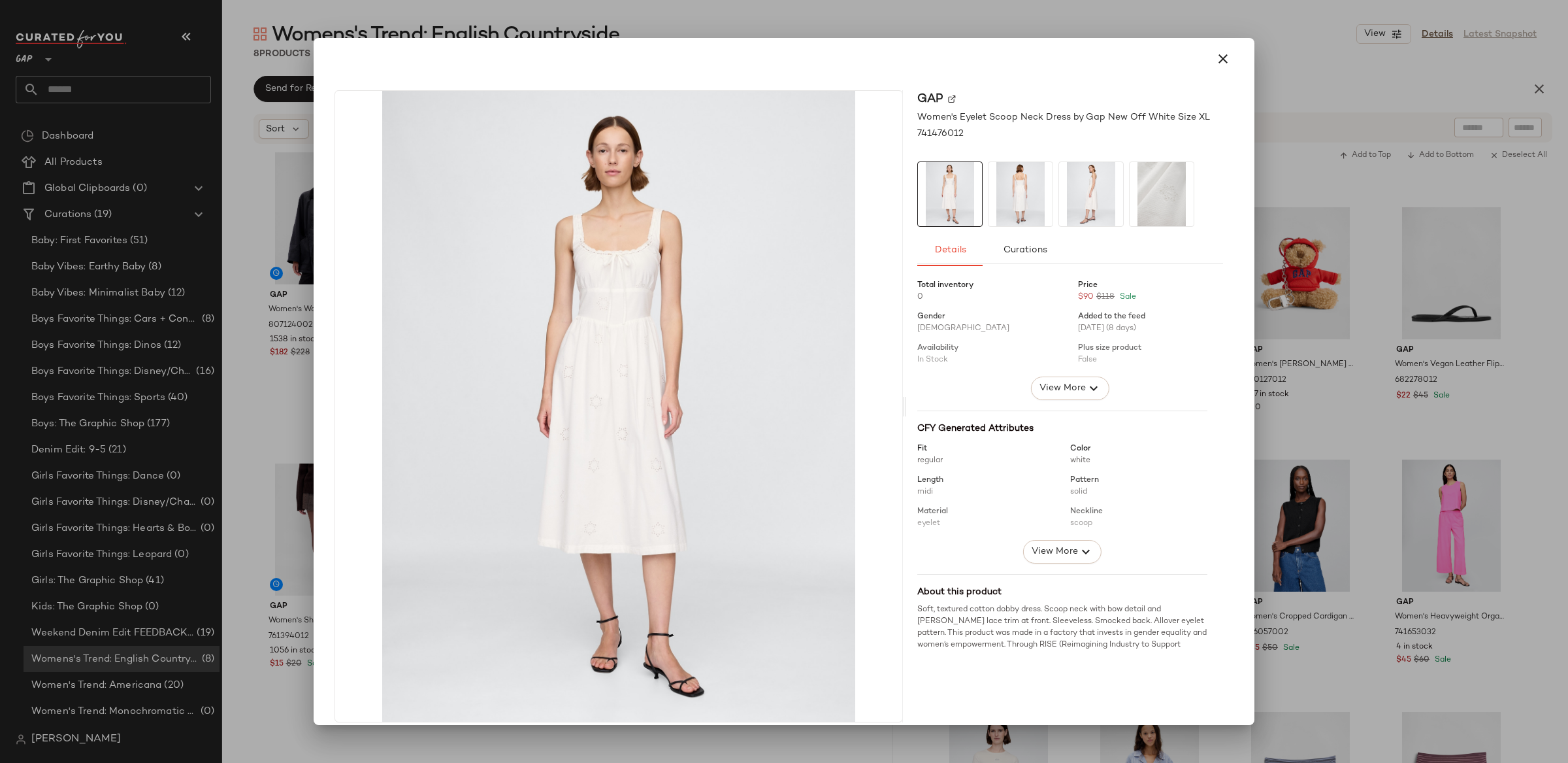
click at [1373, 549] on div at bounding box center [784, 382] width 1568 height 763
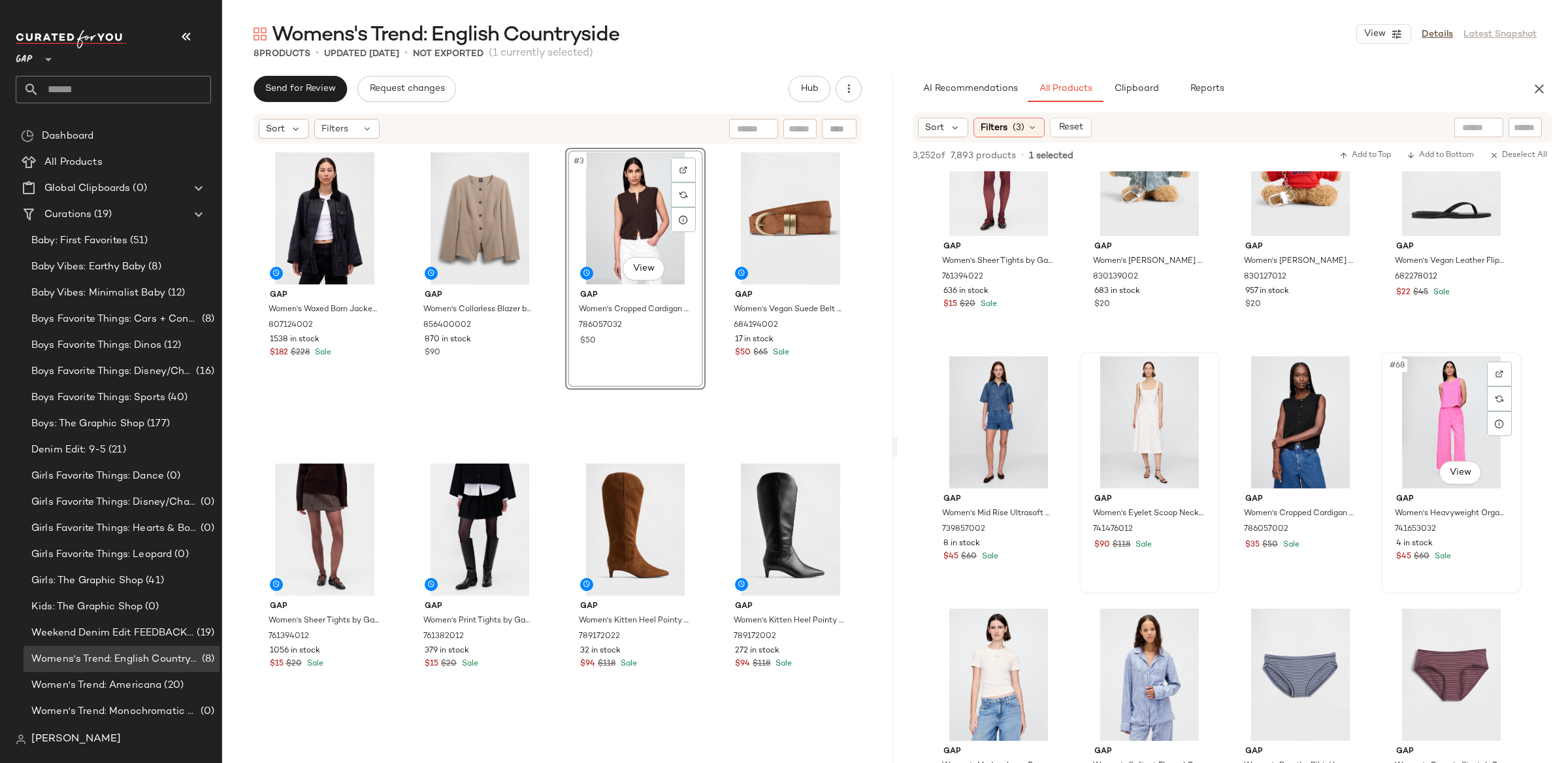
scroll to position [3860, 0]
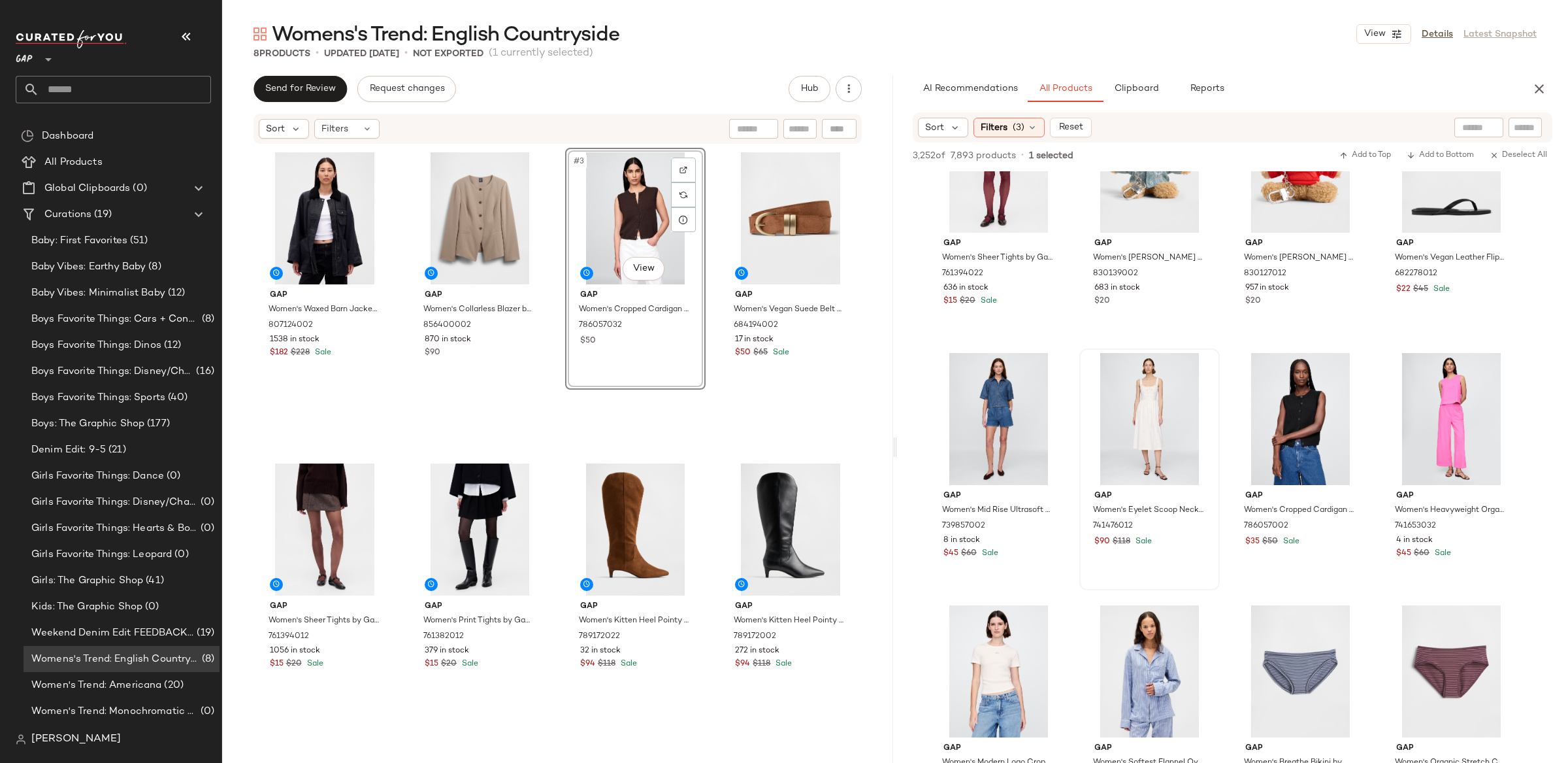
click at [608, 202] on div "#3 View" at bounding box center [635, 218] width 131 height 132
click at [674, 166] on div at bounding box center [683, 170] width 24 height 24
click at [622, 203] on div "#3 View" at bounding box center [635, 218] width 131 height 132
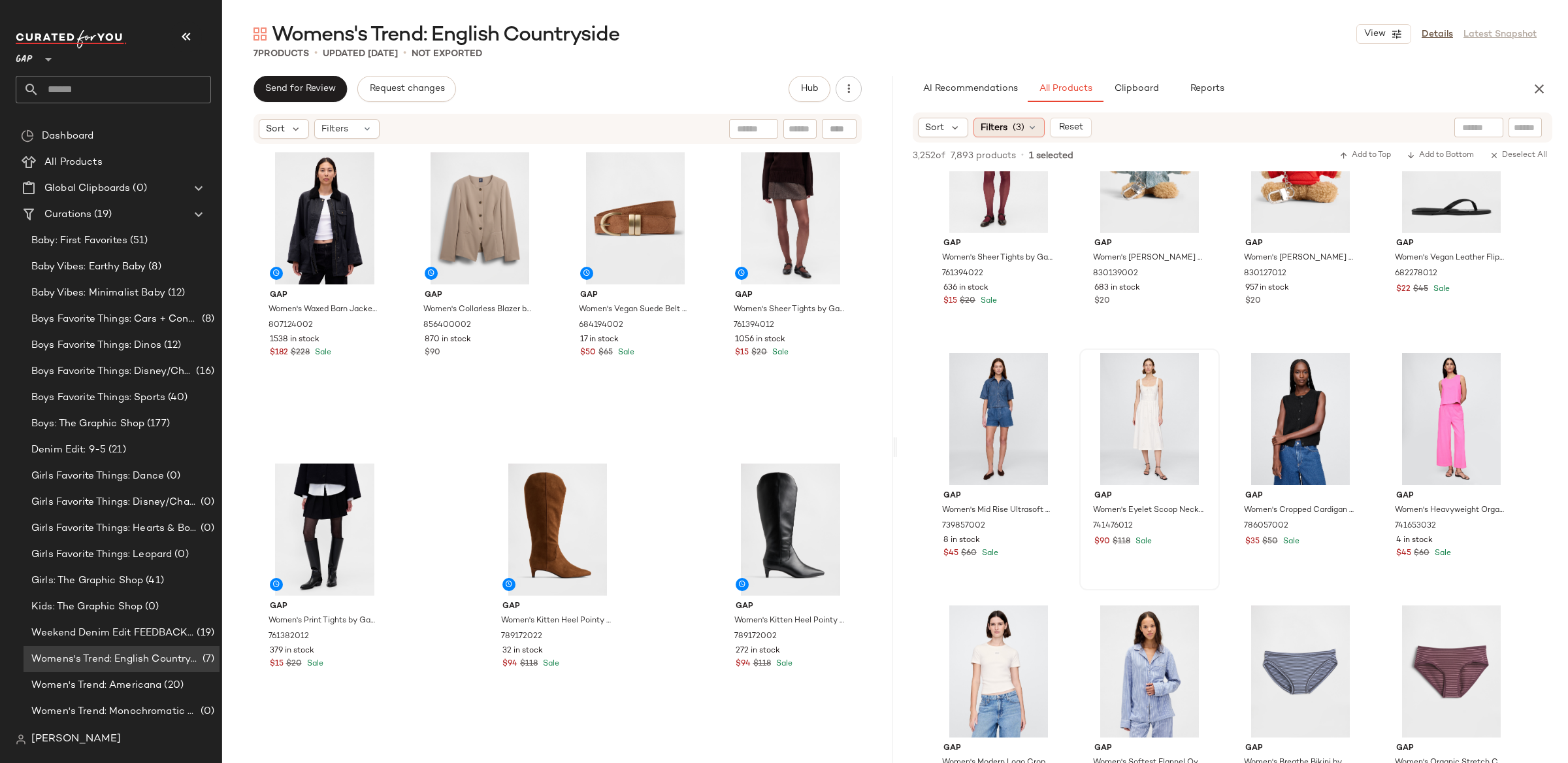
click at [1000, 122] on span "Filters" at bounding box center [993, 128] width 27 height 14
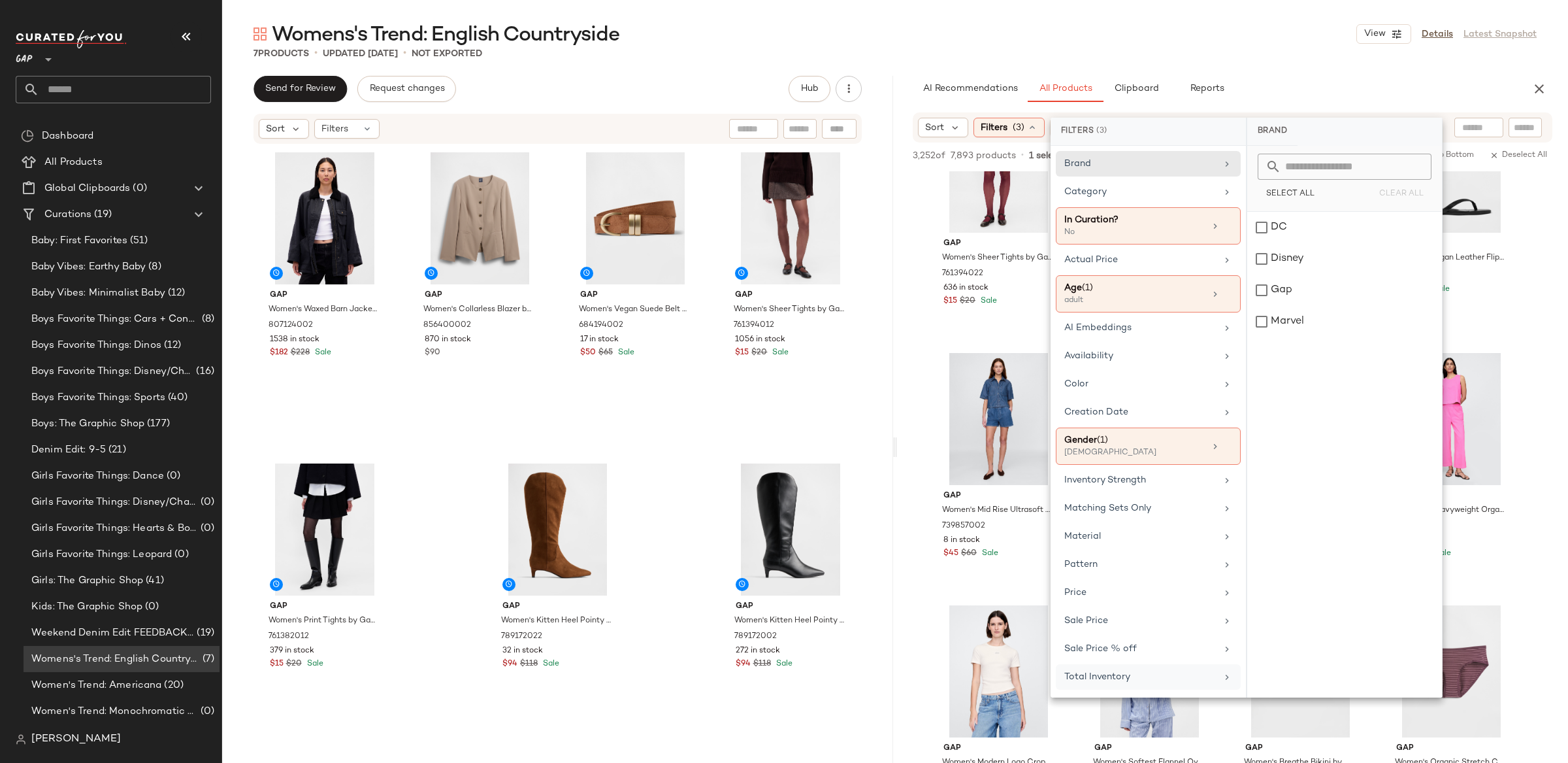
drag, startPoint x: 1101, startPoint y: 688, endPoint x: 1107, endPoint y: 675, distance: 14.3
click at [1101, 683] on div "Total Inventory" at bounding box center [1097, 677] width 66 height 14
click at [1281, 256] on input "Min" at bounding box center [1297, 252] width 79 height 26
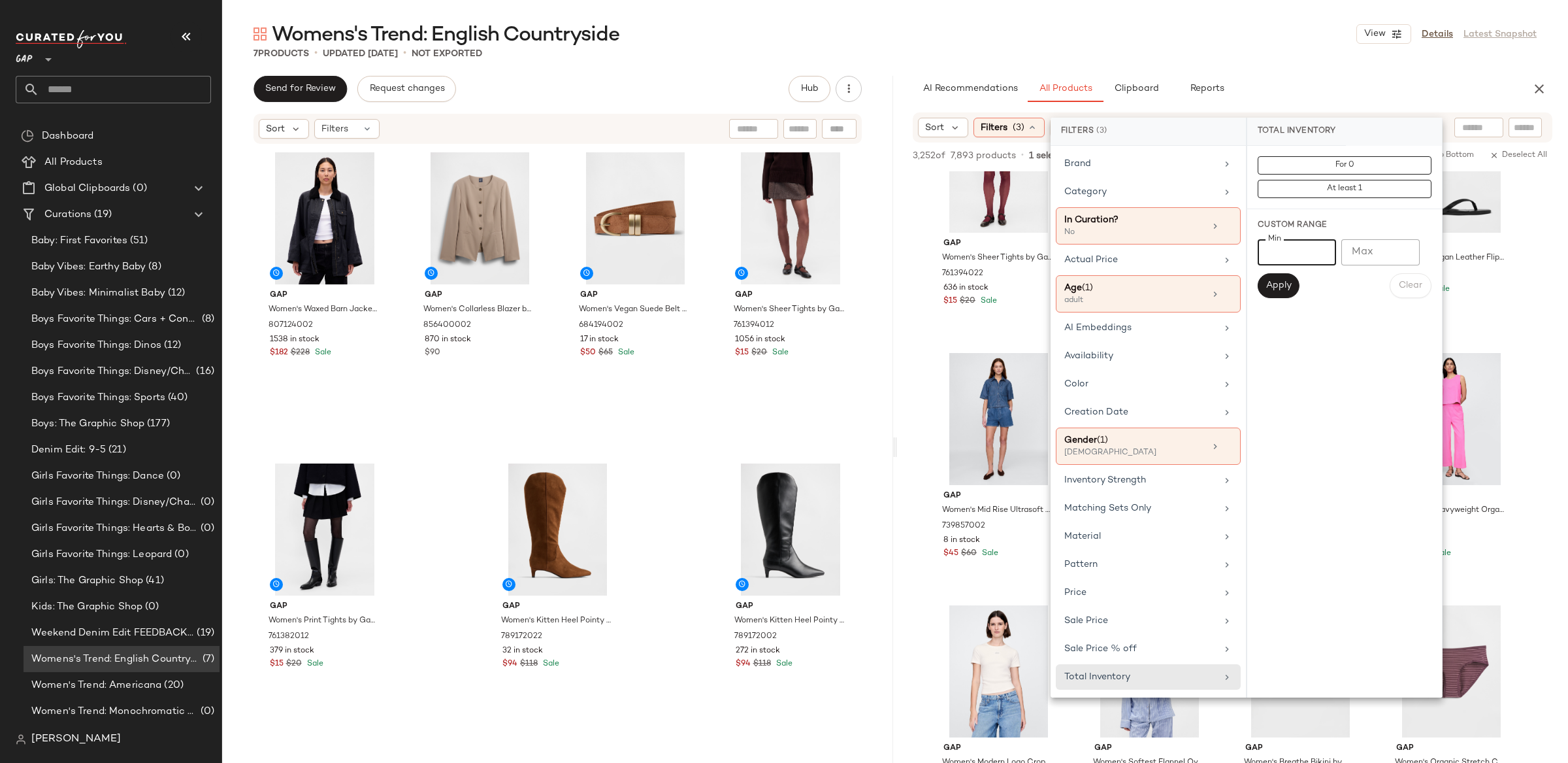
type input "**"
drag, startPoint x: 1282, startPoint y: 300, endPoint x: 1285, endPoint y: 292, distance: 8.5
click at [1281, 300] on div "Custom Range Min ** Min Max Max Apply Clear" at bounding box center [1344, 259] width 195 height 100
drag, startPoint x: 1285, startPoint y: 291, endPoint x: 1287, endPoint y: 298, distance: 7.3
click at [1285, 291] on button "Apply" at bounding box center [1279, 285] width 42 height 24
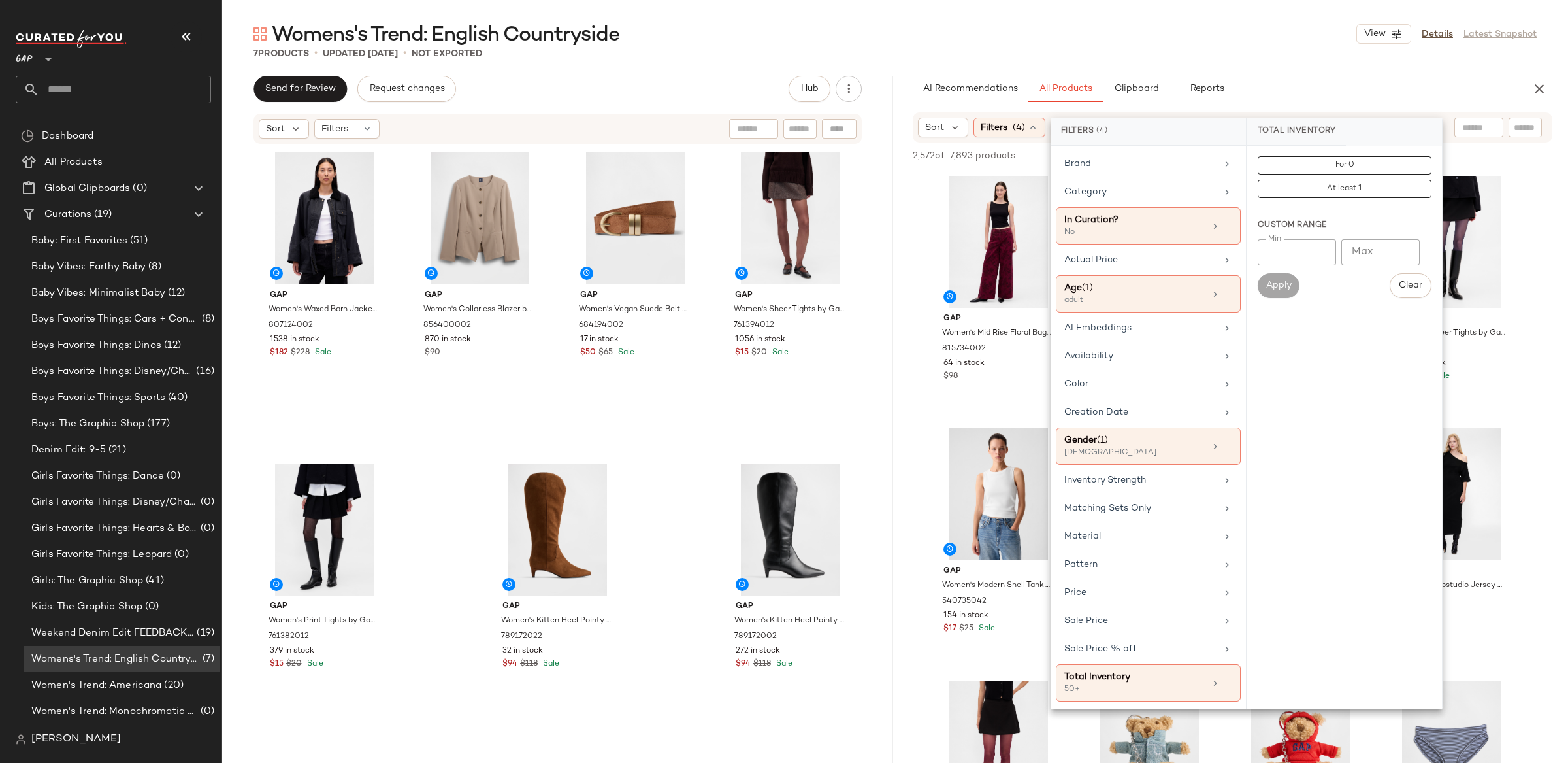
click at [896, 156] on div "Womens's Trend: English Countryside View Details Latest Snapshot 7 Products • u…" at bounding box center [895, 392] width 1346 height 742
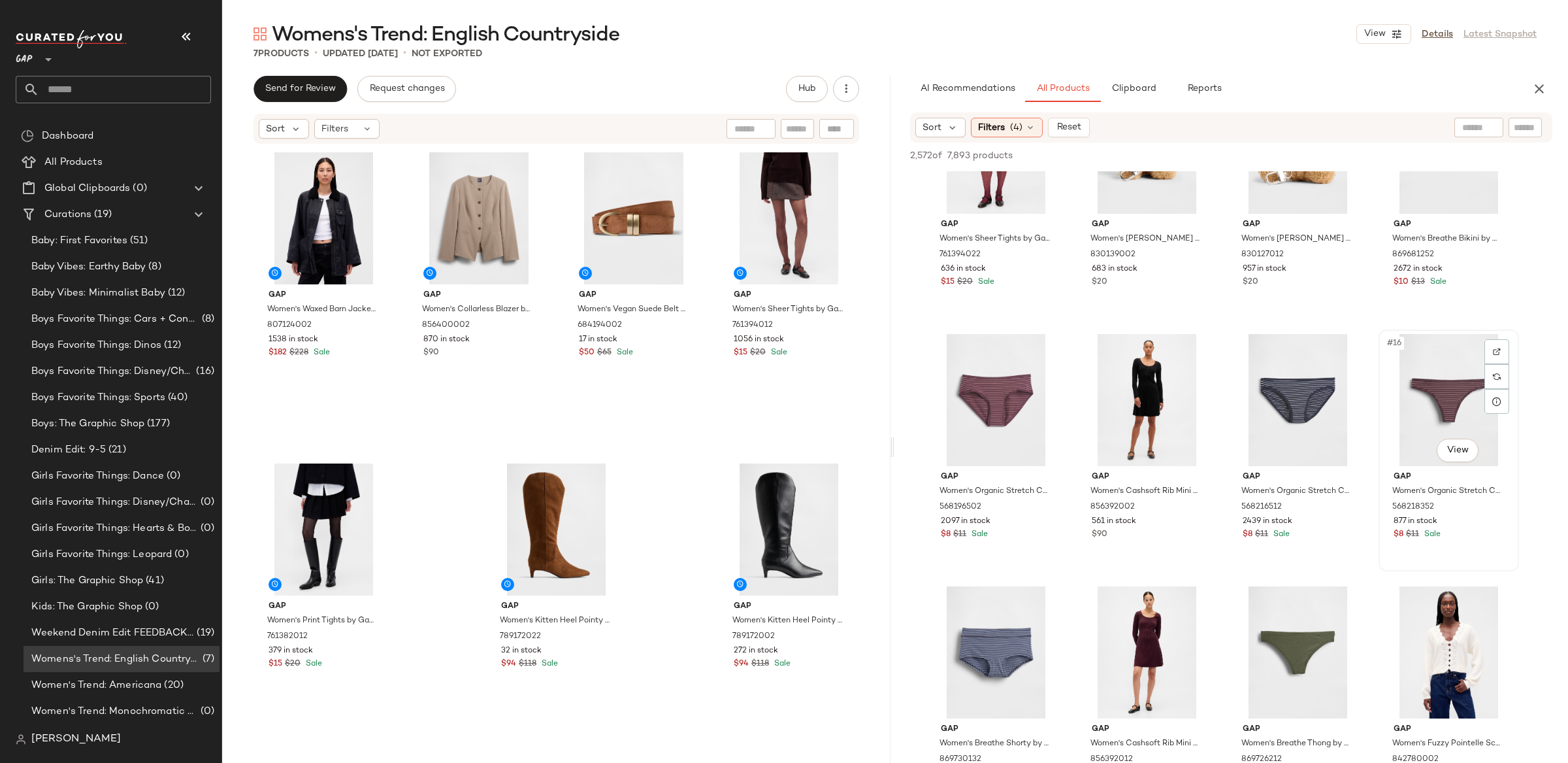
scroll to position [595, 0]
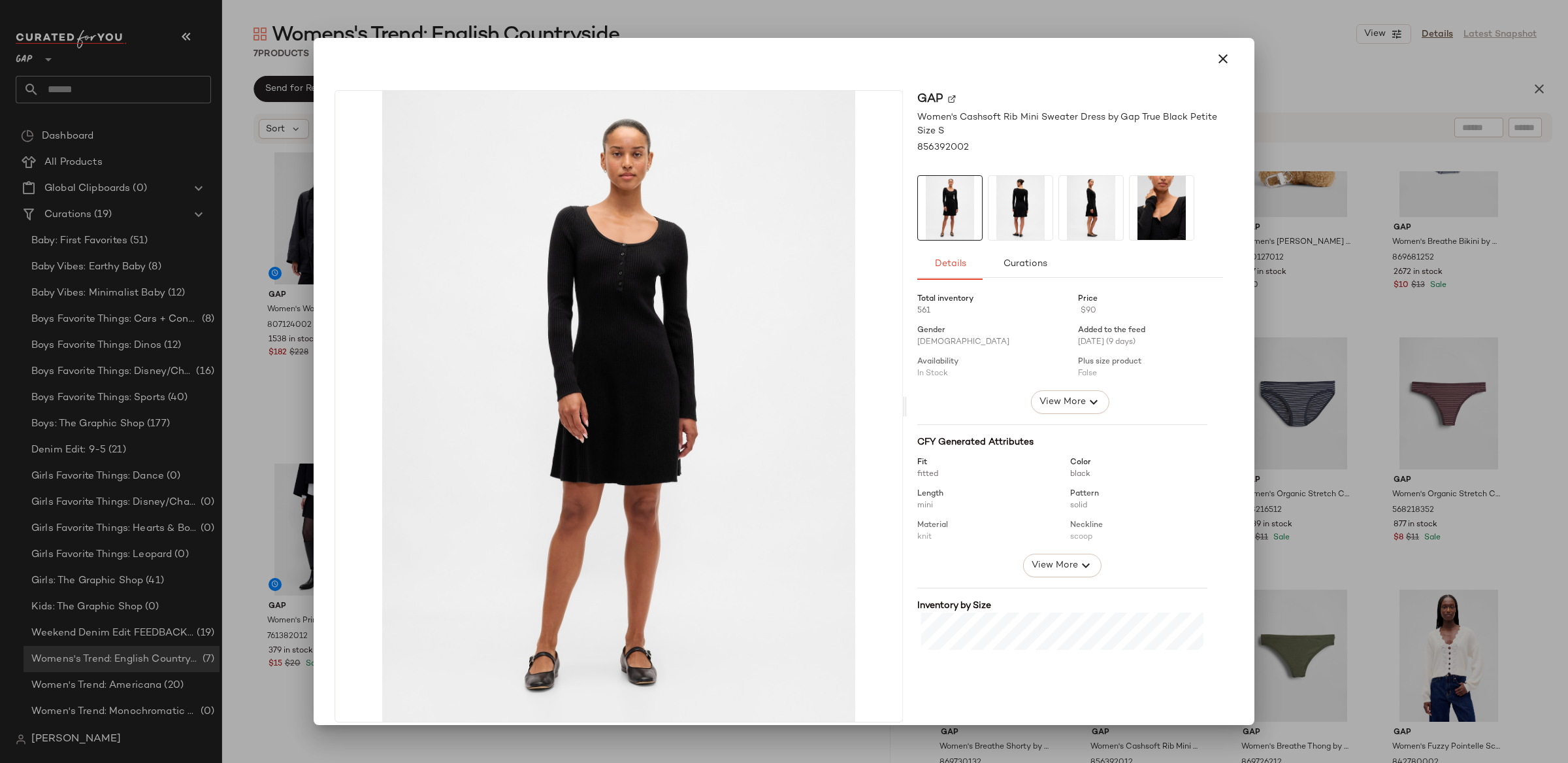
click at [1217, 62] on icon "button" at bounding box center [1223, 59] width 16 height 16
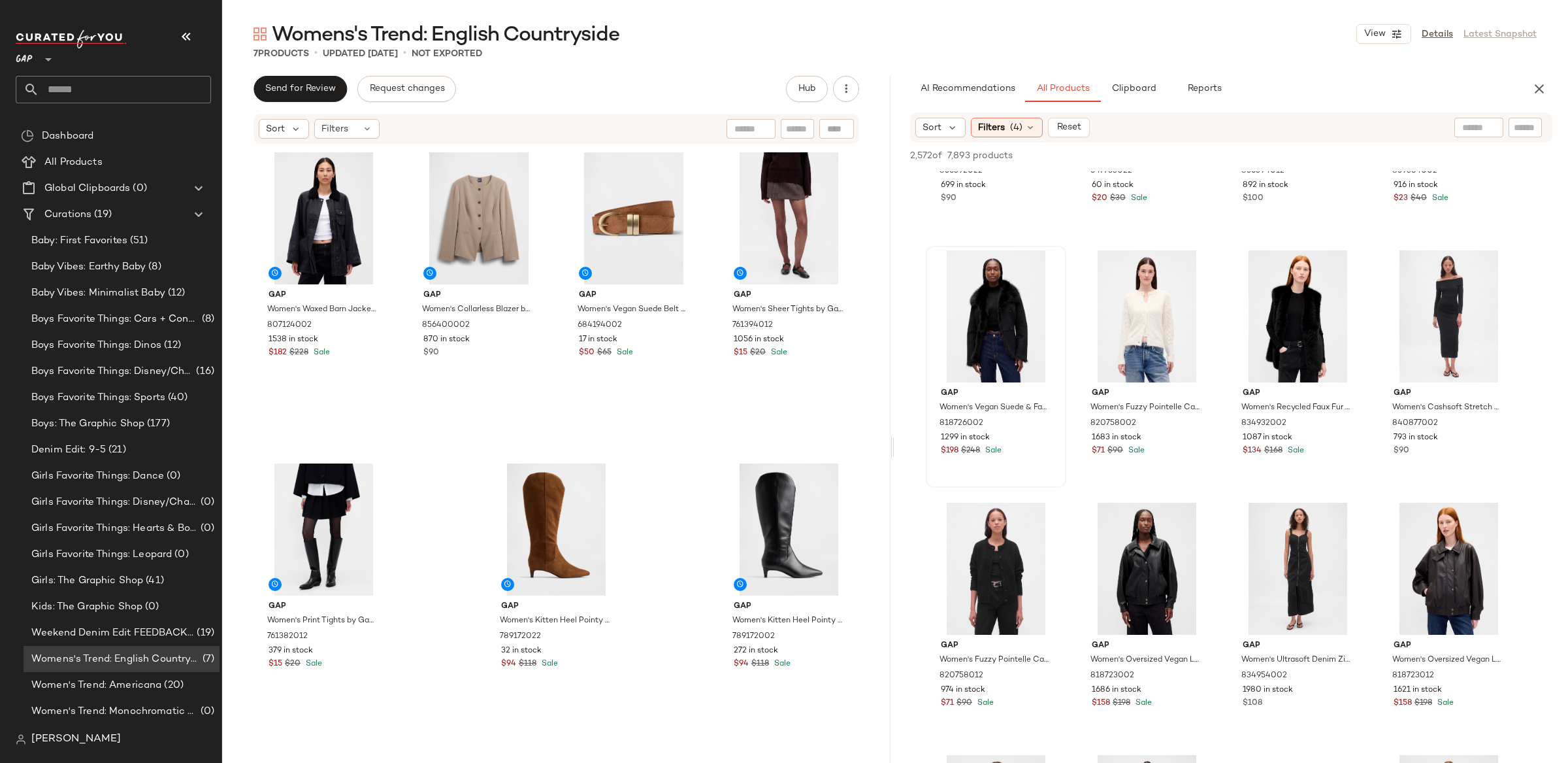
scroll to position [1690, 0]
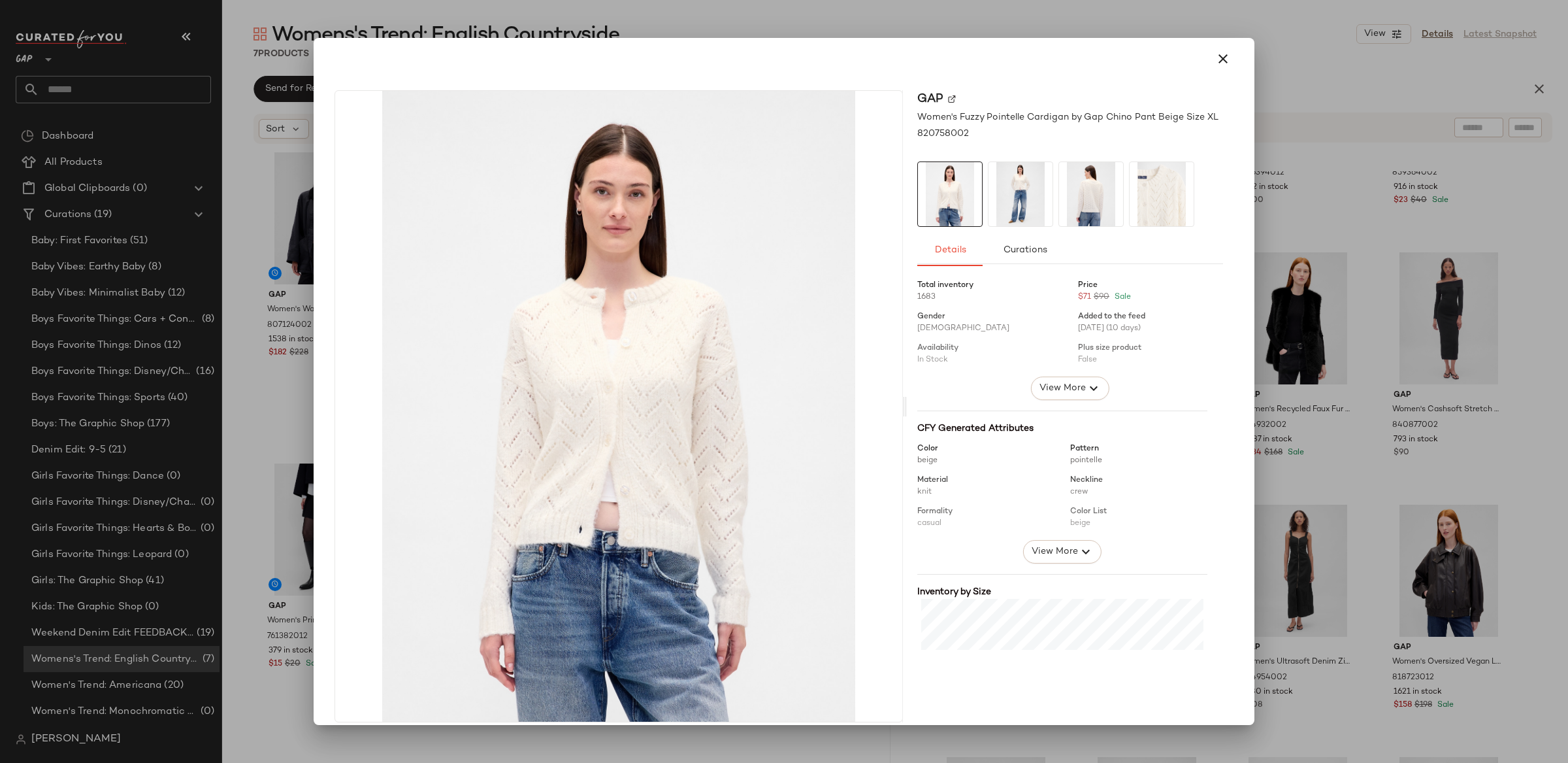
click at [1303, 341] on div at bounding box center [784, 382] width 1568 height 763
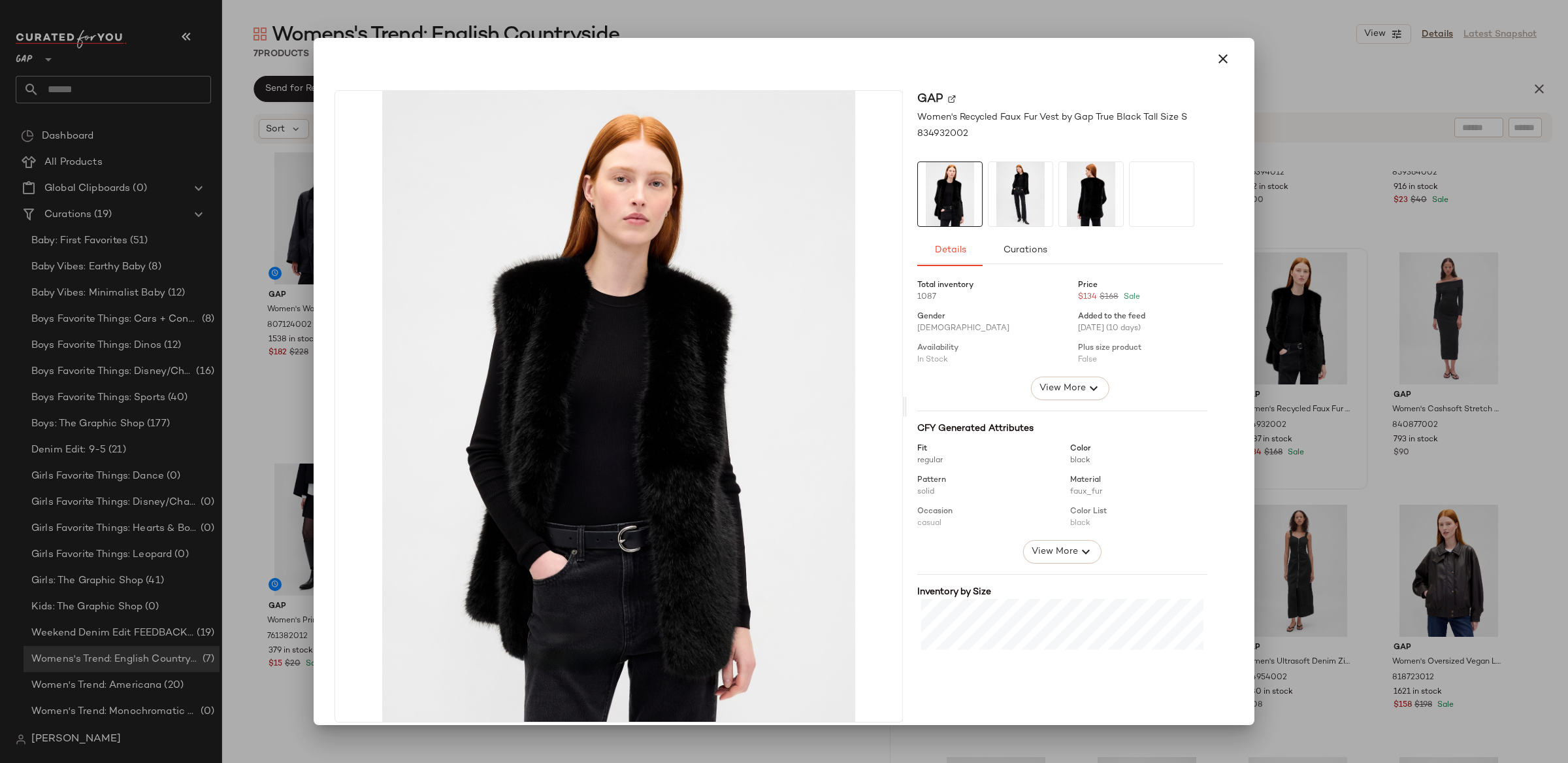
drag, startPoint x: 1396, startPoint y: 341, endPoint x: 1193, endPoint y: 371, distance: 205.2
click at [1396, 341] on div at bounding box center [784, 382] width 1568 height 763
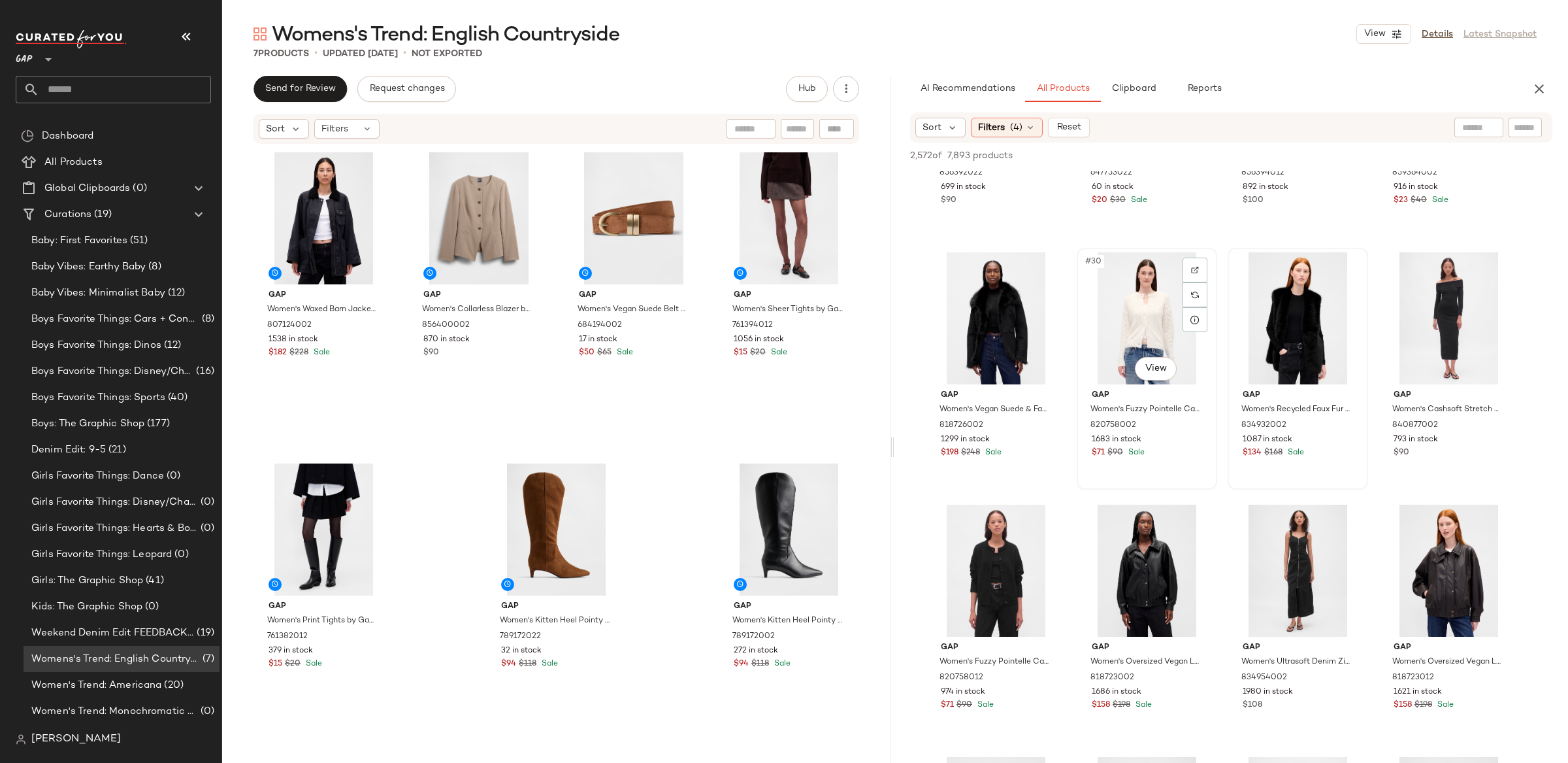
drag, startPoint x: 1148, startPoint y: 326, endPoint x: 1145, endPoint y: 318, distance: 8.5
click at [1148, 326] on div "#30 View" at bounding box center [1146, 318] width 131 height 132
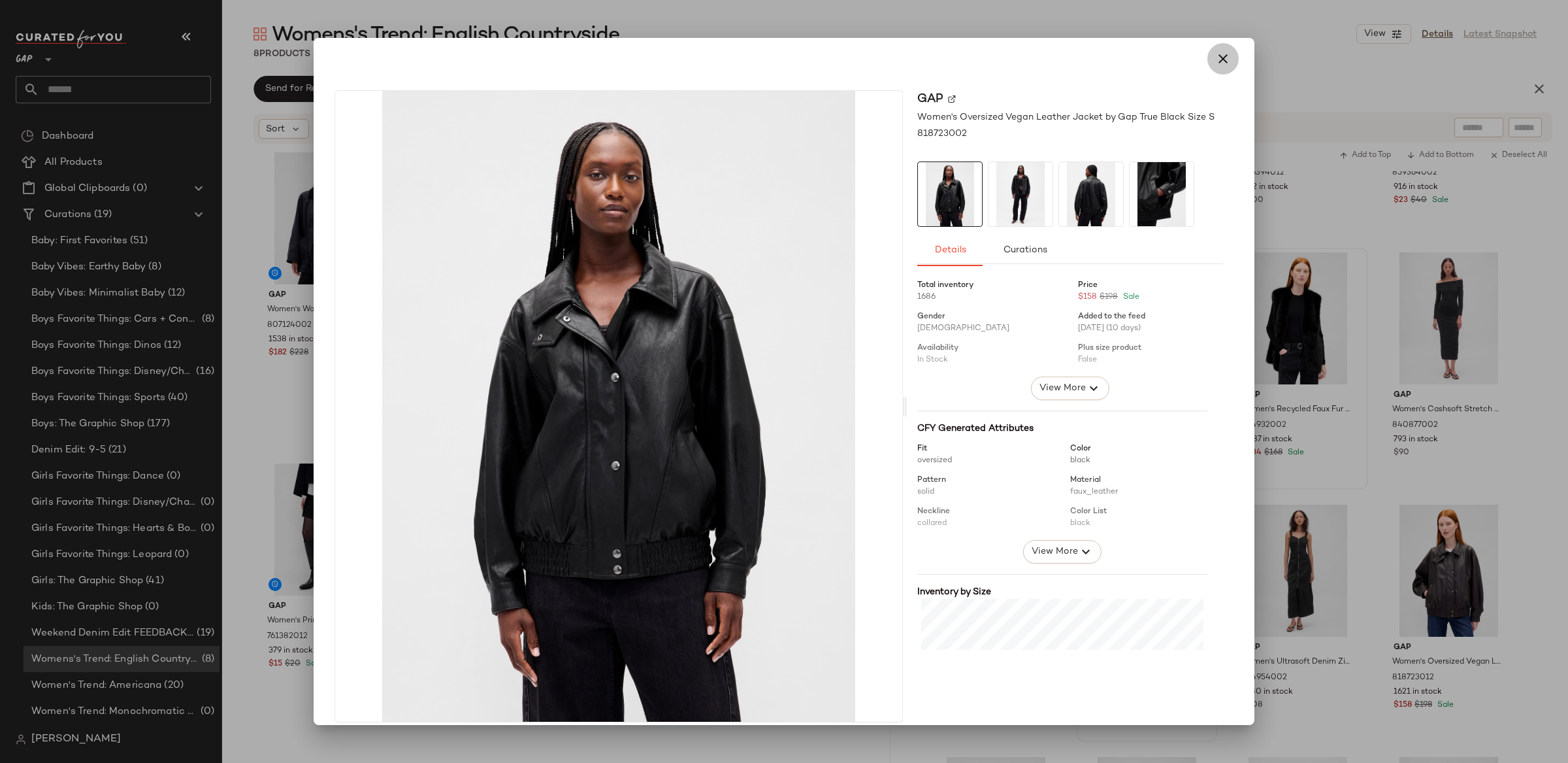
drag, startPoint x: 1211, startPoint y: 59, endPoint x: 1264, endPoint y: 141, distance: 97.6
click at [1215, 59] on icon "button" at bounding box center [1223, 59] width 16 height 16
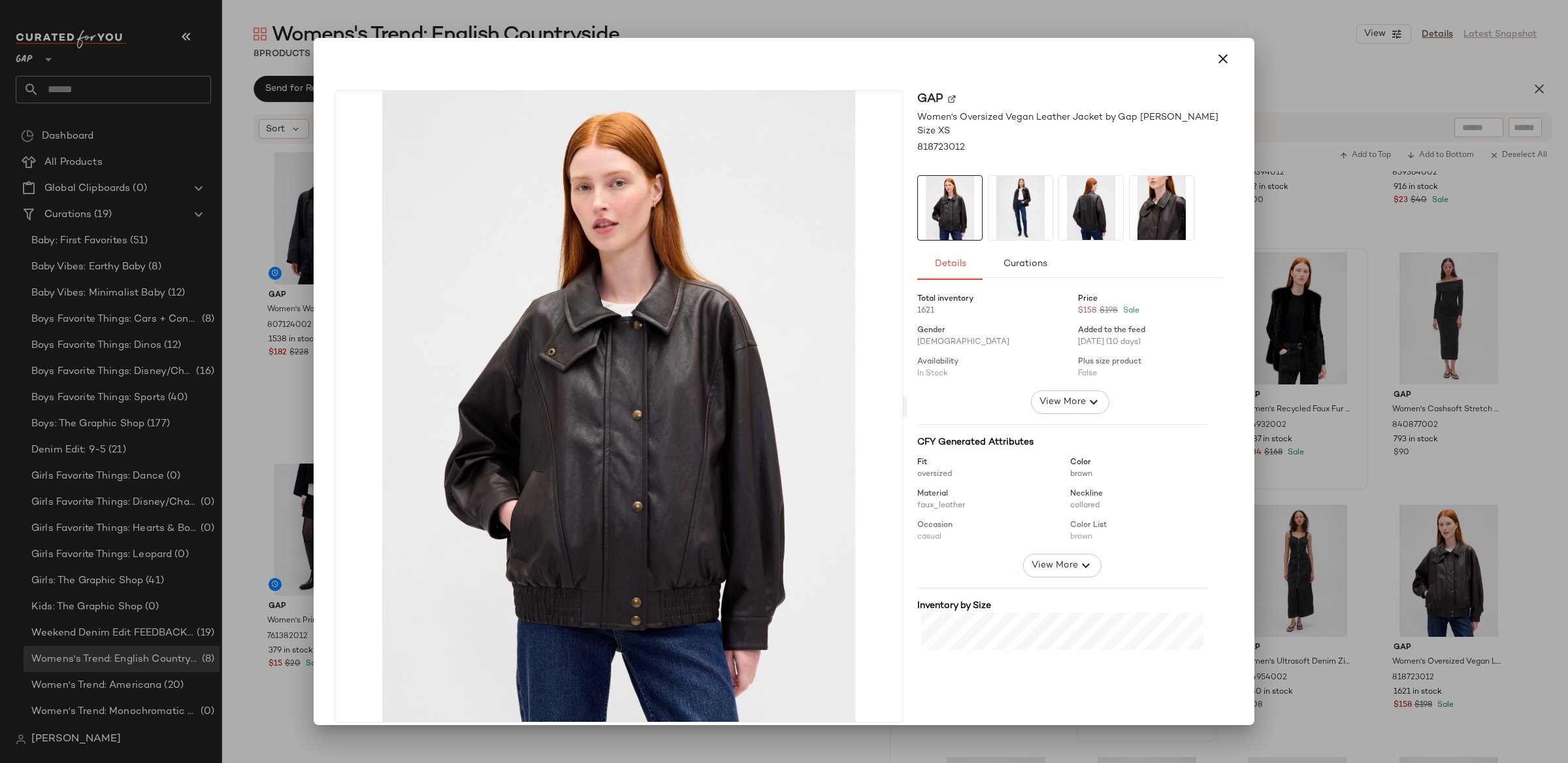
click at [1488, 580] on div at bounding box center [784, 382] width 1568 height 763
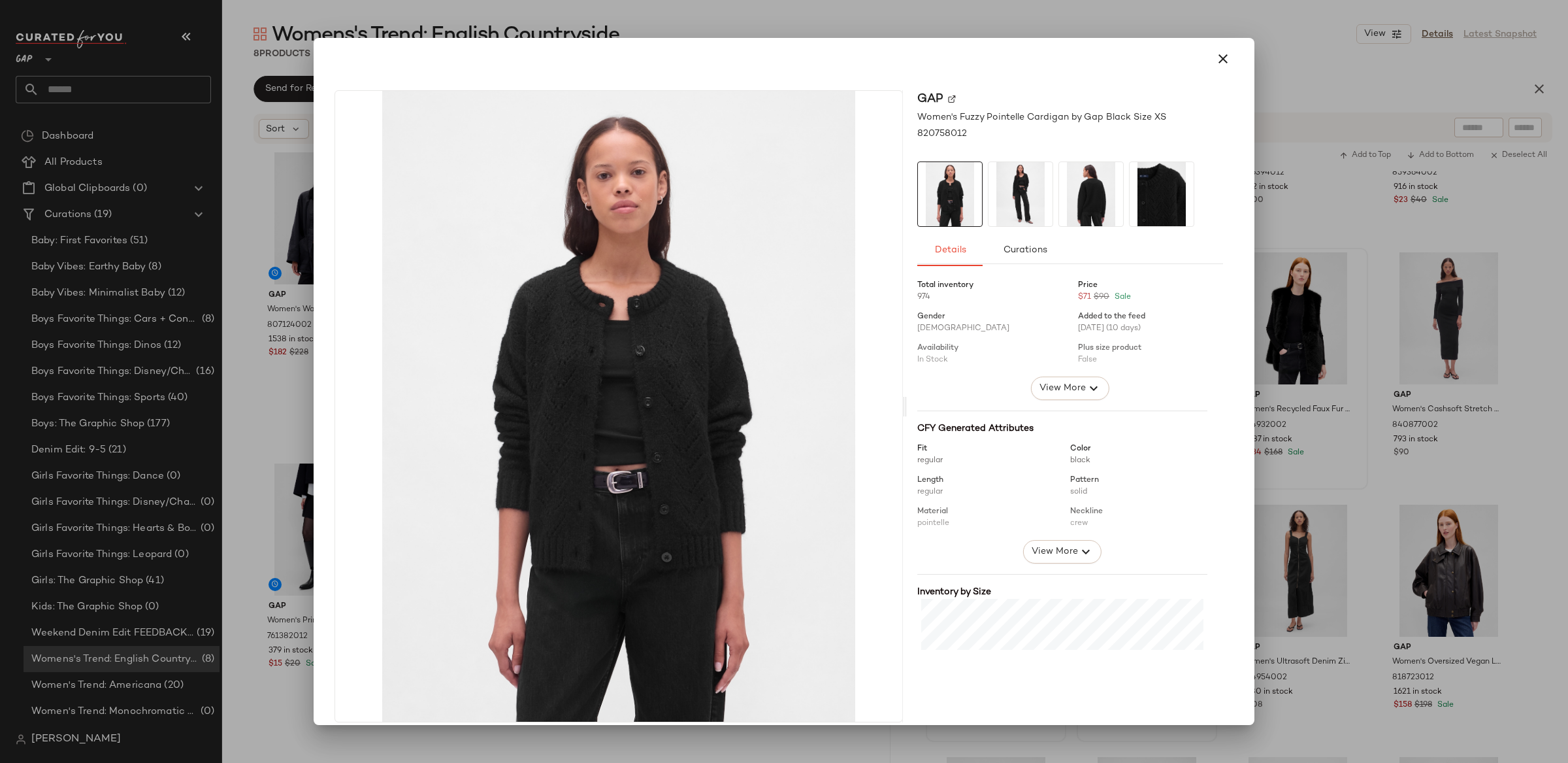
click at [1496, 485] on div at bounding box center [784, 382] width 1568 height 763
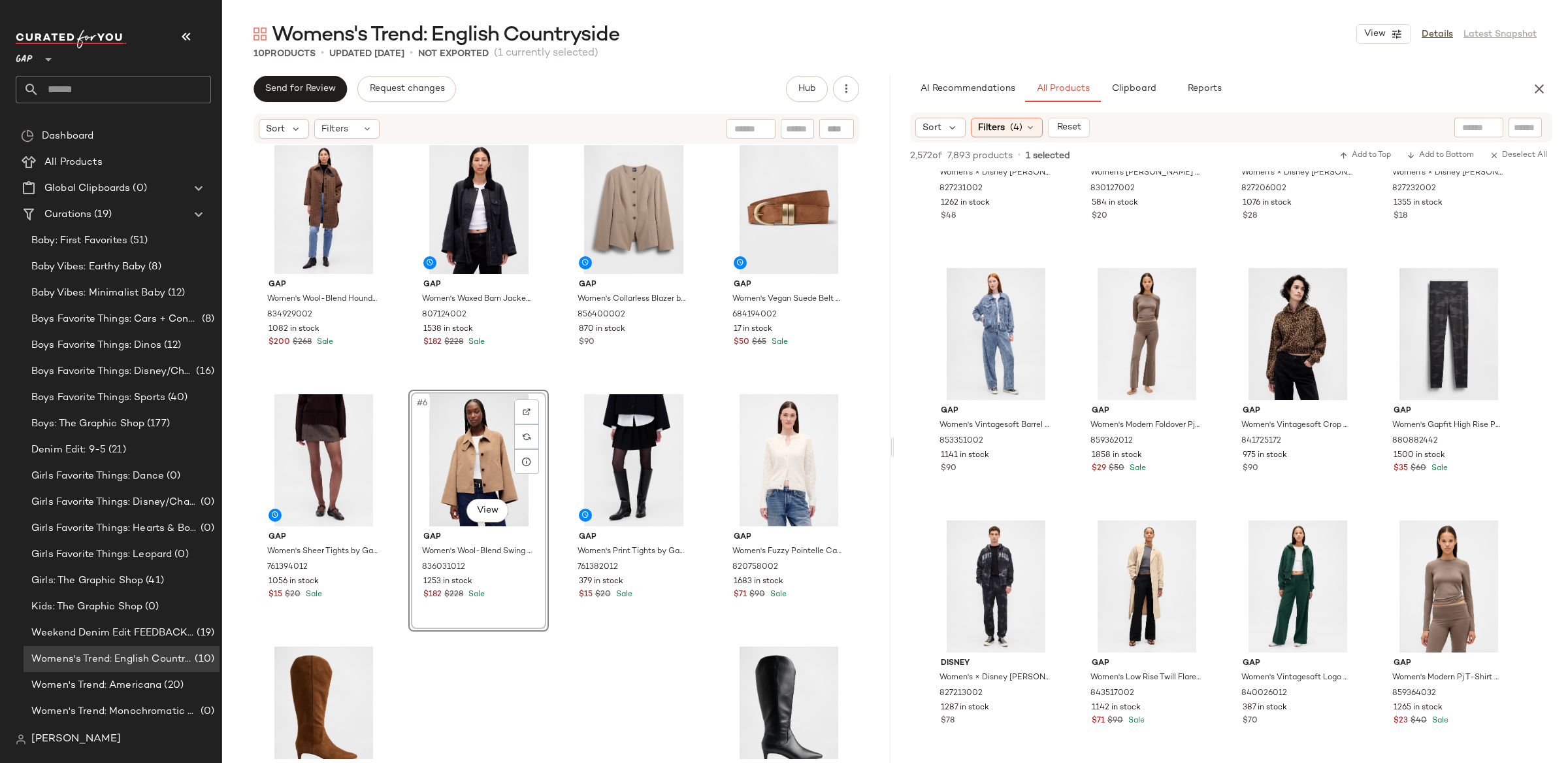
scroll to position [2944, 0]
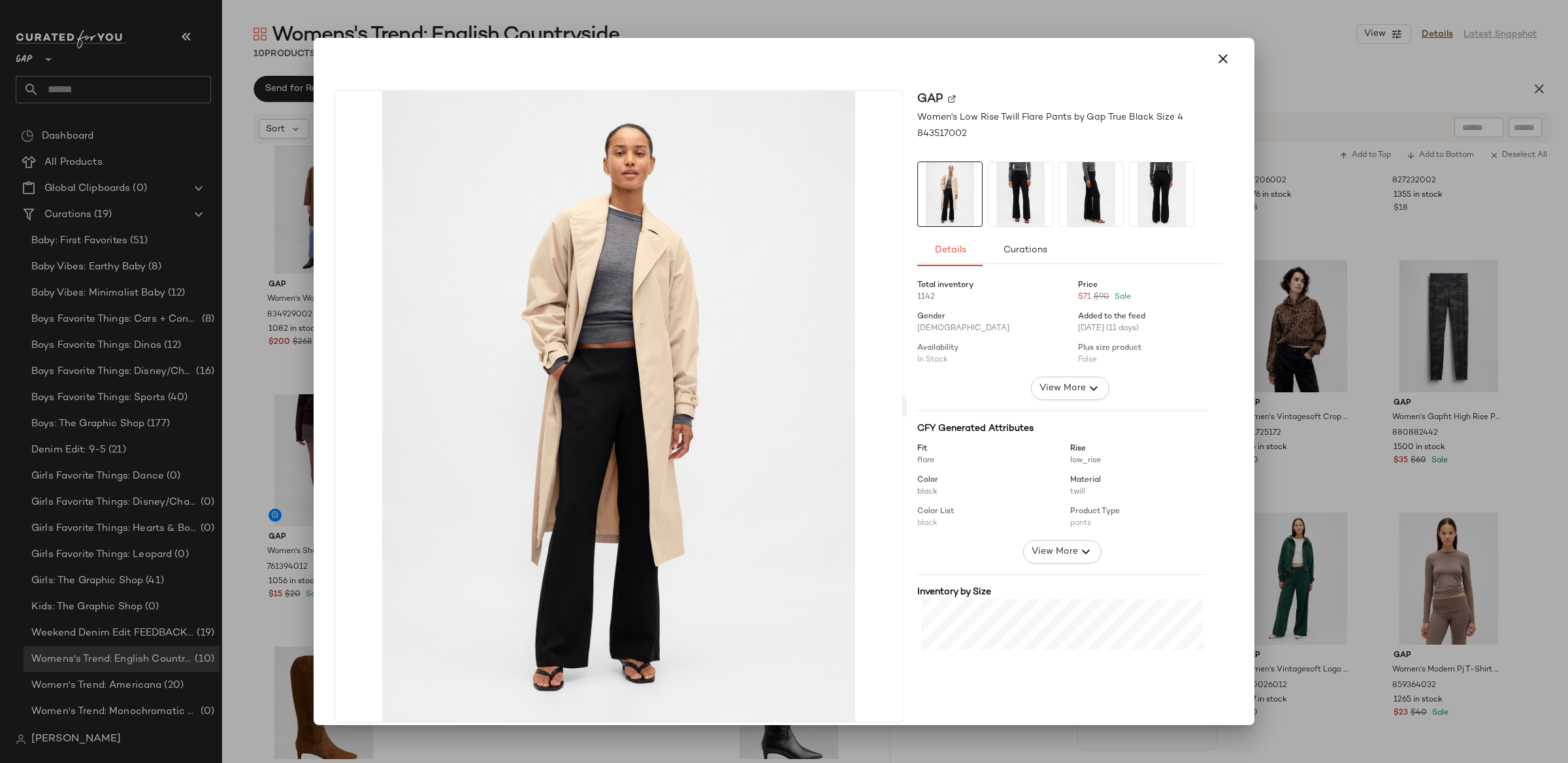
click at [1311, 606] on div at bounding box center [784, 382] width 1568 height 763
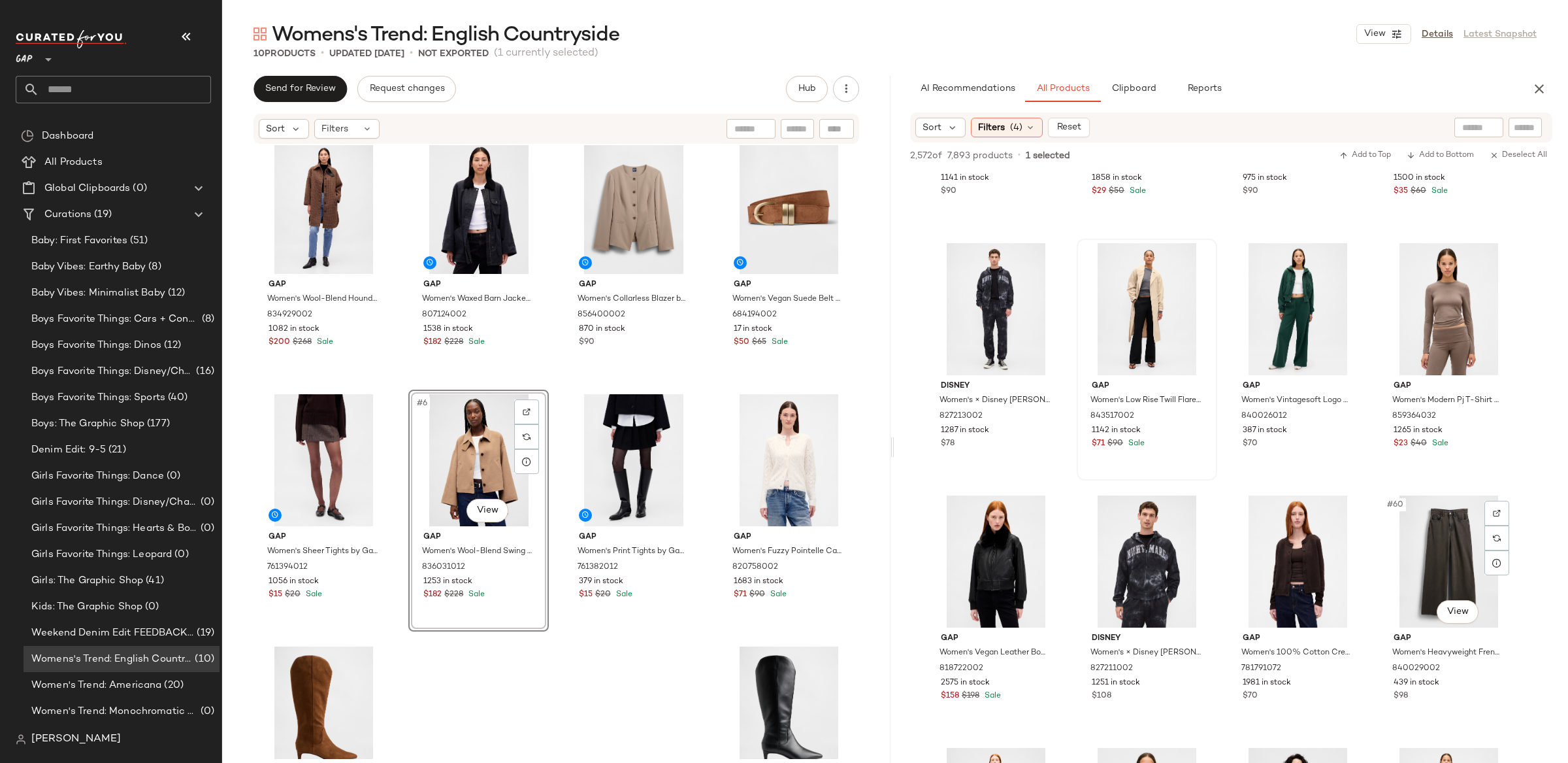
scroll to position [3210, 0]
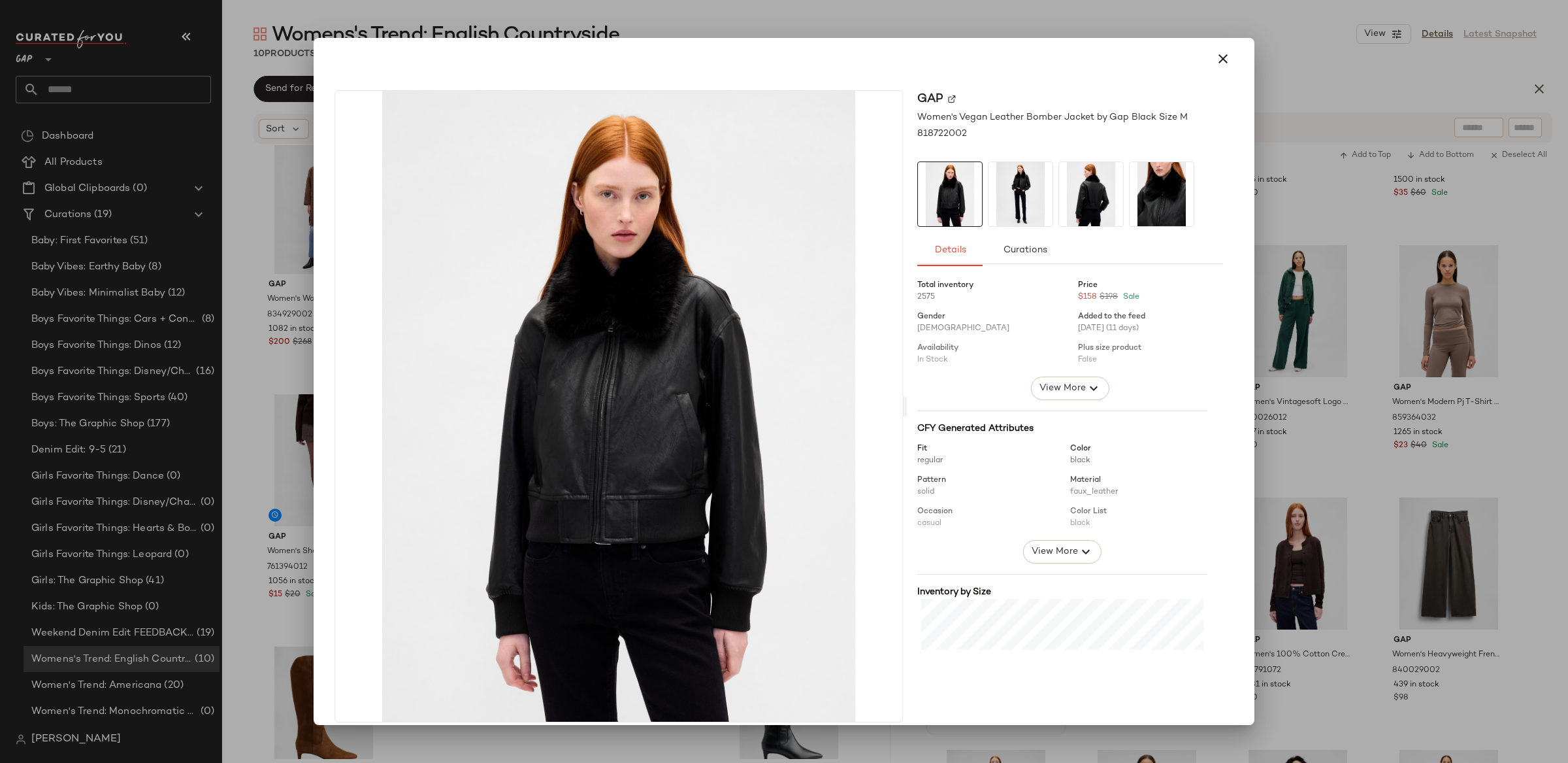
click at [1375, 543] on div at bounding box center [784, 382] width 1568 height 763
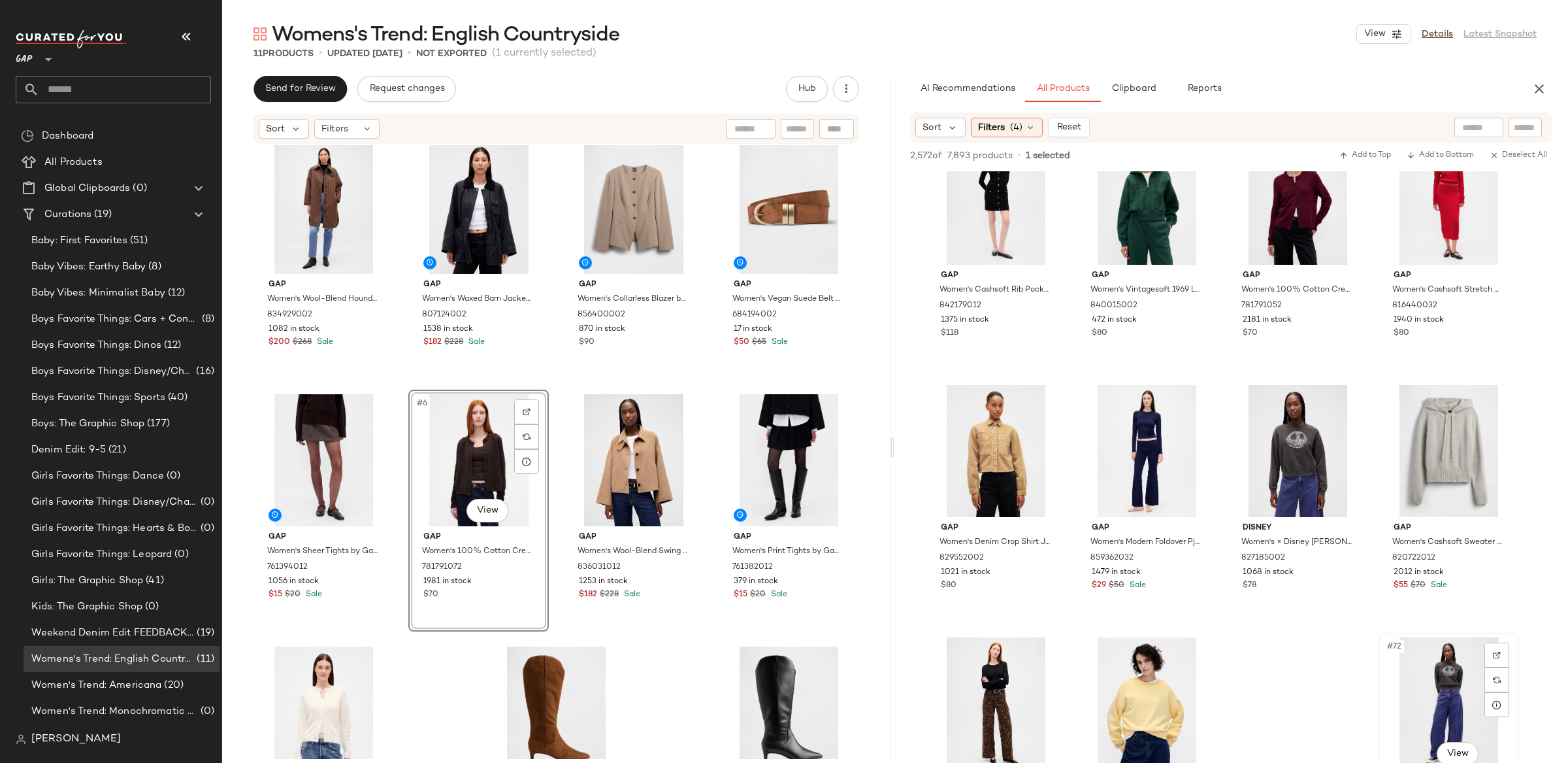
scroll to position [3828, 0]
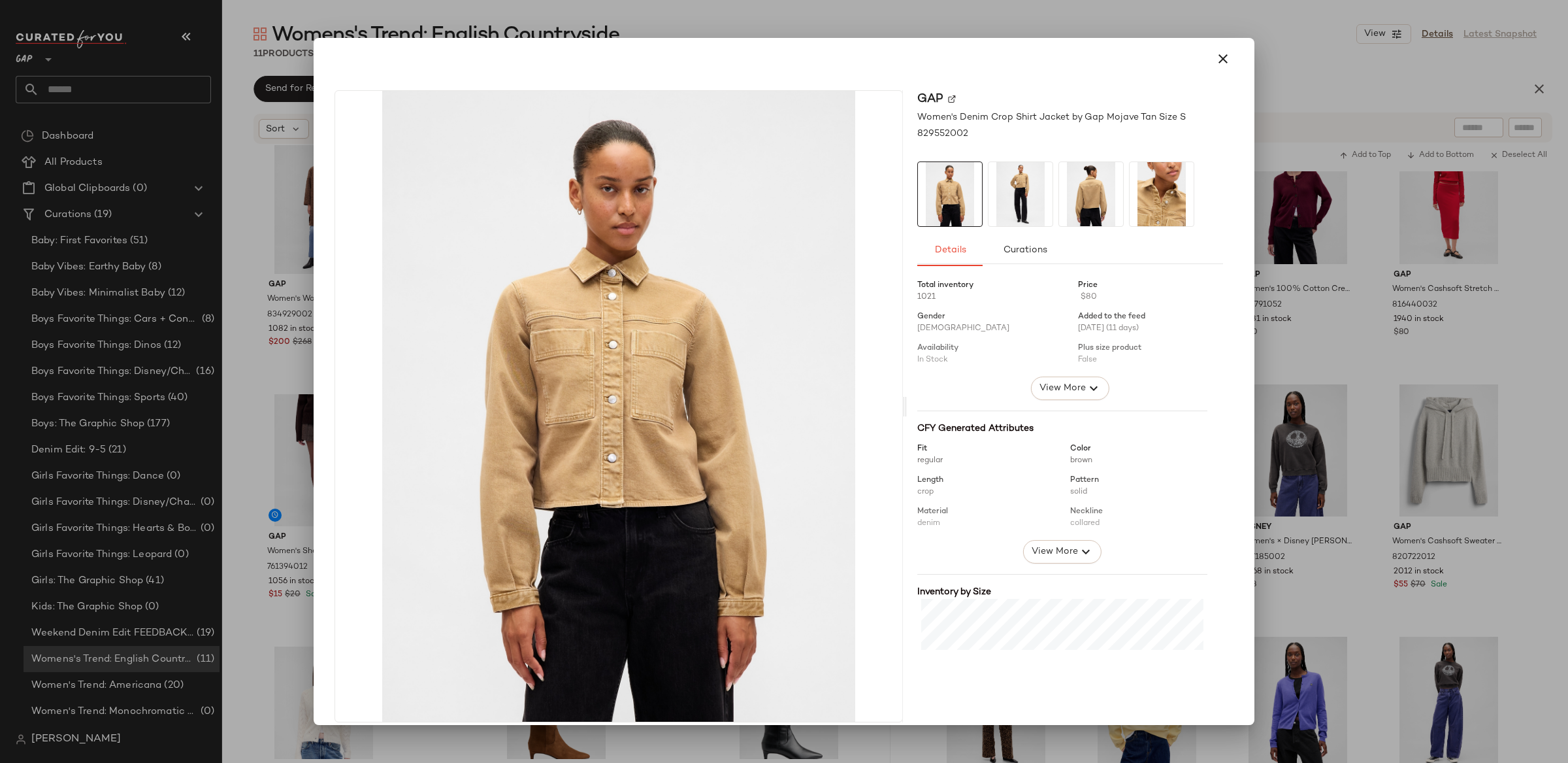
click at [1356, 410] on div at bounding box center [784, 382] width 1568 height 763
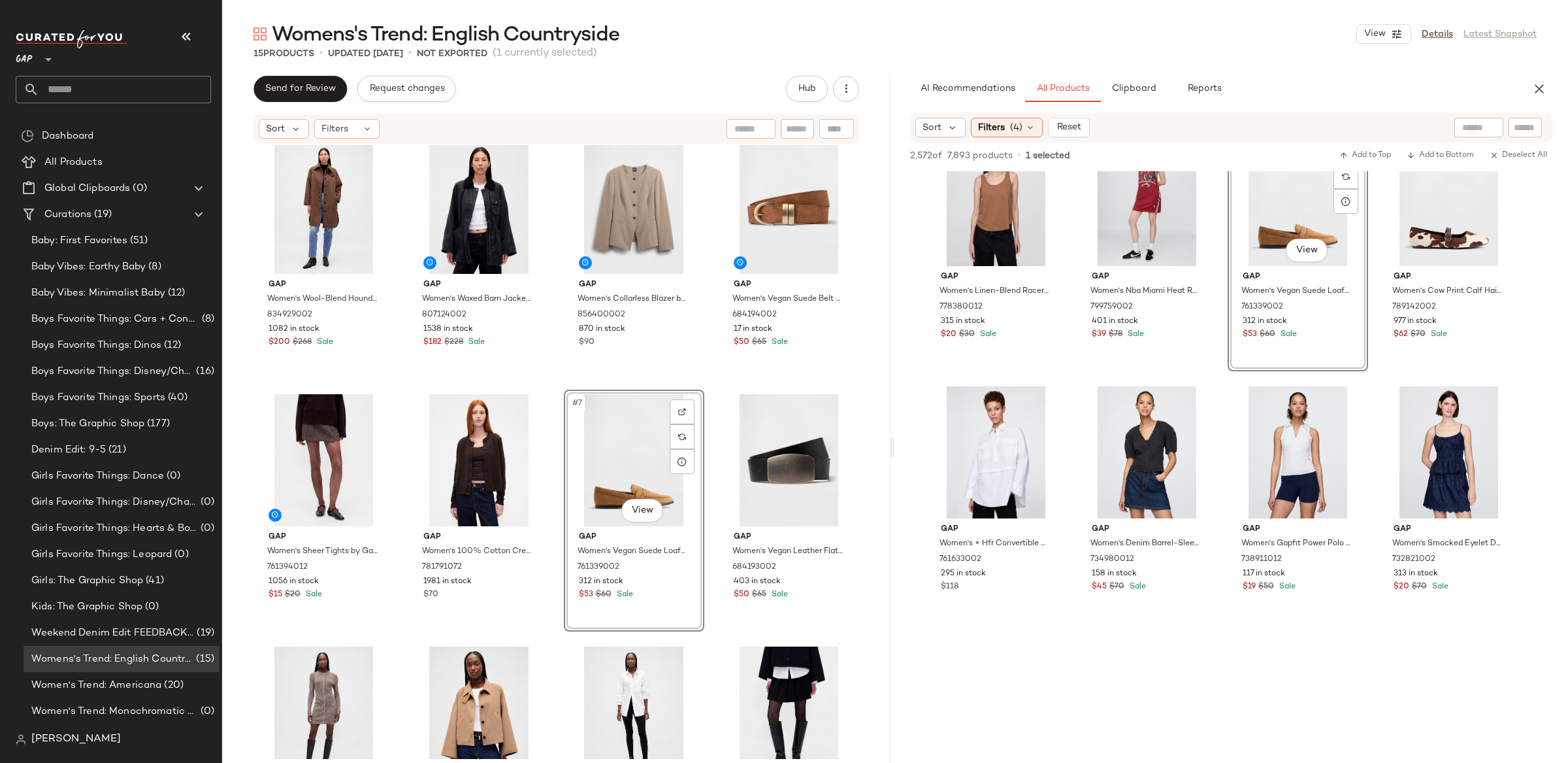
scroll to position [6612, 0]
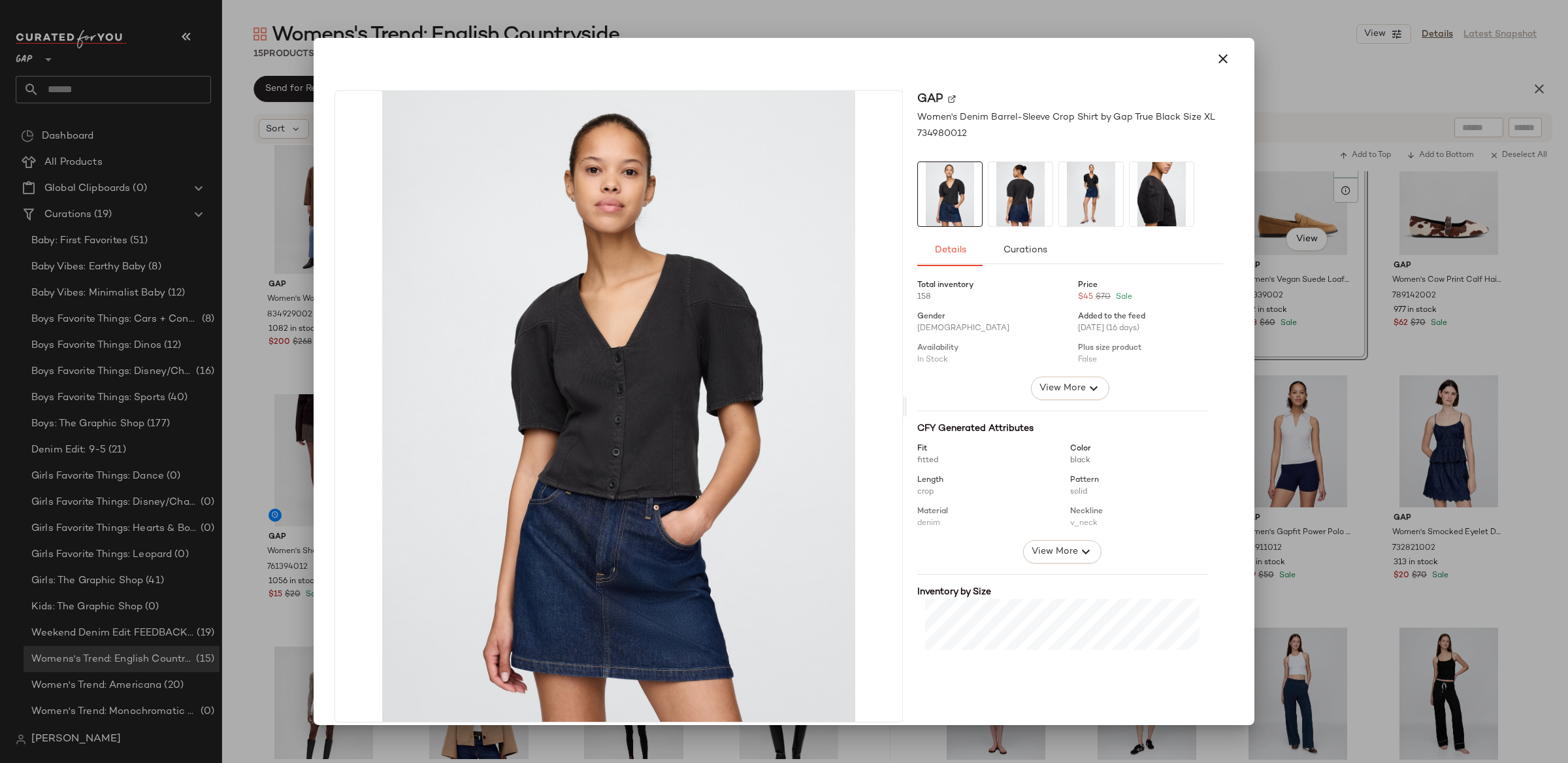
drag, startPoint x: 1433, startPoint y: 423, endPoint x: 1507, endPoint y: 423, distance: 74.0
click at [1433, 423] on div at bounding box center [784, 382] width 1568 height 763
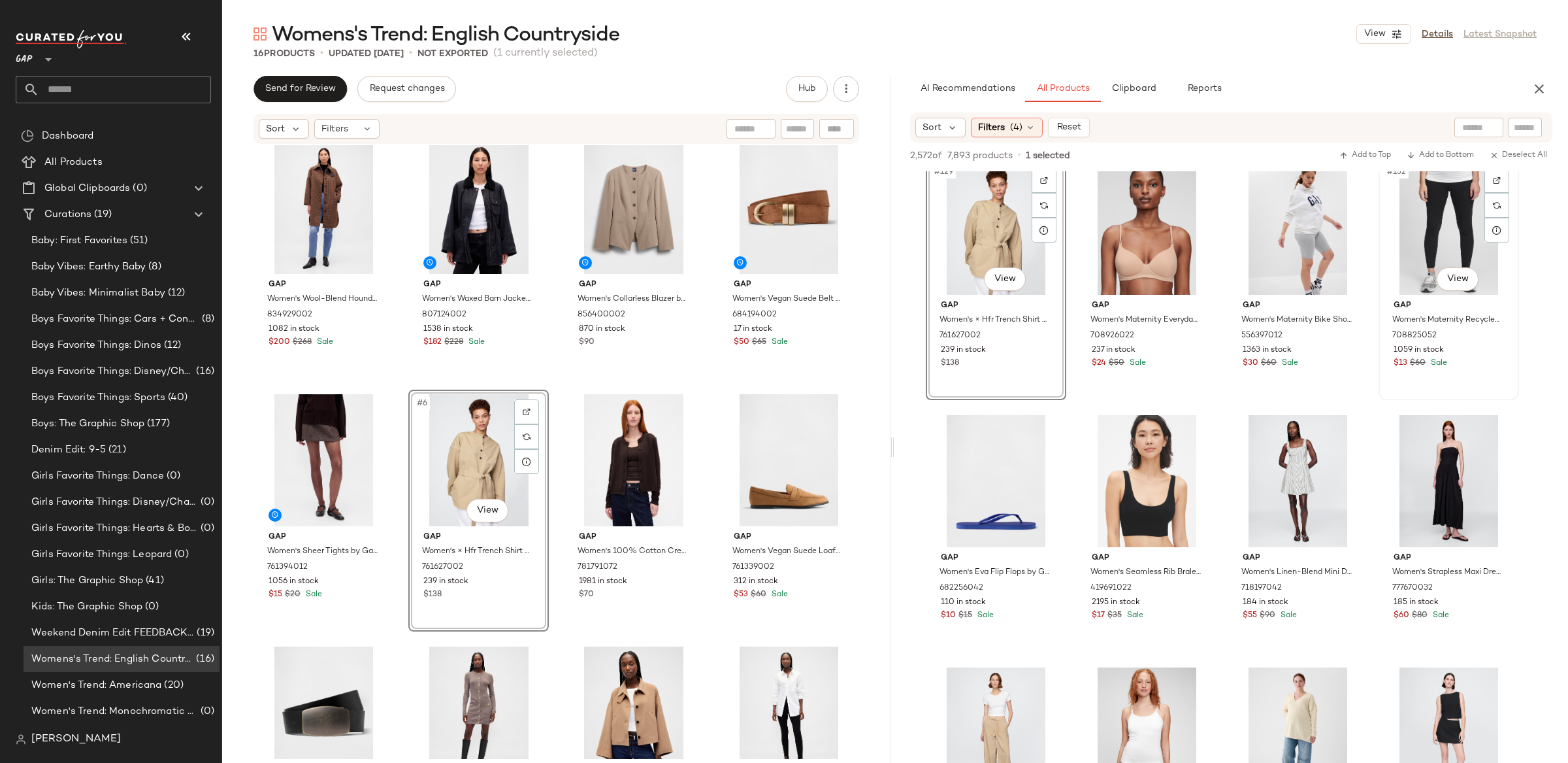
scroll to position [8132, 0]
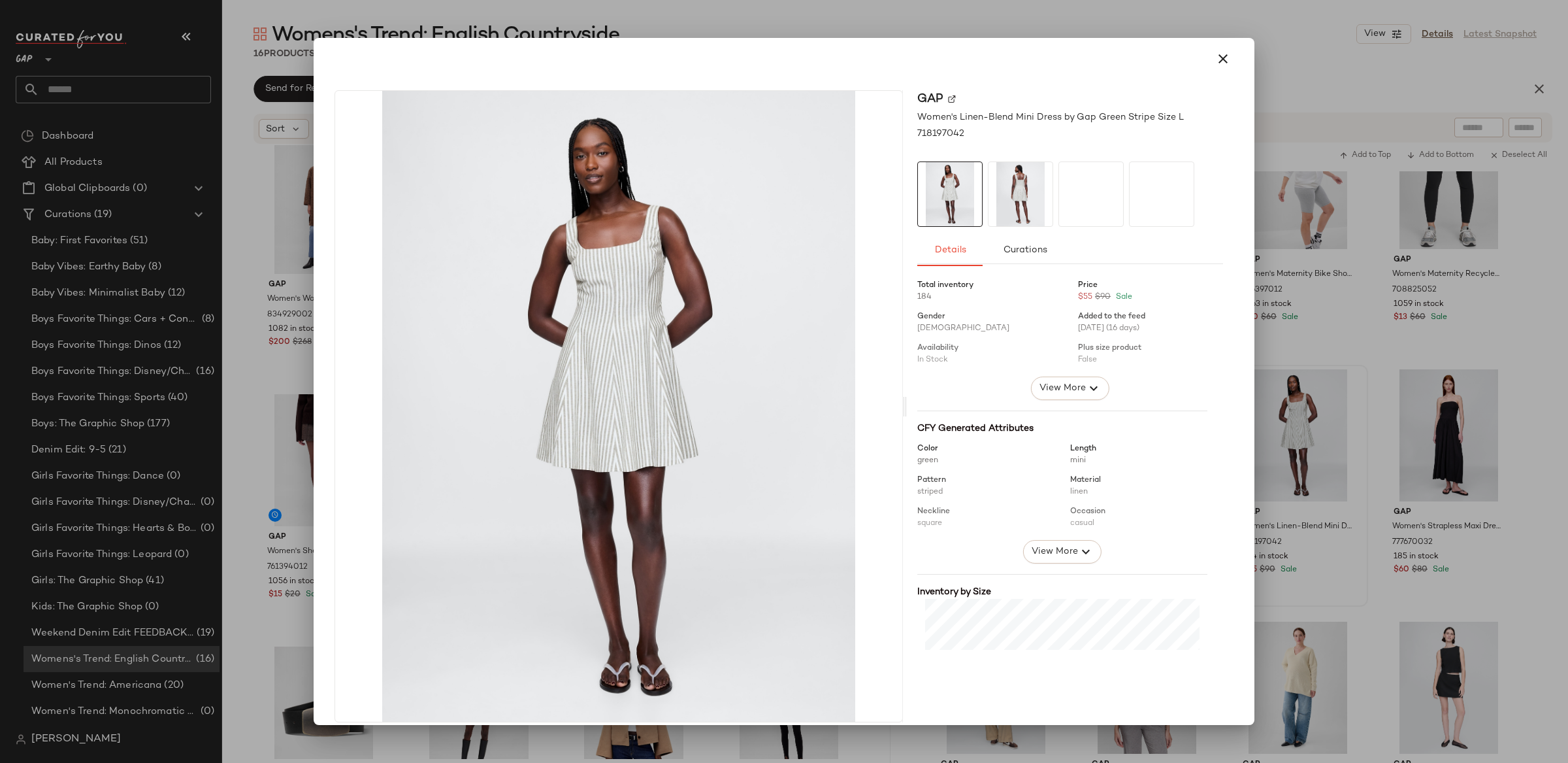
click at [1488, 446] on div at bounding box center [784, 382] width 1568 height 763
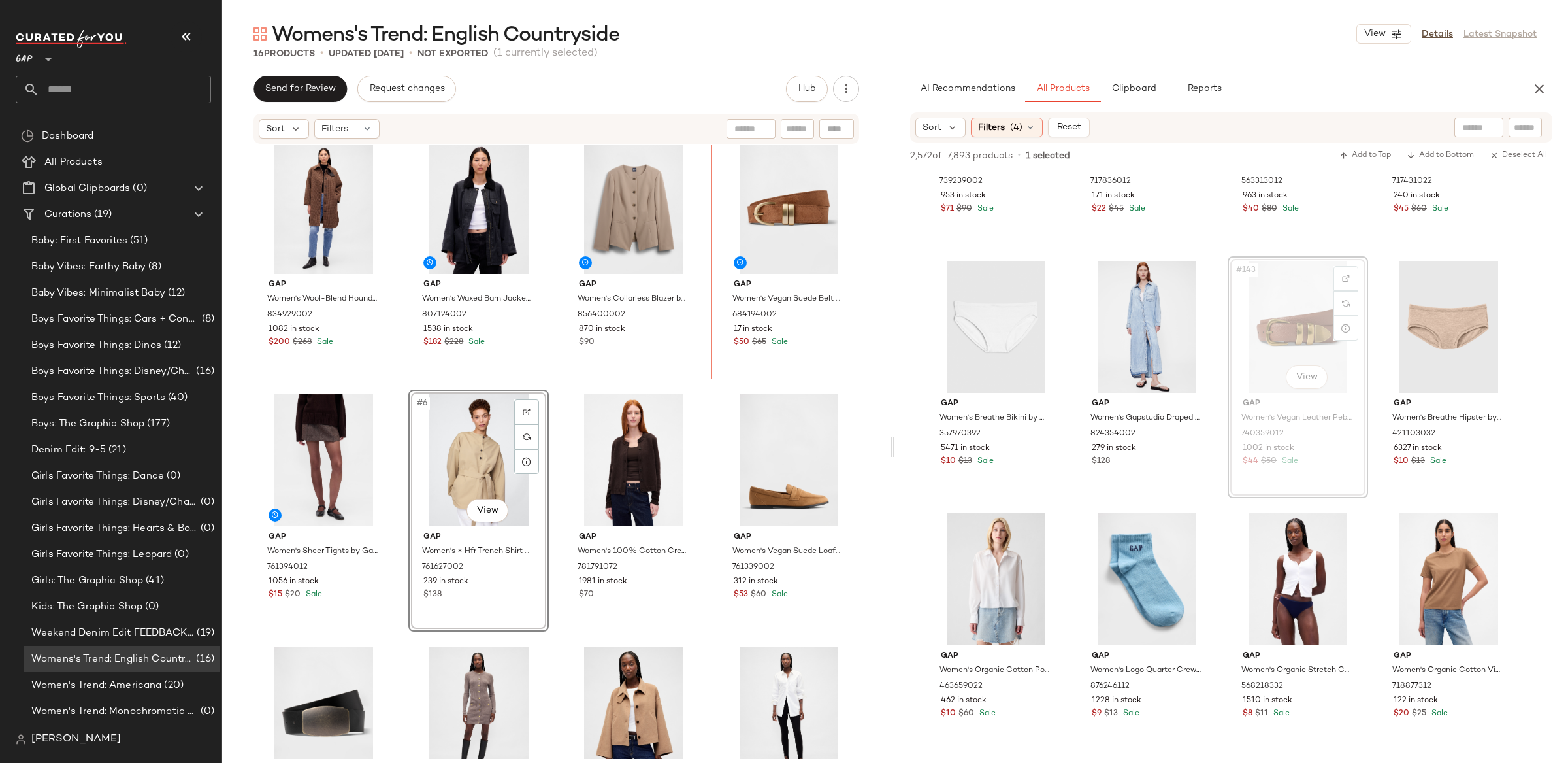
scroll to position [2, 0]
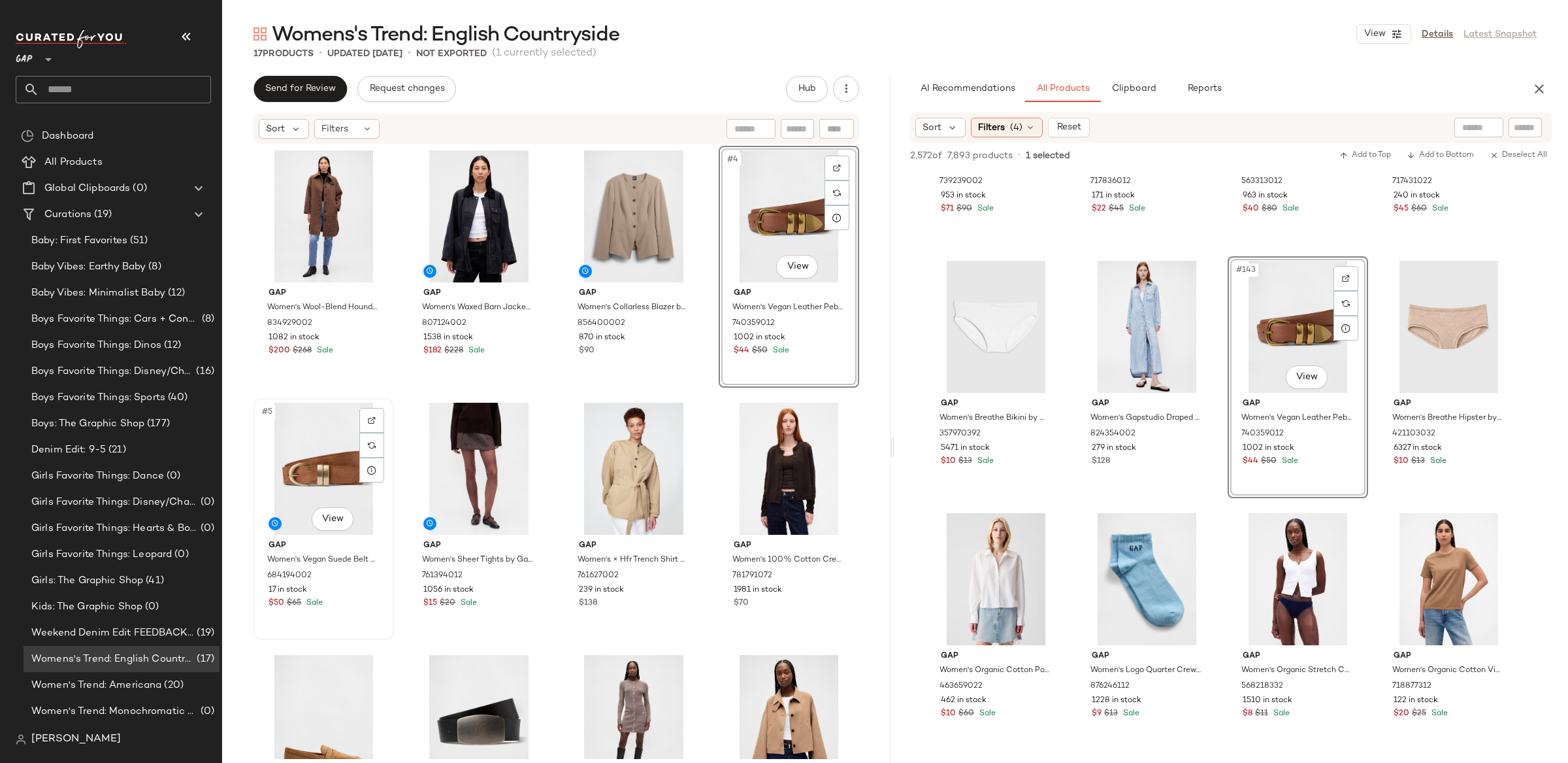
click at [291, 474] on div "#5 View" at bounding box center [324, 468] width 131 height 132
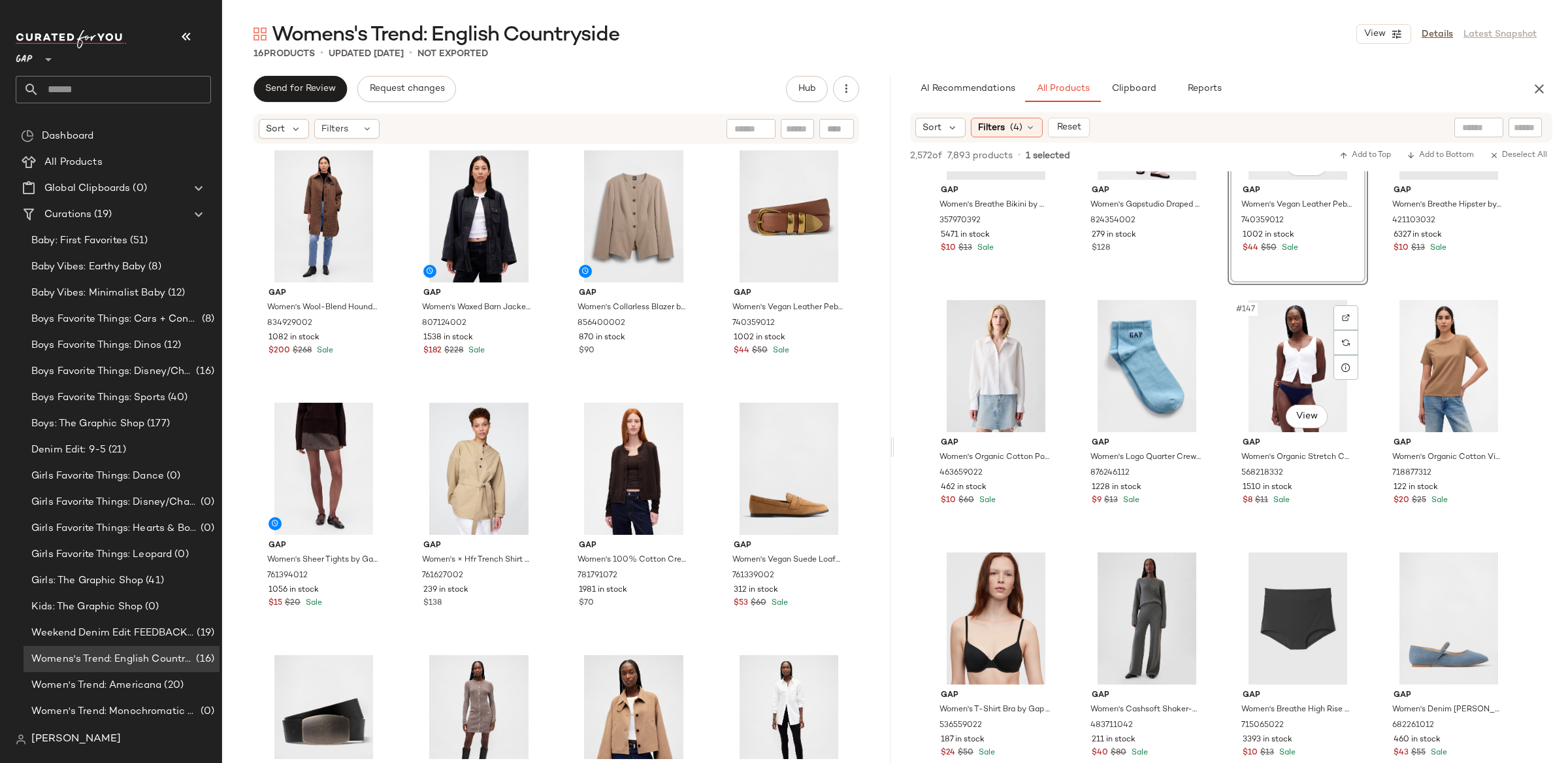
scroll to position [8956, 0]
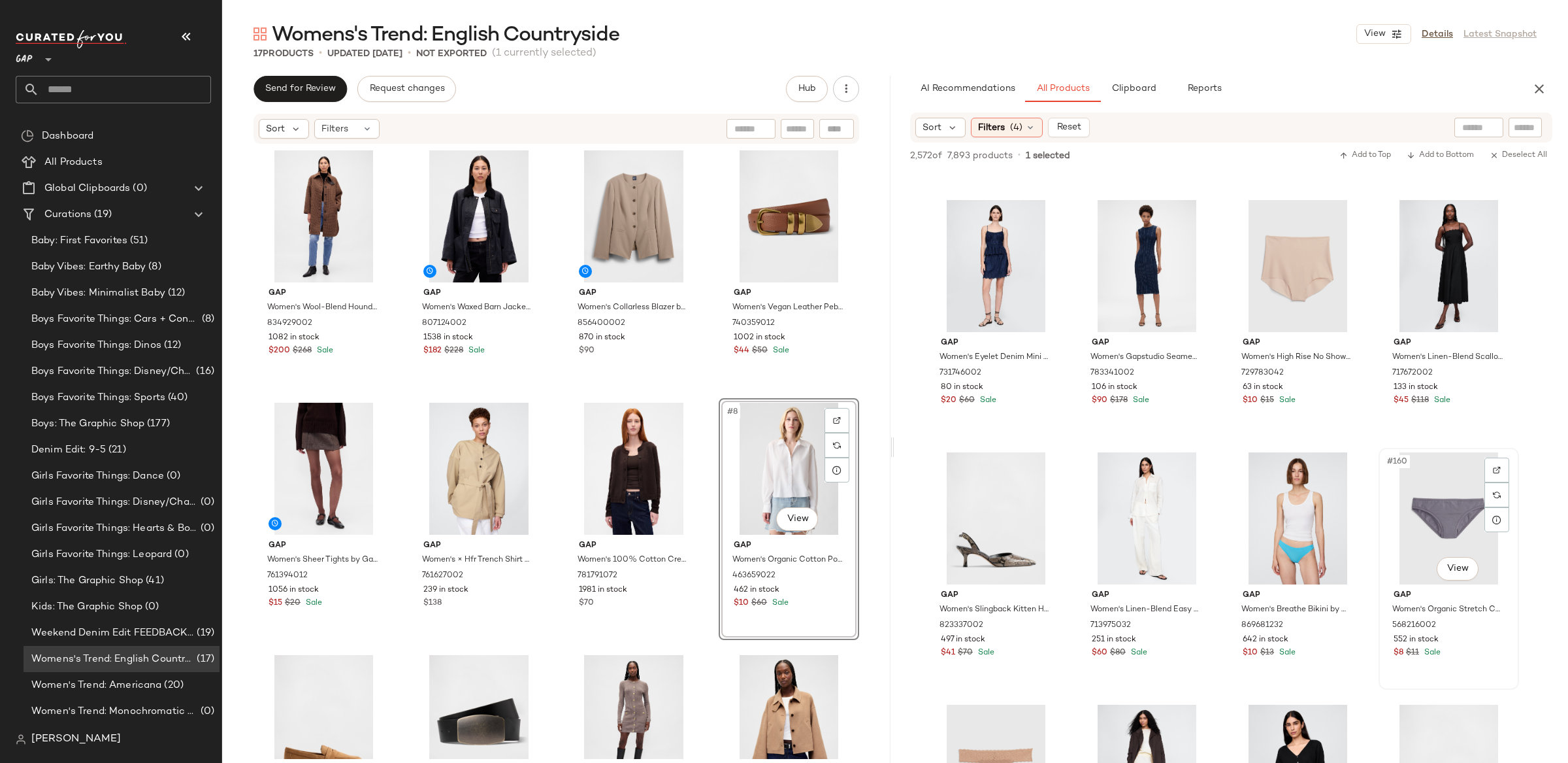
scroll to position [9552, 0]
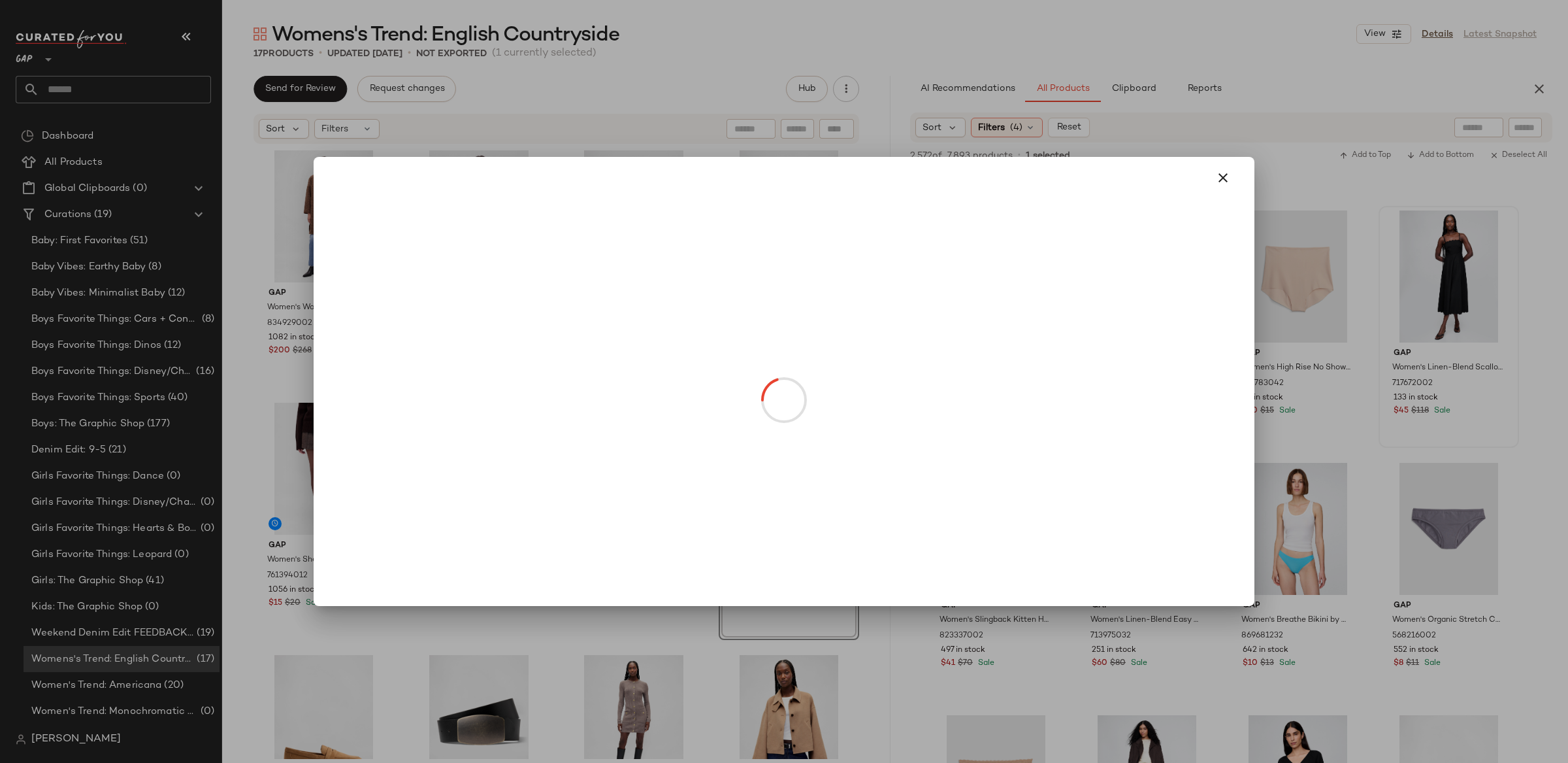
drag, startPoint x: 1457, startPoint y: 324, endPoint x: 1488, endPoint y: 326, distance: 31.1
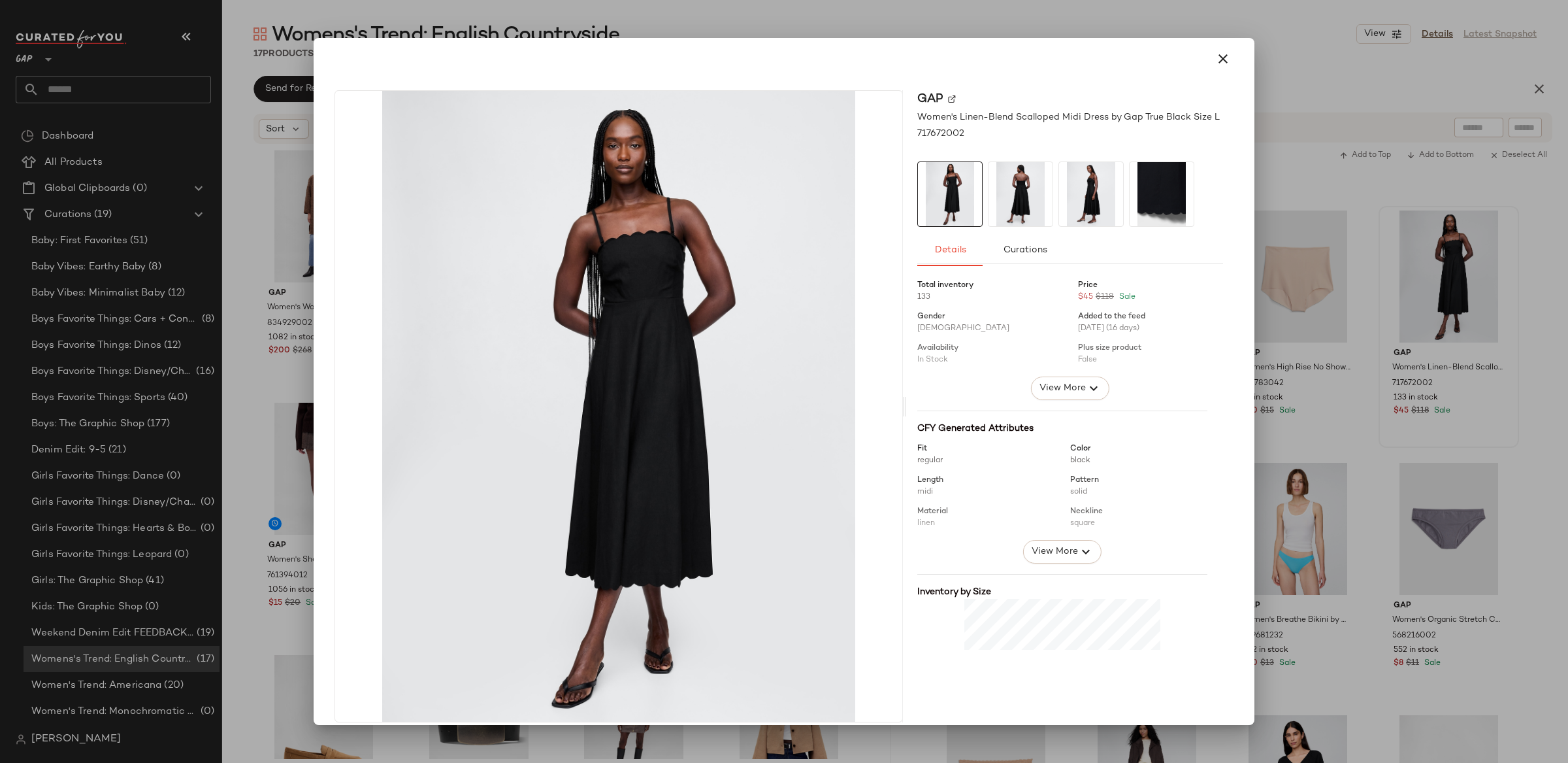
click at [1513, 347] on div at bounding box center [784, 382] width 1568 height 763
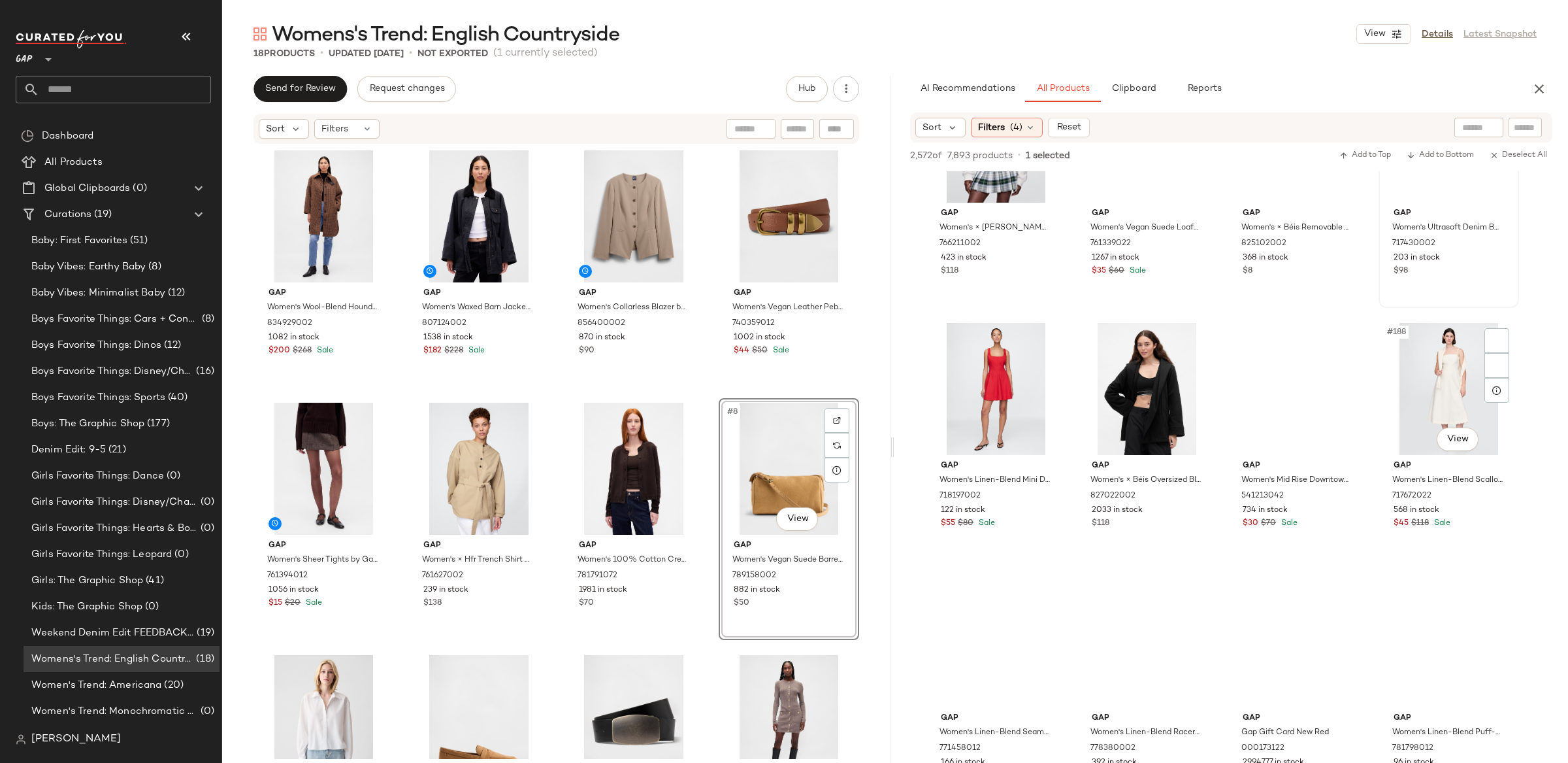
scroll to position [11459, 0]
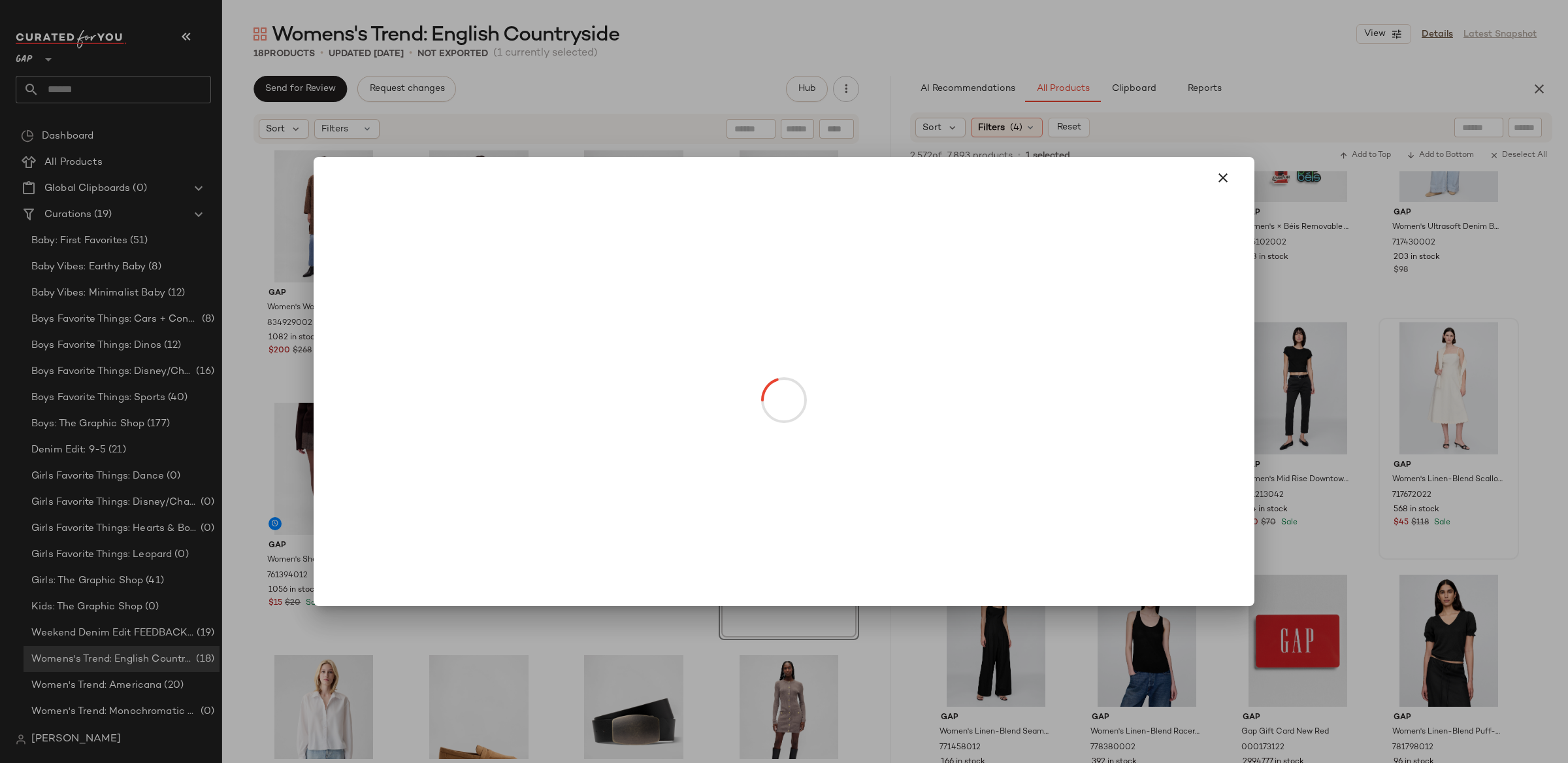
drag, startPoint x: 1447, startPoint y: 443, endPoint x: 1464, endPoint y: 444, distance: 17.0
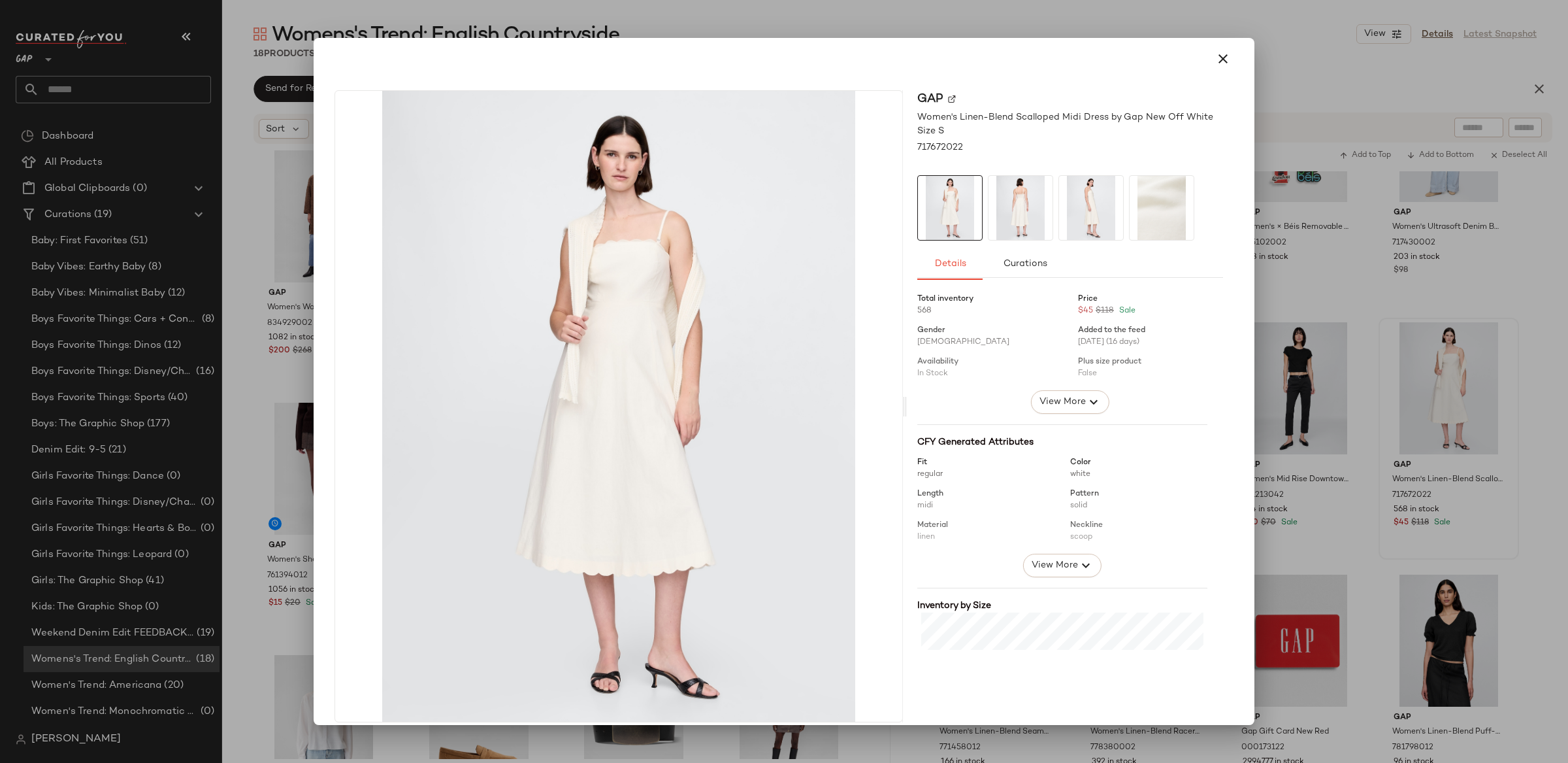
click at [1513, 448] on div at bounding box center [784, 382] width 1568 height 763
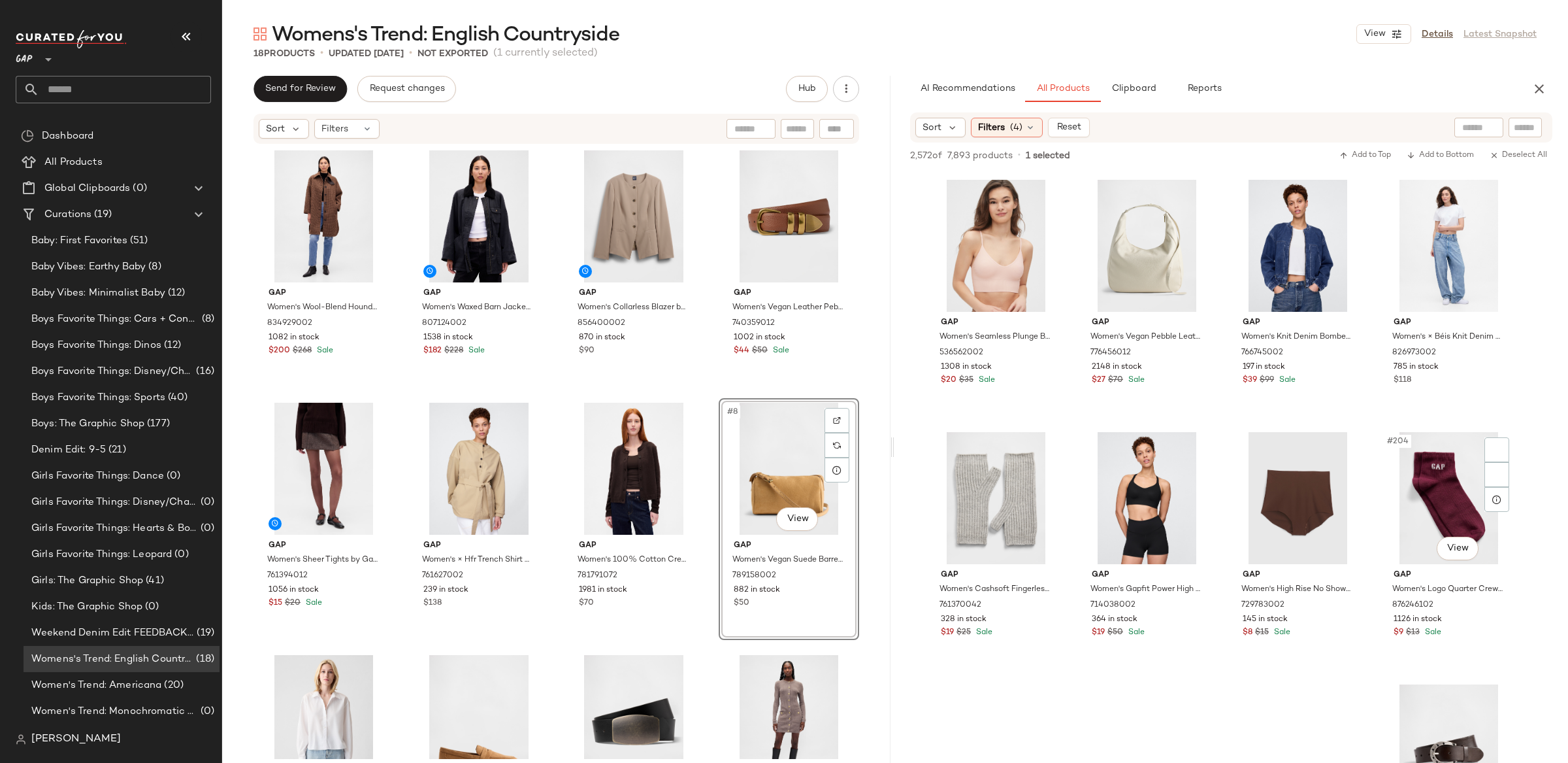
scroll to position [12364, 0]
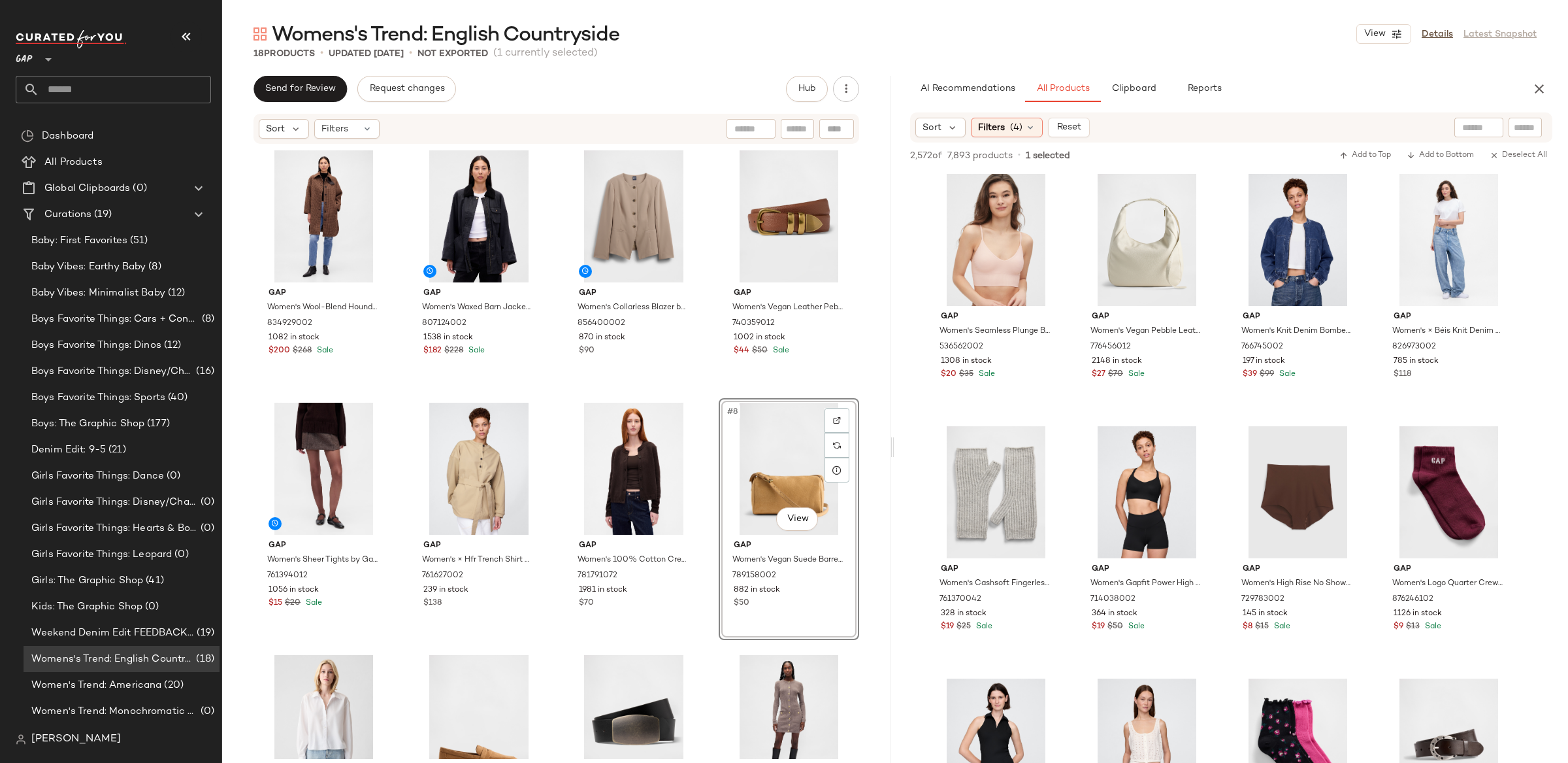
click at [1462, 136] on div at bounding box center [1479, 127] width 33 height 19
type input "*"
type input "**********"
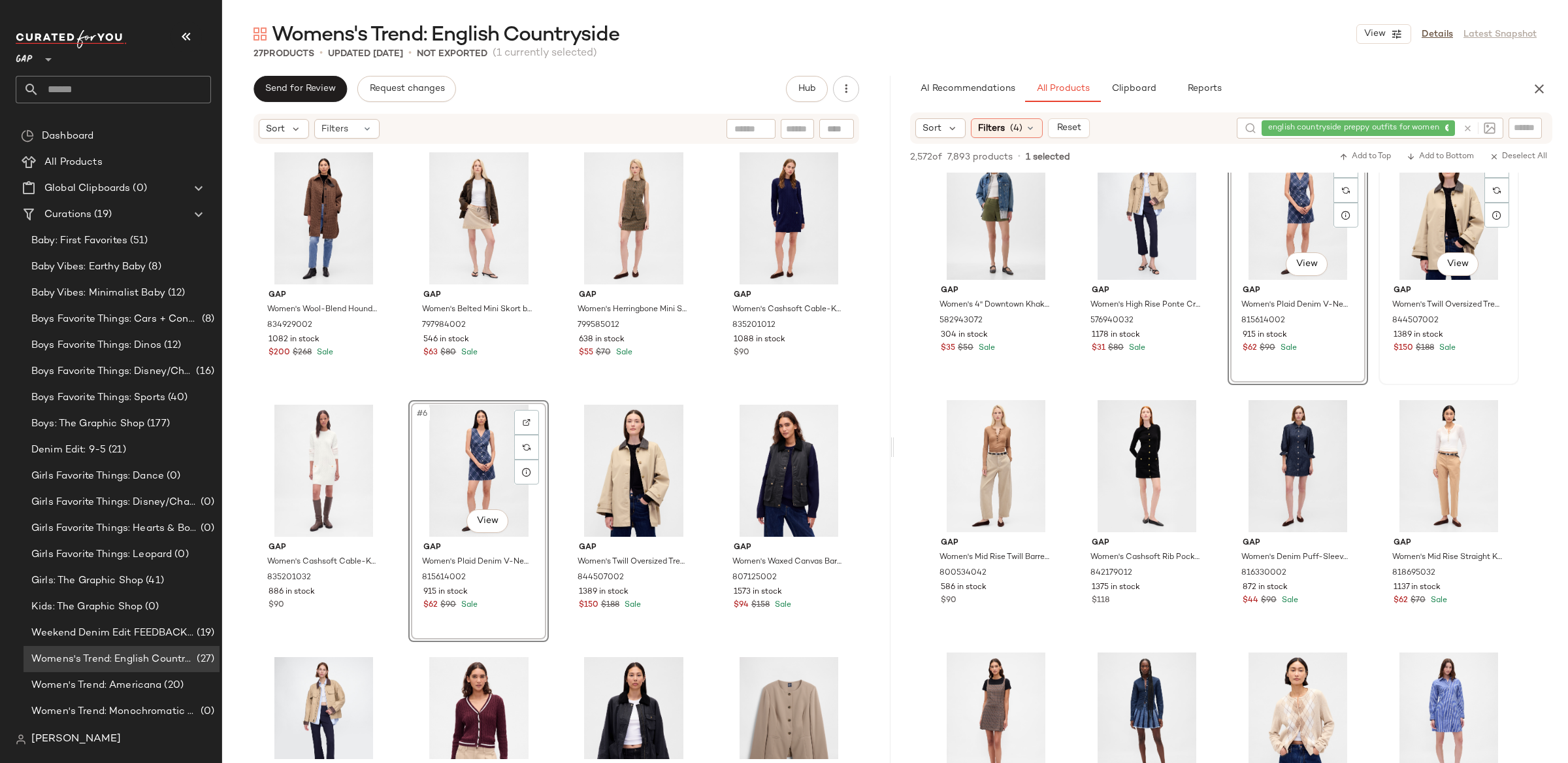
scroll to position [536, 0]
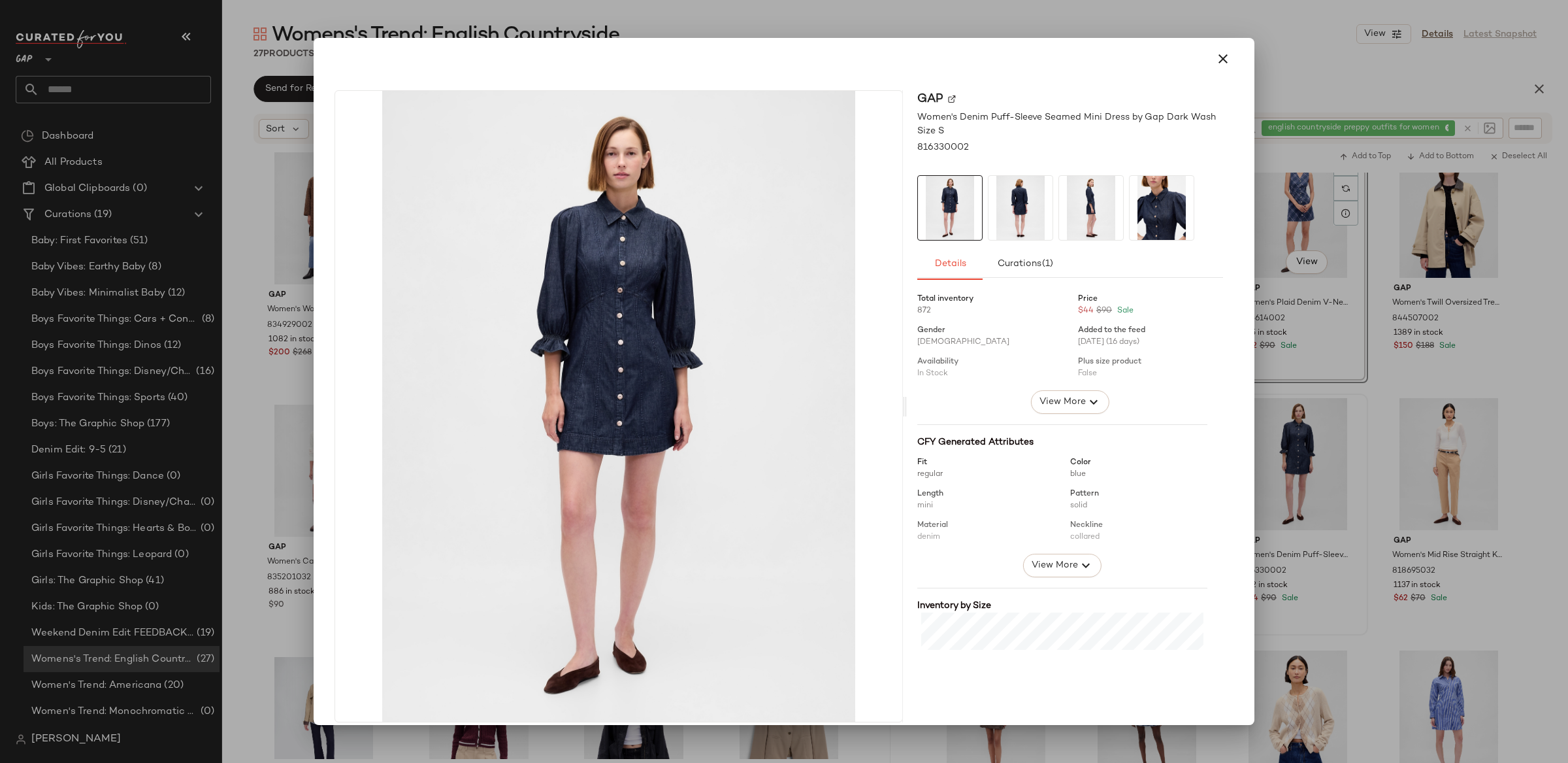
drag, startPoint x: 1523, startPoint y: 435, endPoint x: 1530, endPoint y: 437, distance: 7.3
click at [1523, 435] on div at bounding box center [784, 382] width 1568 height 763
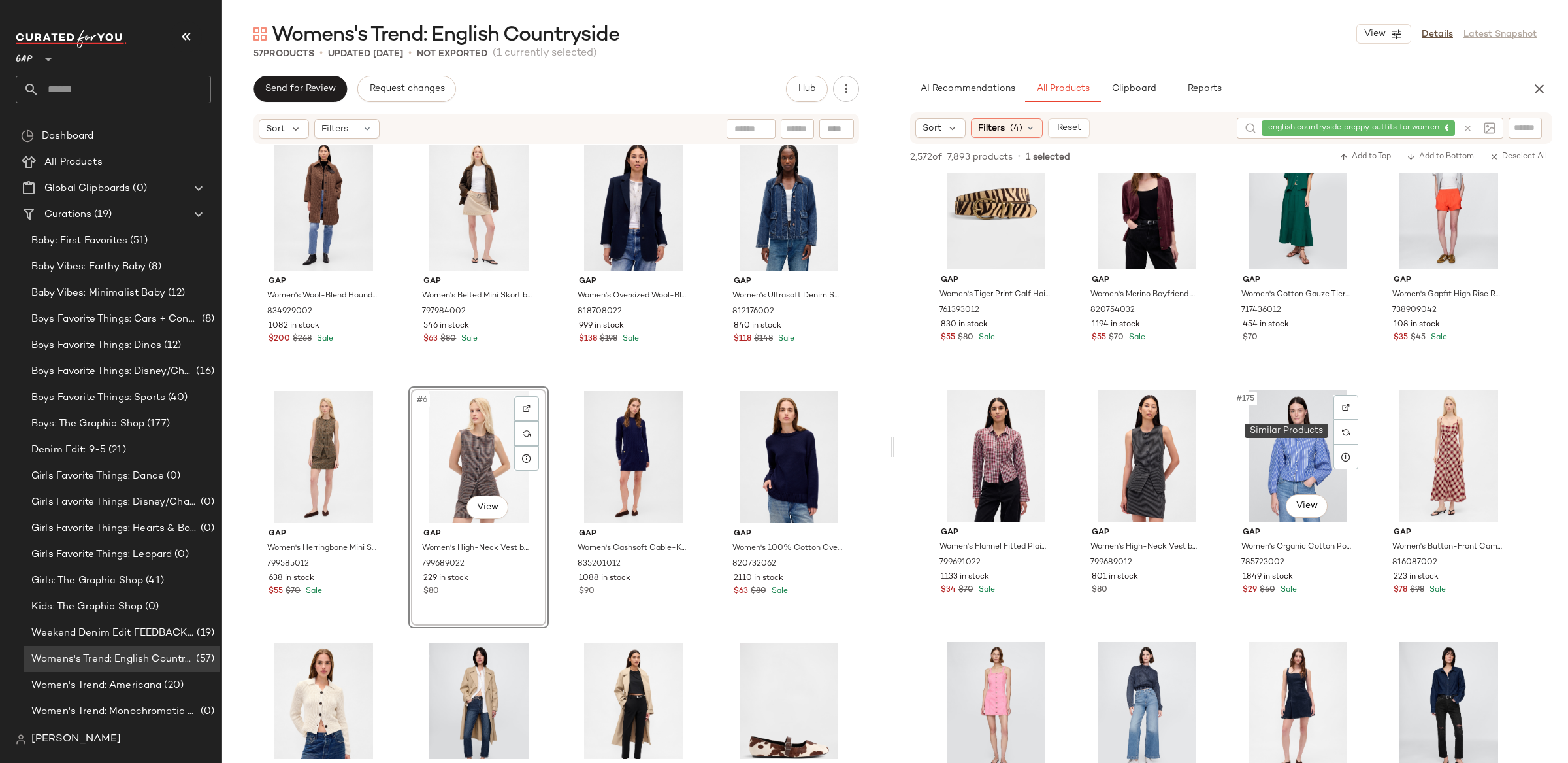
scroll to position [10637, 0]
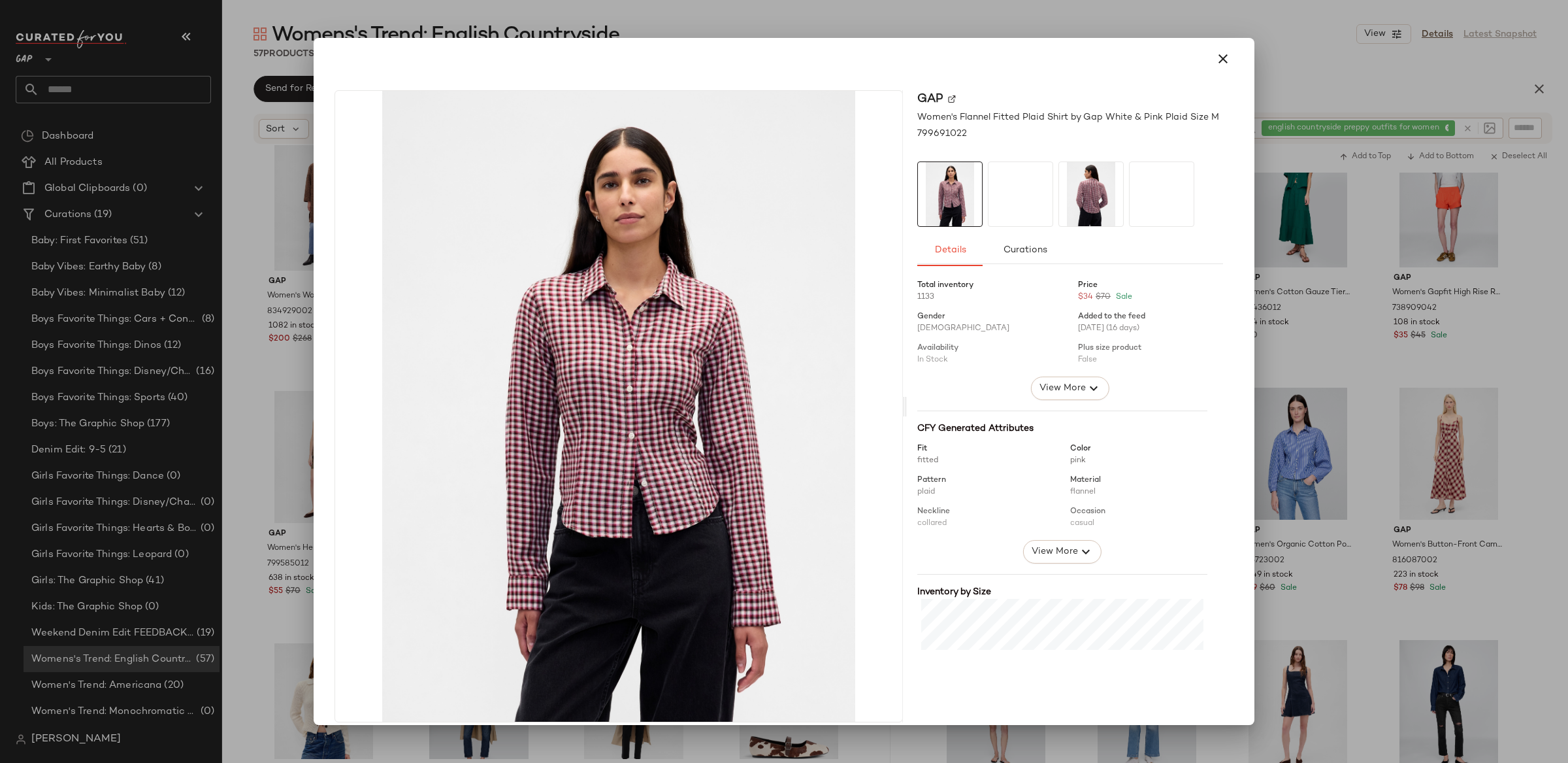
click at [1331, 365] on div at bounding box center [784, 382] width 1568 height 763
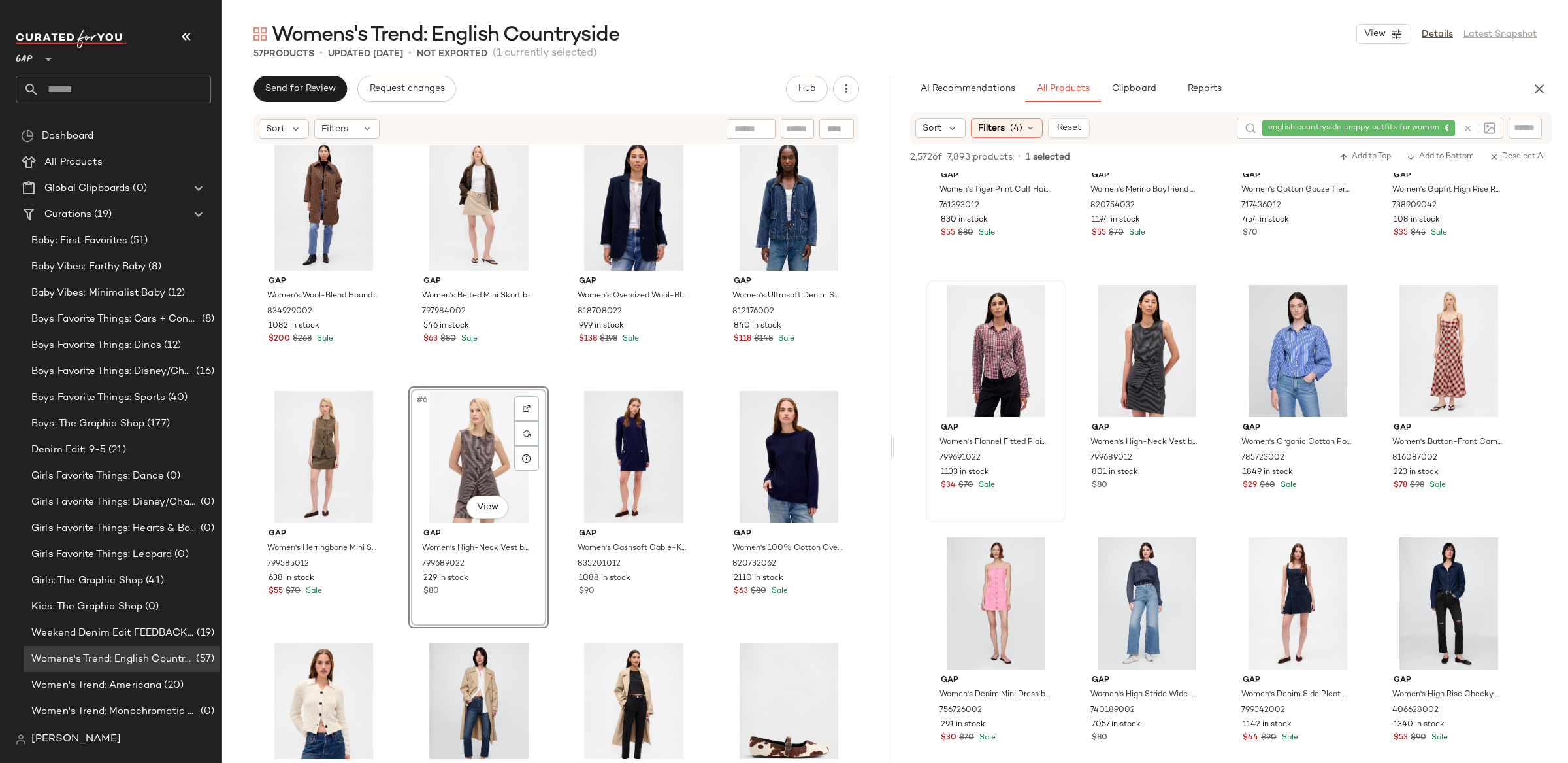
scroll to position [10742, 0]
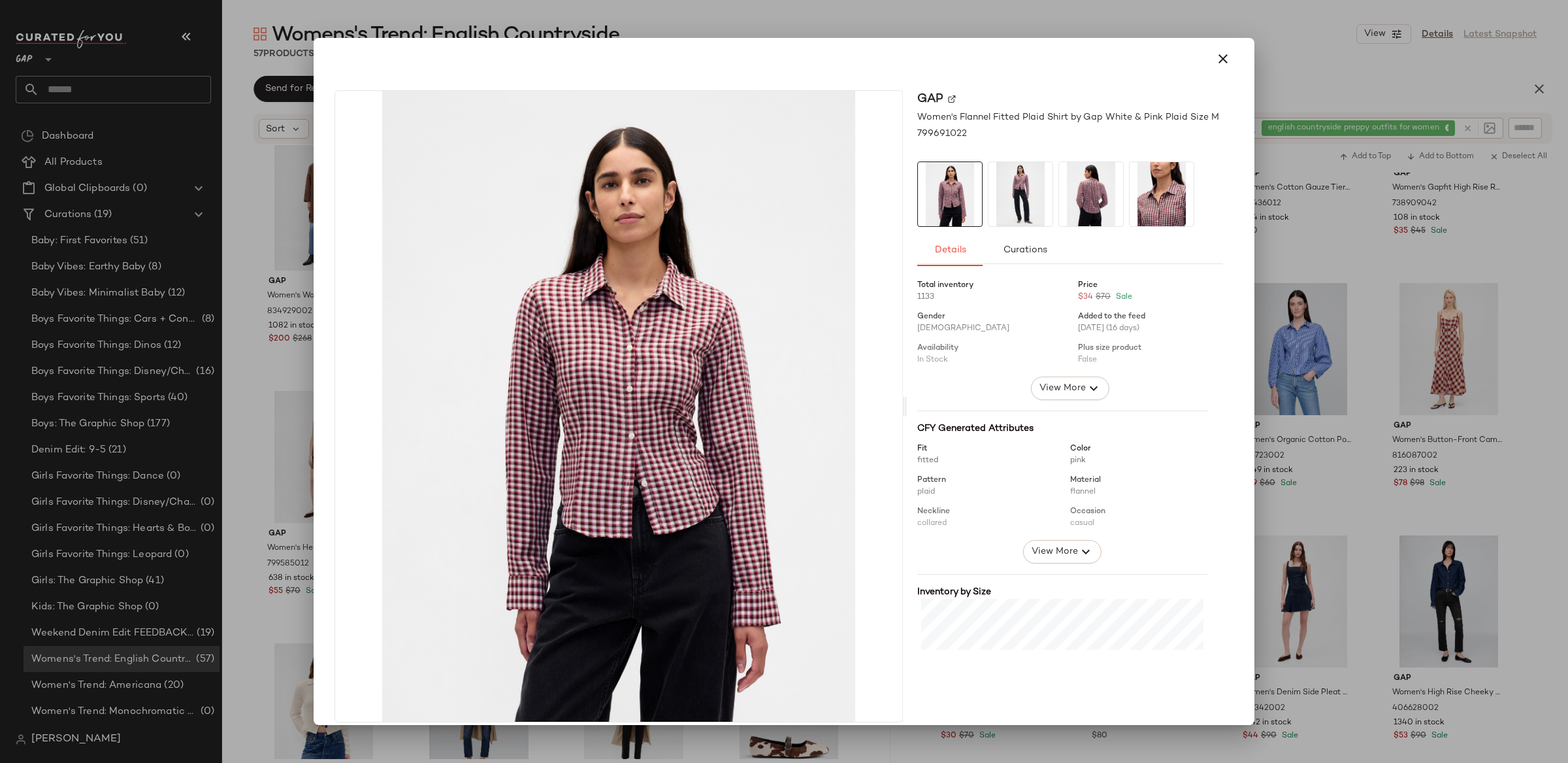
click at [1369, 420] on div at bounding box center [784, 382] width 1568 height 763
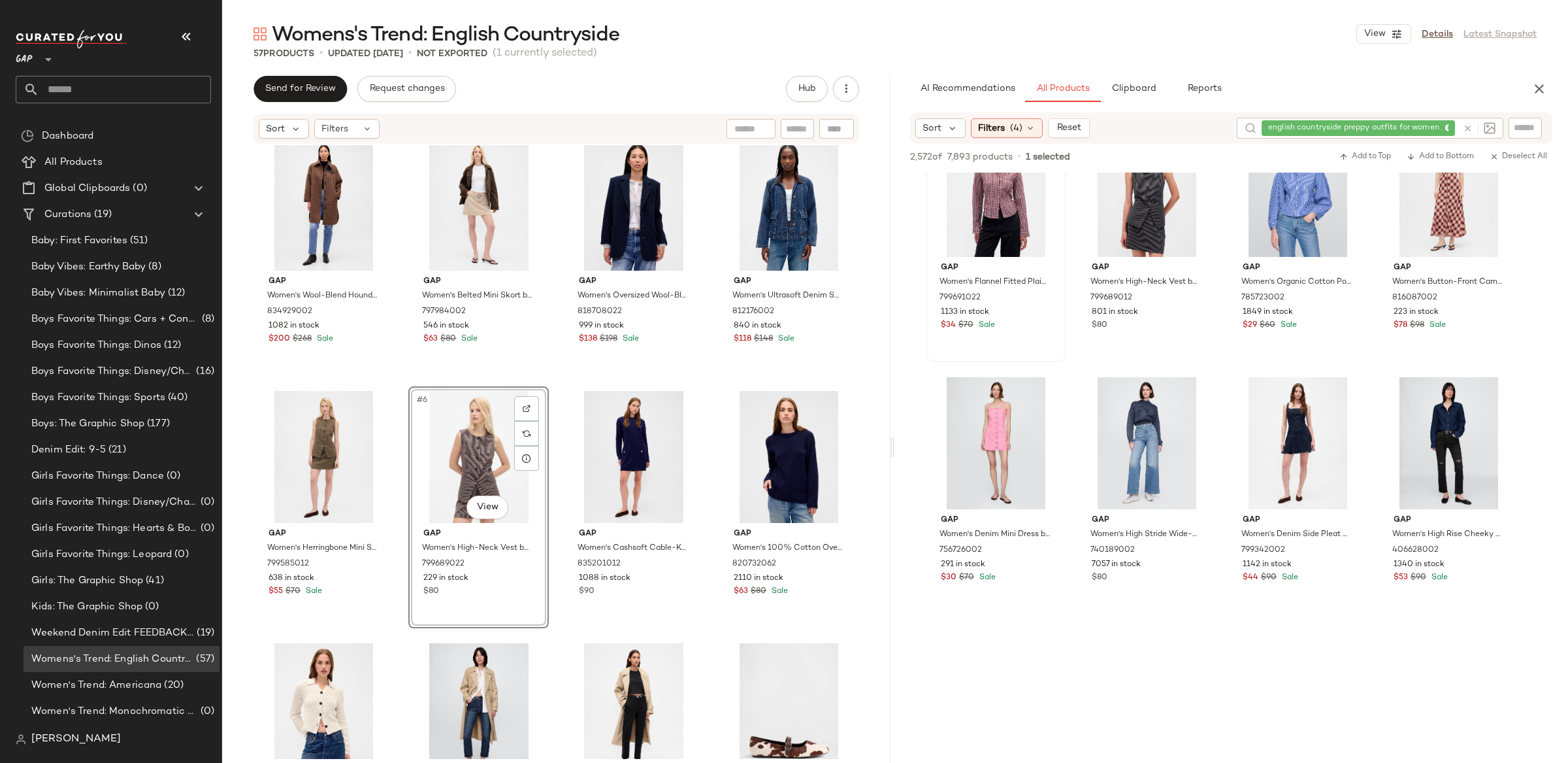
scroll to position [10906, 0]
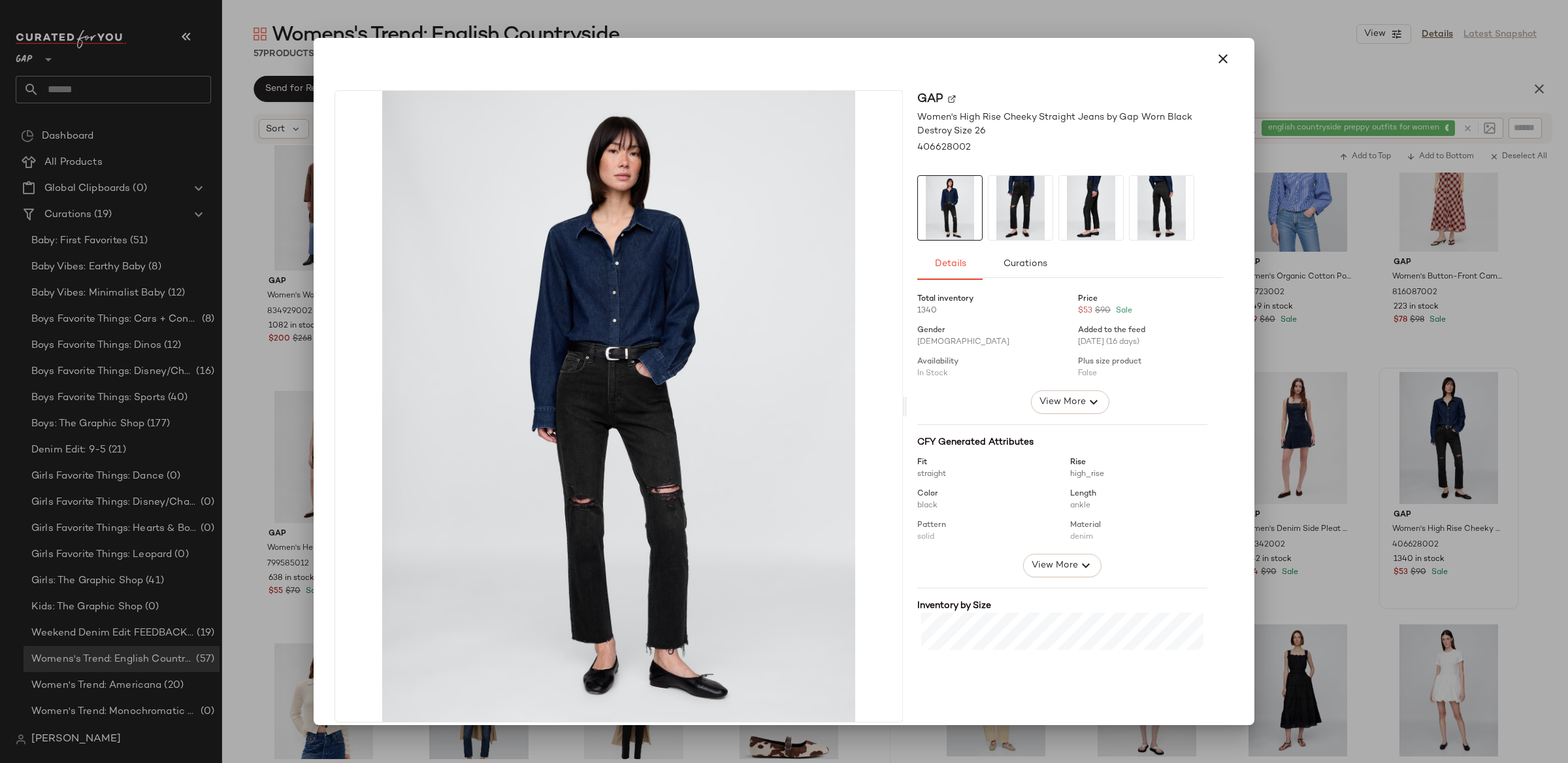
click at [1523, 492] on div at bounding box center [784, 382] width 1568 height 763
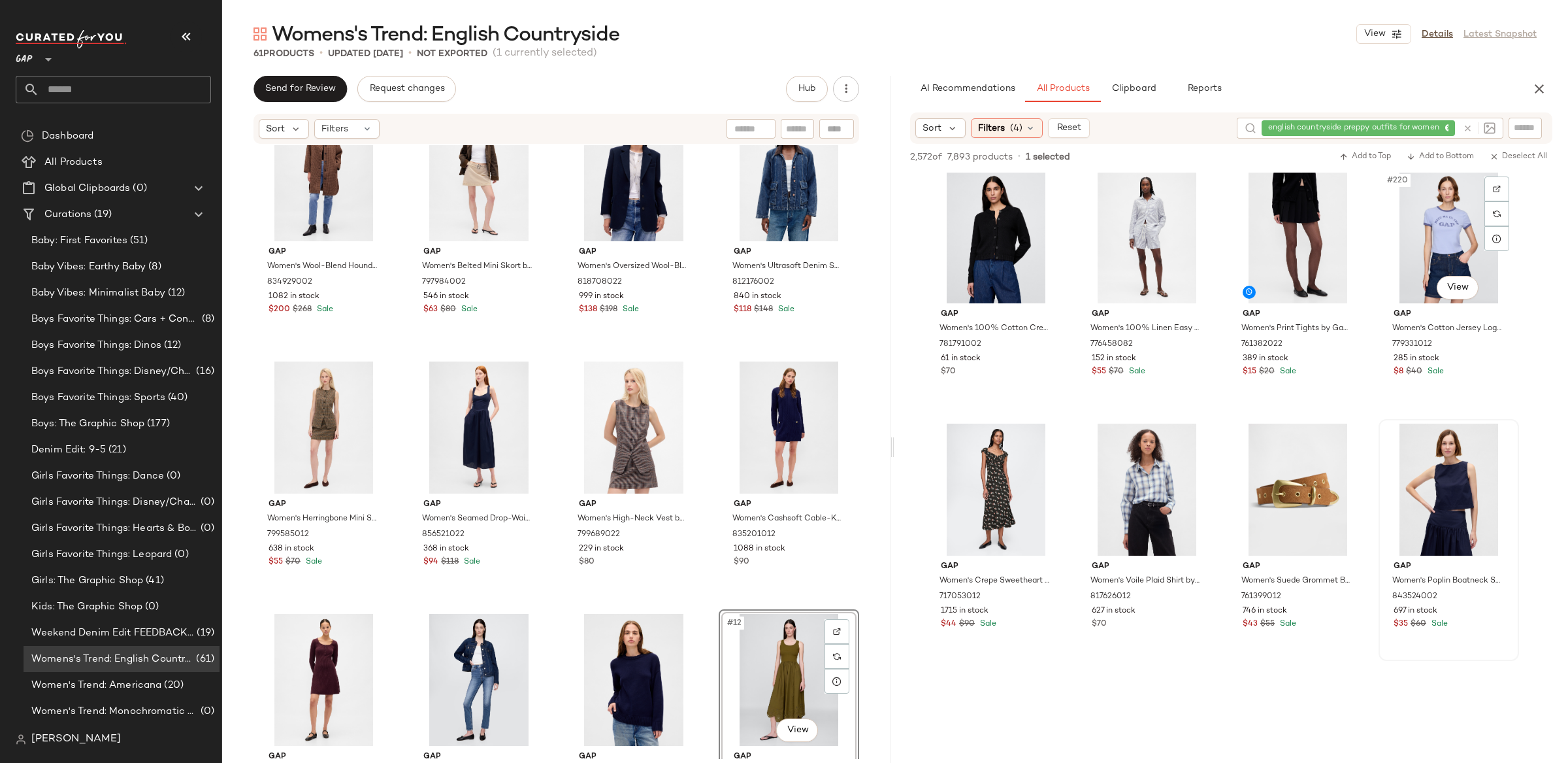
scroll to position [13636, 0]
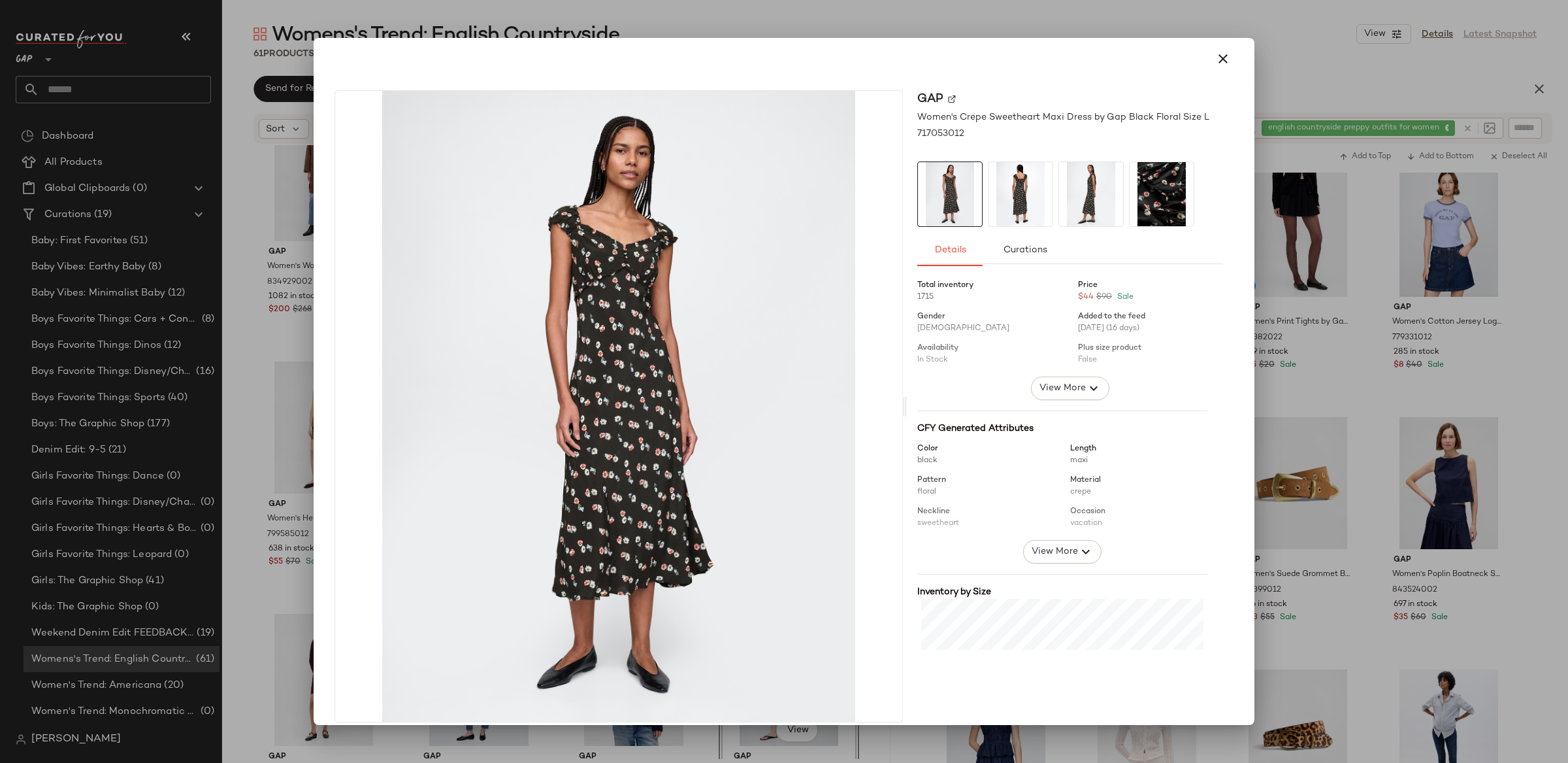
click at [1331, 322] on div at bounding box center [784, 382] width 1568 height 763
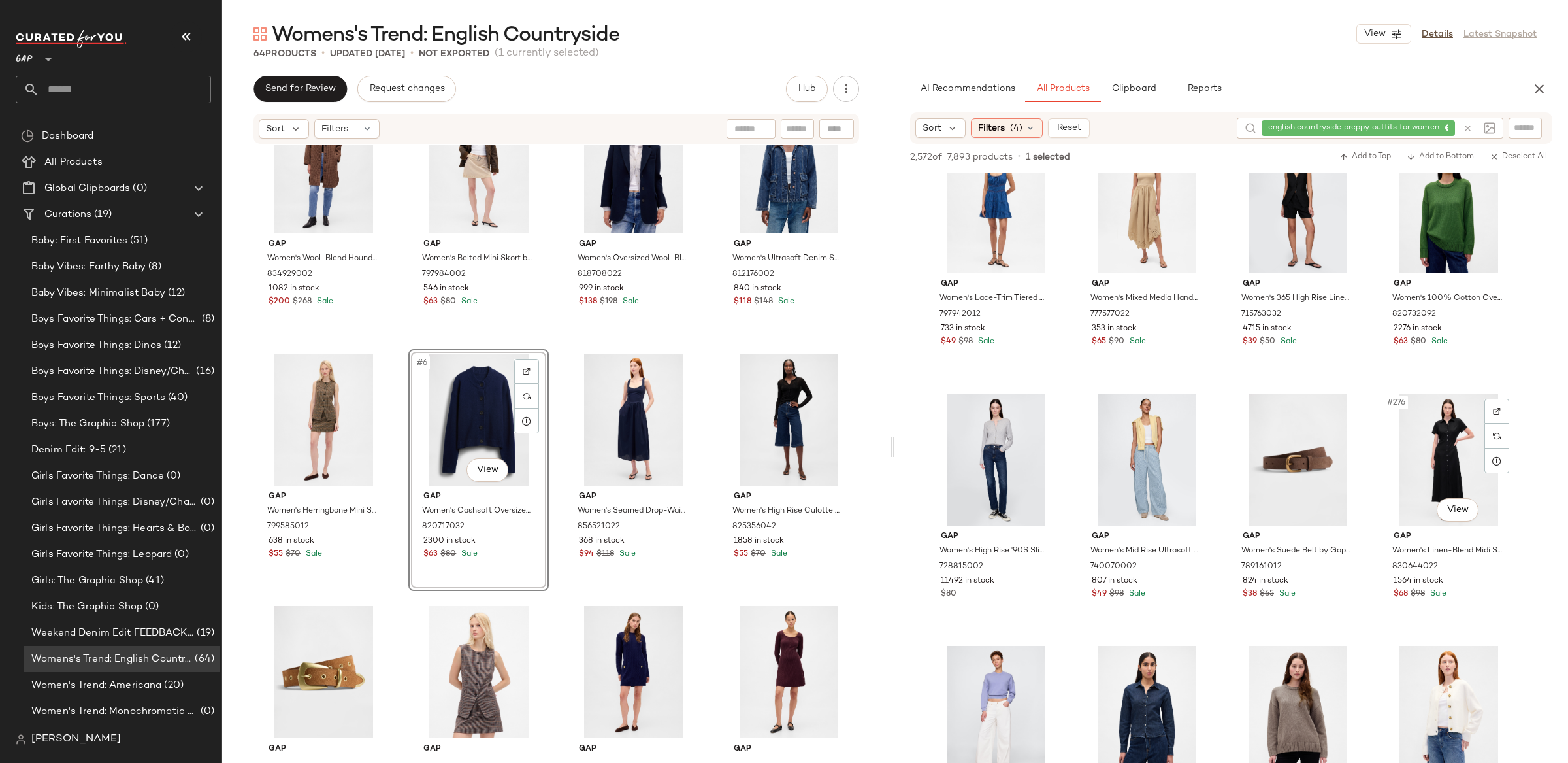
scroll to position [17041, 0]
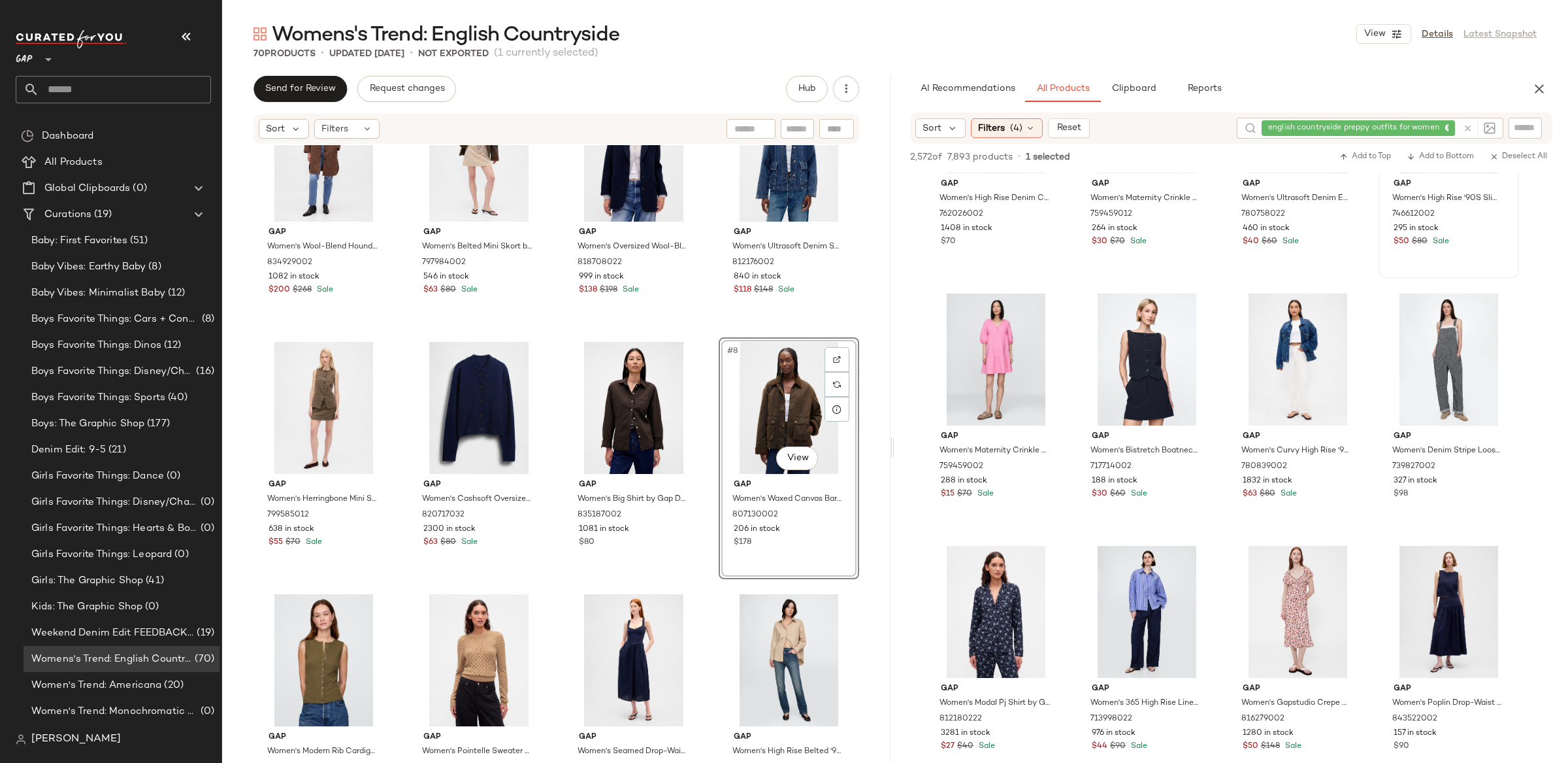
scroll to position [22340, 0]
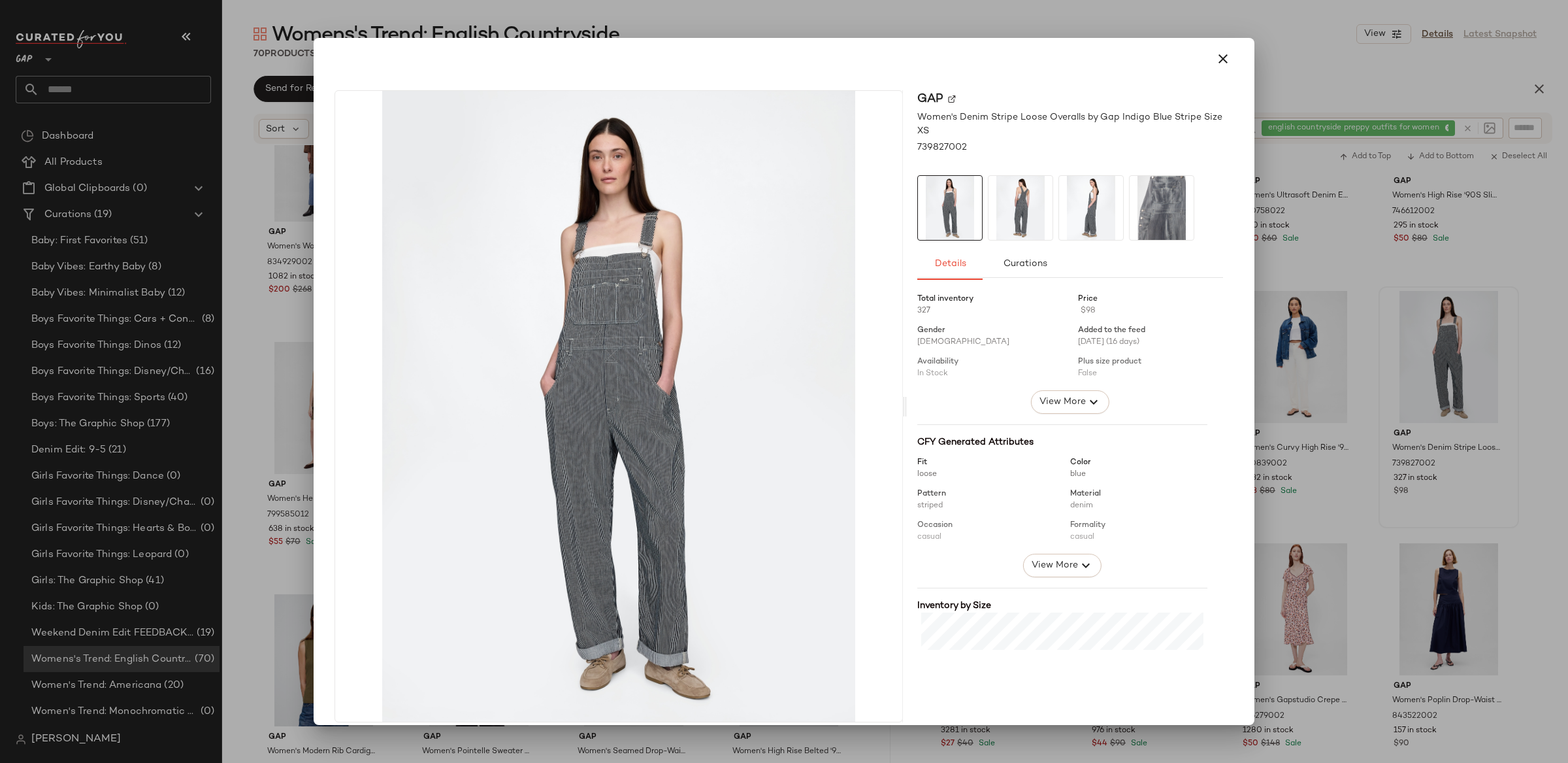
click at [1478, 417] on div at bounding box center [784, 382] width 1568 height 763
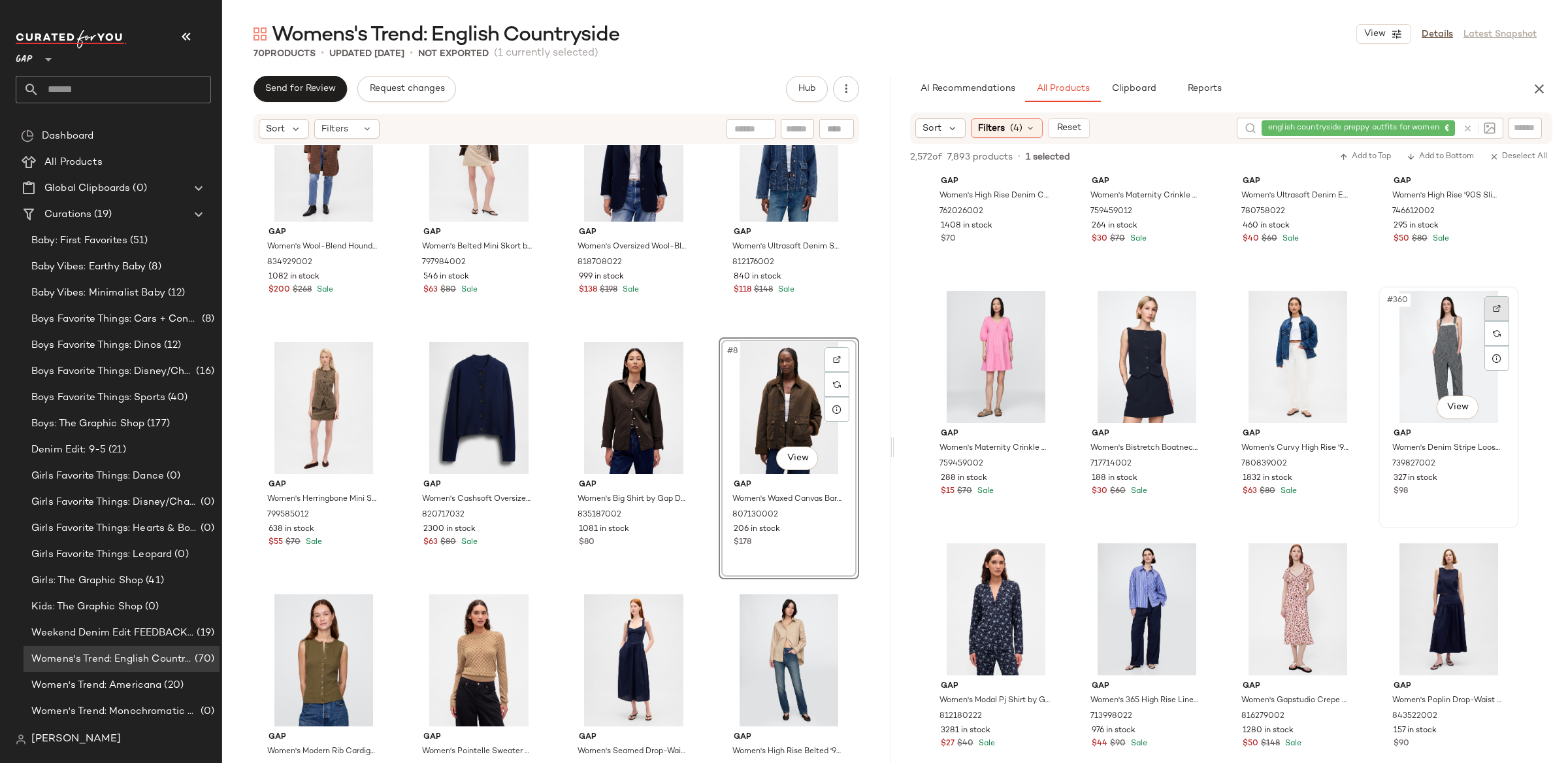
click at [1502, 304] on div at bounding box center [1496, 308] width 24 height 24
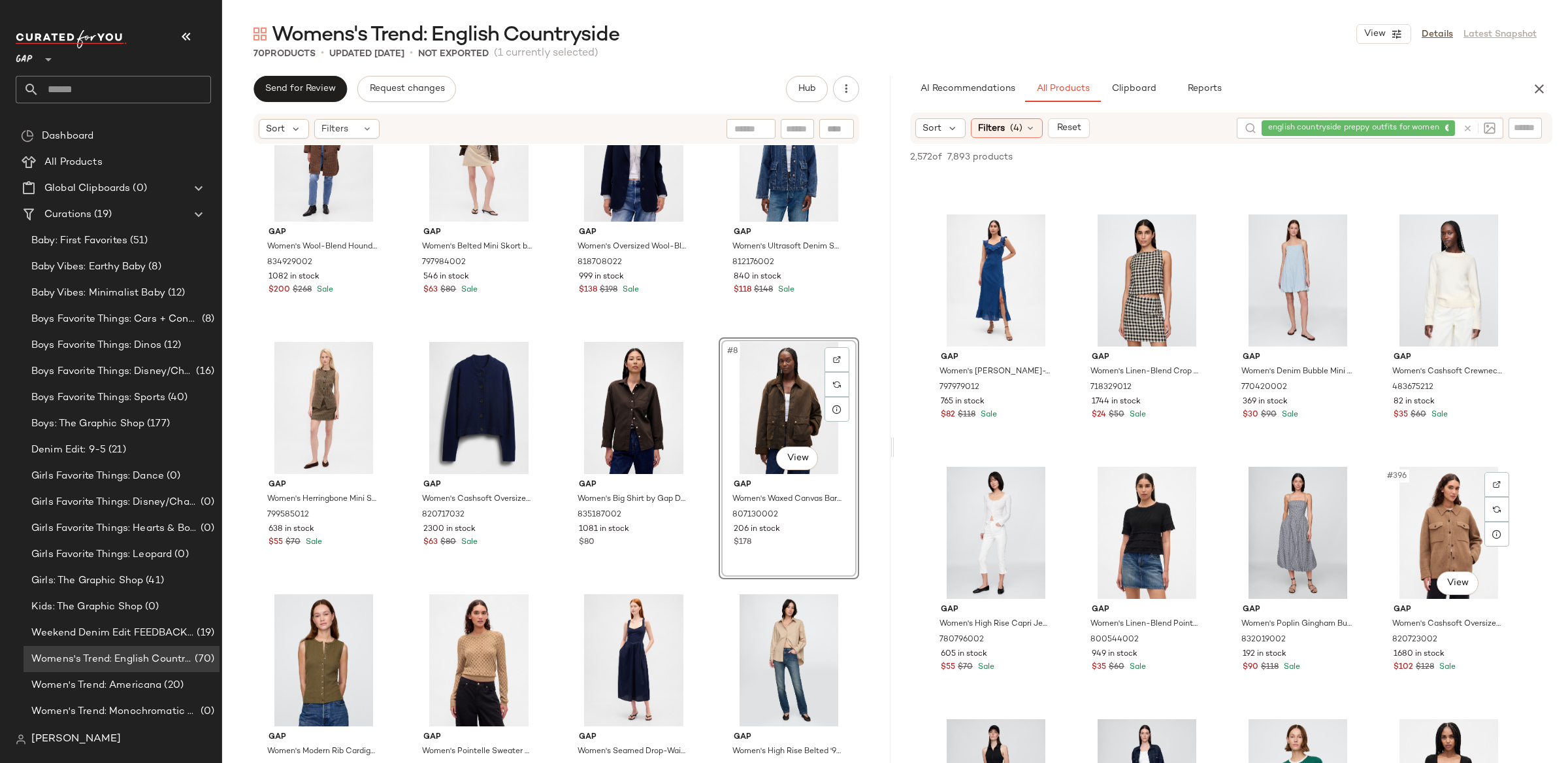
scroll to position [24531, 0]
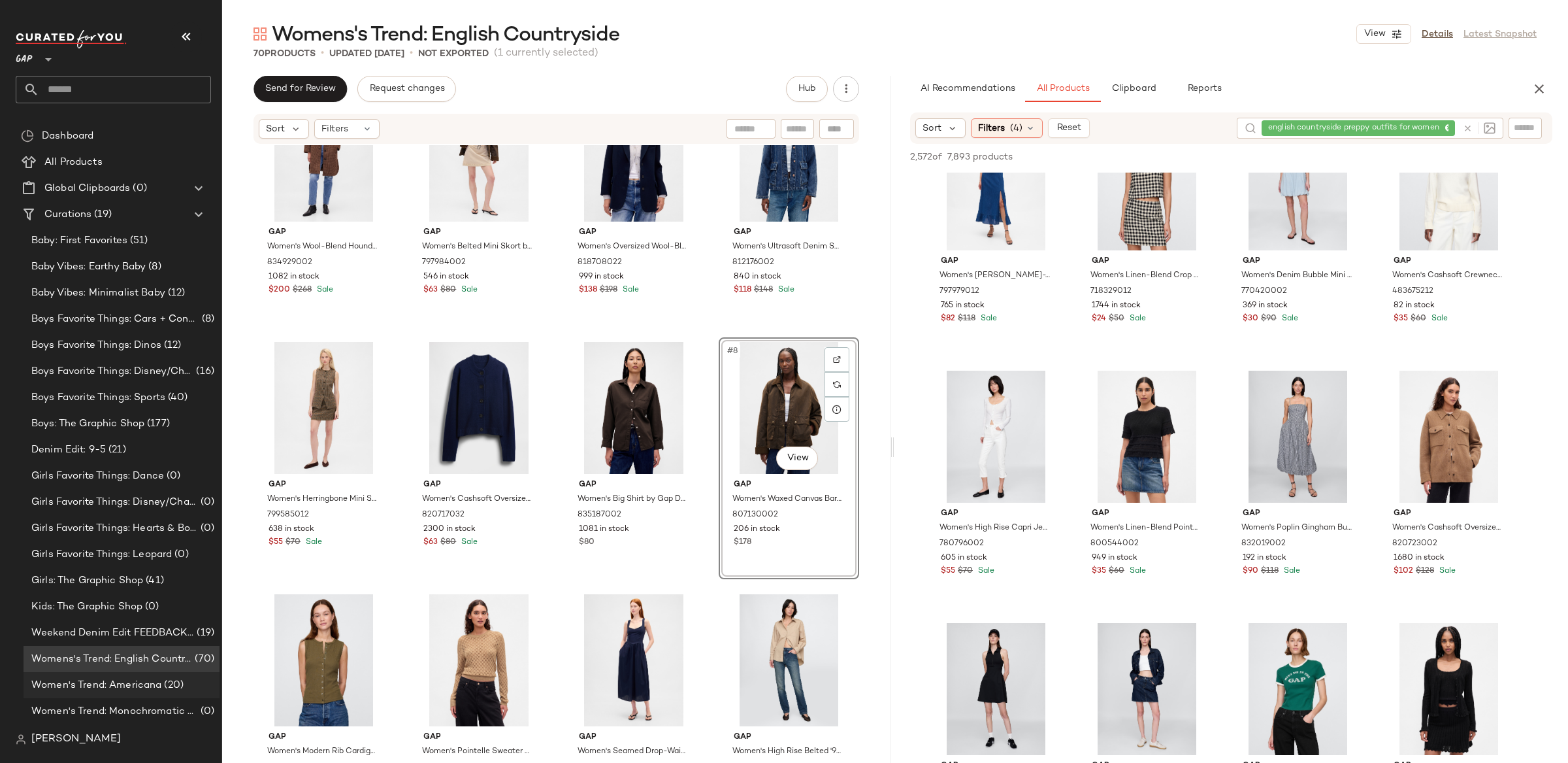
click at [148, 683] on span "Women's Trend: Americana" at bounding box center [96, 685] width 130 height 15
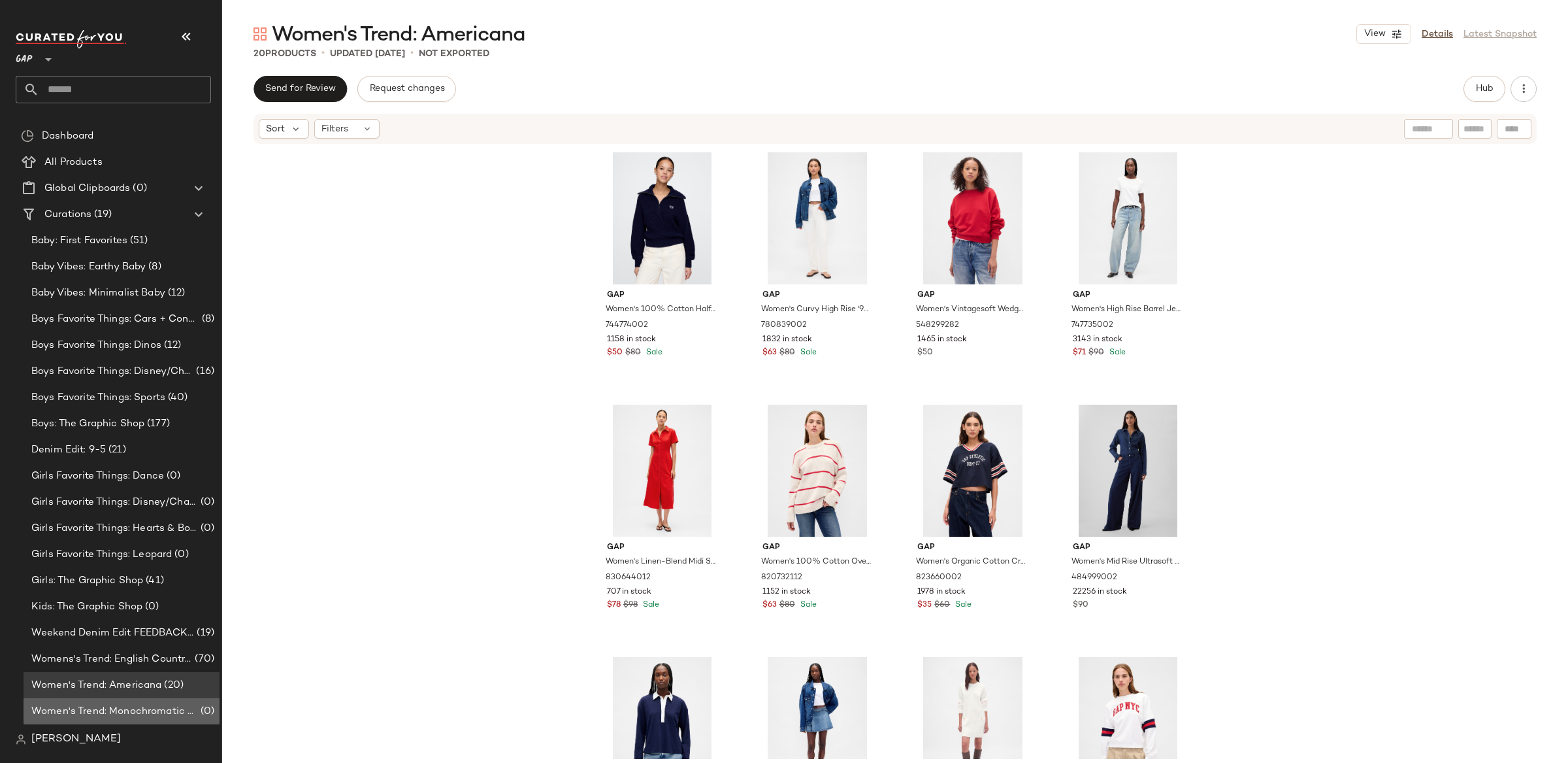
click at [129, 709] on span "Women's Trend: Monochromatic Dressing" at bounding box center [115, 710] width 166 height 15
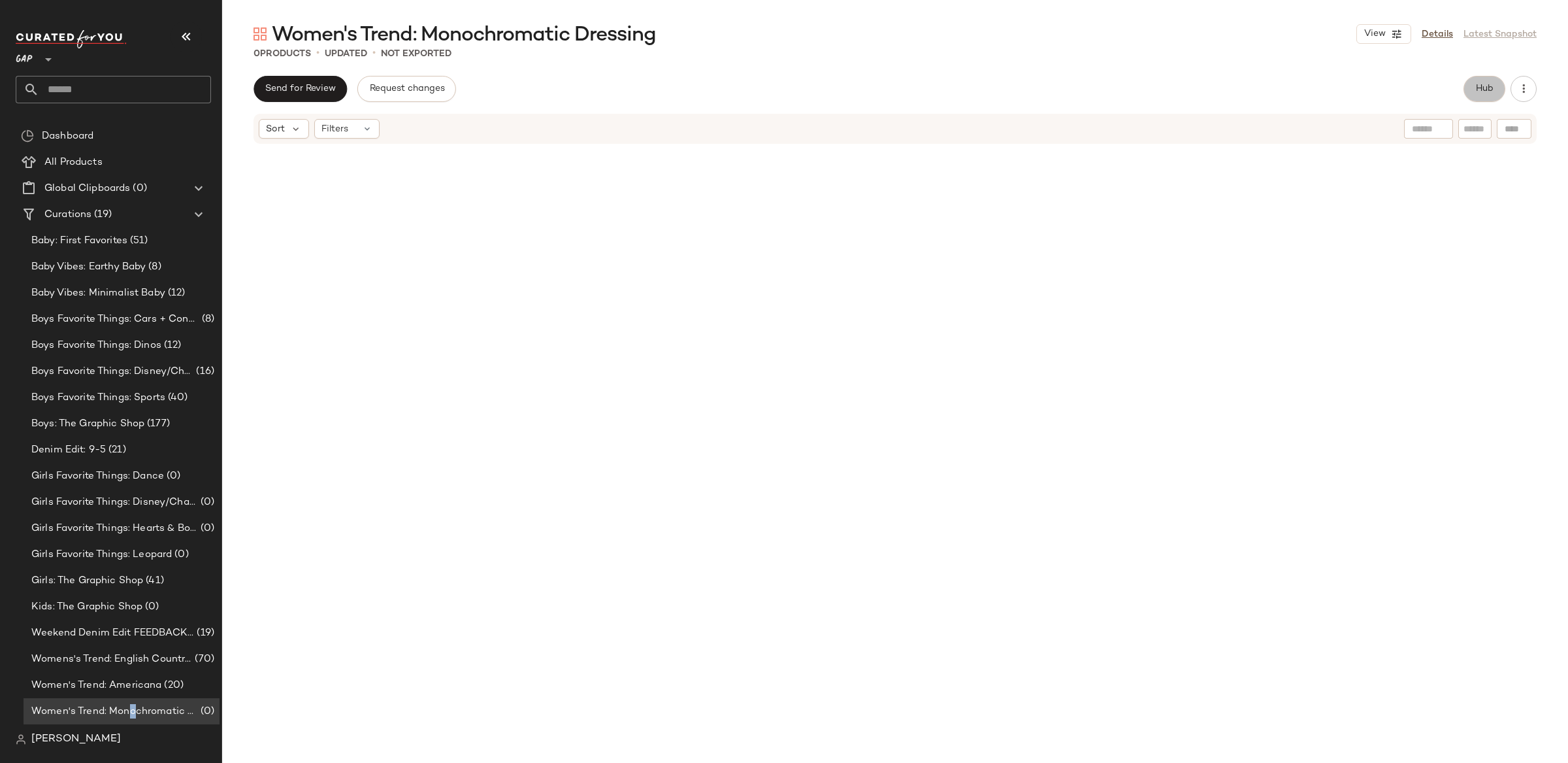
click at [1482, 86] on span "Hub" at bounding box center [1484, 89] width 18 height 10
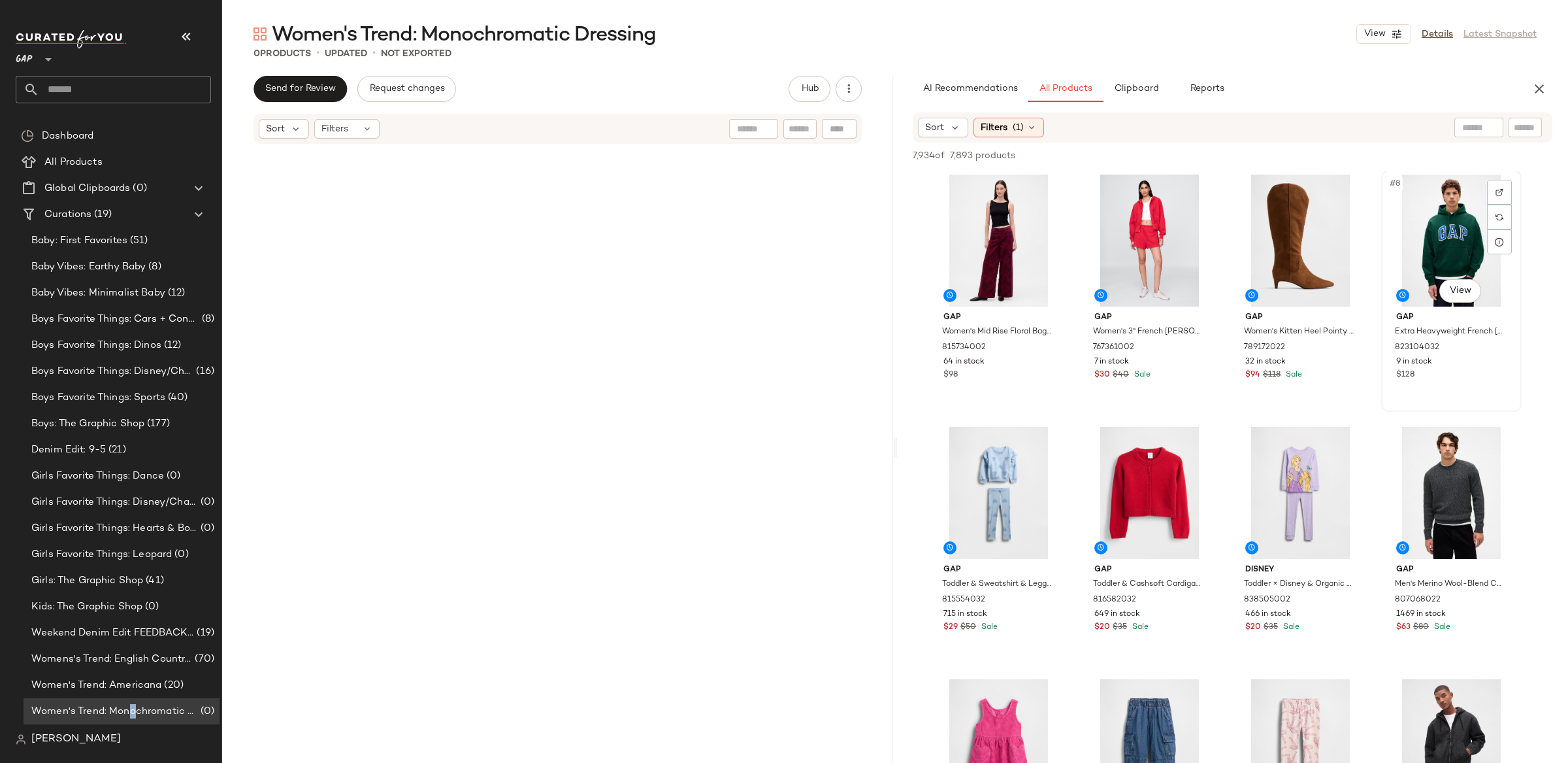
scroll to position [501, 0]
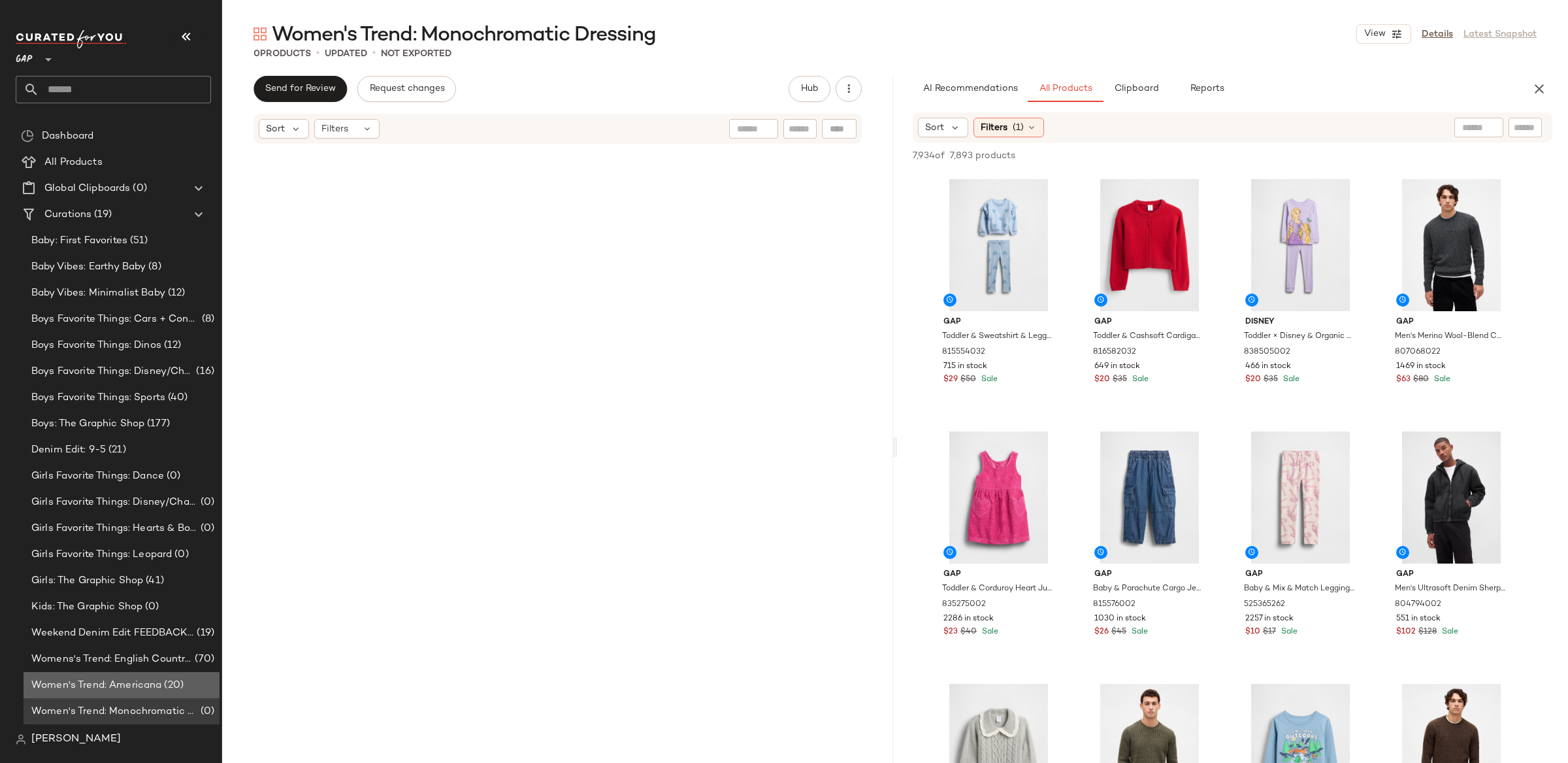
click at [112, 683] on span "Women's Trend: Americana" at bounding box center [96, 685] width 130 height 15
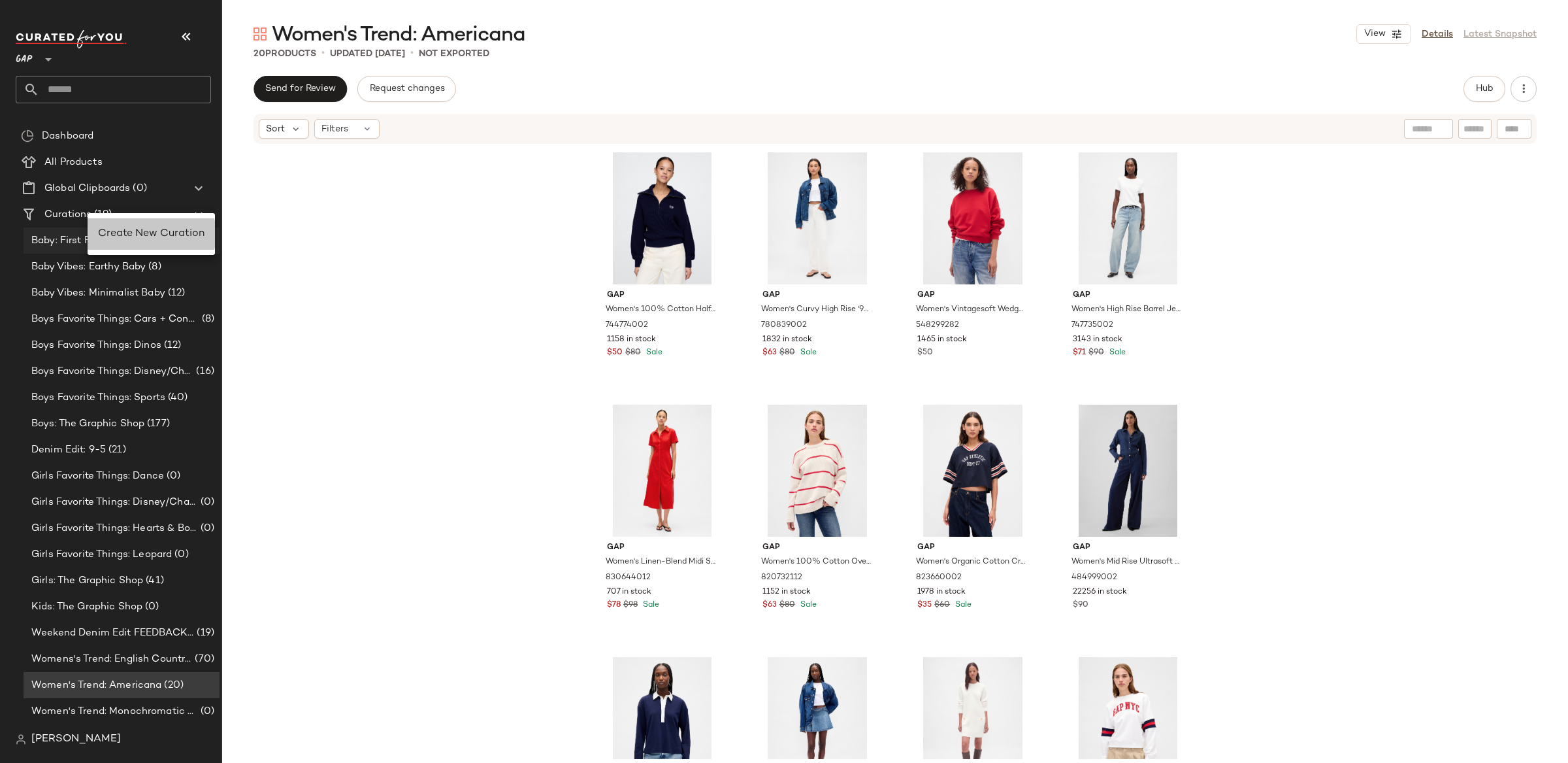
drag, startPoint x: 138, startPoint y: 232, endPoint x: 151, endPoint y: 231, distance: 13.0
click at [138, 232] on span "Create New Curation" at bounding box center [151, 234] width 107 height 11
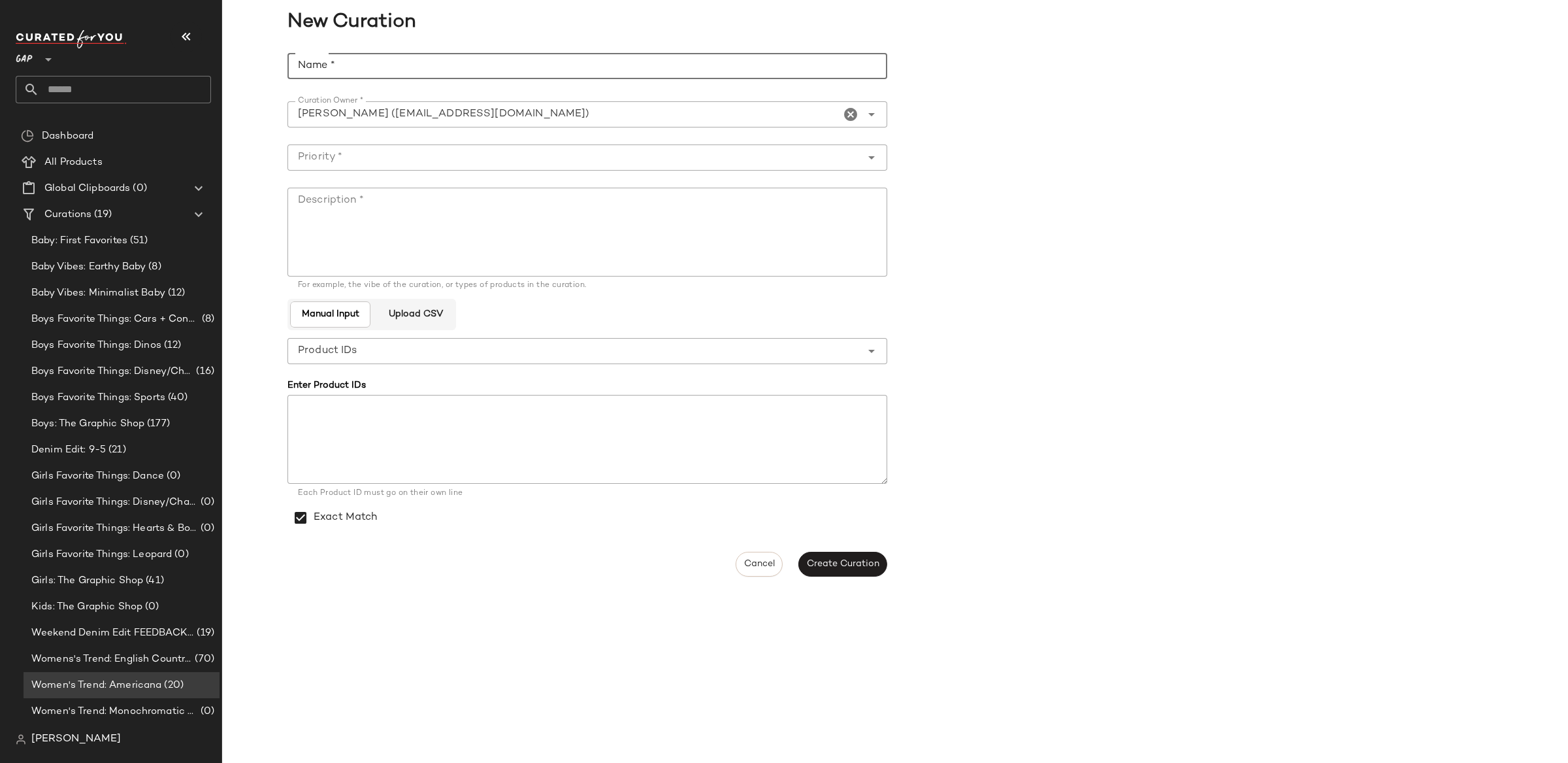
click at [317, 75] on input "Name *" at bounding box center [588, 66] width 600 height 26
type input "**********"
click at [363, 158] on input "Priority *" at bounding box center [575, 158] width 574 height 16
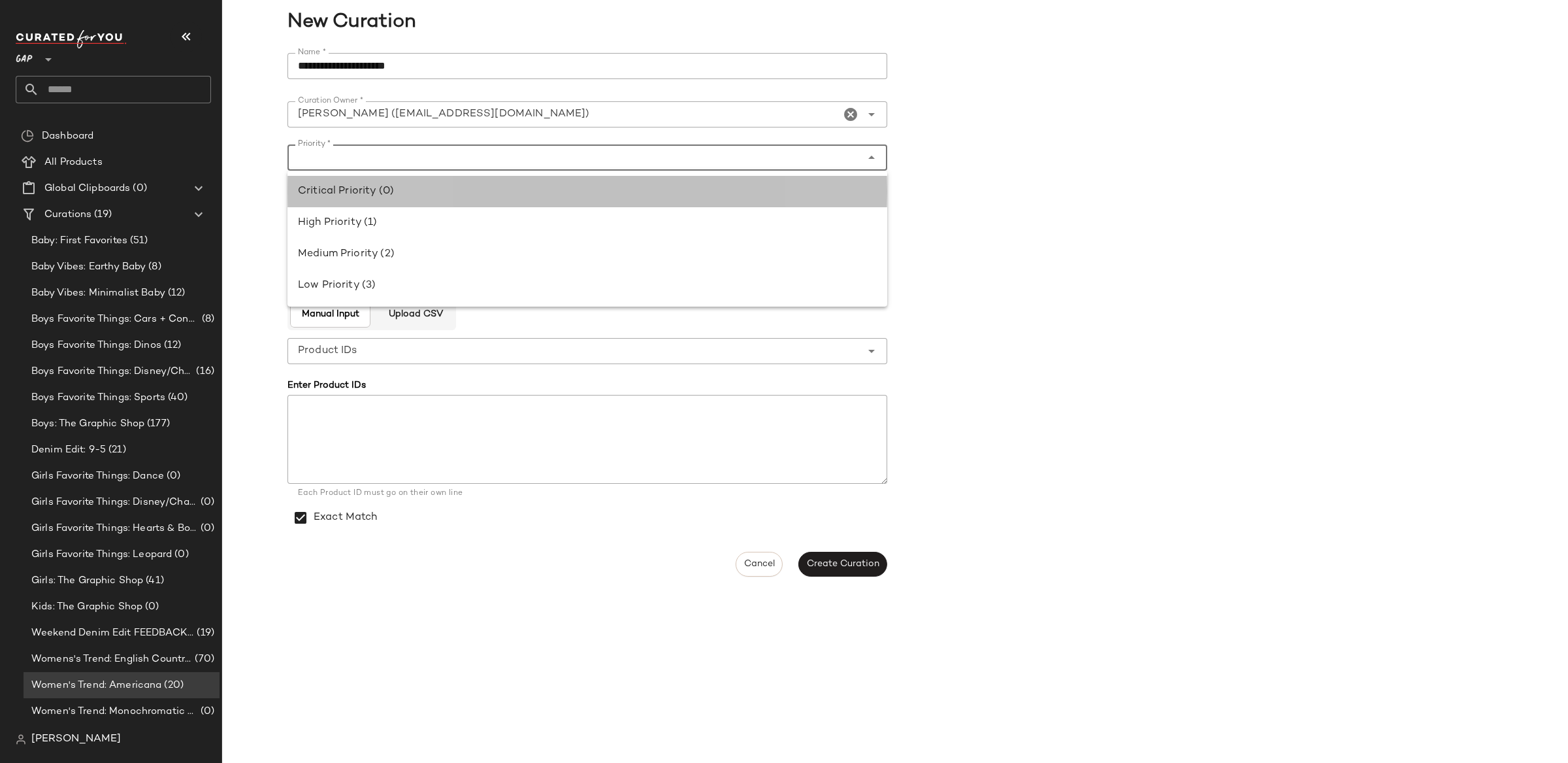
click at [395, 186] on div "Critical Priority (0)" at bounding box center [588, 192] width 579 height 16
type input "**********"
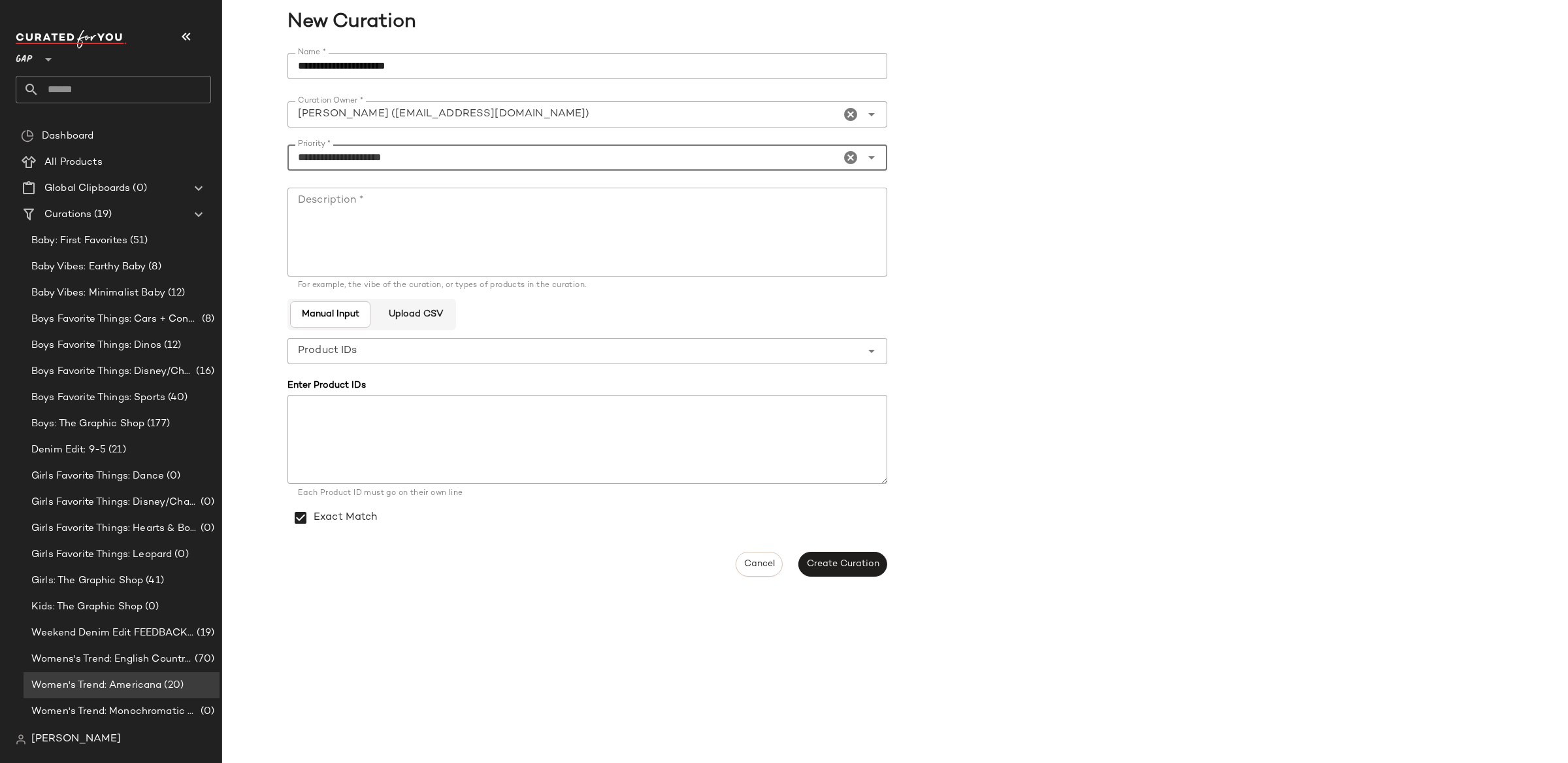
click at [419, 214] on textarea "Description *" at bounding box center [588, 232] width 600 height 89
type textarea "**********"
click at [879, 574] on div "Create Curation" at bounding box center [843, 564] width 89 height 24
drag, startPoint x: 880, startPoint y: 570, endPoint x: 866, endPoint y: 570, distance: 14.0
click at [880, 570] on button "Create Curation" at bounding box center [843, 564] width 89 height 24
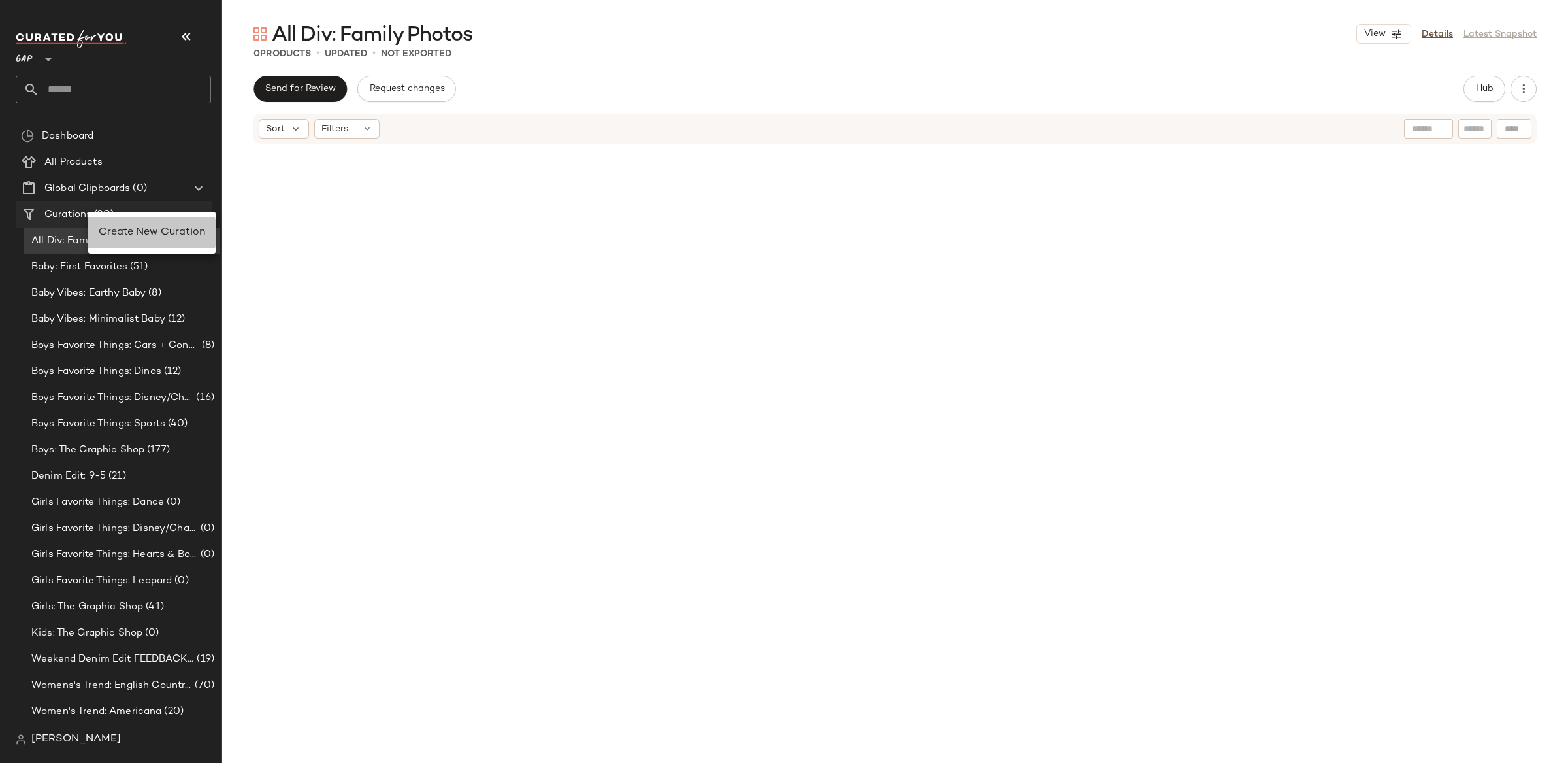
drag, startPoint x: 127, startPoint y: 234, endPoint x: 196, endPoint y: 219, distance: 70.6
click at [129, 232] on span "Create New Curation" at bounding box center [152, 232] width 107 height 11
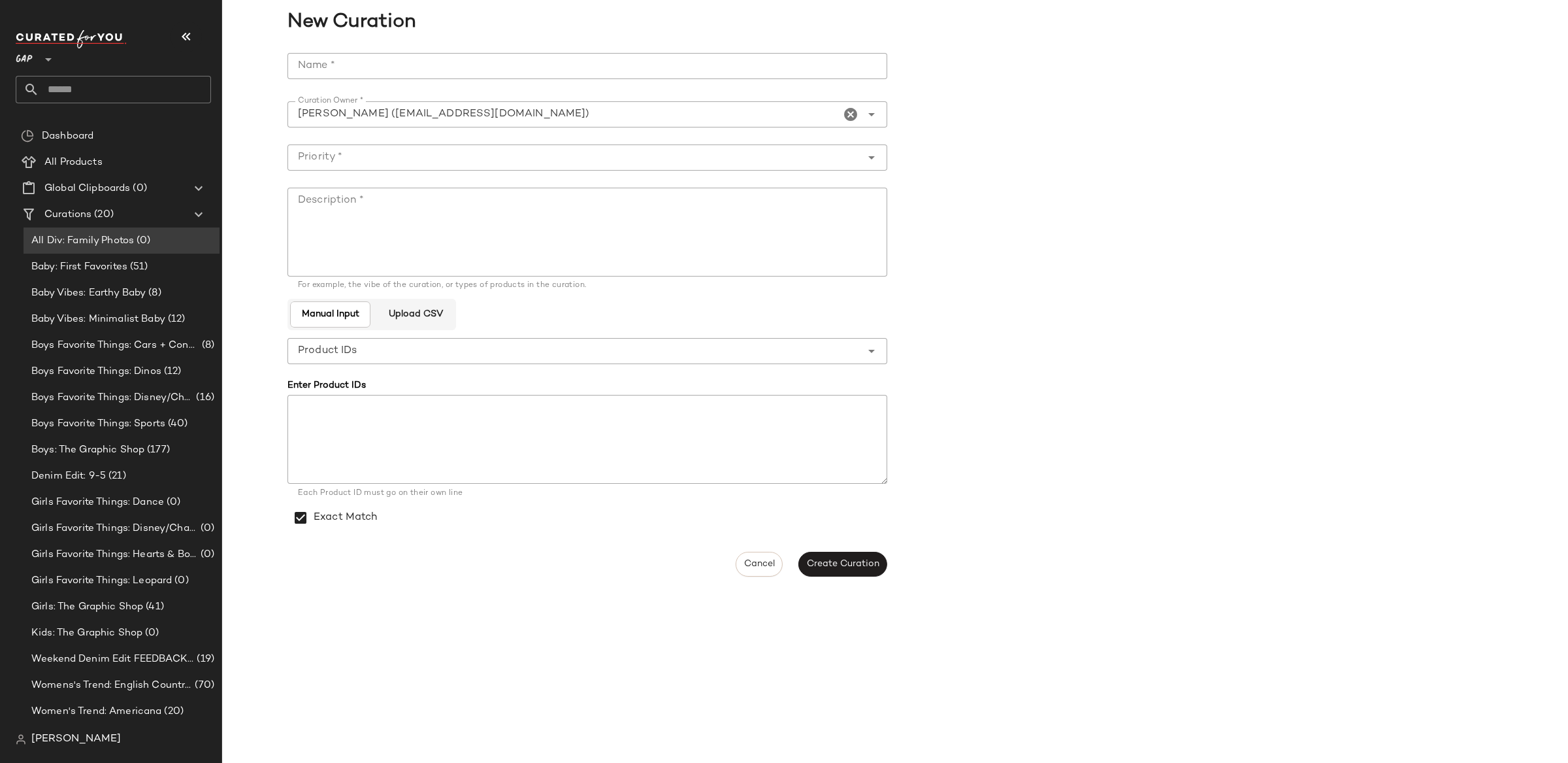
click at [437, 74] on input "Name *" at bounding box center [588, 66] width 600 height 26
type input "**********"
click at [442, 165] on div at bounding box center [575, 158] width 574 height 26
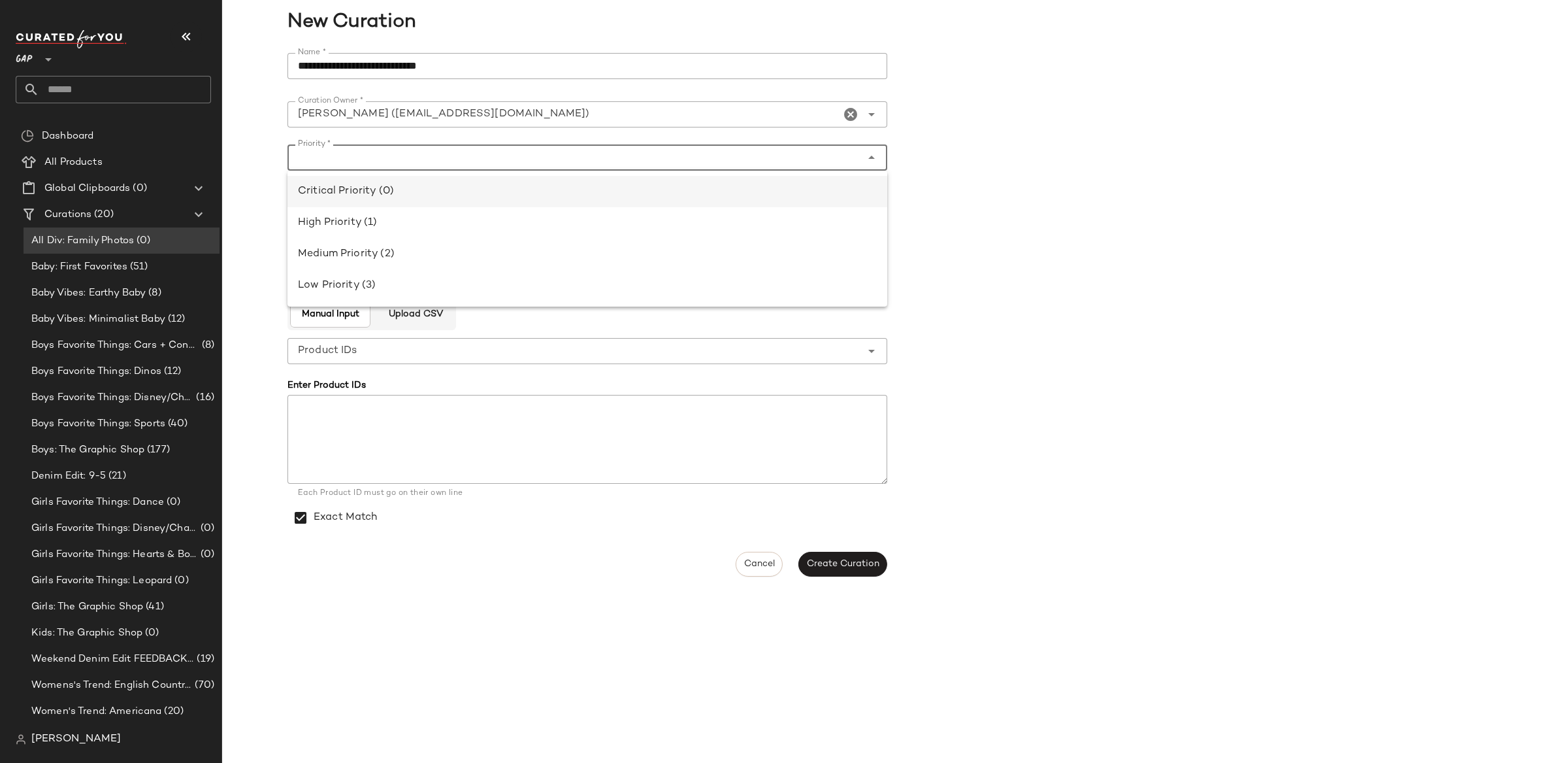
click at [440, 188] on div "Critical Priority (0)" at bounding box center [588, 192] width 579 height 16
type input "**********"
click at [861, 564] on span "Create Curation" at bounding box center [843, 564] width 73 height 10
click at [452, 236] on textarea "Description *" at bounding box center [588, 232] width 600 height 89
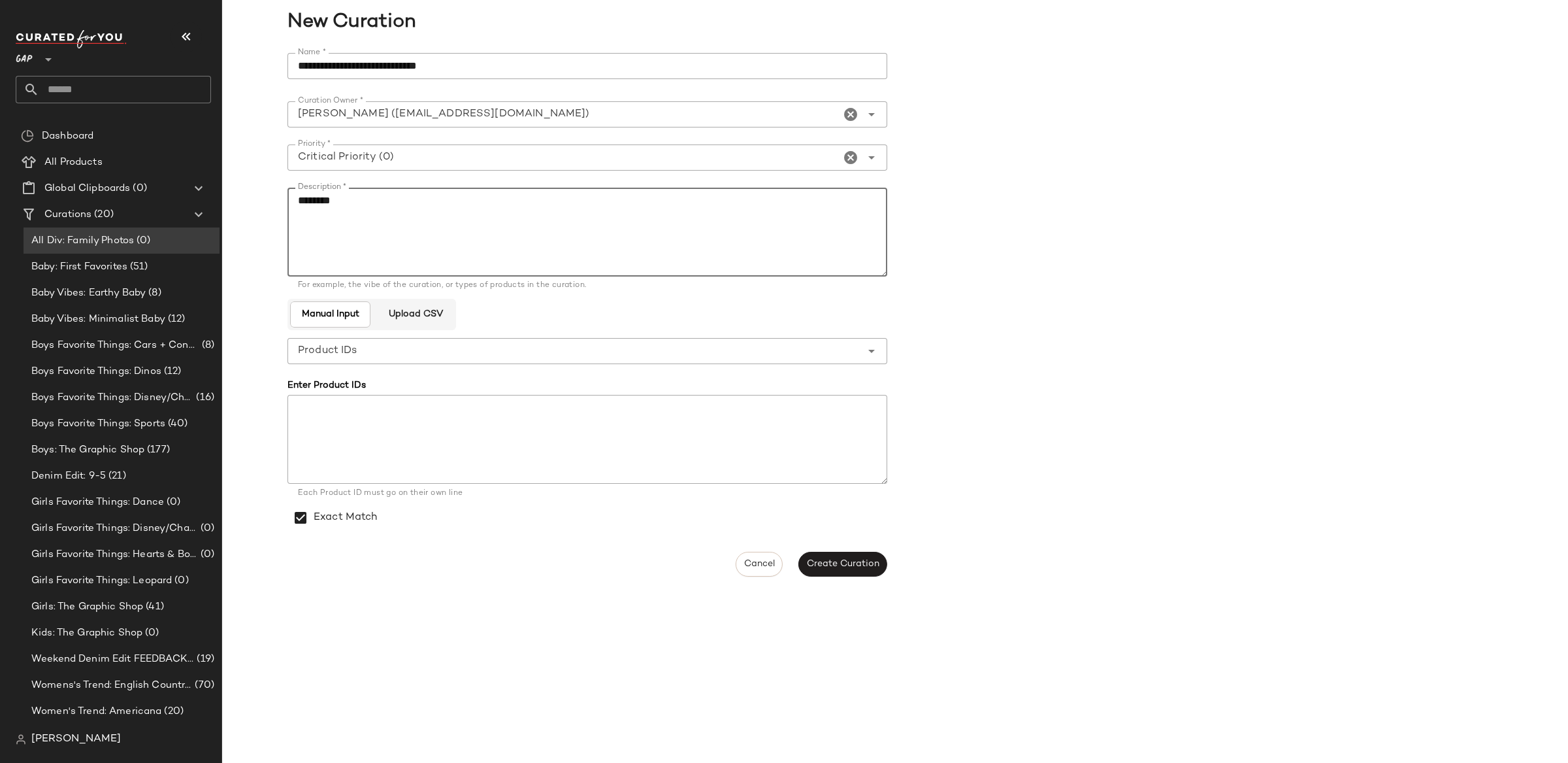
type textarea "********"
click at [872, 562] on span "Create Curation" at bounding box center [843, 564] width 73 height 10
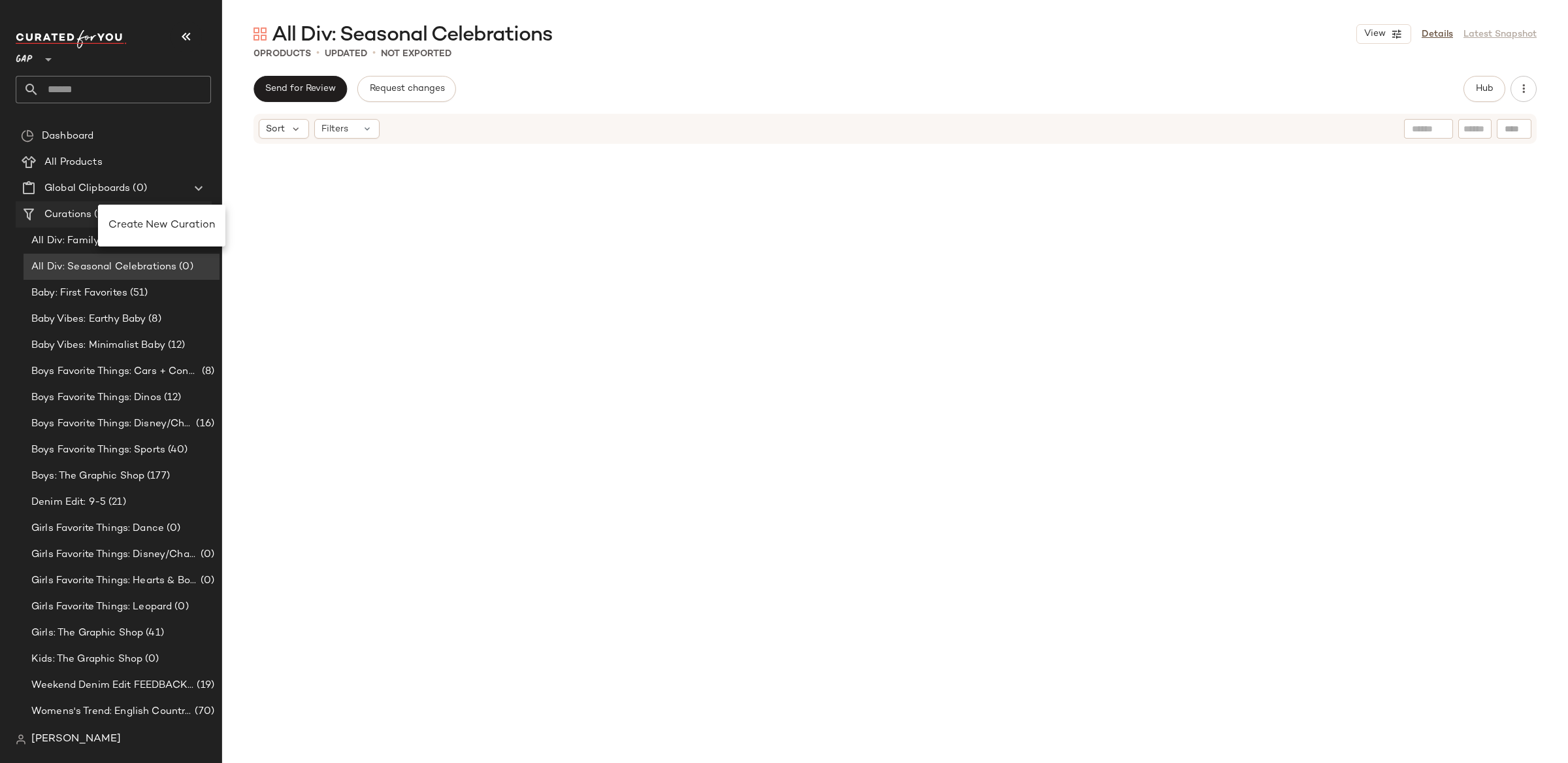
click at [149, 224] on span "Create New Curation" at bounding box center [162, 225] width 107 height 11
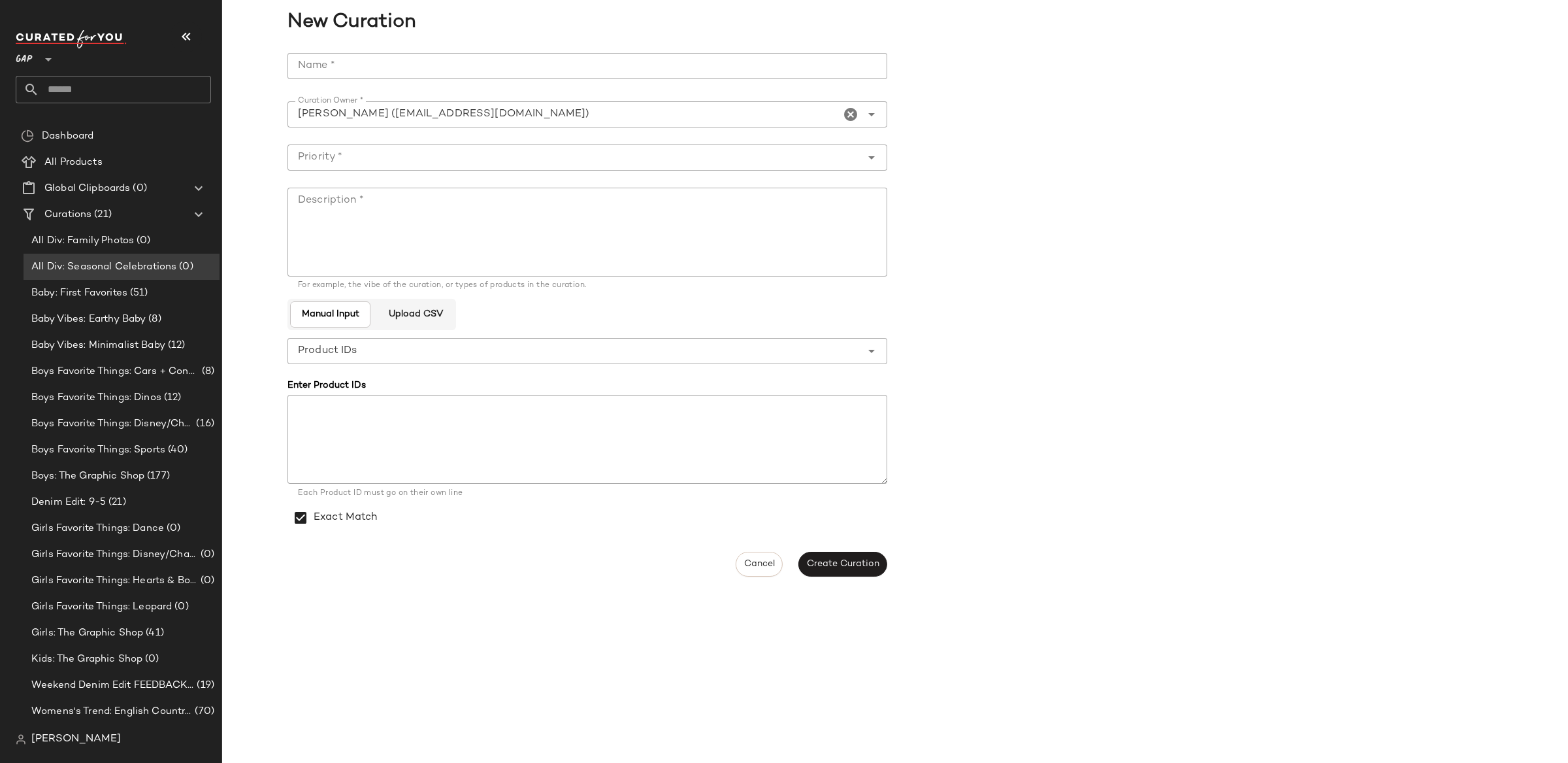
click at [391, 66] on input "Name *" at bounding box center [588, 66] width 600 height 26
type input "**********"
click at [402, 154] on input "Priority *" at bounding box center [575, 158] width 574 height 16
drag, startPoint x: 409, startPoint y: 179, endPoint x: 422, endPoint y: 223, distance: 45.9
click at [409, 183] on div "Critical Priority (0)" at bounding box center [588, 192] width 600 height 32
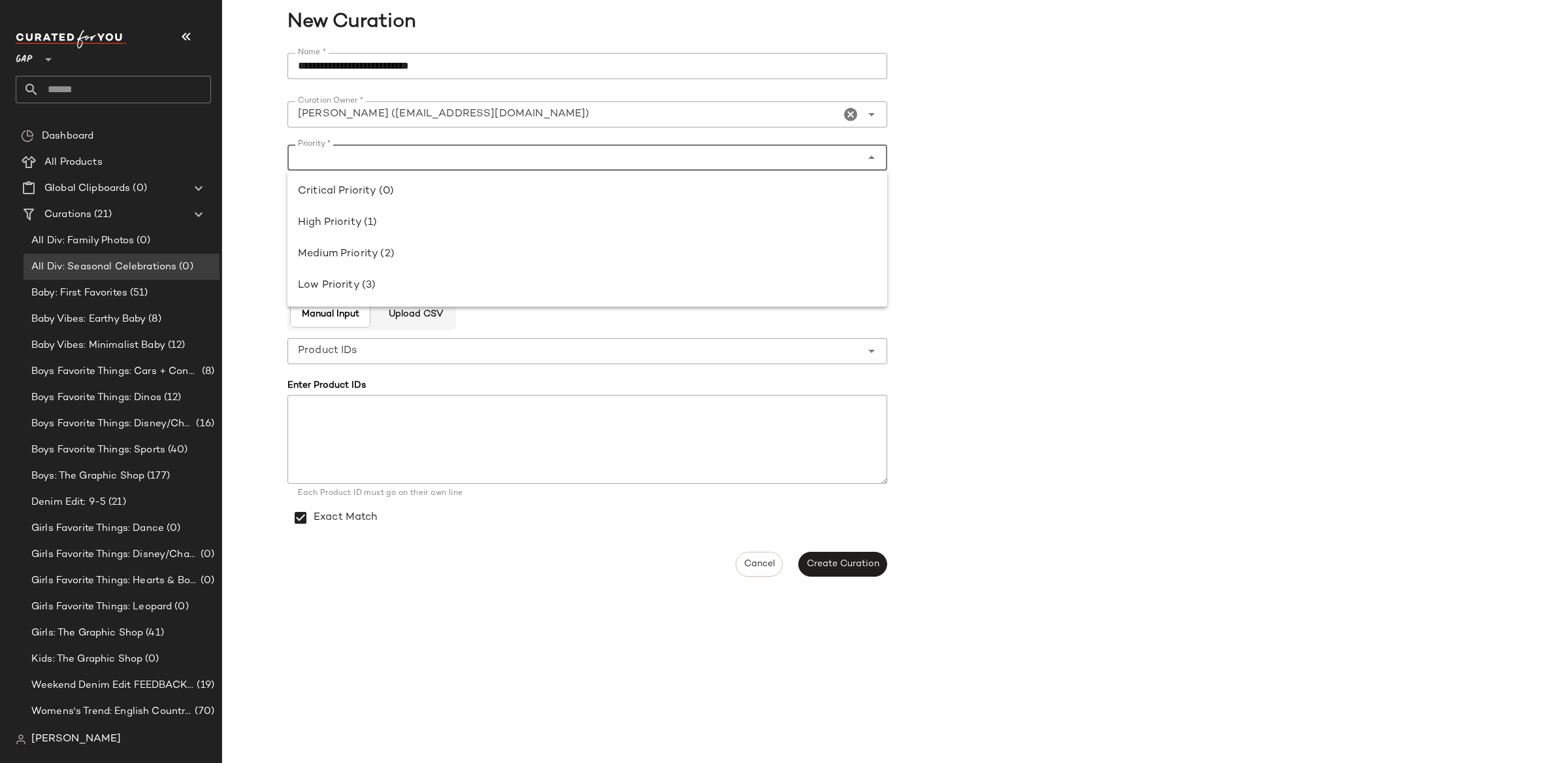
type input "**********"
click at [422, 223] on textarea "Description *" at bounding box center [588, 232] width 600 height 89
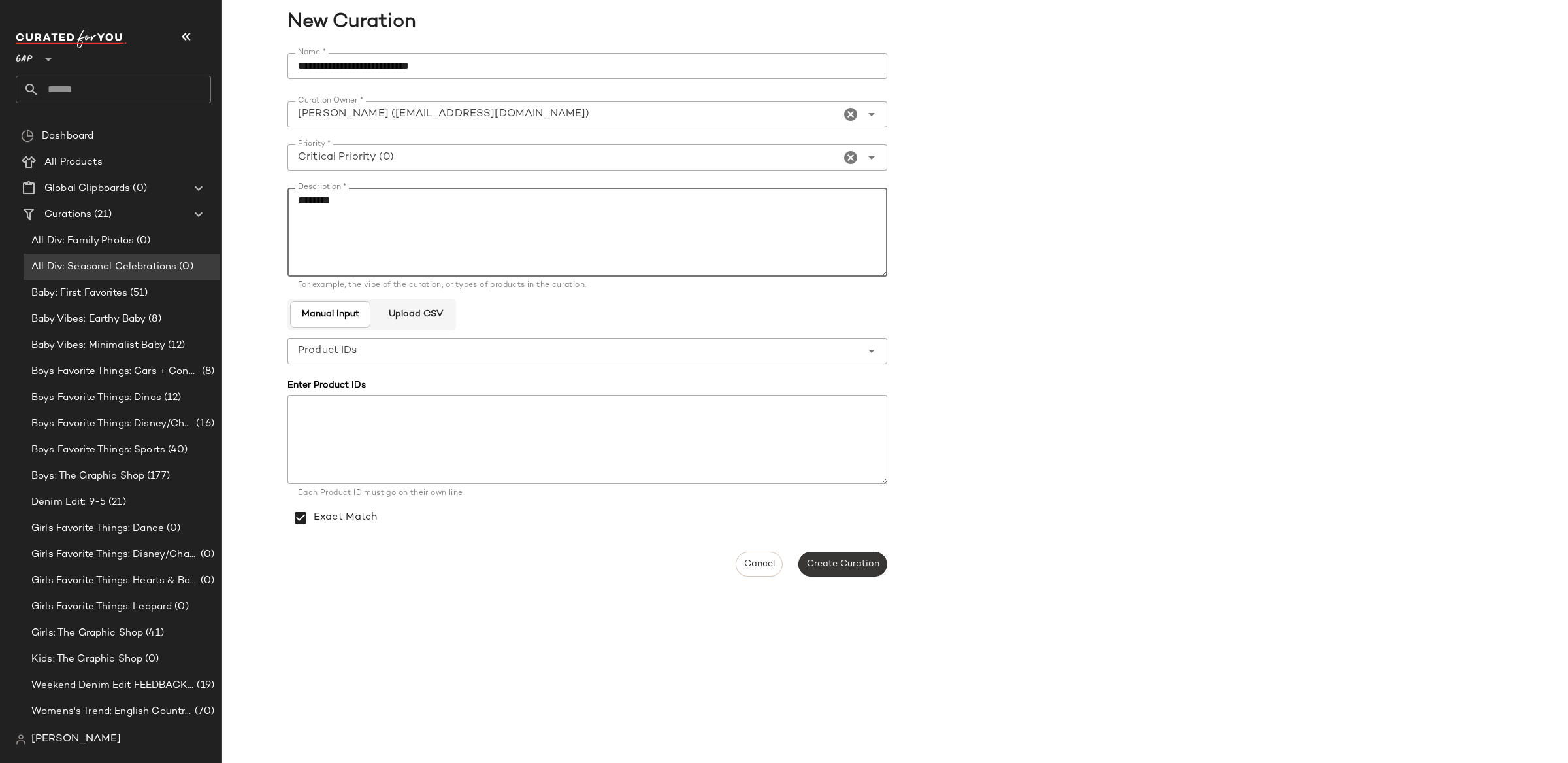
type textarea "********"
click at [838, 568] on span "Create Curation" at bounding box center [843, 564] width 73 height 10
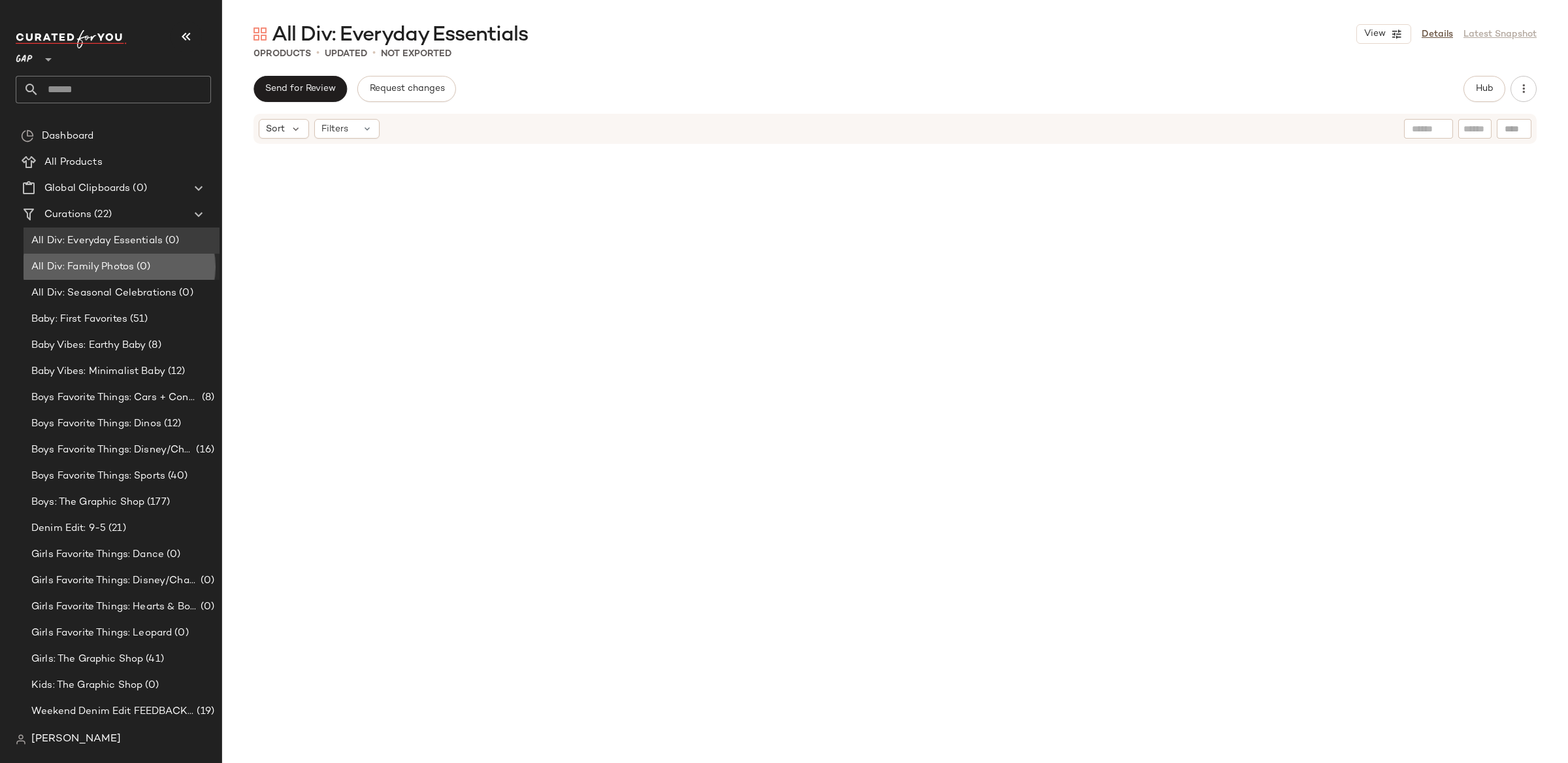
click at [105, 264] on span "All Div: Family Photos" at bounding box center [82, 267] width 102 height 15
click at [1484, 94] on button "Hub" at bounding box center [1484, 89] width 42 height 26
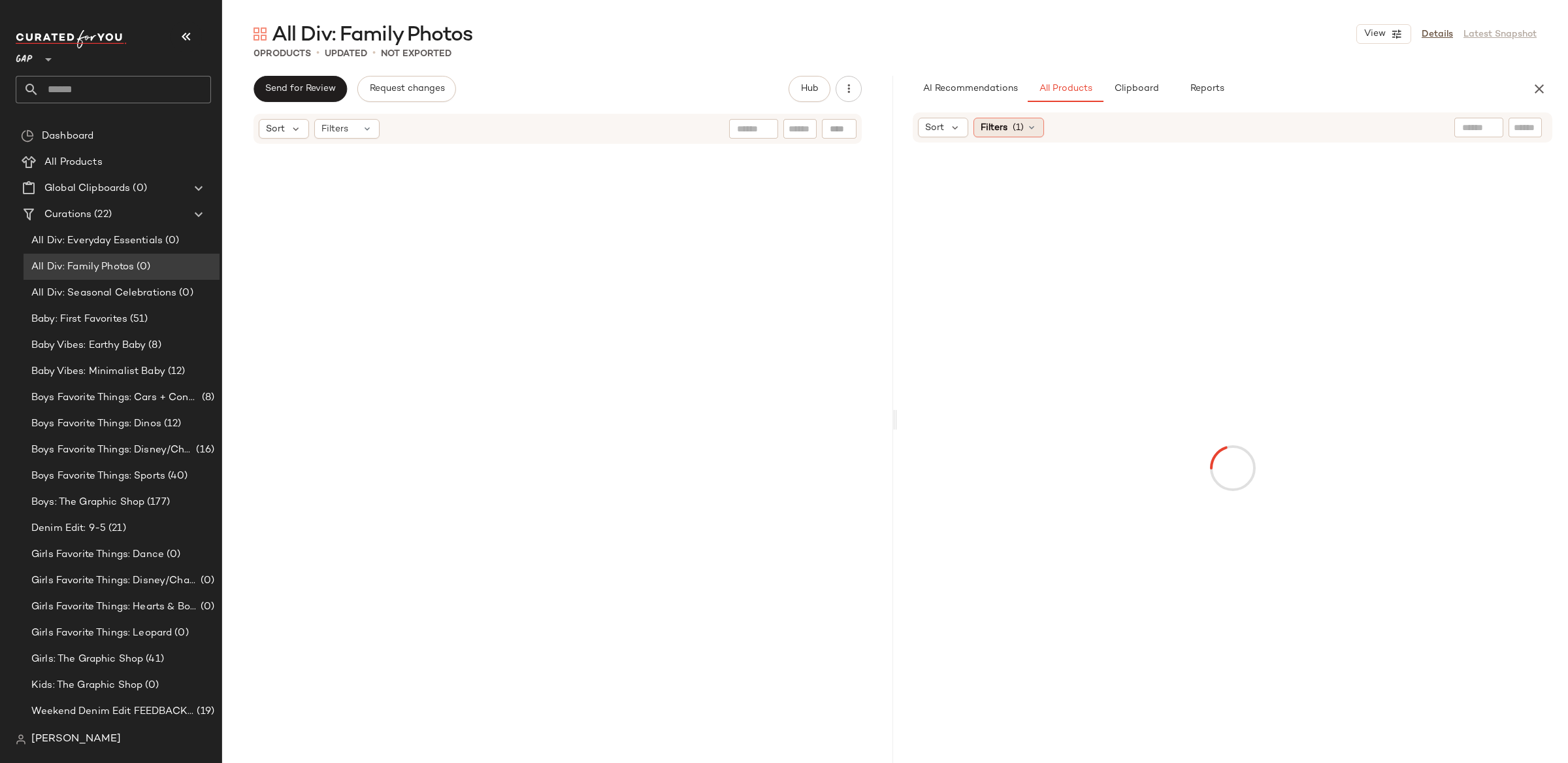
click at [1004, 131] on span "Filters" at bounding box center [993, 128] width 27 height 14
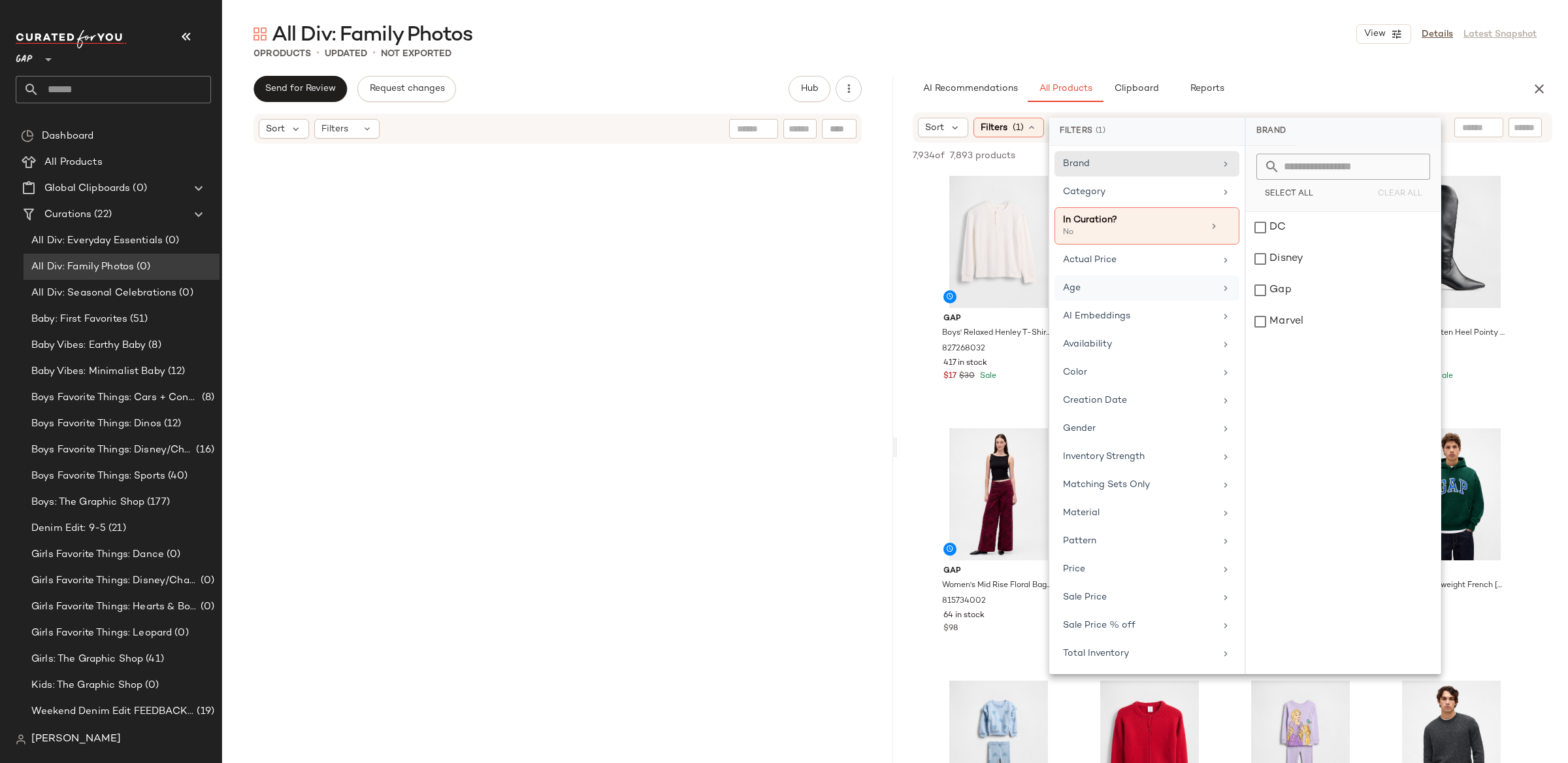
click at [1100, 291] on div "Age" at bounding box center [1139, 288] width 152 height 14
drag, startPoint x: 1280, startPoint y: 221, endPoint x: 1323, endPoint y: 360, distance: 145.5
click at [1280, 221] on div "adult" at bounding box center [1342, 228] width 195 height 32
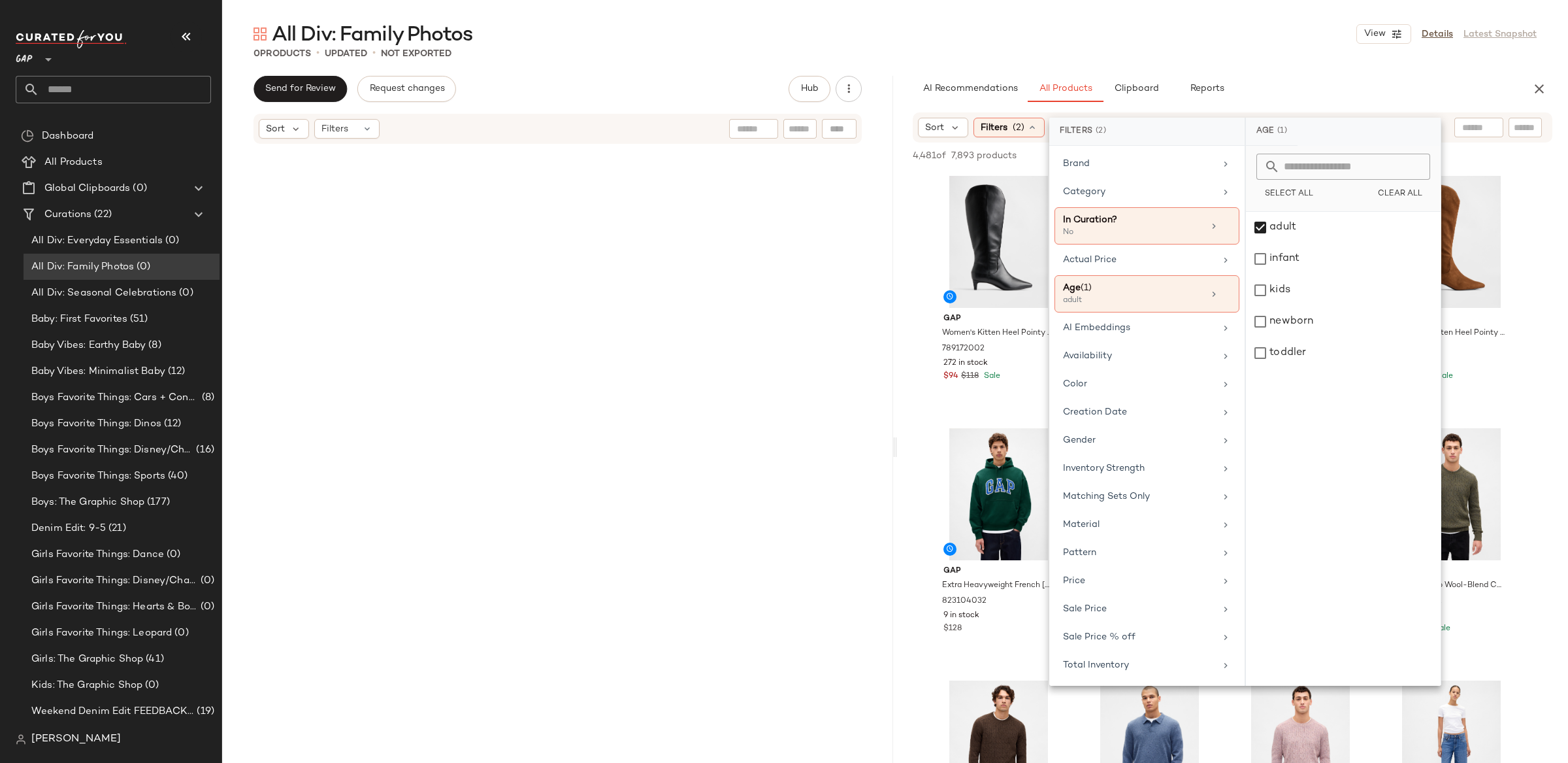
click at [906, 65] on div "All Div: Family Photos View Details Latest Snapshot 0 Products • updated • Not …" at bounding box center [895, 392] width 1346 height 742
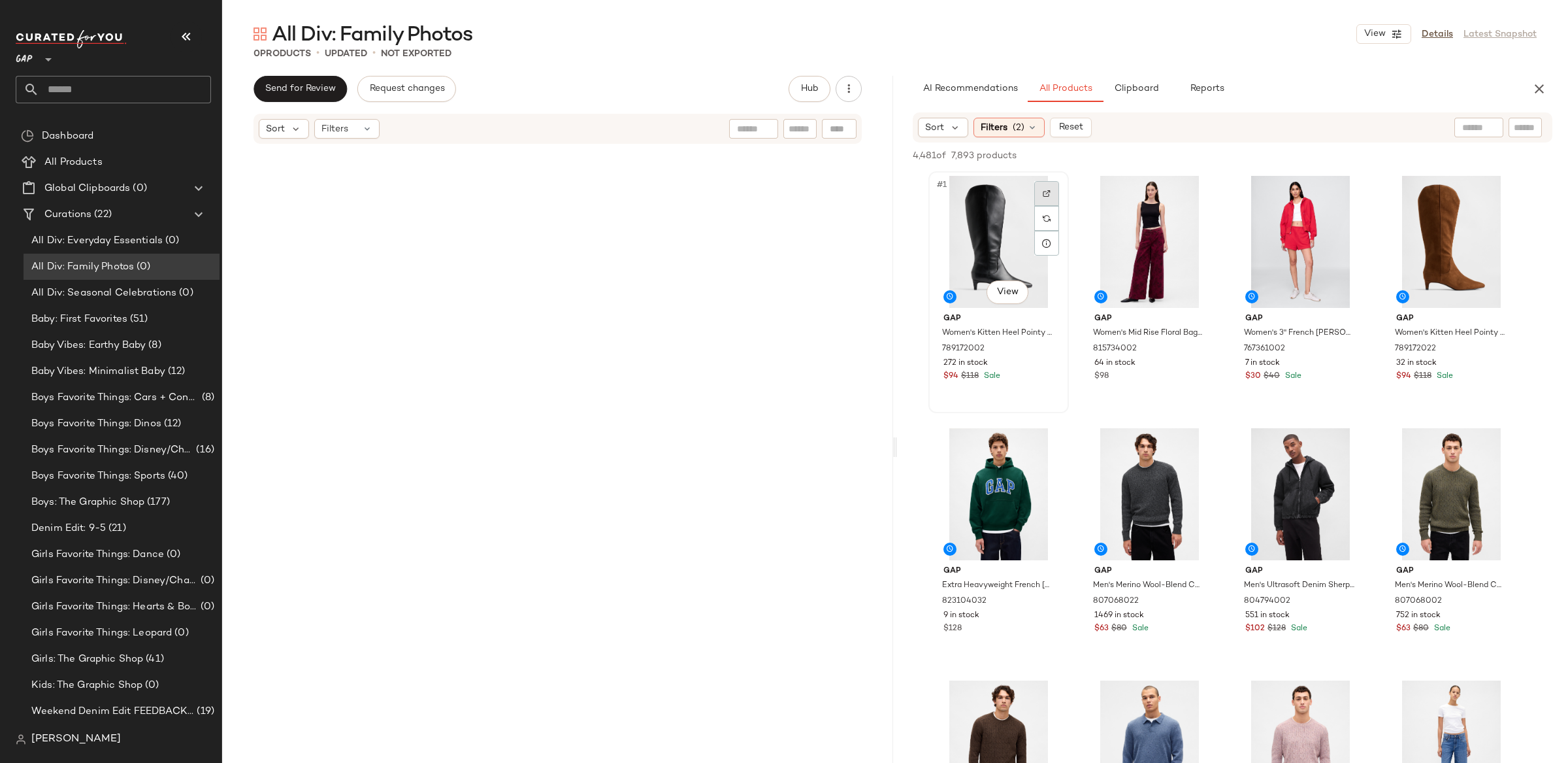
click at [1049, 199] on div at bounding box center [1046, 193] width 24 height 24
click at [1475, 127] on input "text" at bounding box center [1421, 128] width 114 height 14
type input "**********"
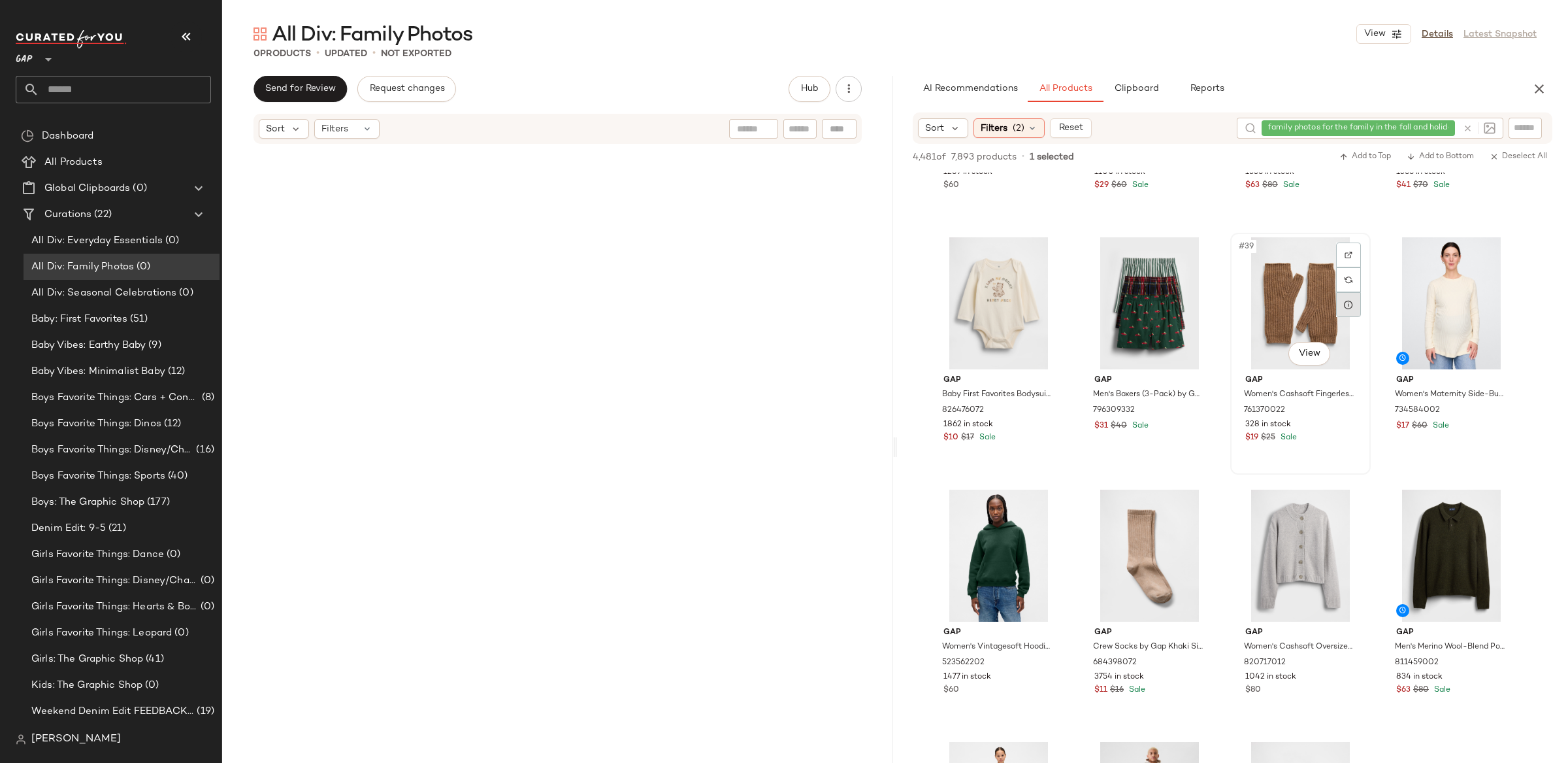
scroll to position [2213, 0]
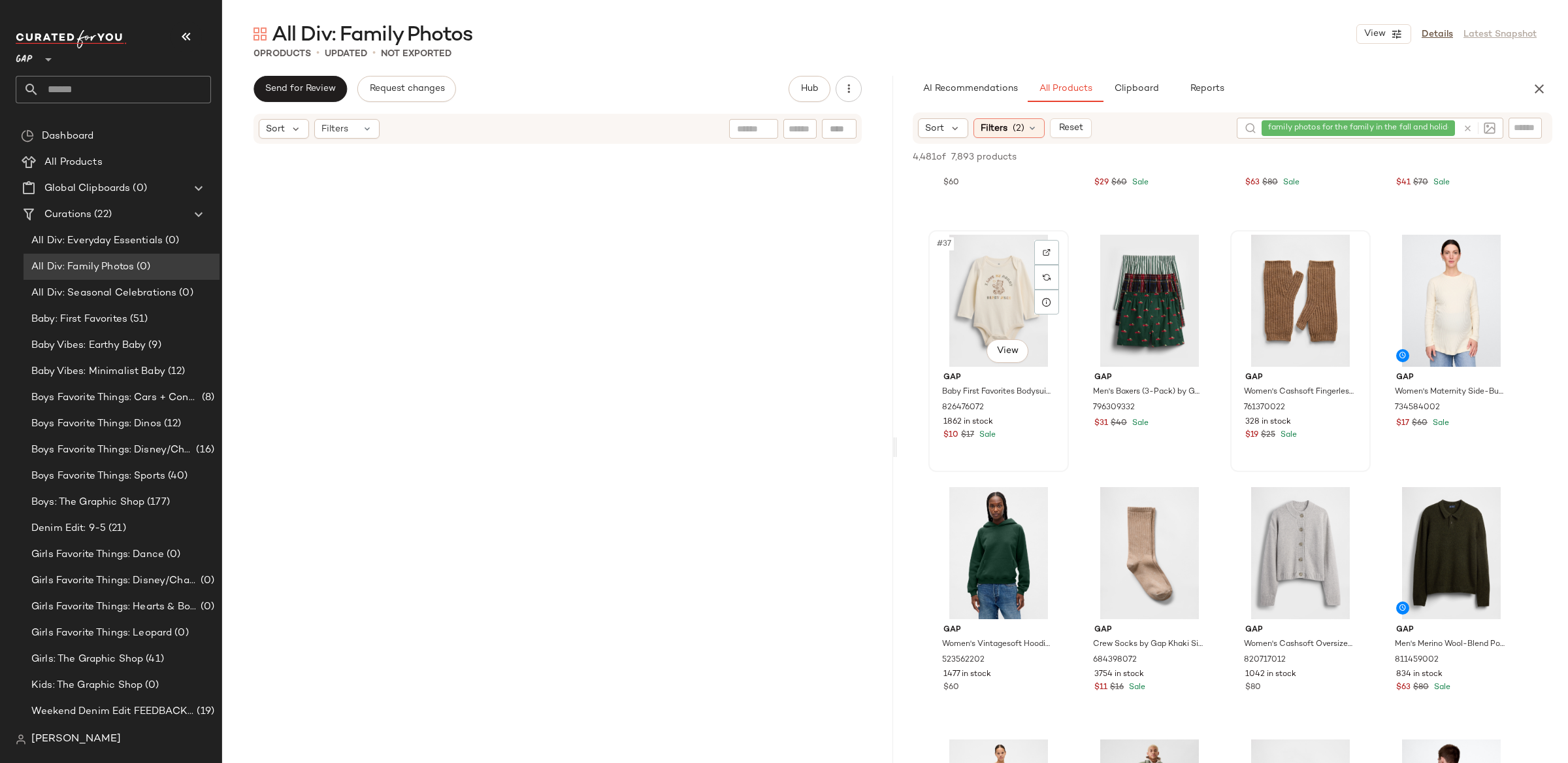
click at [986, 299] on div "#37 View" at bounding box center [999, 300] width 131 height 132
click at [1014, 344] on body "GAP ** Dashboard All Products Global Clipboards (0) Curations (22) All Div: Eve…" at bounding box center [784, 382] width 1568 height 763
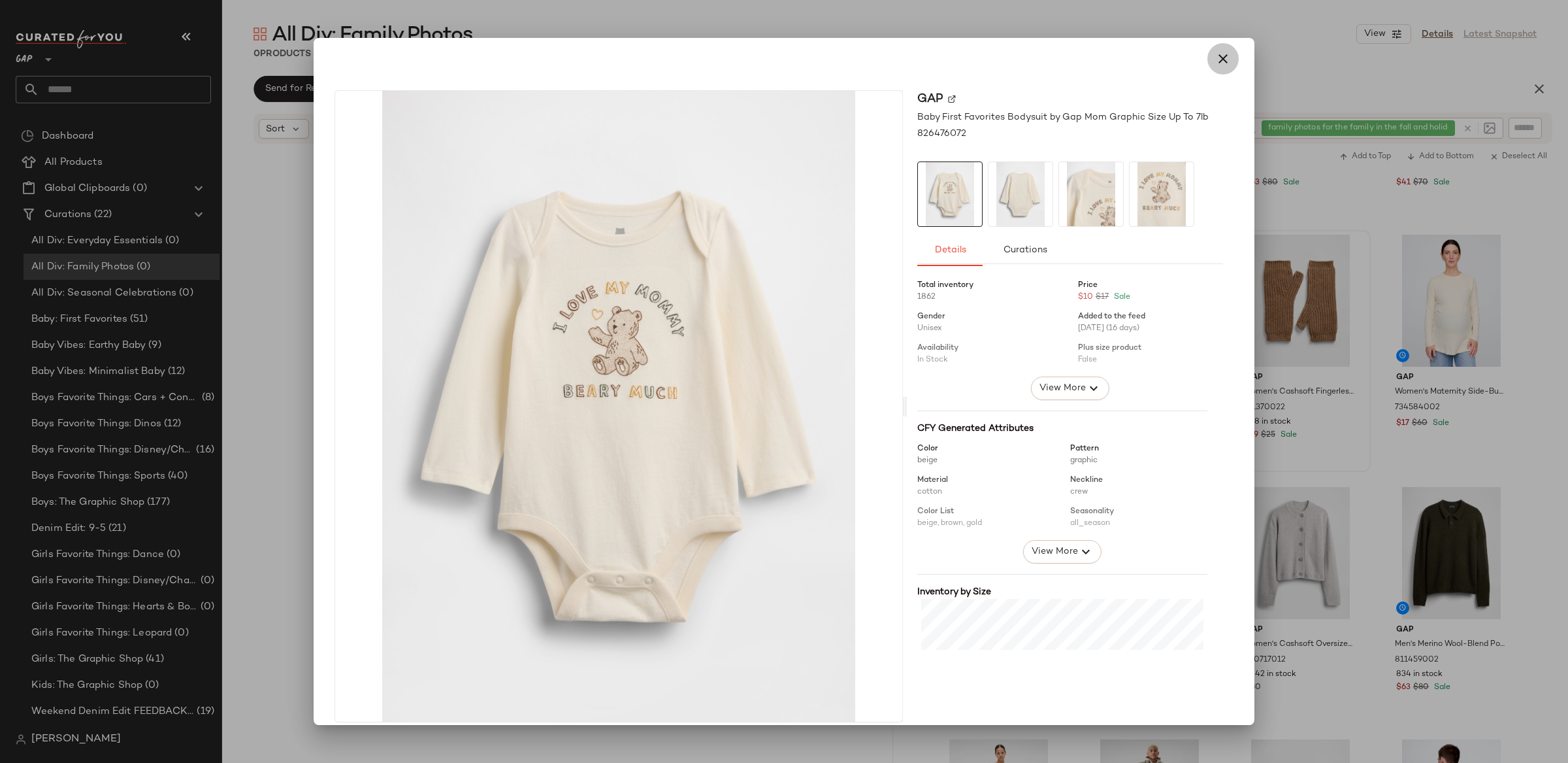
drag, startPoint x: 1216, startPoint y: 53, endPoint x: 1336, endPoint y: 116, distance: 135.5
click at [1216, 53] on icon "button" at bounding box center [1223, 59] width 16 height 16
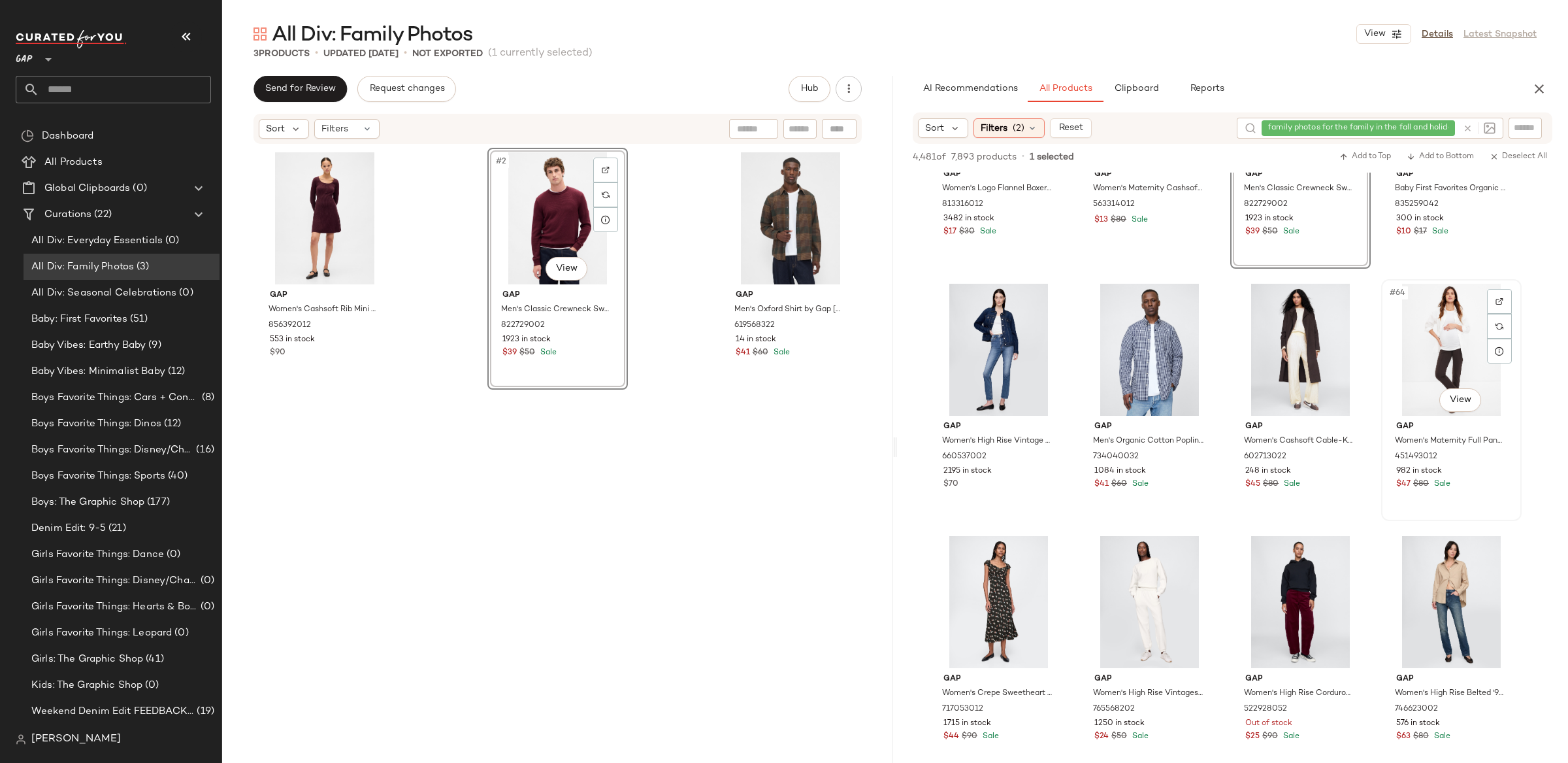
scroll to position [3679, 0]
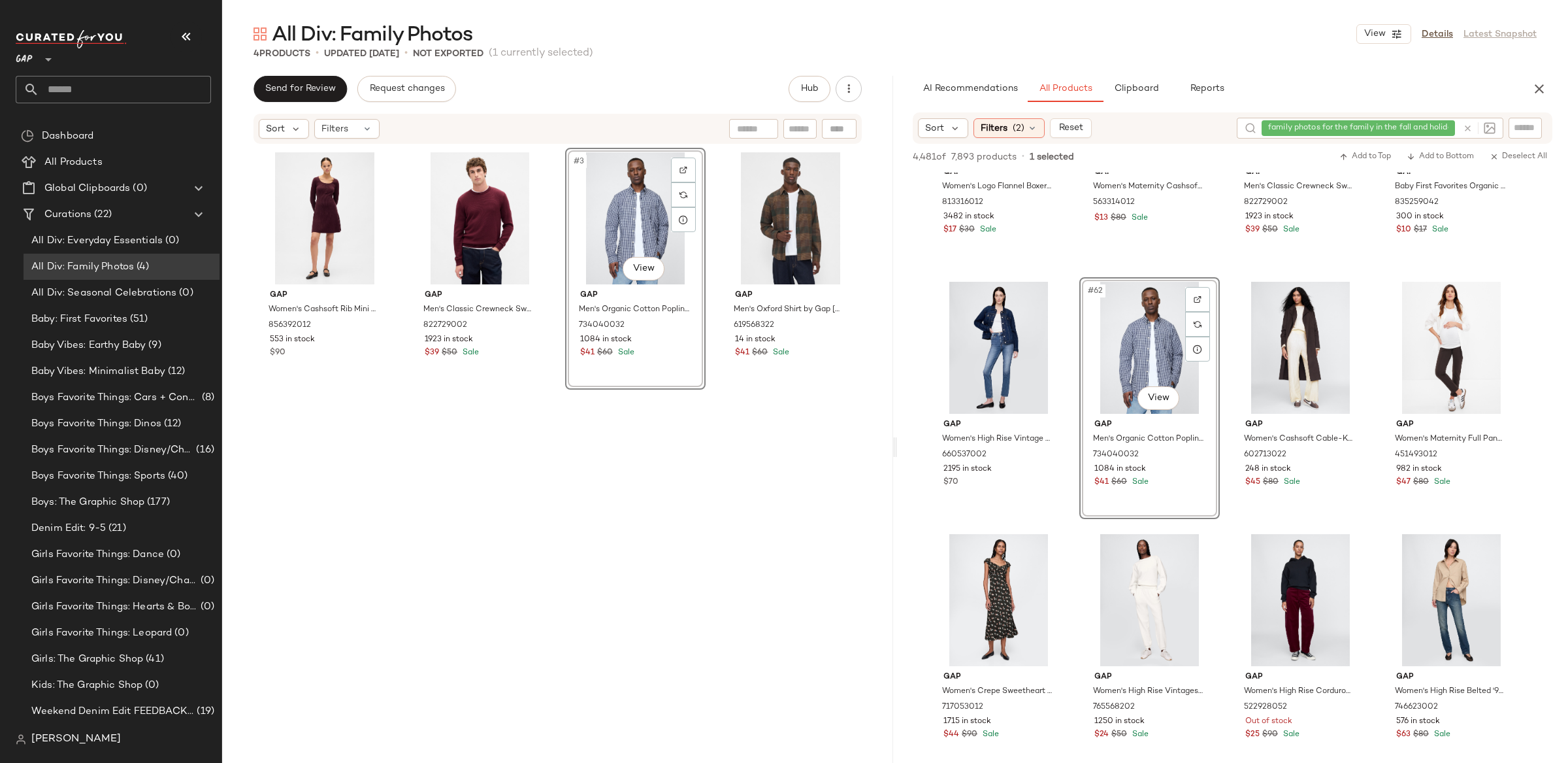
drag, startPoint x: 1110, startPoint y: 317, endPoint x: 1283, endPoint y: 30, distance: 335.1
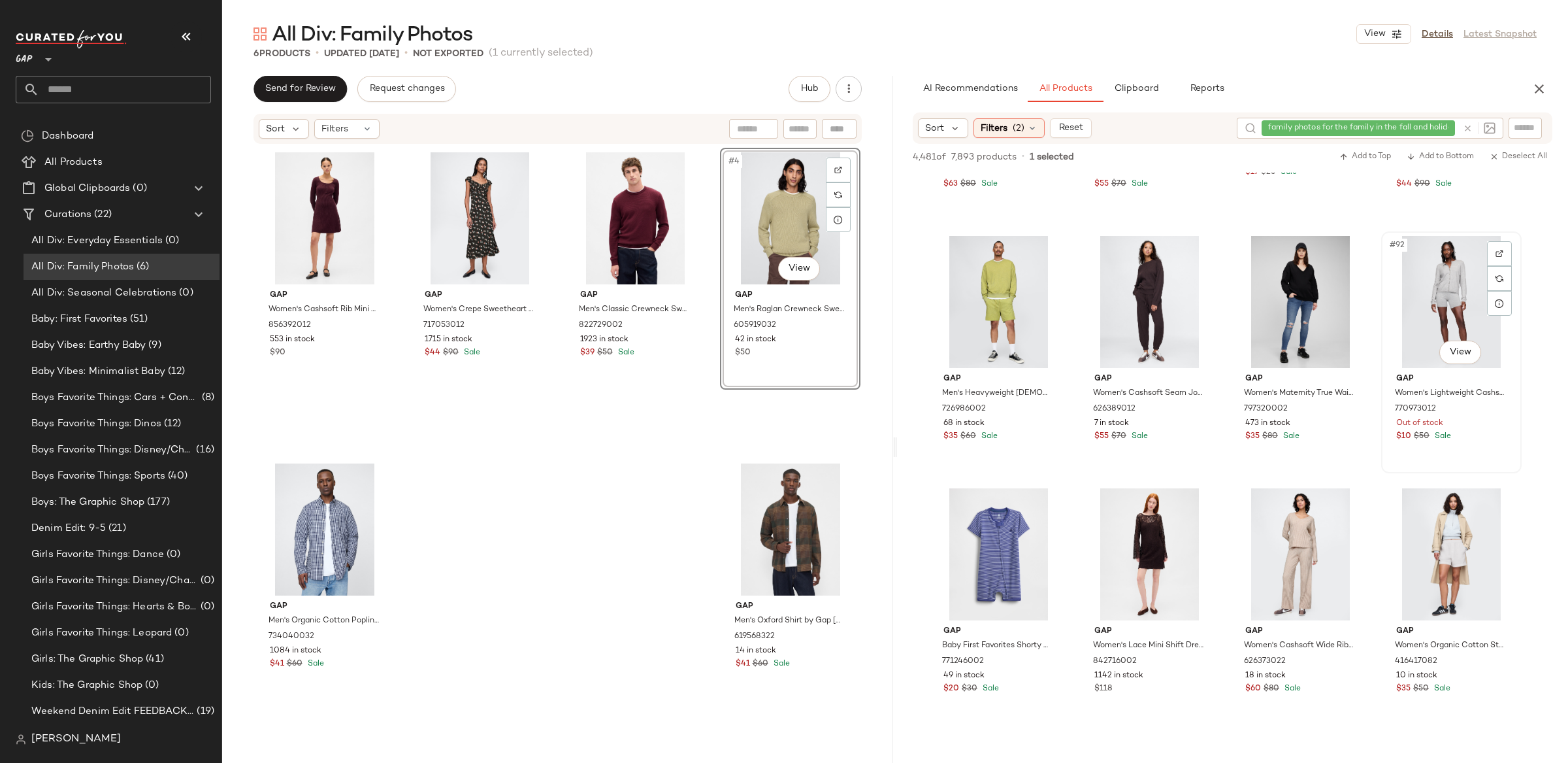
scroll to position [5560, 0]
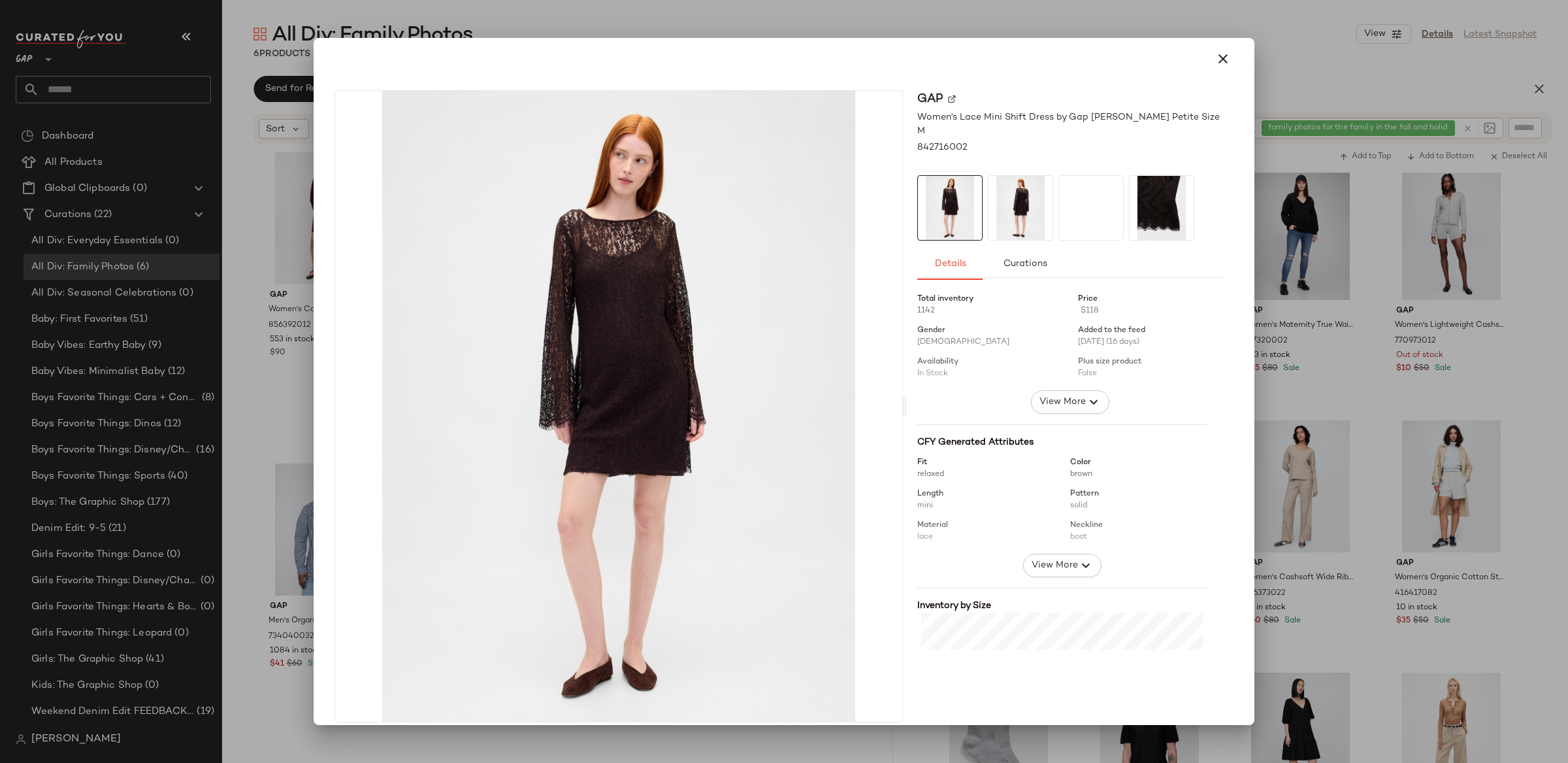
click at [1388, 339] on div at bounding box center [784, 382] width 1568 height 763
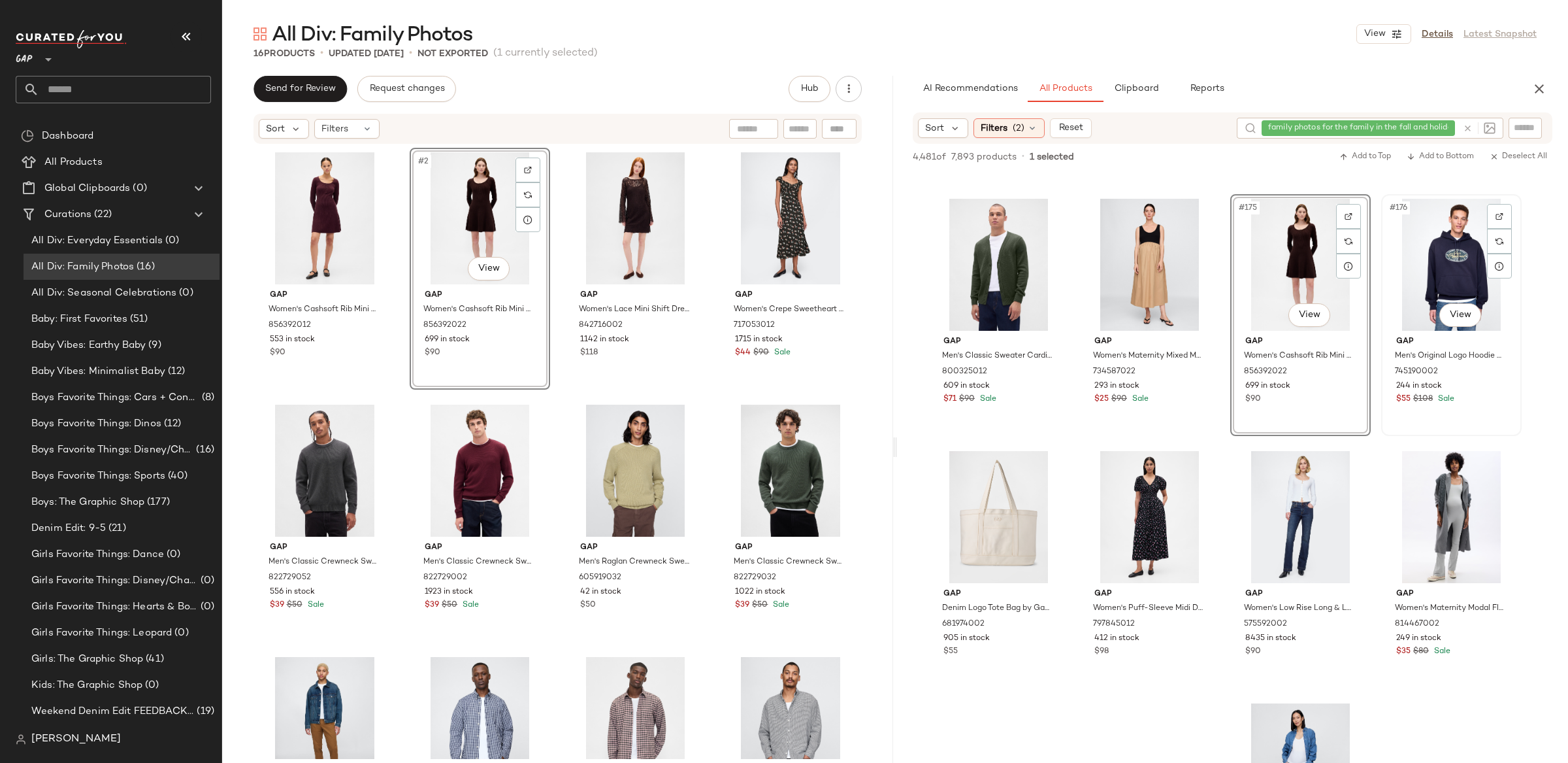
scroll to position [10825, 0]
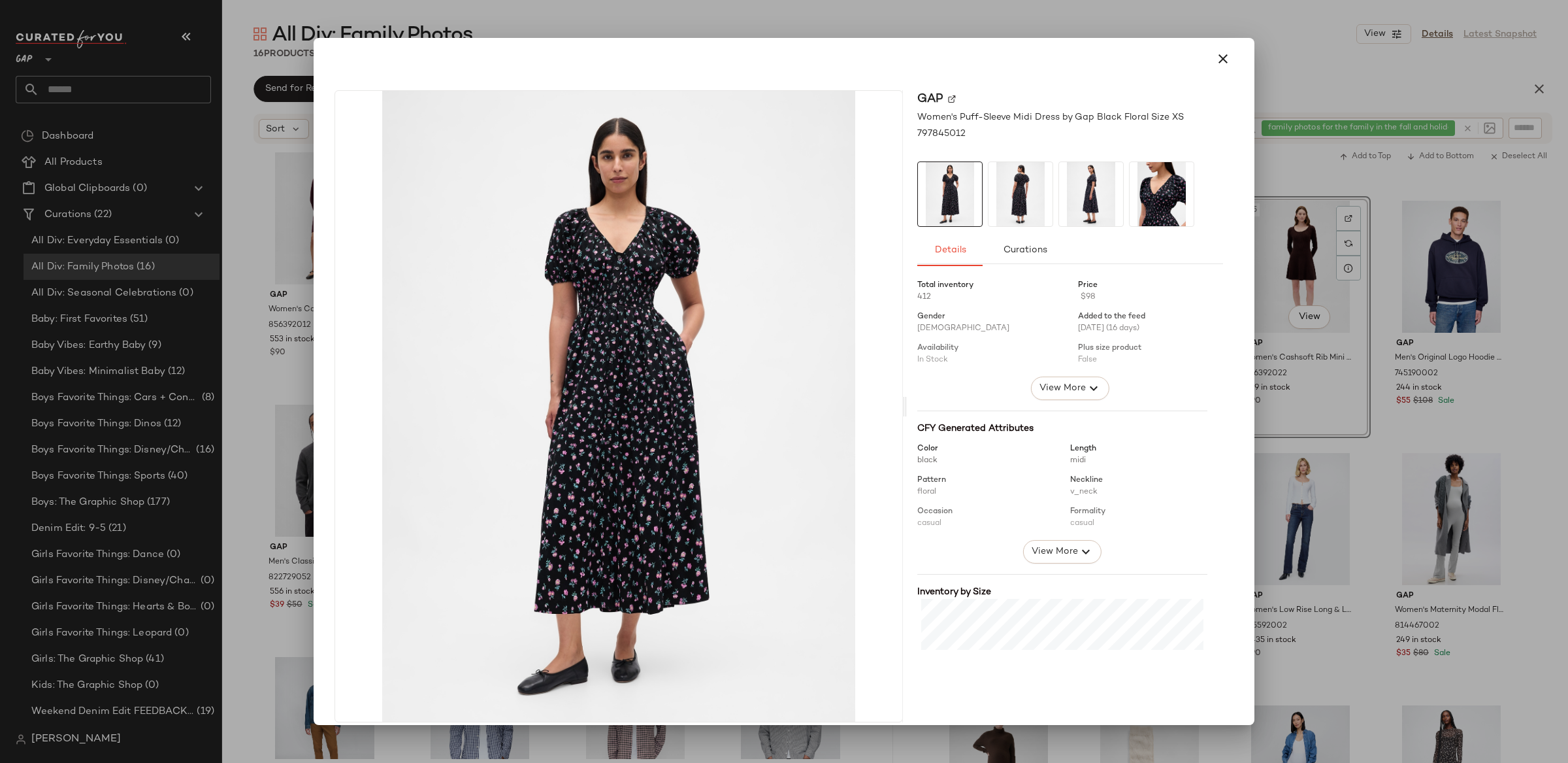
drag, startPoint x: 1210, startPoint y: 55, endPoint x: 1216, endPoint y: 60, distance: 7.8
click at [1215, 55] on icon "button" at bounding box center [1223, 59] width 16 height 16
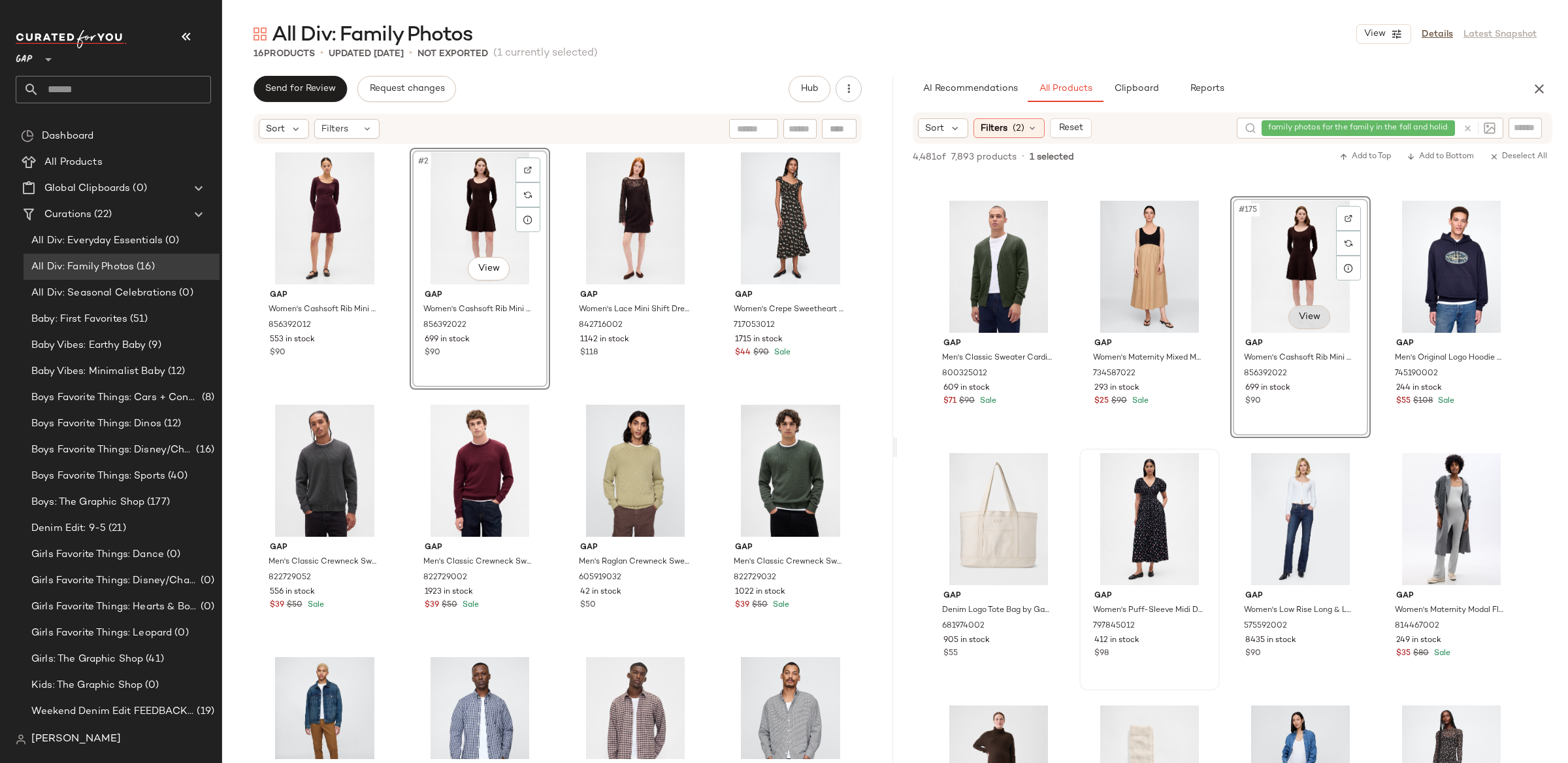
click at [1300, 319] on body "GAP ** Dashboard All Products Global Clipboards (0) Curations (22) All Div: Eve…" at bounding box center [784, 382] width 1568 height 763
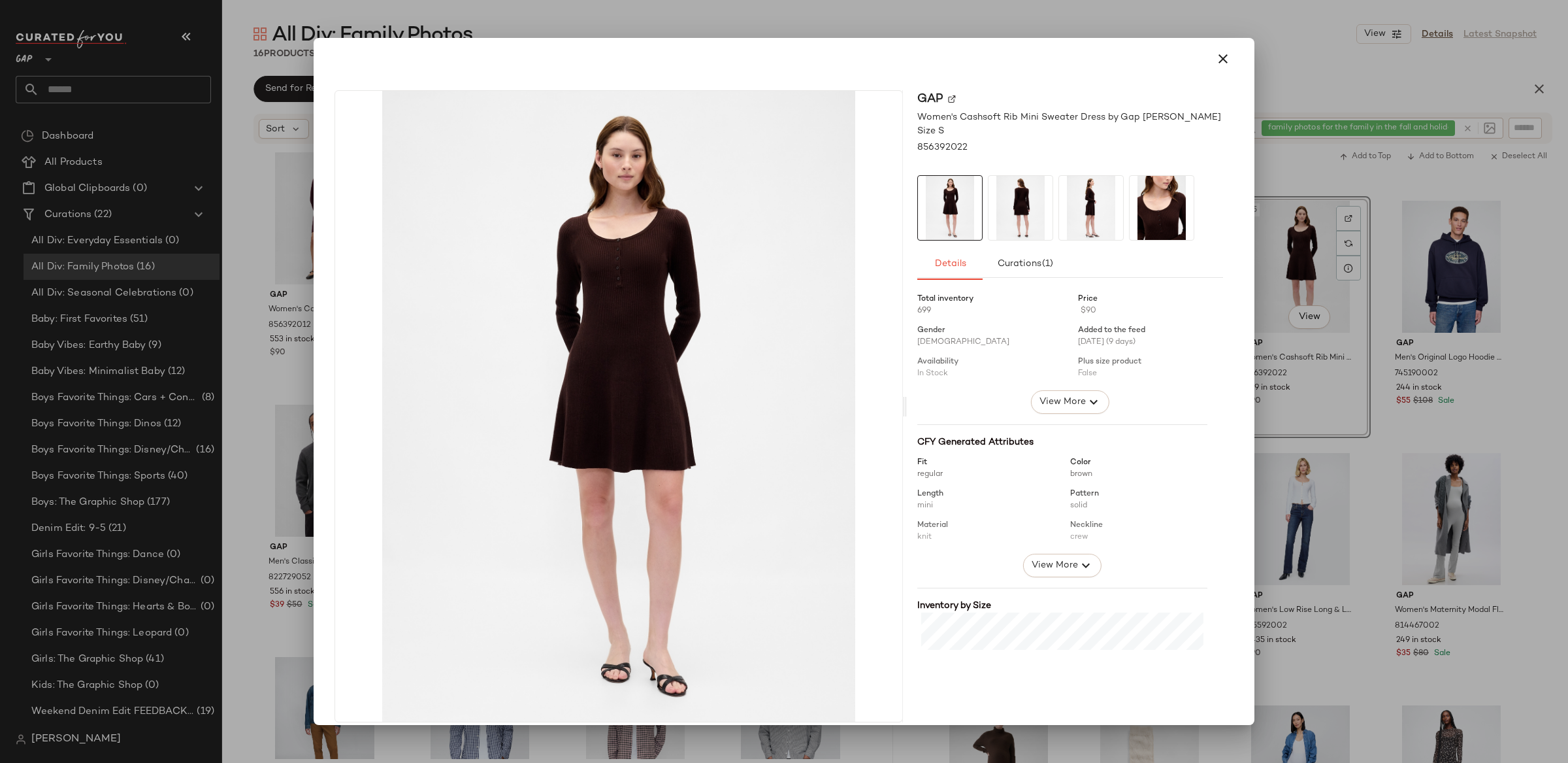
drag, startPoint x: 1211, startPoint y: 61, endPoint x: 1252, endPoint y: 150, distance: 98.0
click at [1215, 62] on icon "button" at bounding box center [1223, 59] width 16 height 16
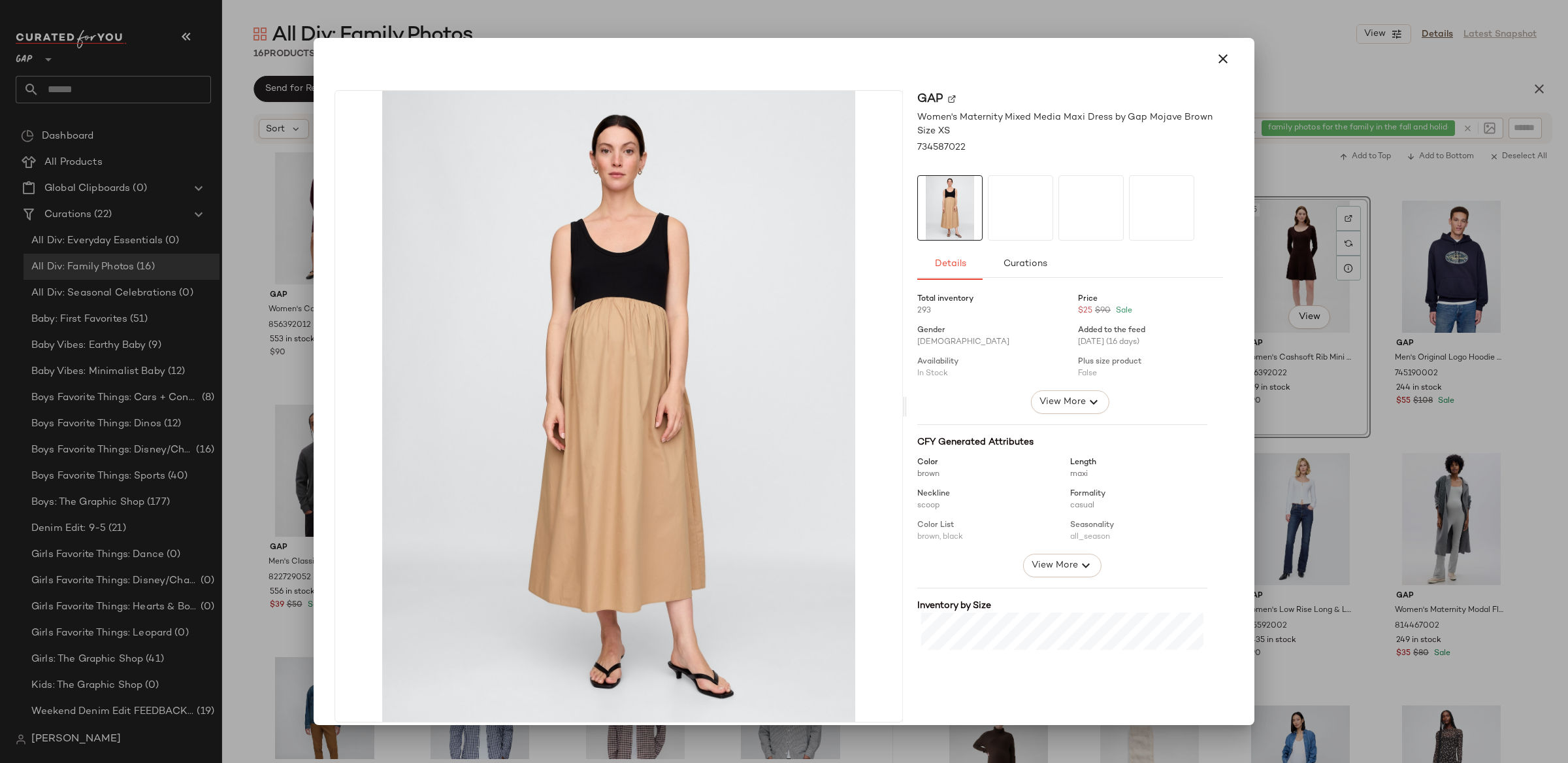
drag, startPoint x: 1377, startPoint y: 363, endPoint x: 1388, endPoint y: 374, distance: 15.6
click at [1377, 363] on div at bounding box center [784, 382] width 1568 height 763
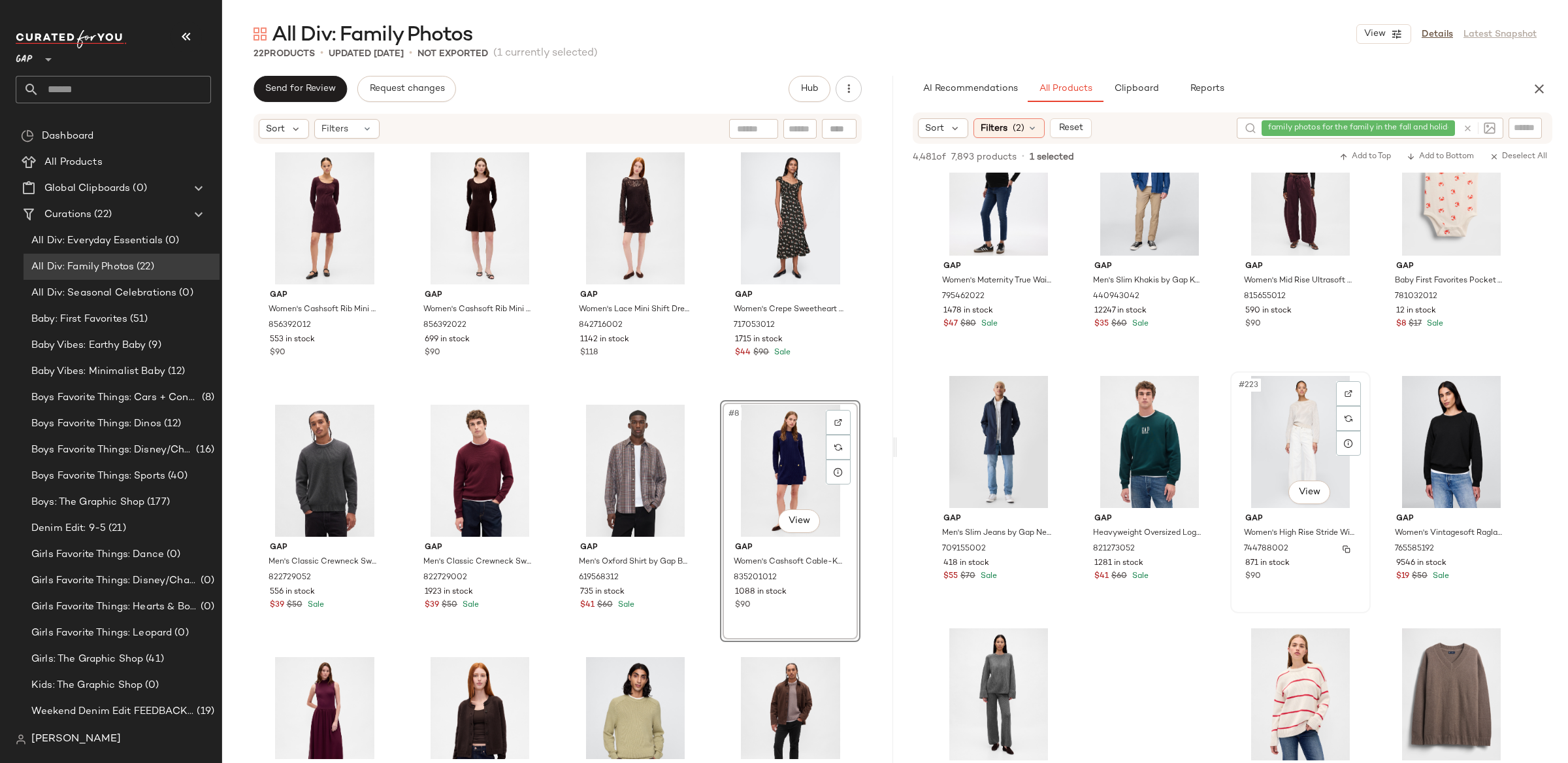
scroll to position [13681, 0]
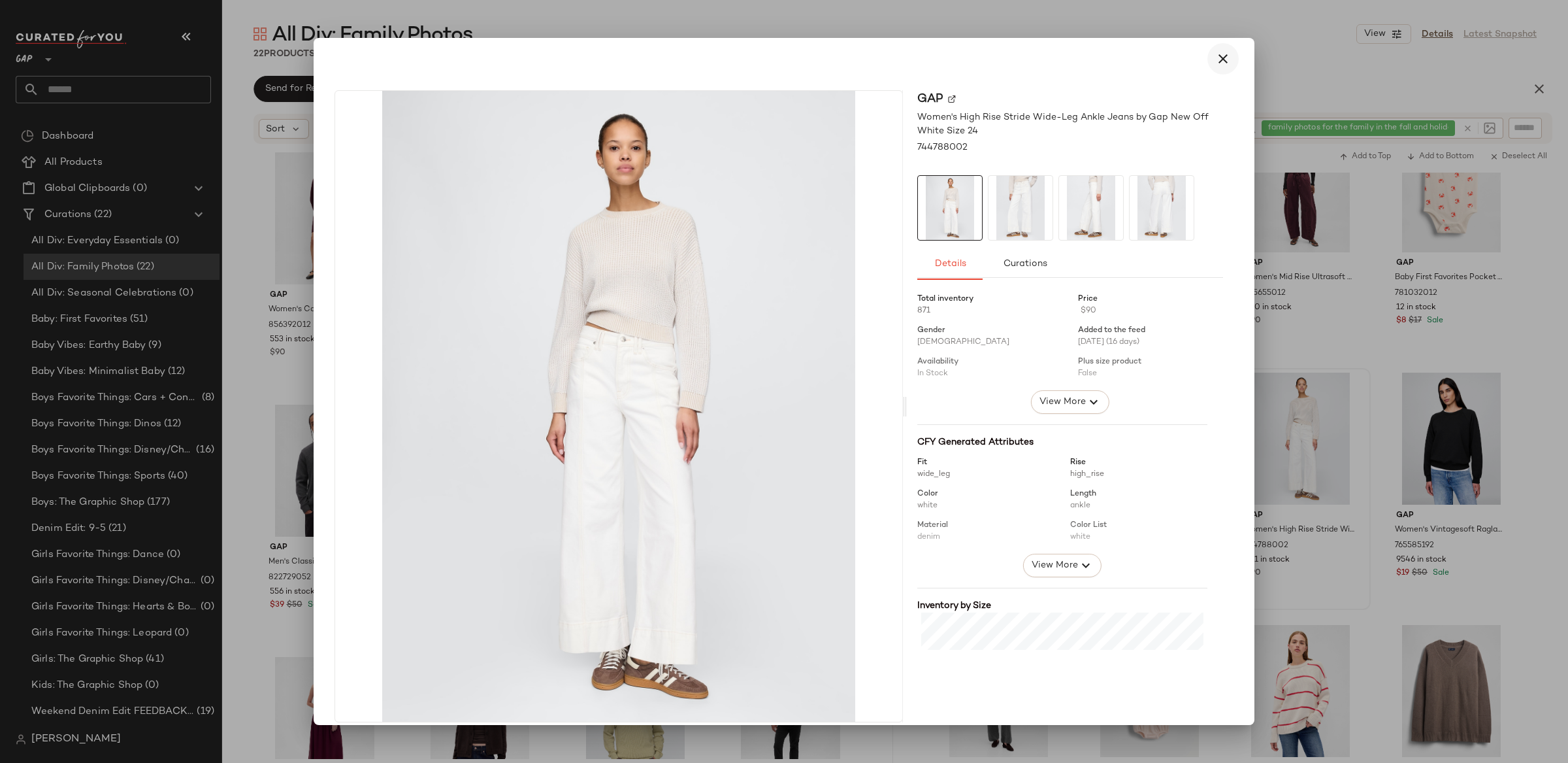
click at [1228, 60] on button "button" at bounding box center [1223, 59] width 31 height 32
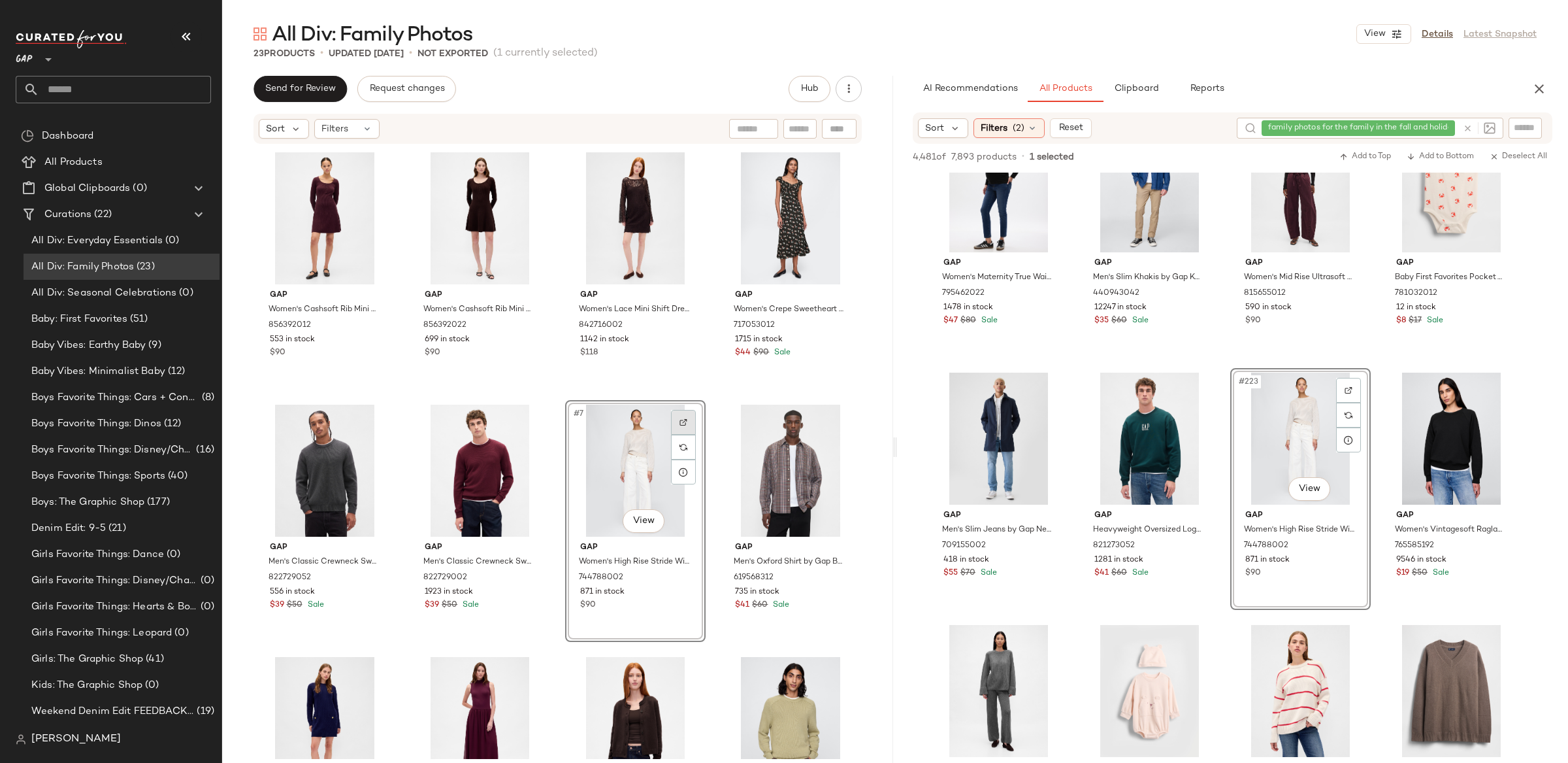
click at [683, 424] on div at bounding box center [683, 422] width 24 height 24
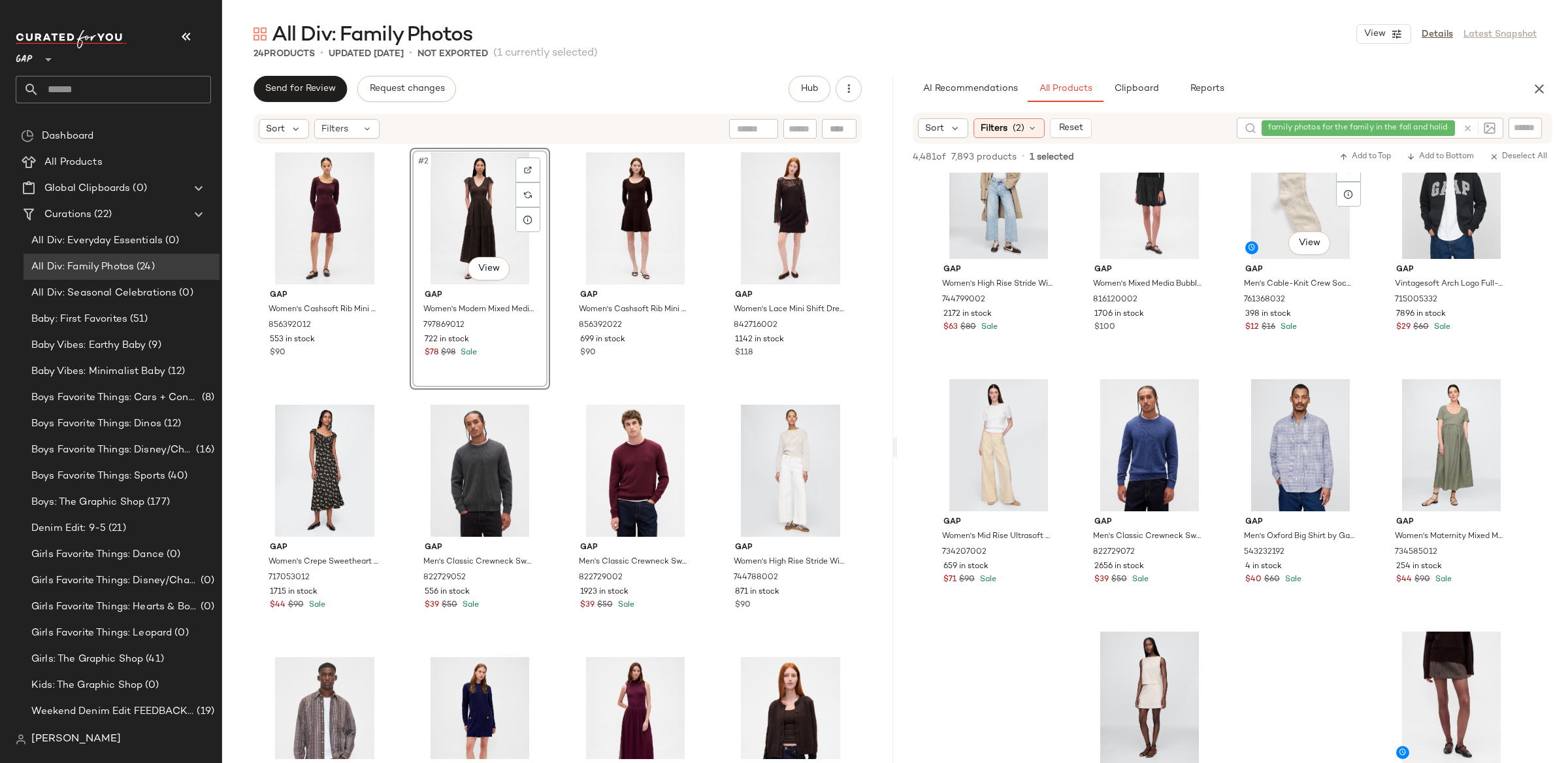
scroll to position [18468, 0]
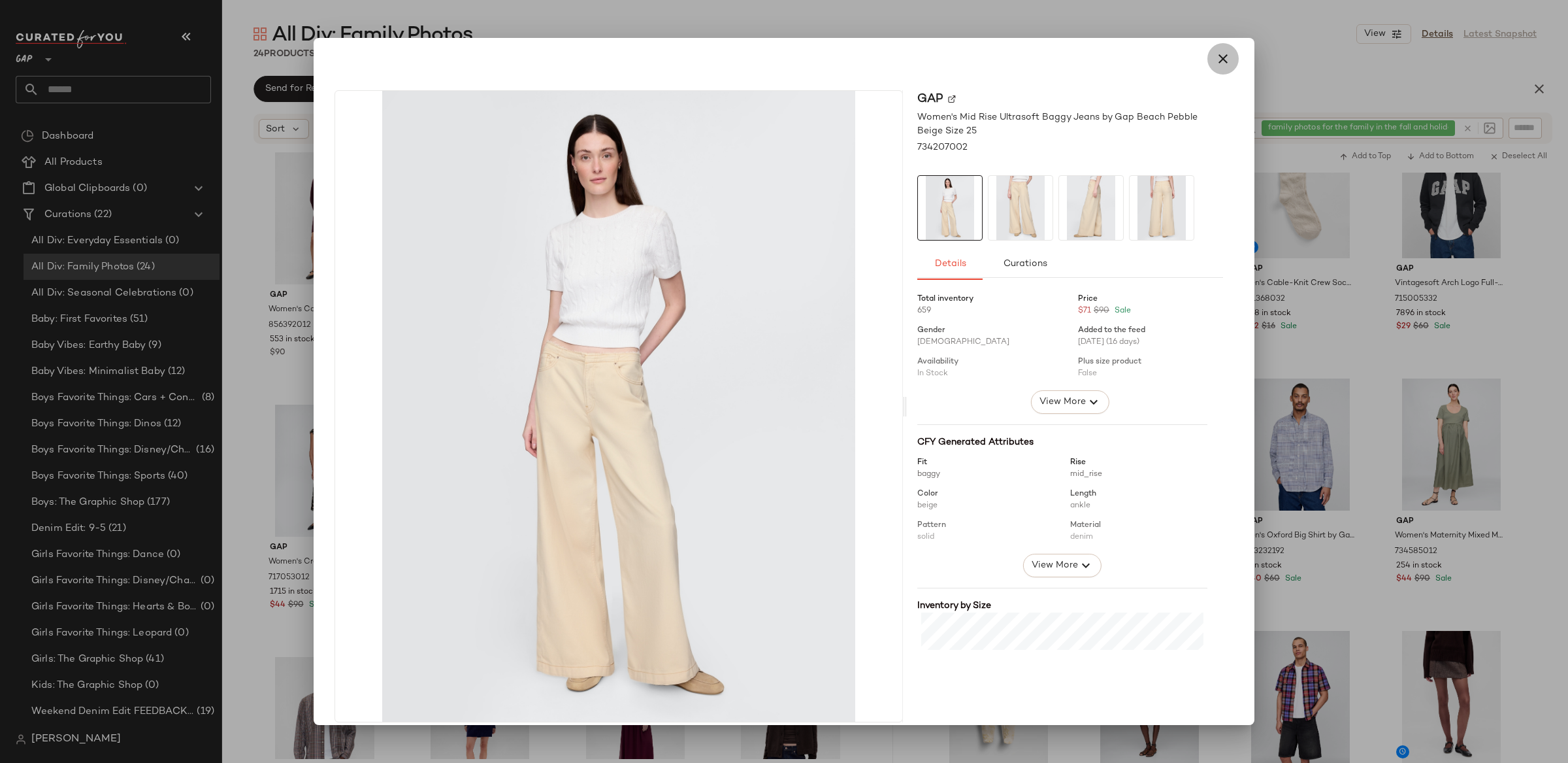
click at [1217, 60] on icon "button" at bounding box center [1223, 59] width 16 height 16
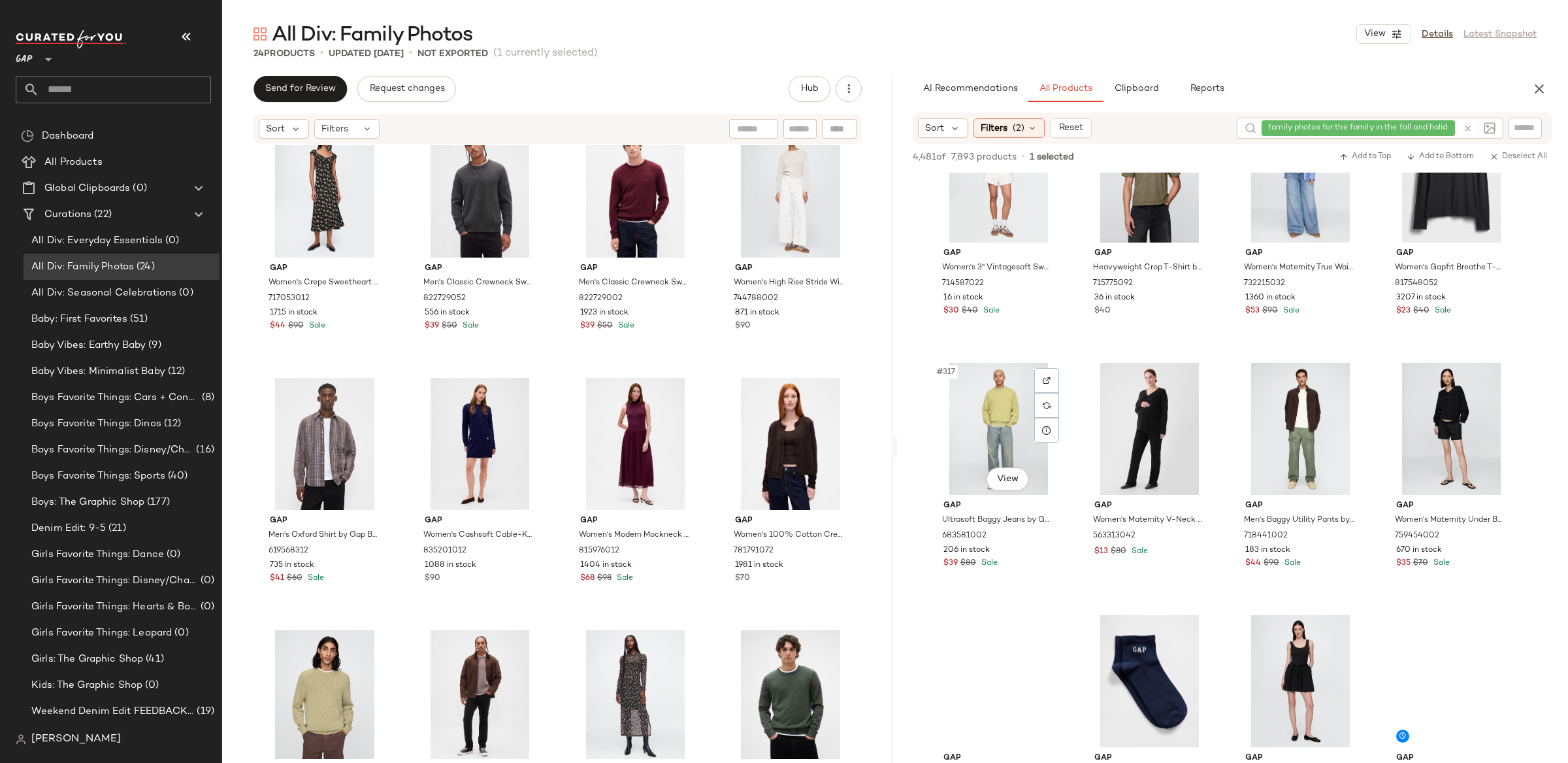
scroll to position [19745, 0]
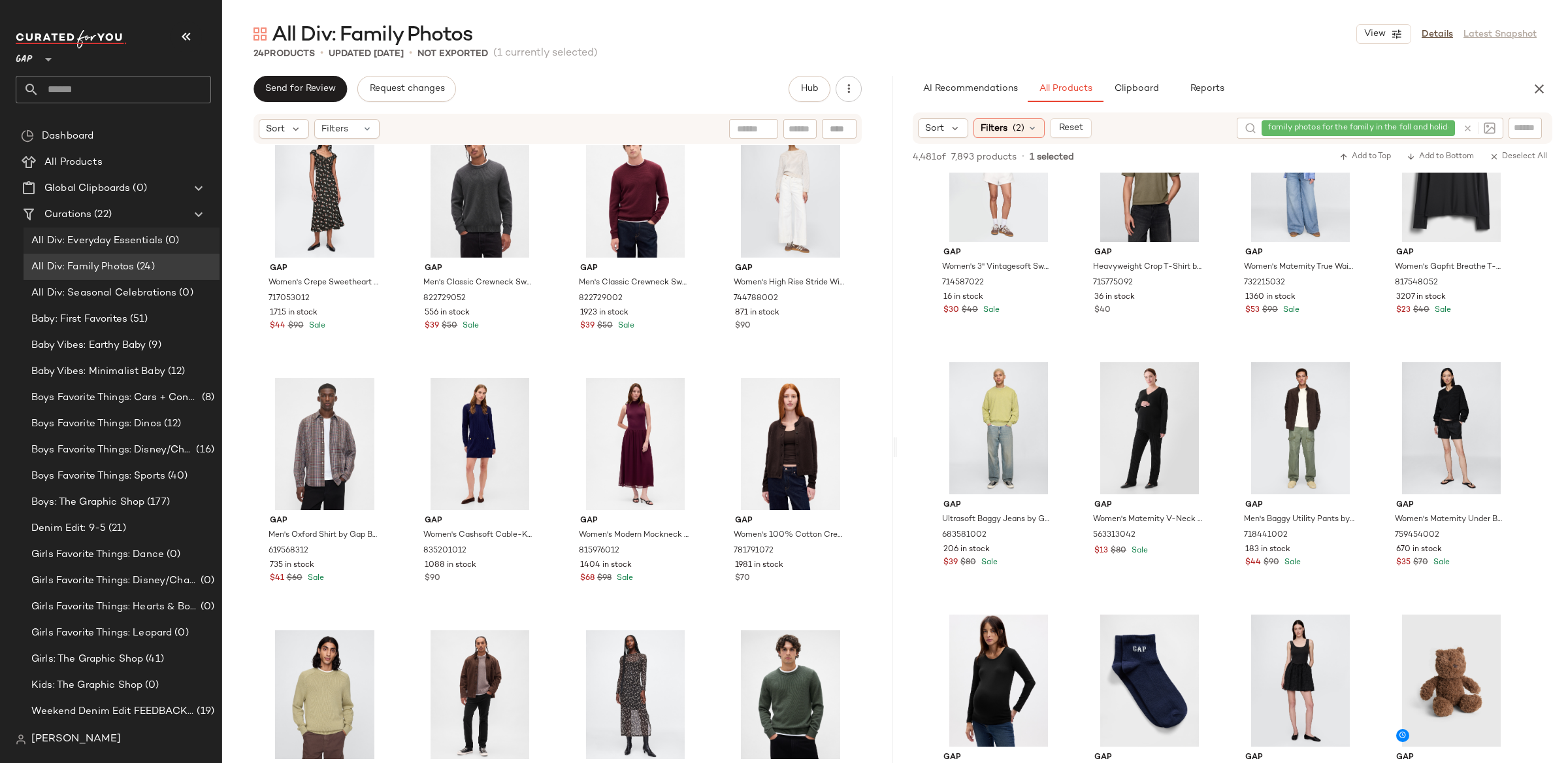
drag, startPoint x: 137, startPoint y: 279, endPoint x: 143, endPoint y: 252, distance: 27.7
click at [137, 280] on div "All Div: Seasonal Celebrations (0)" at bounding box center [122, 293] width 196 height 26
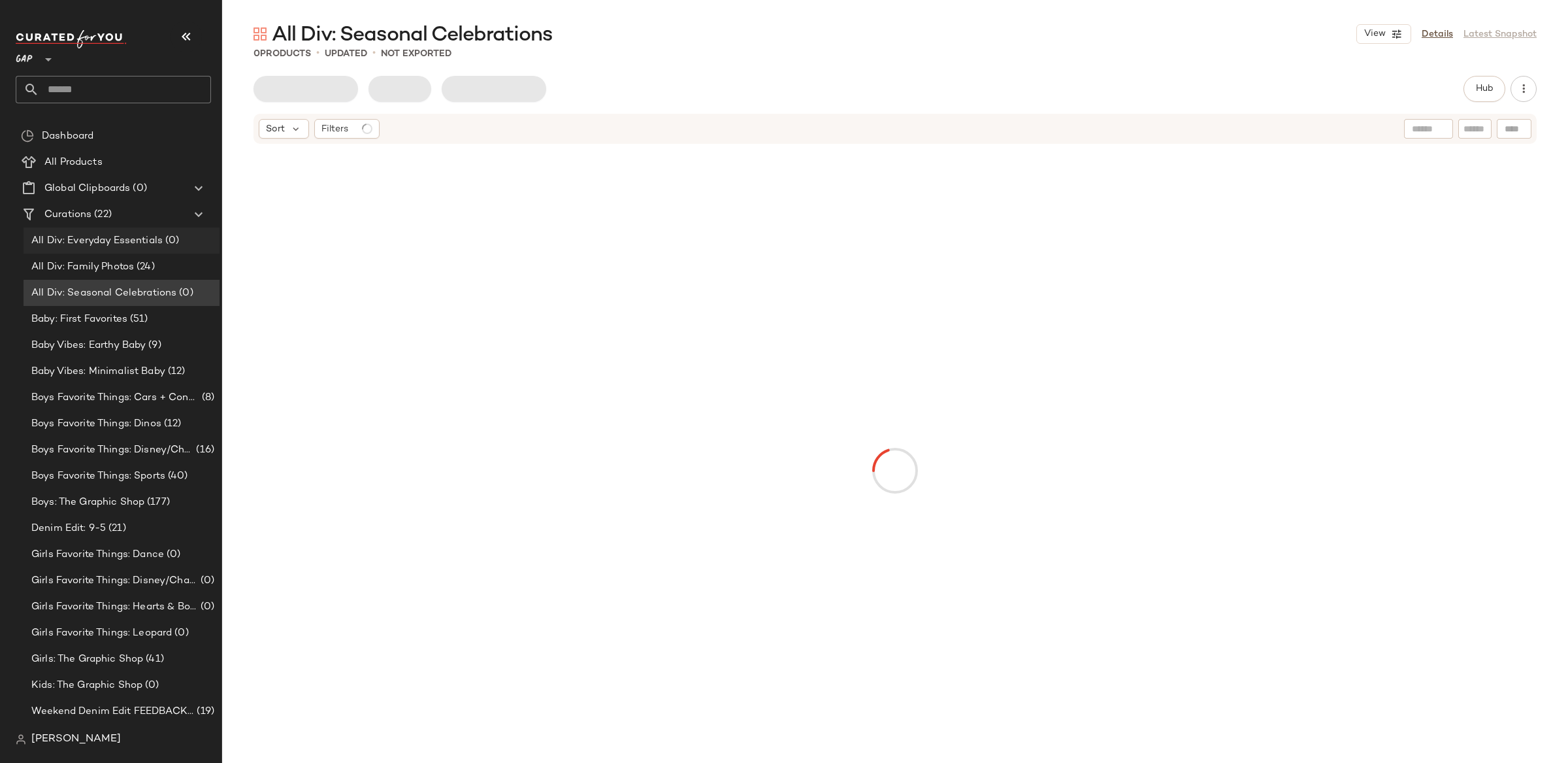
click at [144, 244] on span "All Div: Everyday Essentials" at bounding box center [97, 241] width 131 height 15
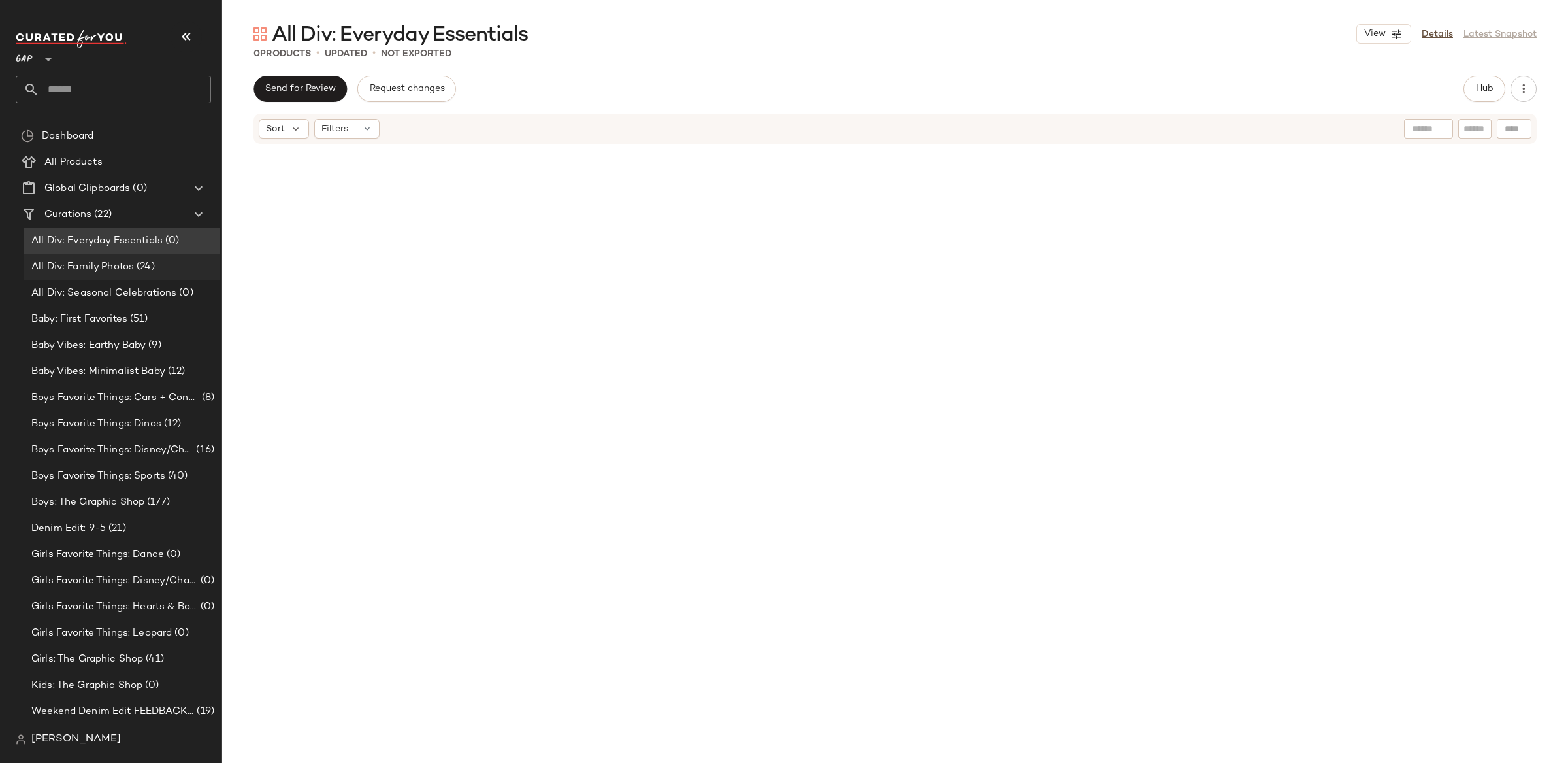
click at [149, 268] on span "(24)" at bounding box center [144, 267] width 21 height 15
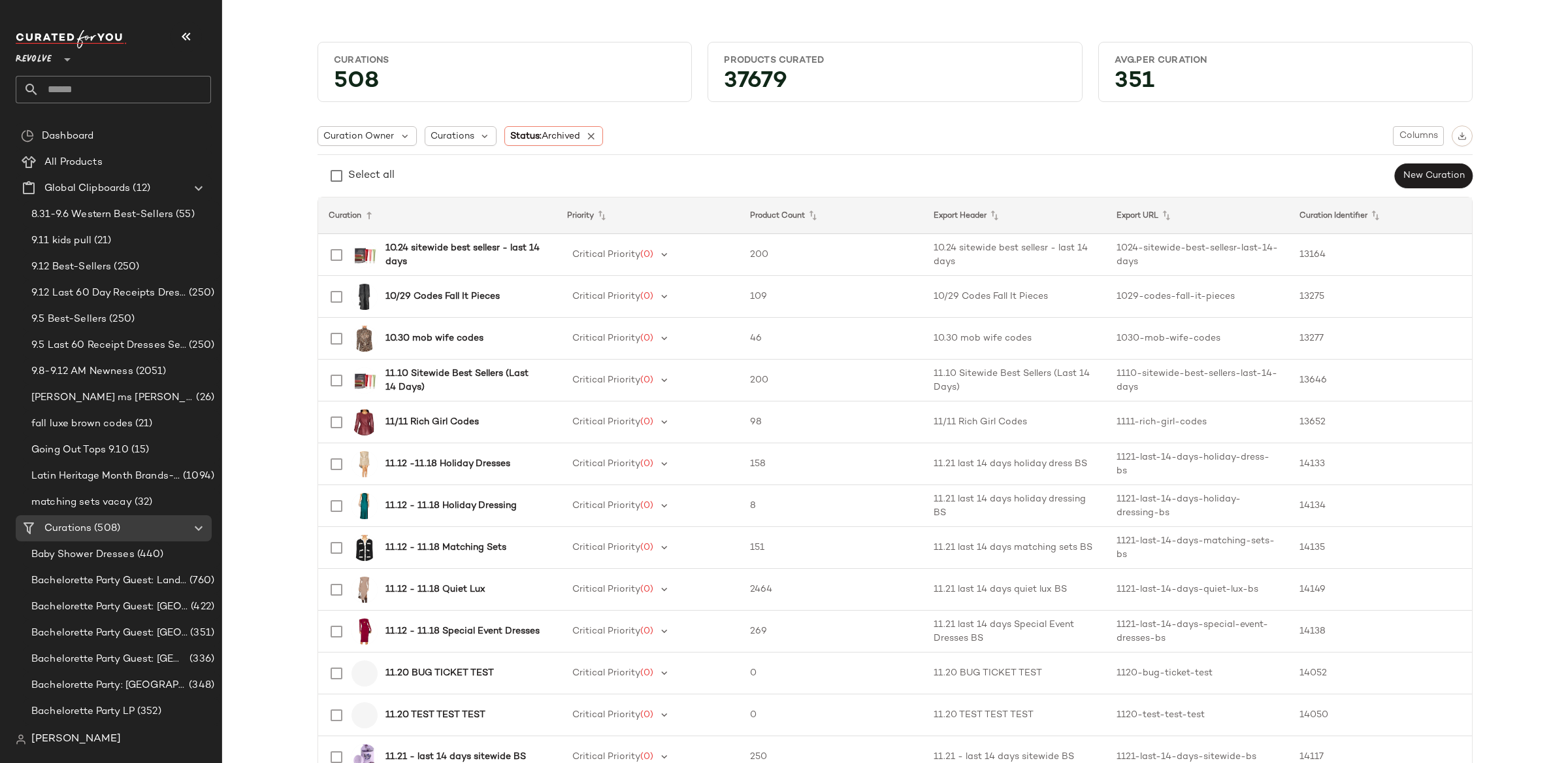
drag, startPoint x: 57, startPoint y: 60, endPoint x: 60, endPoint y: 71, distance: 11.4
click at [57, 60] on div "Revolve **" at bounding box center [36, 51] width 41 height 32
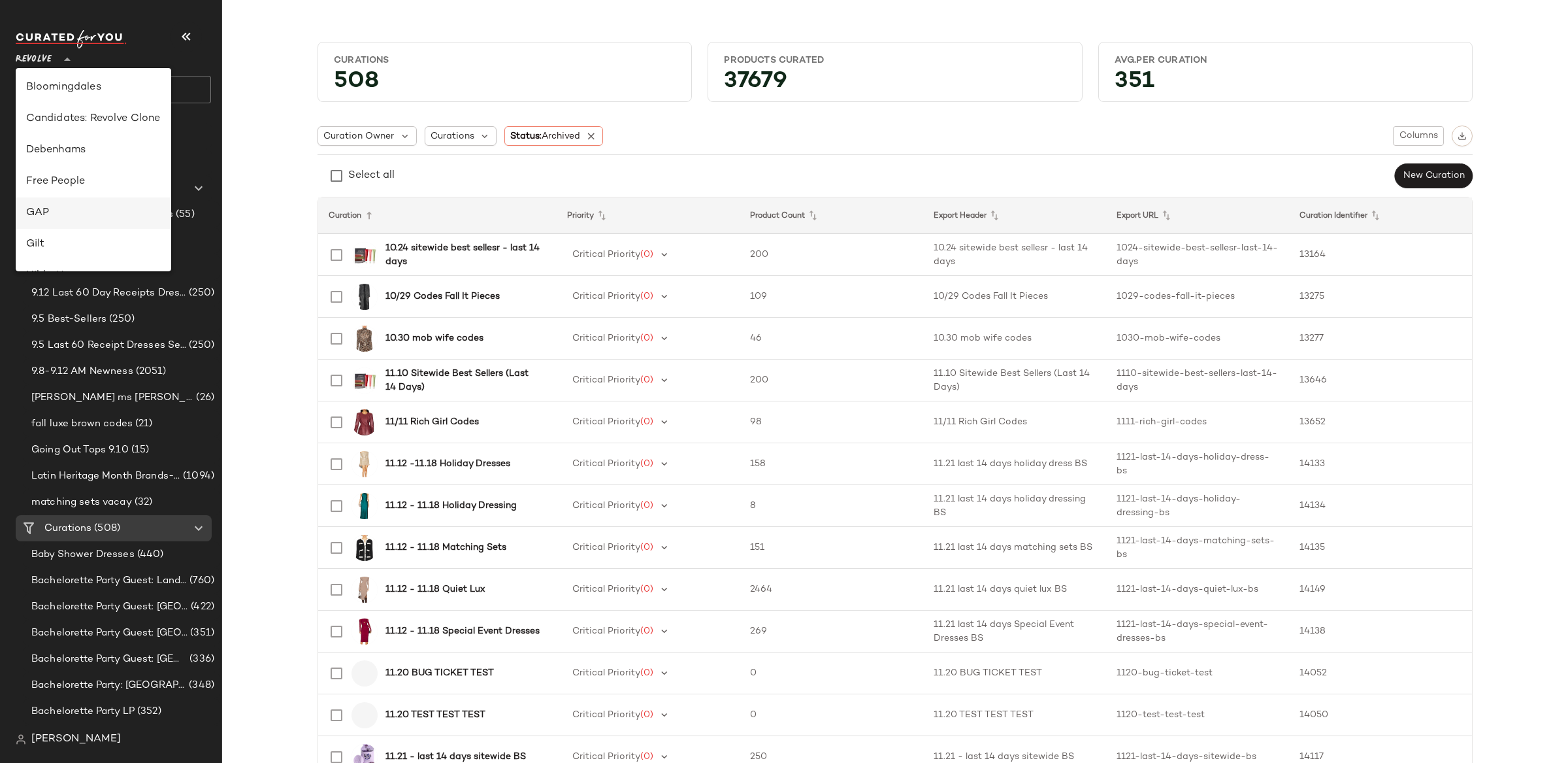
scroll to position [188, 0]
click at [78, 185] on div "Free People" at bounding box center [94, 183] width 135 height 16
type input "**"
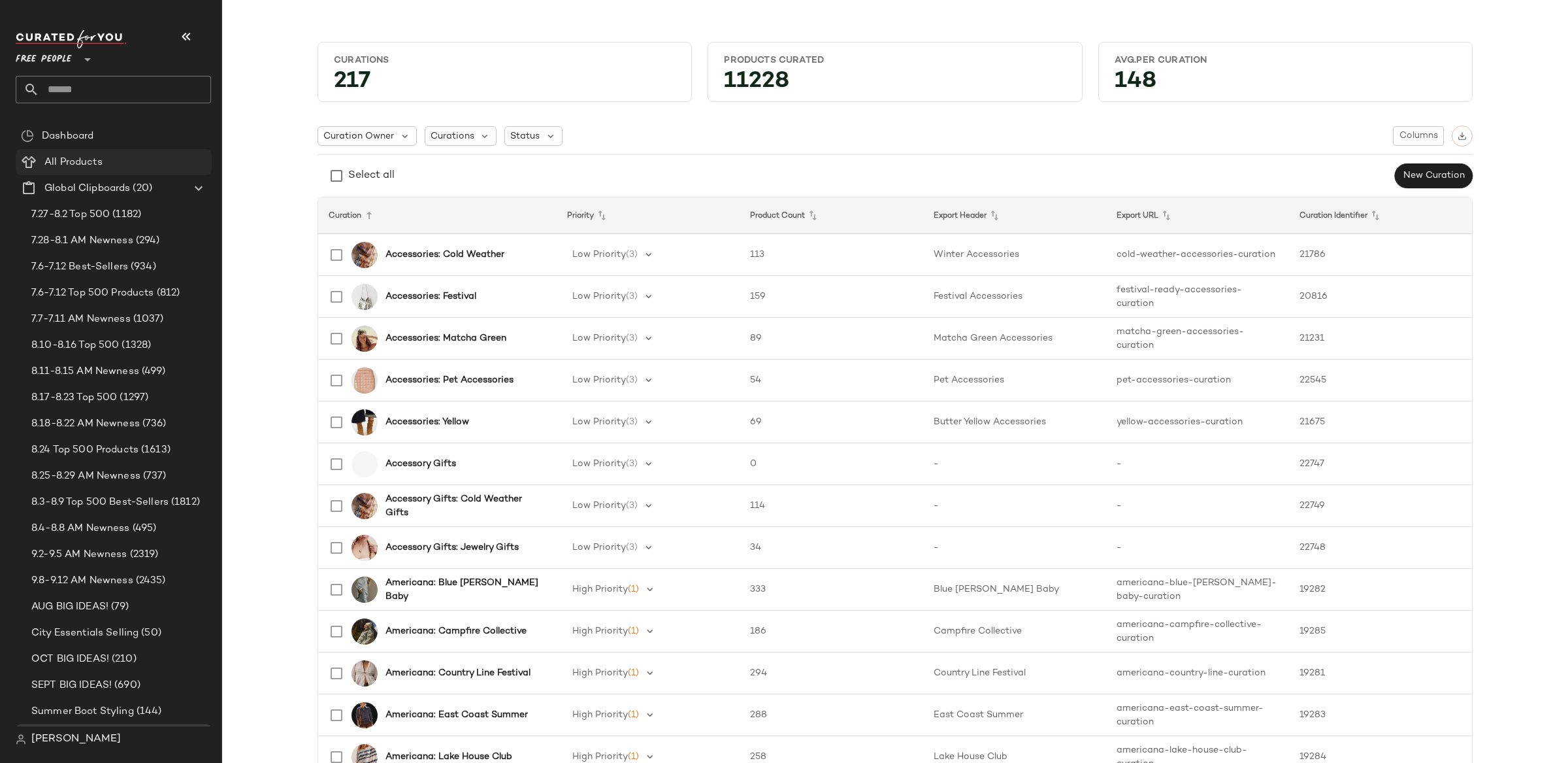
click at [56, 156] on span "All Products" at bounding box center [73, 162] width 58 height 15
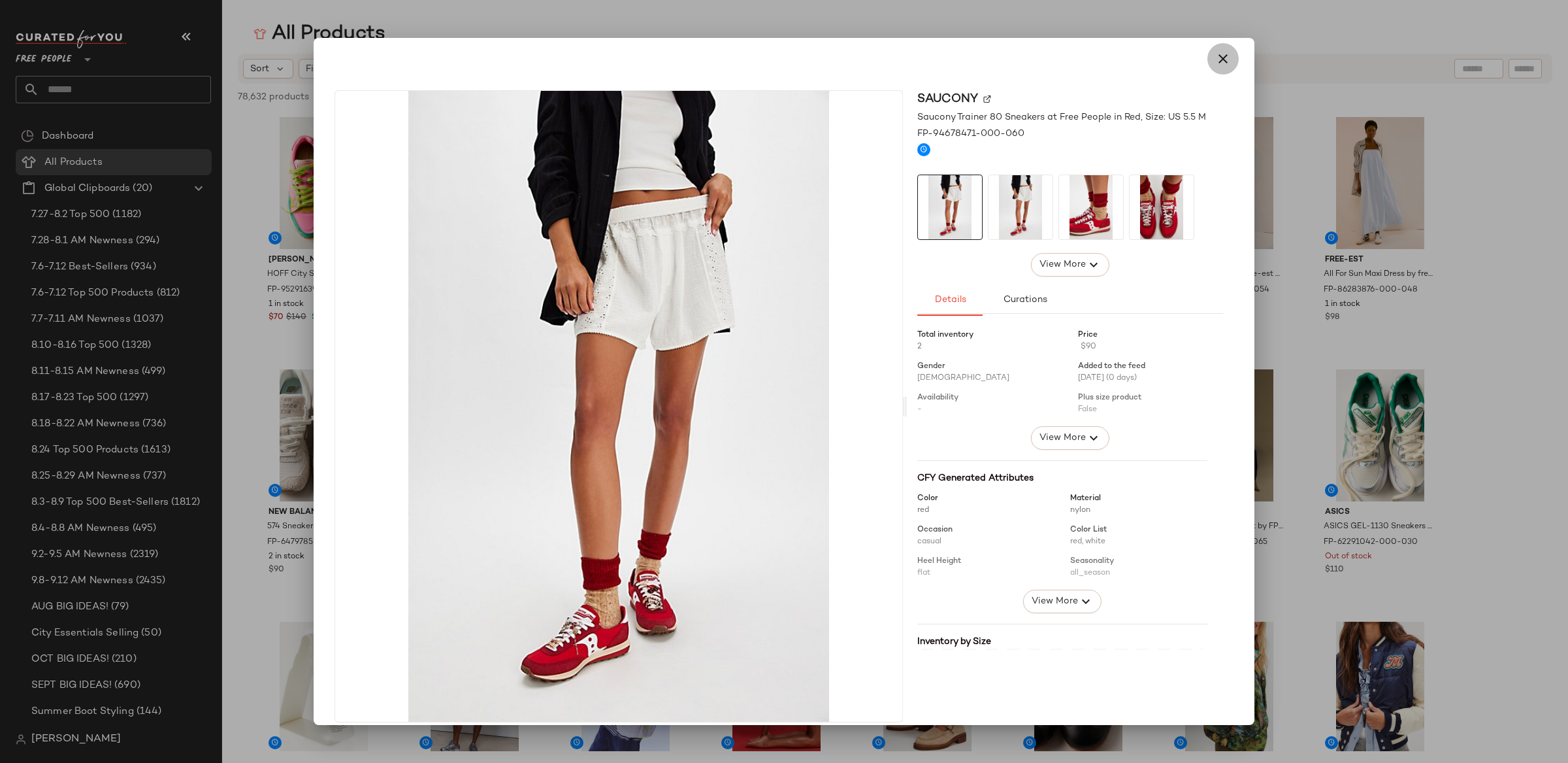
click at [1220, 56] on icon "button" at bounding box center [1223, 59] width 16 height 16
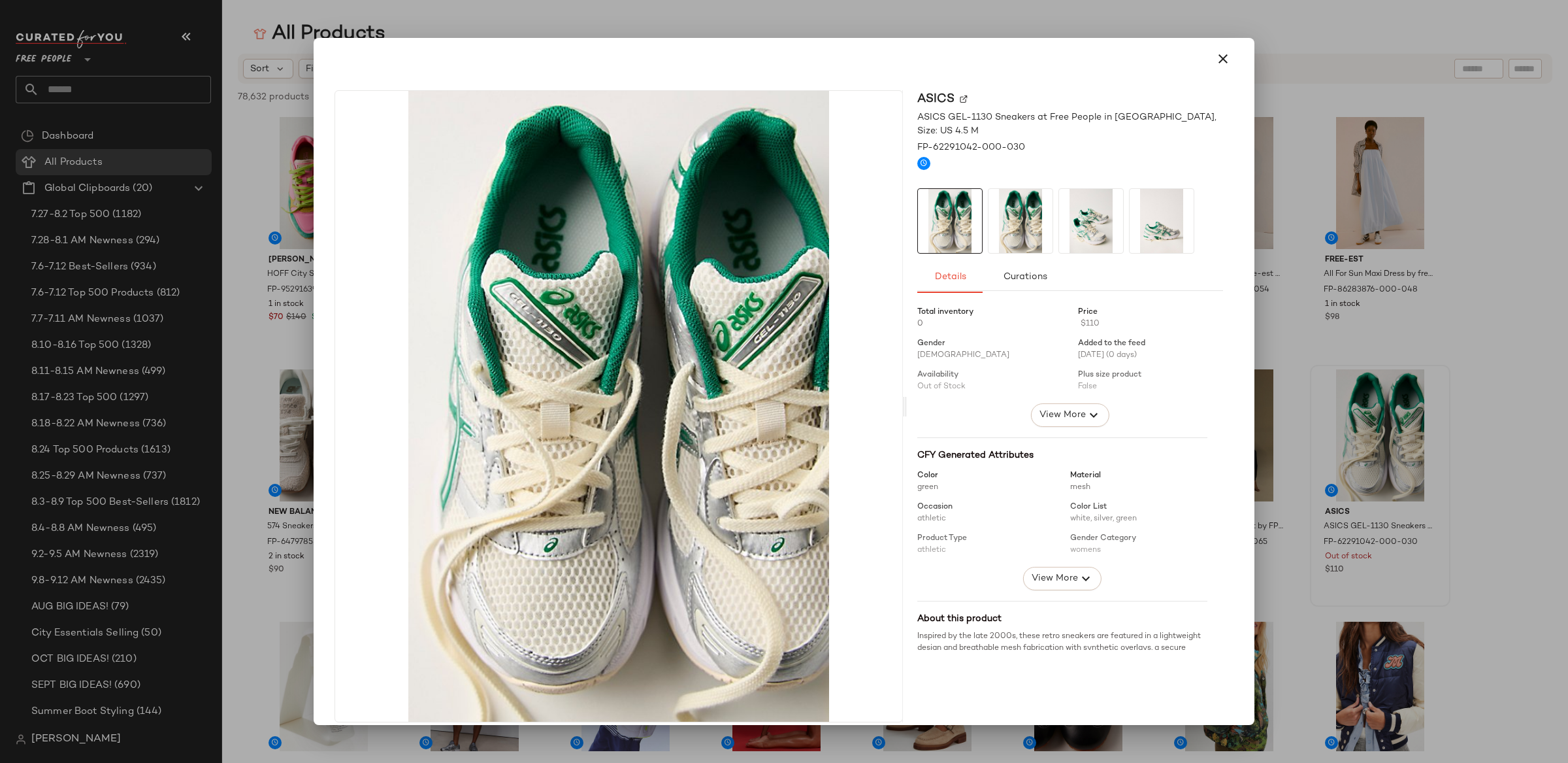
click at [1067, 220] on img at bounding box center [1091, 220] width 64 height 64
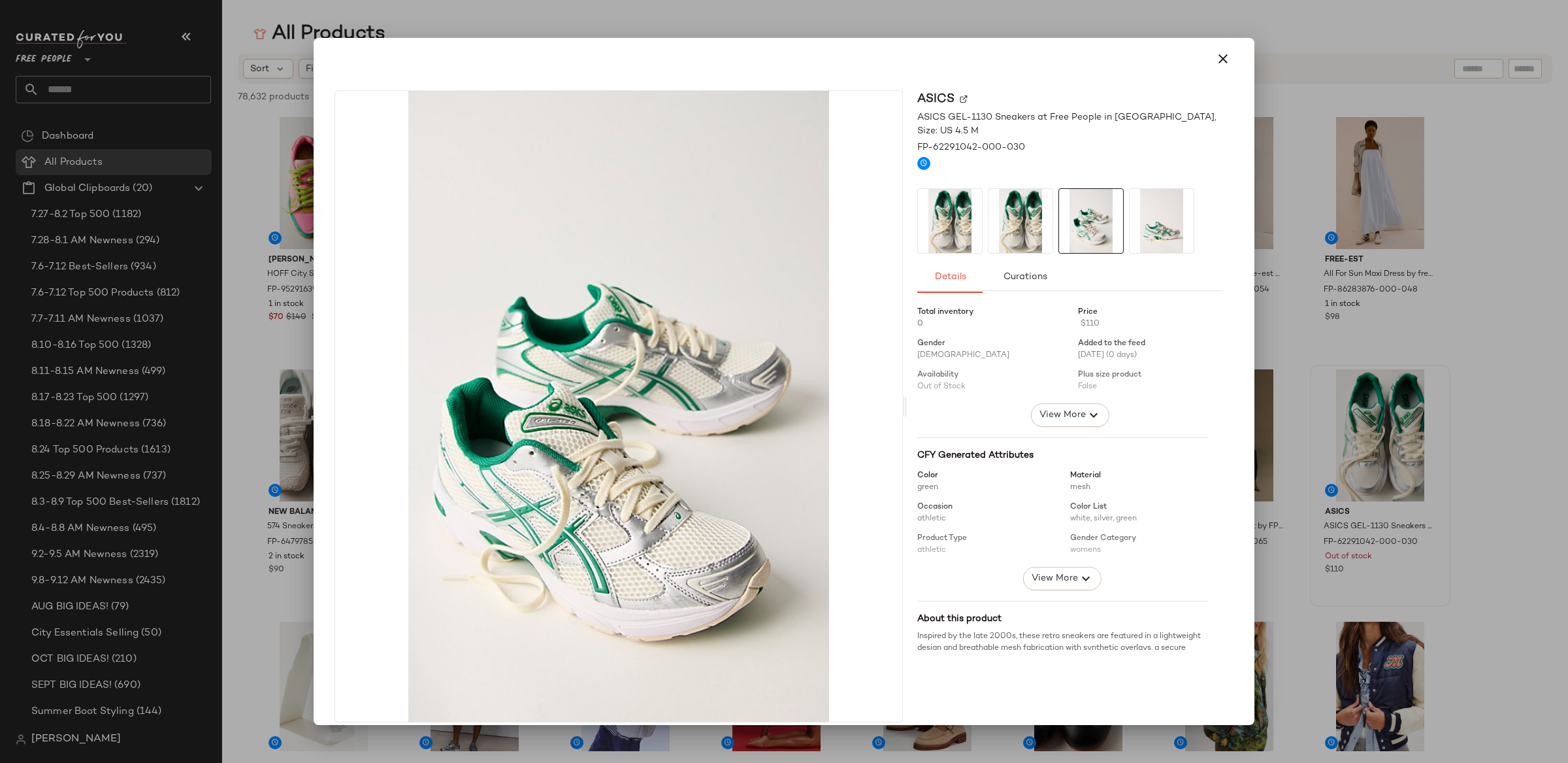
click at [1393, 226] on div at bounding box center [784, 382] width 1568 height 763
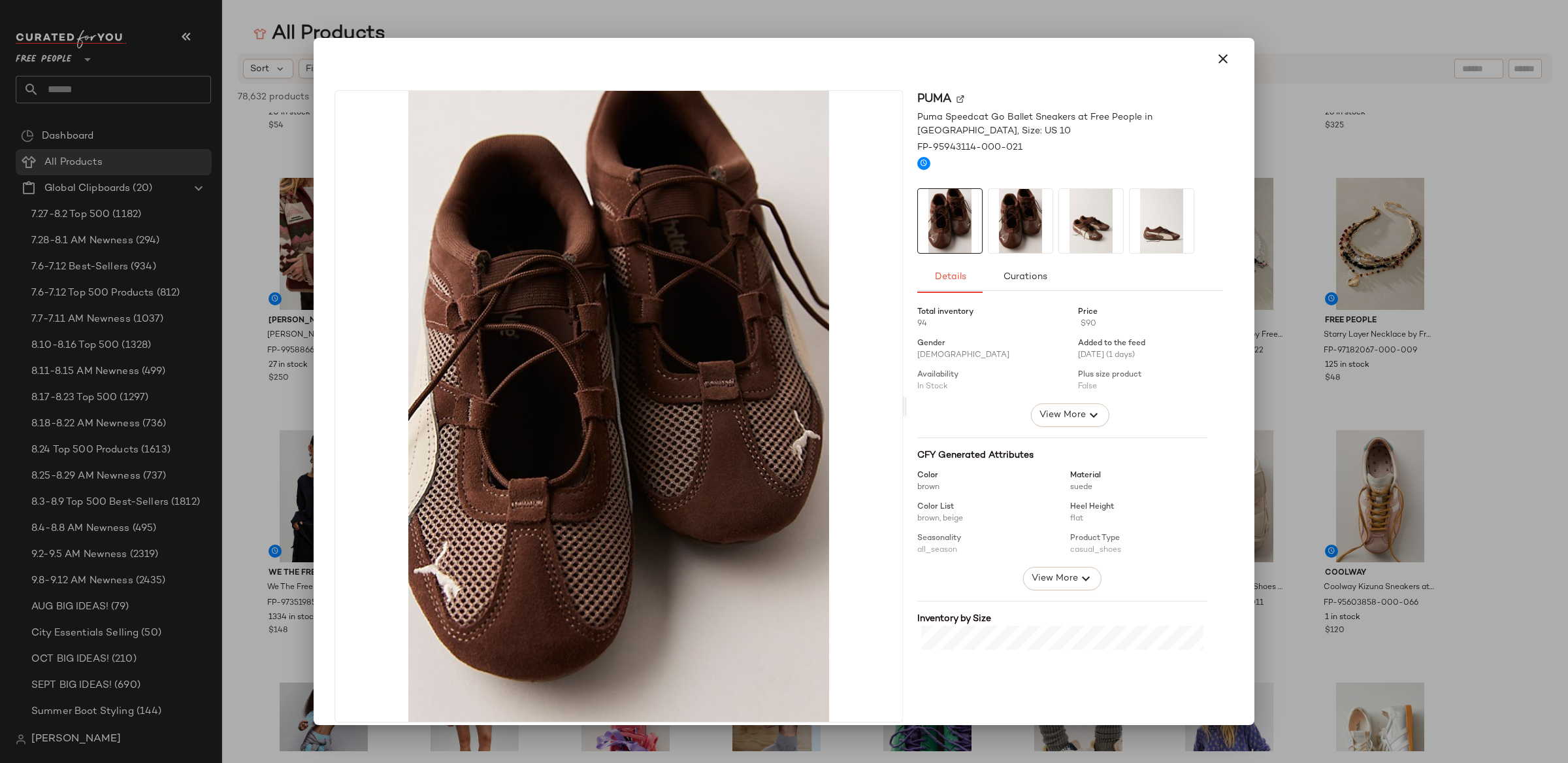
scroll to position [13, 0]
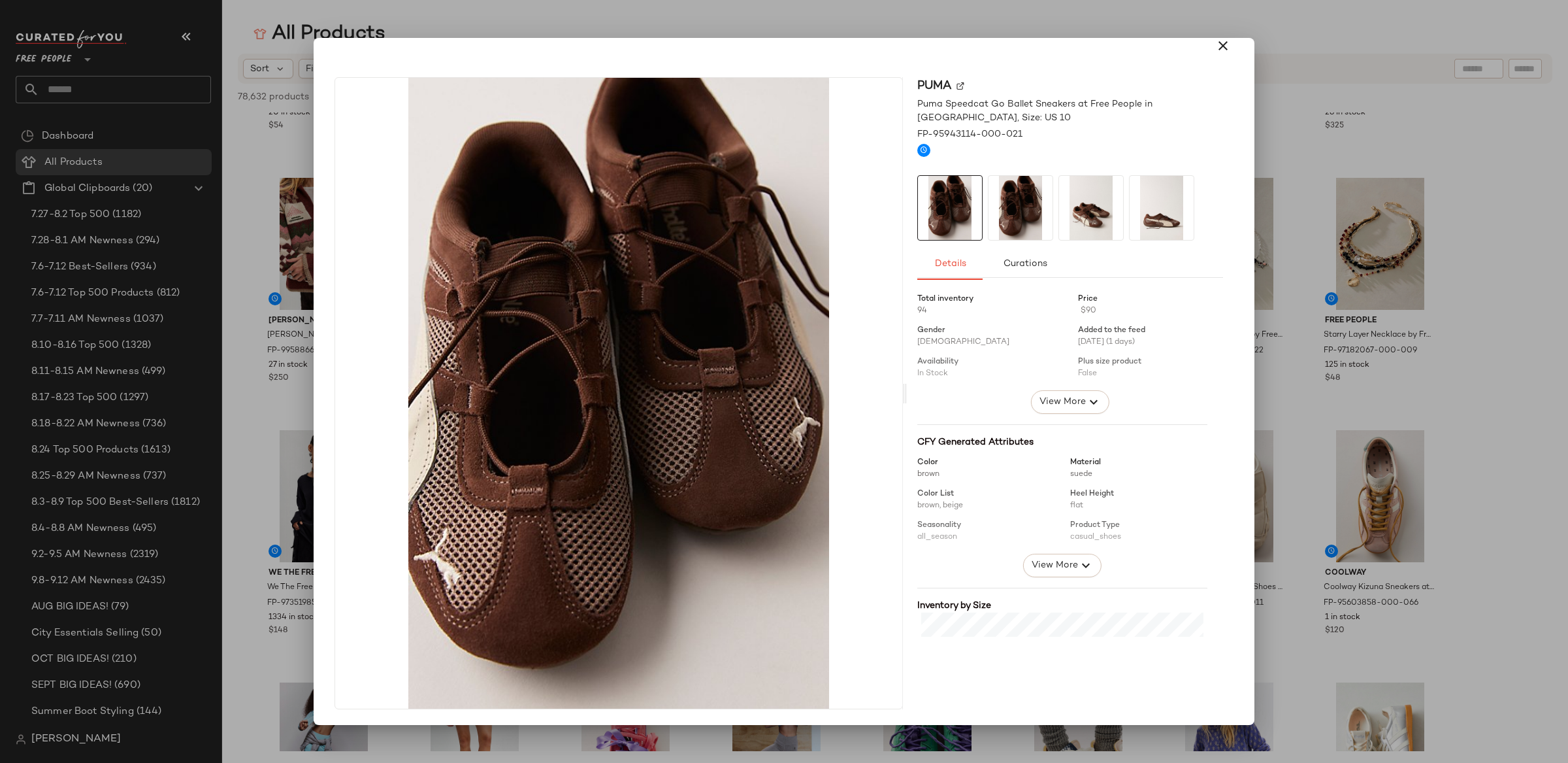
click at [1080, 200] on img at bounding box center [1091, 207] width 64 height 64
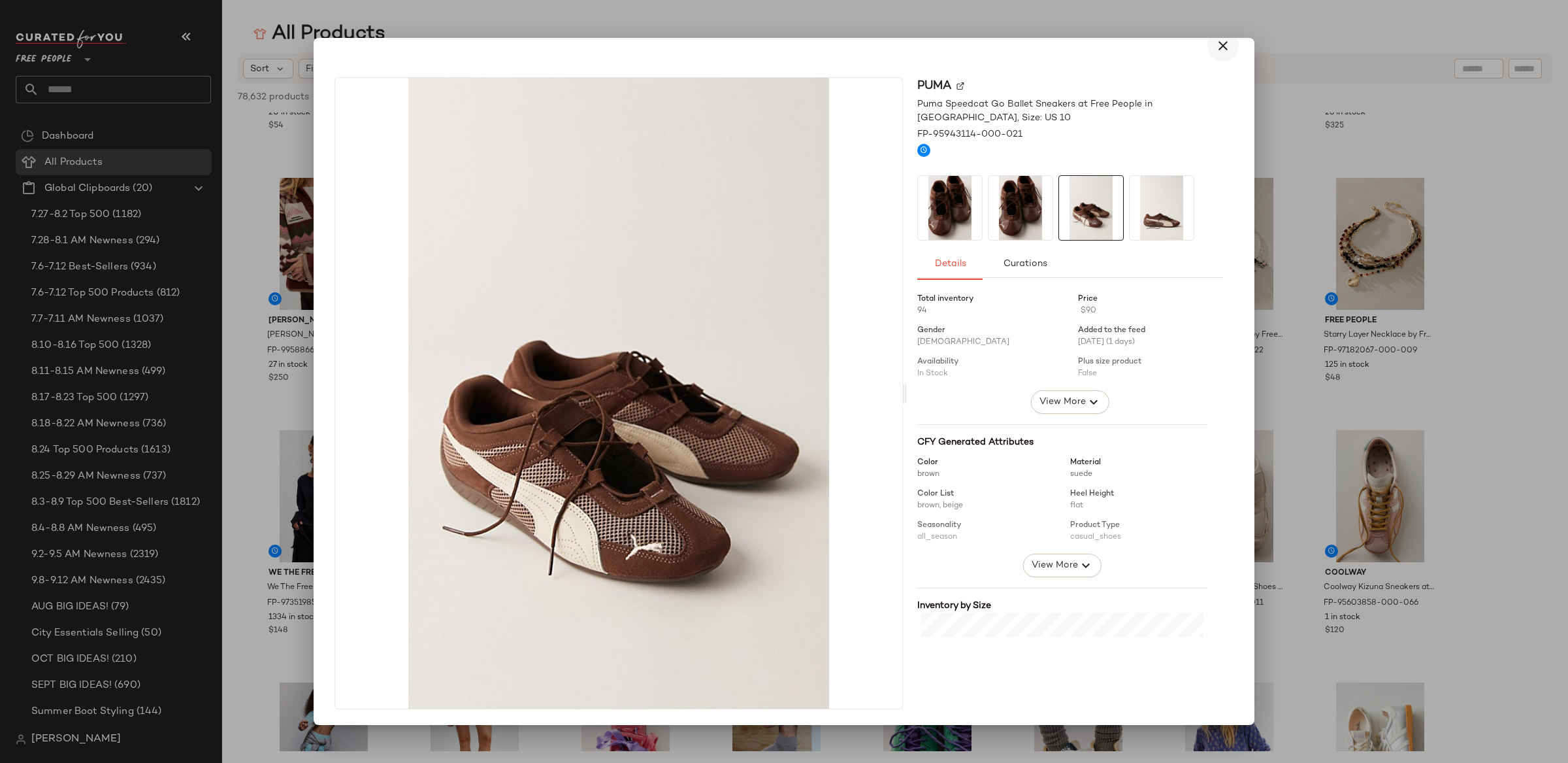
click at [1216, 48] on icon "button" at bounding box center [1223, 46] width 16 height 16
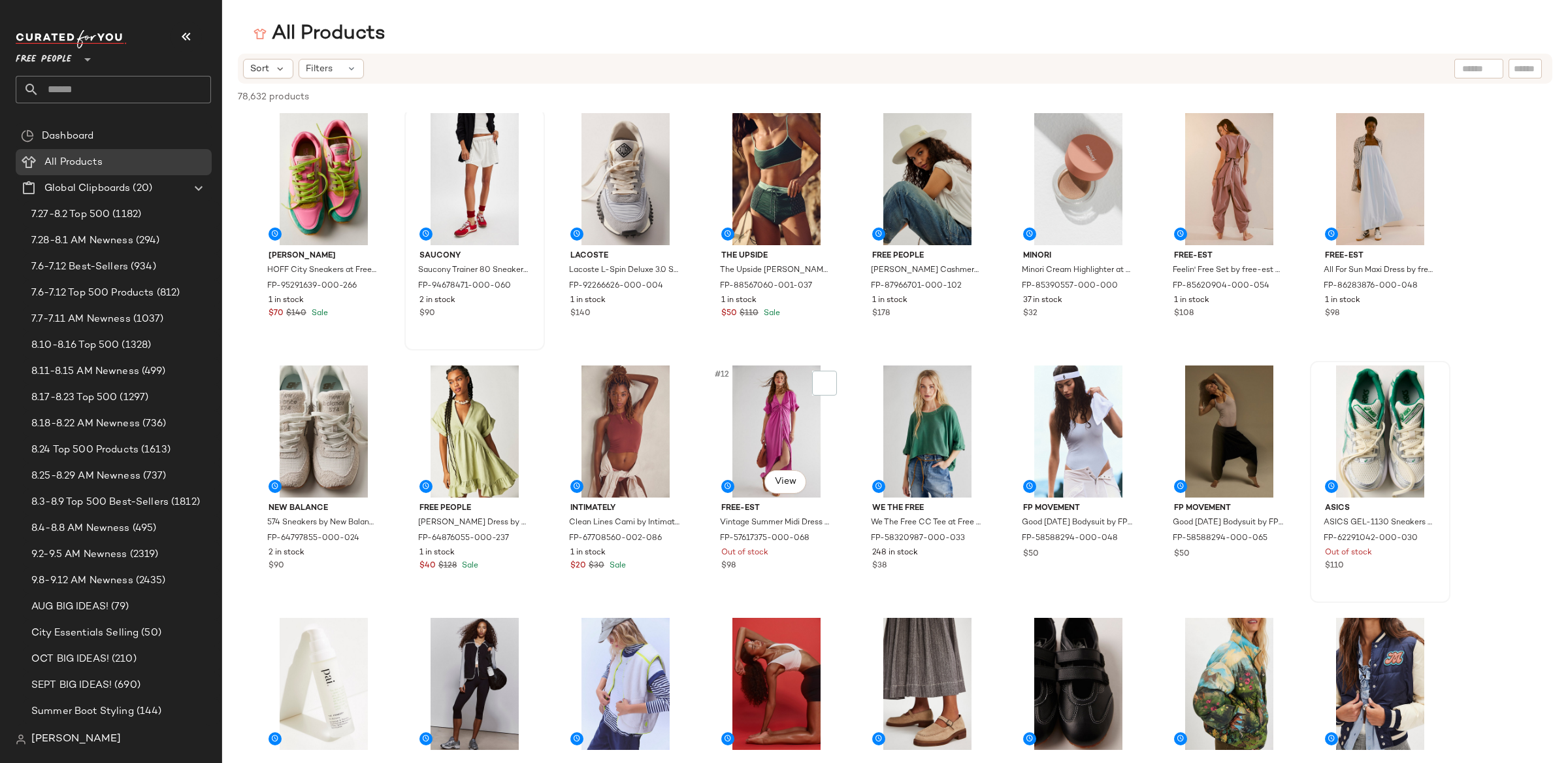
scroll to position [0, 0]
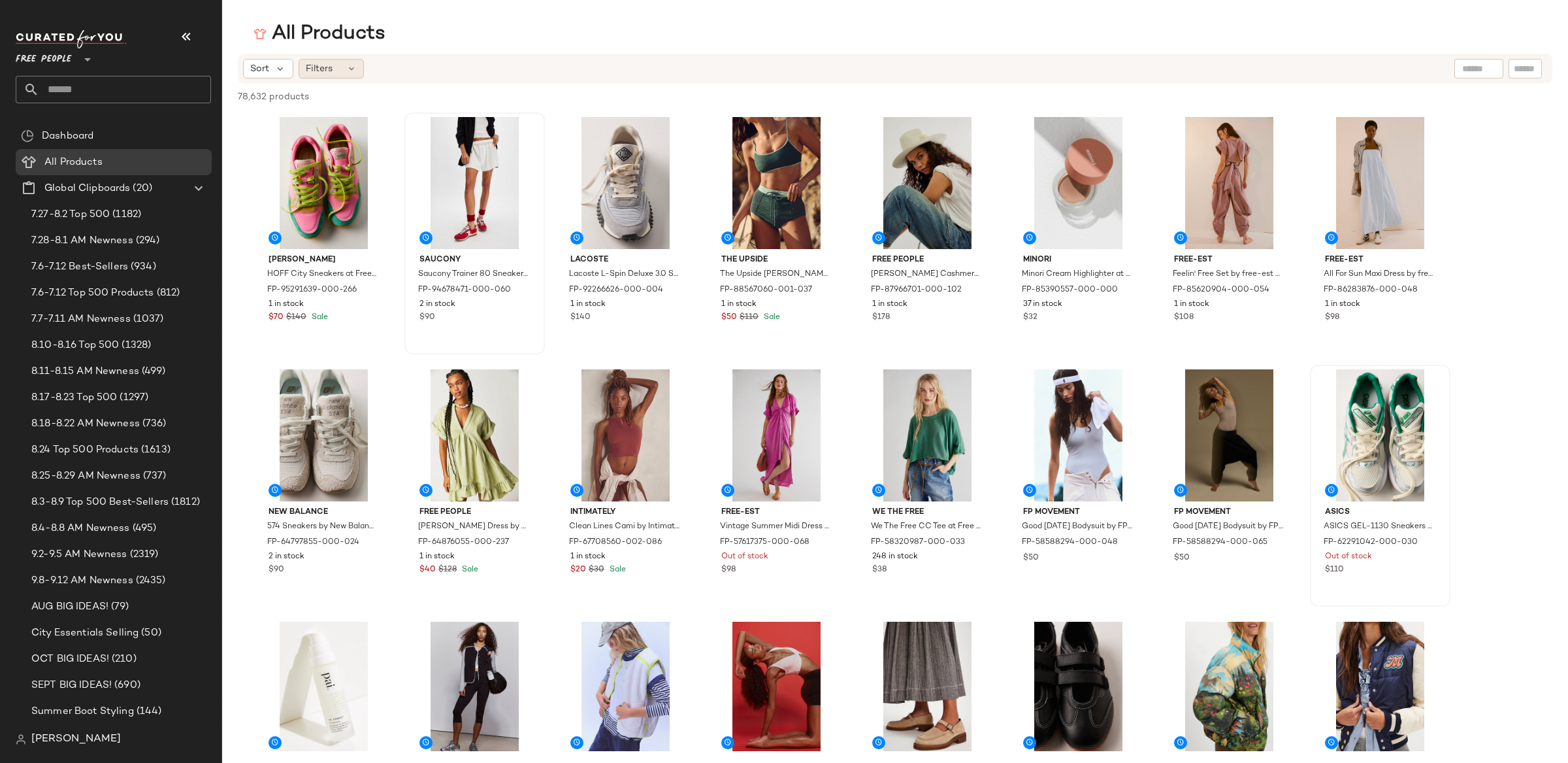
click at [329, 71] on span "Filters" at bounding box center [319, 69] width 27 height 14
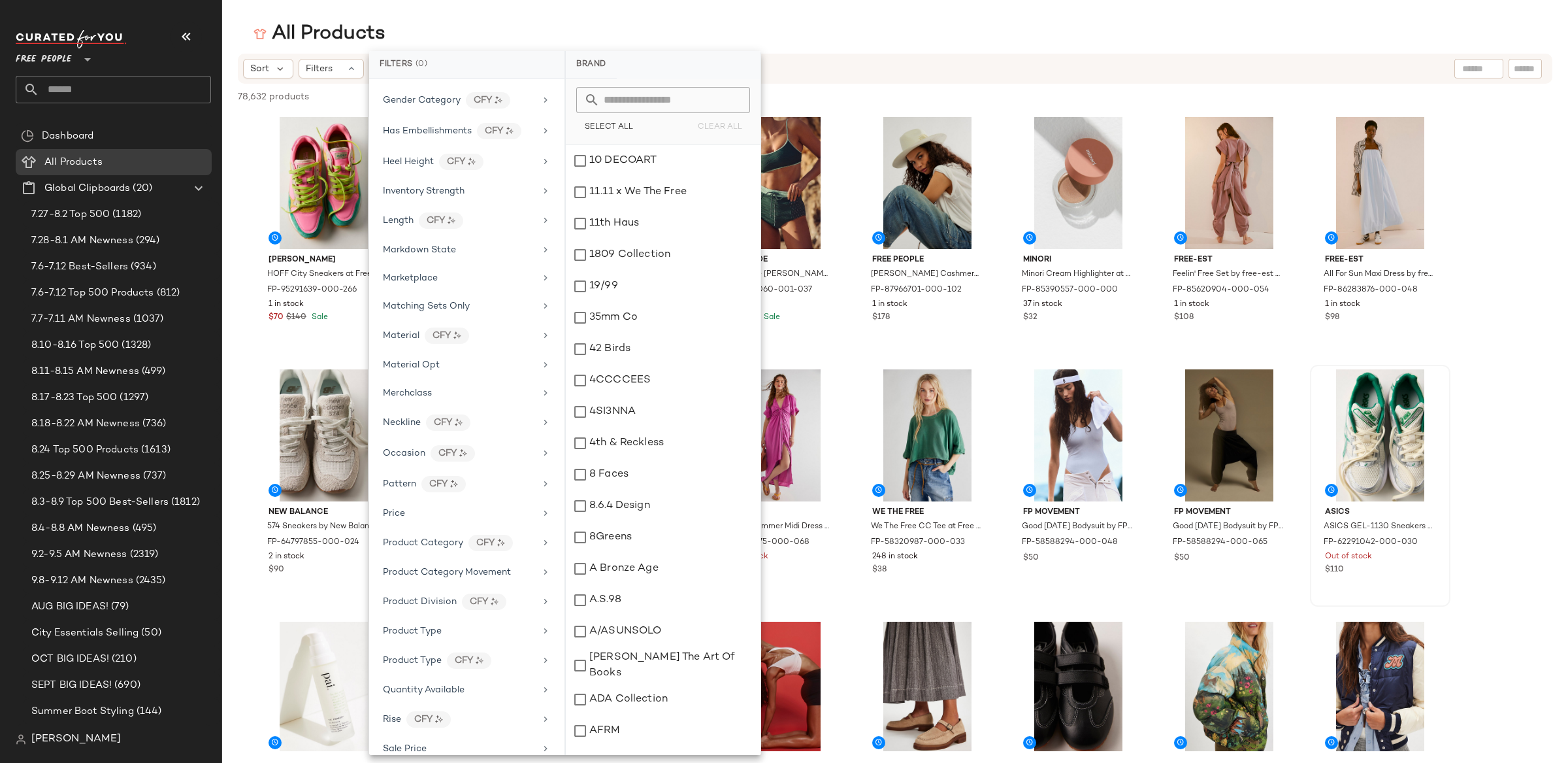
scroll to position [417, 0]
click at [501, 595] on div "Product Division CFY" at bounding box center [459, 586] width 152 height 17
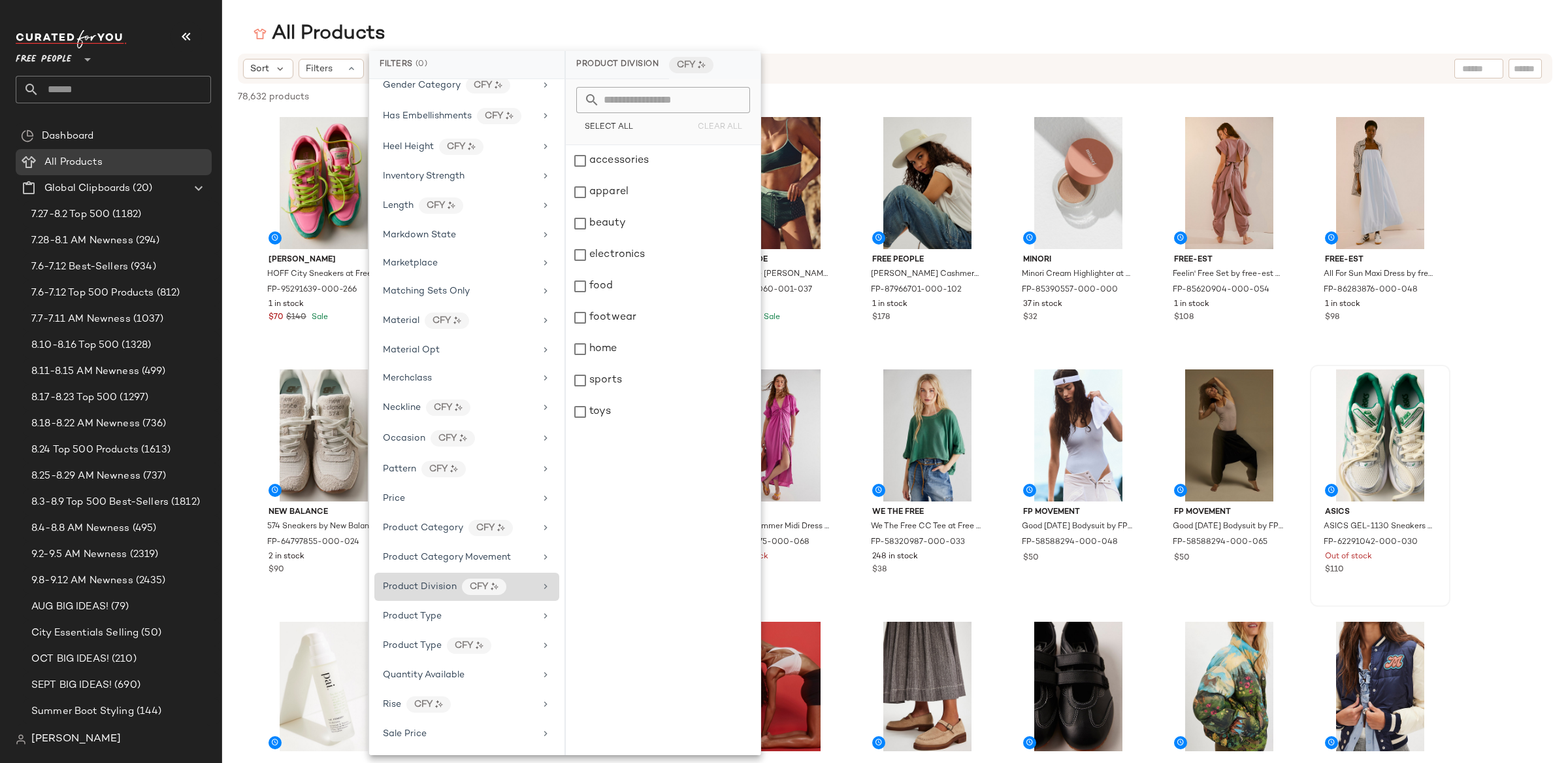
scroll to position [521, 0]
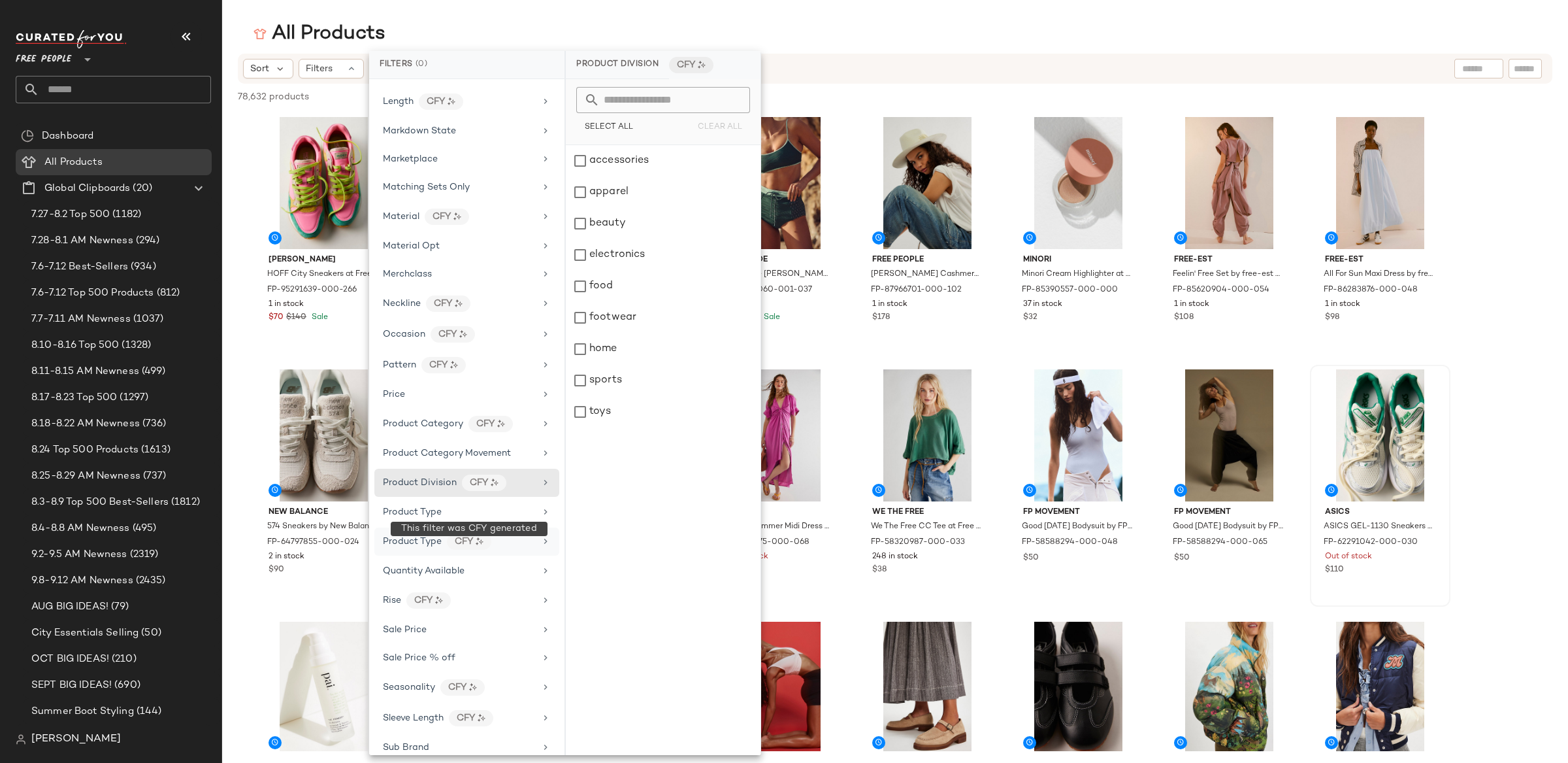
click at [480, 550] on div "CFY" at bounding box center [469, 542] width 45 height 17
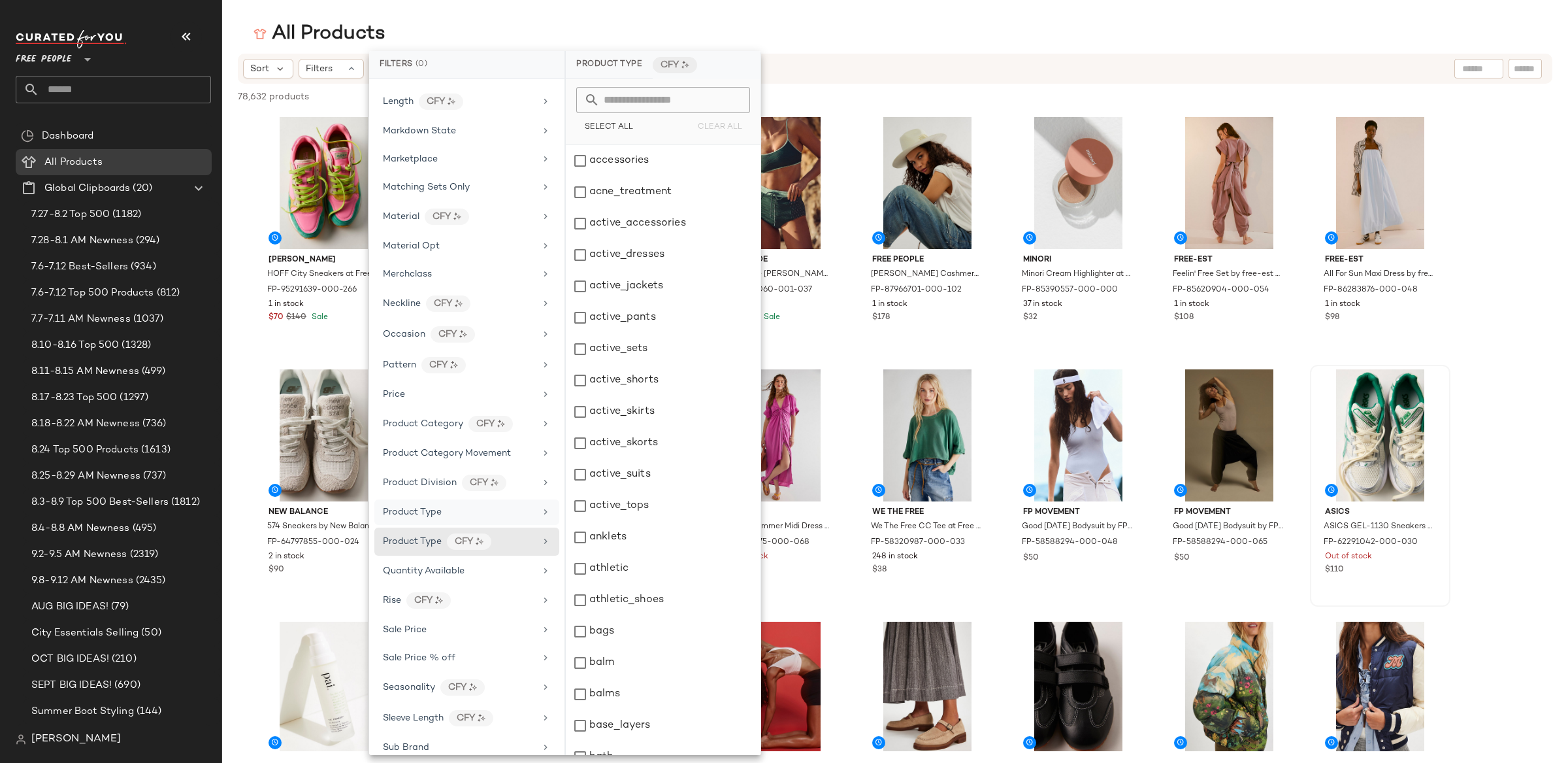
click at [456, 519] on div "Product Type" at bounding box center [459, 512] width 152 height 14
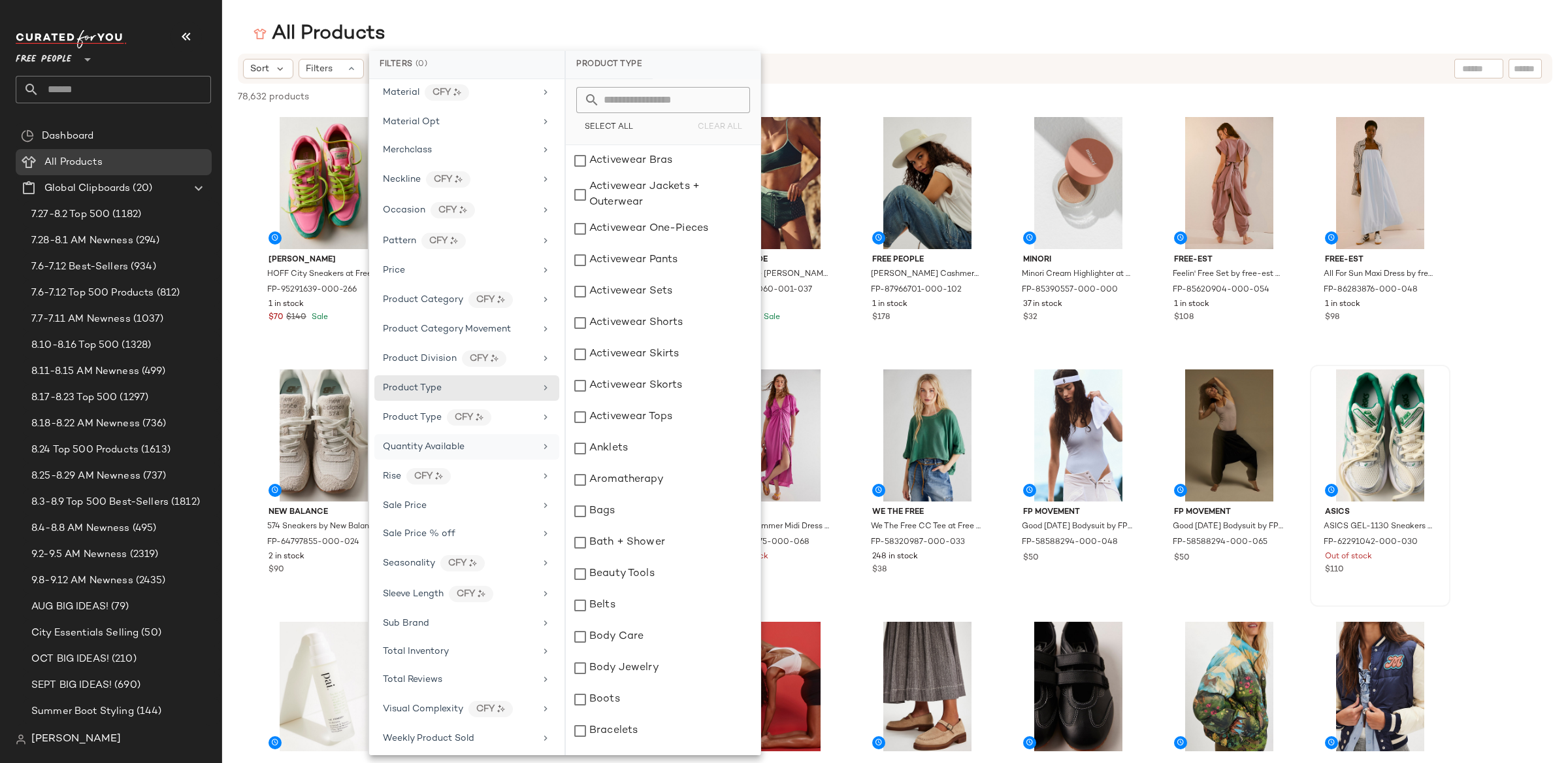
scroll to position [690, 0]
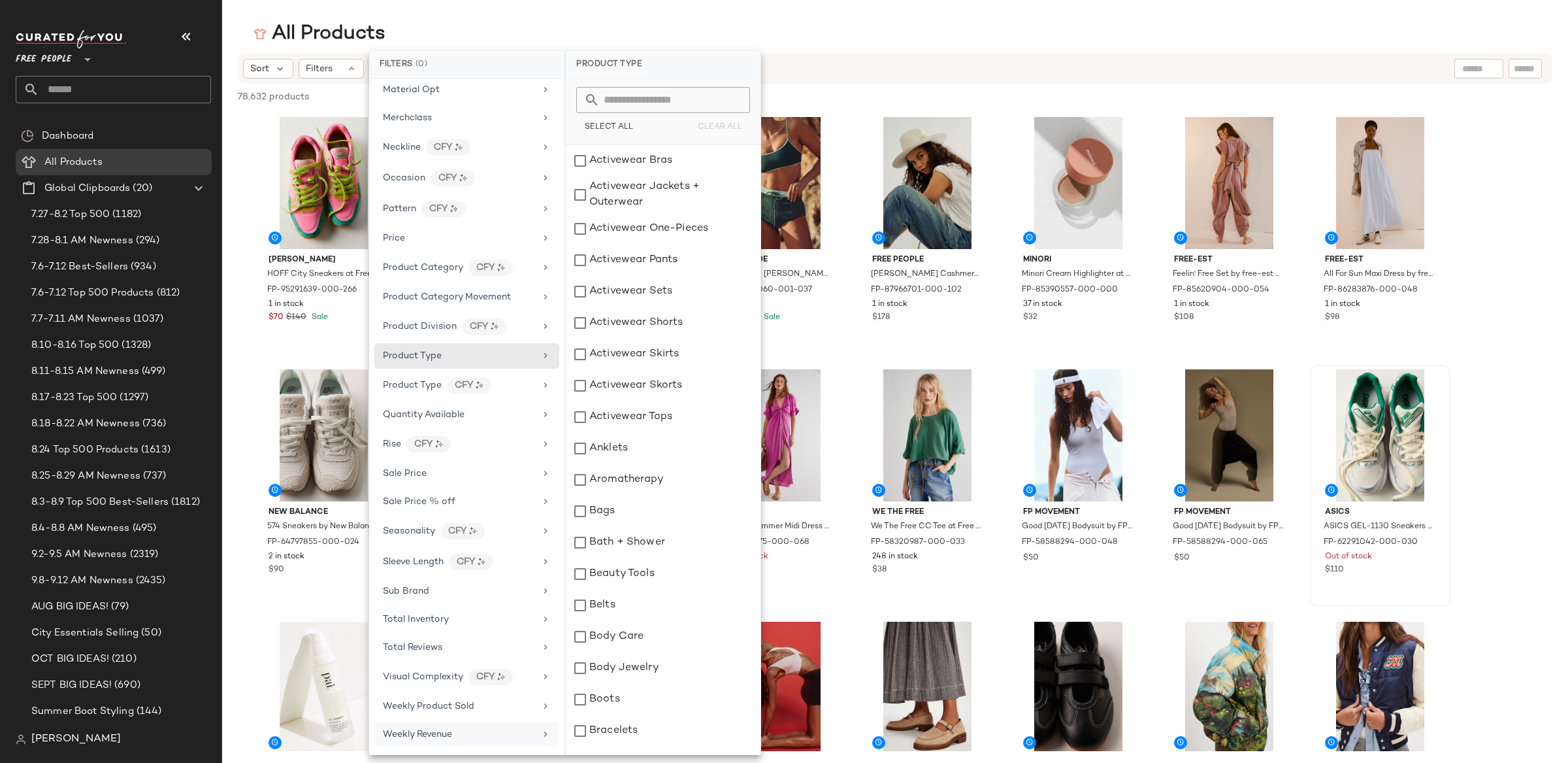
click at [478, 722] on div "Weekly Revenue" at bounding box center [466, 734] width 185 height 25
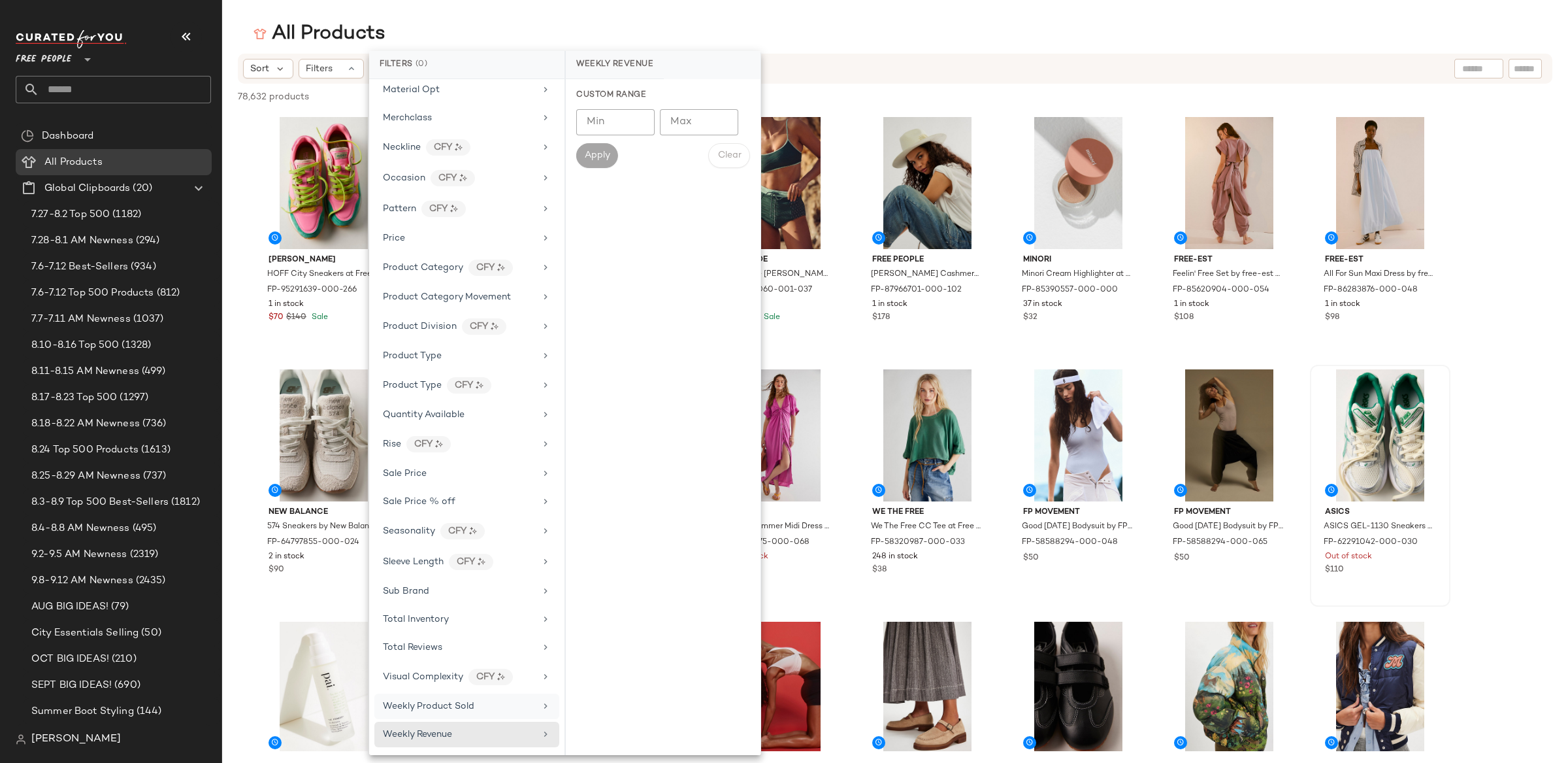
click at [482, 702] on div "Weekly Product Sold" at bounding box center [459, 706] width 152 height 14
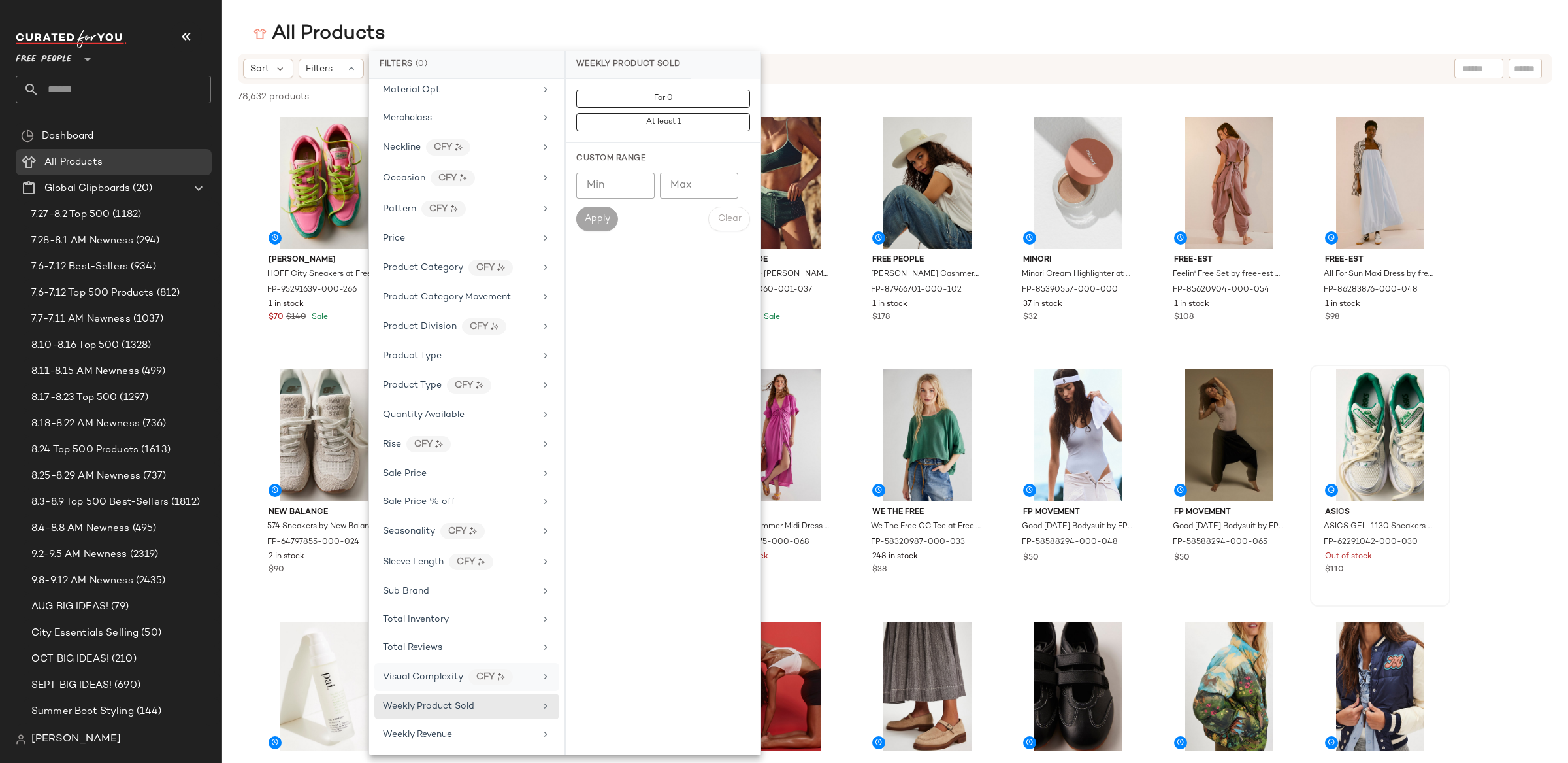
click at [435, 672] on span "Visual Complexity" at bounding box center [423, 676] width 80 height 10
click at [436, 643] on span "Total Reviews" at bounding box center [413, 647] width 59 height 10
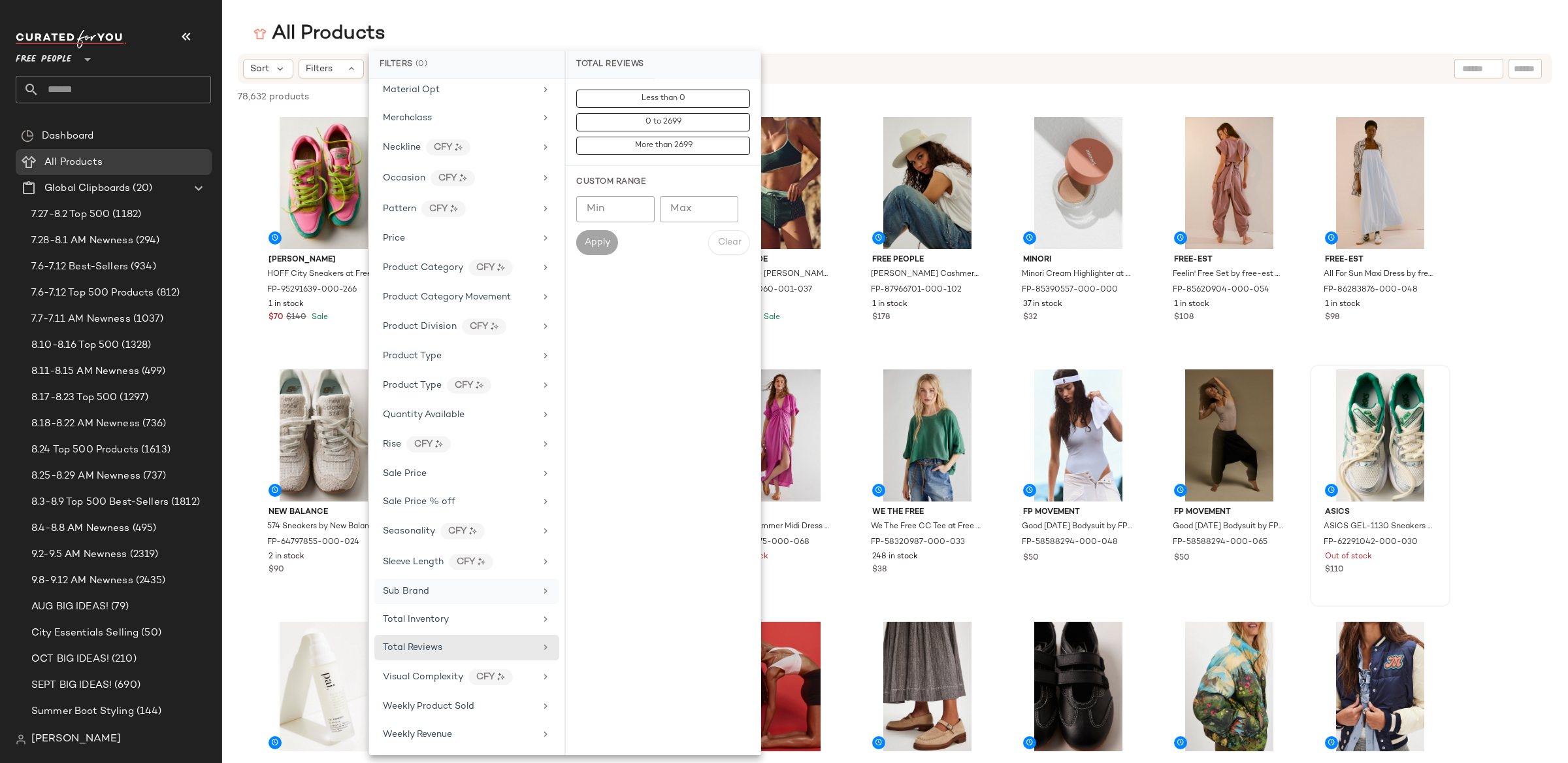
click at [429, 598] on div "Sub Brand" at bounding box center [466, 591] width 185 height 25
